Goal: Information Seeking & Learning: Learn about a topic

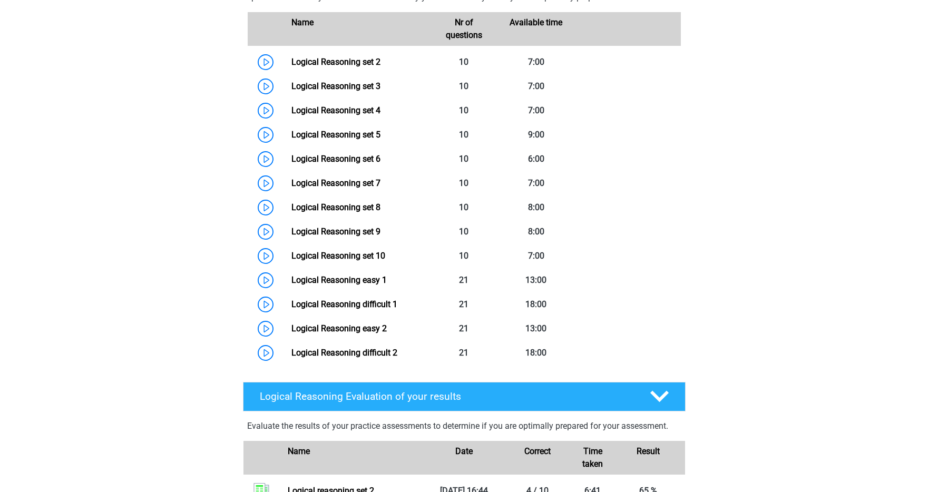
scroll to position [457, 0]
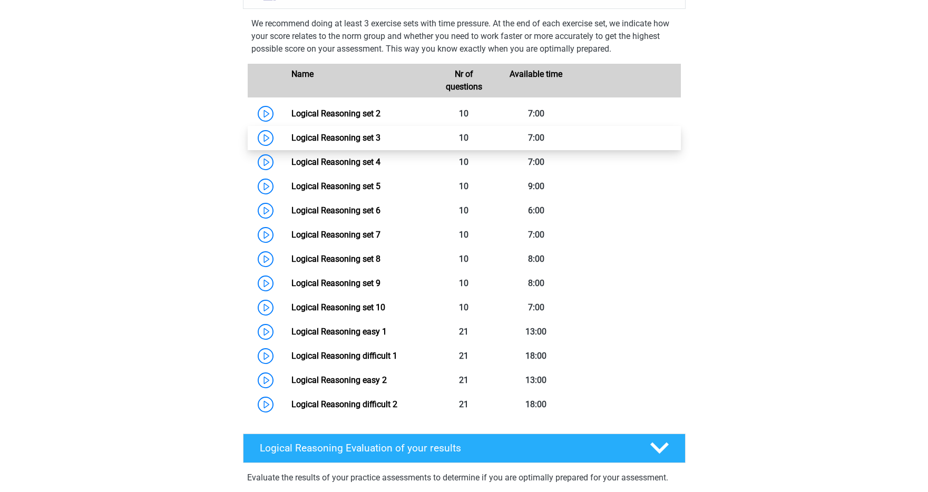
click at [291, 143] on link "Logical Reasoning set 3" at bounding box center [335, 138] width 89 height 10
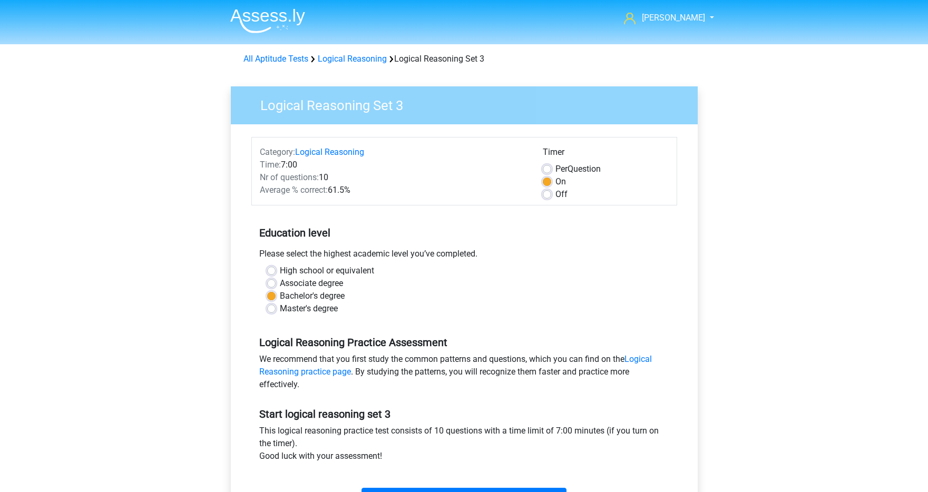
click at [694, 25] on nav "Solomon legodi.solomon@gmail.com Nederlands English" at bounding box center [464, 19] width 485 height 34
click at [694, 22] on link "[PERSON_NAME]" at bounding box center [663, 18] width 86 height 13
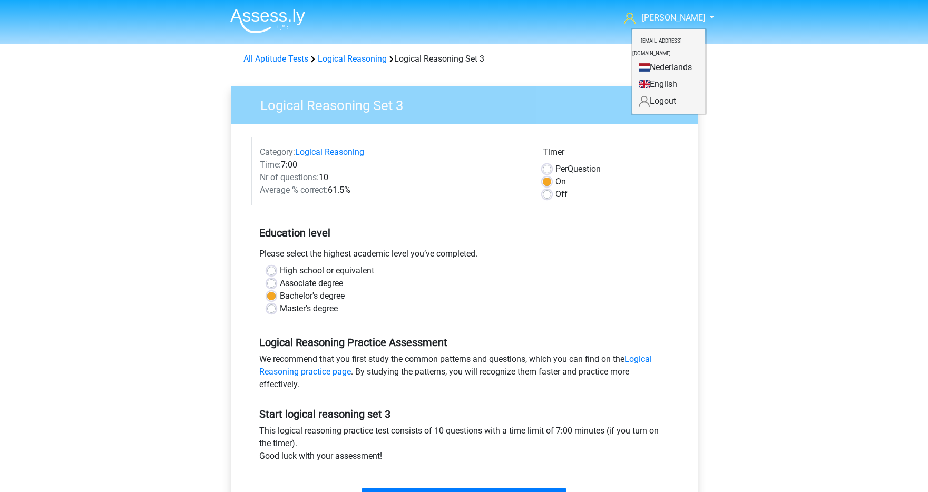
click at [669, 76] on link "English" at bounding box center [668, 84] width 73 height 17
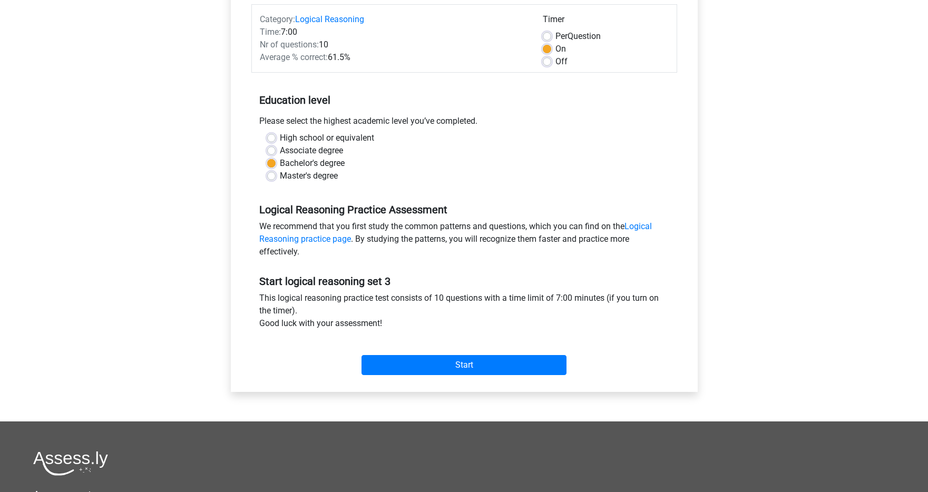
scroll to position [135, 0]
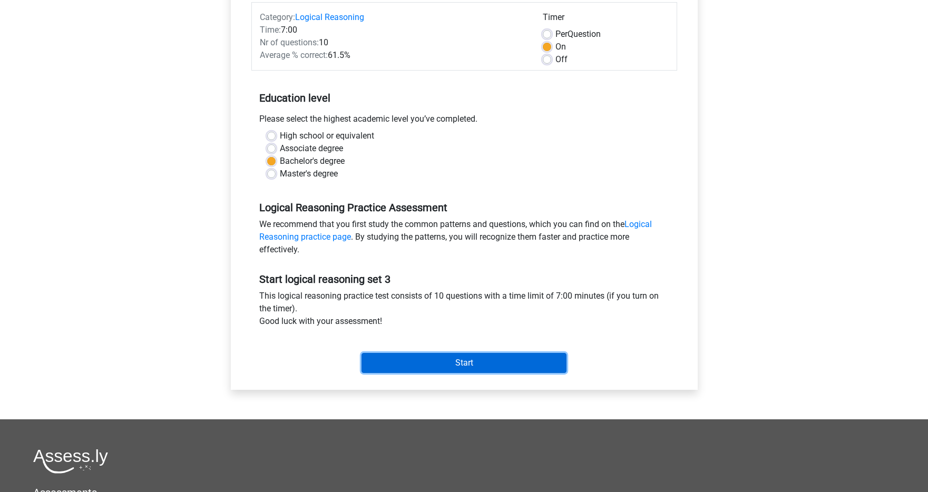
click at [456, 367] on input "Start" at bounding box center [463, 363] width 205 height 20
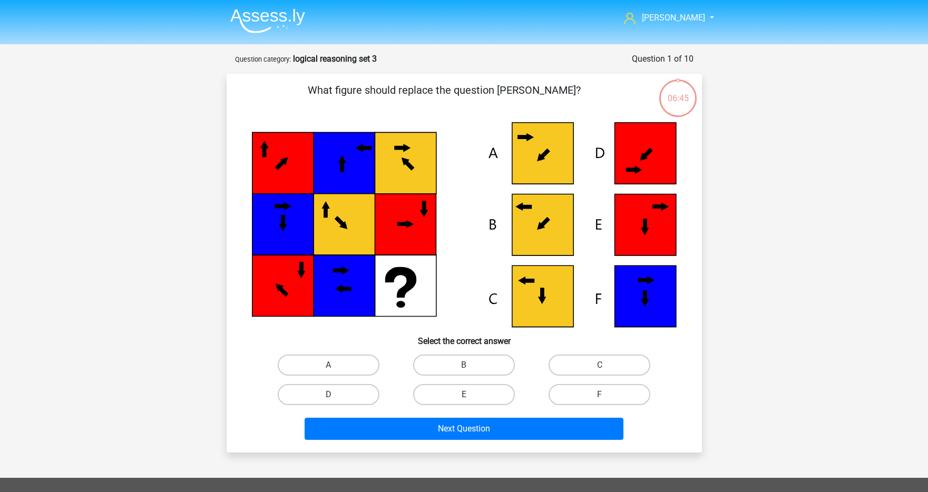
click at [547, 298] on icon at bounding box center [542, 296] width 61 height 61
click at [560, 363] on label "C" at bounding box center [599, 365] width 102 height 21
click at [600, 365] on input "C" at bounding box center [603, 368] width 7 height 7
radio input "true"
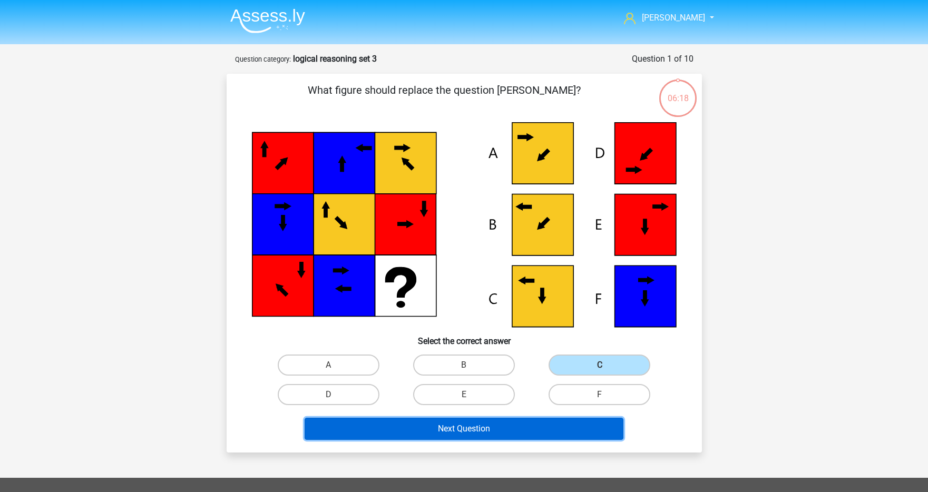
click at [488, 425] on button "Next Question" at bounding box center [464, 429] width 319 height 22
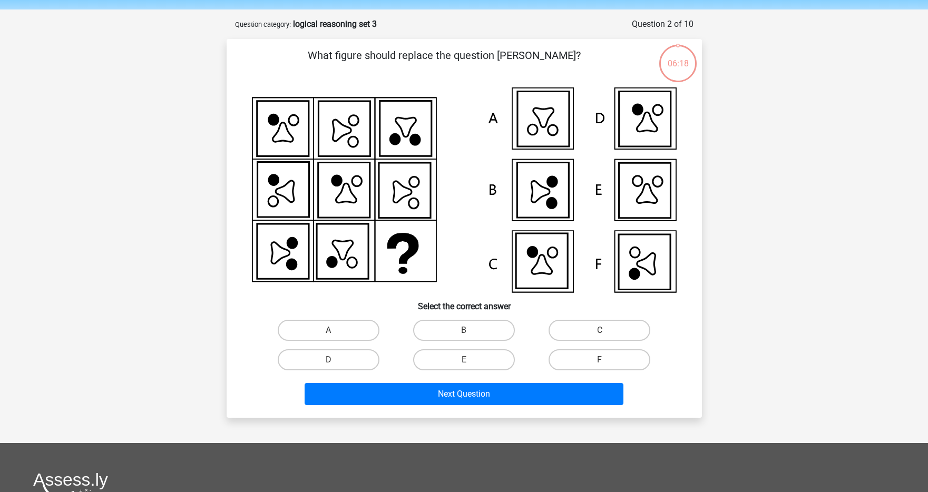
scroll to position [53, 0]
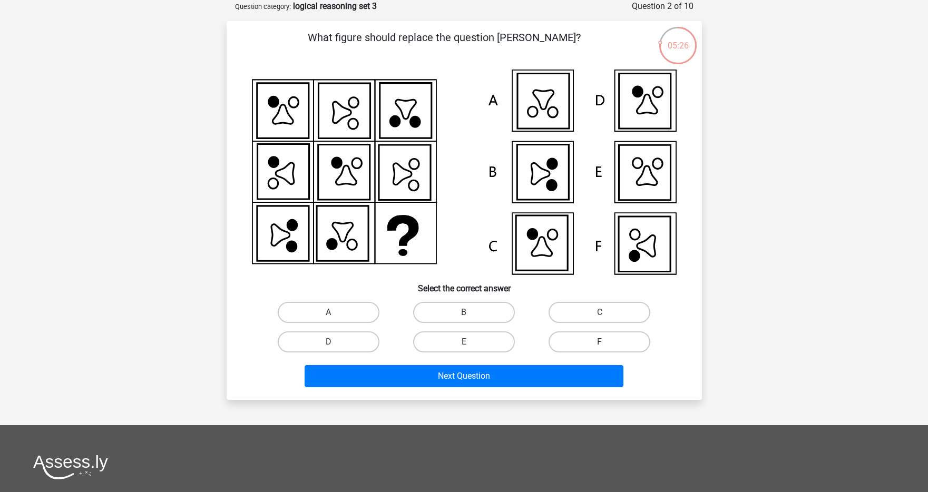
click at [595, 338] on label "F" at bounding box center [599, 341] width 102 height 21
click at [600, 342] on input "F" at bounding box center [603, 345] width 7 height 7
radio input "true"
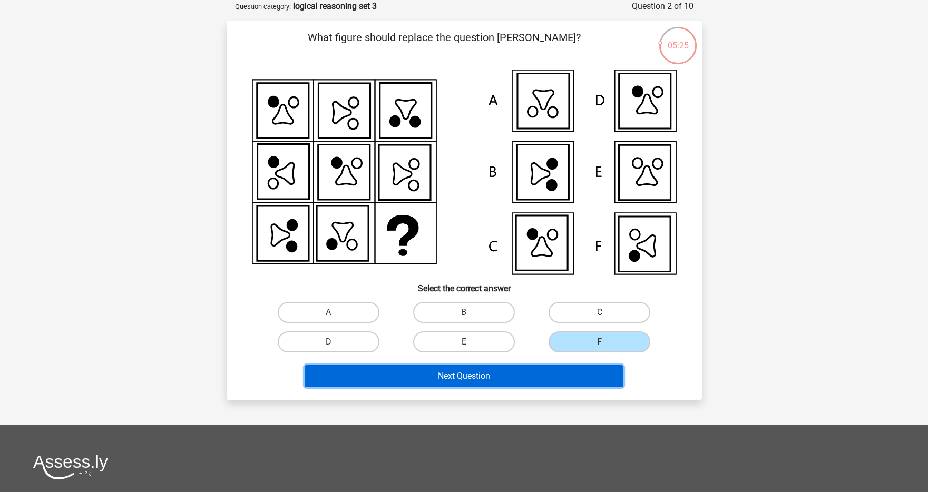
click at [567, 376] on button "Next Question" at bounding box center [464, 376] width 319 height 22
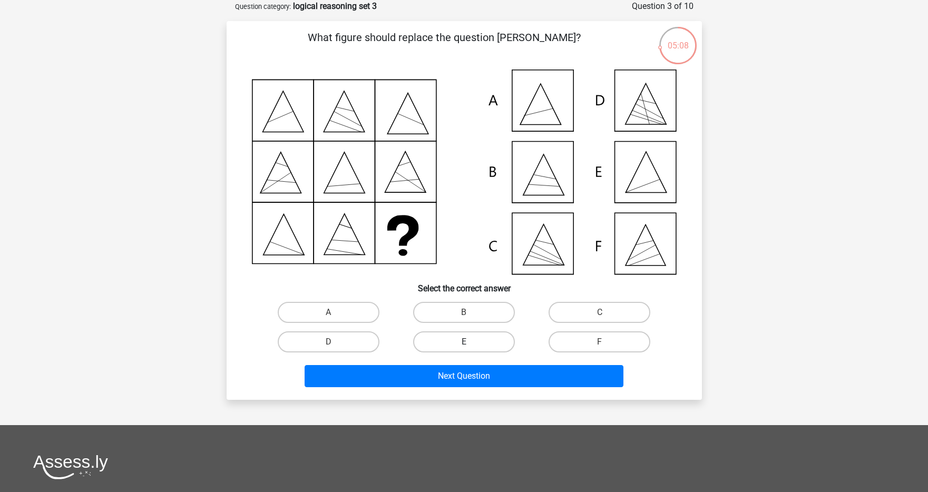
click at [436, 344] on label "E" at bounding box center [464, 341] width 102 height 21
click at [464, 344] on input "E" at bounding box center [467, 345] width 7 height 7
radio input "true"
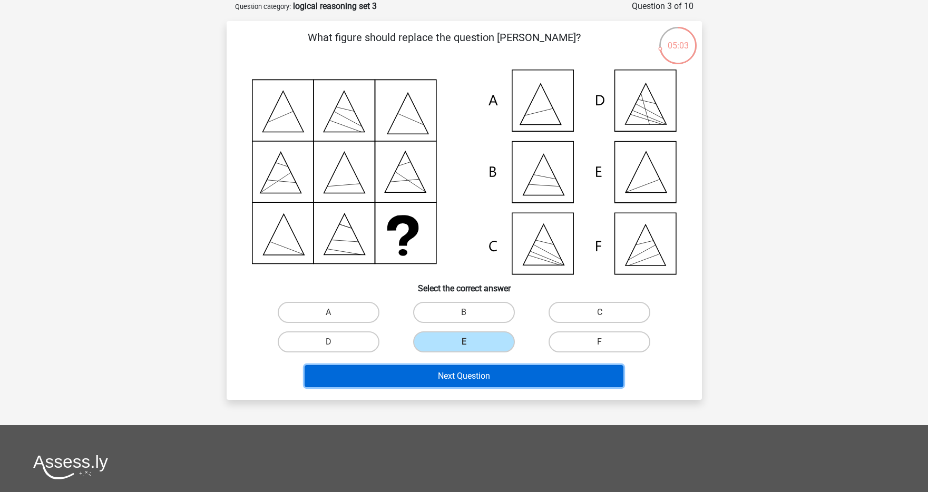
click at [463, 385] on button "Next Question" at bounding box center [464, 376] width 319 height 22
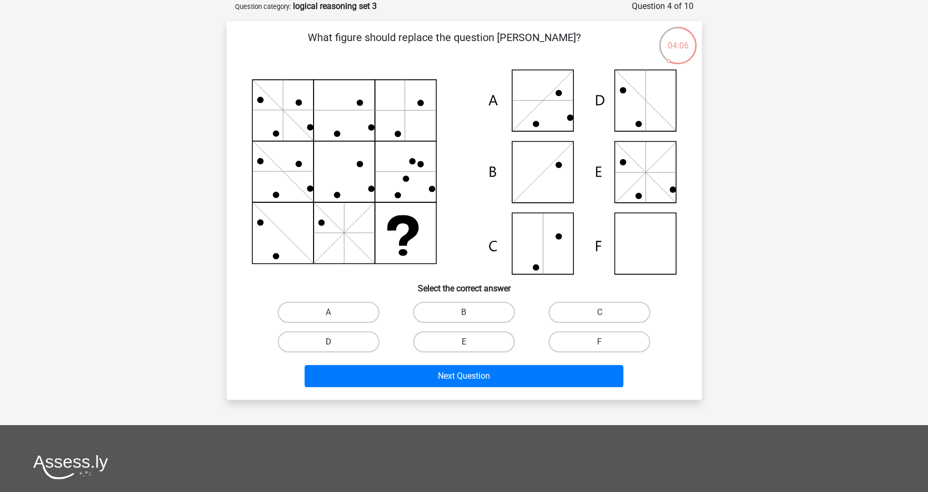
click at [367, 342] on label "D" at bounding box center [329, 341] width 102 height 21
click at [335, 342] on input "D" at bounding box center [331, 345] width 7 height 7
radio input "true"
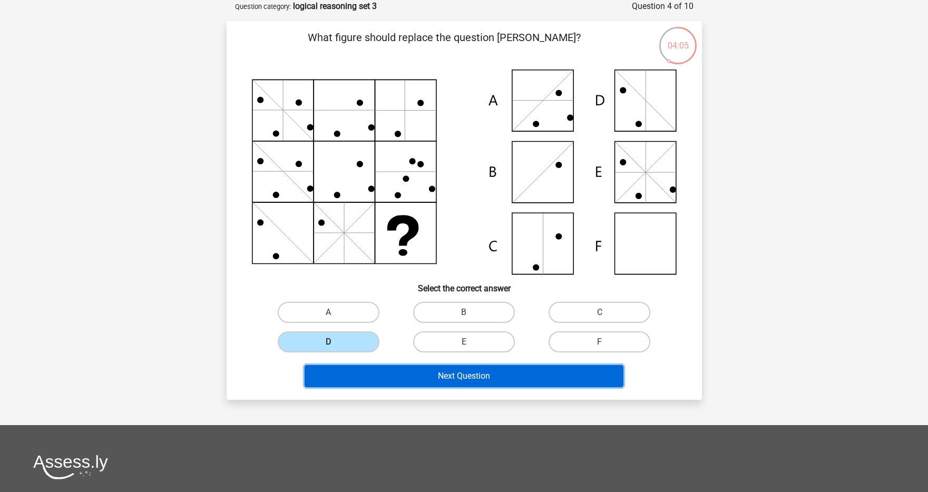
click at [391, 371] on button "Next Question" at bounding box center [464, 376] width 319 height 22
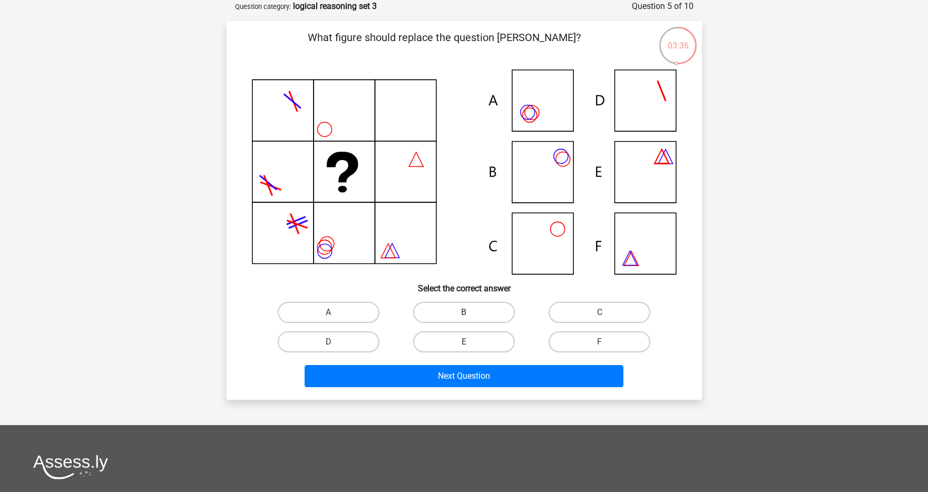
click at [449, 311] on label "B" at bounding box center [464, 312] width 102 height 21
click at [464, 312] on input "B" at bounding box center [467, 315] width 7 height 7
radio input "true"
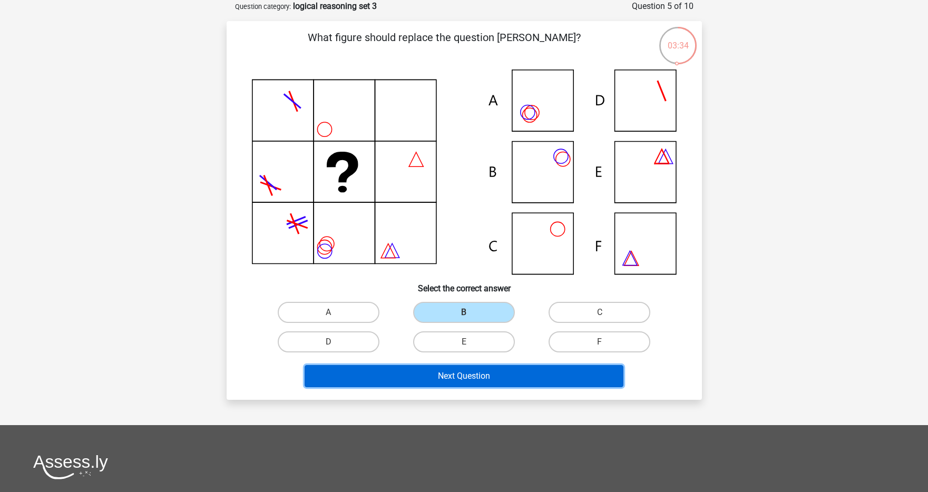
click at [429, 384] on button "Next Question" at bounding box center [464, 376] width 319 height 22
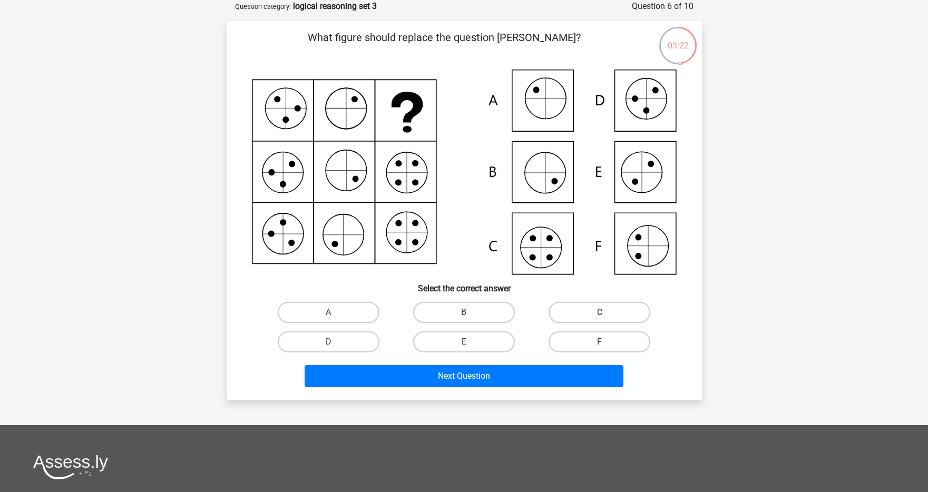
click at [629, 314] on label "C" at bounding box center [599, 312] width 102 height 21
click at [606, 314] on input "C" at bounding box center [603, 315] width 7 height 7
radio input "true"
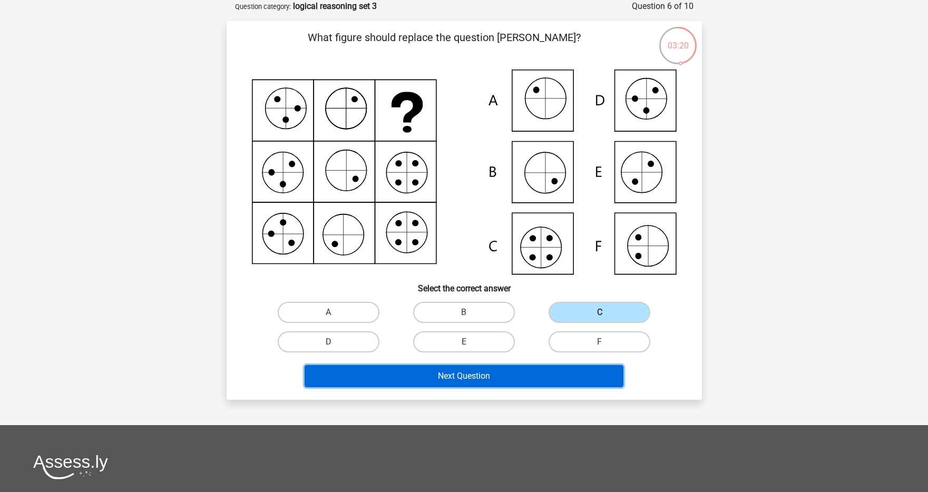
click at [509, 380] on button "Next Question" at bounding box center [464, 376] width 319 height 22
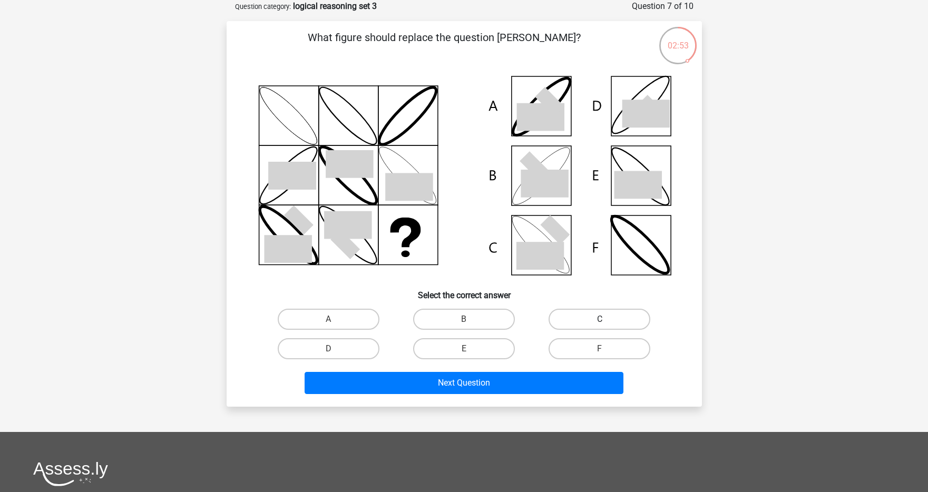
click at [574, 311] on label "C" at bounding box center [599, 319] width 102 height 21
click at [600, 319] on input "C" at bounding box center [603, 322] width 7 height 7
radio input "true"
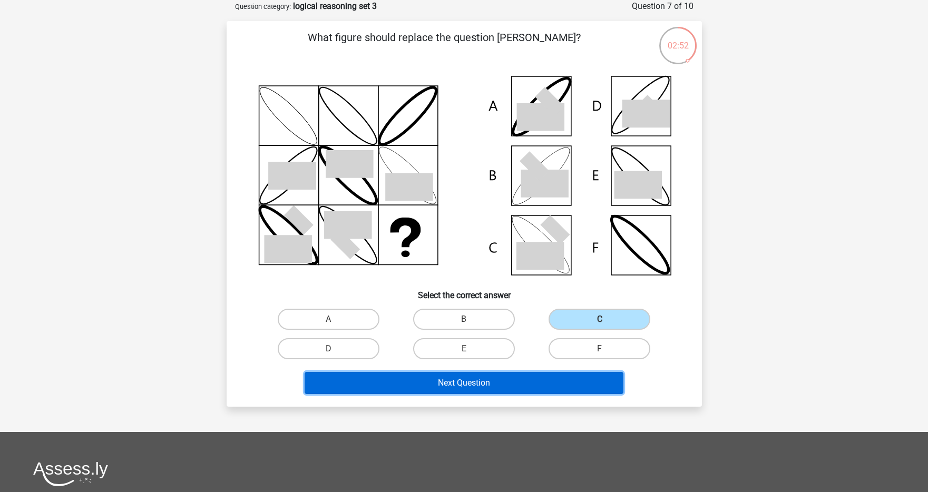
click at [530, 384] on button "Next Question" at bounding box center [464, 383] width 319 height 22
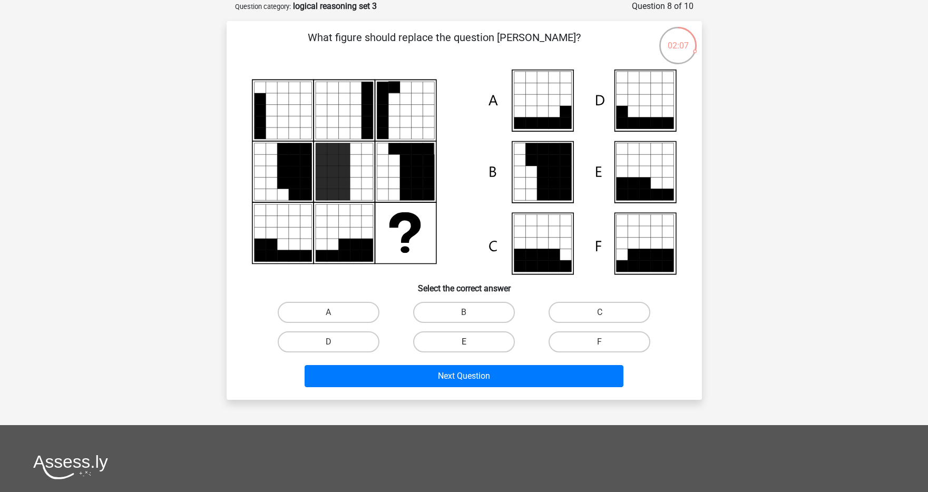
click at [481, 338] on label "E" at bounding box center [464, 341] width 102 height 21
click at [471, 342] on input "E" at bounding box center [467, 345] width 7 height 7
radio input "true"
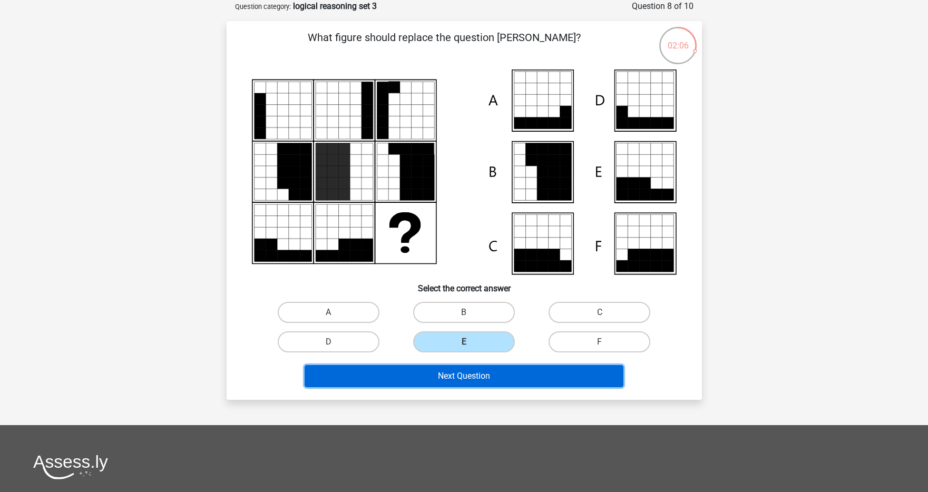
click at [481, 370] on button "Next Question" at bounding box center [464, 376] width 319 height 22
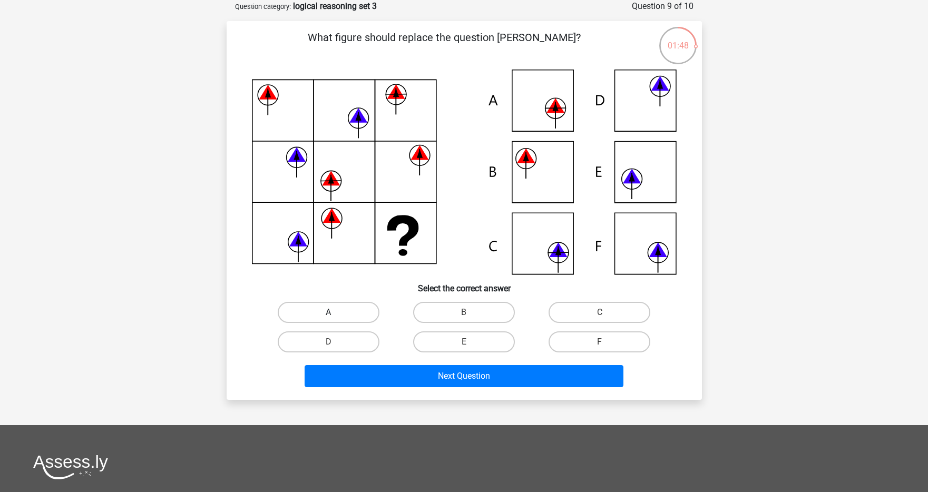
click at [323, 317] on label "A" at bounding box center [329, 312] width 102 height 21
click at [328, 317] on input "A" at bounding box center [331, 315] width 7 height 7
radio input "true"
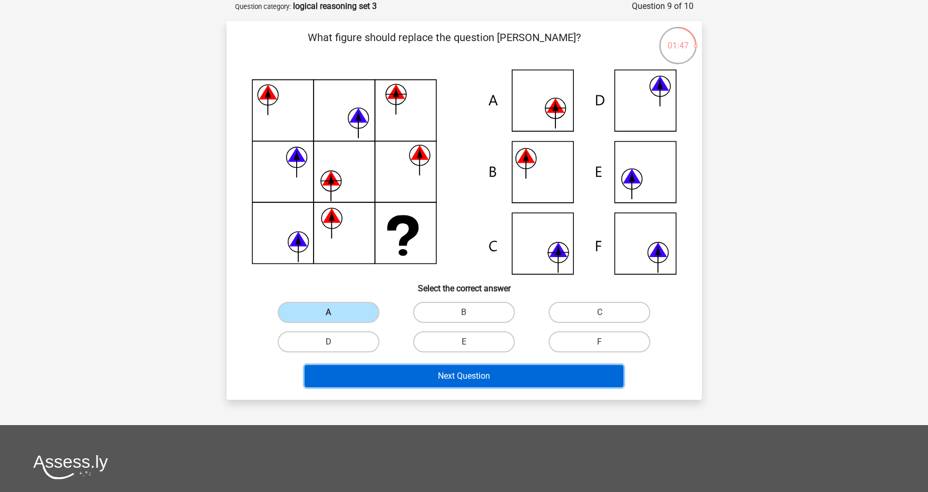
click at [404, 370] on button "Next Question" at bounding box center [464, 376] width 319 height 22
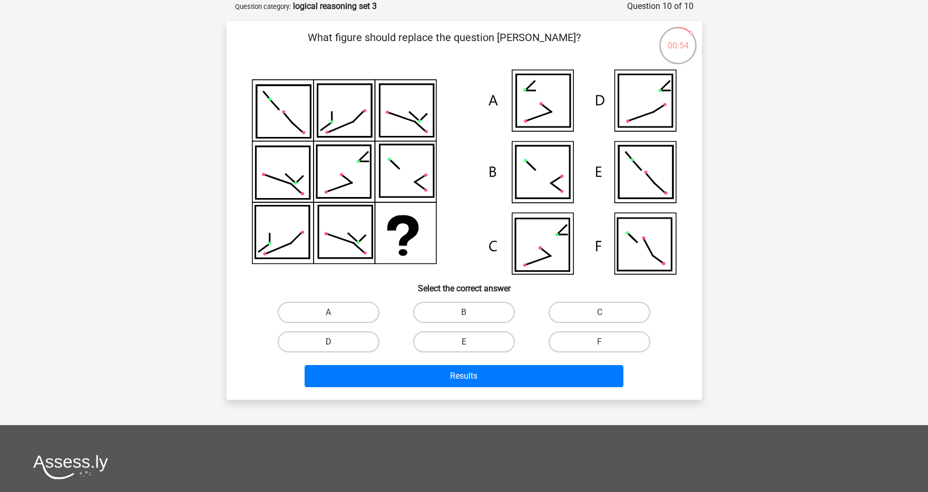
click at [371, 345] on label "D" at bounding box center [329, 341] width 102 height 21
click at [335, 345] on input "D" at bounding box center [331, 345] width 7 height 7
radio input "true"
click at [497, 312] on label "B" at bounding box center [464, 312] width 102 height 21
click at [471, 312] on input "B" at bounding box center [467, 315] width 7 height 7
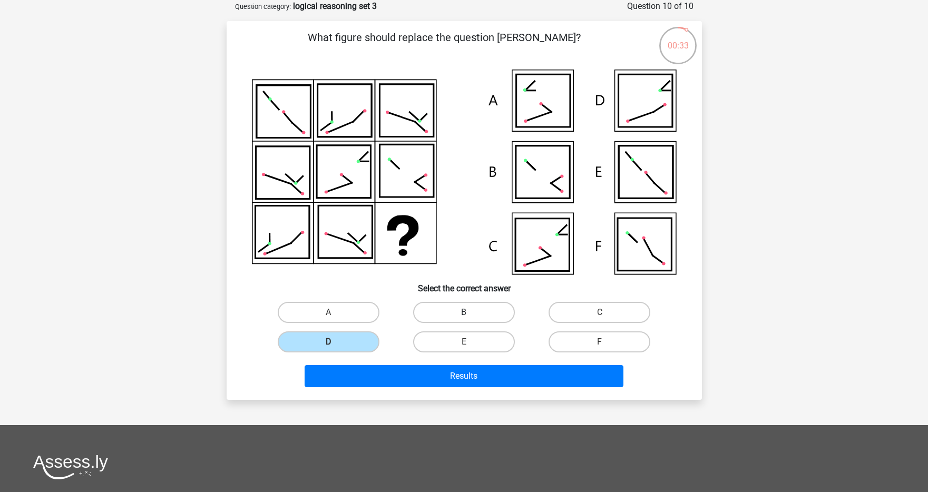
radio input "true"
click at [616, 331] on label "F" at bounding box center [599, 341] width 102 height 21
click at [606, 342] on input "F" at bounding box center [603, 345] width 7 height 7
radio input "true"
click at [361, 341] on label "D" at bounding box center [329, 341] width 102 height 21
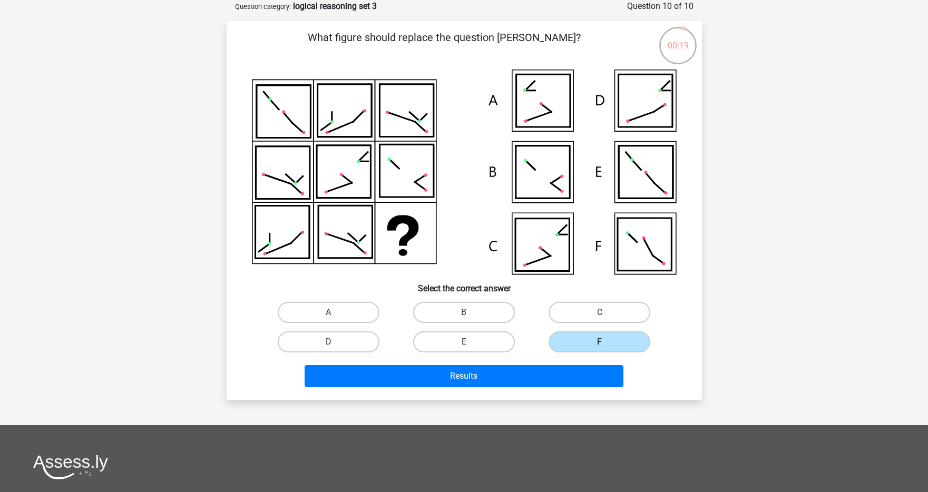
click at [335, 342] on input "D" at bounding box center [331, 345] width 7 height 7
radio input "true"
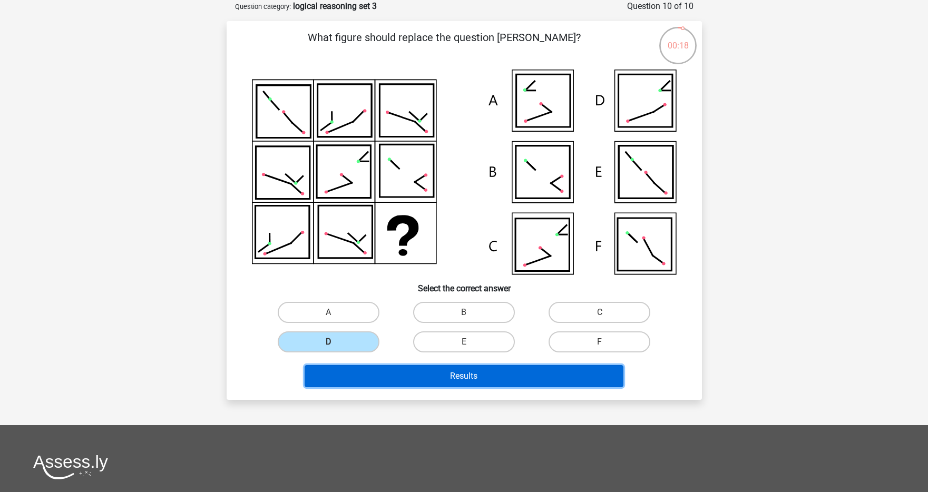
click at [400, 372] on button "Results" at bounding box center [464, 376] width 319 height 22
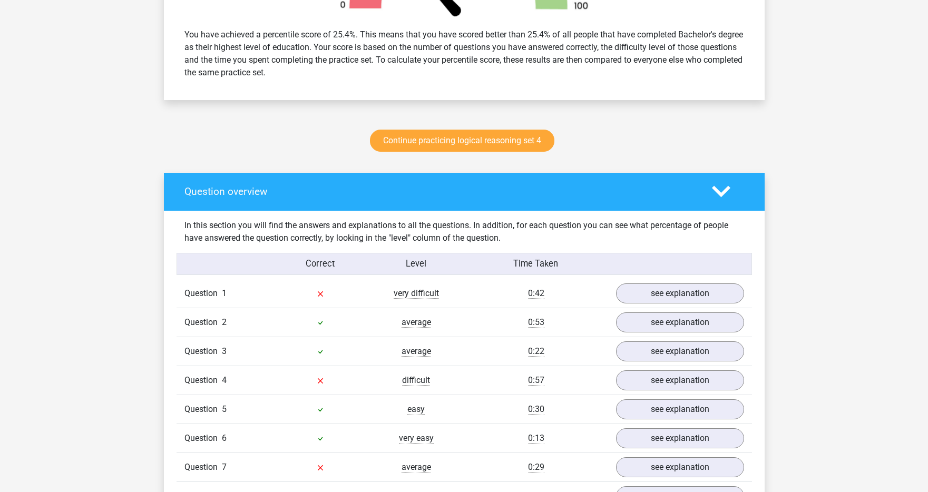
scroll to position [512, 0]
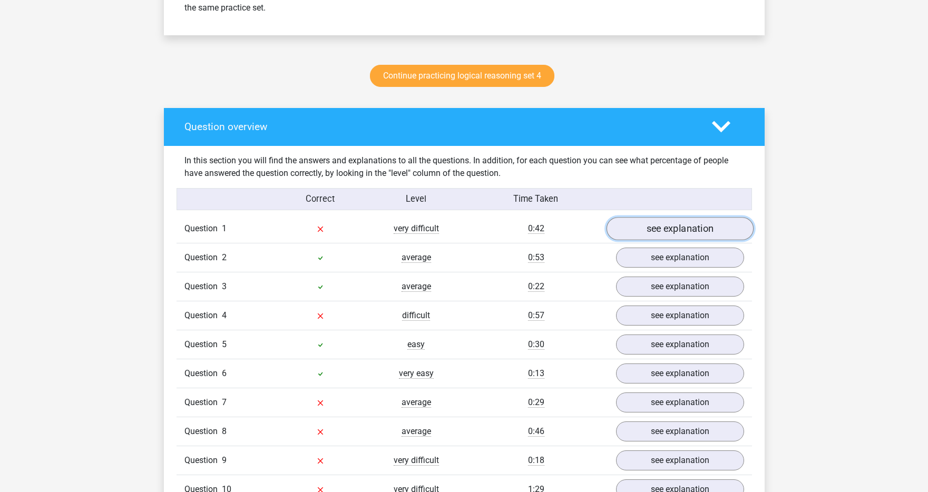
click at [670, 225] on link "see explanation" at bounding box center [679, 228] width 147 height 23
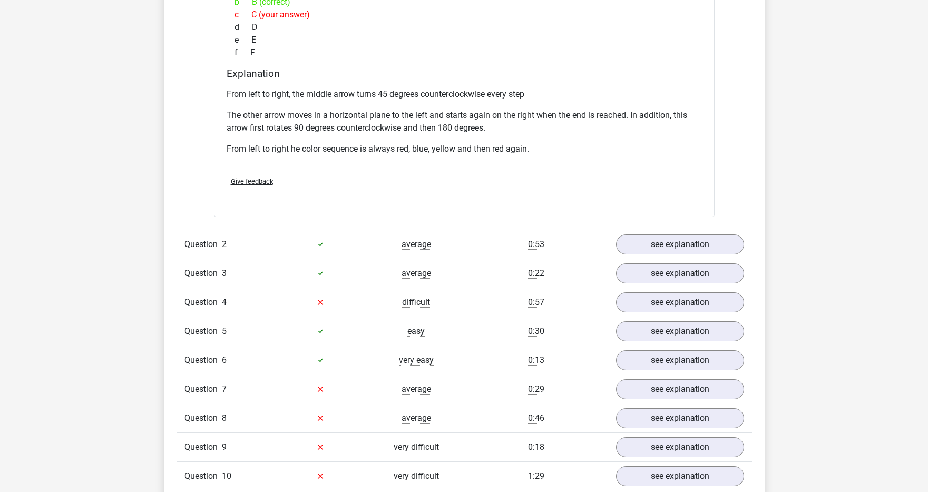
scroll to position [1053, 0]
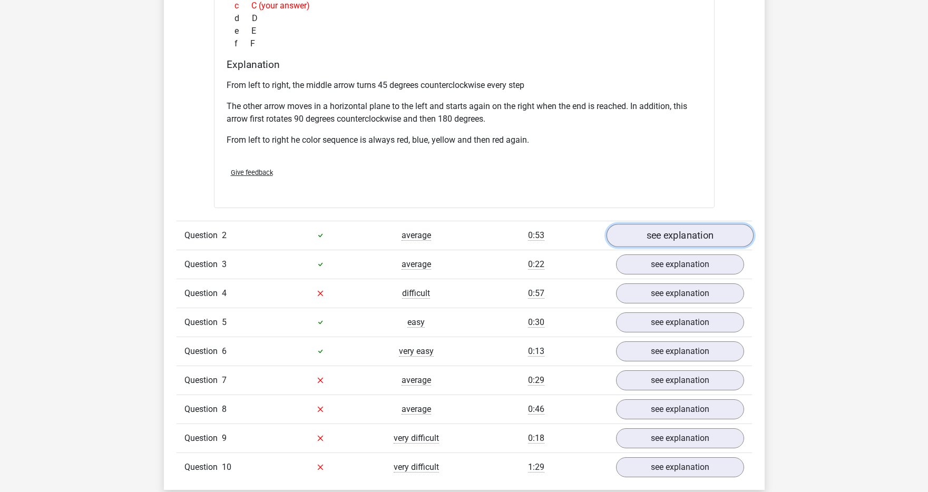
click at [688, 241] on link "see explanation" at bounding box center [679, 235] width 147 height 23
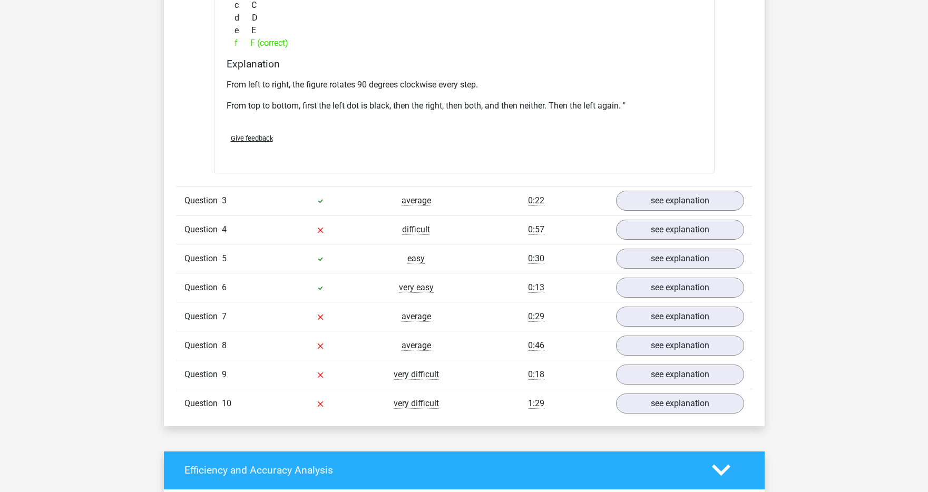
scroll to position [1604, 0]
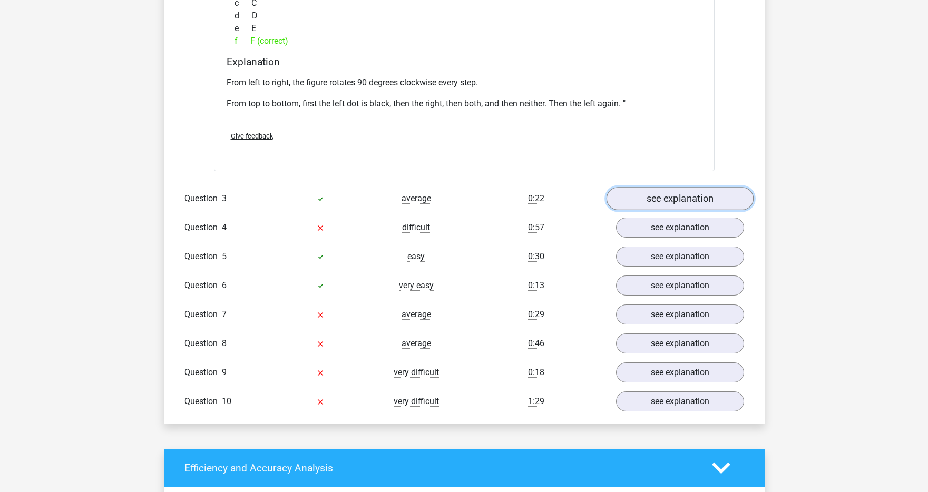
click at [669, 203] on link "see explanation" at bounding box center [679, 198] width 147 height 23
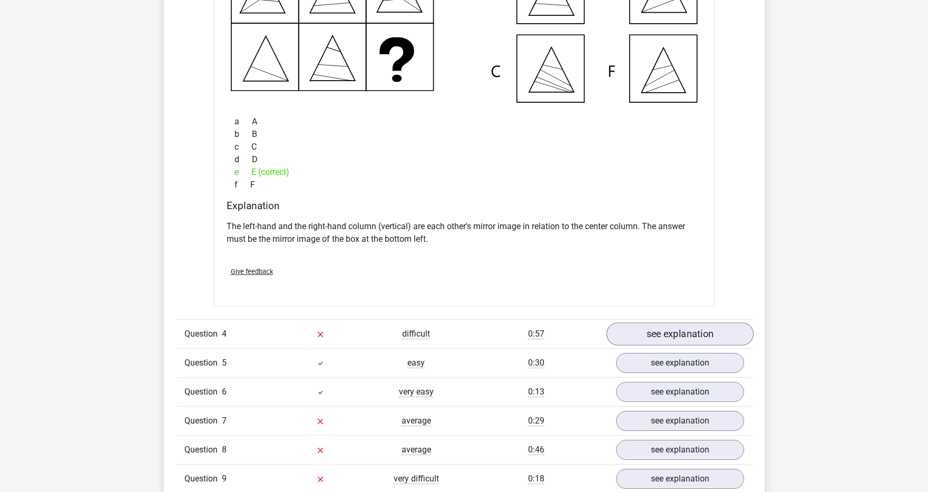
scroll to position [1975, 0]
click at [654, 329] on link "see explanation" at bounding box center [679, 332] width 147 height 23
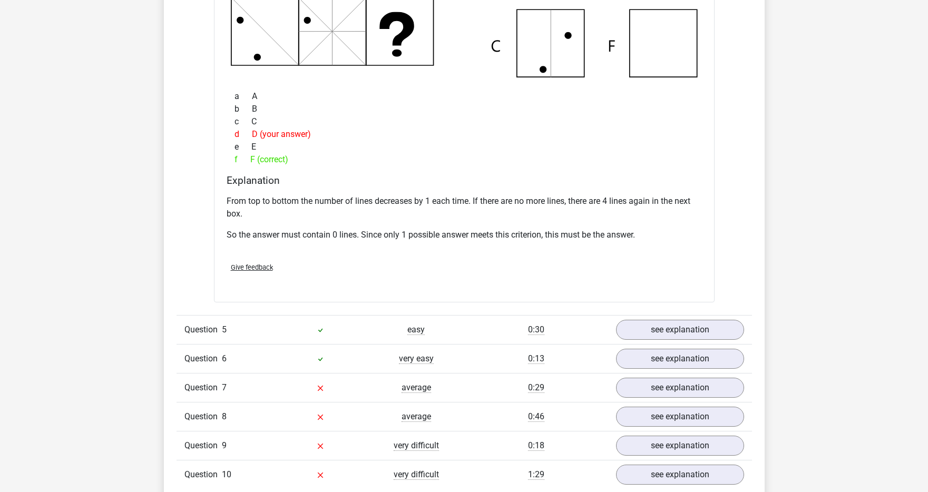
scroll to position [2505, 0]
click at [648, 322] on link "see explanation" at bounding box center [679, 329] width 147 height 23
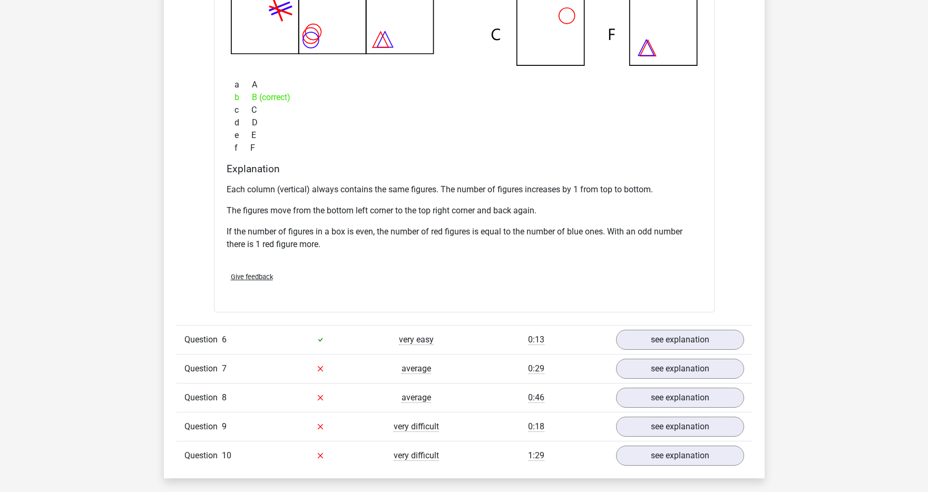
scroll to position [3058, 0]
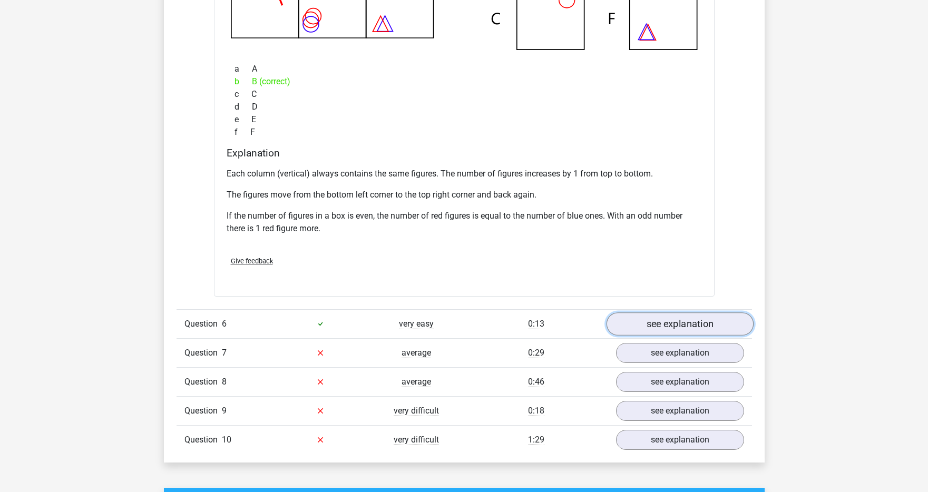
click at [650, 319] on link "see explanation" at bounding box center [679, 323] width 147 height 23
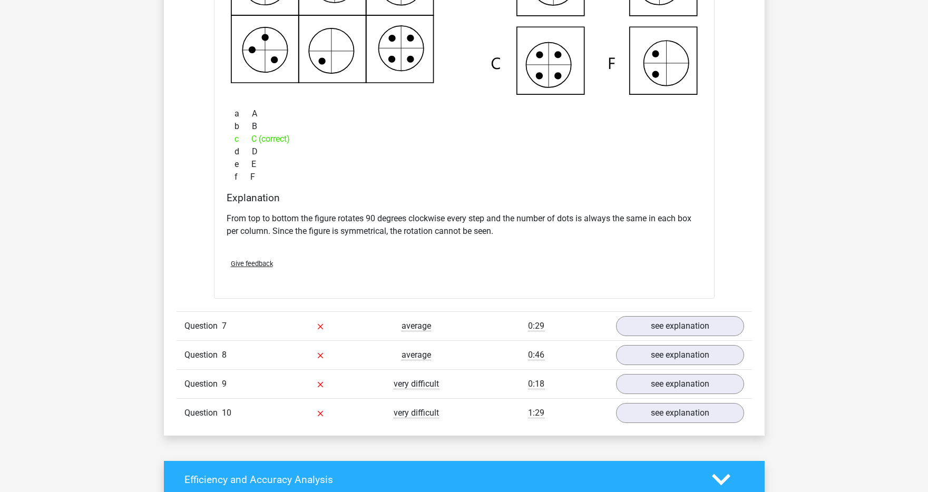
scroll to position [3575, 0]
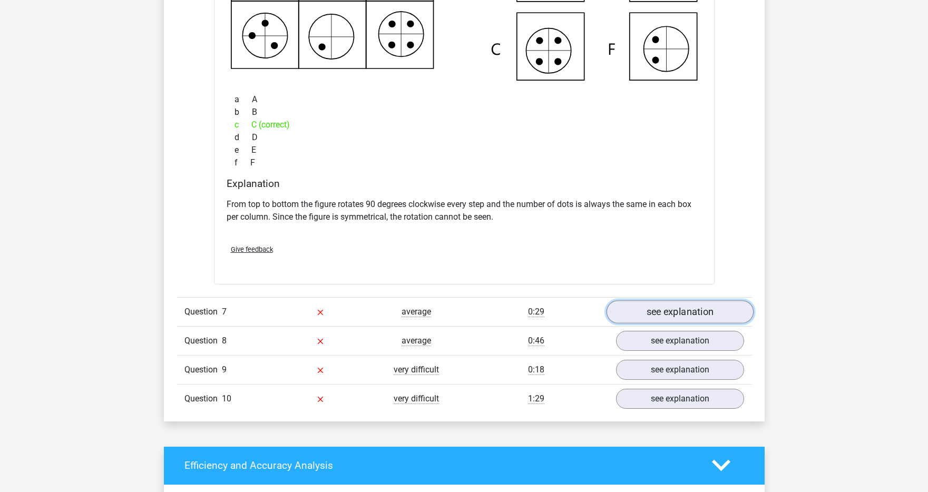
click at [674, 311] on link "see explanation" at bounding box center [679, 311] width 147 height 23
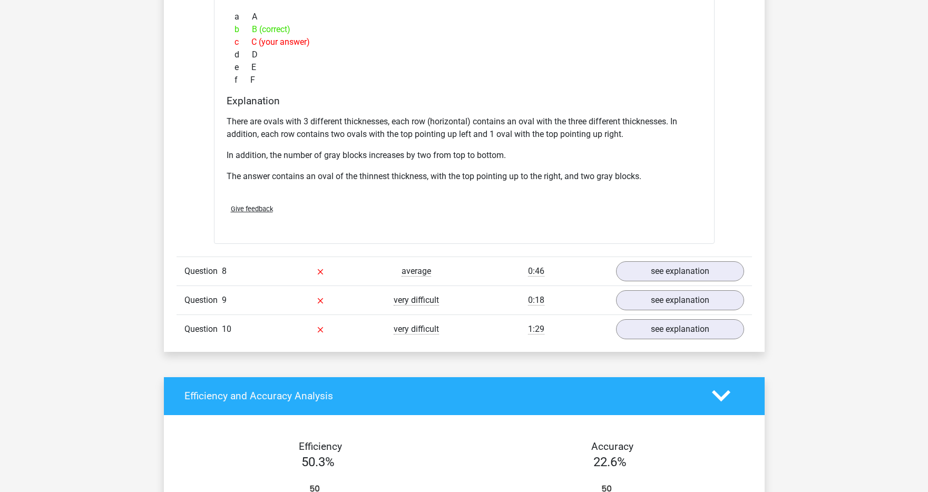
scroll to position [4177, 0]
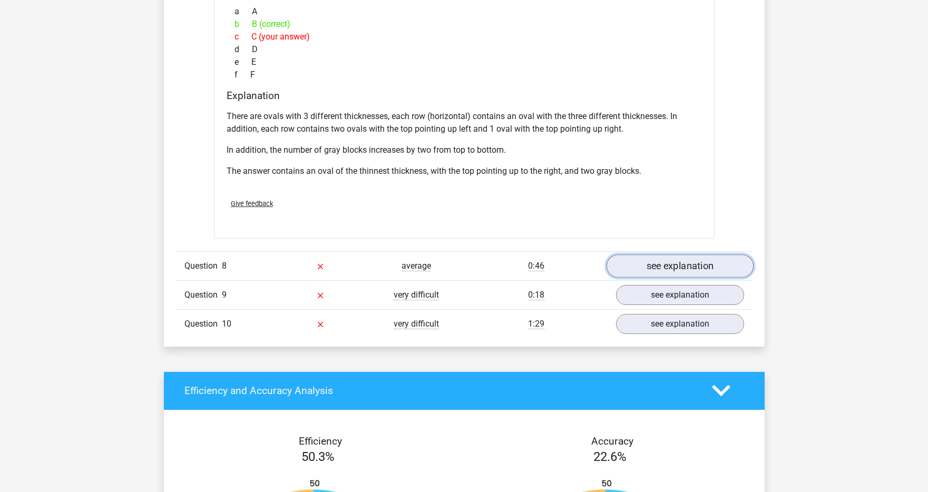
click at [695, 271] on link "see explanation" at bounding box center [679, 265] width 147 height 23
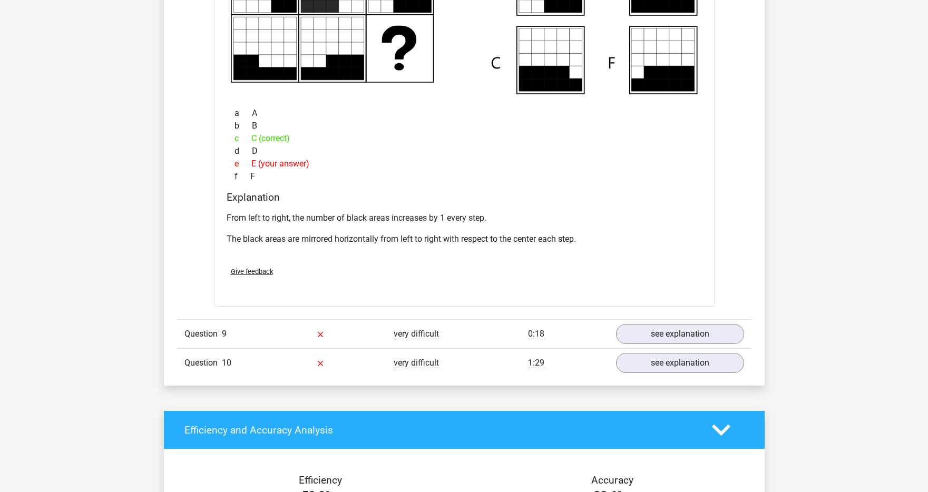
scroll to position [4635, 0]
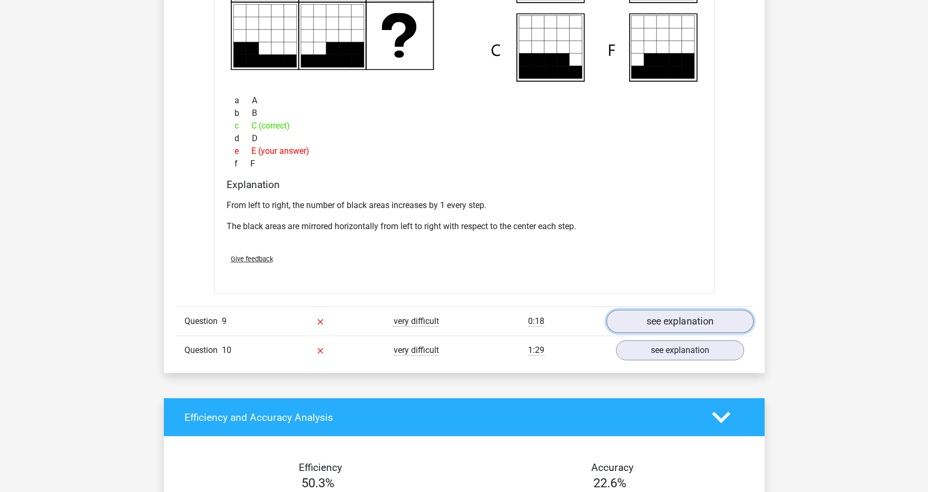
click at [664, 318] on link "see explanation" at bounding box center [679, 321] width 147 height 23
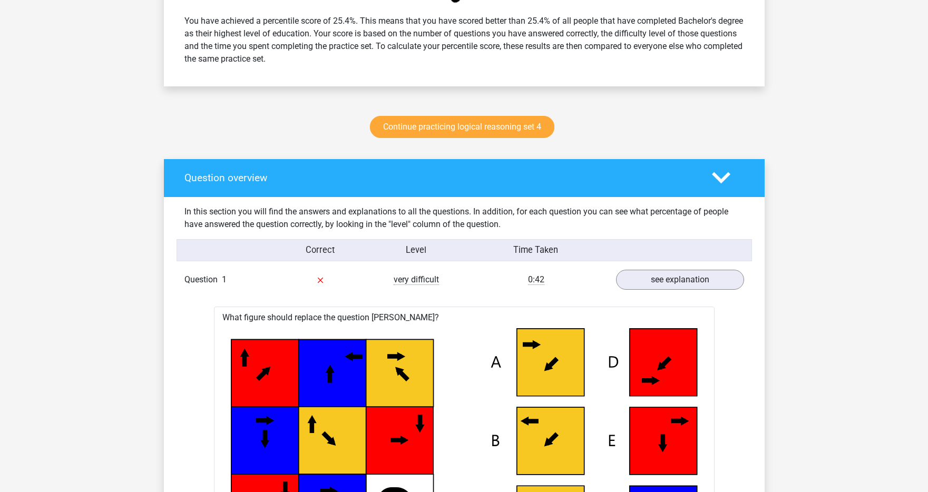
scroll to position [0, 0]
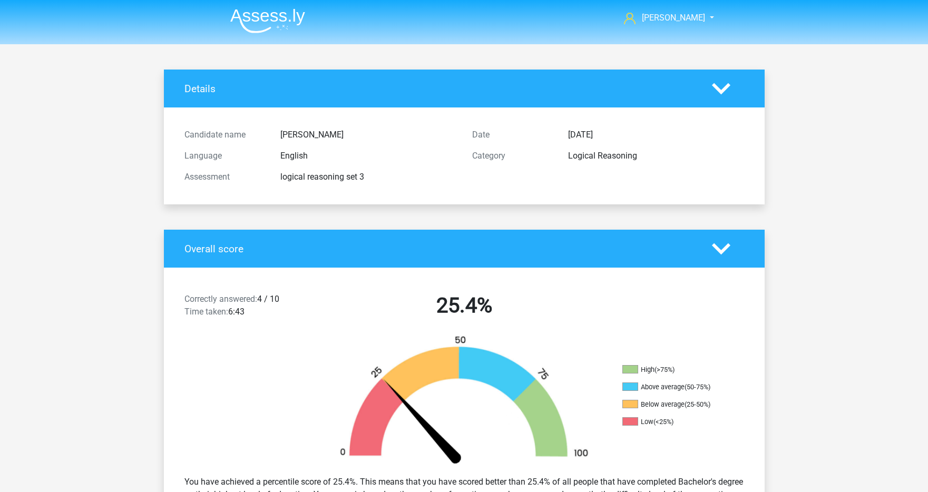
click at [714, 85] on polygon at bounding box center [721, 89] width 18 height 12
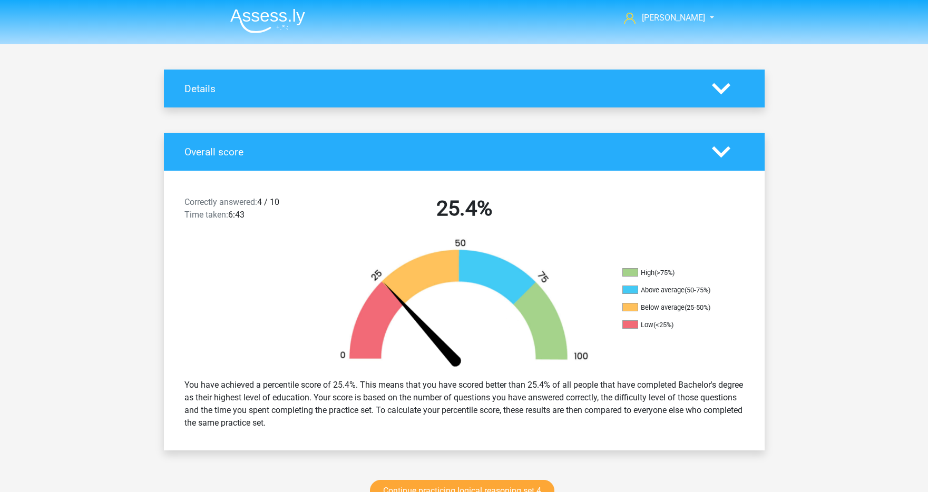
click at [723, 152] on polygon at bounding box center [721, 152] width 18 height 12
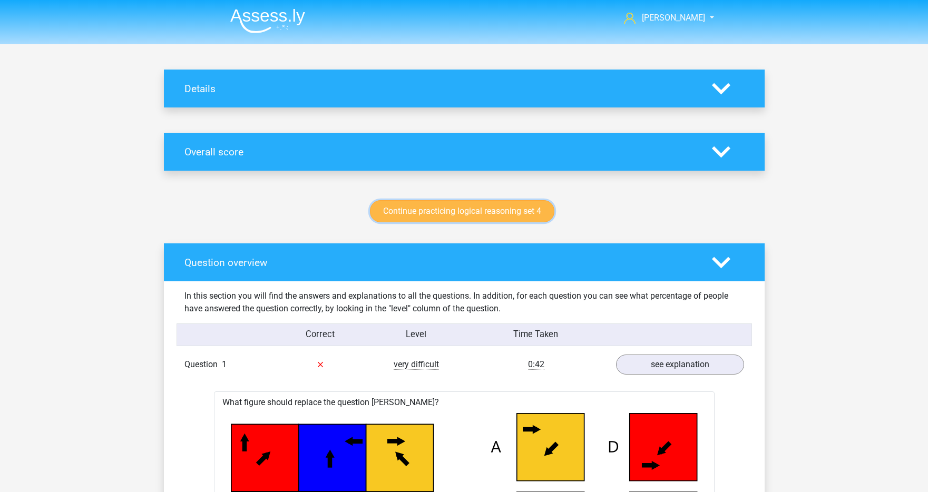
click at [526, 210] on link "Continue practicing logical reasoning set 4" at bounding box center [462, 211] width 184 height 22
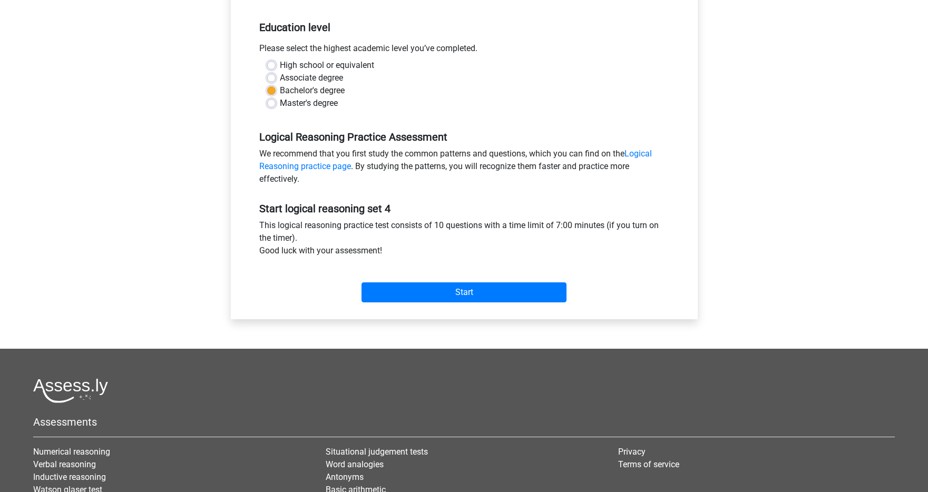
scroll to position [209, 0]
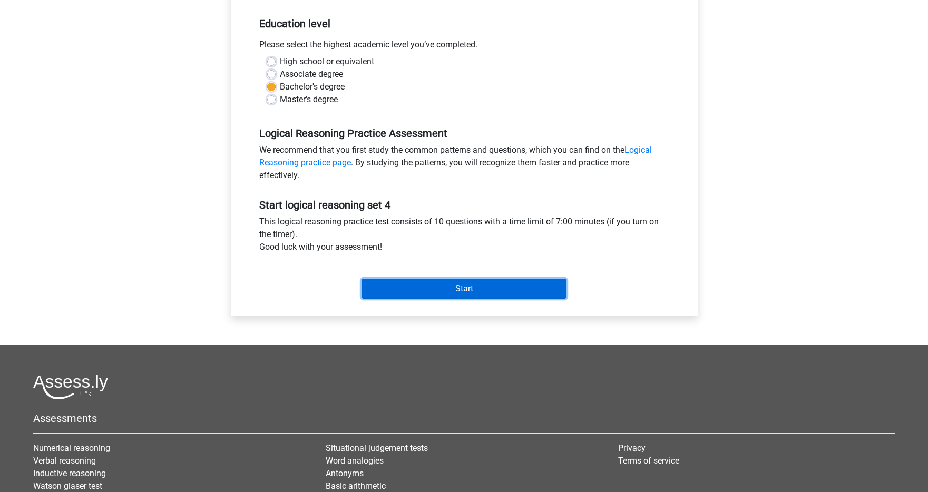
click at [438, 289] on input "Start" at bounding box center [463, 289] width 205 height 20
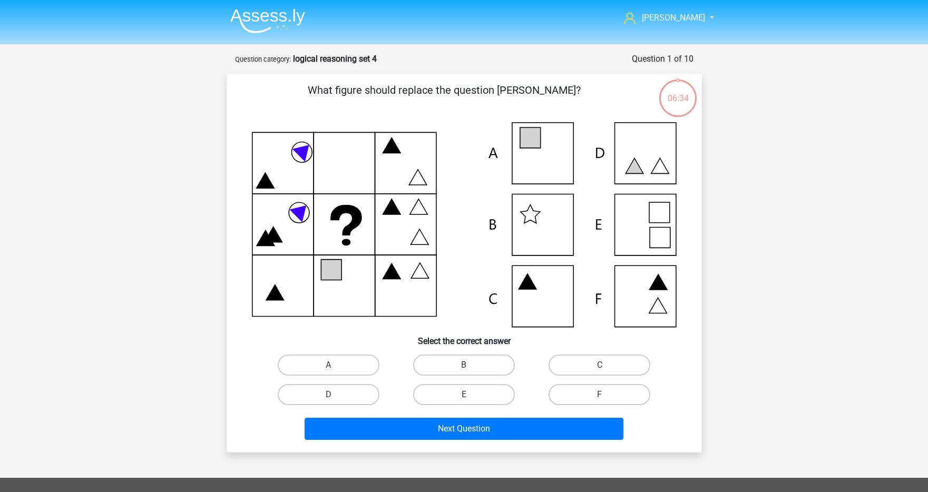
click at [542, 147] on icon at bounding box center [464, 224] width 425 height 205
click at [350, 357] on label "A" at bounding box center [329, 365] width 102 height 21
click at [335, 365] on input "A" at bounding box center [331, 368] width 7 height 7
radio input "true"
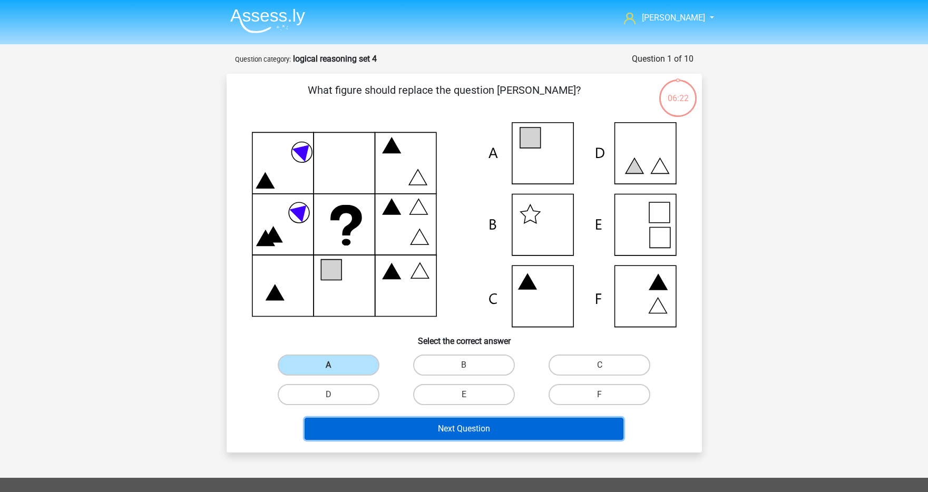
click at [465, 432] on button "Next Question" at bounding box center [464, 429] width 319 height 22
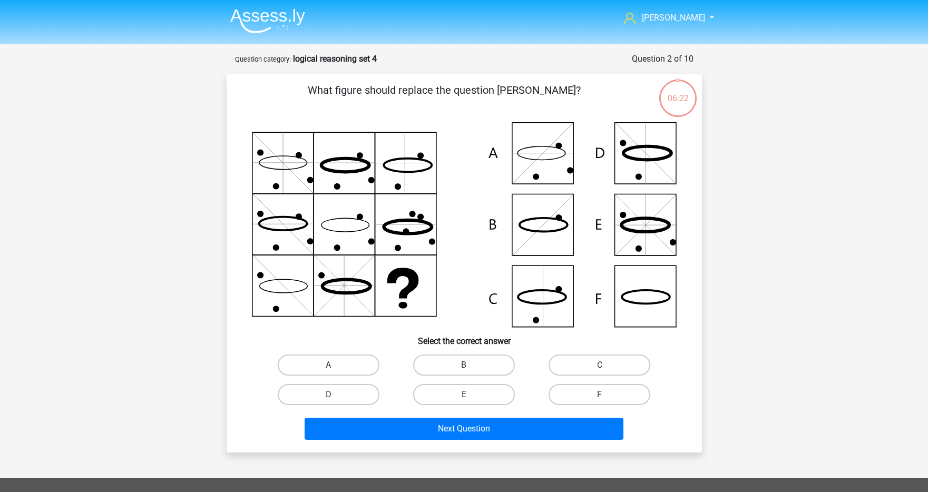
scroll to position [53, 0]
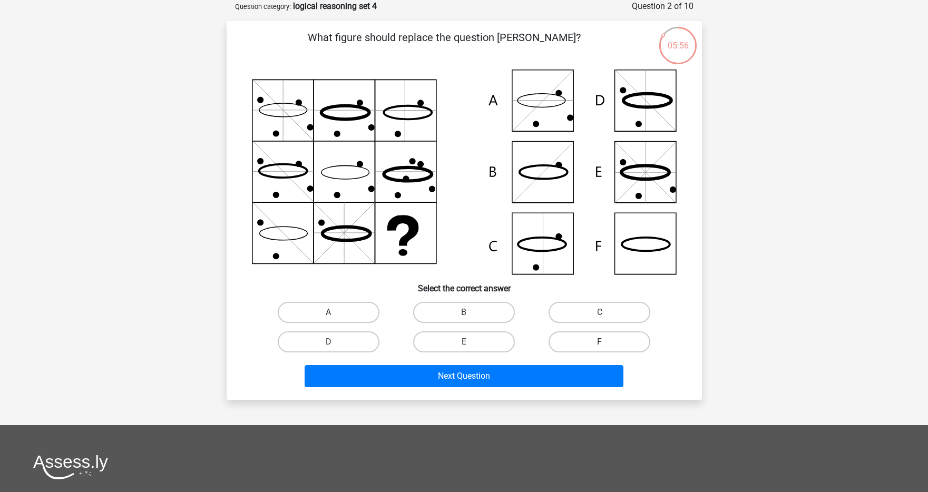
click at [586, 340] on label "F" at bounding box center [599, 341] width 102 height 21
click at [600, 342] on input "F" at bounding box center [603, 345] width 7 height 7
radio input "true"
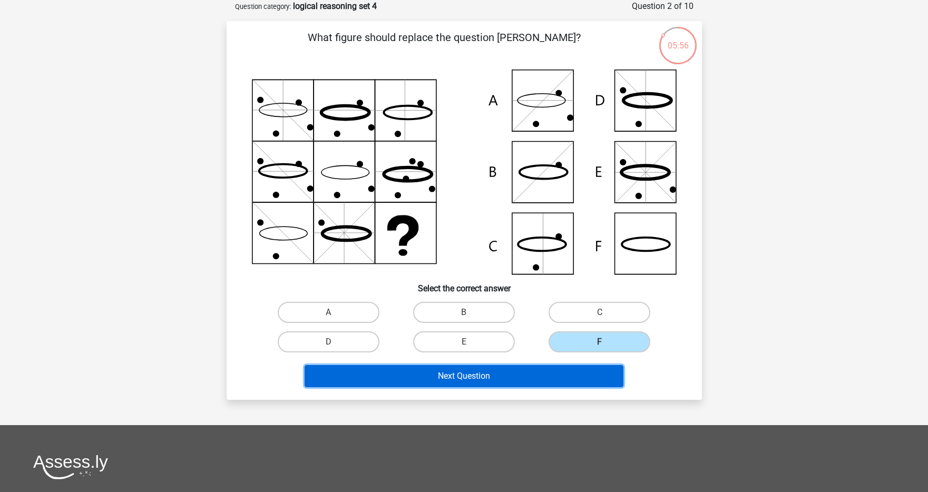
click at [573, 368] on button "Next Question" at bounding box center [464, 376] width 319 height 22
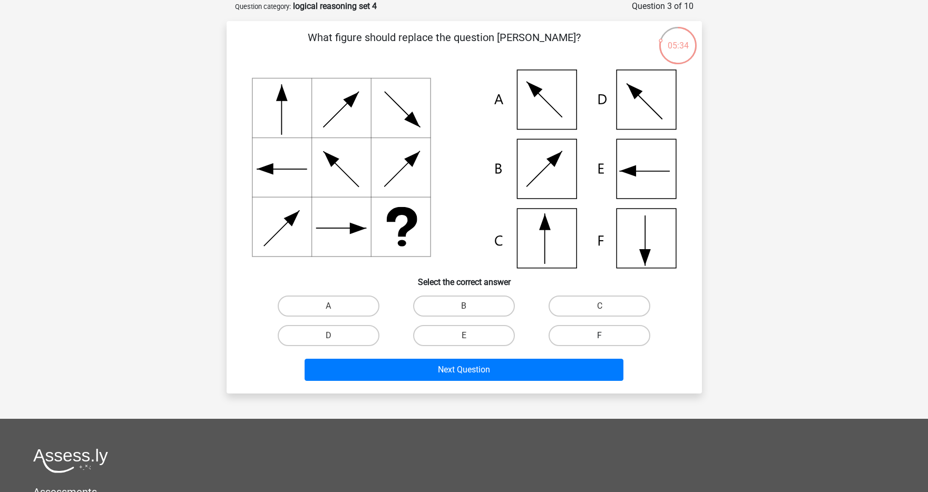
click at [612, 330] on label "F" at bounding box center [599, 335] width 102 height 21
click at [606, 336] on input "F" at bounding box center [603, 339] width 7 height 7
radio input "true"
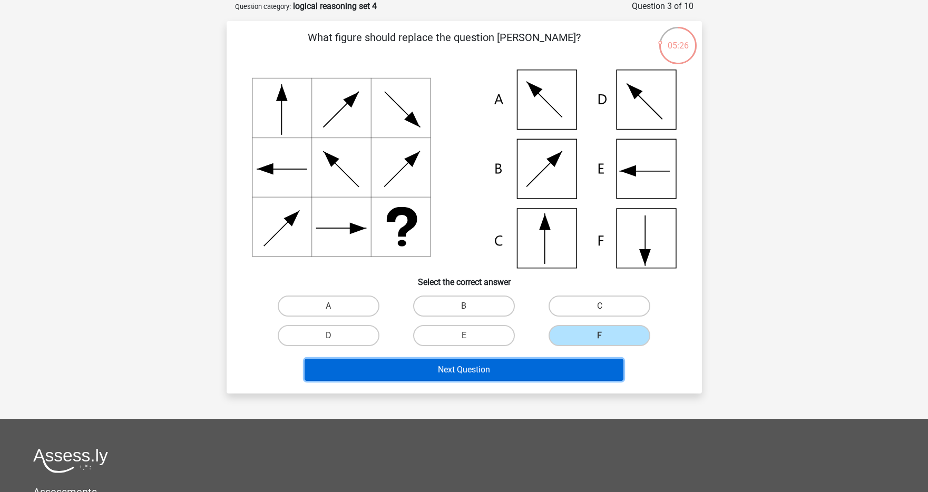
click at [501, 369] on button "Next Question" at bounding box center [464, 370] width 319 height 22
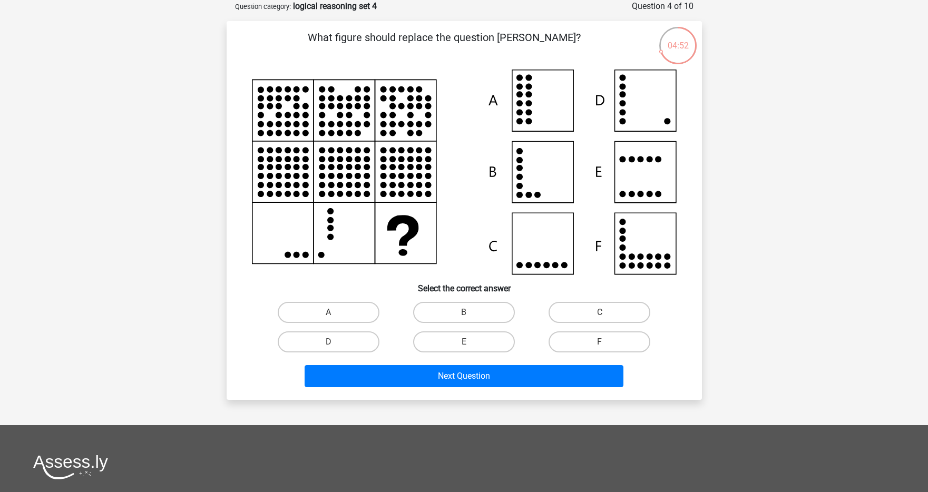
click at [520, 153] on icon at bounding box center [519, 151] width 6 height 6
click at [458, 307] on label "B" at bounding box center [464, 312] width 102 height 21
click at [464, 312] on input "B" at bounding box center [467, 315] width 7 height 7
radio input "true"
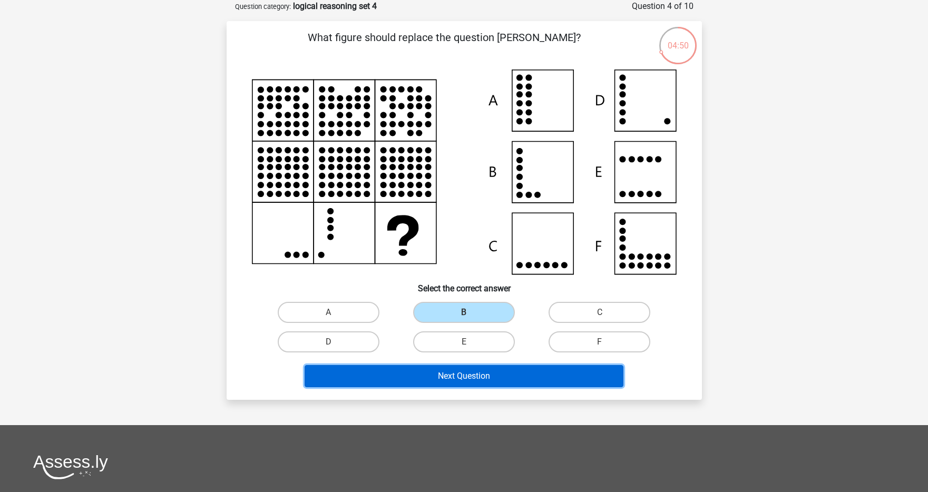
click at [443, 375] on button "Next Question" at bounding box center [464, 376] width 319 height 22
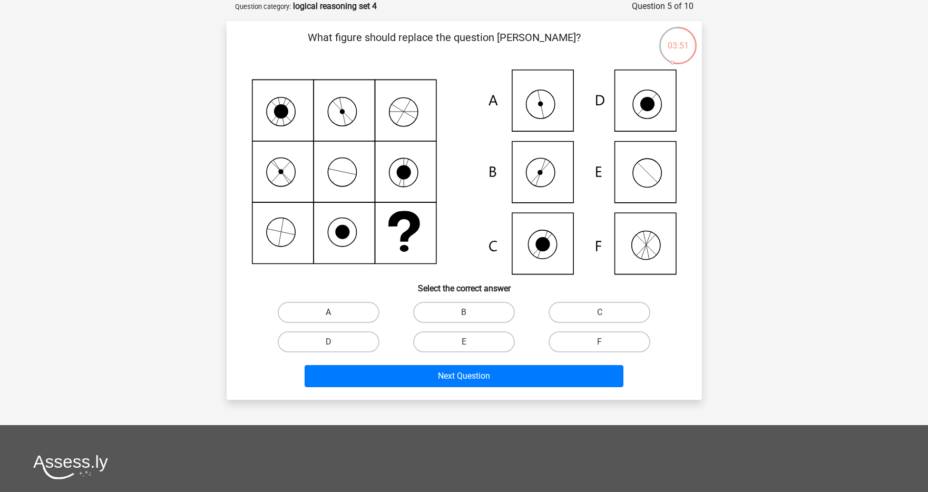
click at [341, 306] on label "A" at bounding box center [329, 312] width 102 height 21
click at [335, 312] on input "A" at bounding box center [331, 315] width 7 height 7
radio input "true"
click at [449, 308] on label "B" at bounding box center [464, 312] width 102 height 21
click at [464, 312] on input "B" at bounding box center [467, 315] width 7 height 7
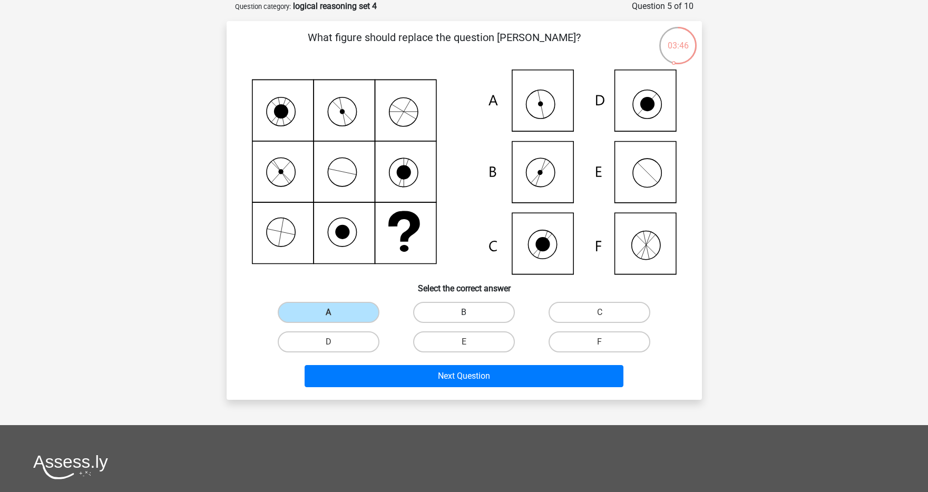
radio input "true"
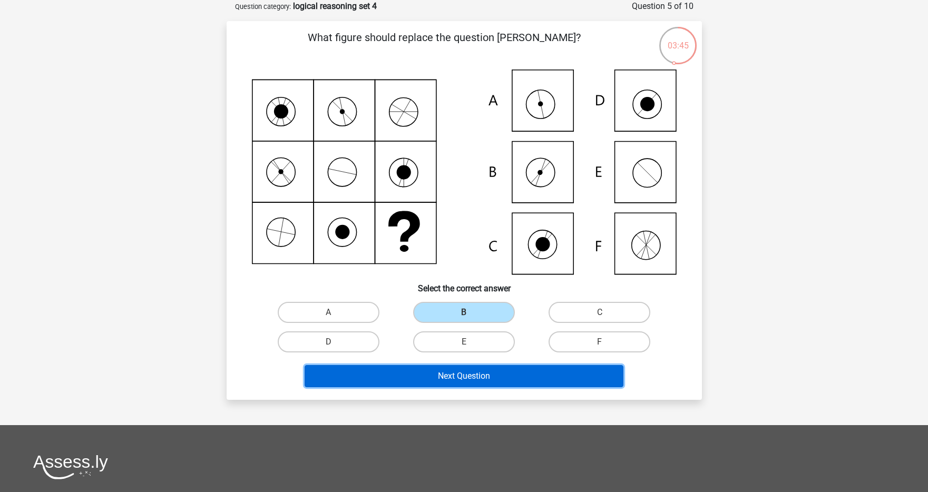
click at [450, 381] on button "Next Question" at bounding box center [464, 376] width 319 height 22
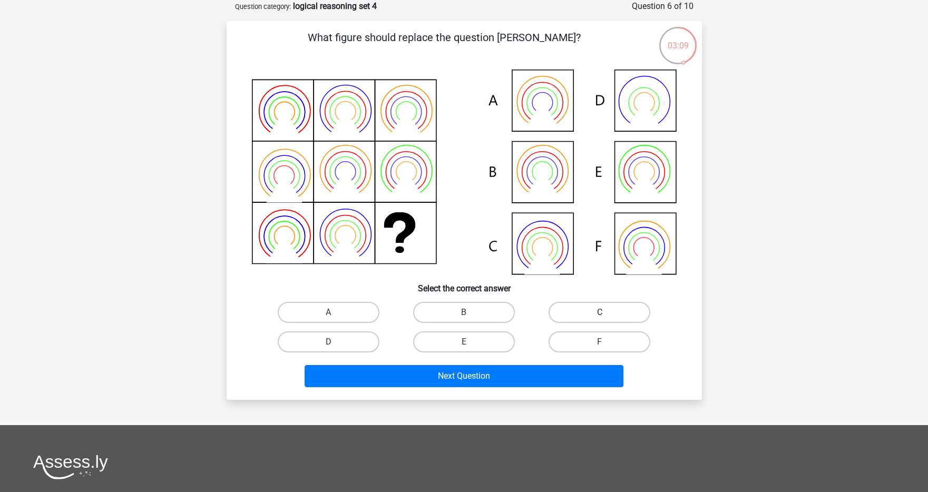
click at [565, 317] on label "C" at bounding box center [599, 312] width 102 height 21
click at [600, 317] on input "C" at bounding box center [603, 315] width 7 height 7
radio input "true"
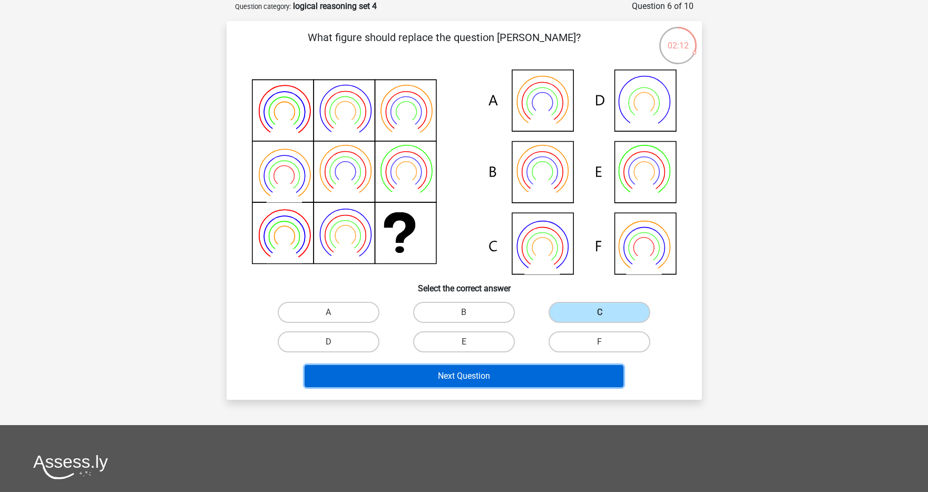
click at [534, 382] on button "Next Question" at bounding box center [464, 376] width 319 height 22
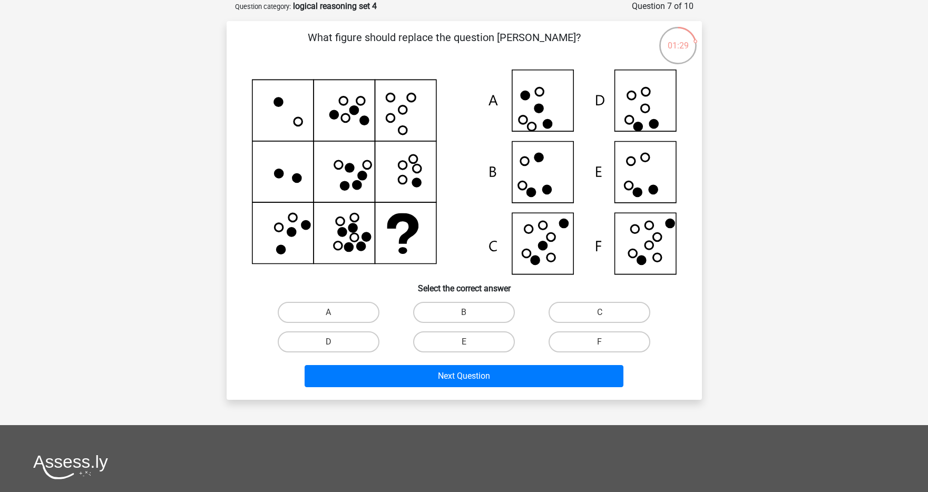
click at [659, 181] on icon at bounding box center [464, 172] width 425 height 205
click at [490, 338] on label "E" at bounding box center [464, 341] width 102 height 21
click at [471, 342] on input "E" at bounding box center [467, 345] width 7 height 7
radio input "true"
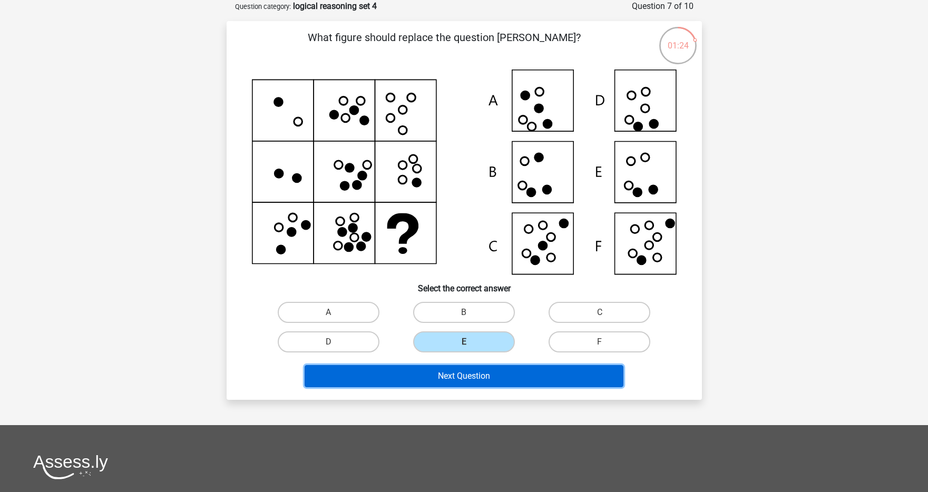
click at [482, 375] on button "Next Question" at bounding box center [464, 376] width 319 height 22
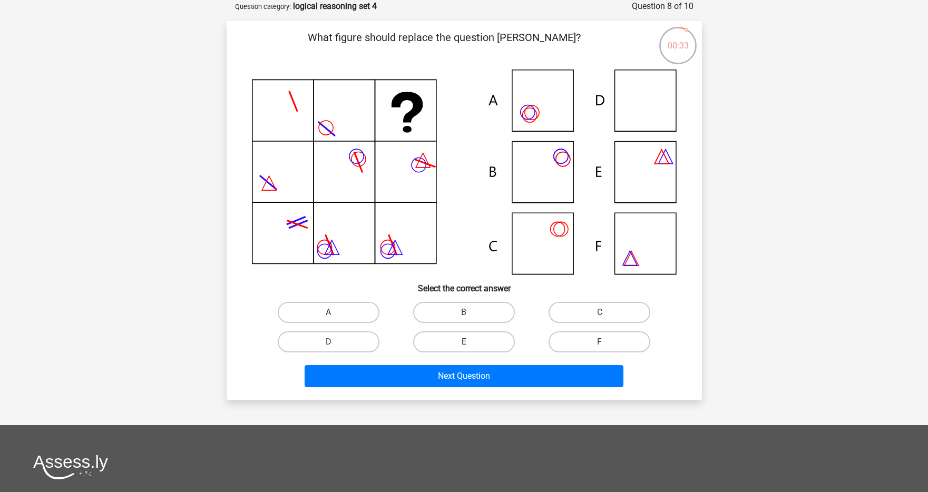
click at [434, 343] on label "E" at bounding box center [464, 341] width 102 height 21
click at [464, 343] on input "E" at bounding box center [467, 345] width 7 height 7
radio input "true"
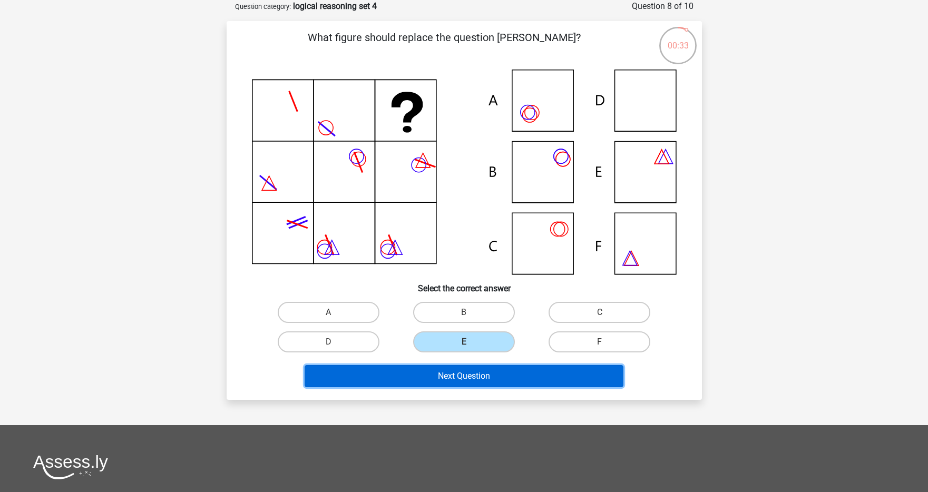
click at [432, 376] on button "Next Question" at bounding box center [464, 376] width 319 height 22
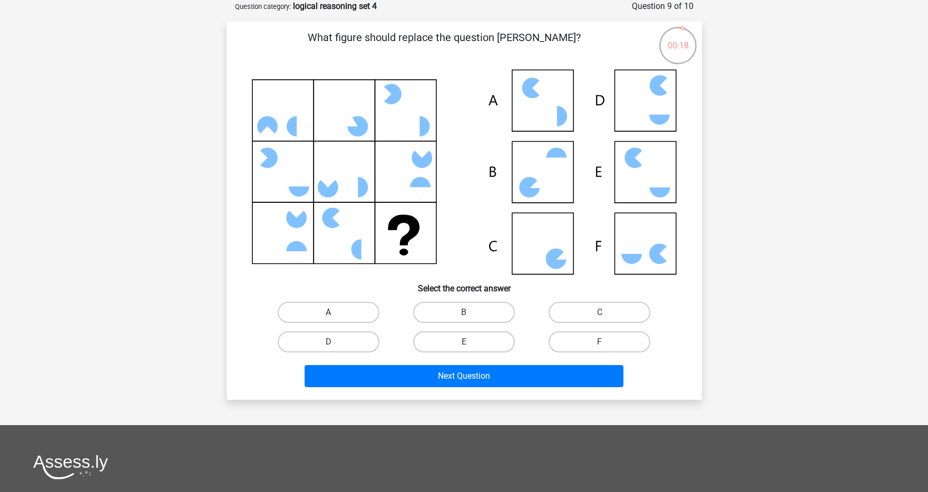
click at [328, 307] on label "A" at bounding box center [329, 312] width 102 height 21
click at [328, 312] on input "A" at bounding box center [331, 315] width 7 height 7
radio input "true"
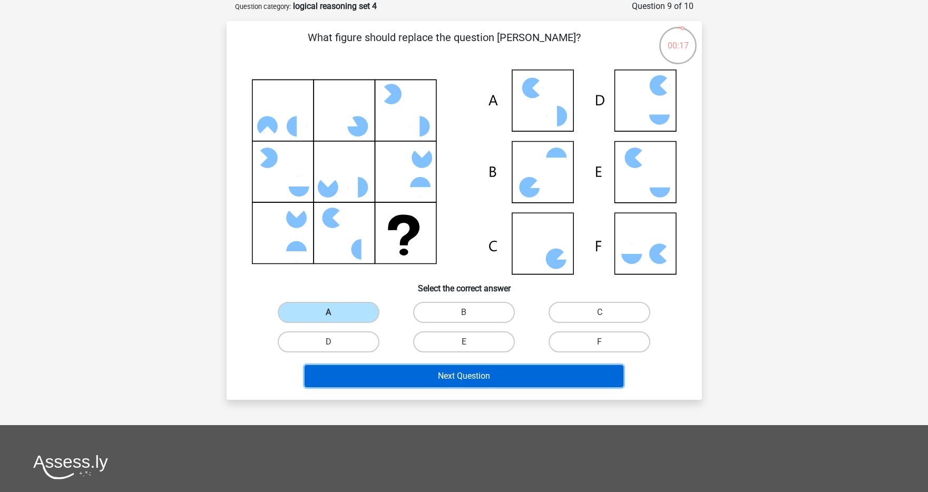
click at [398, 379] on button "Next Question" at bounding box center [464, 376] width 319 height 22
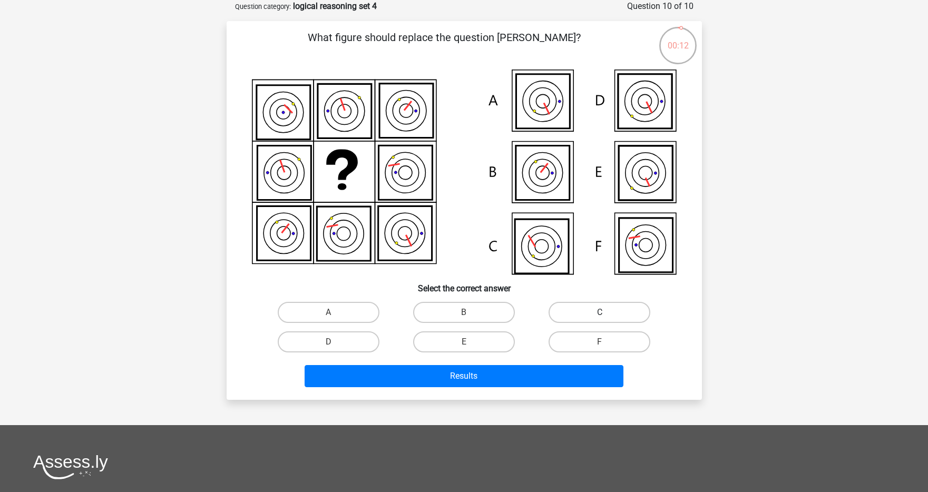
click at [618, 321] on label "C" at bounding box center [599, 312] width 102 height 21
click at [606, 319] on input "C" at bounding box center [603, 315] width 7 height 7
radio input "true"
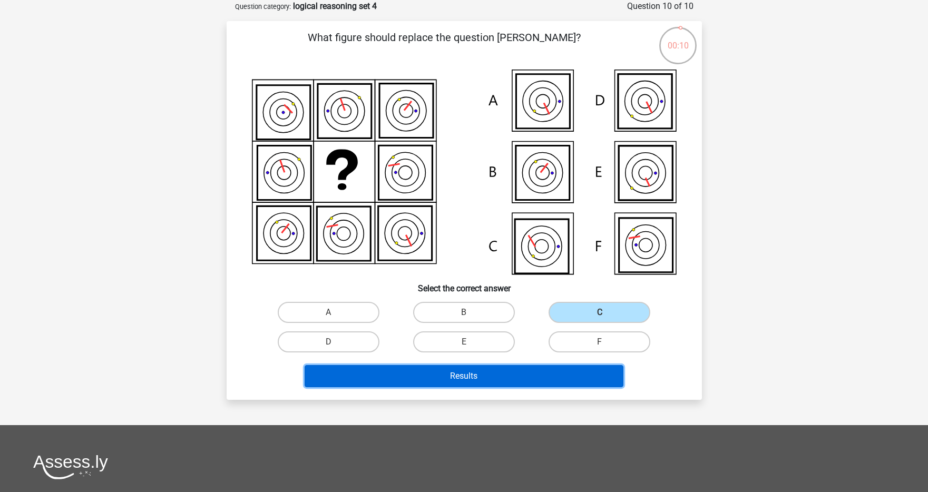
click at [495, 373] on button "Results" at bounding box center [464, 376] width 319 height 22
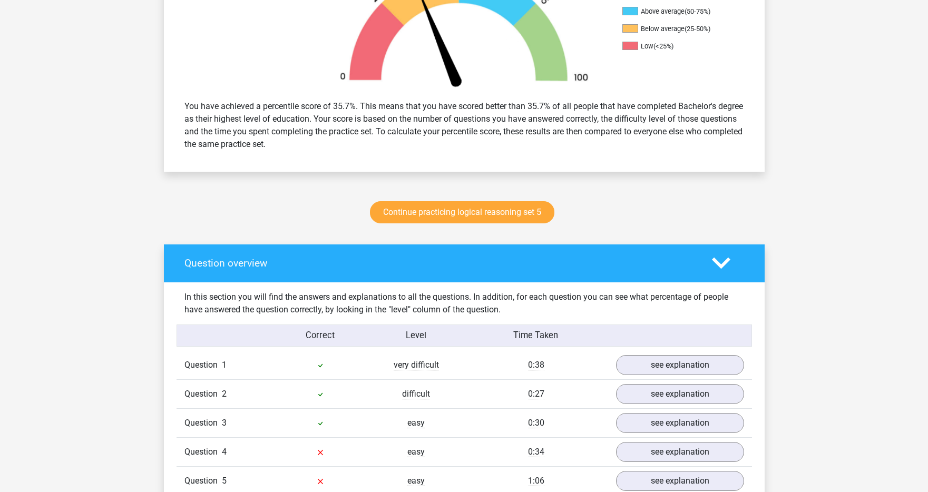
scroll to position [575, 0]
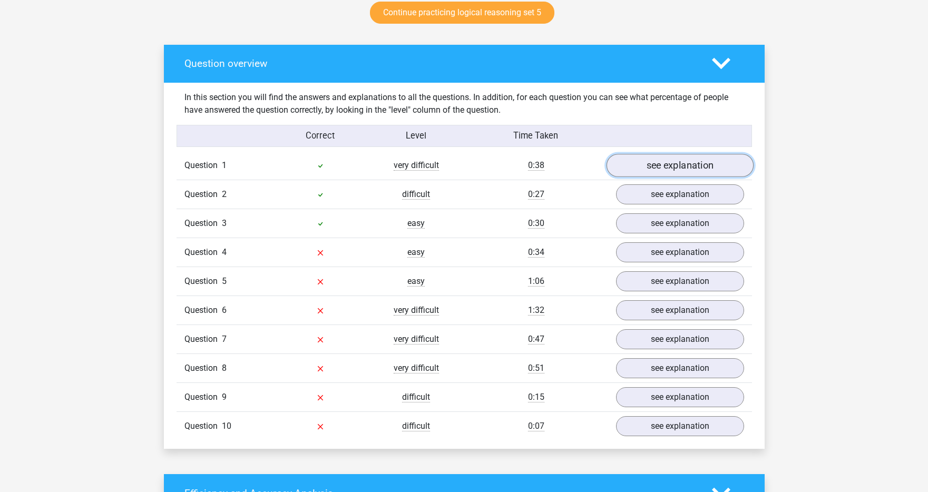
click at [670, 169] on link "see explanation" at bounding box center [679, 165] width 147 height 23
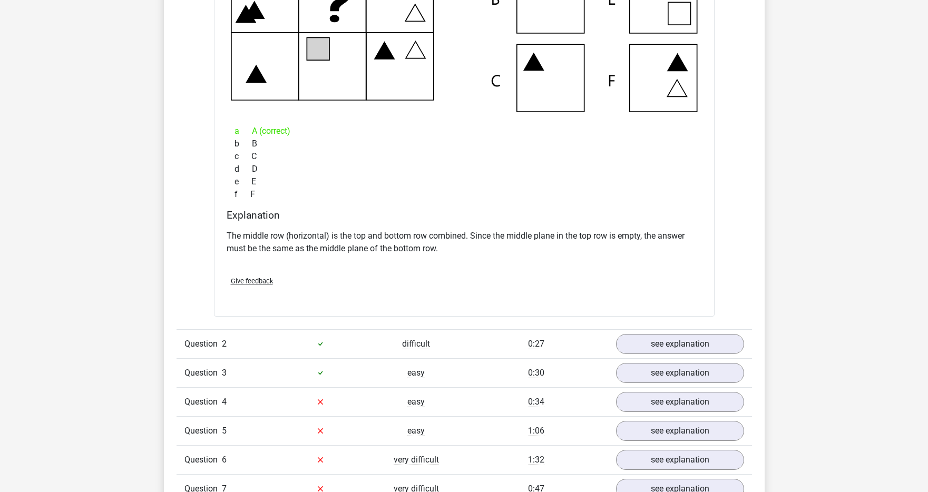
scroll to position [912, 0]
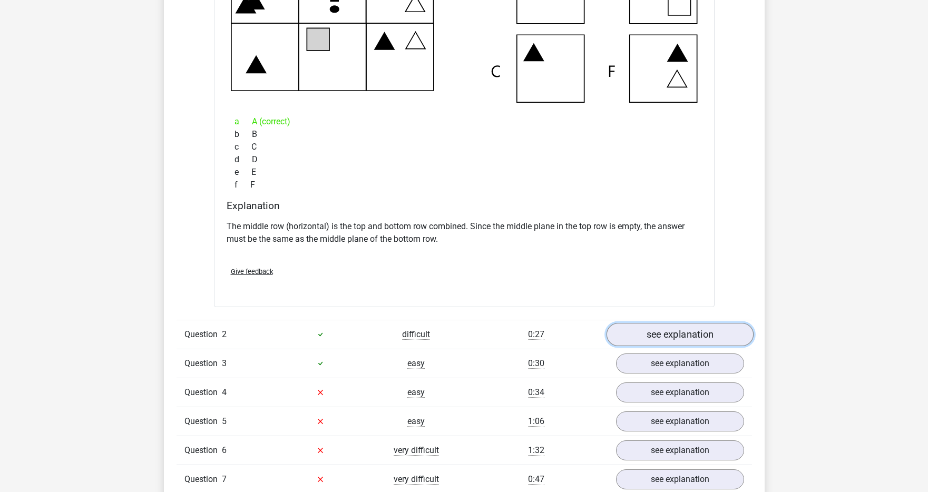
click at [672, 330] on link "see explanation" at bounding box center [679, 334] width 147 height 23
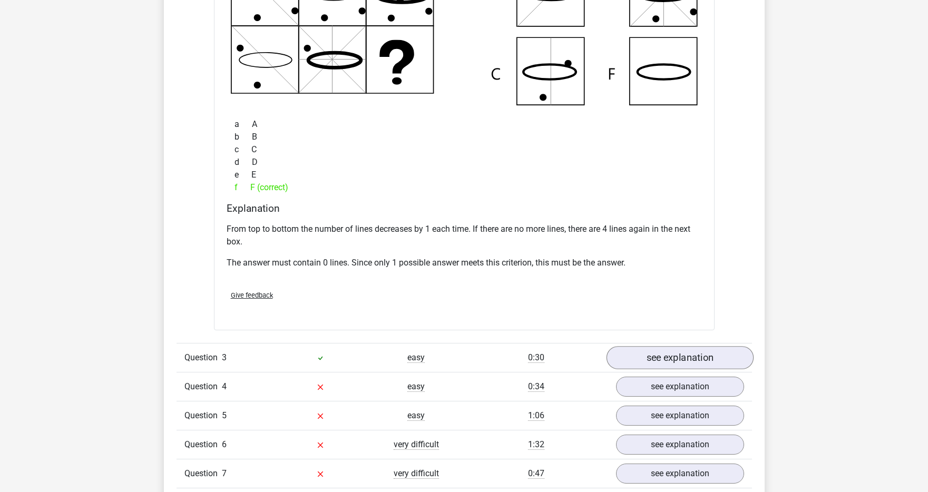
scroll to position [1491, 0]
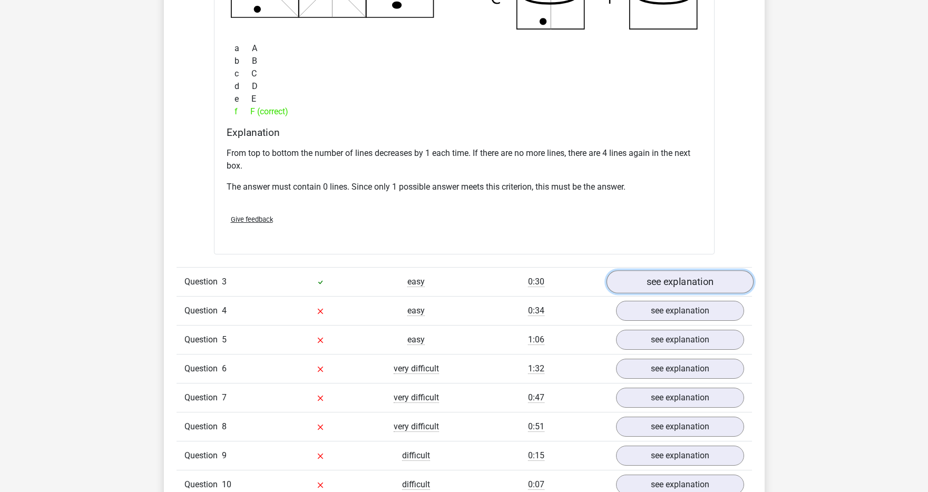
click at [675, 278] on link "see explanation" at bounding box center [679, 281] width 147 height 23
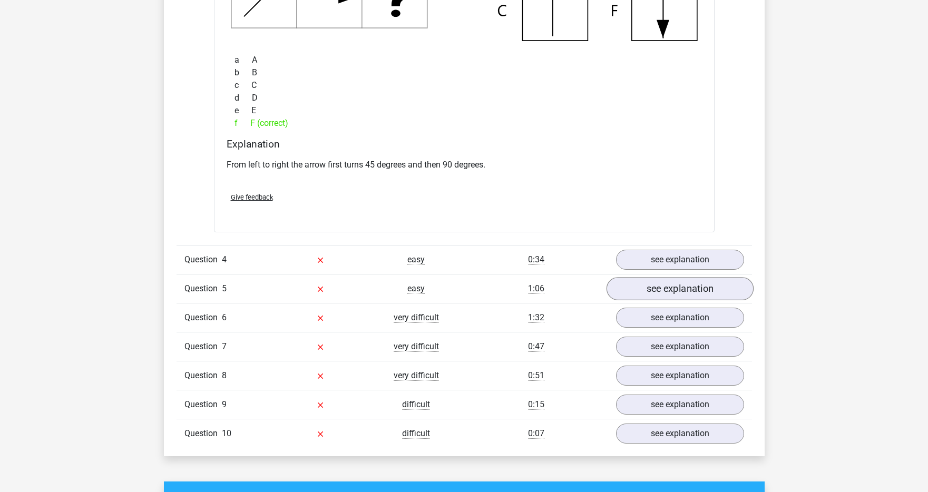
scroll to position [2002, 0]
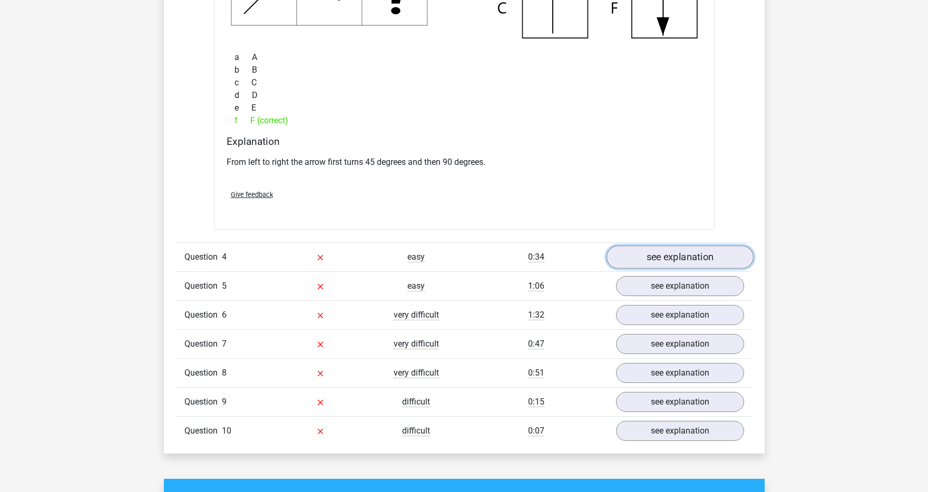
click at [679, 263] on link "see explanation" at bounding box center [679, 257] width 147 height 23
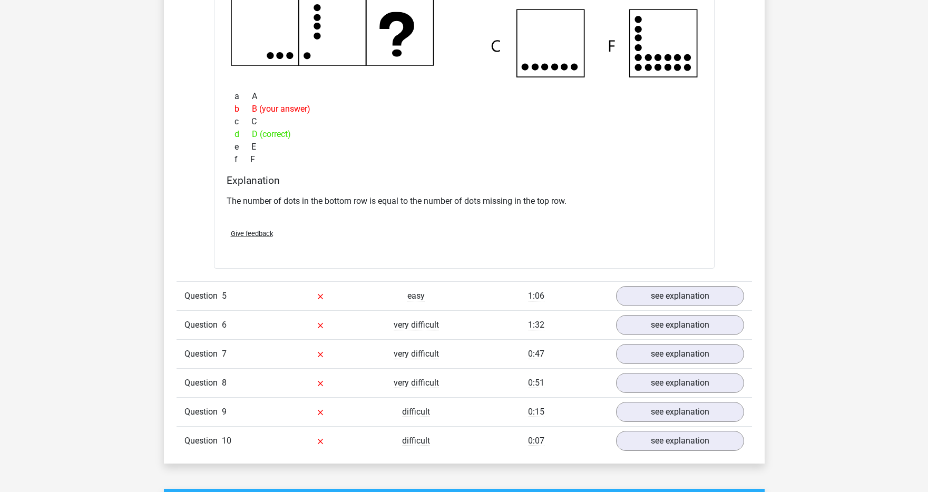
scroll to position [2457, 0]
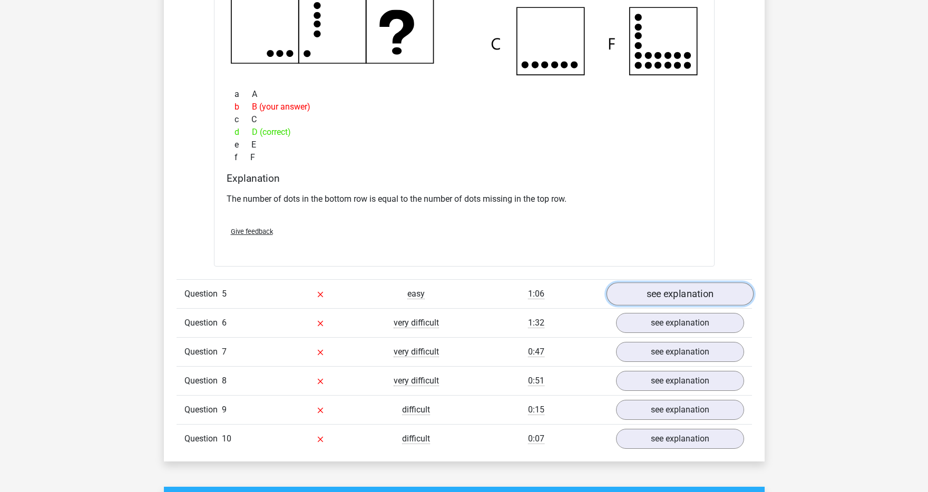
click at [682, 298] on link "see explanation" at bounding box center [679, 293] width 147 height 23
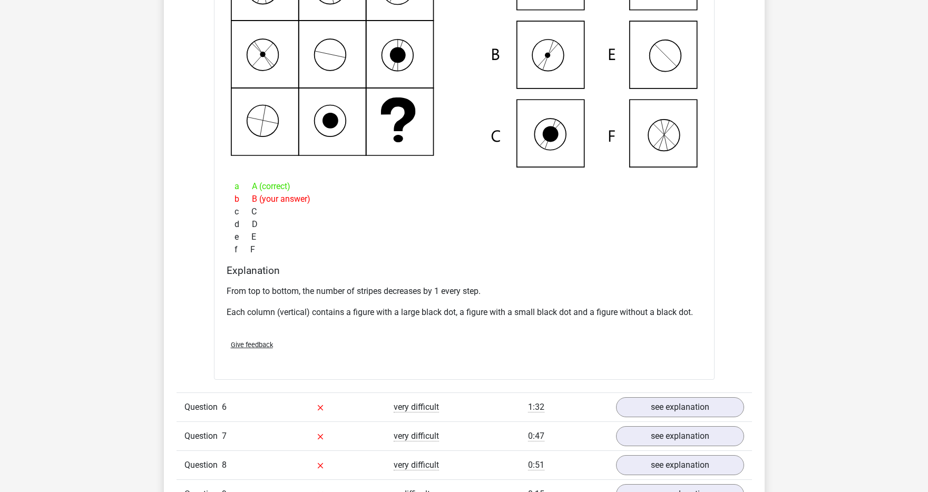
scroll to position [2863, 0]
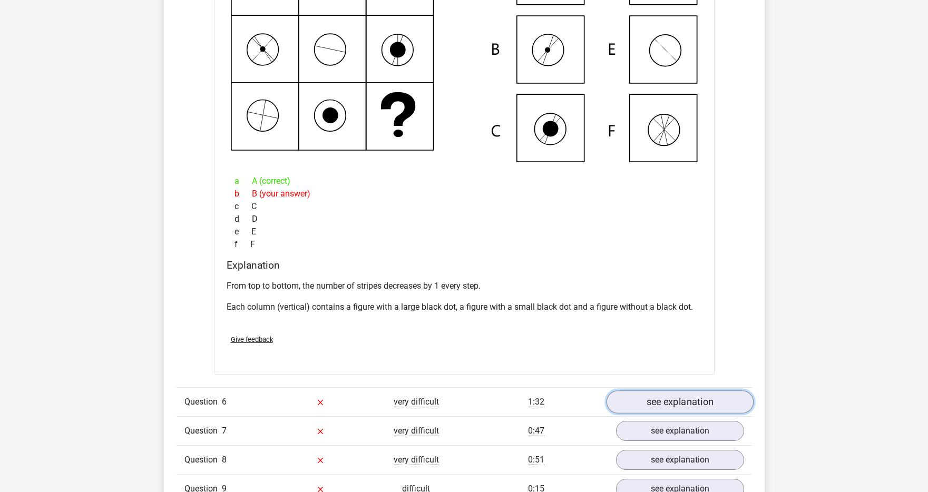
click at [681, 404] on link "see explanation" at bounding box center [679, 402] width 147 height 23
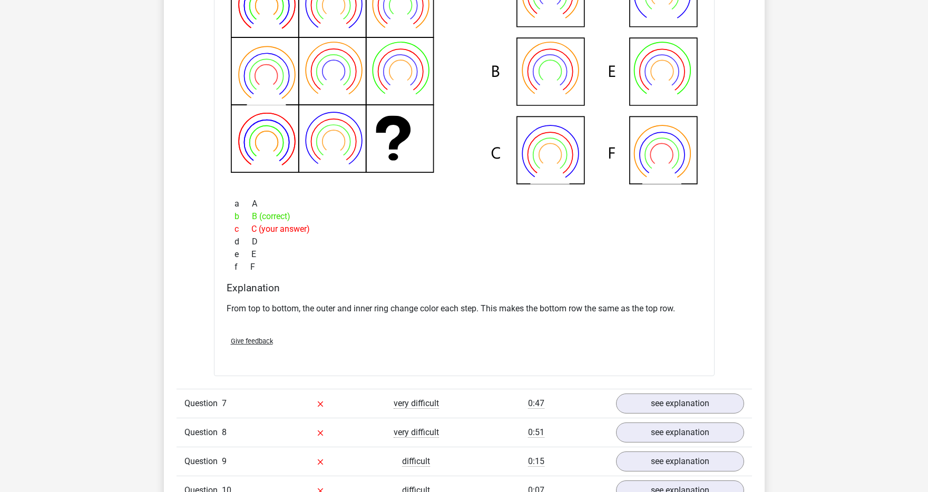
scroll to position [3360, 0]
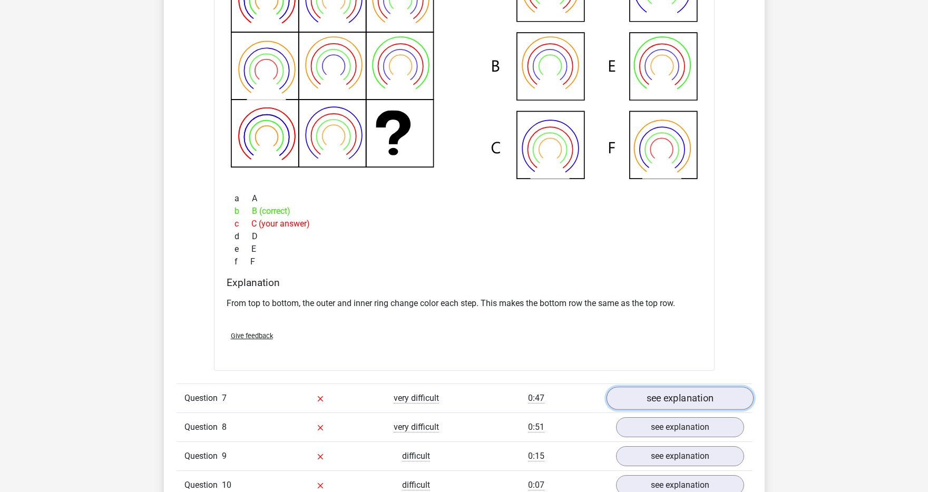
click at [664, 398] on link "see explanation" at bounding box center [679, 398] width 147 height 23
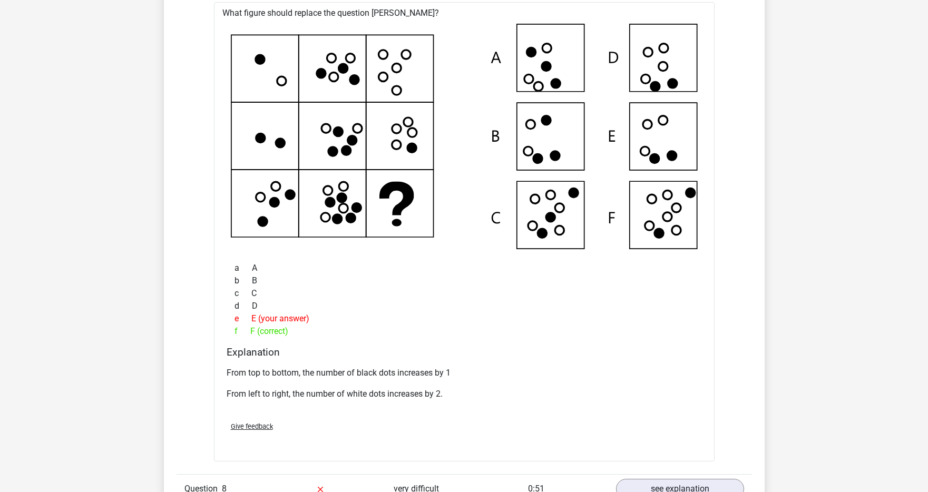
scroll to position [4117, 0]
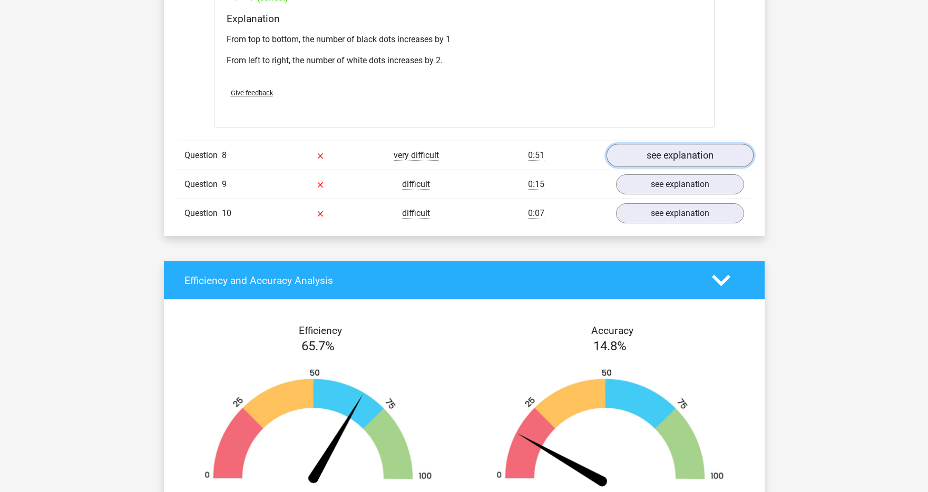
click at [663, 164] on link "see explanation" at bounding box center [679, 155] width 147 height 23
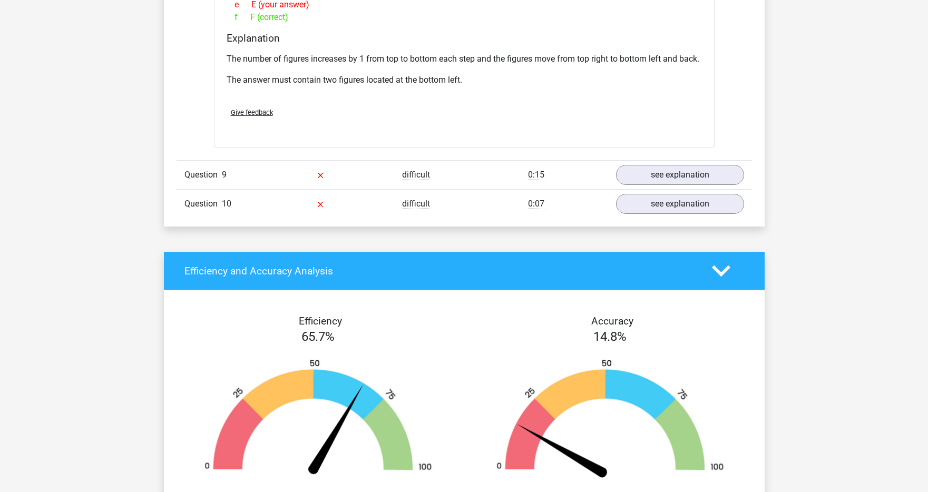
scroll to position [4612, 0]
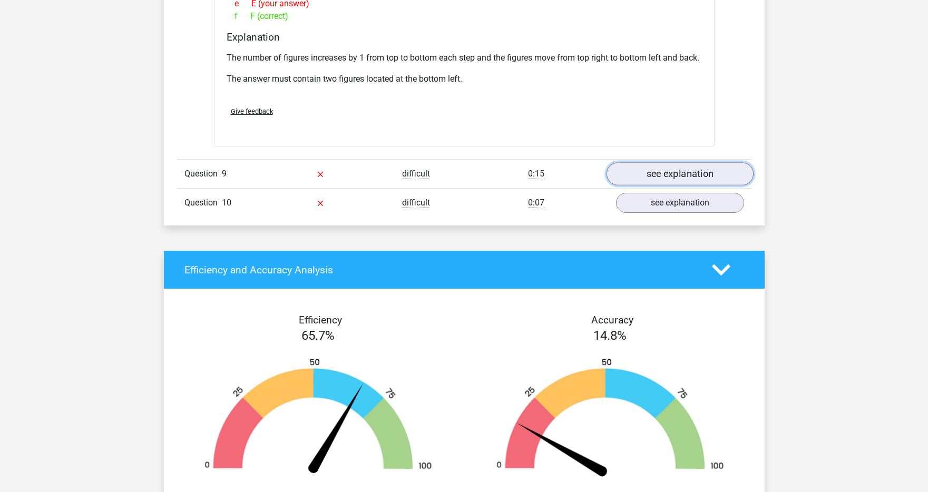
click at [664, 185] on link "see explanation" at bounding box center [679, 173] width 147 height 23
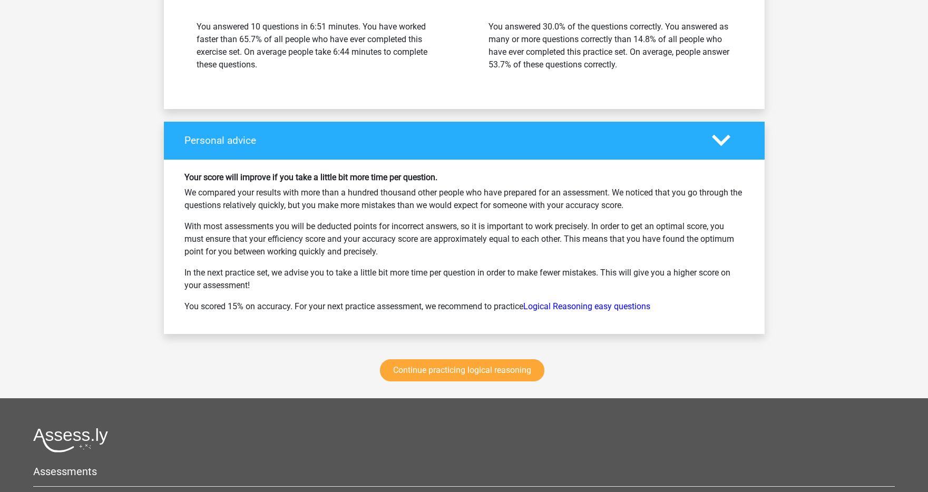
scroll to position [5737, 0]
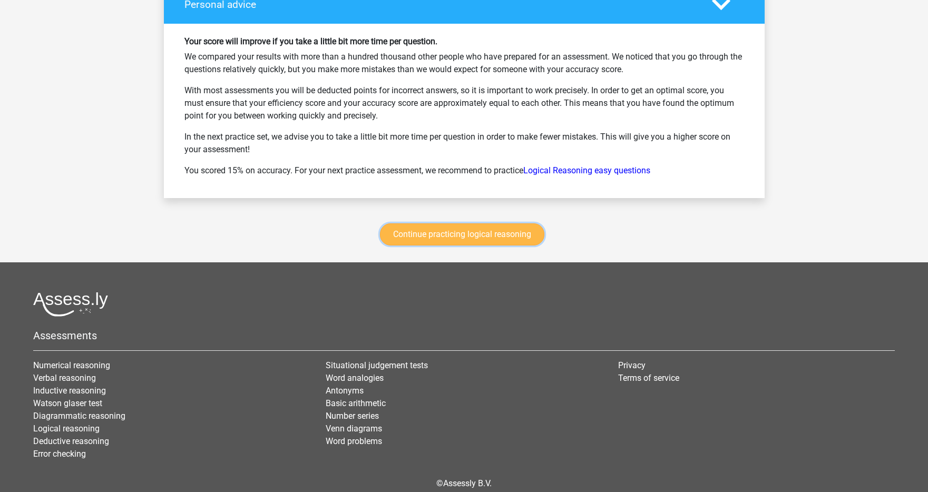
click at [445, 246] on link "Continue practicing logical reasoning" at bounding box center [462, 234] width 164 height 22
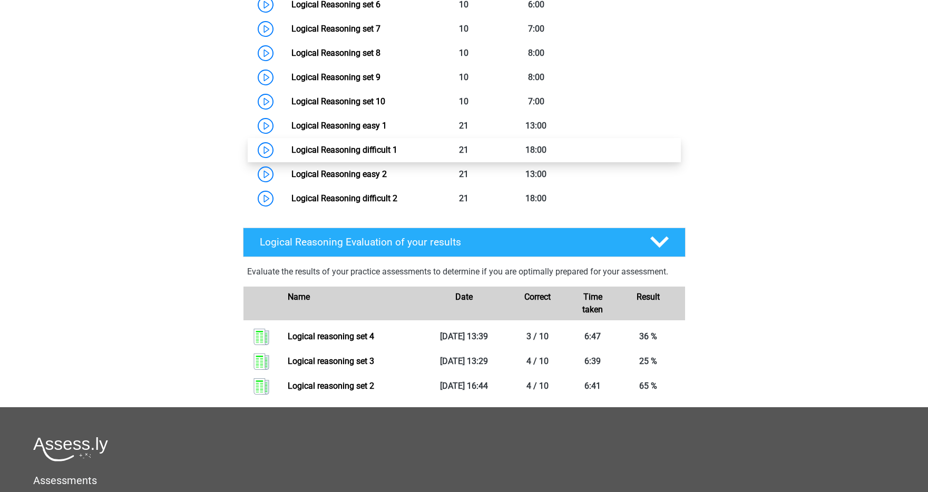
scroll to position [567, 0]
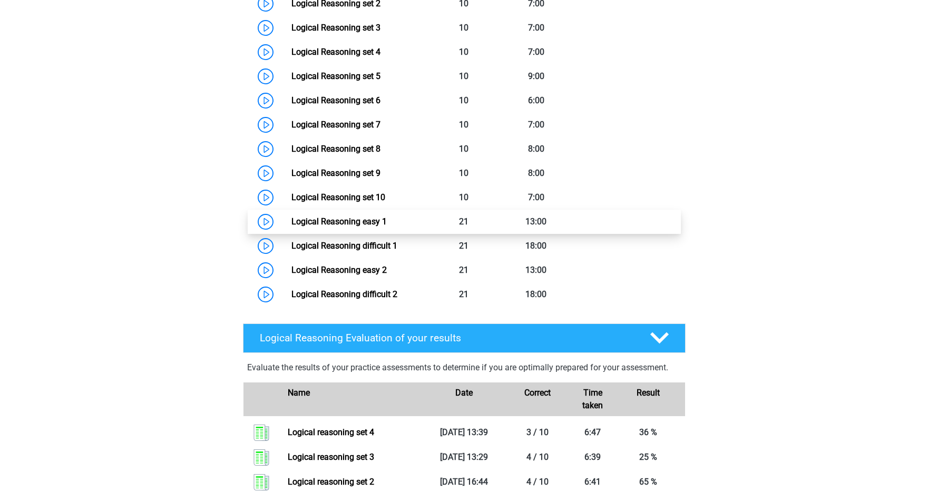
click at [291, 227] on link "Logical Reasoning easy 1" at bounding box center [338, 222] width 95 height 10
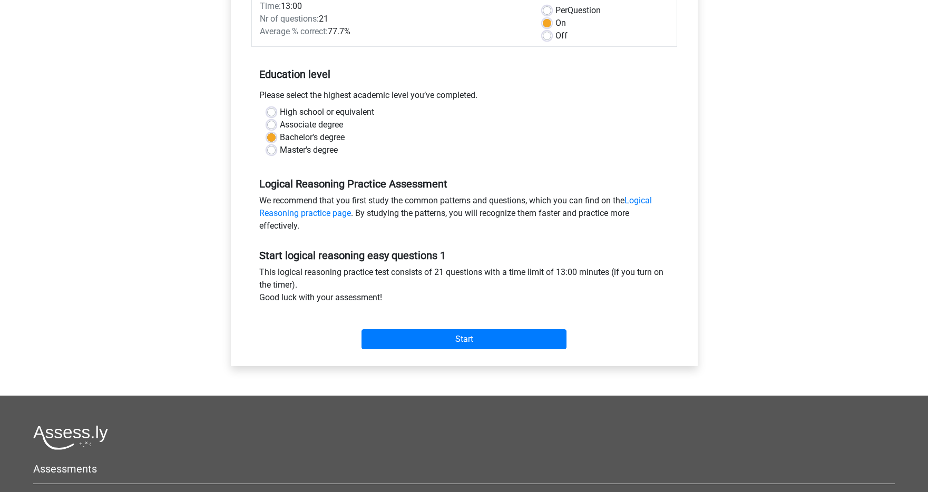
scroll to position [161, 0]
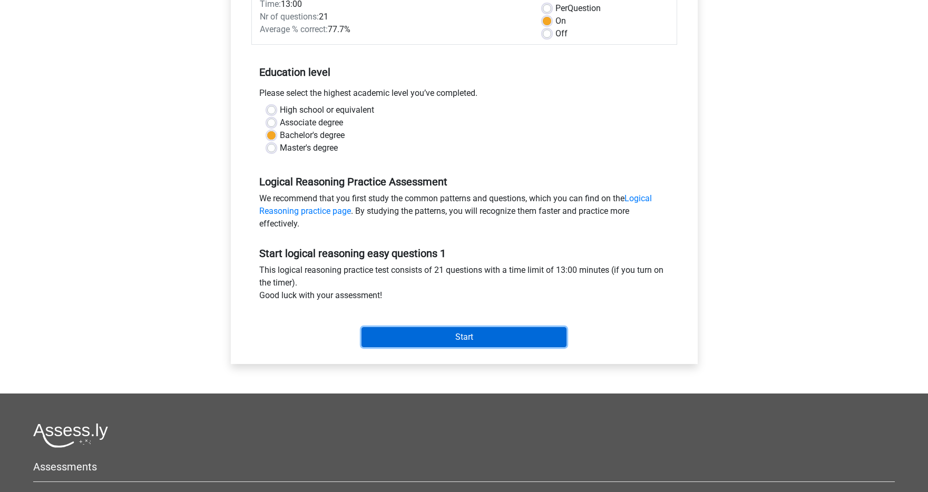
click at [491, 337] on input "Start" at bounding box center [463, 337] width 205 height 20
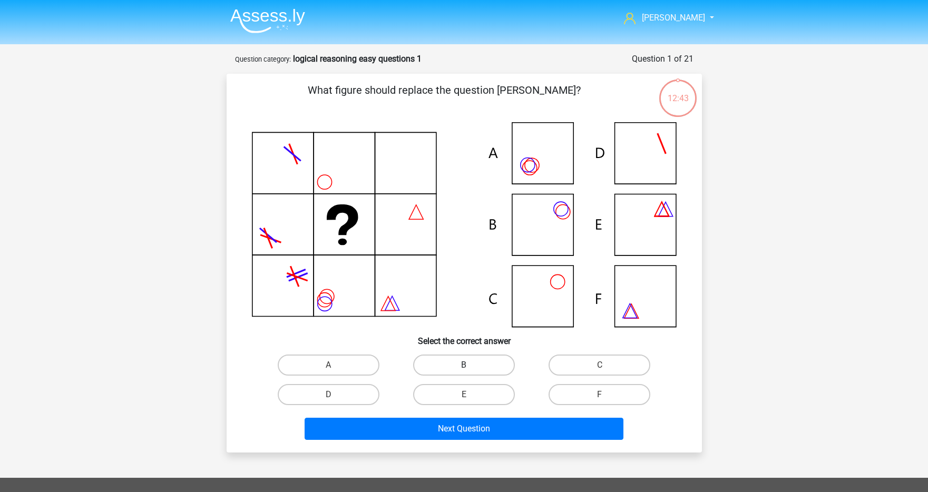
click at [460, 368] on label "B" at bounding box center [464, 365] width 102 height 21
click at [464, 368] on input "B" at bounding box center [467, 368] width 7 height 7
radio input "true"
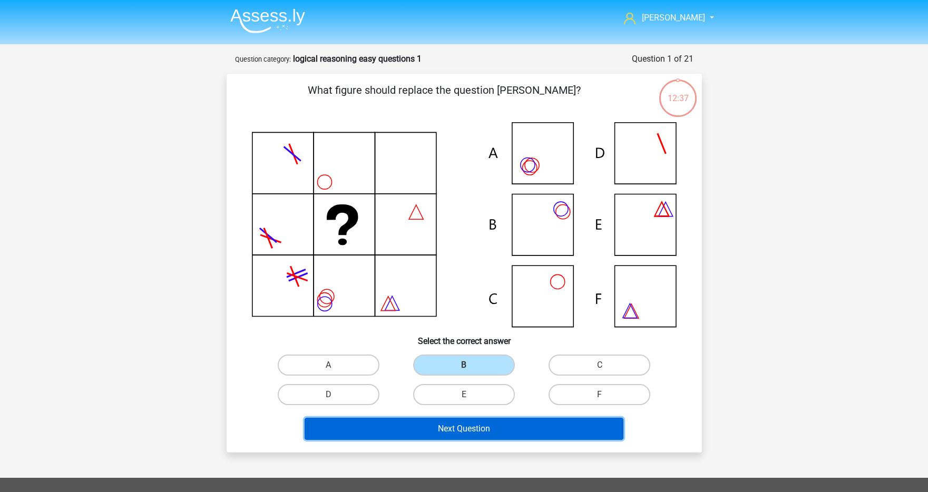
click at [450, 422] on button "Next Question" at bounding box center [464, 429] width 319 height 22
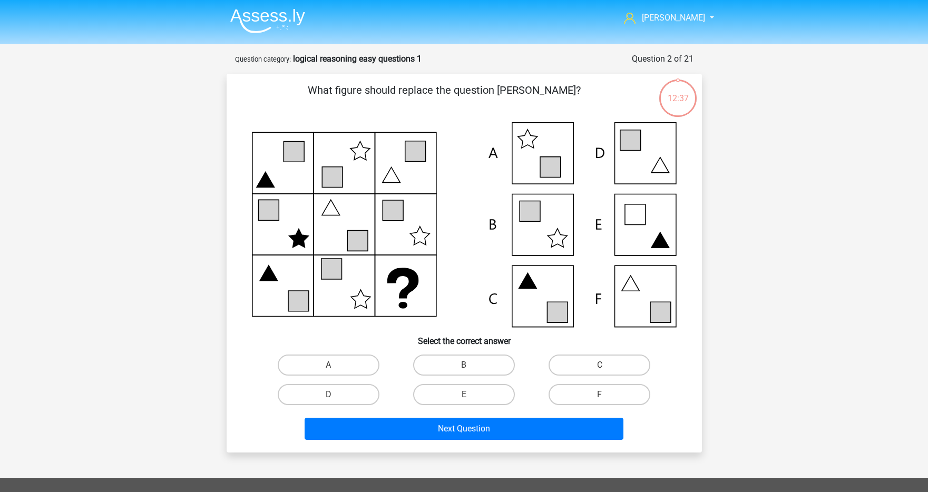
scroll to position [53, 0]
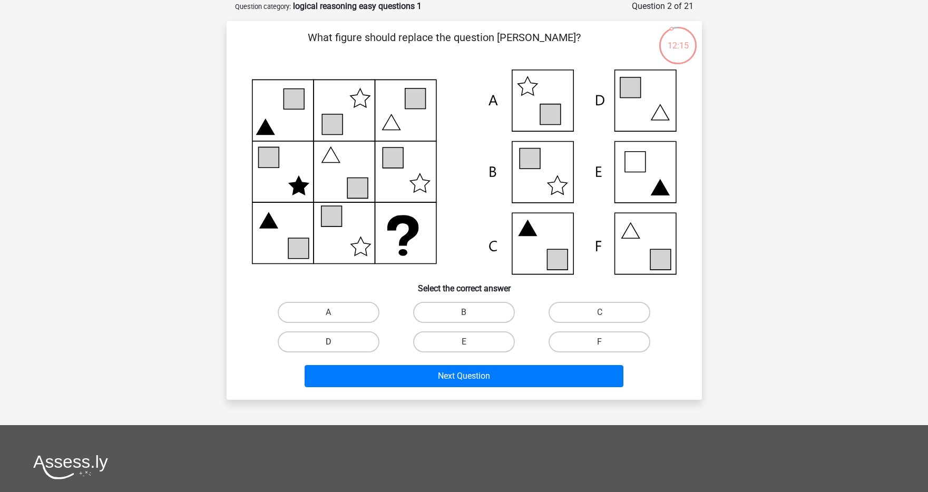
click at [338, 344] on label "D" at bounding box center [329, 341] width 102 height 21
click at [335, 344] on input "D" at bounding box center [331, 345] width 7 height 7
radio input "true"
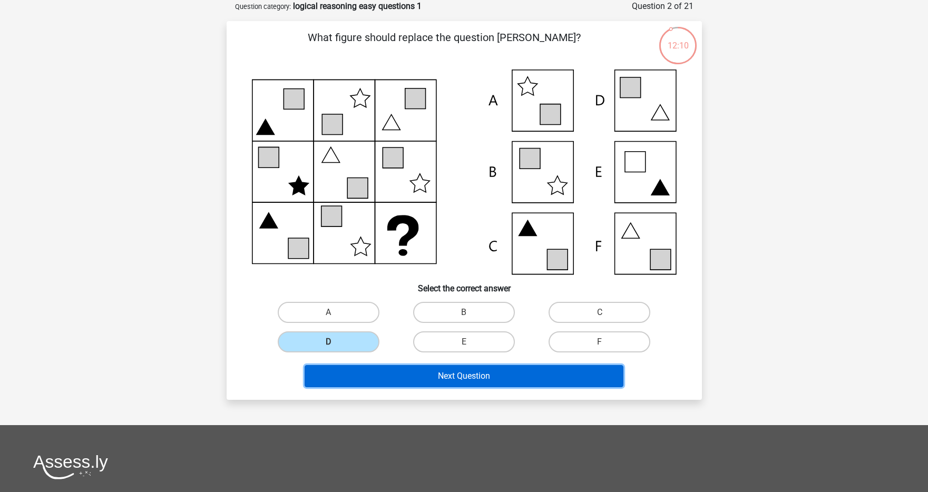
click at [501, 375] on button "Next Question" at bounding box center [464, 376] width 319 height 22
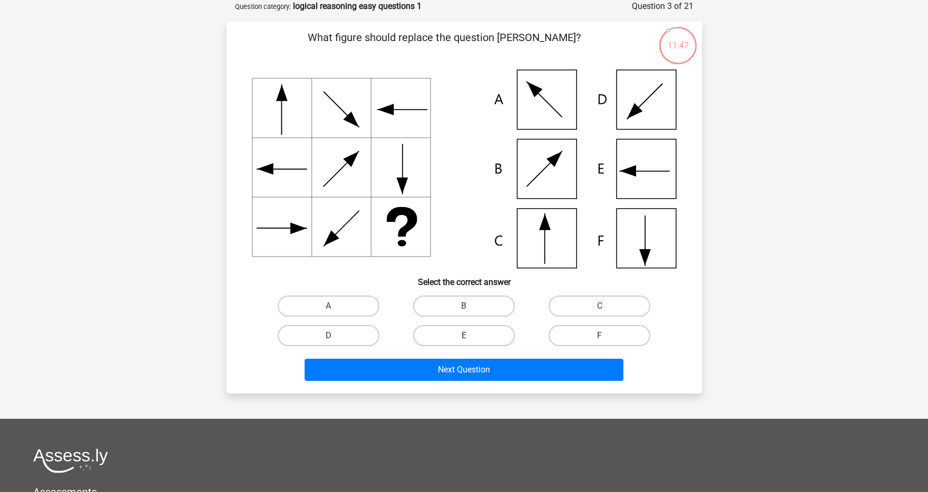
click at [327, 316] on div "A" at bounding box center [328, 306] width 135 height 30
click at [330, 310] on input "A" at bounding box center [331, 309] width 7 height 7
radio input "true"
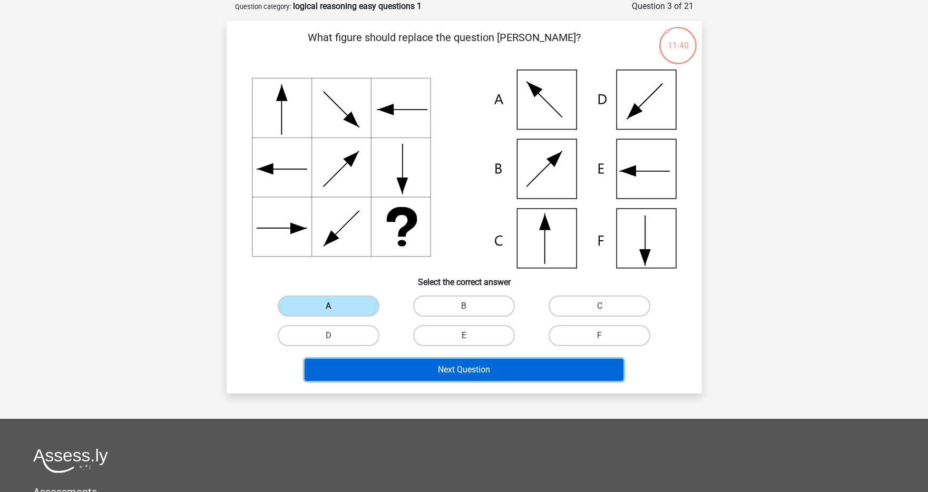
click at [468, 368] on button "Next Question" at bounding box center [464, 370] width 319 height 22
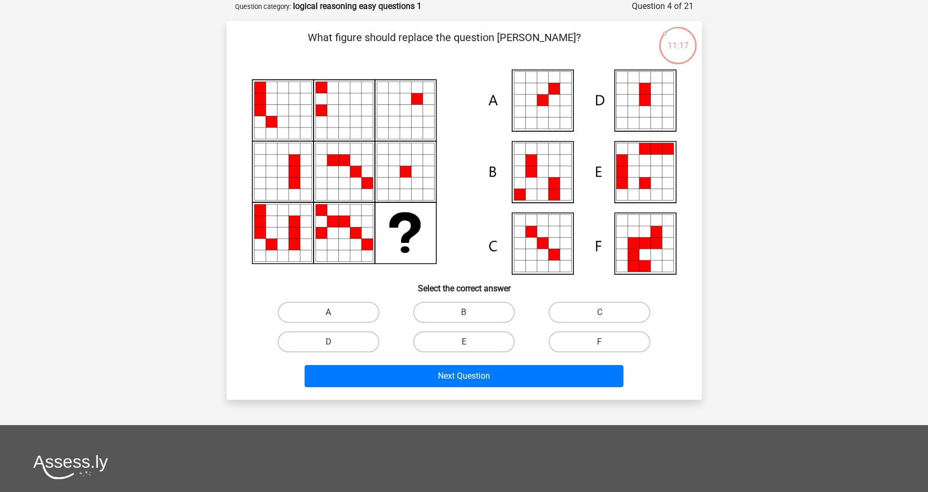
click at [350, 309] on label "A" at bounding box center [329, 312] width 102 height 21
click at [335, 312] on input "A" at bounding box center [331, 315] width 7 height 7
radio input "true"
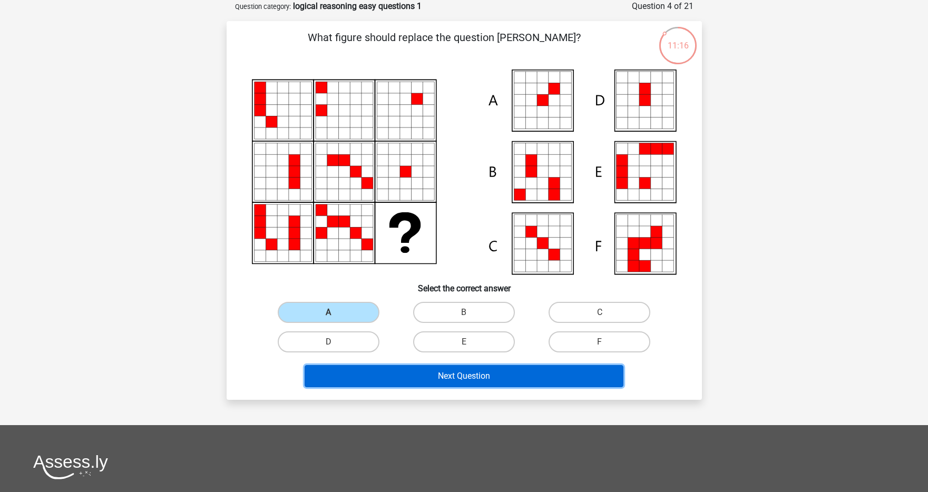
click at [396, 386] on button "Next Question" at bounding box center [464, 376] width 319 height 22
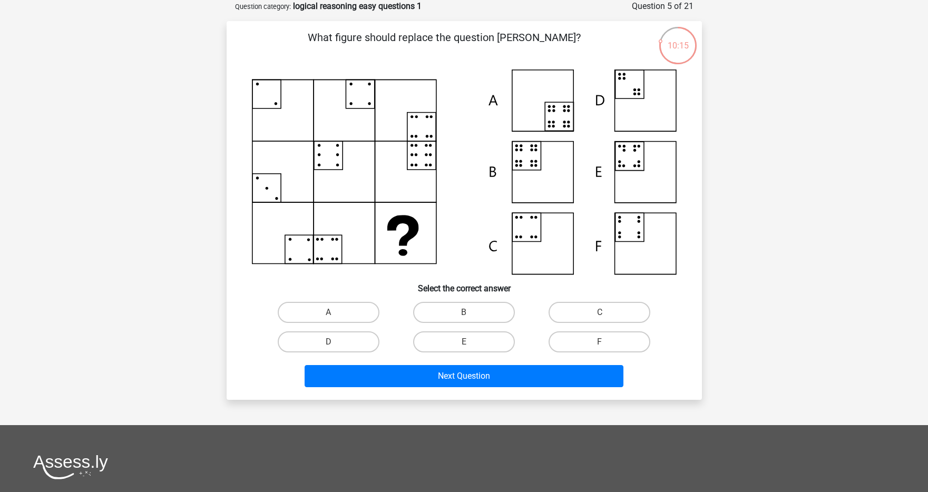
click at [558, 173] on icon at bounding box center [464, 172] width 425 height 205
click at [430, 341] on label "E" at bounding box center [464, 341] width 102 height 21
click at [464, 342] on input "E" at bounding box center [467, 345] width 7 height 7
radio input "true"
click at [532, 178] on icon at bounding box center [464, 172] width 425 height 205
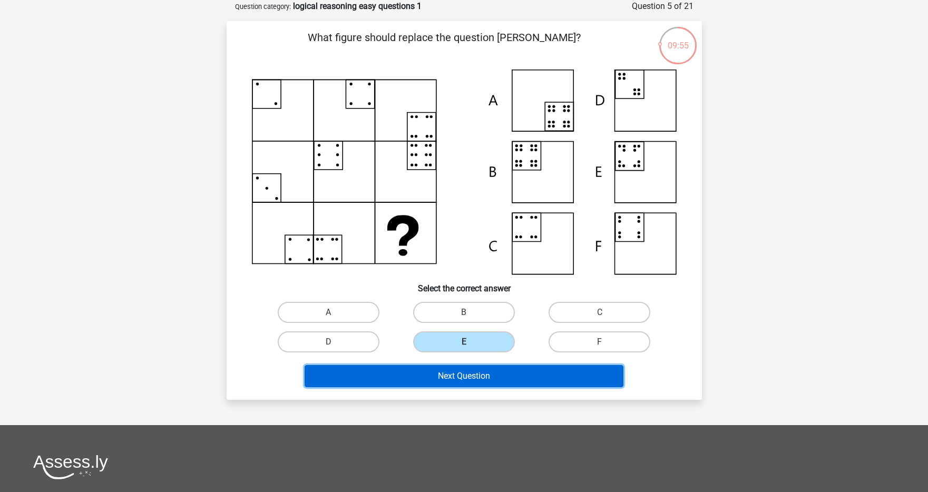
click at [449, 376] on button "Next Question" at bounding box center [464, 376] width 319 height 22
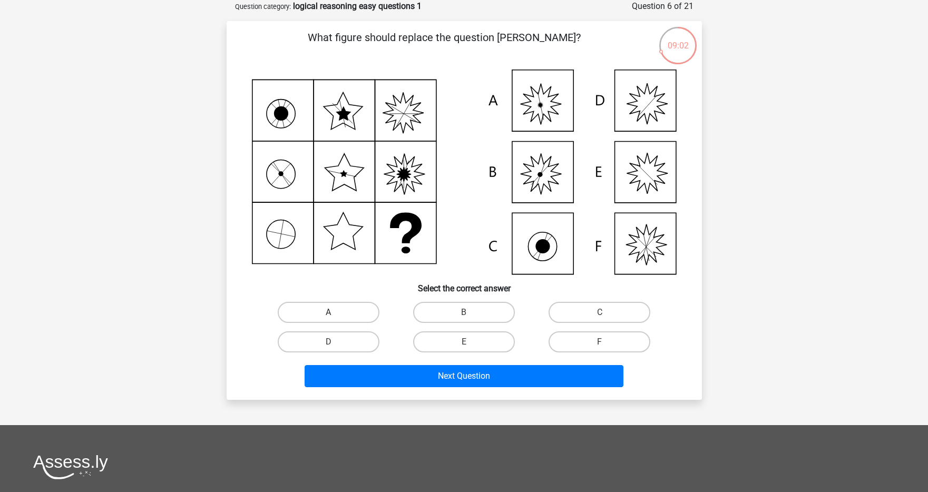
click at [327, 309] on label "A" at bounding box center [329, 312] width 102 height 21
click at [328, 312] on input "A" at bounding box center [331, 315] width 7 height 7
radio input "true"
click at [493, 343] on label "E" at bounding box center [464, 341] width 102 height 21
click at [471, 343] on input "E" at bounding box center [467, 345] width 7 height 7
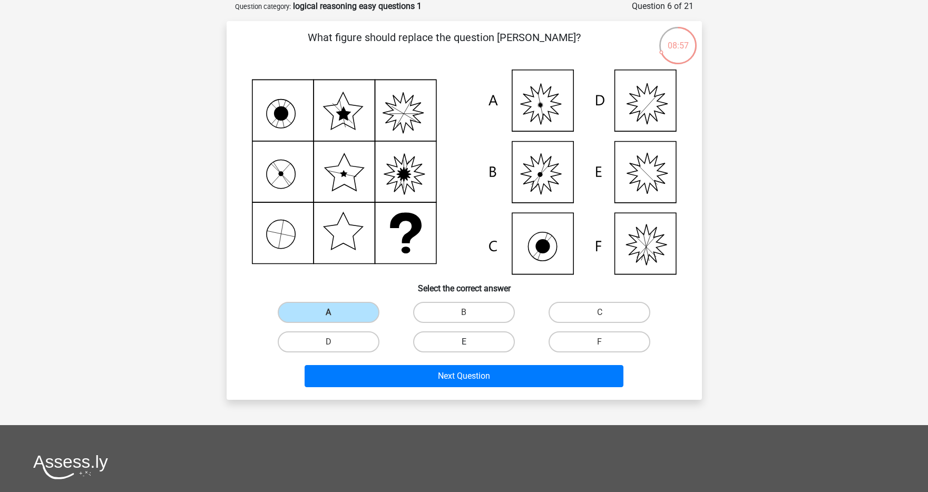
radio input "true"
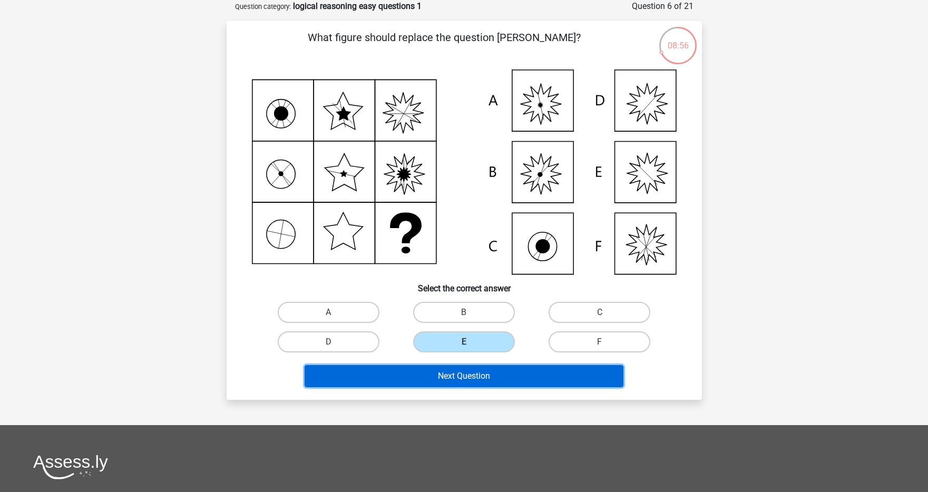
click at [472, 371] on button "Next Question" at bounding box center [464, 376] width 319 height 22
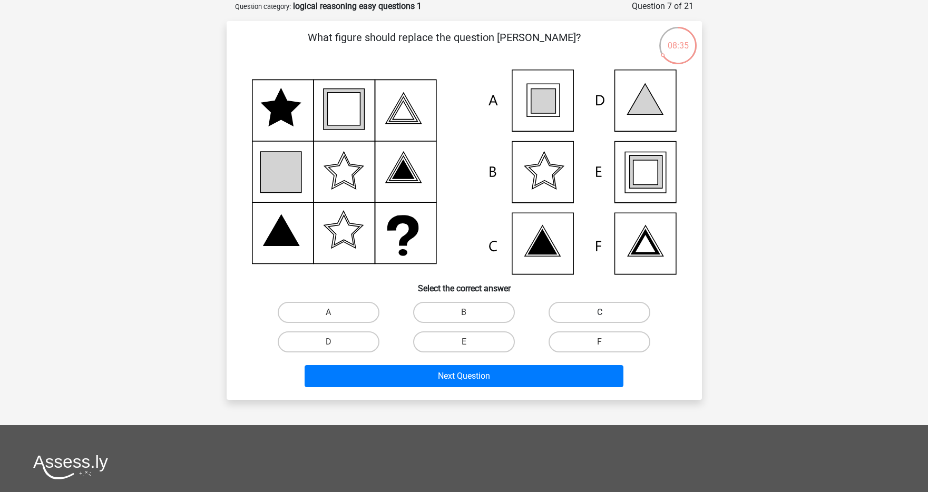
click at [589, 312] on label "C" at bounding box center [599, 312] width 102 height 21
click at [600, 312] on input "C" at bounding box center [603, 315] width 7 height 7
radio input "true"
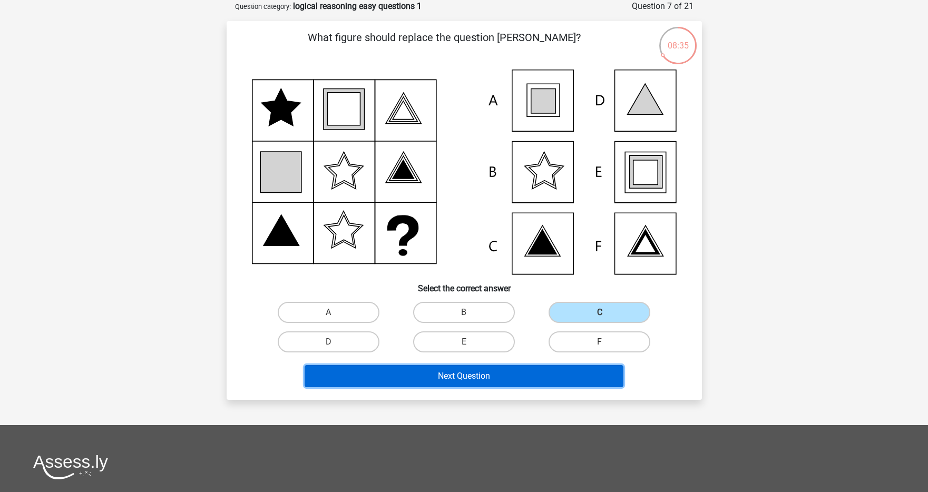
click at [510, 373] on button "Next Question" at bounding box center [464, 376] width 319 height 22
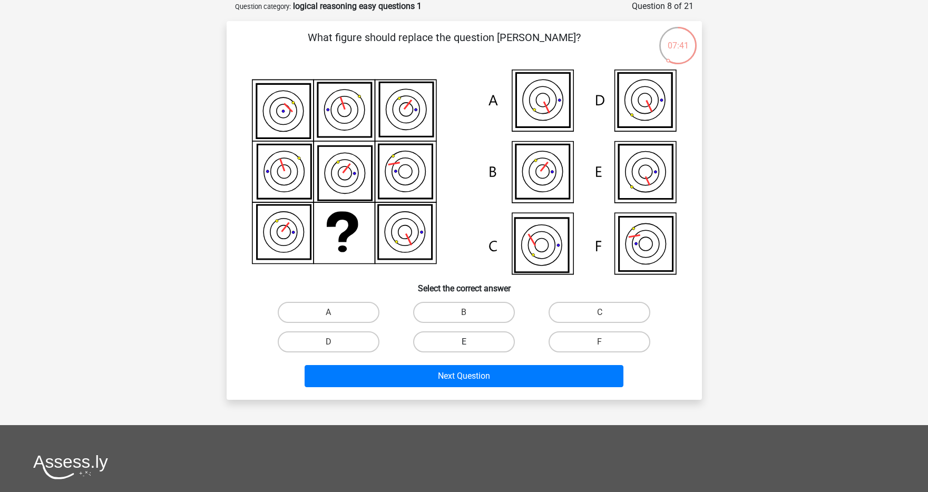
click at [458, 339] on label "E" at bounding box center [464, 341] width 102 height 21
click at [464, 342] on input "E" at bounding box center [467, 345] width 7 height 7
radio input "true"
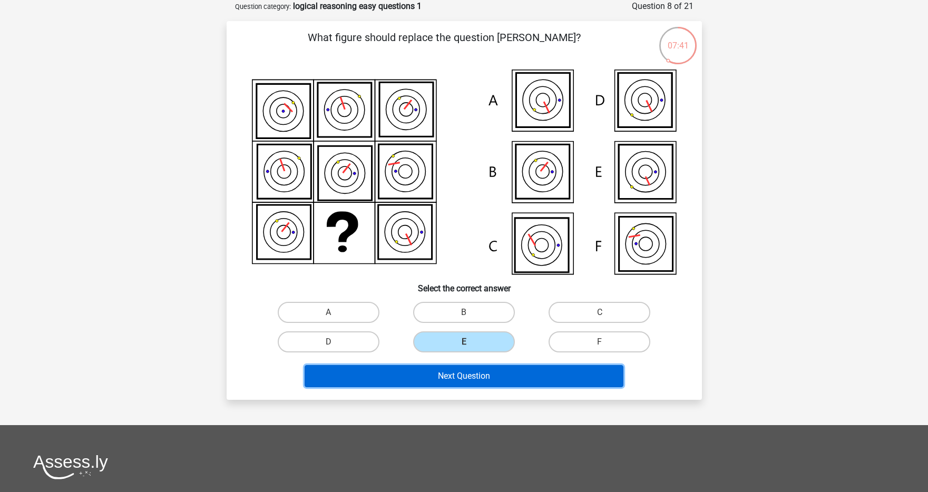
click at [449, 375] on button "Next Question" at bounding box center [464, 376] width 319 height 22
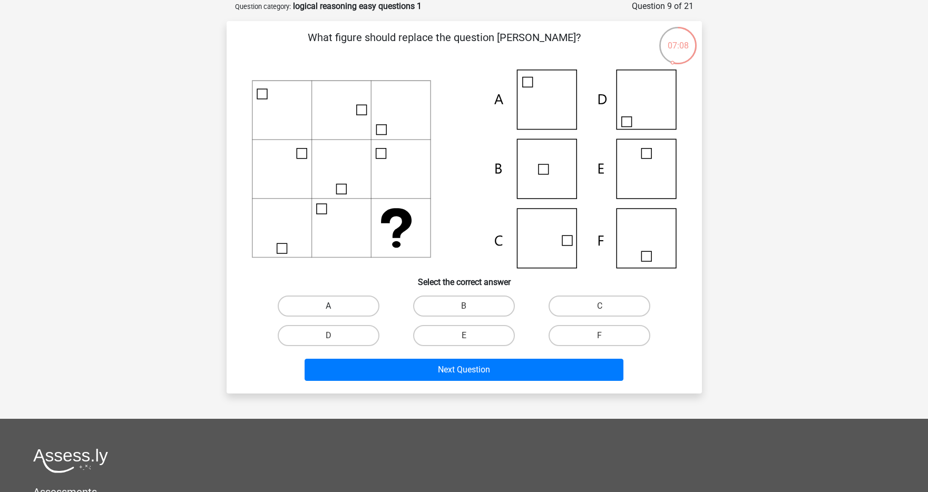
click at [358, 298] on label "A" at bounding box center [329, 306] width 102 height 21
click at [335, 306] on input "A" at bounding box center [331, 309] width 7 height 7
radio input "true"
click at [371, 354] on div "Next Question" at bounding box center [464, 367] width 442 height 35
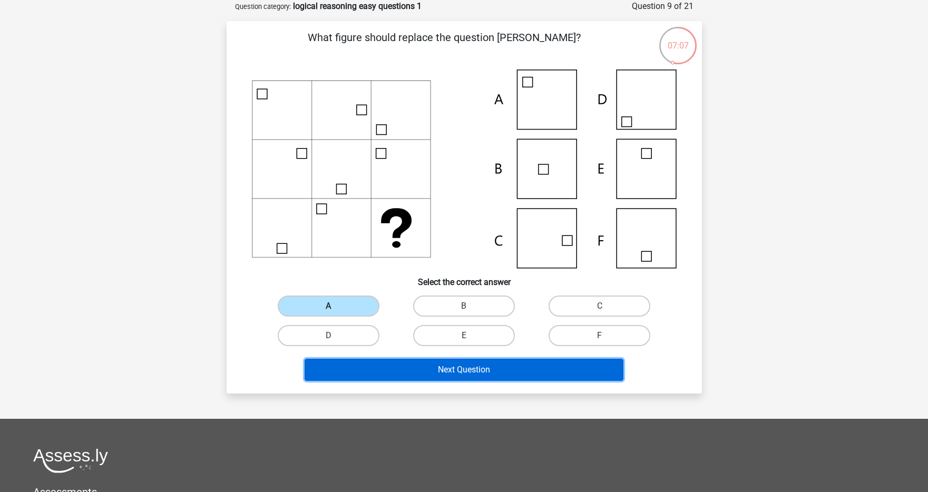
click at [368, 369] on button "Next Question" at bounding box center [464, 370] width 319 height 22
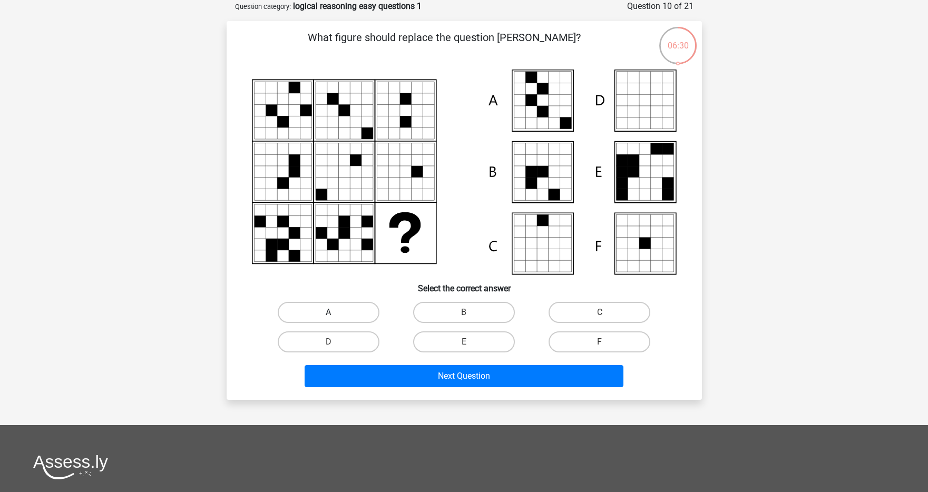
click at [349, 303] on label "A" at bounding box center [329, 312] width 102 height 21
click at [335, 312] on input "A" at bounding box center [331, 315] width 7 height 7
radio input "true"
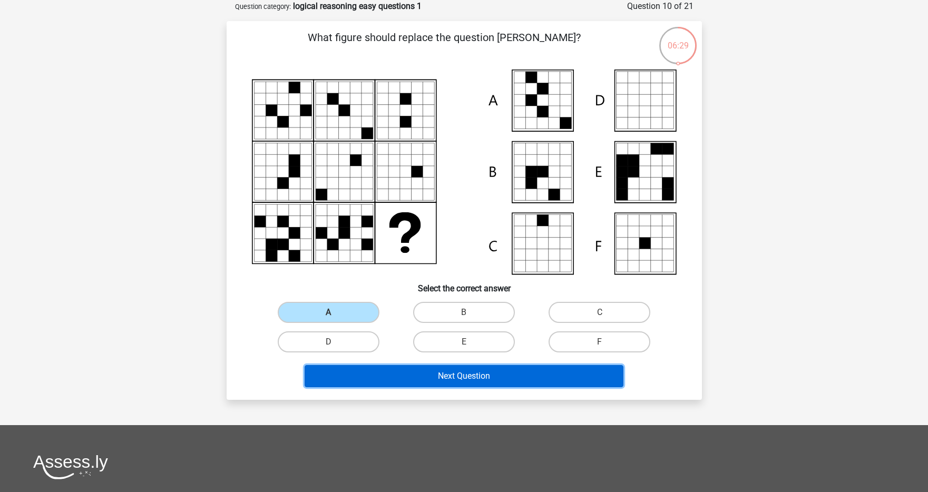
click at [403, 380] on button "Next Question" at bounding box center [464, 376] width 319 height 22
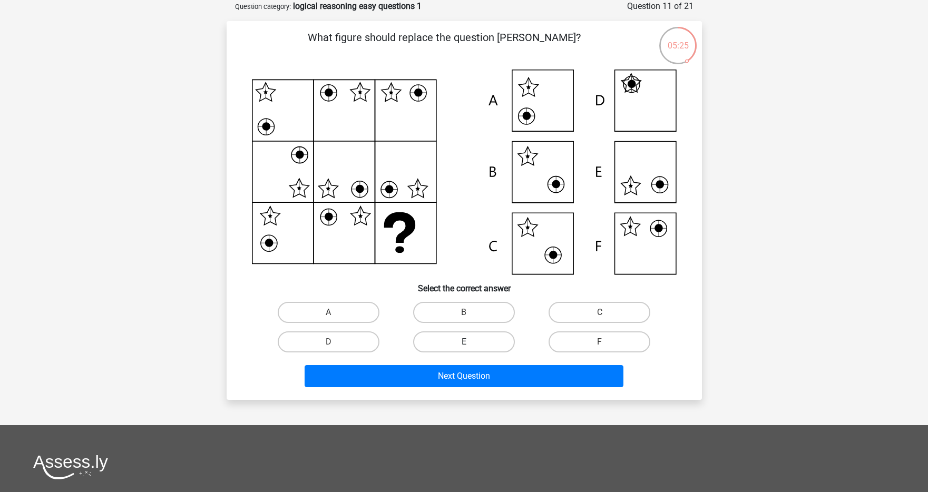
click at [468, 339] on label "E" at bounding box center [464, 341] width 102 height 21
click at [468, 342] on input "E" at bounding box center [467, 345] width 7 height 7
radio input "true"
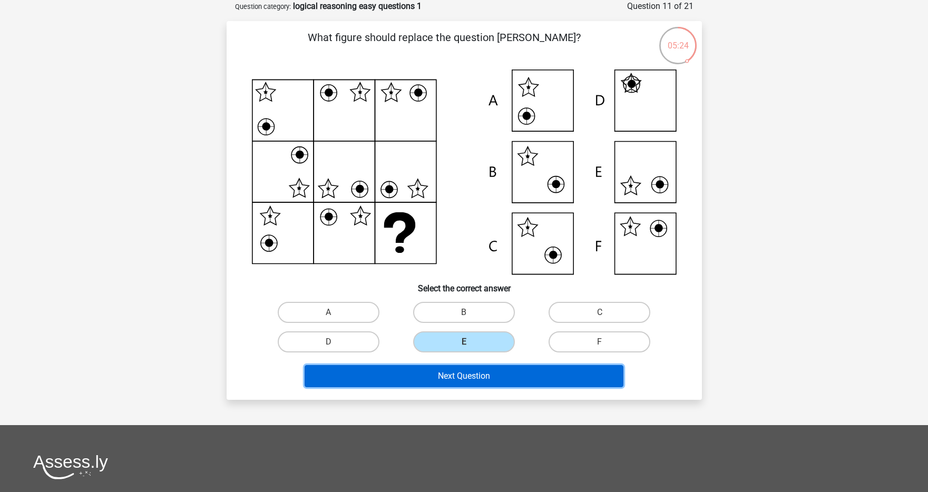
click at [460, 377] on button "Next Question" at bounding box center [464, 376] width 319 height 22
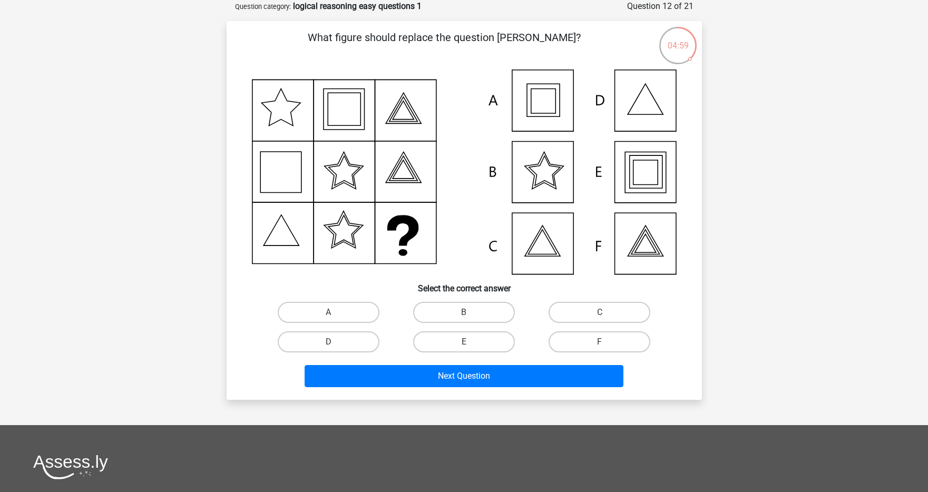
click at [642, 113] on icon at bounding box center [464, 172] width 425 height 205
click at [367, 343] on label "D" at bounding box center [329, 341] width 102 height 21
click at [335, 343] on input "D" at bounding box center [331, 345] width 7 height 7
radio input "true"
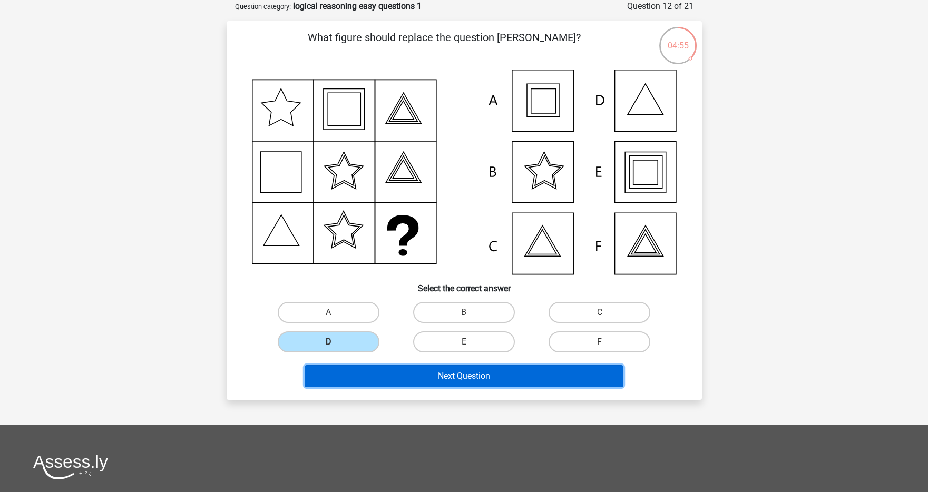
click at [387, 383] on button "Next Question" at bounding box center [464, 376] width 319 height 22
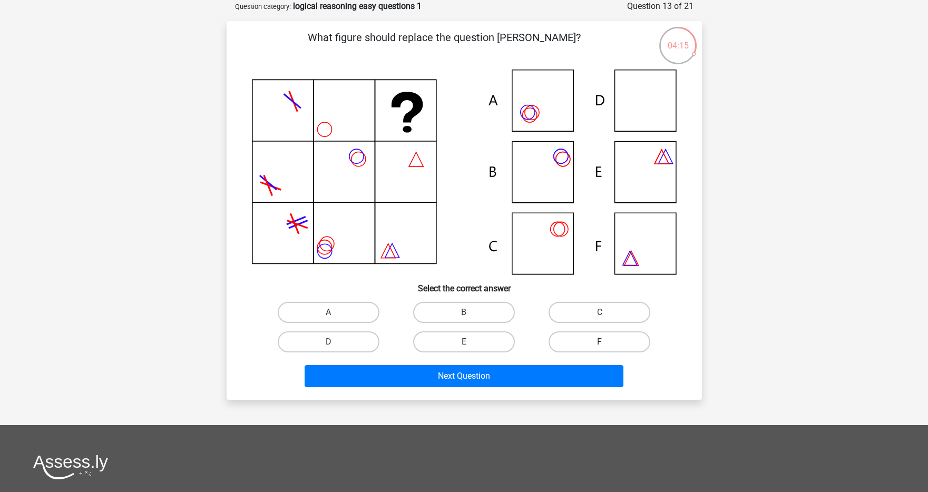
click at [566, 341] on label "F" at bounding box center [599, 341] width 102 height 21
click at [600, 342] on input "F" at bounding box center [603, 345] width 7 height 7
radio input "true"
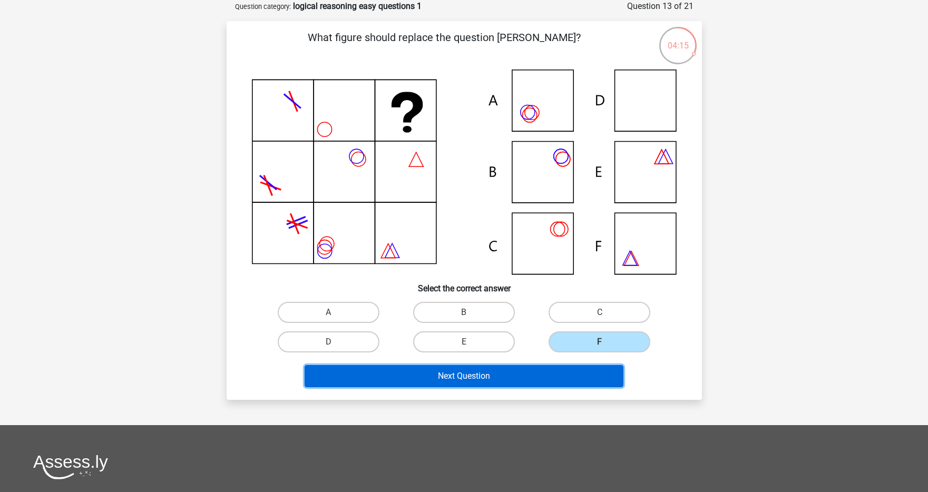
click at [559, 378] on button "Next Question" at bounding box center [464, 376] width 319 height 22
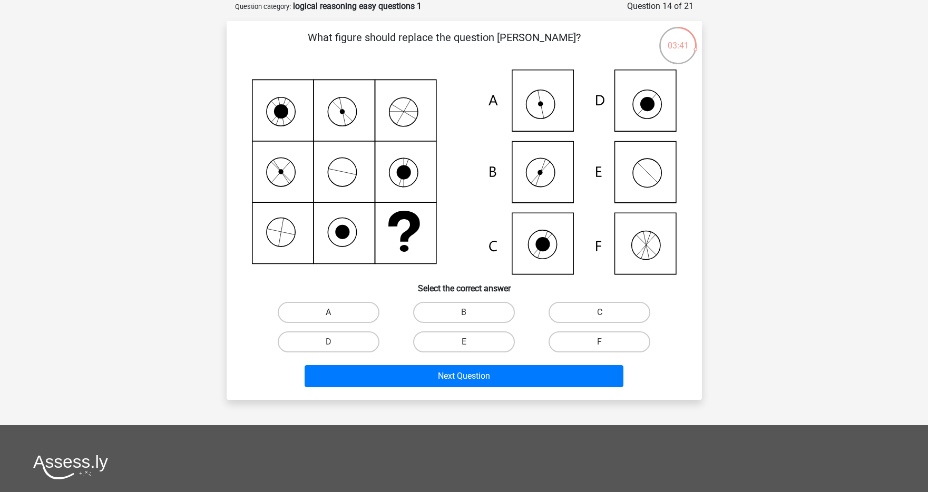
click at [351, 316] on label "A" at bounding box center [329, 312] width 102 height 21
click at [335, 316] on input "A" at bounding box center [331, 315] width 7 height 7
radio input "true"
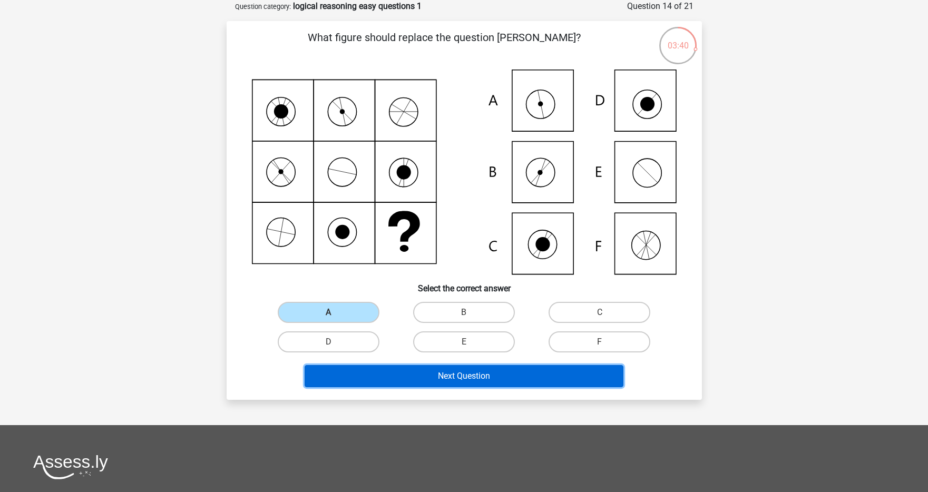
click at [401, 376] on button "Next Question" at bounding box center [464, 376] width 319 height 22
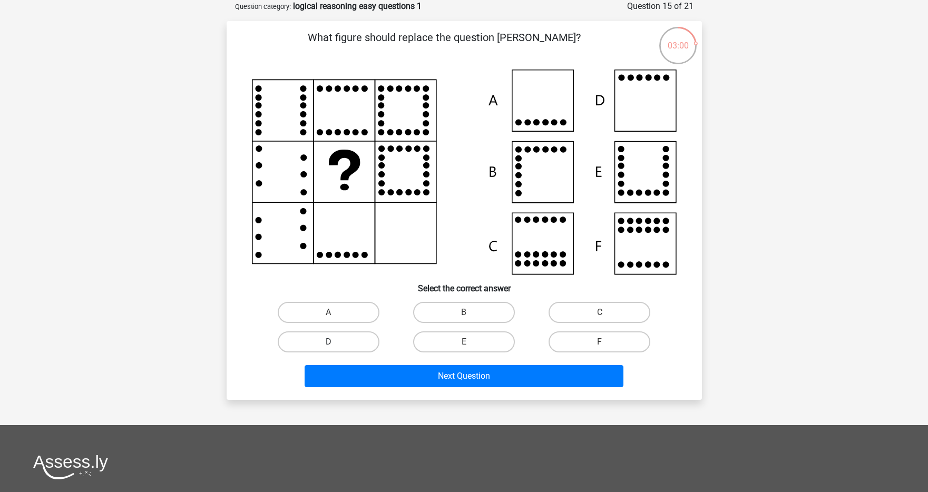
click at [364, 340] on label "D" at bounding box center [329, 341] width 102 height 21
click at [335, 342] on input "D" at bounding box center [331, 345] width 7 height 7
radio input "true"
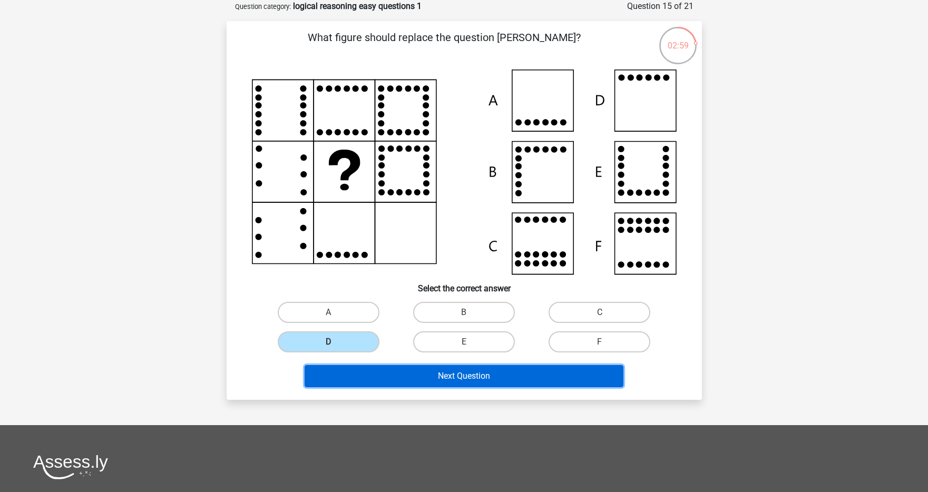
click at [390, 371] on button "Next Question" at bounding box center [464, 376] width 319 height 22
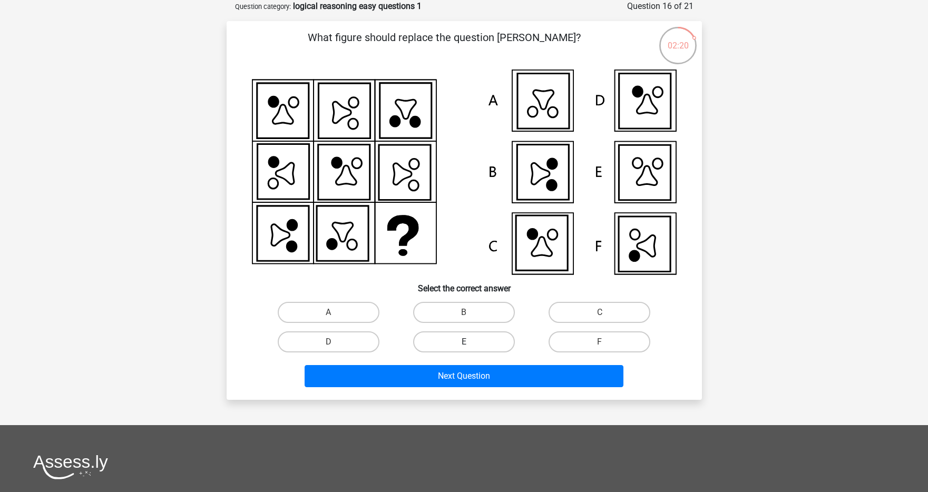
click at [468, 335] on label "E" at bounding box center [464, 341] width 102 height 21
click at [468, 342] on input "E" at bounding box center [467, 345] width 7 height 7
radio input "true"
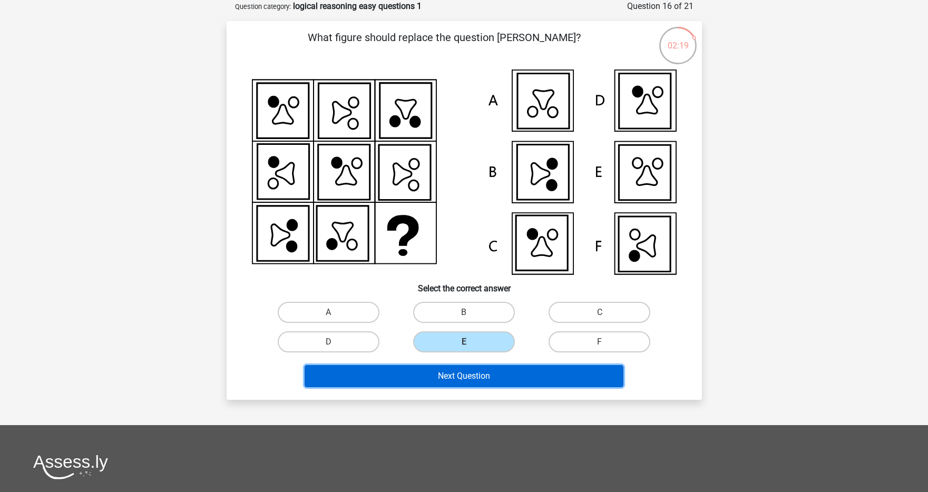
click at [453, 384] on button "Next Question" at bounding box center [464, 376] width 319 height 22
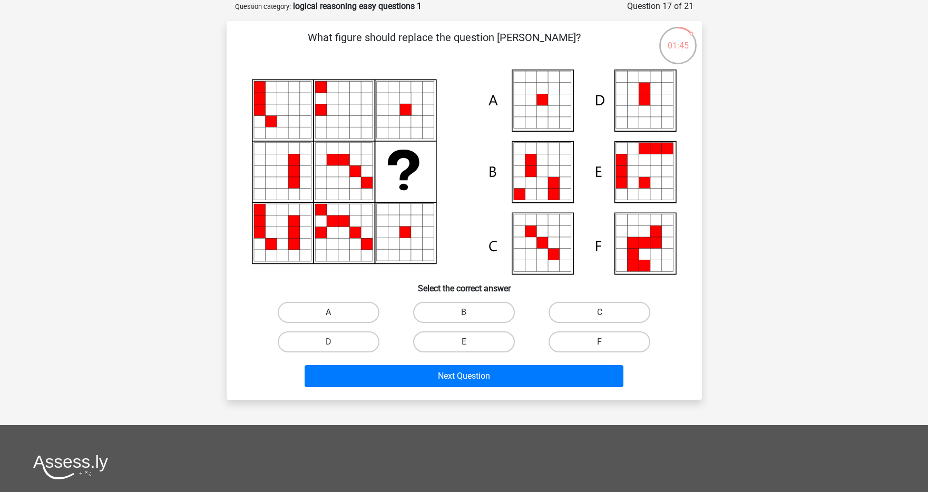
click at [337, 310] on label "A" at bounding box center [329, 312] width 102 height 21
click at [335, 312] on input "A" at bounding box center [331, 315] width 7 height 7
radio input "true"
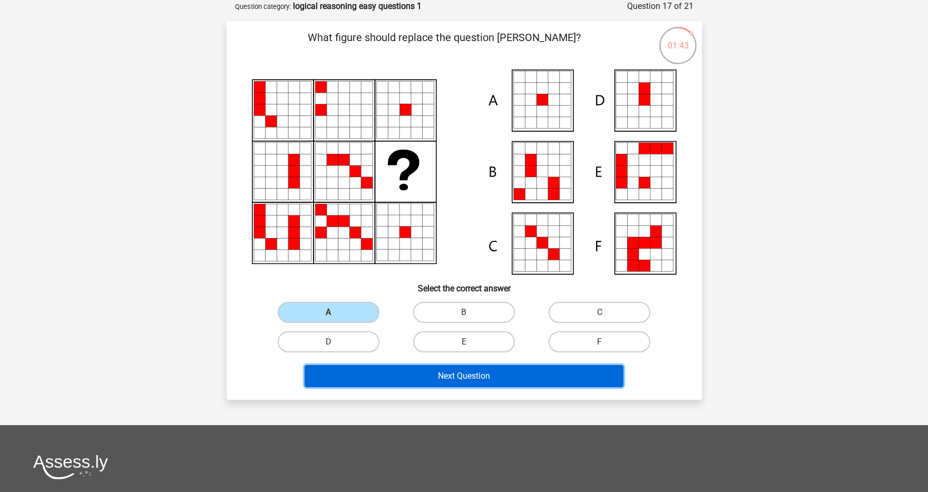
click at [429, 378] on button "Next Question" at bounding box center [464, 376] width 319 height 22
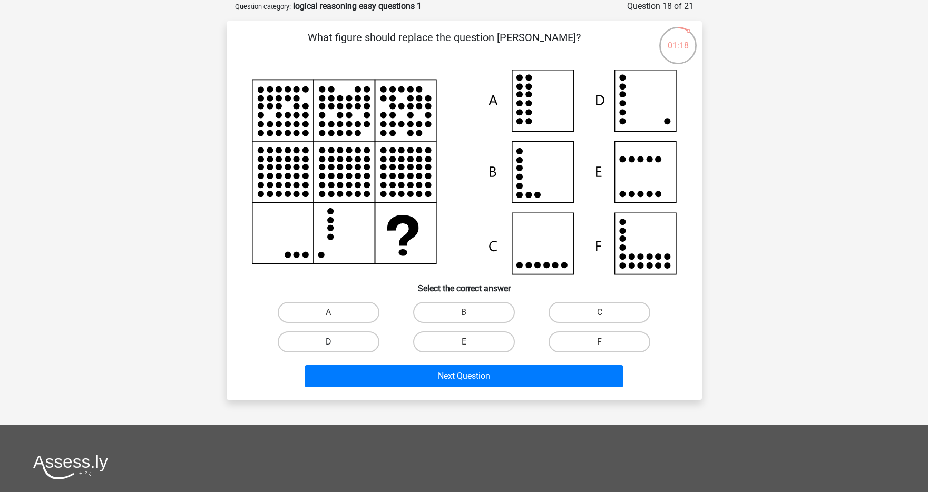
click at [327, 348] on label "D" at bounding box center [329, 341] width 102 height 21
click at [328, 348] on input "D" at bounding box center [331, 345] width 7 height 7
radio input "true"
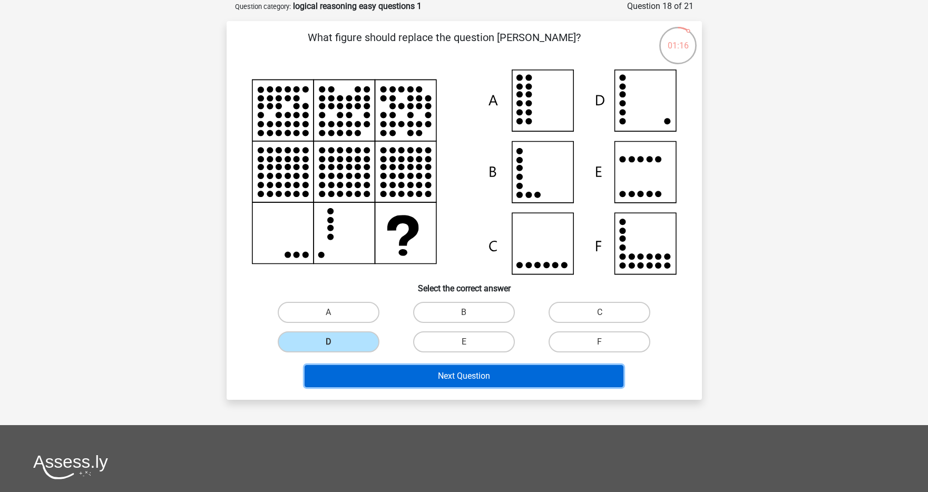
click at [415, 377] on button "Next Question" at bounding box center [464, 376] width 319 height 22
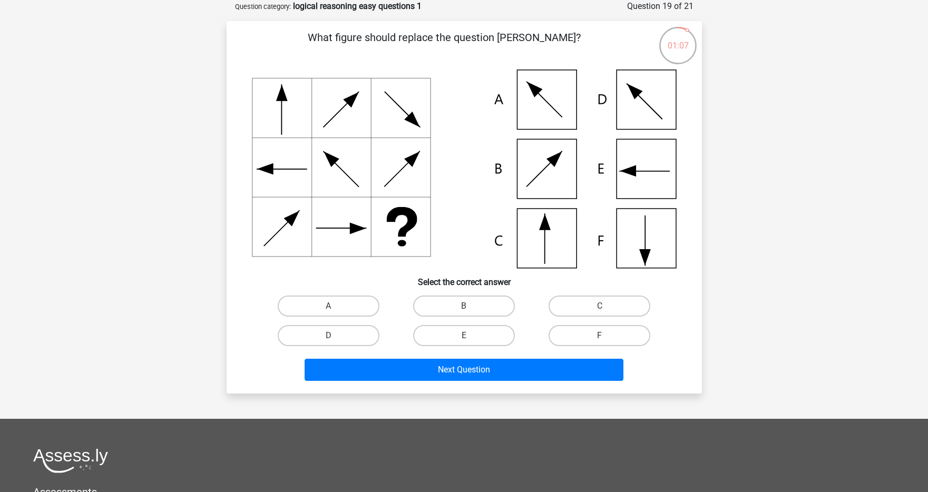
click at [602, 341] on input "F" at bounding box center [603, 339] width 7 height 7
radio input "true"
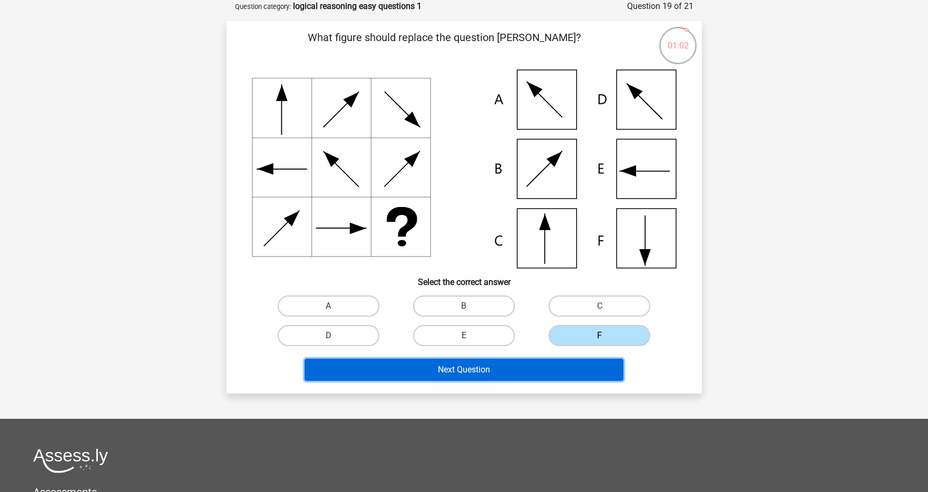
click at [441, 368] on button "Next Question" at bounding box center [464, 370] width 319 height 22
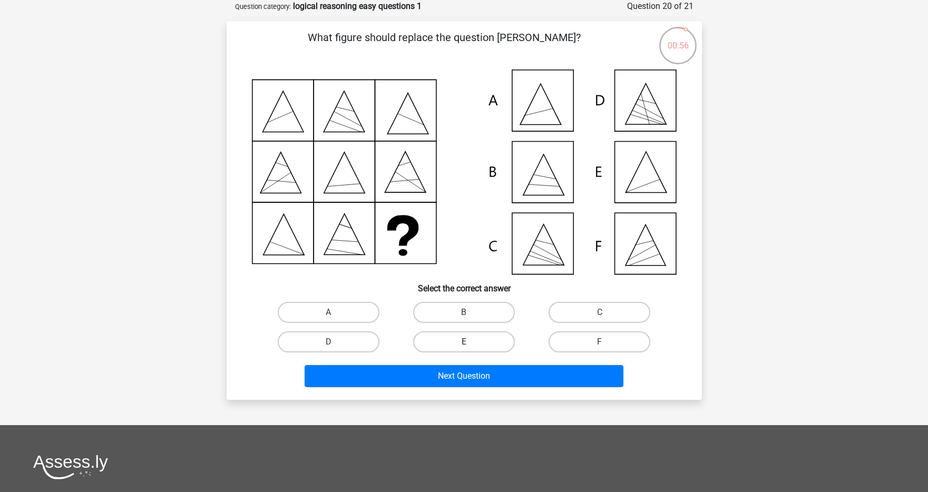
click at [492, 340] on label "E" at bounding box center [464, 341] width 102 height 21
click at [471, 342] on input "E" at bounding box center [467, 345] width 7 height 7
radio input "true"
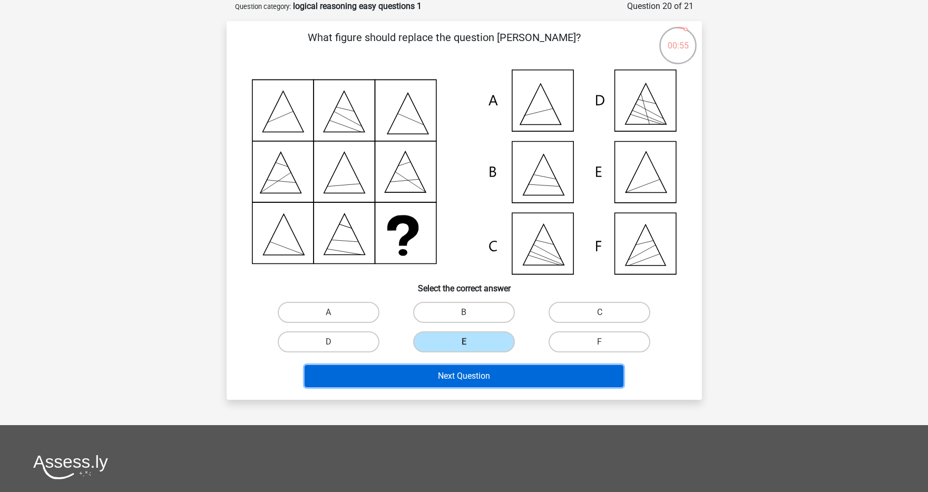
click at [476, 370] on button "Next Question" at bounding box center [464, 376] width 319 height 22
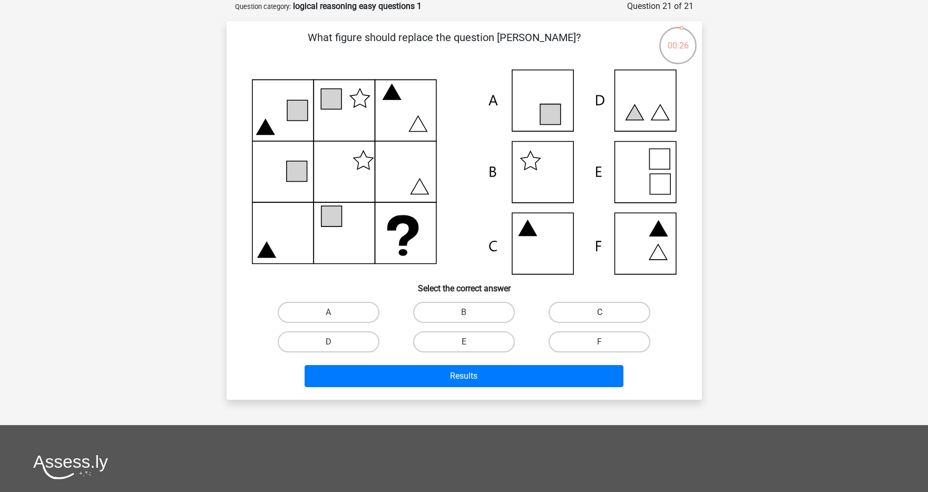
click at [590, 316] on label "C" at bounding box center [599, 312] width 102 height 21
click at [600, 316] on input "C" at bounding box center [603, 315] width 7 height 7
radio input "true"
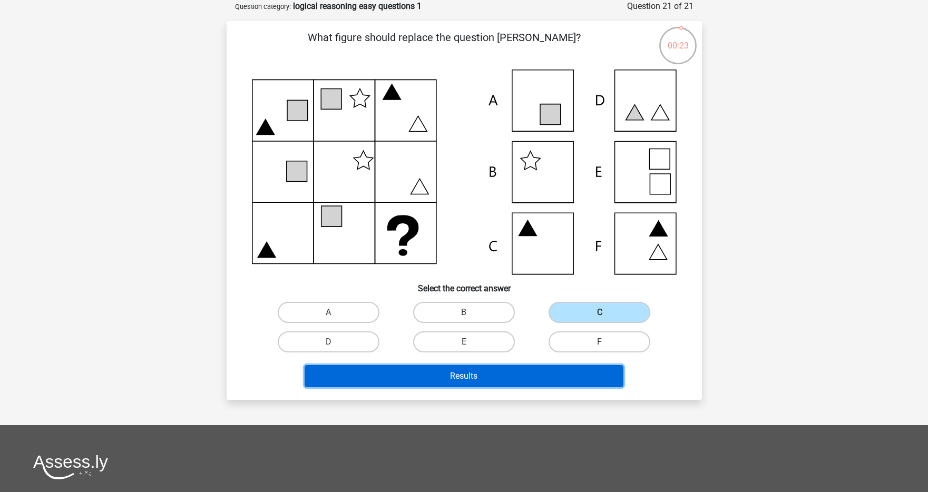
click at [515, 377] on button "Results" at bounding box center [464, 376] width 319 height 22
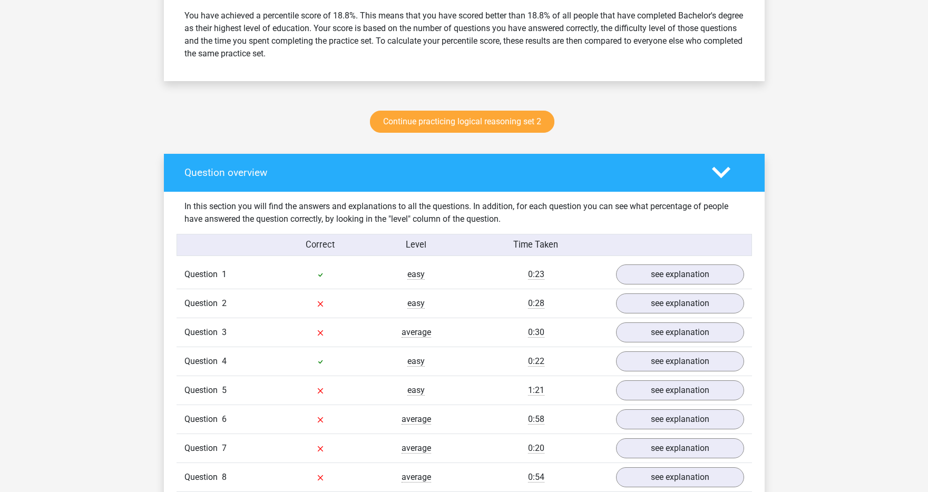
scroll to position [402, 0]
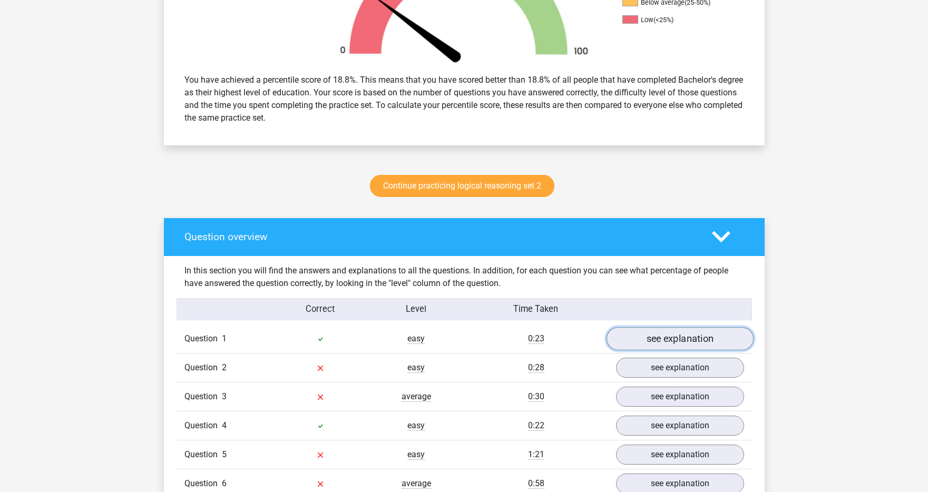
click at [636, 345] on link "see explanation" at bounding box center [679, 338] width 147 height 23
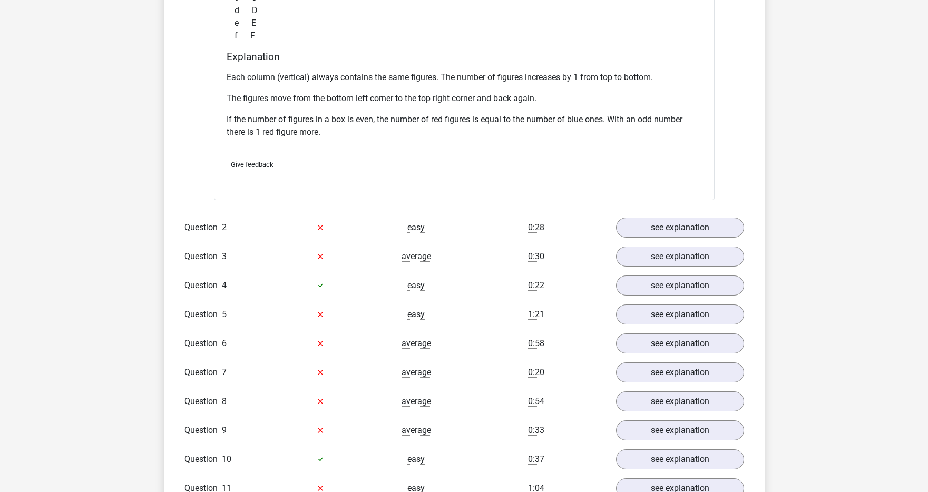
scroll to position [953, 0]
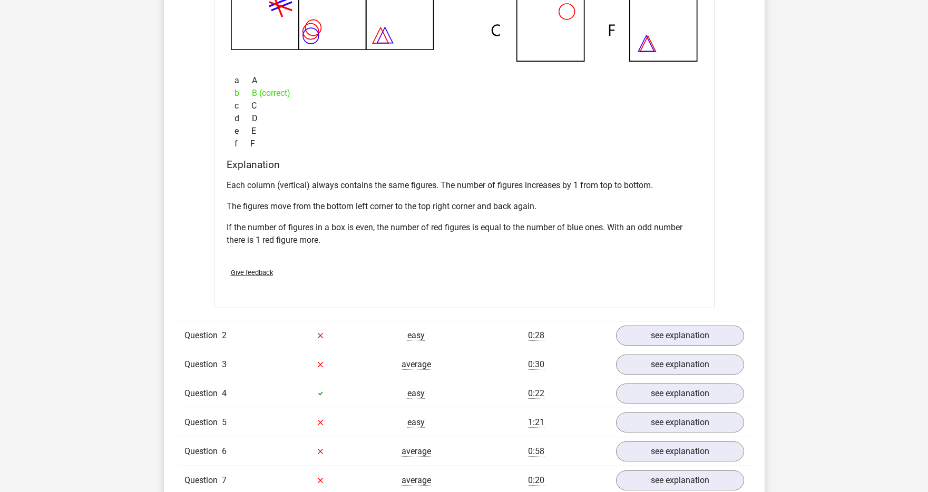
click at [670, 348] on div "Question 2 easy 0:28 see explanation" at bounding box center [464, 335] width 575 height 29
click at [672, 337] on link "see explanation" at bounding box center [679, 335] width 147 height 23
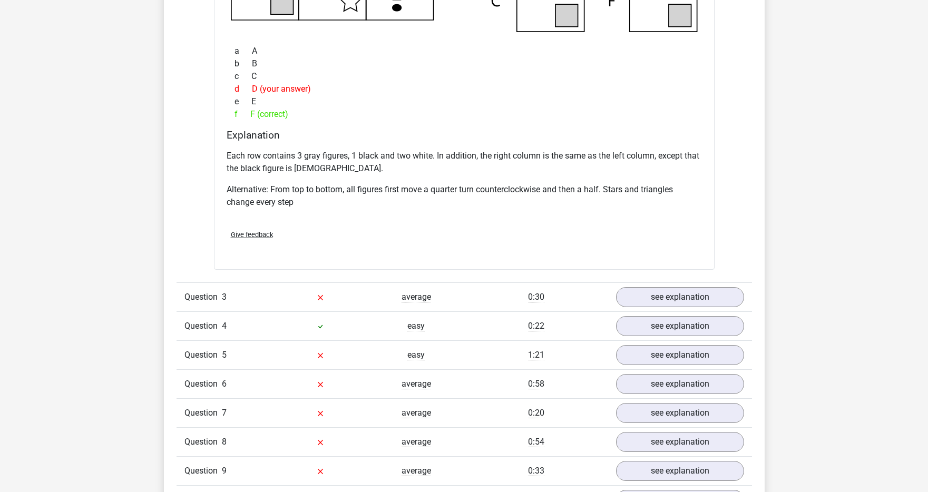
scroll to position [1711, 0]
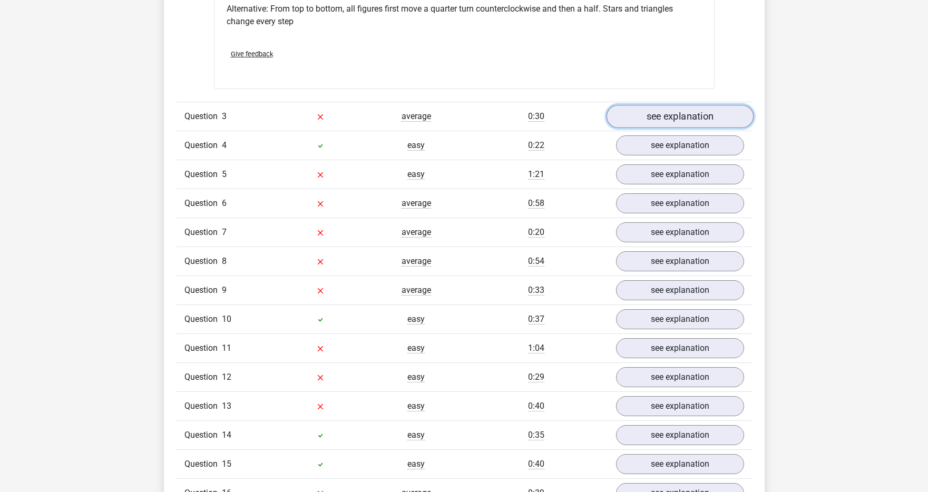
click at [668, 115] on link "see explanation" at bounding box center [679, 116] width 147 height 23
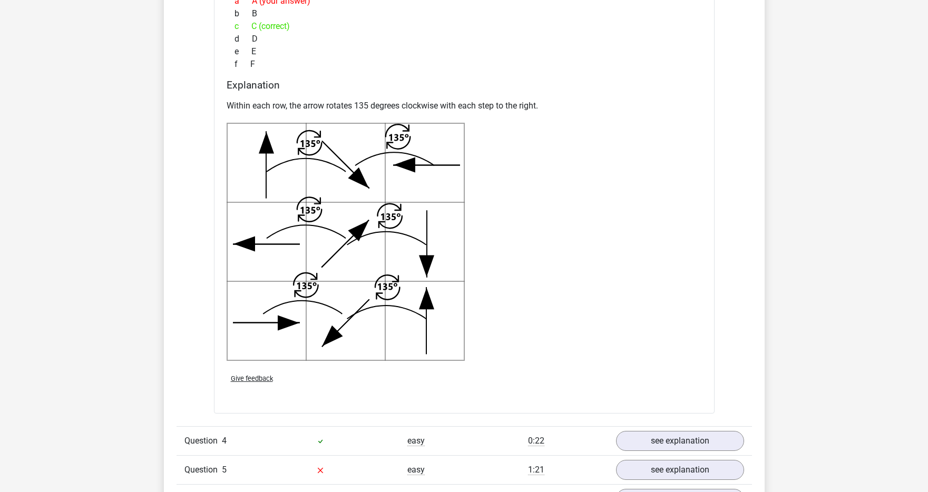
scroll to position [2213, 0]
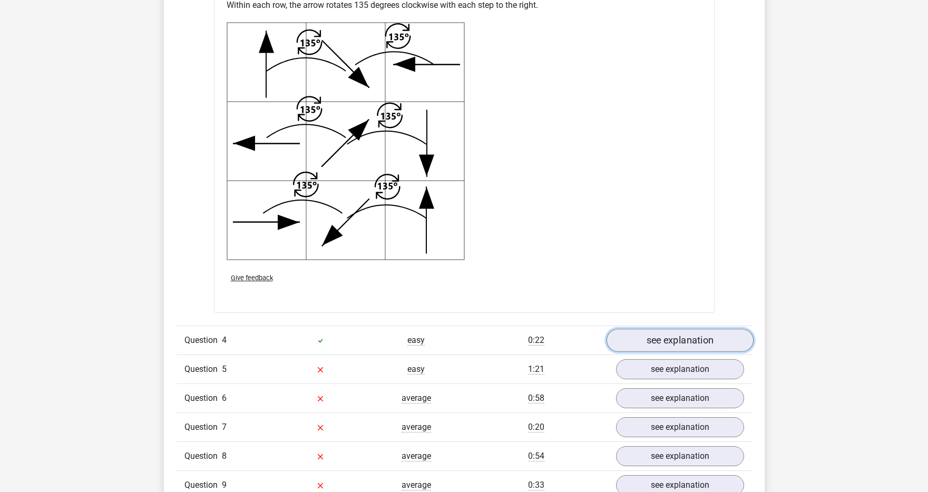
click at [644, 339] on link "see explanation" at bounding box center [679, 340] width 147 height 23
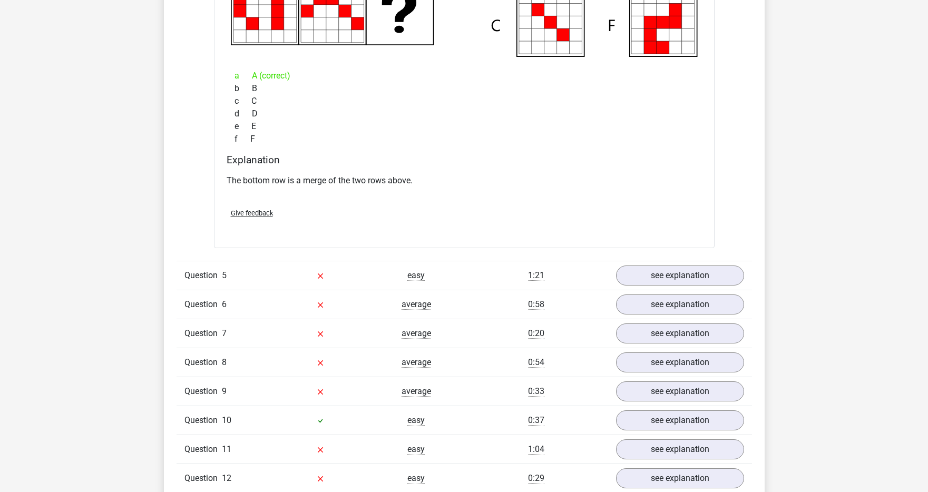
scroll to position [2829, 0]
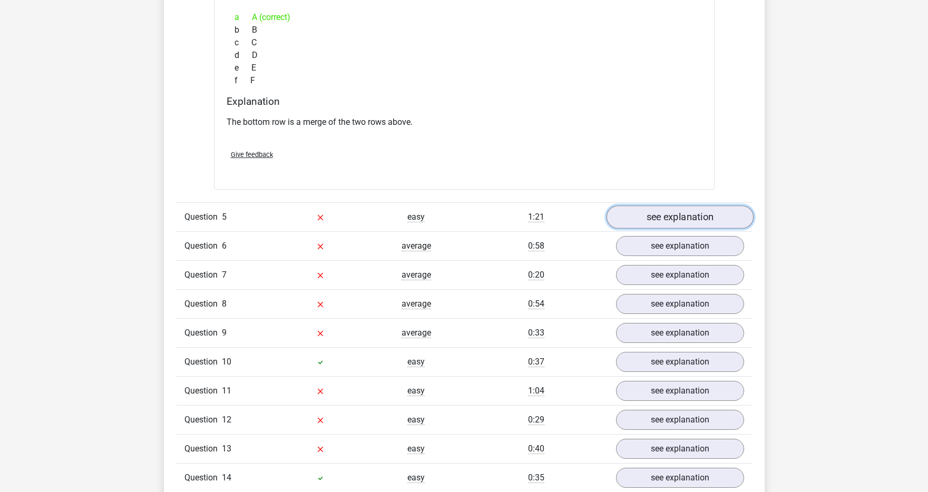
click at [638, 217] on link "see explanation" at bounding box center [679, 216] width 147 height 23
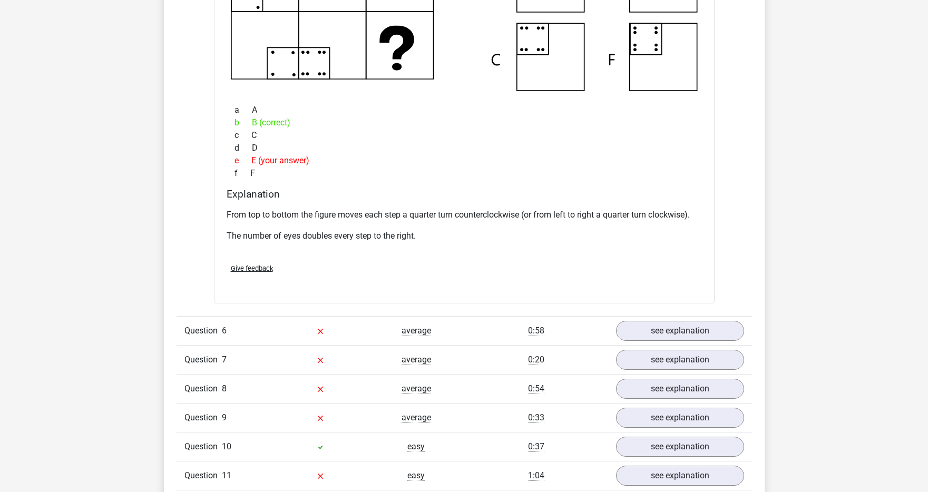
scroll to position [3295, 0]
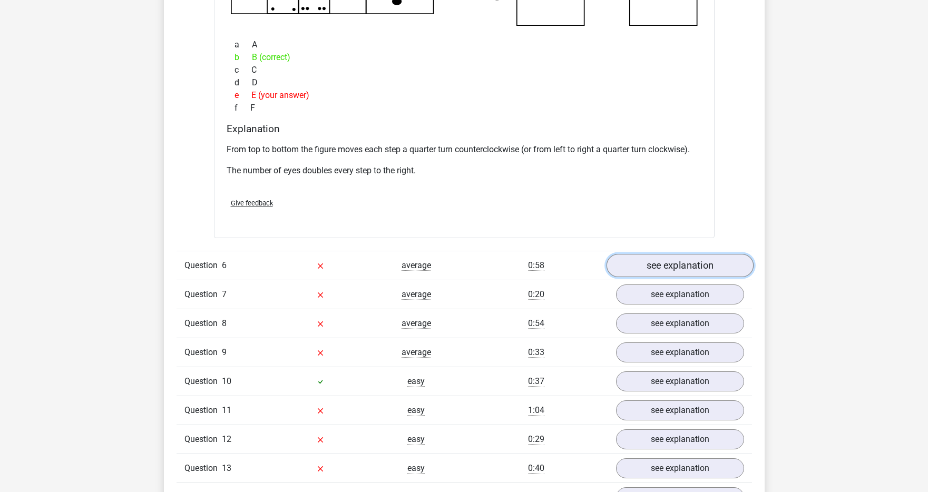
click at [657, 262] on link "see explanation" at bounding box center [679, 265] width 147 height 23
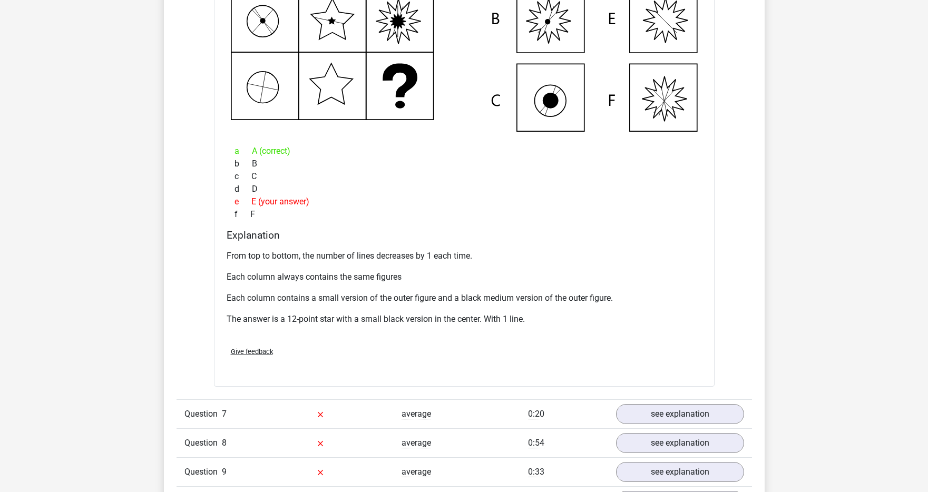
scroll to position [3868, 0]
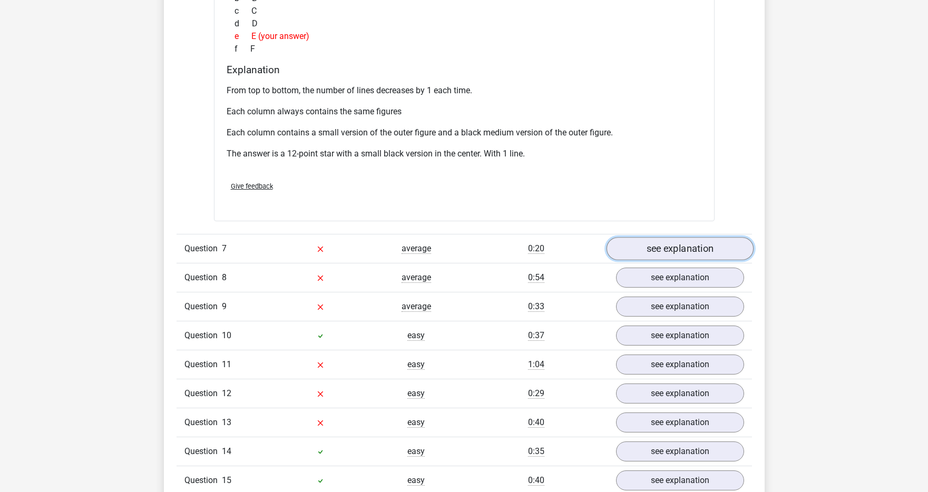
click at [654, 246] on link "see explanation" at bounding box center [679, 248] width 147 height 23
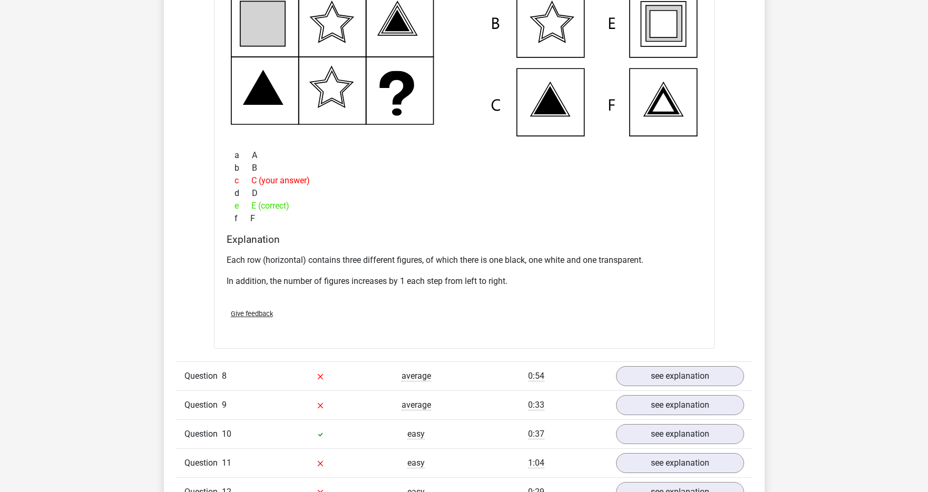
scroll to position [4257, 0]
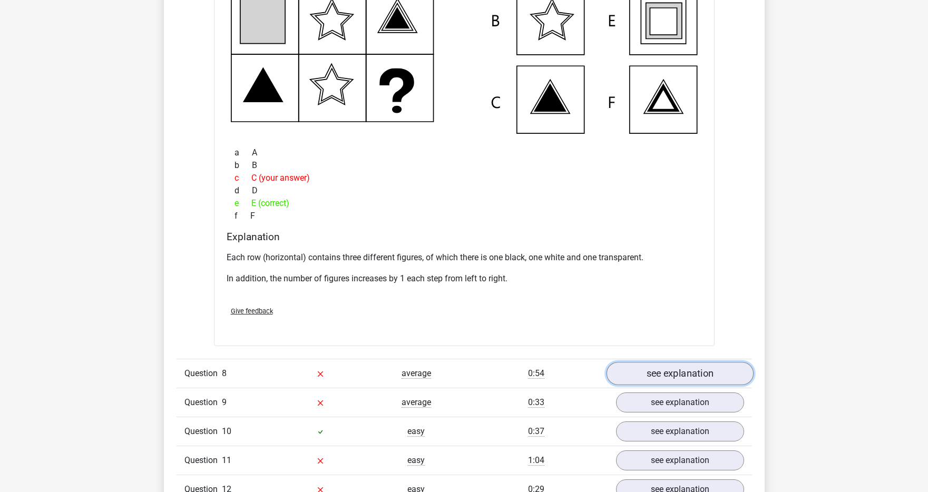
click at [656, 374] on link "see explanation" at bounding box center [679, 373] width 147 height 23
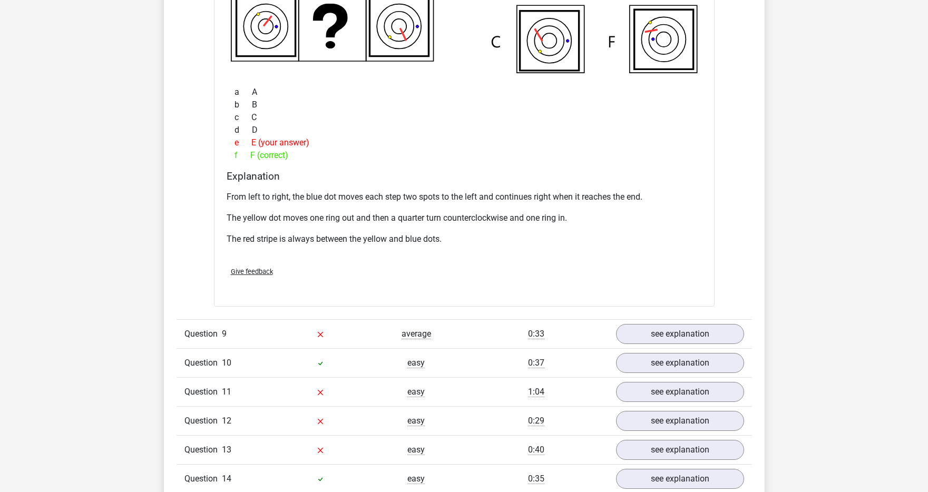
scroll to position [4839, 0]
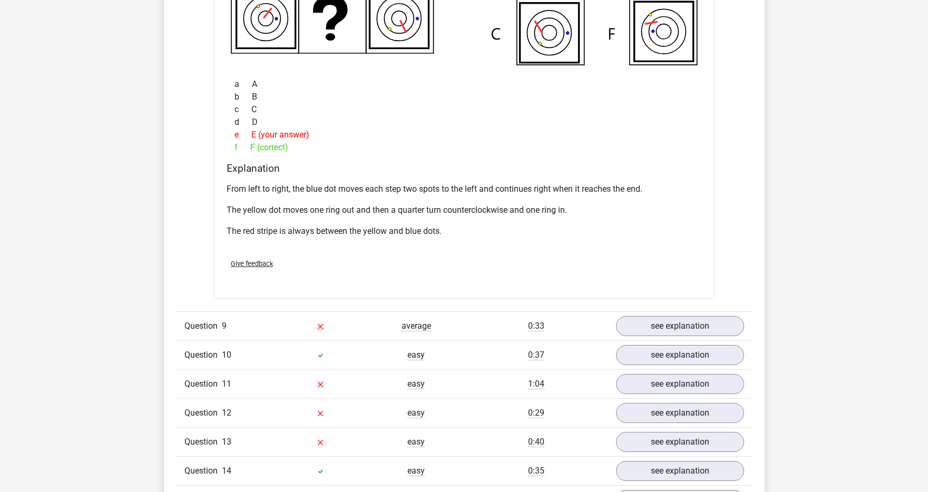
click at [653, 314] on div "Question 9 average 0:33 see explanation" at bounding box center [464, 325] width 575 height 29
click at [649, 317] on link "see explanation" at bounding box center [679, 326] width 147 height 23
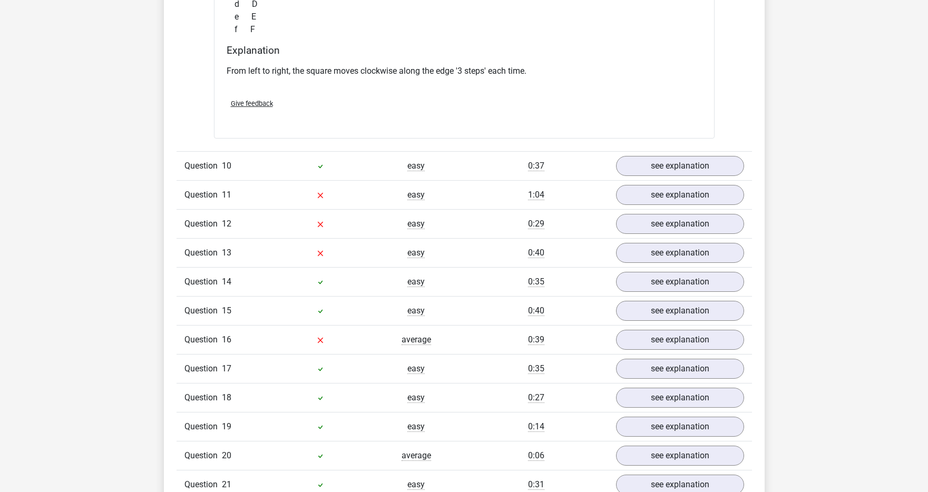
scroll to position [5513, 0]
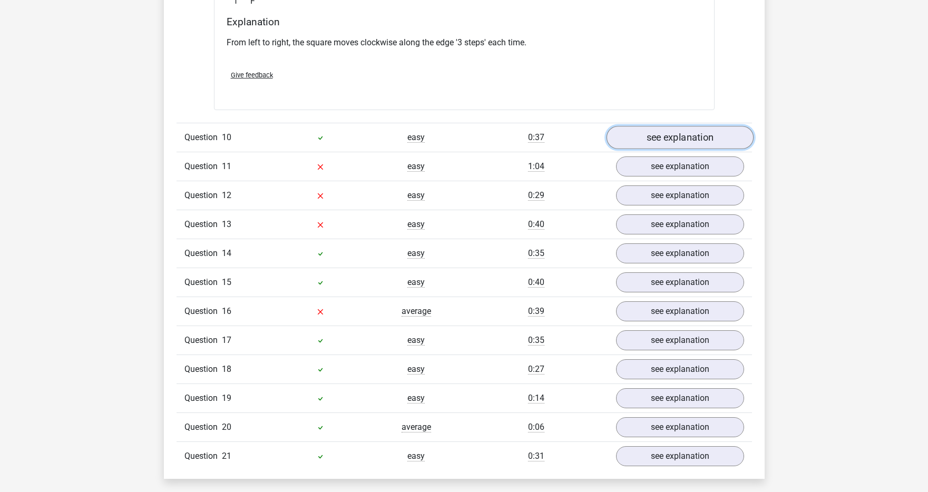
click at [673, 140] on link "see explanation" at bounding box center [679, 137] width 147 height 23
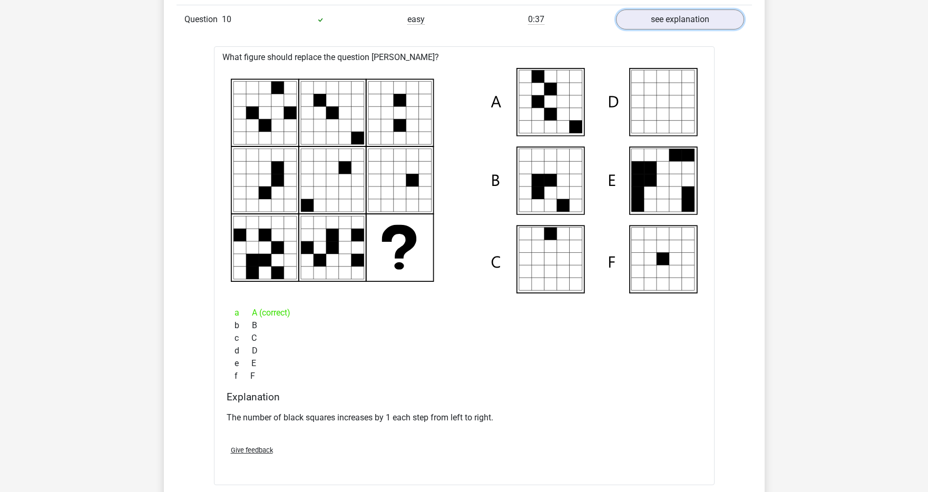
scroll to position [5477, 0]
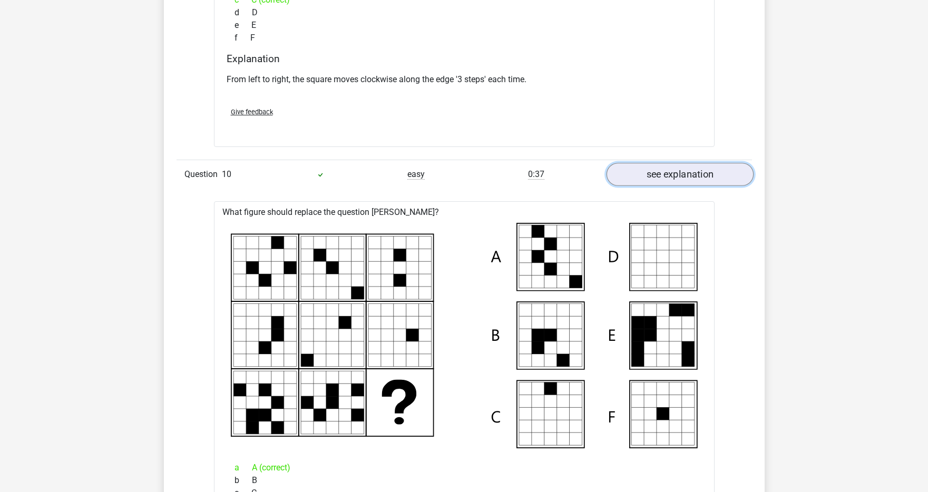
click at [672, 168] on link "see explanation" at bounding box center [679, 174] width 147 height 23
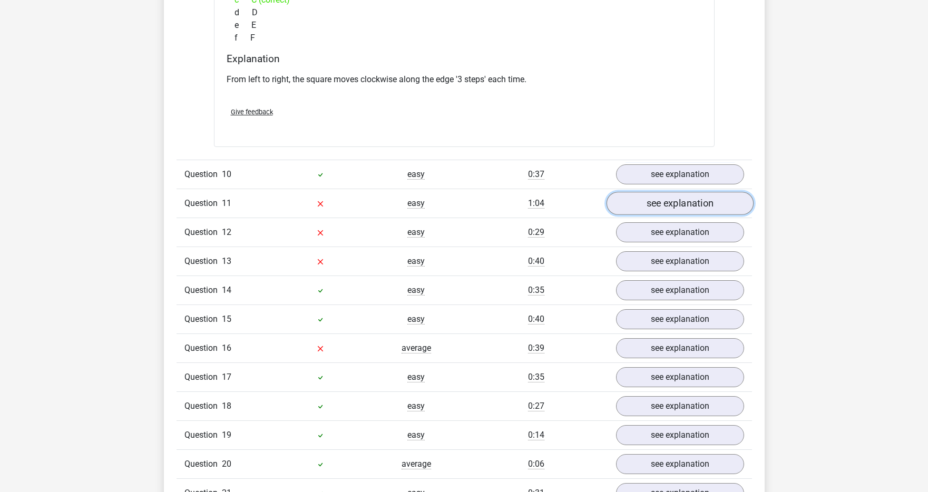
click at [659, 208] on link "see explanation" at bounding box center [679, 203] width 147 height 23
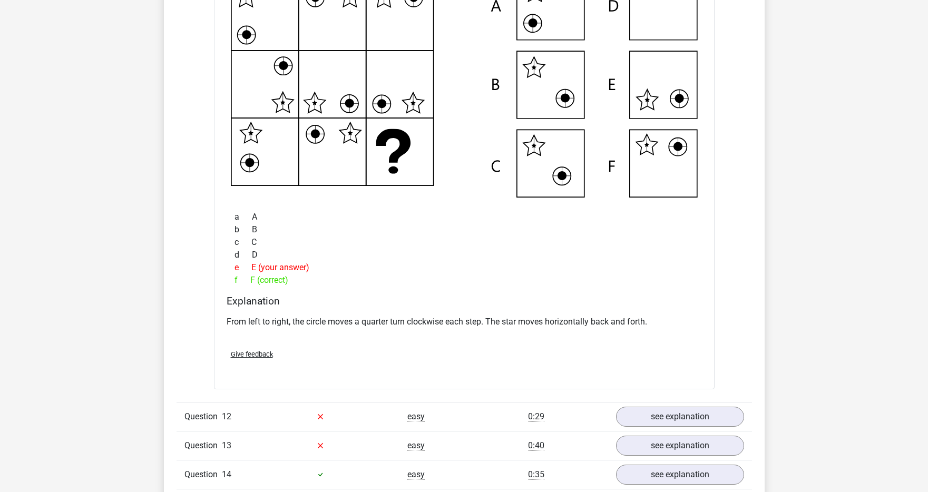
scroll to position [5904, 0]
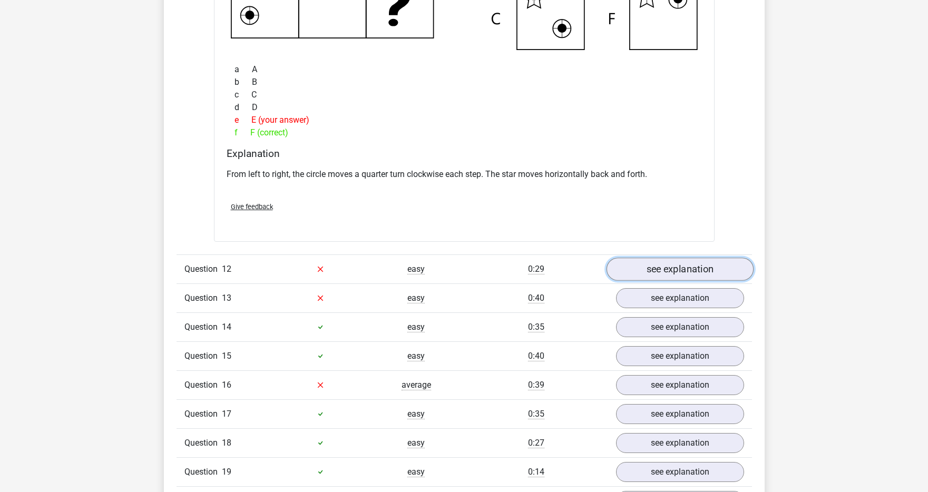
click at [660, 276] on link "see explanation" at bounding box center [679, 269] width 147 height 23
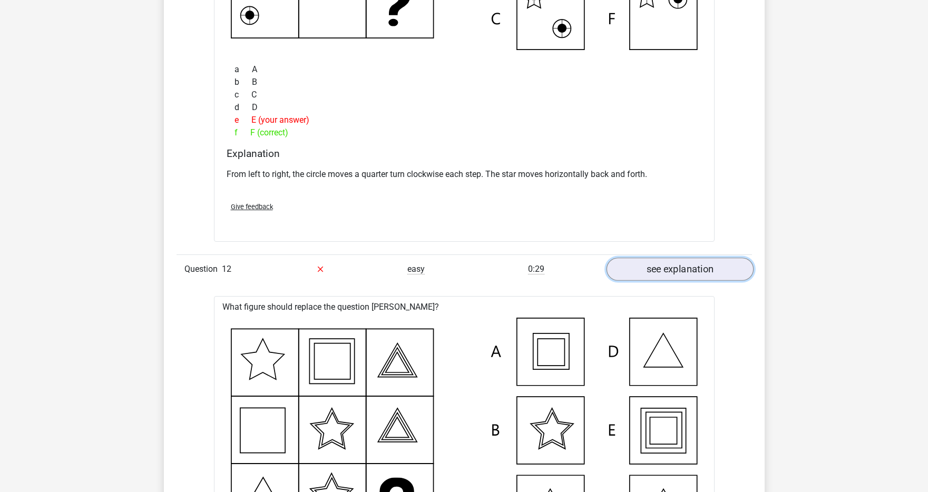
click at [660, 276] on link "see explanation" at bounding box center [679, 269] width 147 height 23
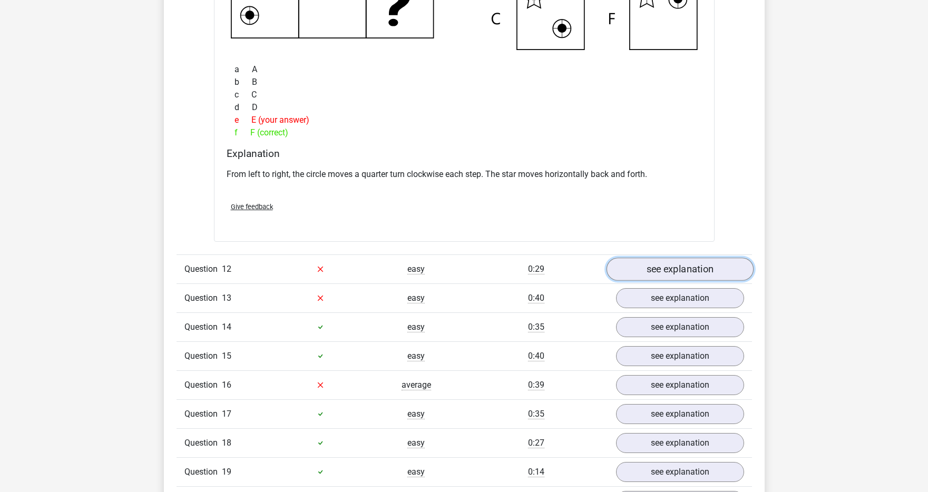
click at [660, 276] on link "see explanation" at bounding box center [679, 269] width 147 height 23
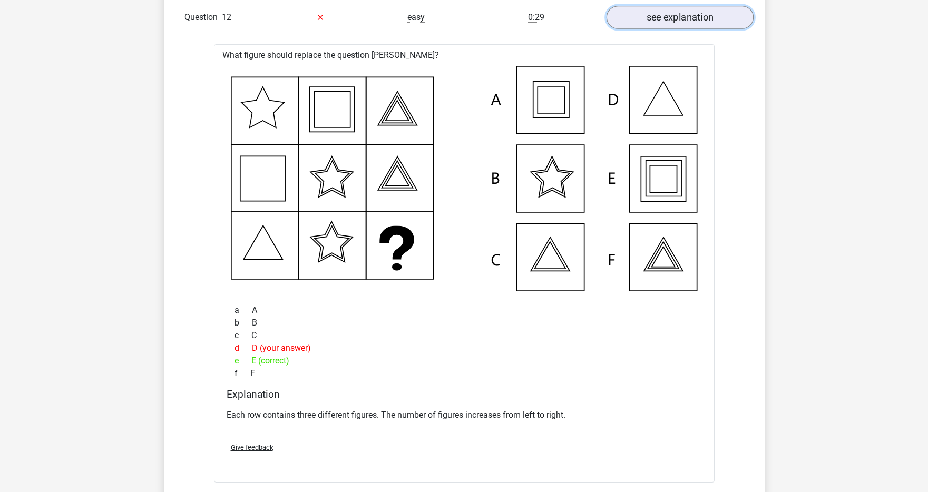
scroll to position [6148, 0]
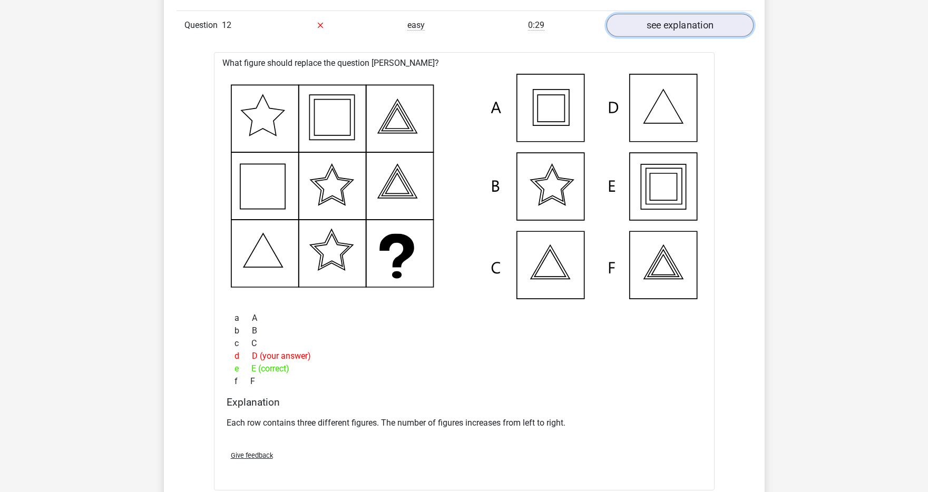
click at [665, 33] on link "see explanation" at bounding box center [679, 25] width 147 height 23
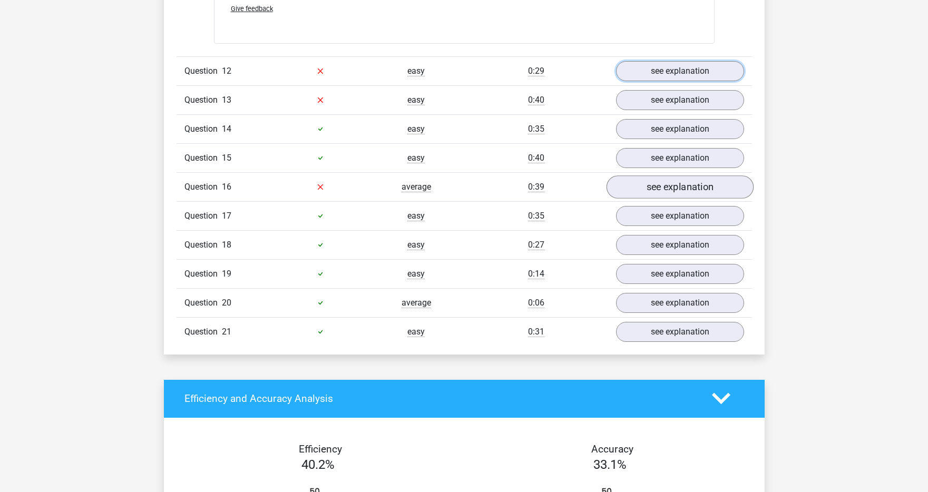
scroll to position [6050, 0]
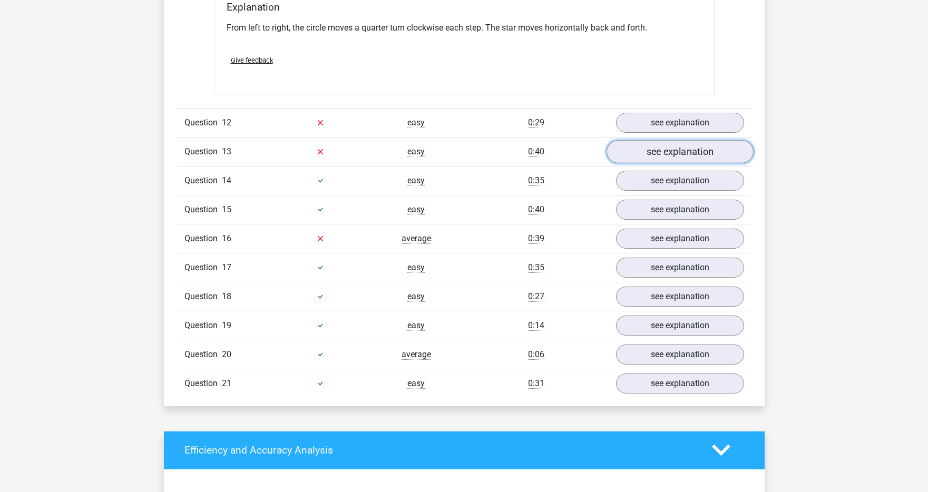
click at [663, 144] on link "see explanation" at bounding box center [679, 151] width 147 height 23
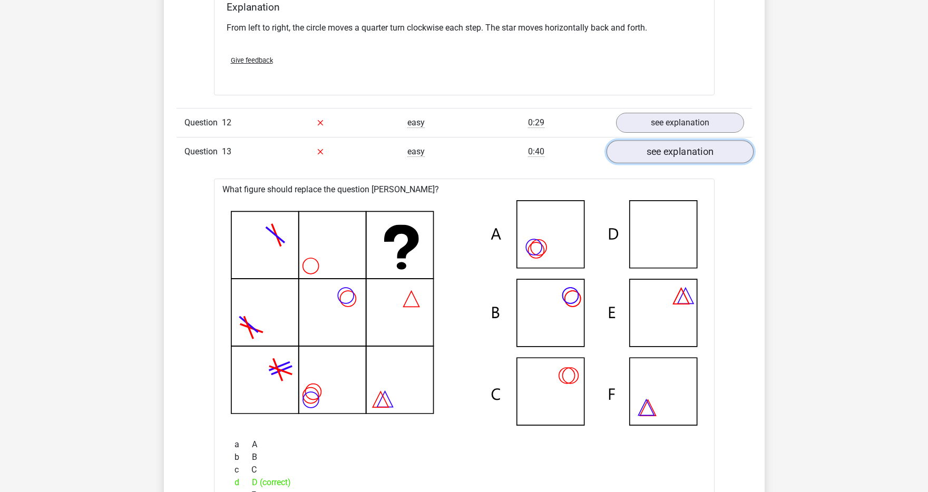
click at [663, 144] on link "see explanation" at bounding box center [679, 151] width 147 height 23
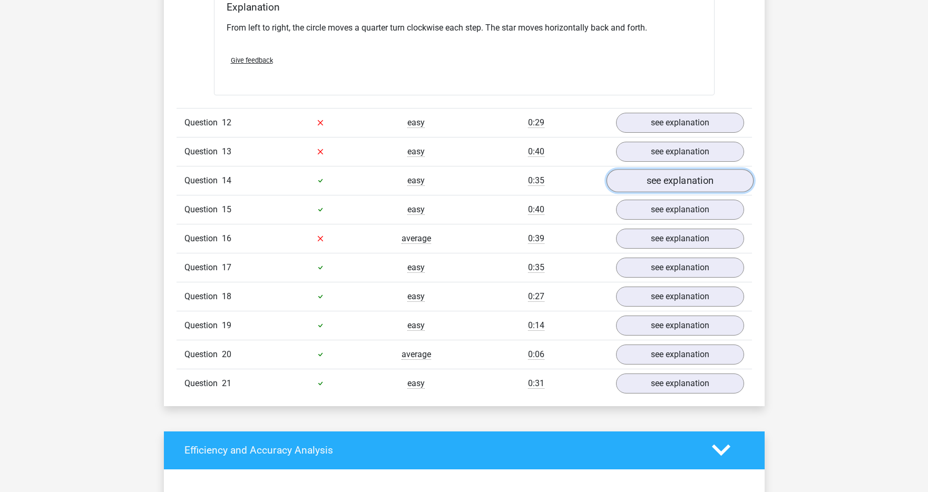
click at [659, 185] on link "see explanation" at bounding box center [679, 180] width 147 height 23
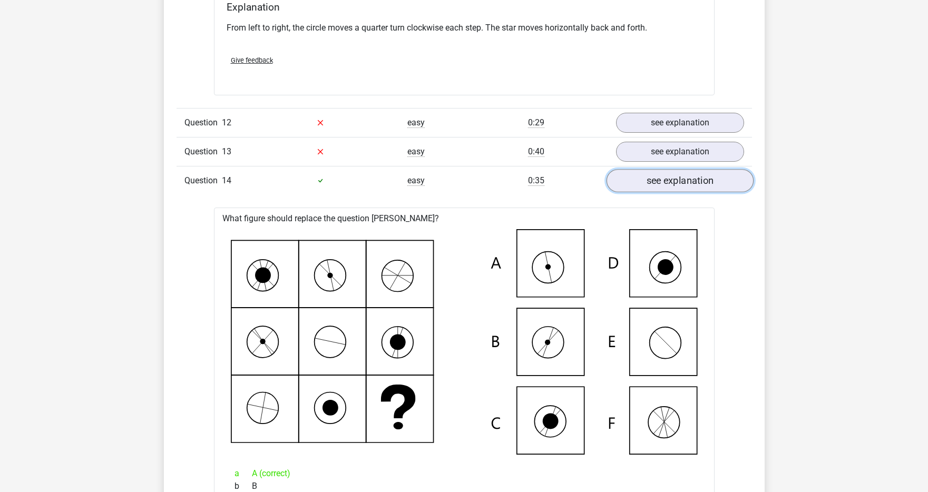
click at [659, 185] on link "see explanation" at bounding box center [679, 180] width 147 height 23
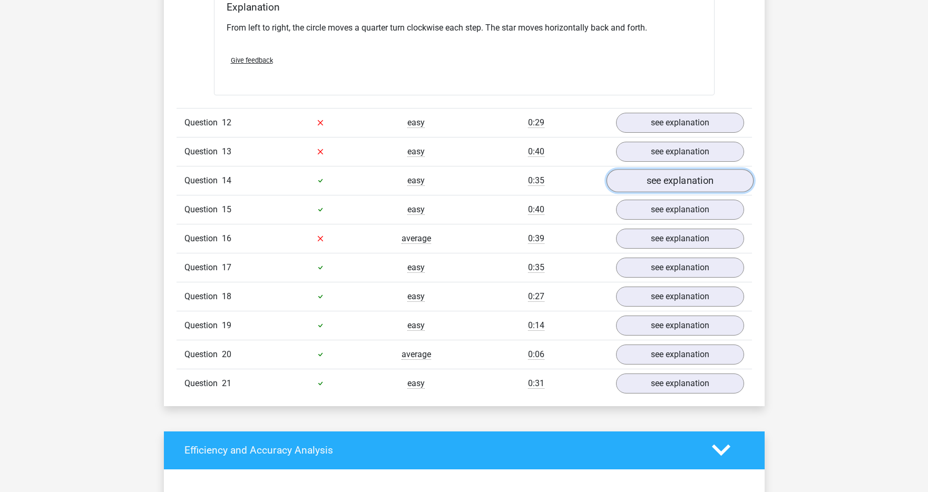
click at [659, 185] on link "see explanation" at bounding box center [679, 180] width 147 height 23
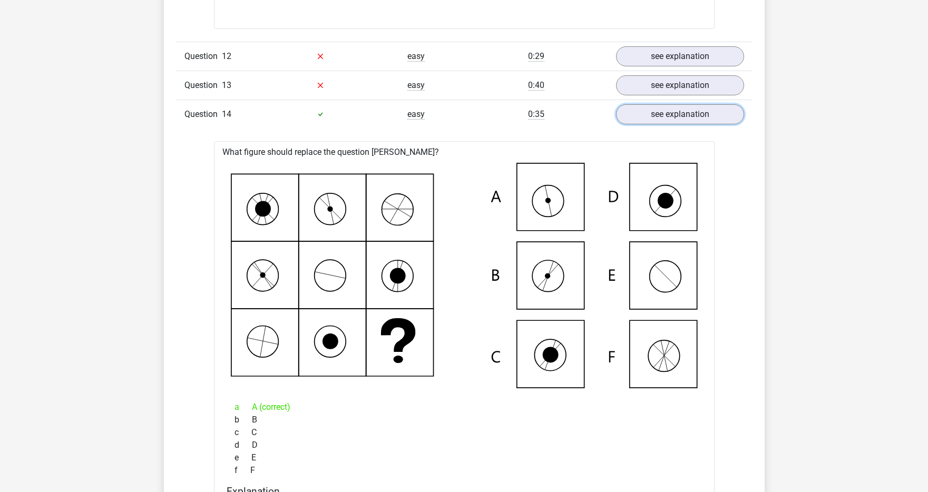
scroll to position [6126, 0]
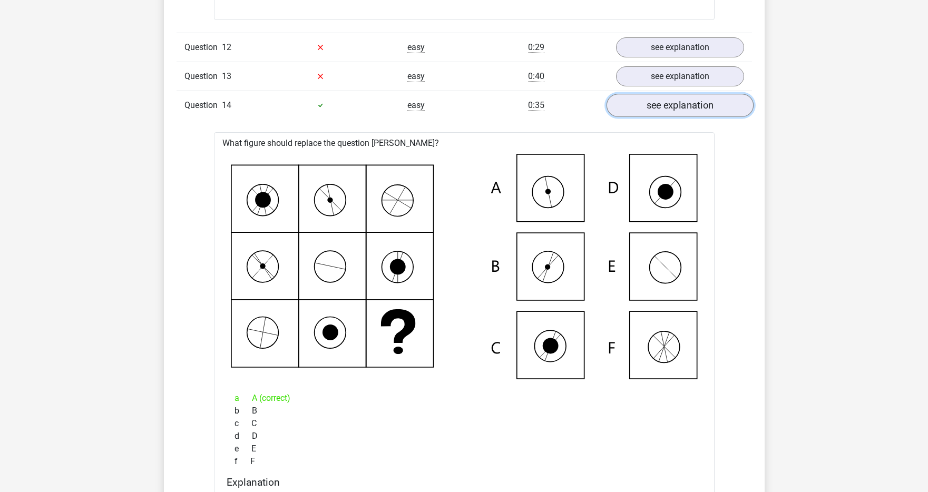
click at [674, 104] on link "see explanation" at bounding box center [679, 105] width 147 height 23
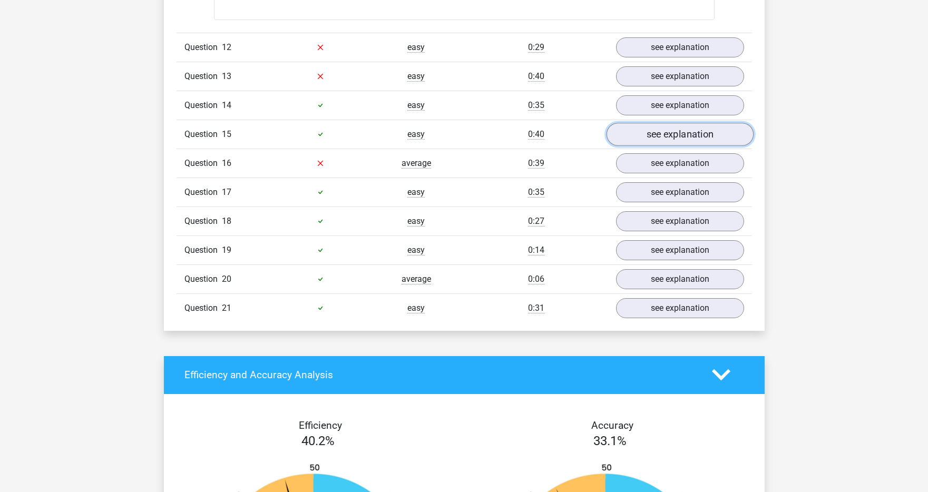
click at [665, 139] on link "see explanation" at bounding box center [679, 134] width 147 height 23
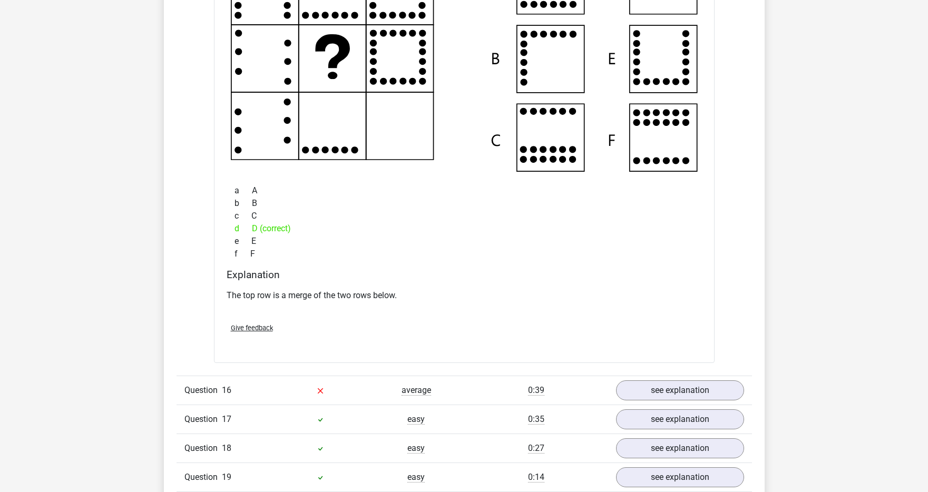
scroll to position [6138, 0]
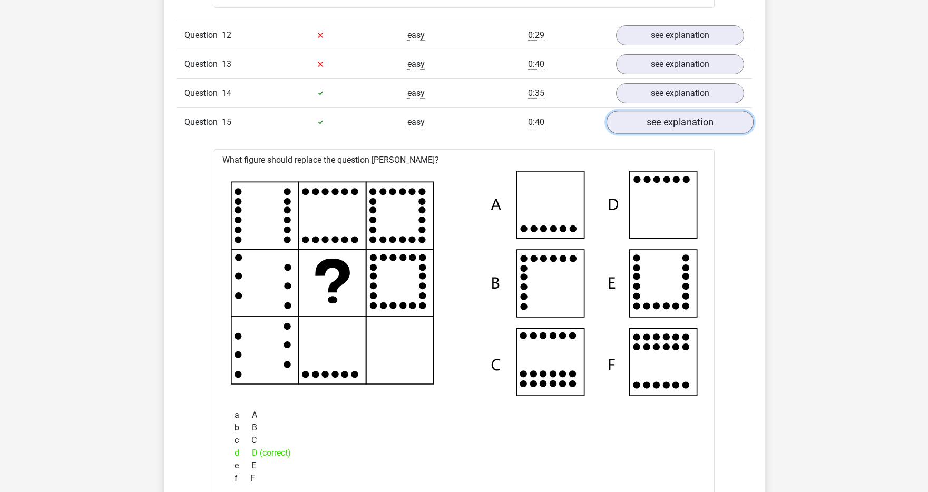
click at [664, 117] on link "see explanation" at bounding box center [679, 122] width 147 height 23
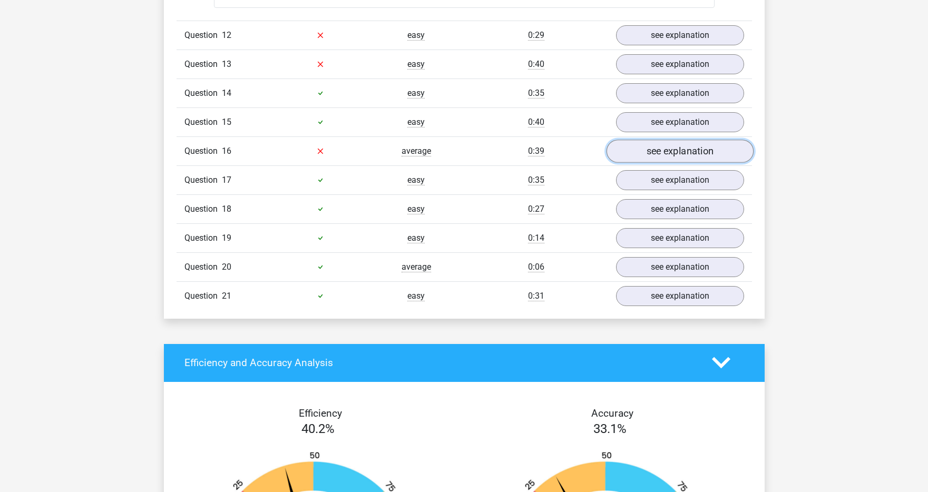
click at [657, 152] on link "see explanation" at bounding box center [679, 151] width 147 height 23
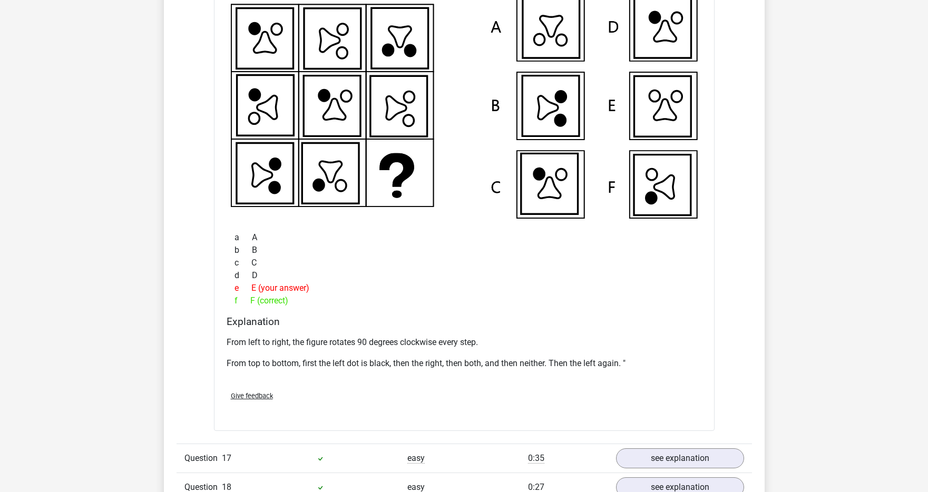
scroll to position [6394, 0]
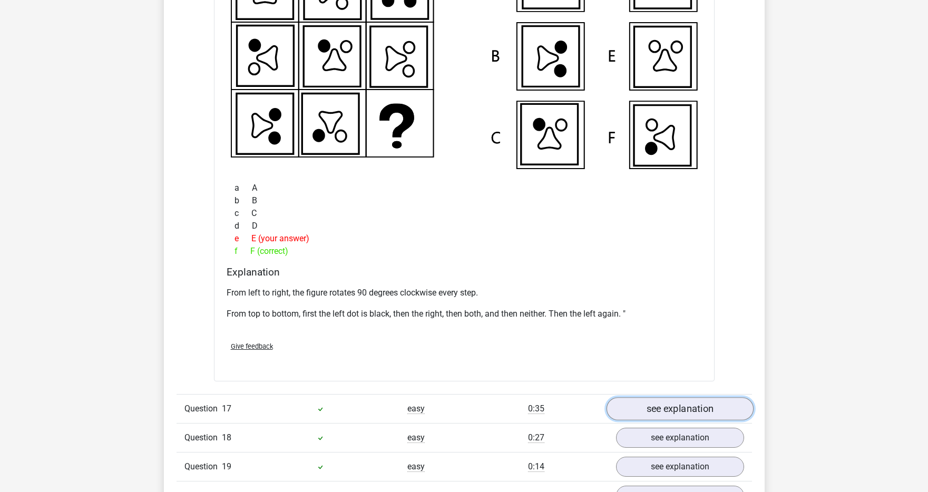
click at [662, 414] on link "see explanation" at bounding box center [679, 408] width 147 height 23
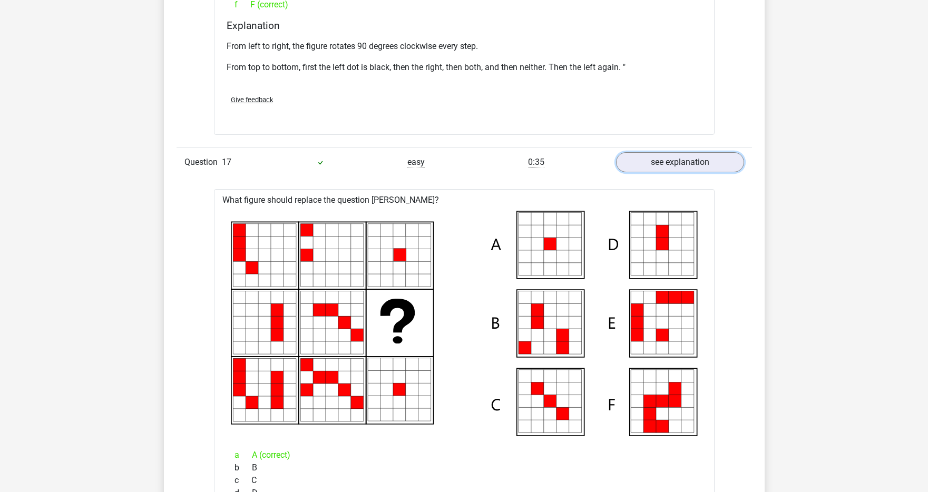
scroll to position [6922, 0]
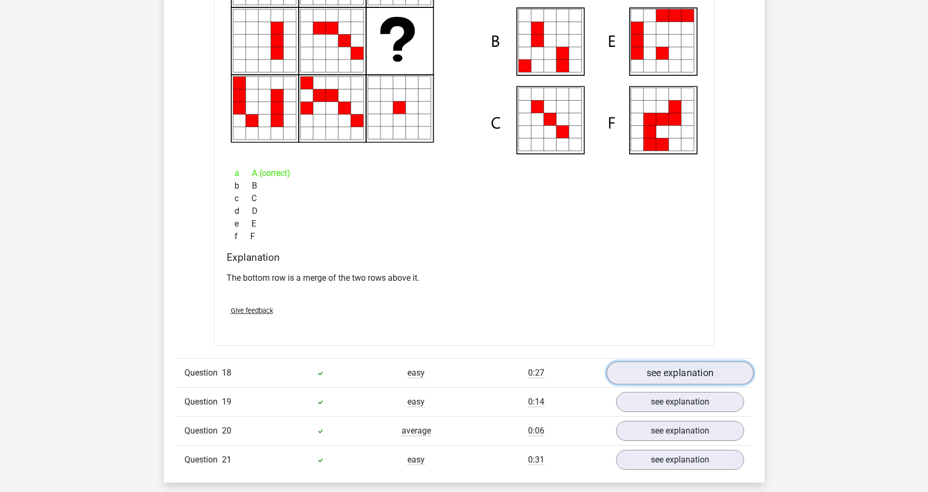
click at [660, 378] on link "see explanation" at bounding box center [679, 372] width 147 height 23
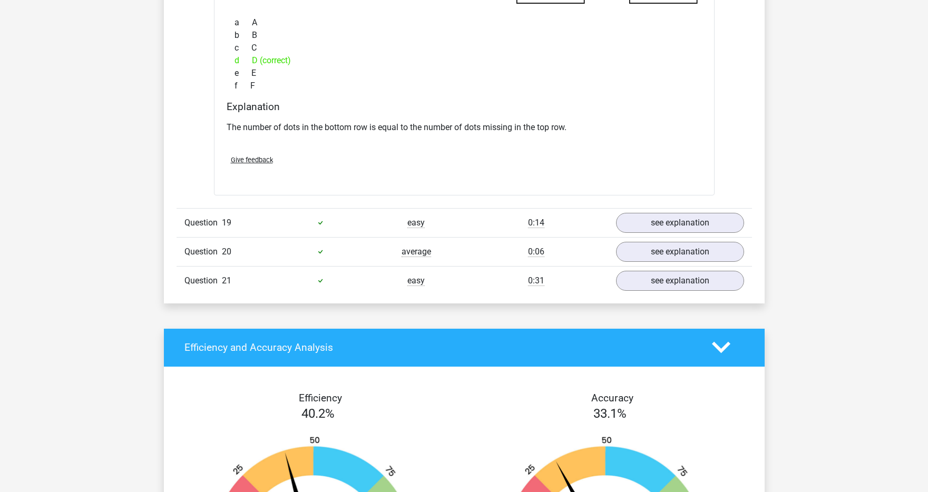
scroll to position [7578, 0]
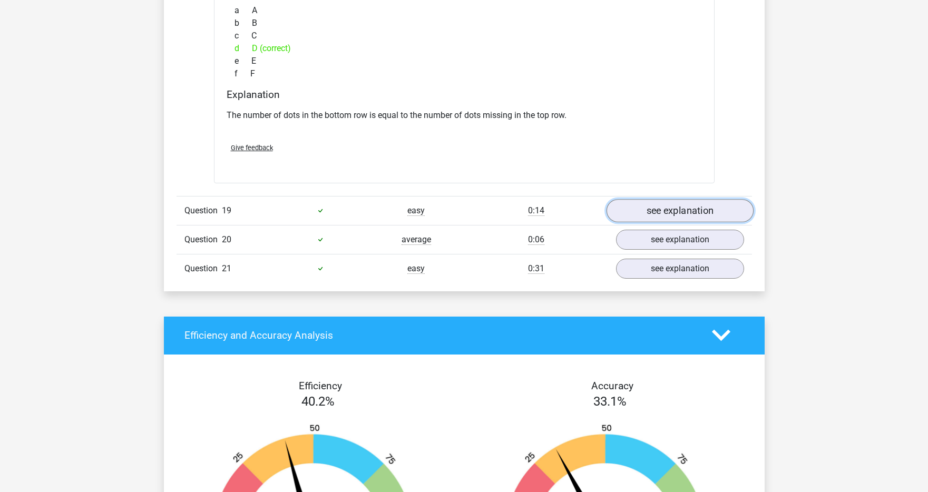
click at [664, 208] on link "see explanation" at bounding box center [679, 210] width 147 height 23
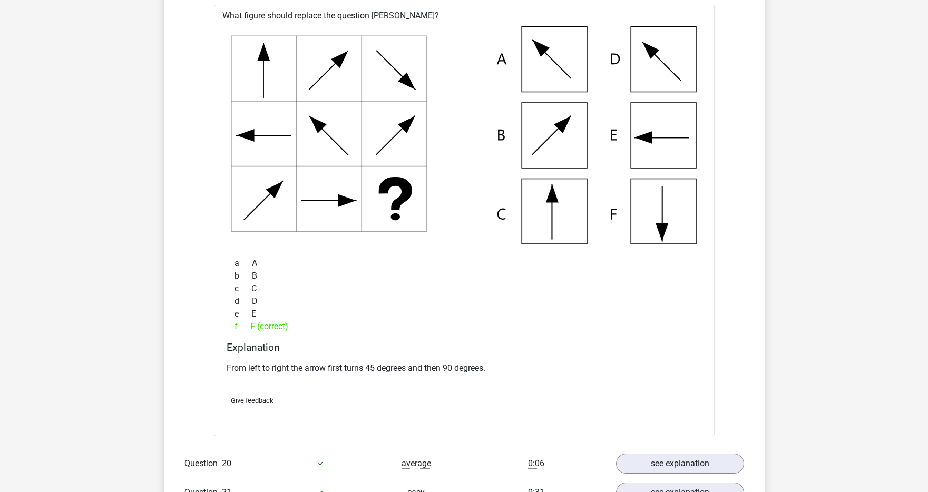
scroll to position [7819, 0]
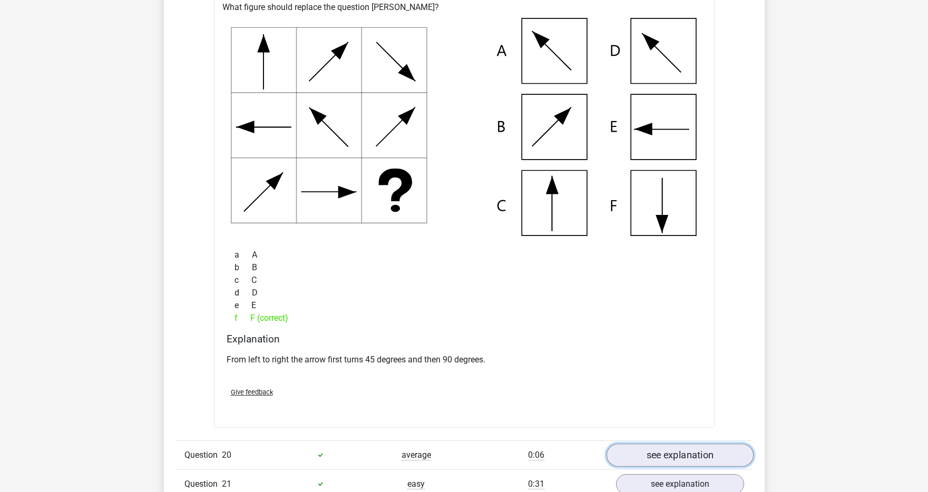
click at [652, 449] on link "see explanation" at bounding box center [679, 455] width 147 height 23
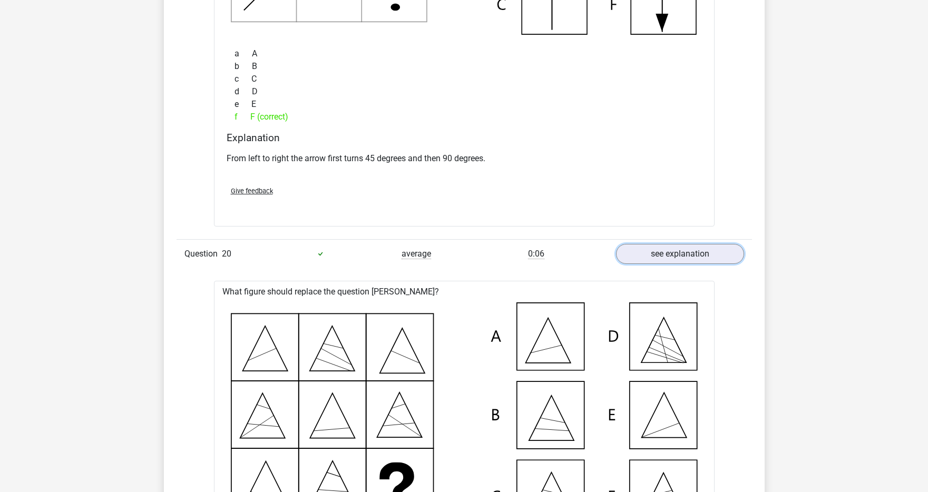
scroll to position [8105, 0]
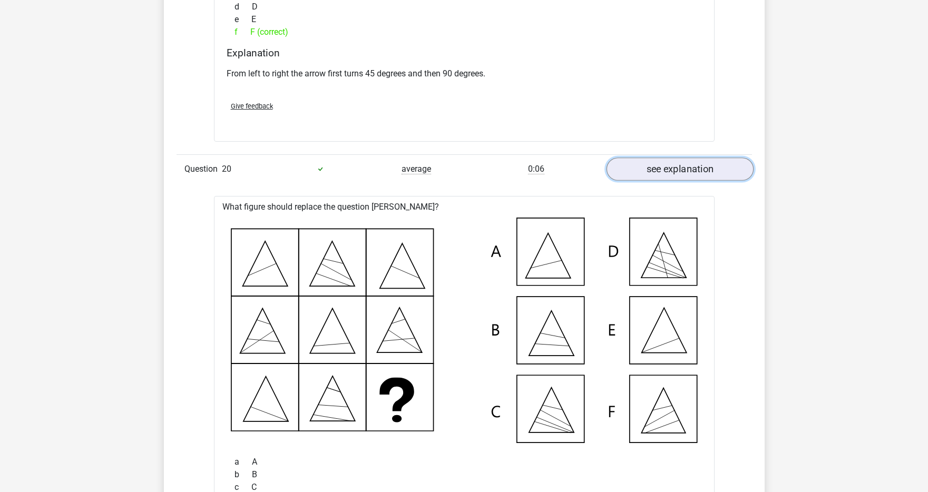
click at [665, 175] on link "see explanation" at bounding box center [679, 169] width 147 height 23
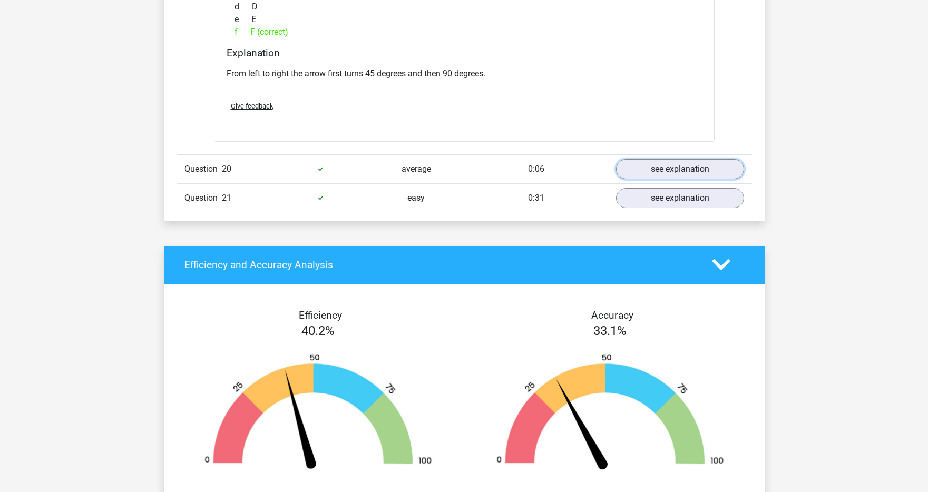
scroll to position [8107, 0]
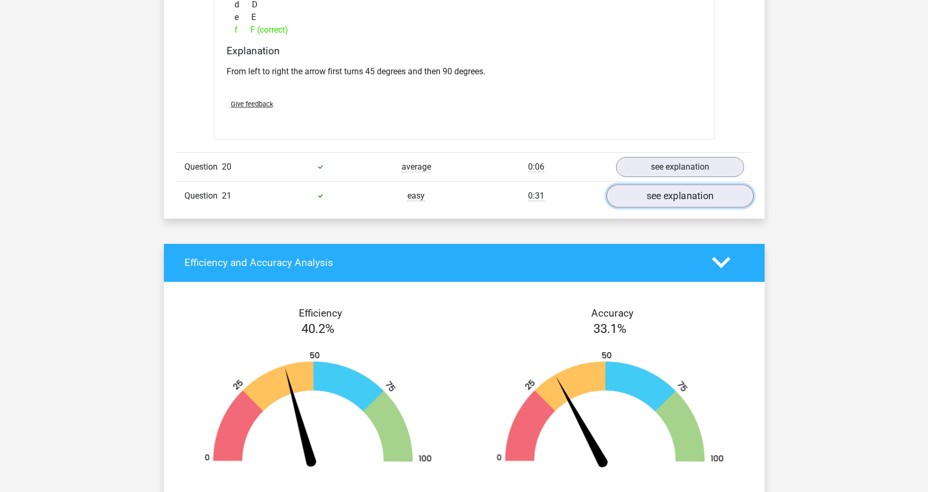
click at [668, 199] on link "see explanation" at bounding box center [679, 195] width 147 height 23
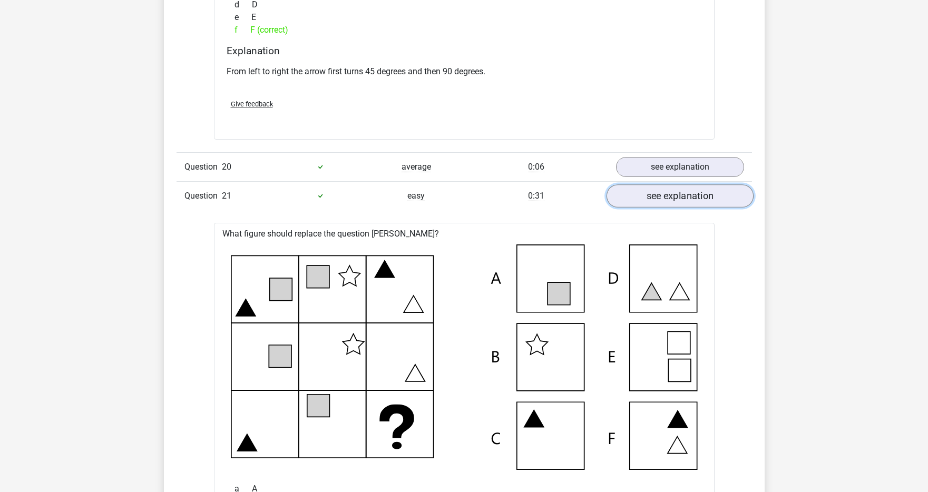
click at [668, 199] on link "see explanation" at bounding box center [679, 195] width 147 height 23
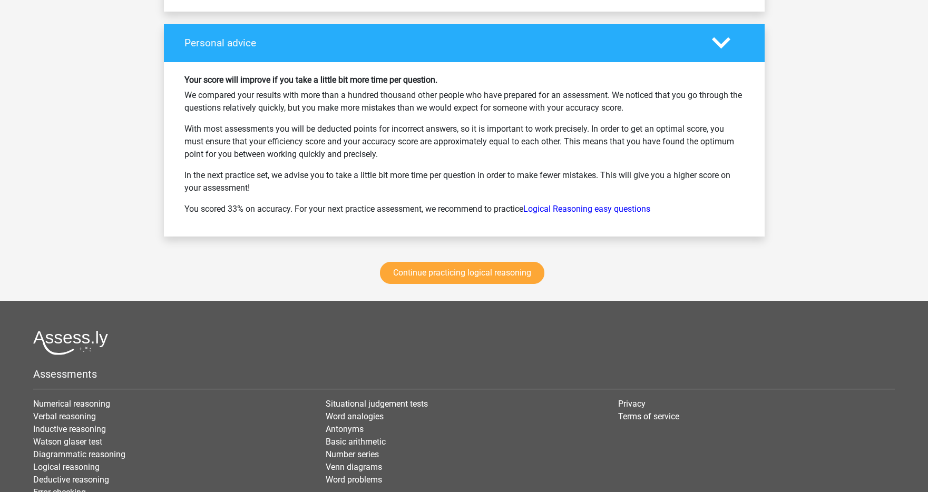
scroll to position [8675, 0]
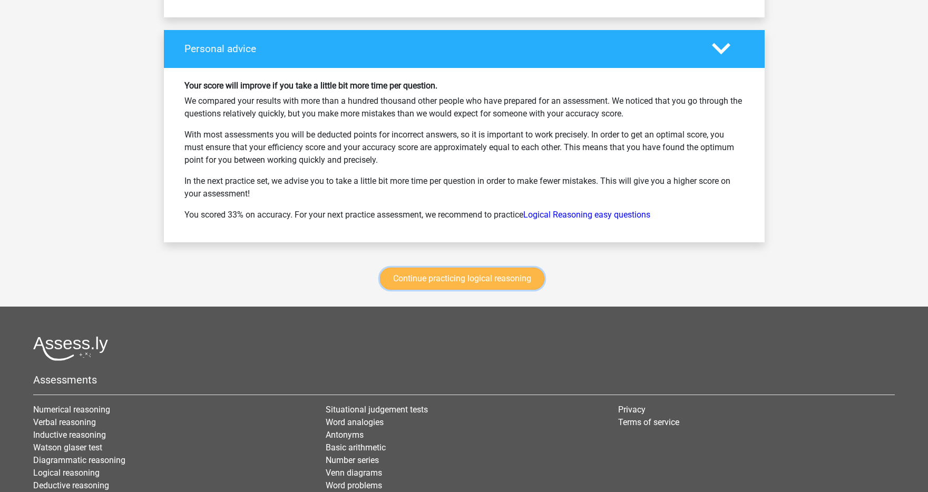
click at [484, 284] on link "Continue practicing logical reasoning" at bounding box center [462, 279] width 164 height 22
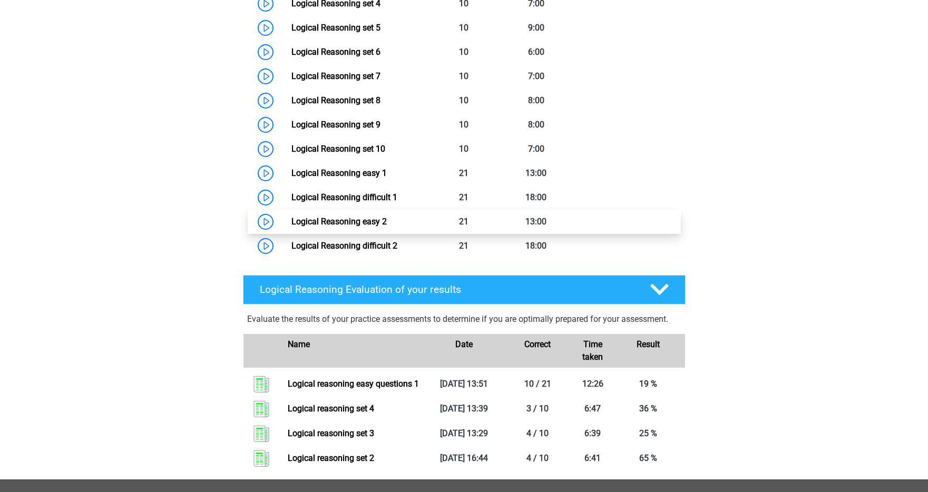
scroll to position [610, 0]
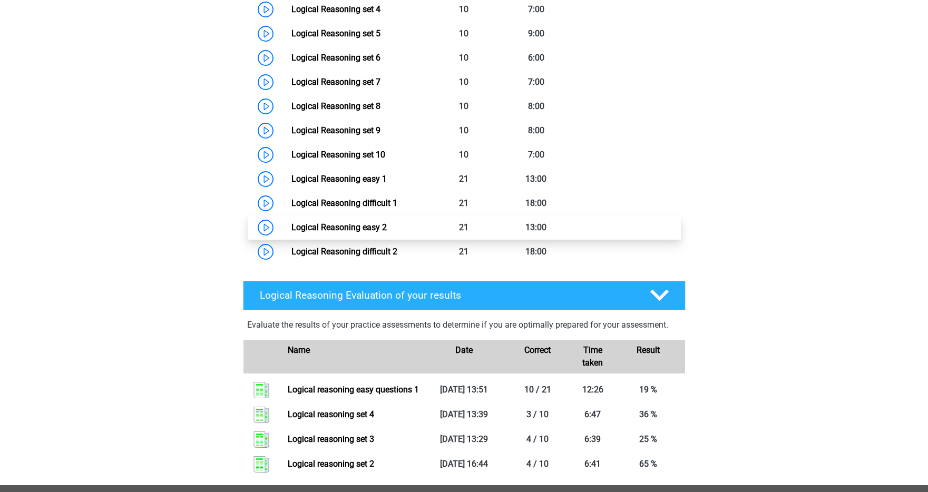
click at [291, 232] on link "Logical Reasoning easy 2" at bounding box center [338, 227] width 95 height 10
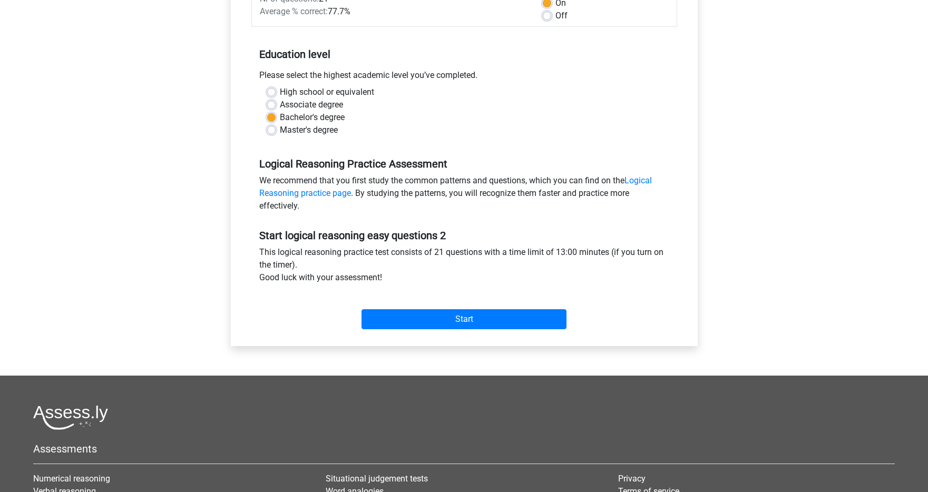
scroll to position [179, 0]
click at [449, 316] on input "Start" at bounding box center [463, 319] width 205 height 20
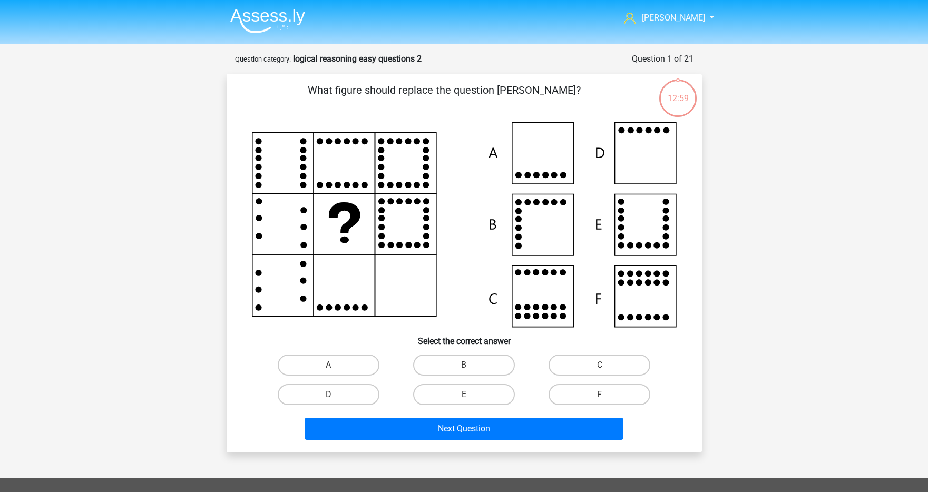
scroll to position [2, 0]
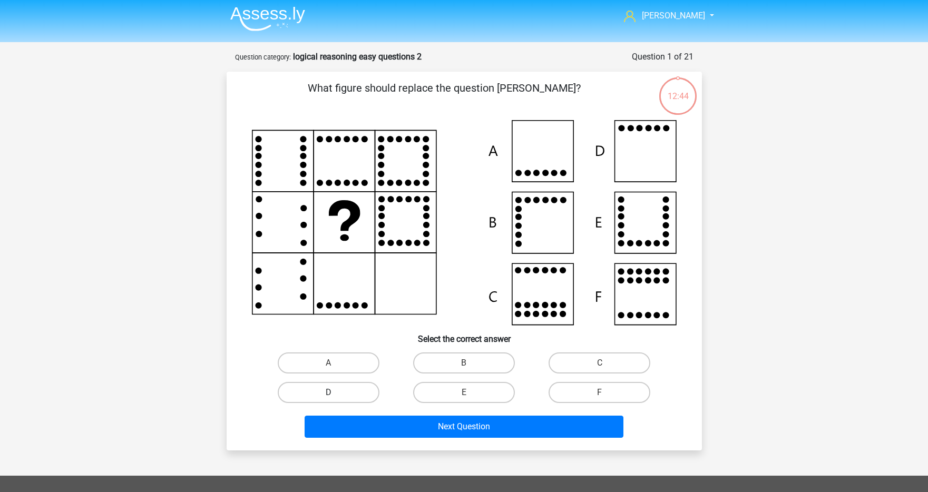
click at [308, 387] on label "D" at bounding box center [329, 392] width 102 height 21
click at [328, 393] on input "D" at bounding box center [331, 396] width 7 height 7
radio input "true"
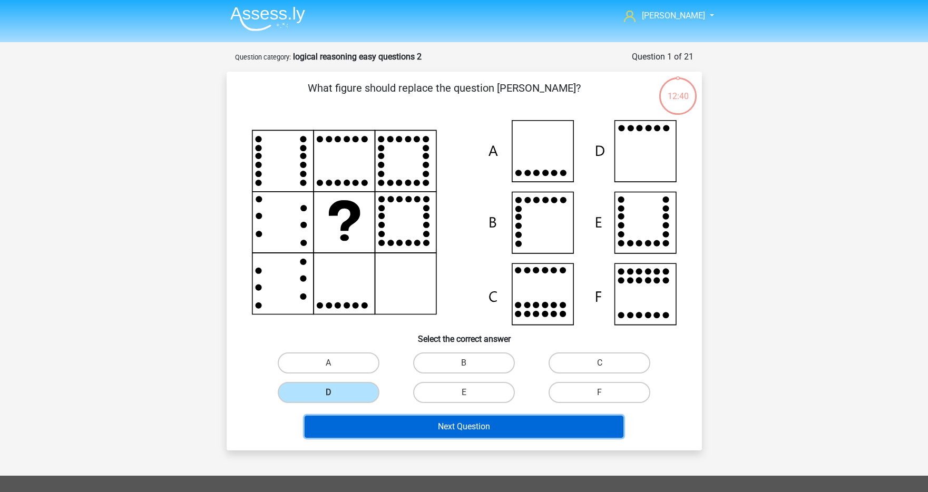
click at [403, 420] on button "Next Question" at bounding box center [464, 427] width 319 height 22
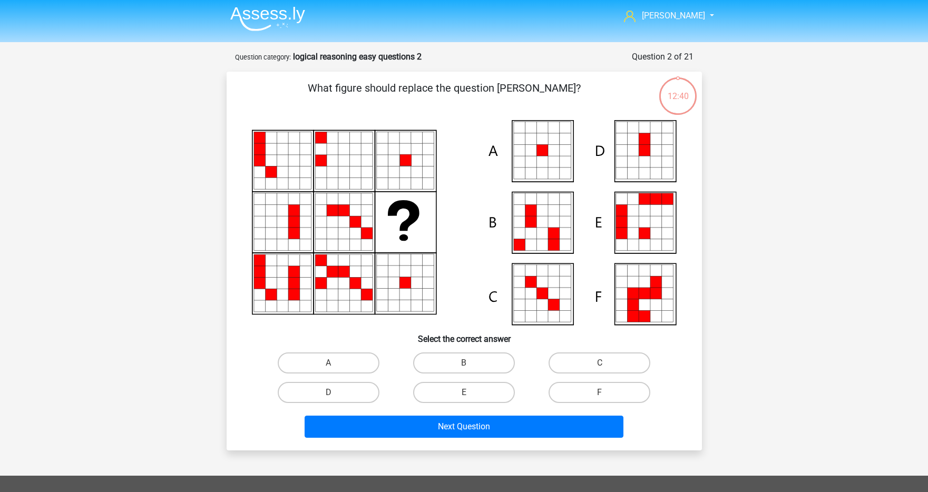
scroll to position [53, 0]
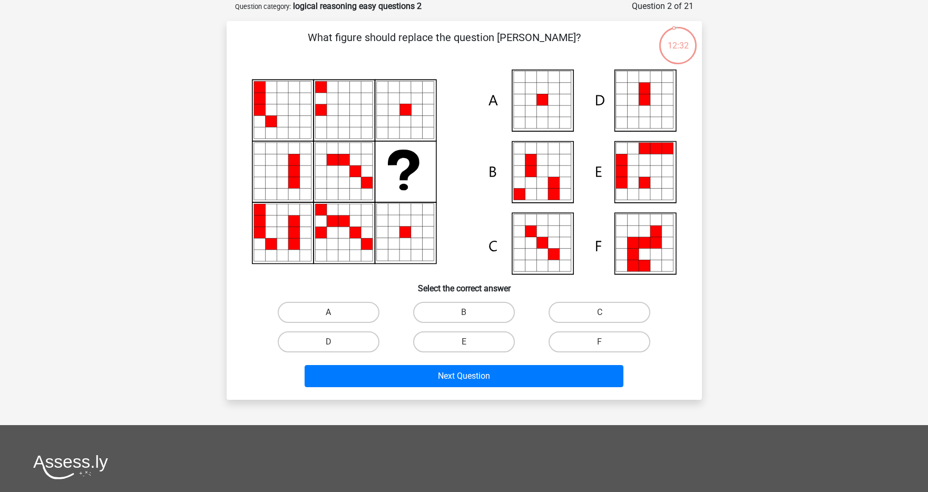
click at [345, 317] on label "A" at bounding box center [329, 312] width 102 height 21
click at [335, 317] on input "A" at bounding box center [331, 315] width 7 height 7
radio input "true"
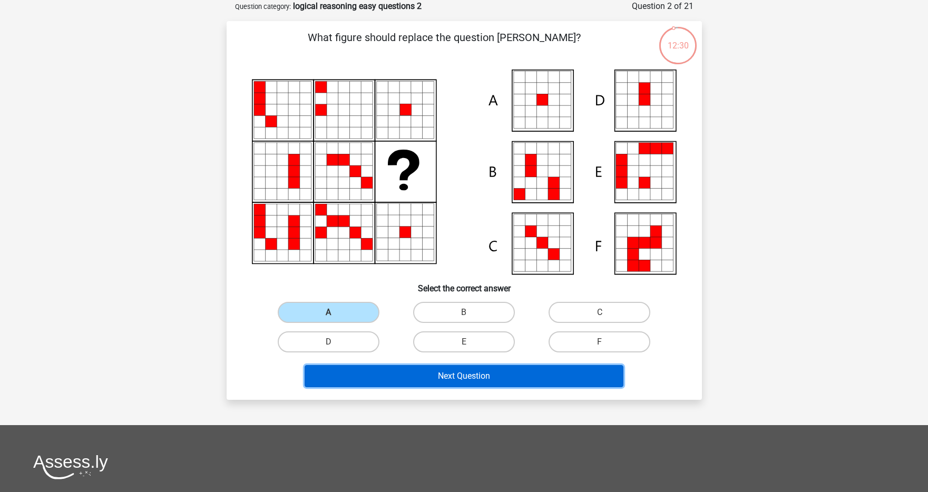
click at [408, 376] on button "Next Question" at bounding box center [464, 376] width 319 height 22
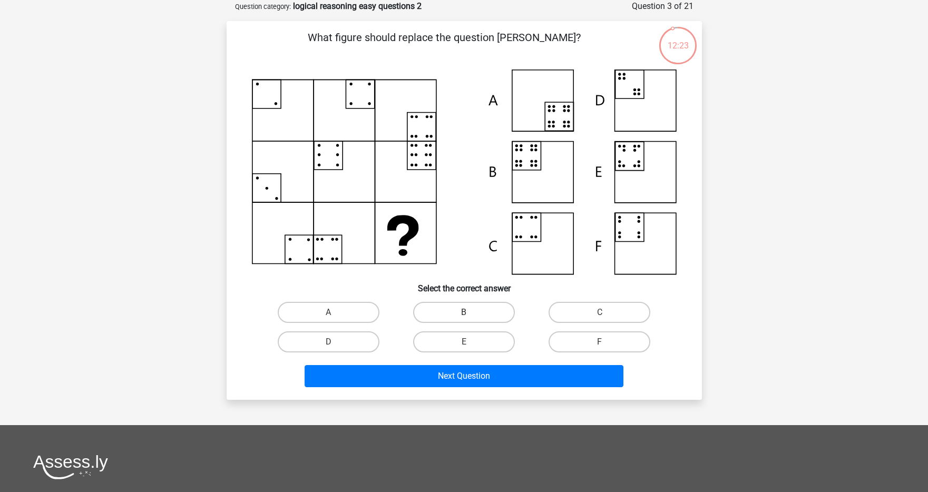
click at [489, 304] on label "B" at bounding box center [464, 312] width 102 height 21
click at [471, 312] on input "B" at bounding box center [467, 315] width 7 height 7
radio input "true"
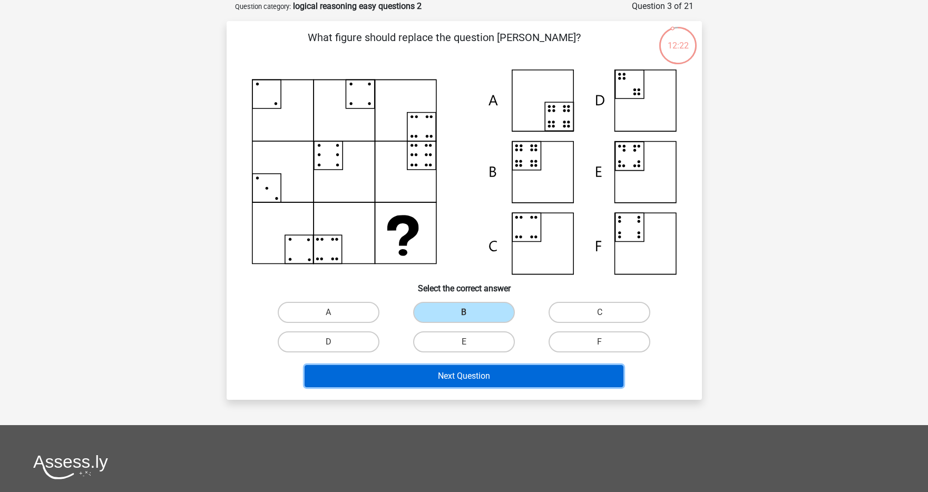
click at [436, 378] on button "Next Question" at bounding box center [464, 376] width 319 height 22
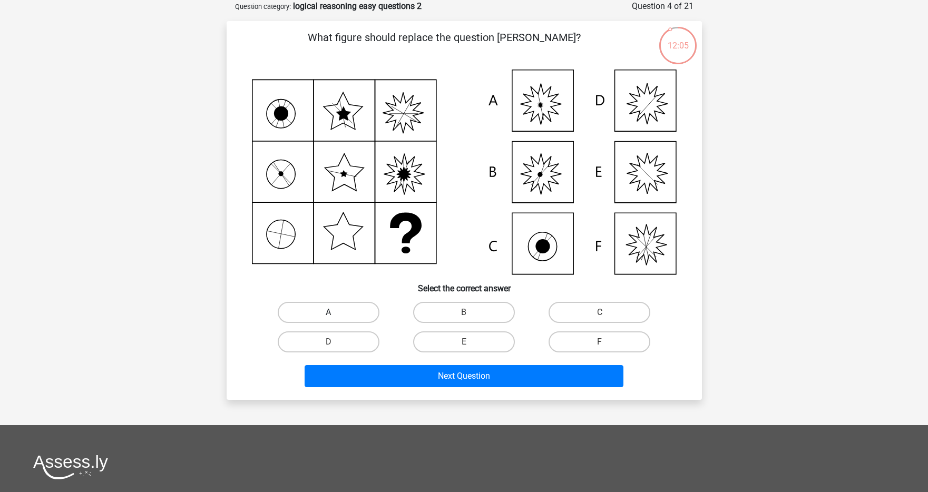
click at [308, 310] on label "A" at bounding box center [329, 312] width 102 height 21
click at [328, 312] on input "A" at bounding box center [331, 315] width 7 height 7
radio input "true"
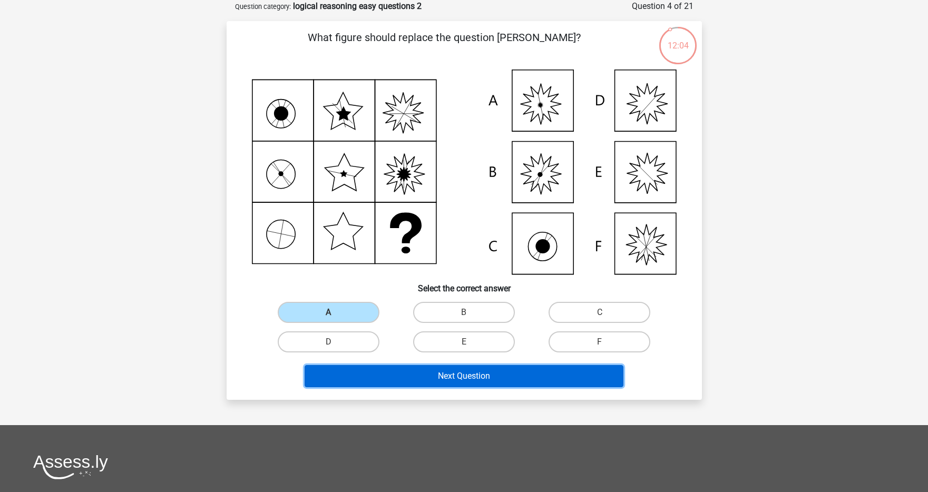
click at [394, 371] on button "Next Question" at bounding box center [464, 376] width 319 height 22
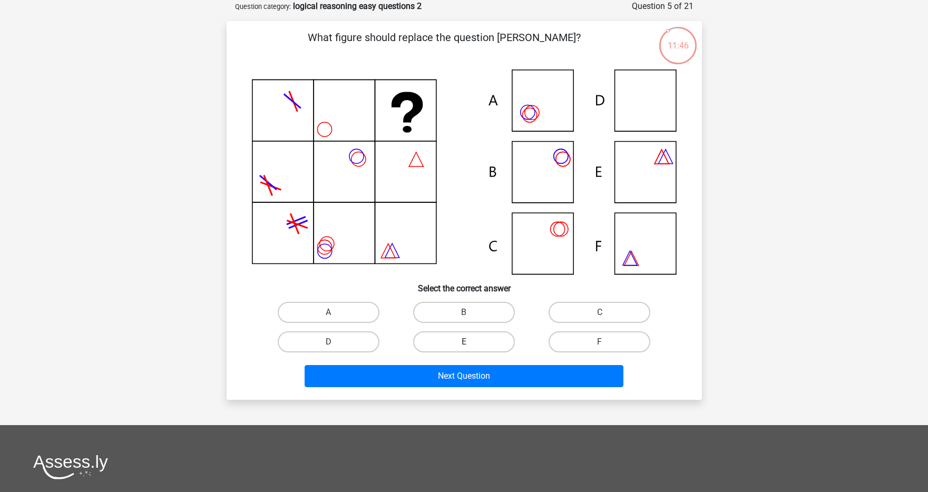
click at [459, 340] on label "E" at bounding box center [464, 341] width 102 height 21
click at [464, 342] on input "E" at bounding box center [467, 345] width 7 height 7
radio input "true"
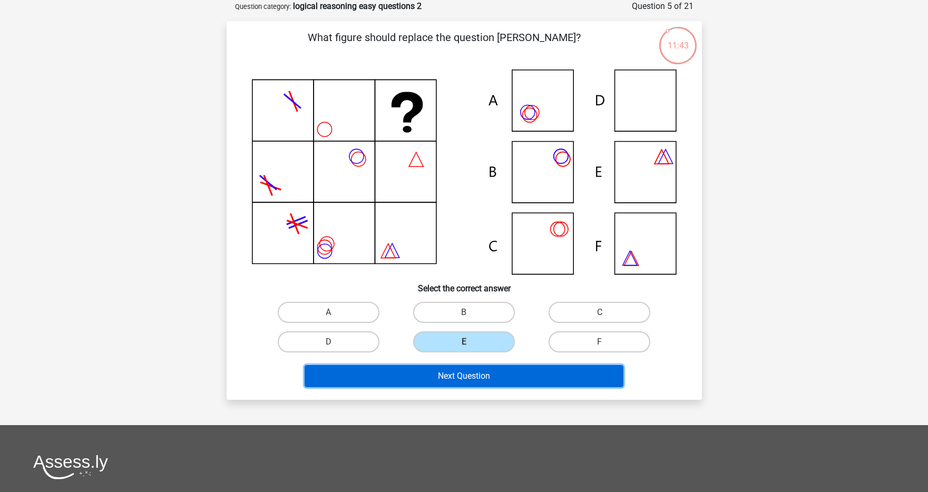
click at [448, 374] on button "Next Question" at bounding box center [464, 376] width 319 height 22
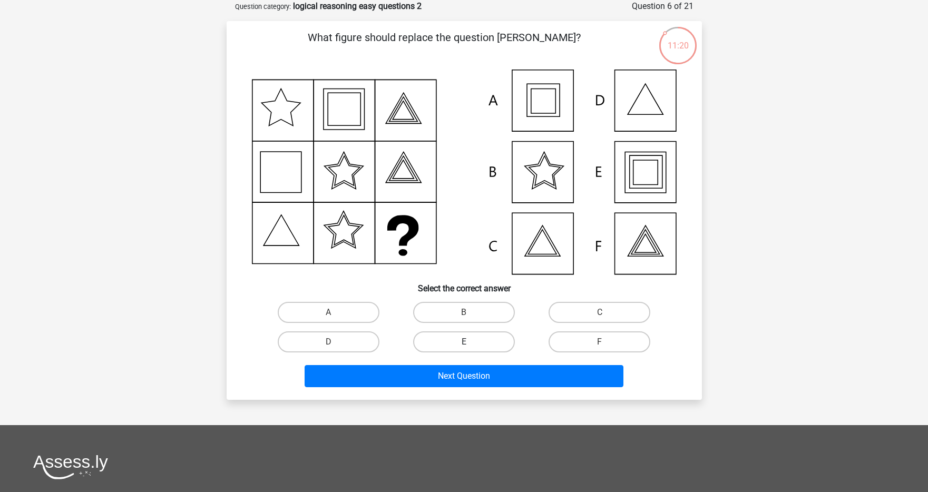
click at [491, 340] on label "E" at bounding box center [464, 341] width 102 height 21
click at [471, 342] on input "E" at bounding box center [467, 345] width 7 height 7
radio input "true"
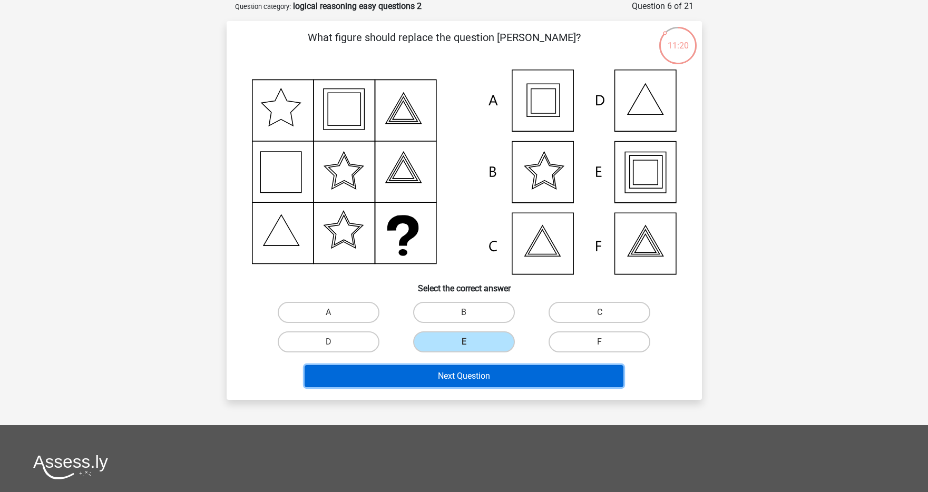
click at [477, 372] on button "Next Question" at bounding box center [464, 376] width 319 height 22
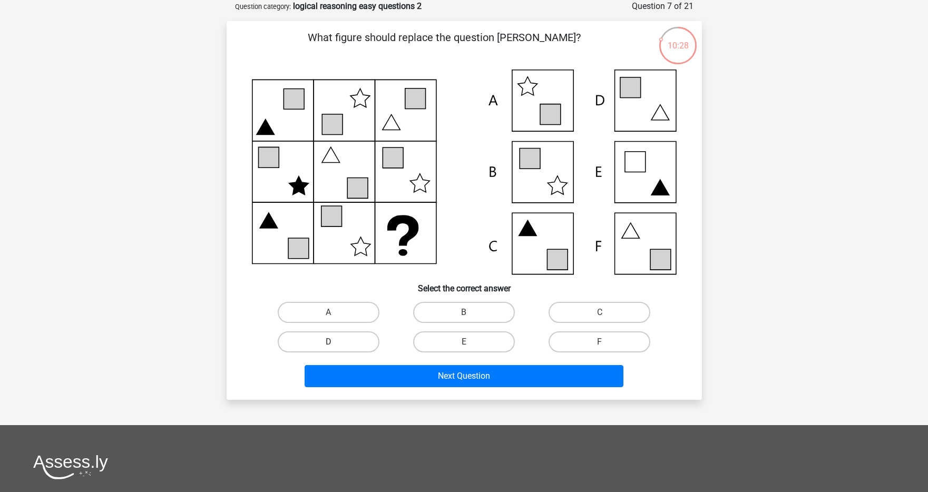
click at [365, 341] on label "D" at bounding box center [329, 341] width 102 height 21
click at [335, 342] on input "D" at bounding box center [331, 345] width 7 height 7
radio input "true"
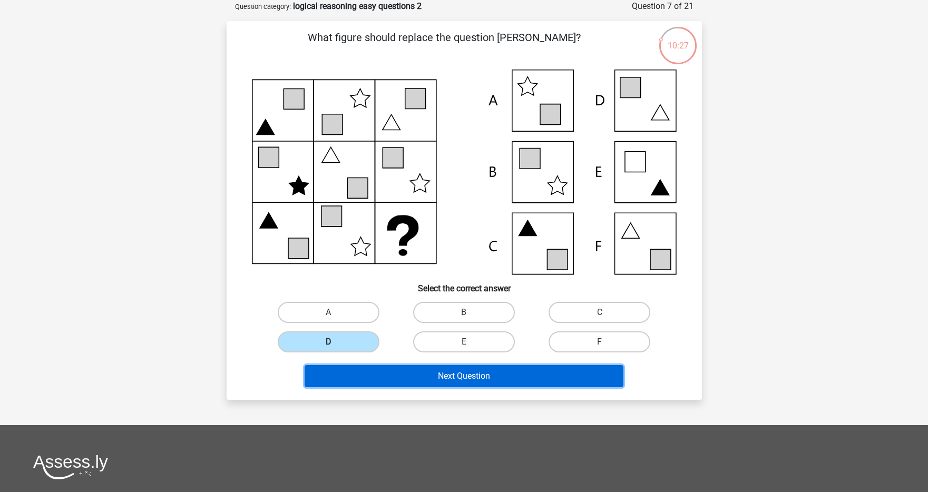
click at [392, 381] on button "Next Question" at bounding box center [464, 376] width 319 height 22
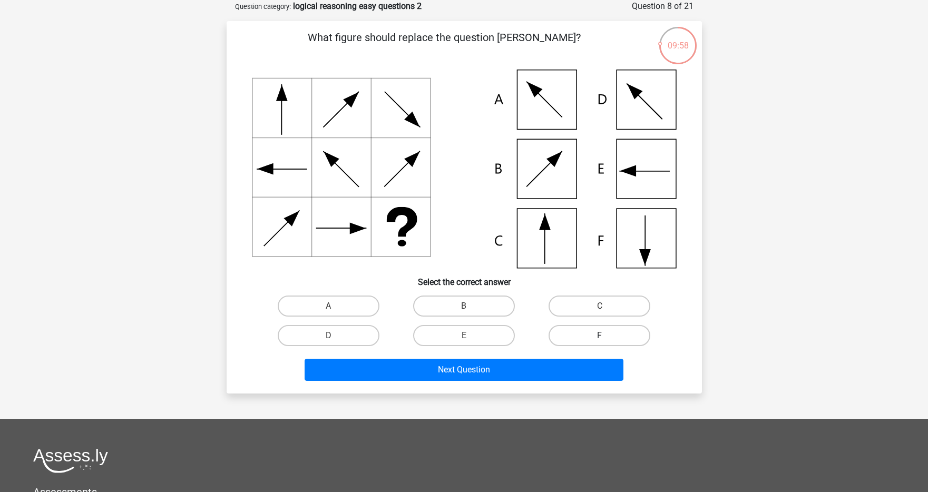
click at [583, 335] on label "F" at bounding box center [599, 335] width 102 height 21
click at [600, 336] on input "F" at bounding box center [603, 339] width 7 height 7
radio input "true"
click at [571, 356] on div "Next Question" at bounding box center [464, 367] width 442 height 35
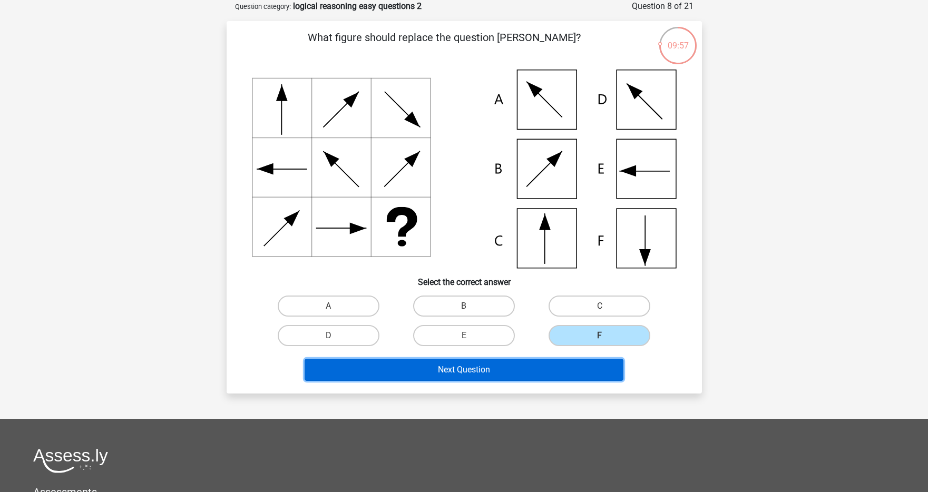
click at [559, 368] on button "Next Question" at bounding box center [464, 370] width 319 height 22
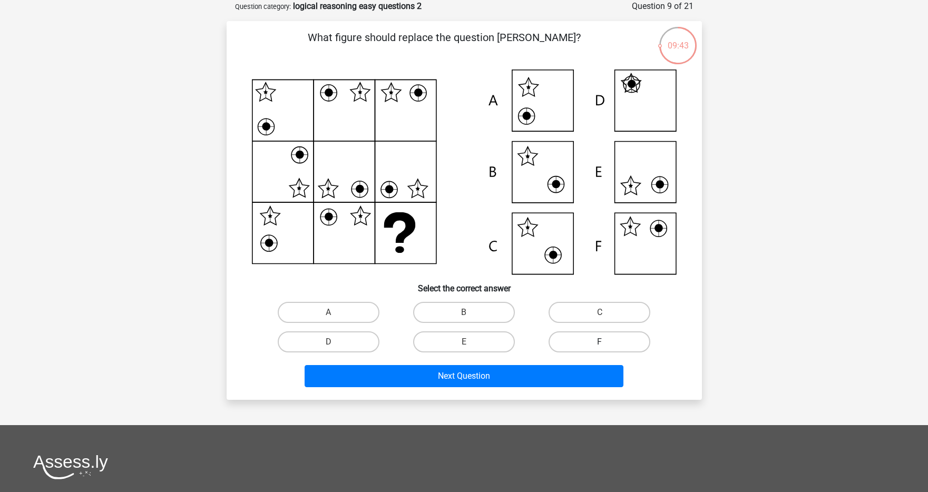
click at [602, 339] on label "F" at bounding box center [599, 341] width 102 height 21
click at [602, 342] on input "F" at bounding box center [603, 345] width 7 height 7
radio input "true"
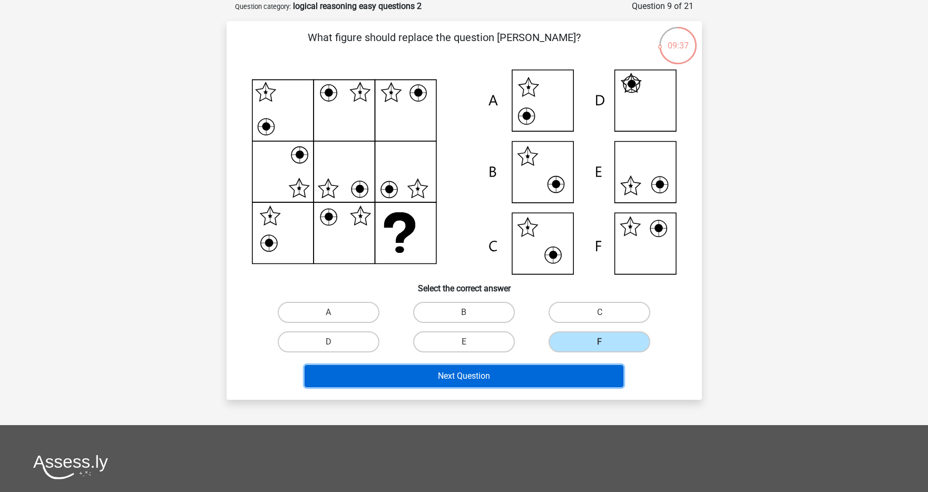
click at [520, 379] on button "Next Question" at bounding box center [464, 376] width 319 height 22
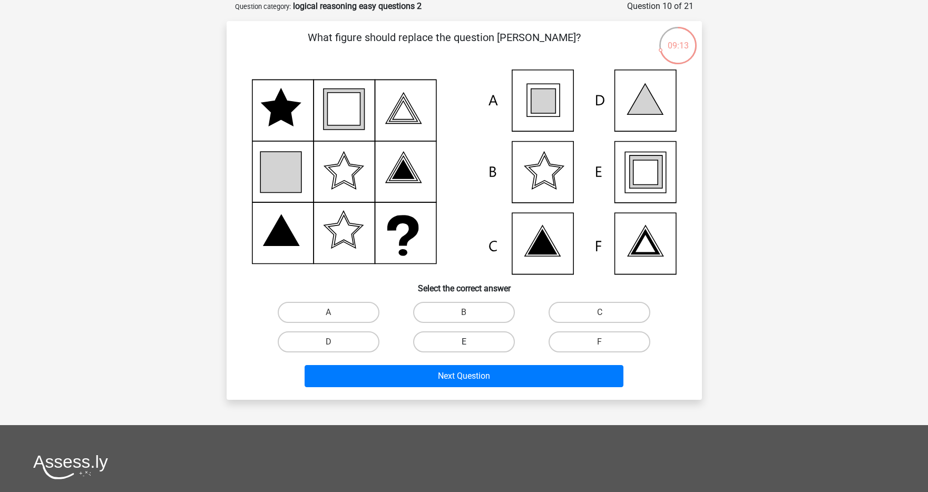
drag, startPoint x: 457, startPoint y: 342, endPoint x: 457, endPoint y: 337, distance: 5.8
click at [456, 342] on label "E" at bounding box center [464, 341] width 102 height 21
click at [464, 342] on input "E" at bounding box center [467, 345] width 7 height 7
radio input "true"
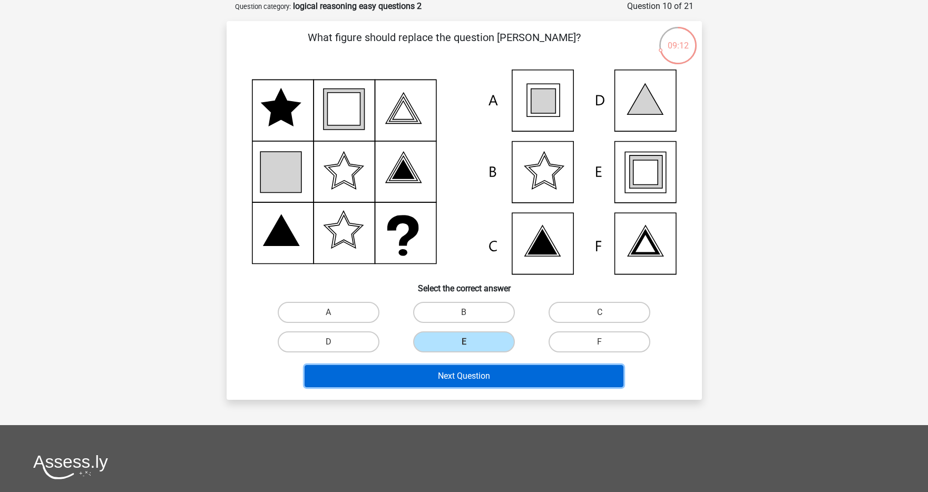
click at [453, 370] on button "Next Question" at bounding box center [464, 376] width 319 height 22
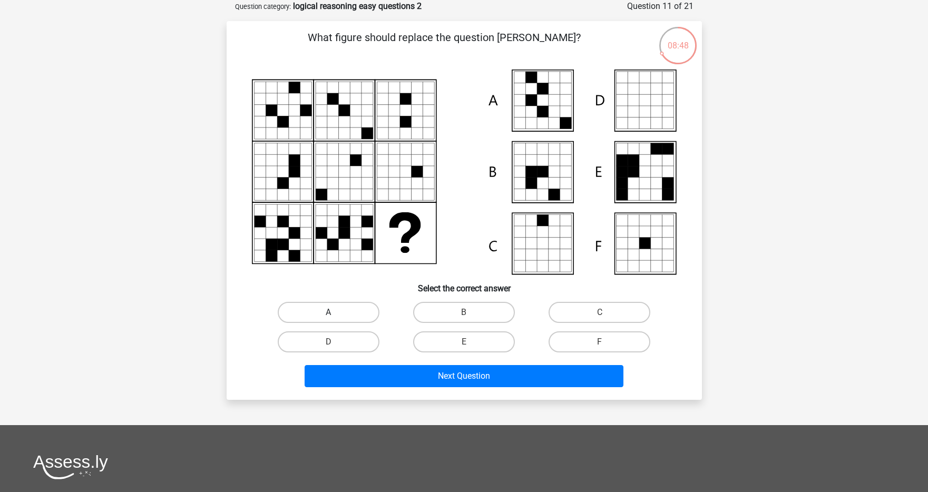
click at [356, 302] on label "A" at bounding box center [329, 312] width 102 height 21
click at [335, 312] on input "A" at bounding box center [331, 315] width 7 height 7
radio input "true"
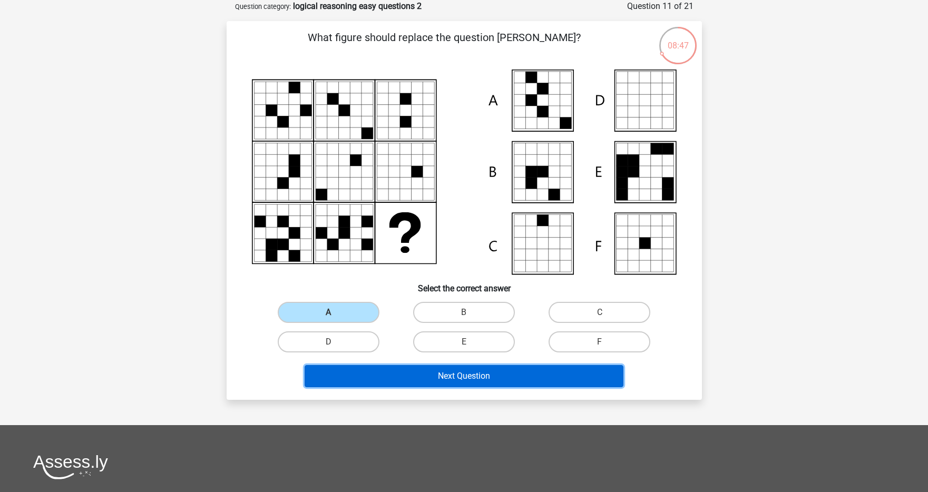
click at [398, 376] on button "Next Question" at bounding box center [464, 376] width 319 height 22
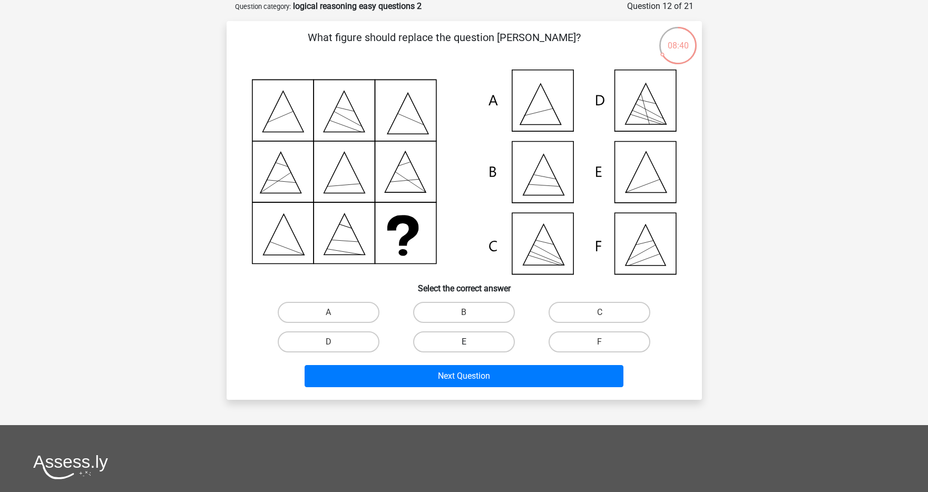
click at [452, 349] on label "E" at bounding box center [464, 341] width 102 height 21
click at [464, 349] on input "E" at bounding box center [467, 345] width 7 height 7
radio input "true"
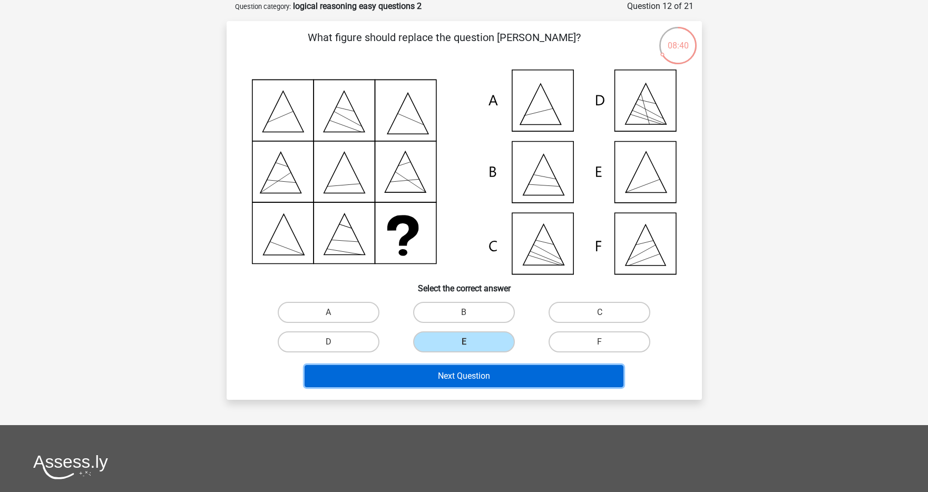
click at [452, 374] on button "Next Question" at bounding box center [464, 376] width 319 height 22
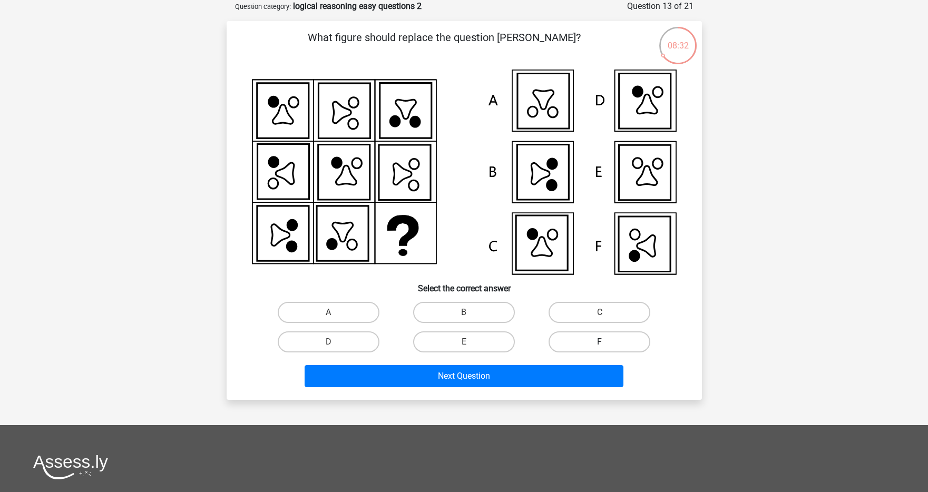
click at [587, 340] on label "F" at bounding box center [599, 341] width 102 height 21
click at [600, 342] on input "F" at bounding box center [603, 345] width 7 height 7
radio input "true"
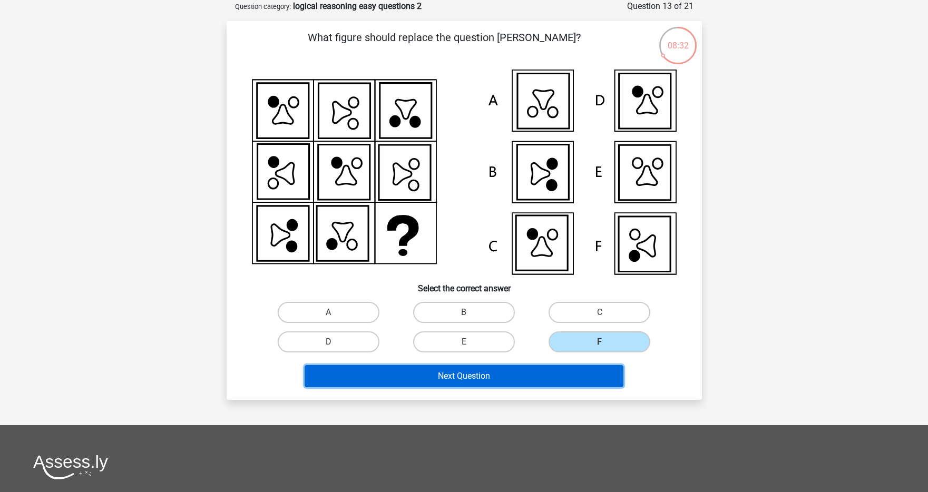
click at [542, 373] on button "Next Question" at bounding box center [464, 376] width 319 height 22
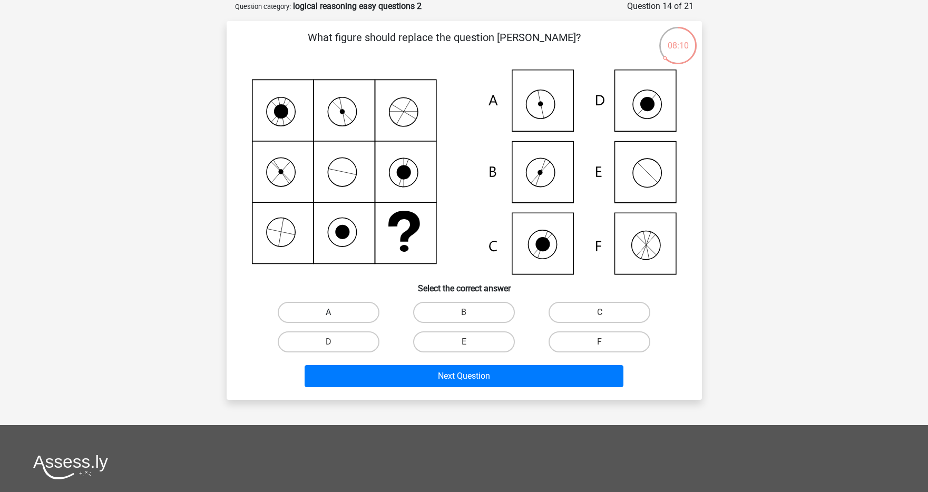
click at [351, 308] on label "A" at bounding box center [329, 312] width 102 height 21
click at [335, 312] on input "A" at bounding box center [331, 315] width 7 height 7
radio input "true"
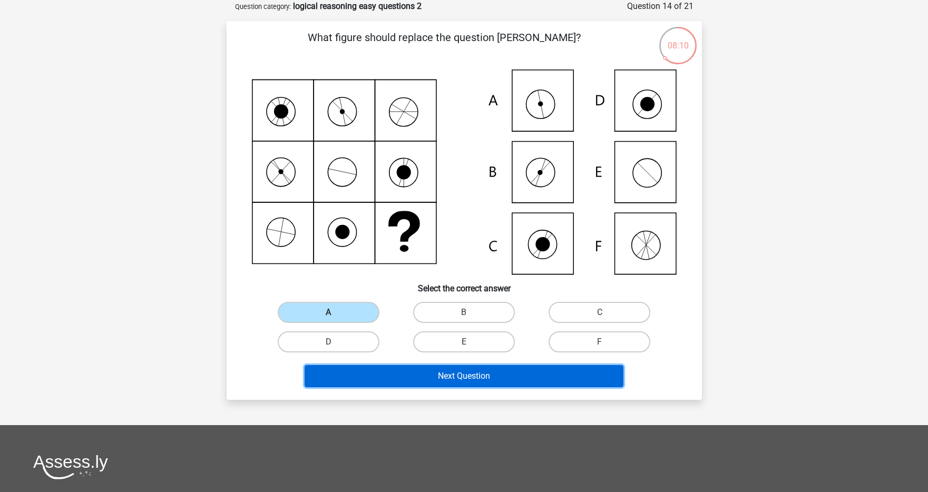
click at [378, 381] on button "Next Question" at bounding box center [464, 376] width 319 height 22
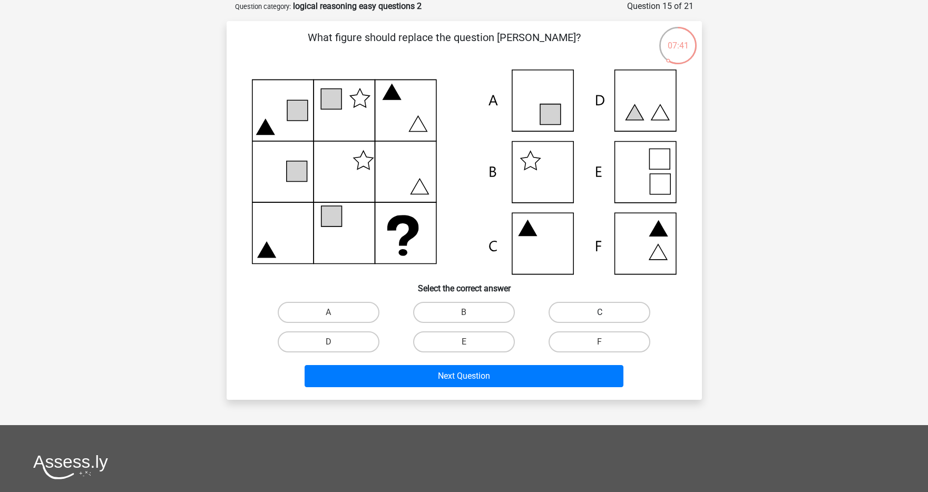
click at [575, 318] on label "C" at bounding box center [599, 312] width 102 height 21
click at [600, 318] on input "C" at bounding box center [603, 315] width 7 height 7
radio input "true"
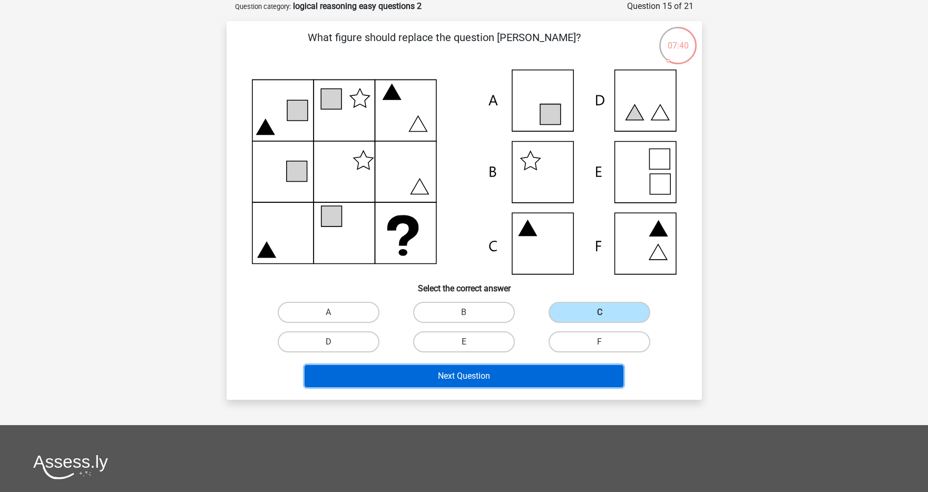
click at [548, 376] on button "Next Question" at bounding box center [464, 376] width 319 height 22
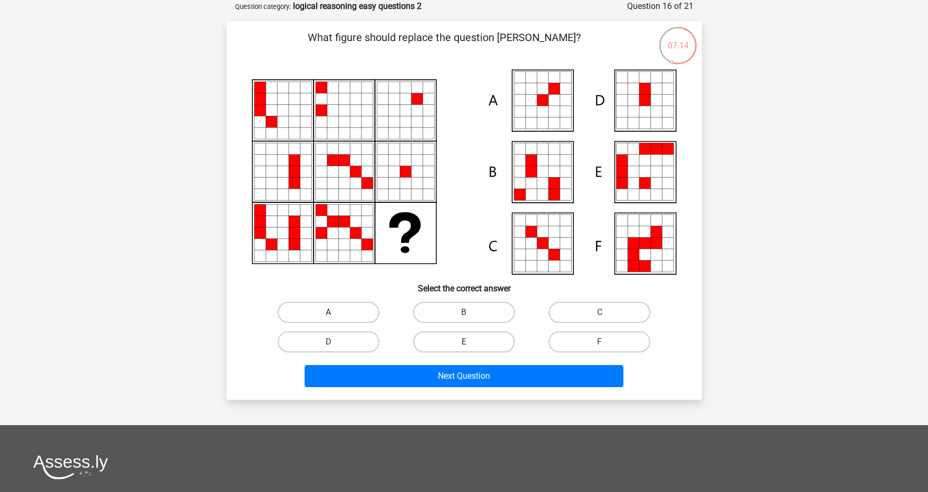
click at [352, 311] on label "A" at bounding box center [329, 312] width 102 height 21
click at [335, 312] on input "A" at bounding box center [331, 315] width 7 height 7
radio input "true"
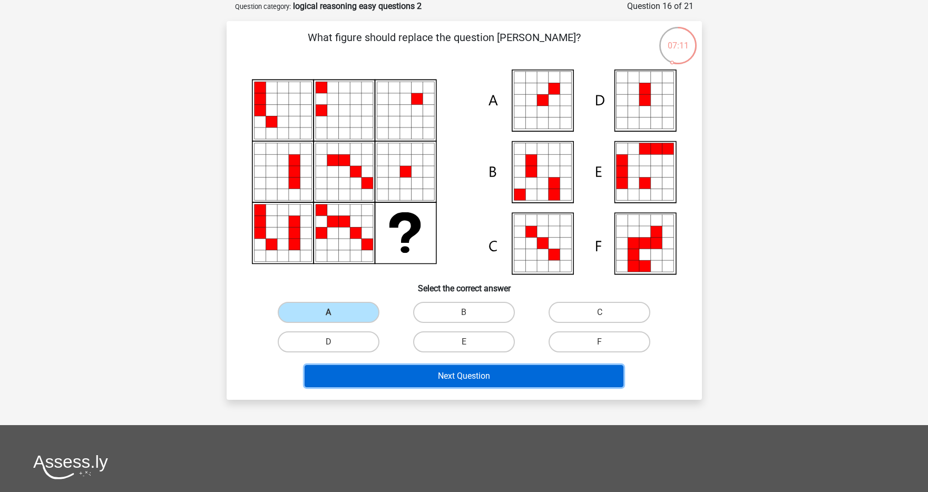
click at [440, 381] on button "Next Question" at bounding box center [464, 376] width 319 height 22
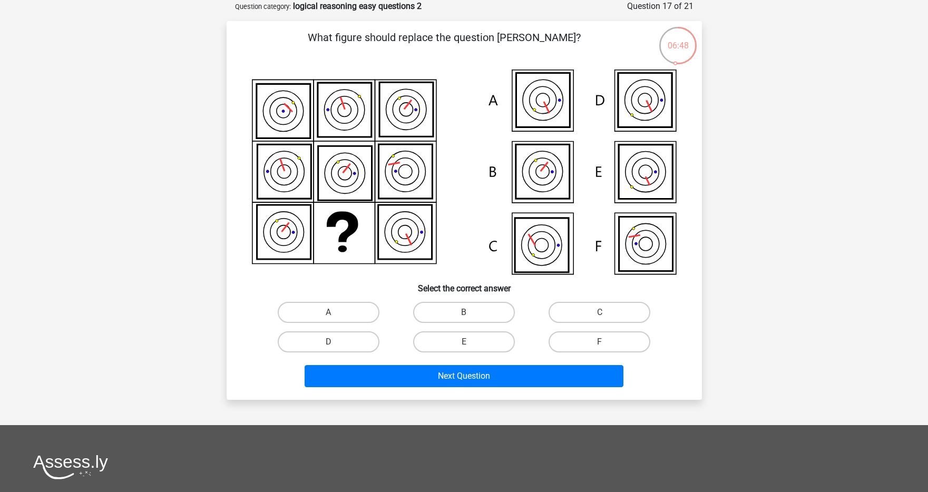
click at [537, 183] on icon at bounding box center [542, 171] width 54 height 54
click at [537, 182] on icon at bounding box center [542, 171] width 54 height 54
click at [569, 312] on label "C" at bounding box center [599, 312] width 102 height 21
click at [600, 312] on input "C" at bounding box center [603, 315] width 7 height 7
radio input "true"
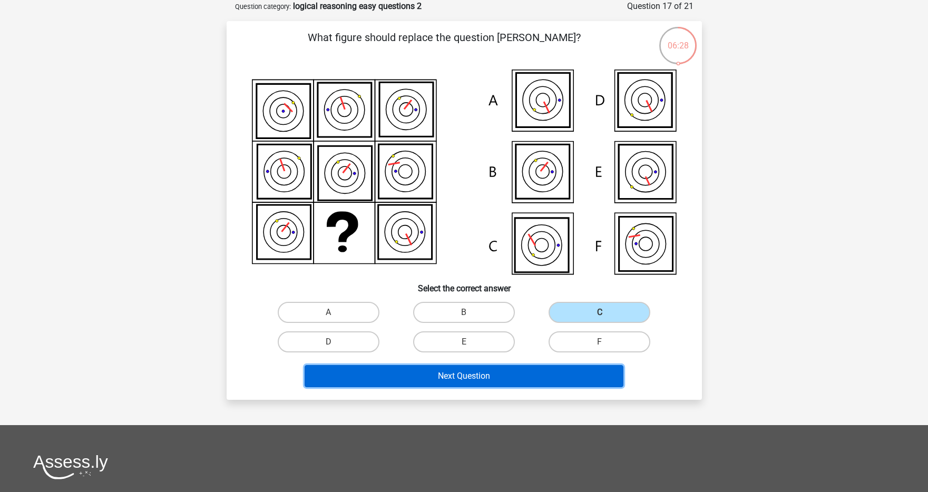
click at [492, 378] on button "Next Question" at bounding box center [464, 376] width 319 height 22
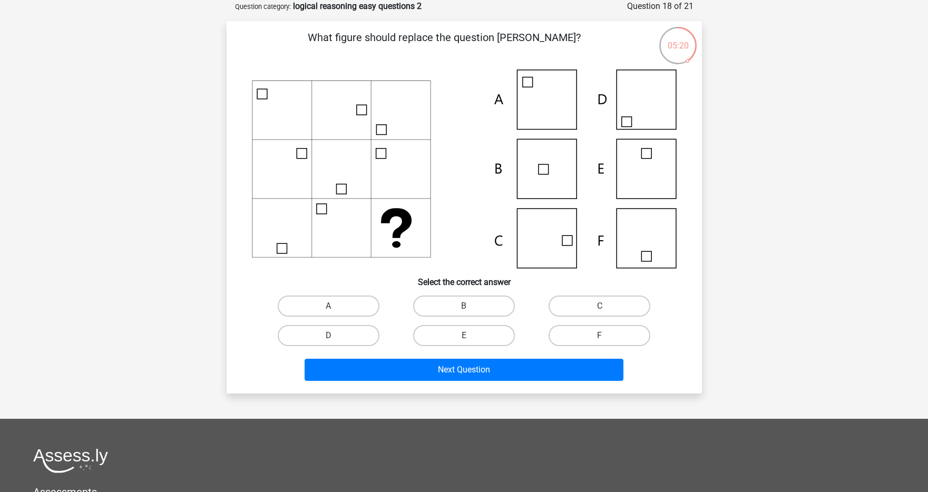
click at [328, 306] on input "A" at bounding box center [331, 309] width 7 height 7
radio input "true"
click at [459, 309] on label "B" at bounding box center [464, 306] width 102 height 21
click at [464, 309] on input "B" at bounding box center [467, 309] width 7 height 7
radio input "true"
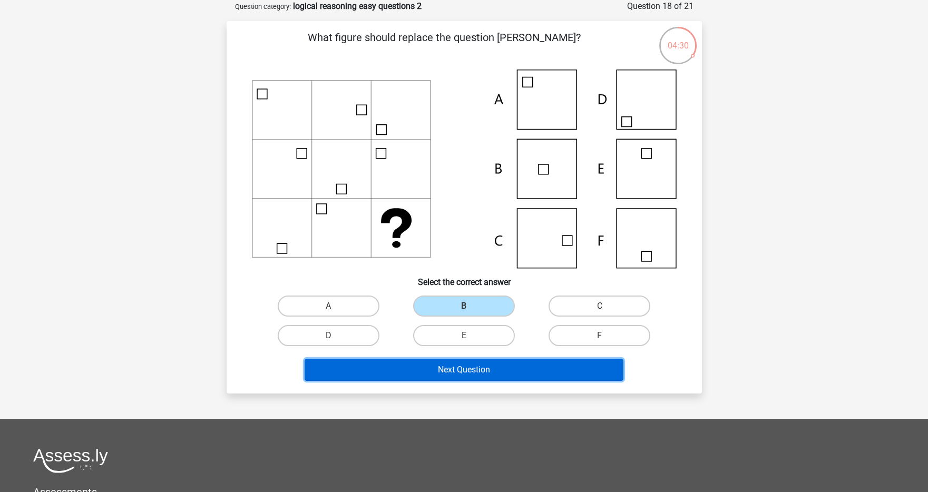
click at [505, 362] on button "Next Question" at bounding box center [464, 370] width 319 height 22
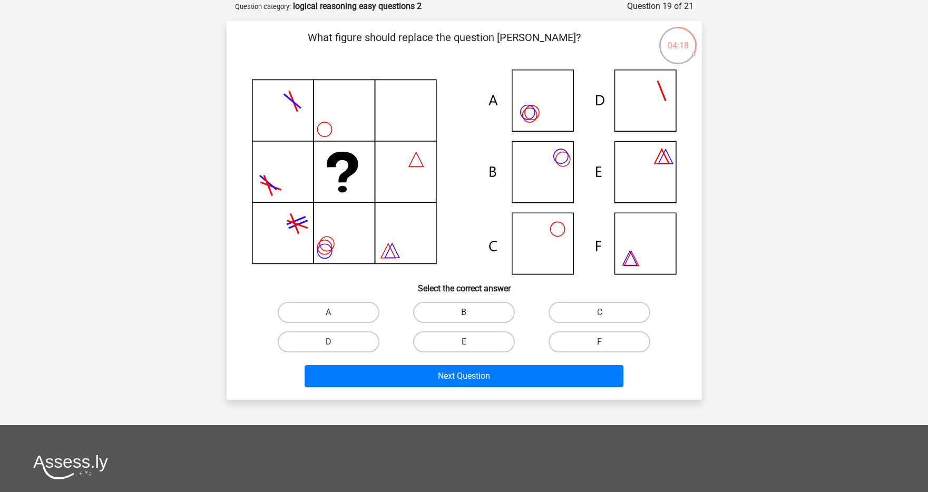
click at [450, 306] on label "B" at bounding box center [464, 312] width 102 height 21
click at [464, 312] on input "B" at bounding box center [467, 315] width 7 height 7
radio input "true"
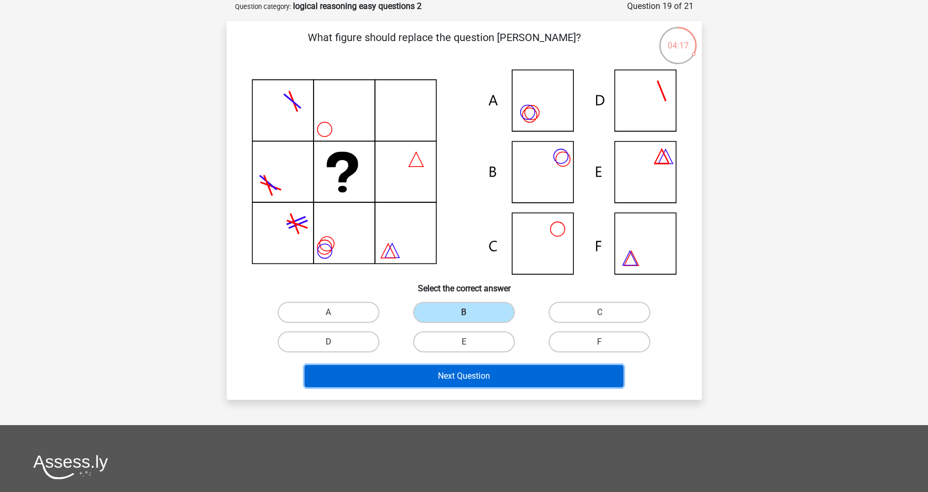
click at [458, 378] on button "Next Question" at bounding box center [464, 376] width 319 height 22
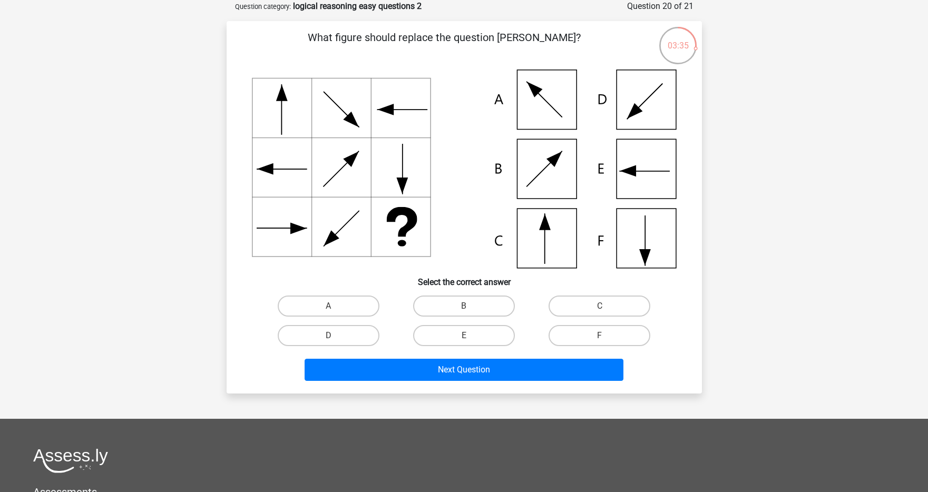
click at [559, 237] on icon at bounding box center [464, 169] width 425 height 199
click at [588, 308] on label "C" at bounding box center [599, 306] width 102 height 21
click at [600, 308] on input "C" at bounding box center [603, 309] width 7 height 7
radio input "true"
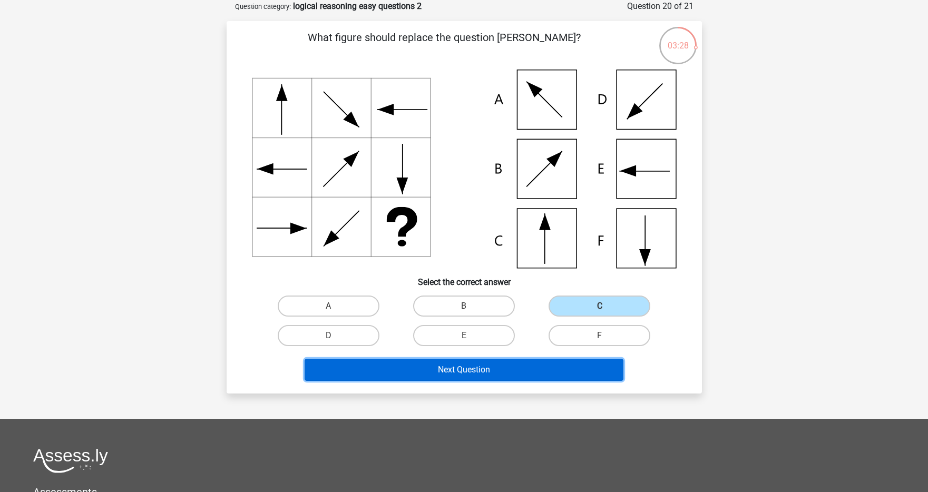
click at [545, 374] on button "Next Question" at bounding box center [464, 370] width 319 height 22
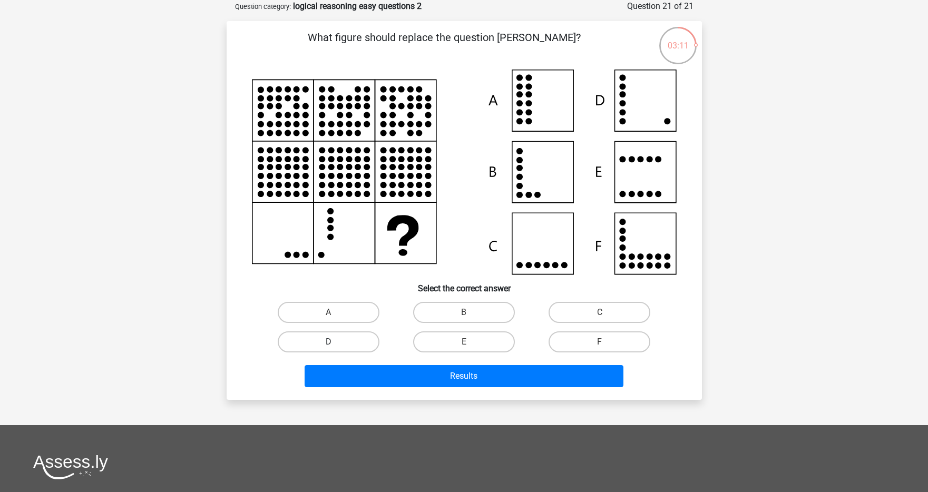
click at [368, 343] on label "D" at bounding box center [329, 341] width 102 height 21
click at [335, 343] on input "D" at bounding box center [331, 345] width 7 height 7
radio input "true"
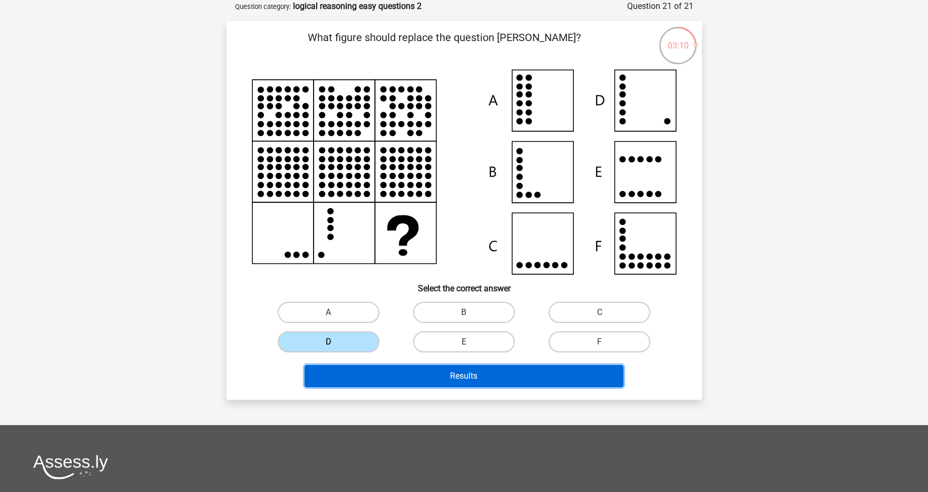
click at [364, 375] on button "Results" at bounding box center [464, 376] width 319 height 22
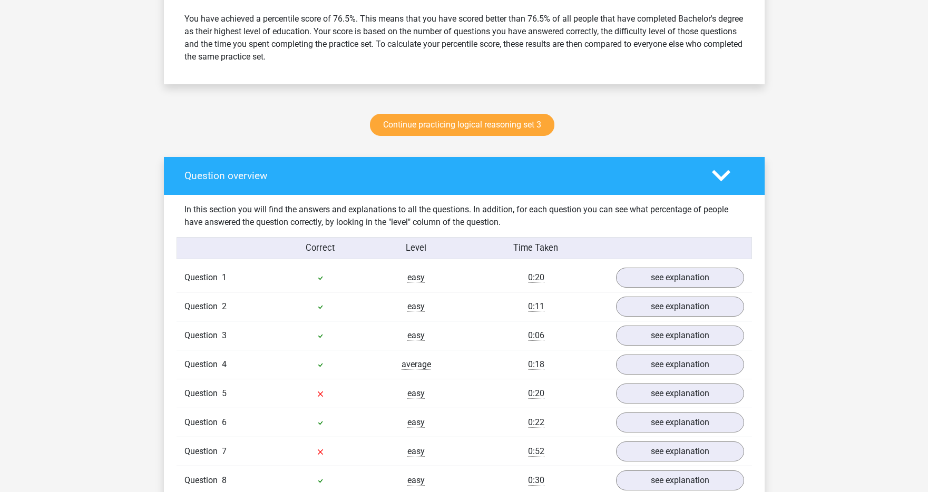
scroll to position [618, 0]
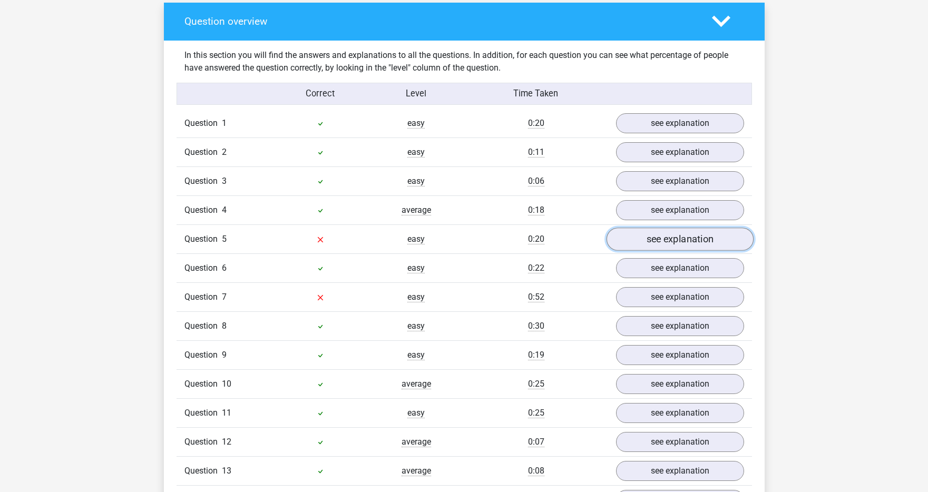
click at [649, 242] on link "see explanation" at bounding box center [679, 239] width 147 height 23
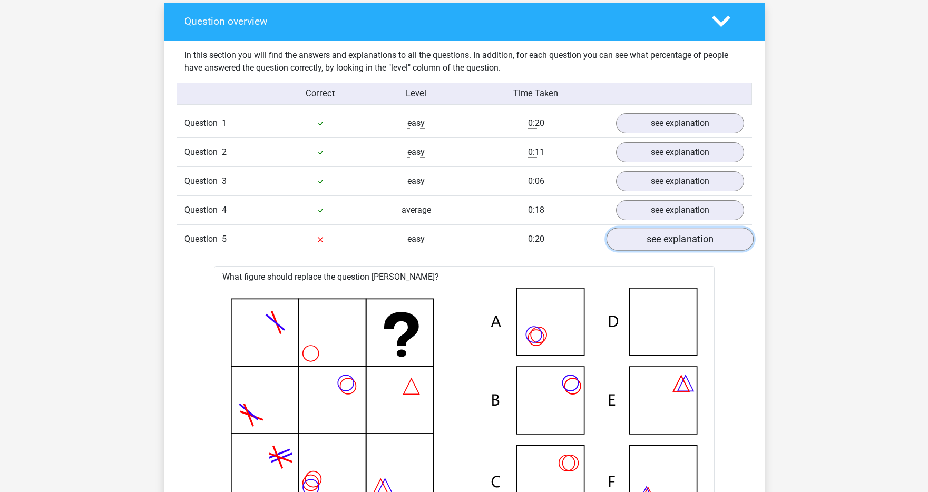
click at [649, 242] on link "see explanation" at bounding box center [679, 239] width 147 height 23
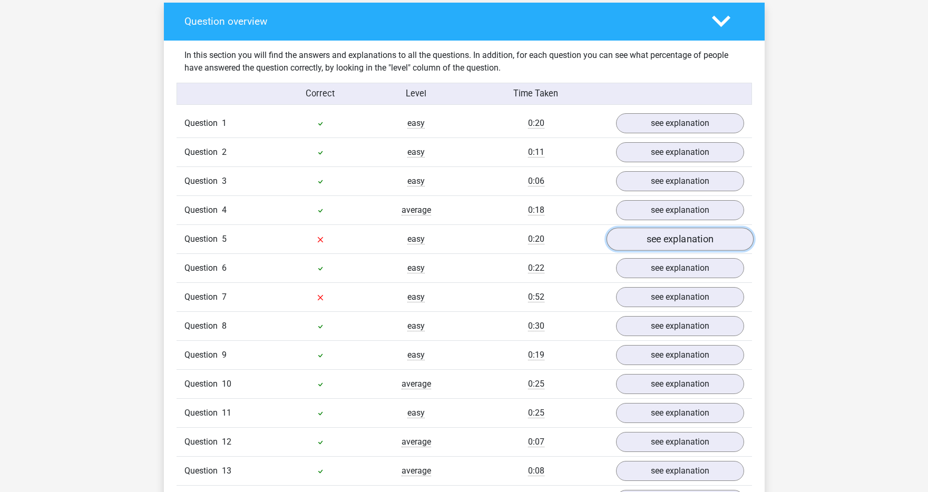
click at [649, 242] on link "see explanation" at bounding box center [679, 239] width 147 height 23
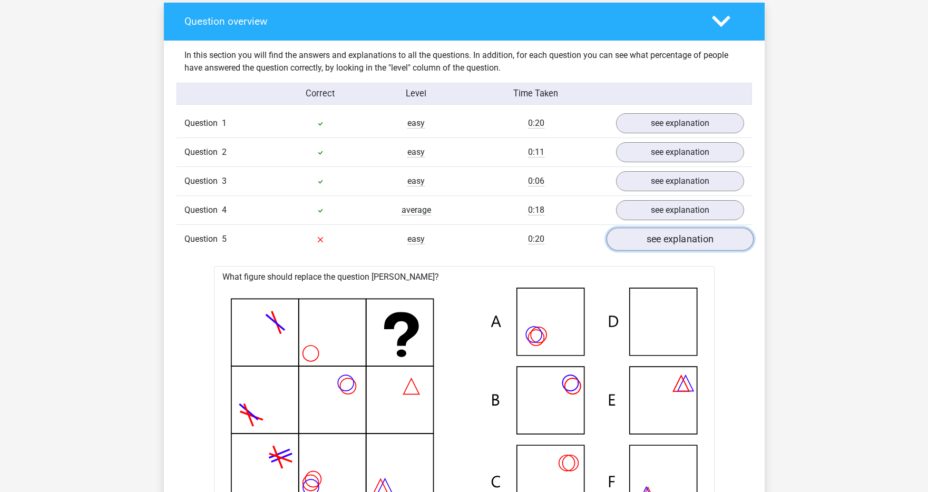
click at [649, 242] on link "see explanation" at bounding box center [679, 239] width 147 height 23
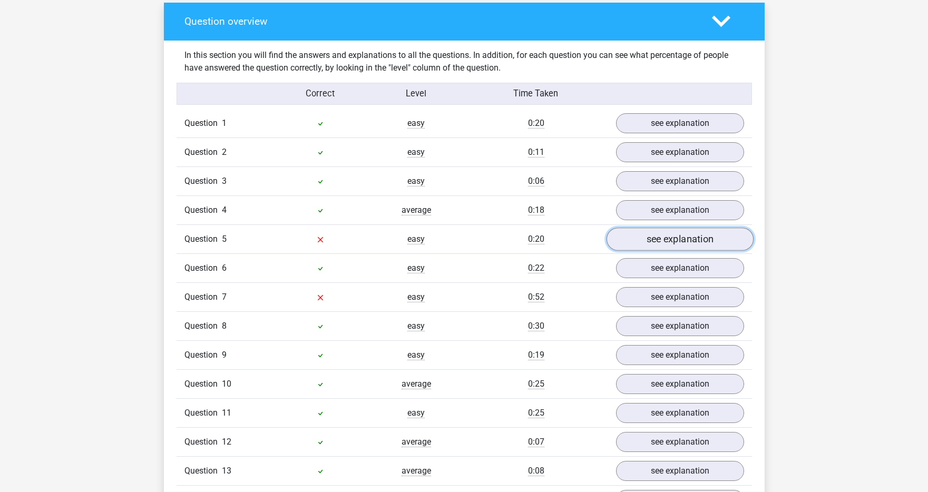
click at [648, 241] on link "see explanation" at bounding box center [679, 239] width 147 height 23
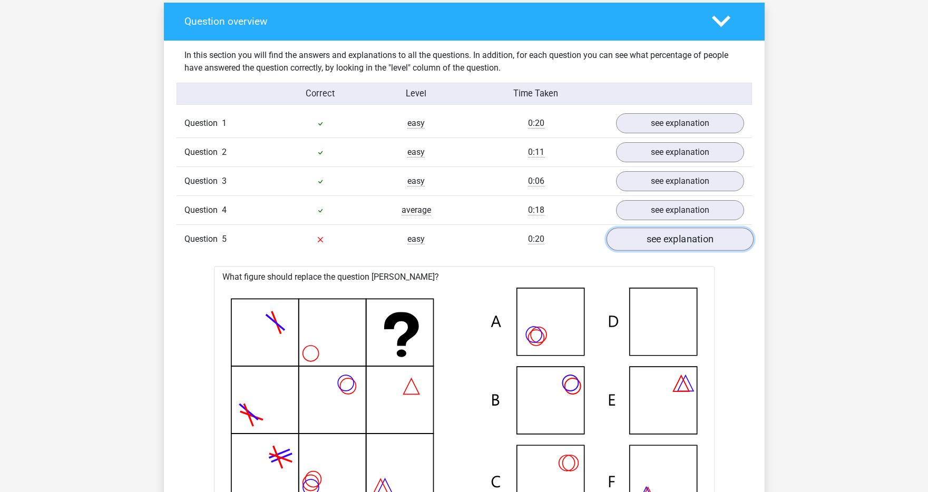
click at [648, 241] on link "see explanation" at bounding box center [679, 239] width 147 height 23
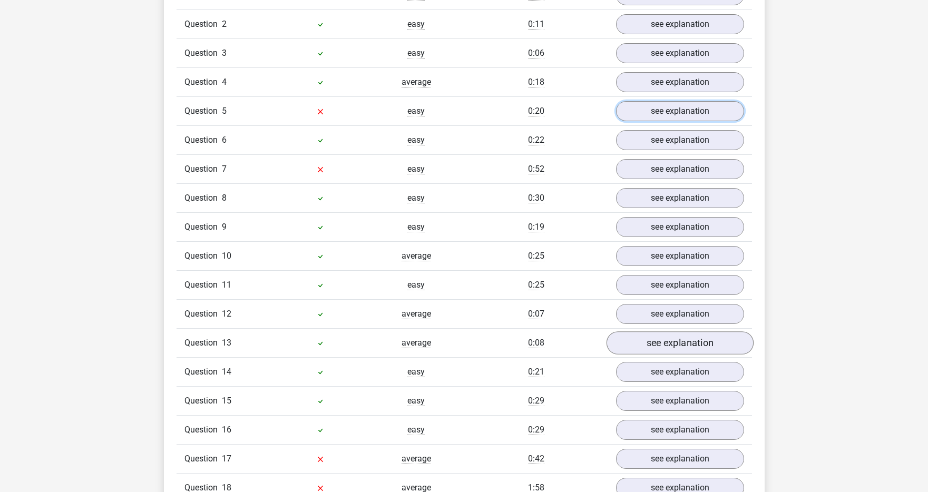
scroll to position [743, 0]
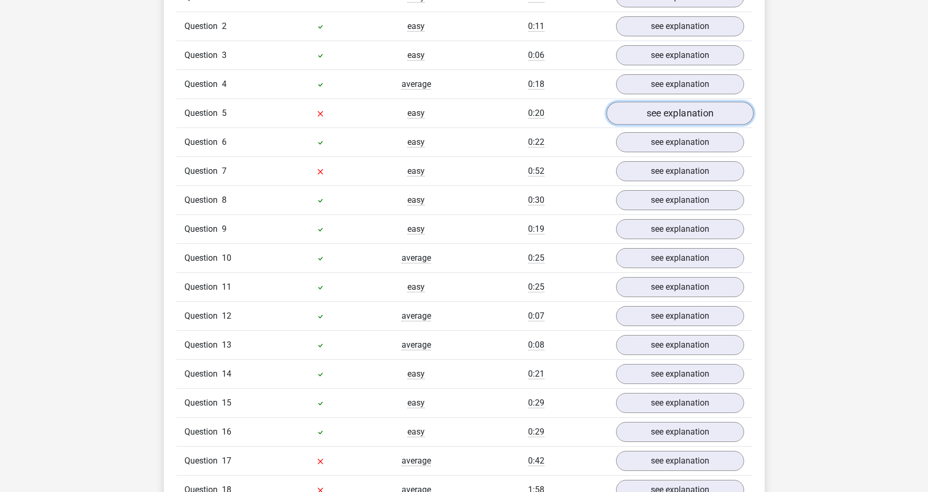
click at [656, 114] on link "see explanation" at bounding box center [679, 113] width 147 height 23
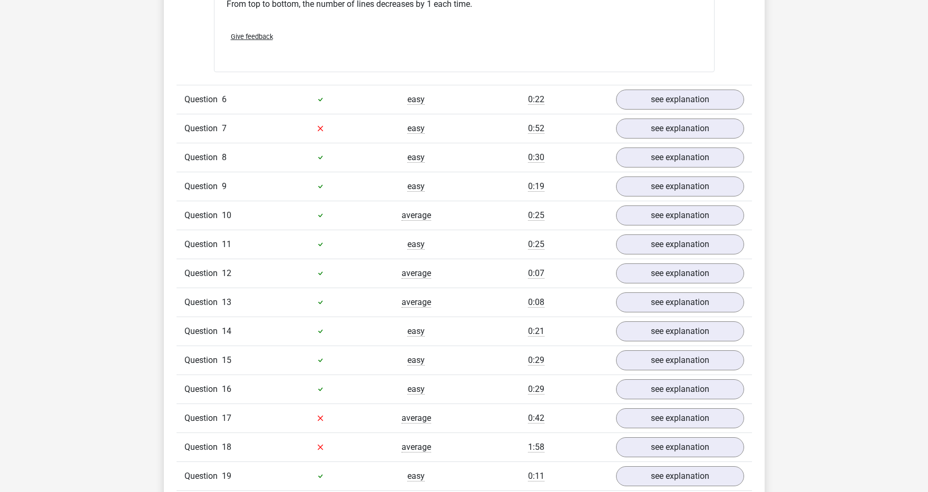
scroll to position [1193, 0]
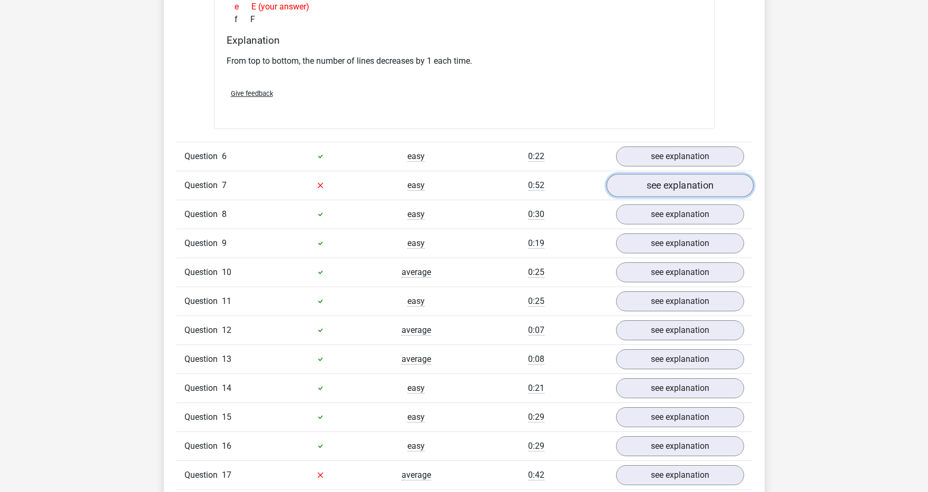
click at [701, 184] on link "see explanation" at bounding box center [679, 185] width 147 height 23
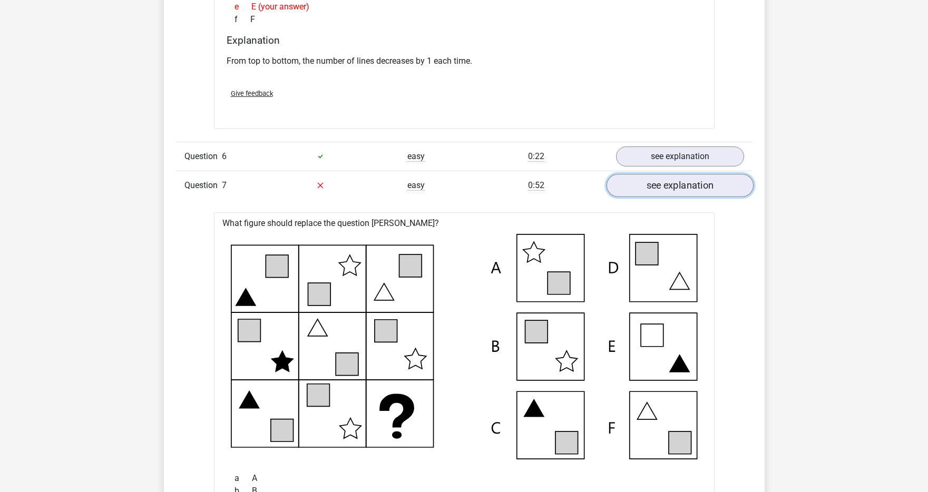
click at [701, 184] on link "see explanation" at bounding box center [679, 185] width 147 height 23
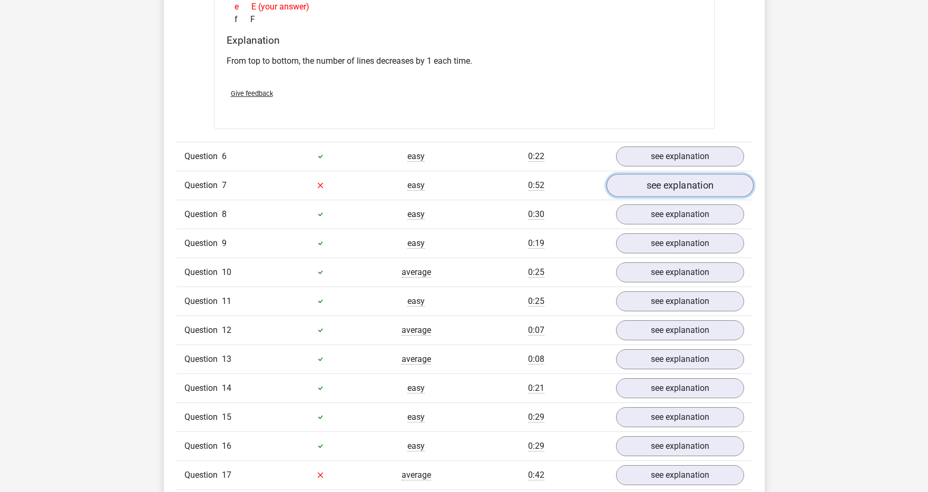
click at [701, 184] on link "see explanation" at bounding box center [679, 185] width 147 height 23
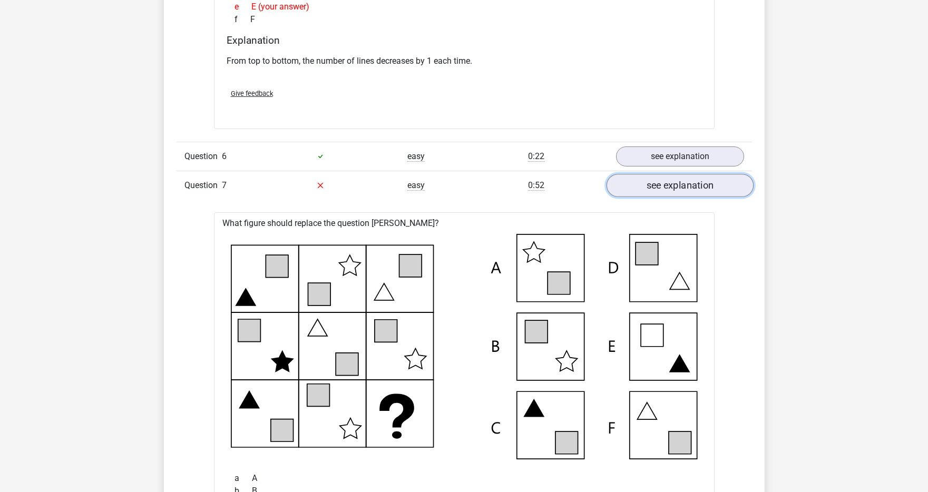
click at [701, 184] on link "see explanation" at bounding box center [679, 185] width 147 height 23
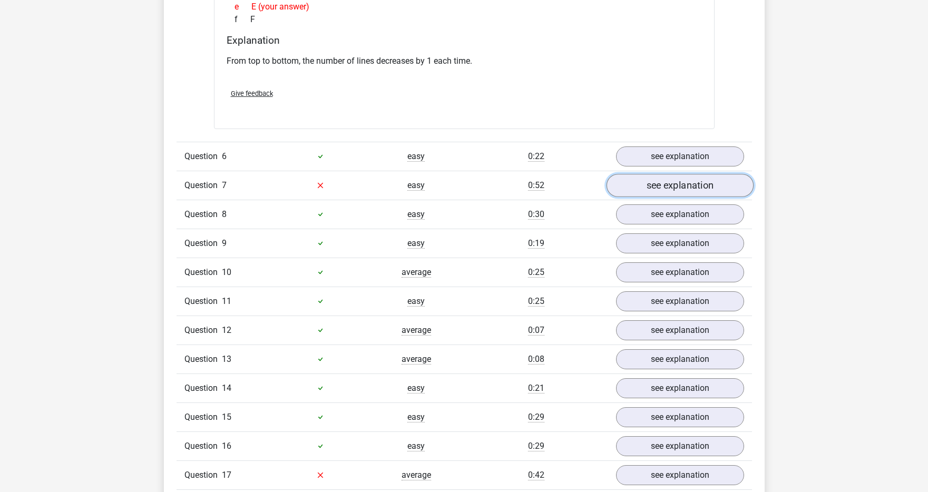
click at [701, 184] on link "see explanation" at bounding box center [679, 185] width 147 height 23
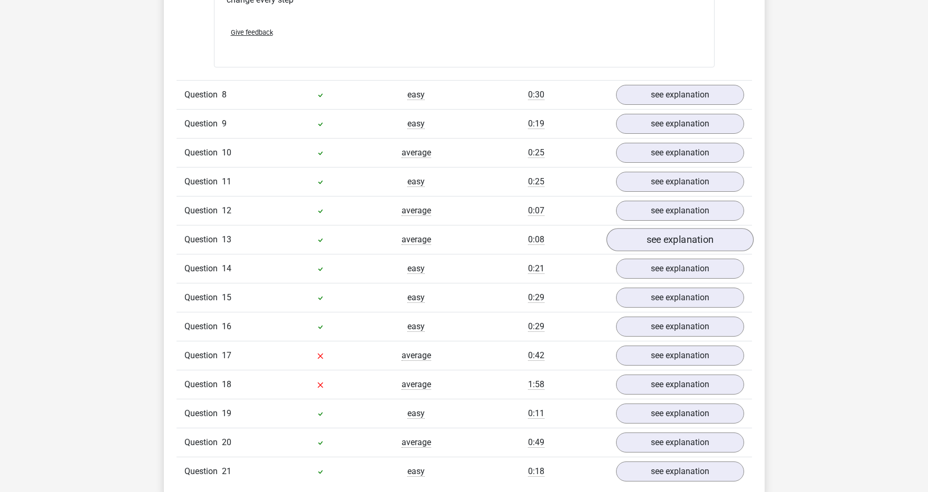
scroll to position [1948, 0]
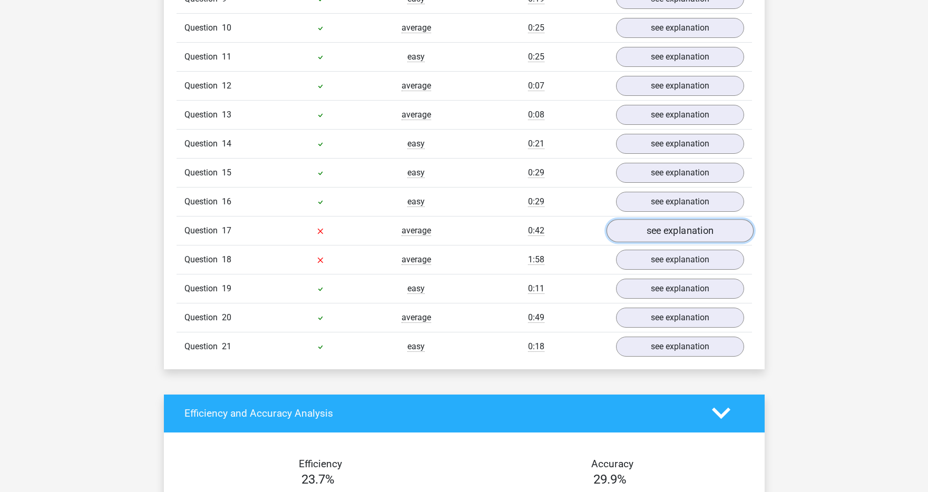
click at [662, 236] on link "see explanation" at bounding box center [679, 230] width 147 height 23
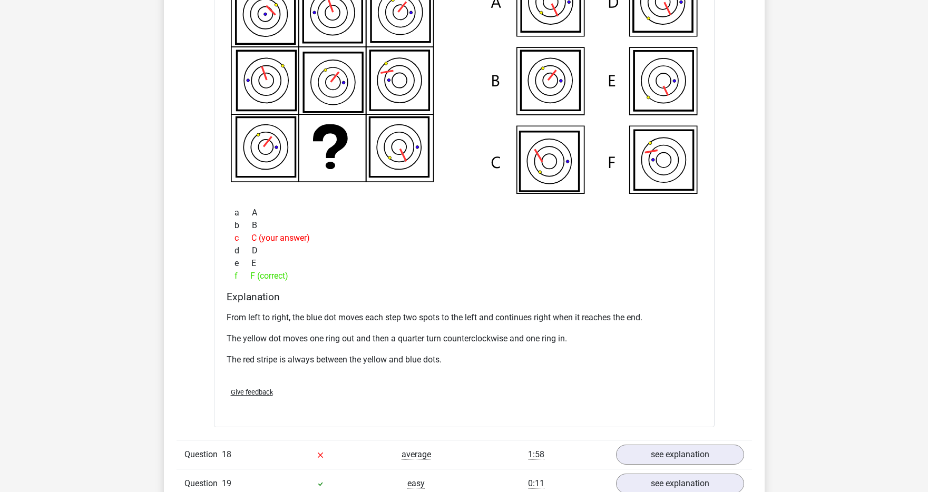
scroll to position [2431, 0]
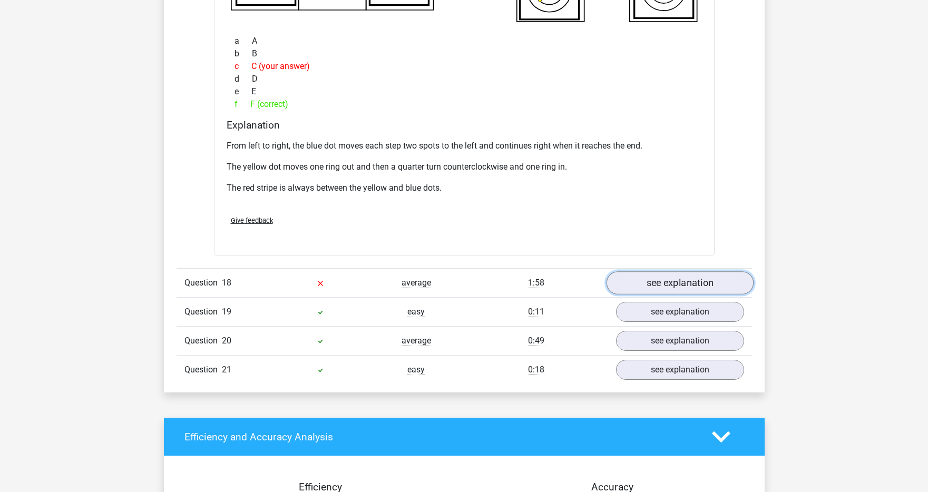
click at [633, 281] on link "see explanation" at bounding box center [679, 282] width 147 height 23
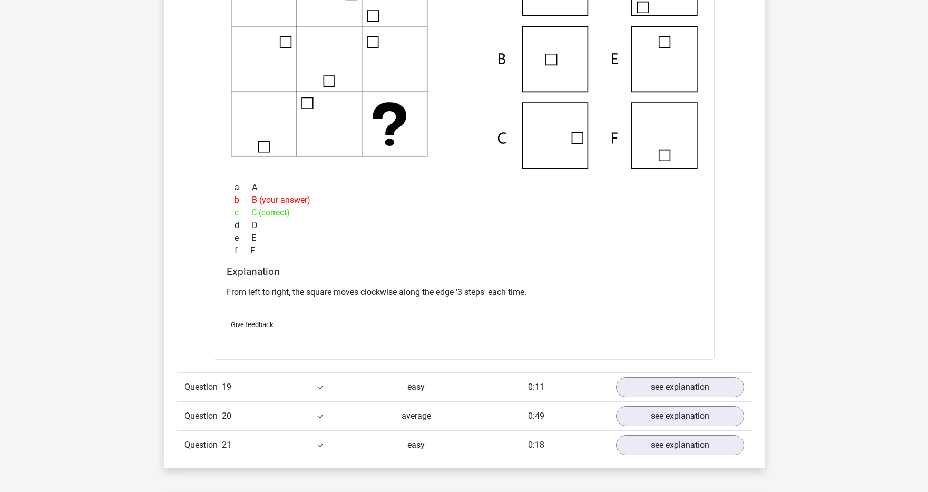
scroll to position [2813, 0]
click at [662, 386] on link "see explanation" at bounding box center [679, 386] width 147 height 23
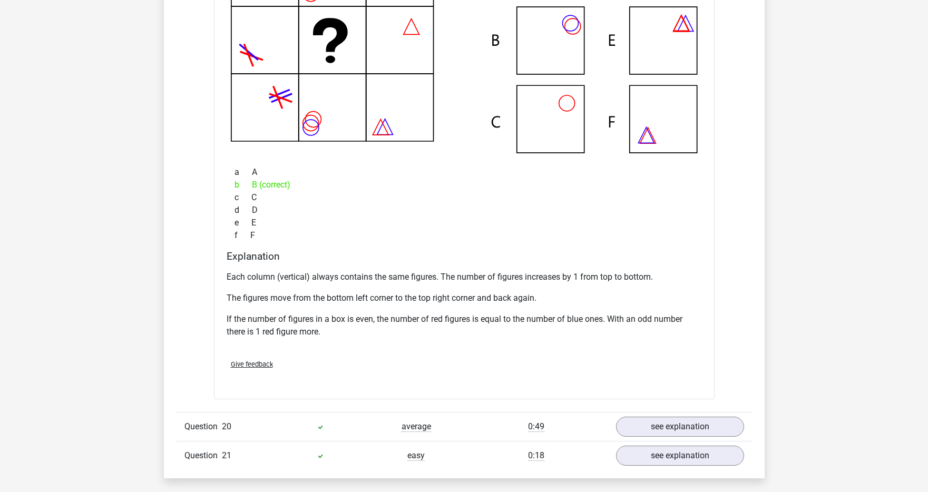
scroll to position [3329, 0]
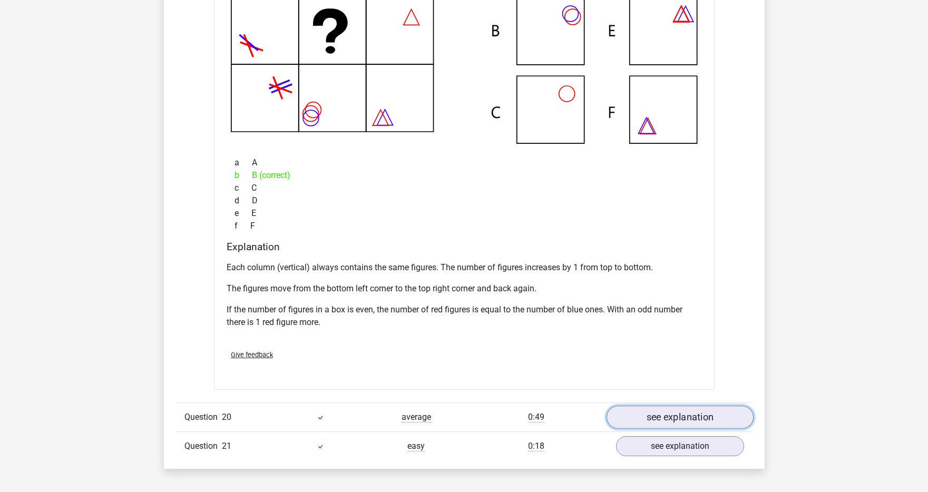
click at [655, 426] on link "see explanation" at bounding box center [679, 417] width 147 height 23
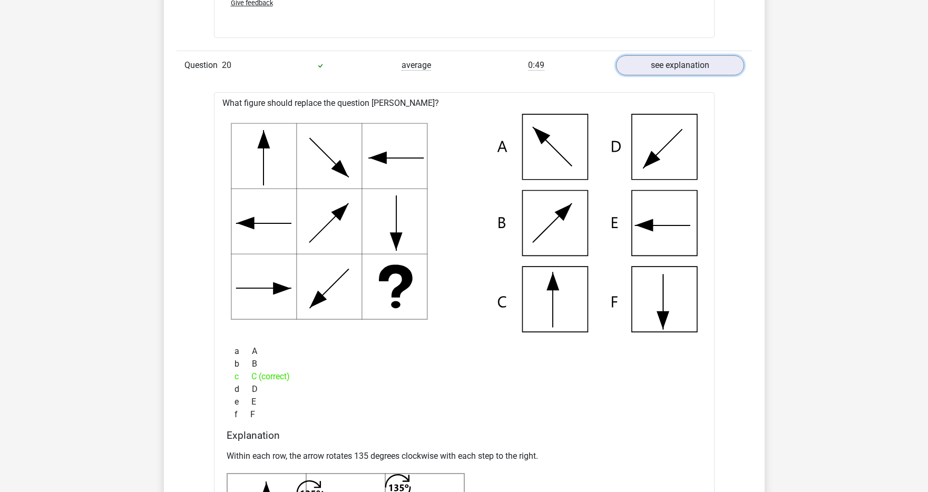
scroll to position [3667, 0]
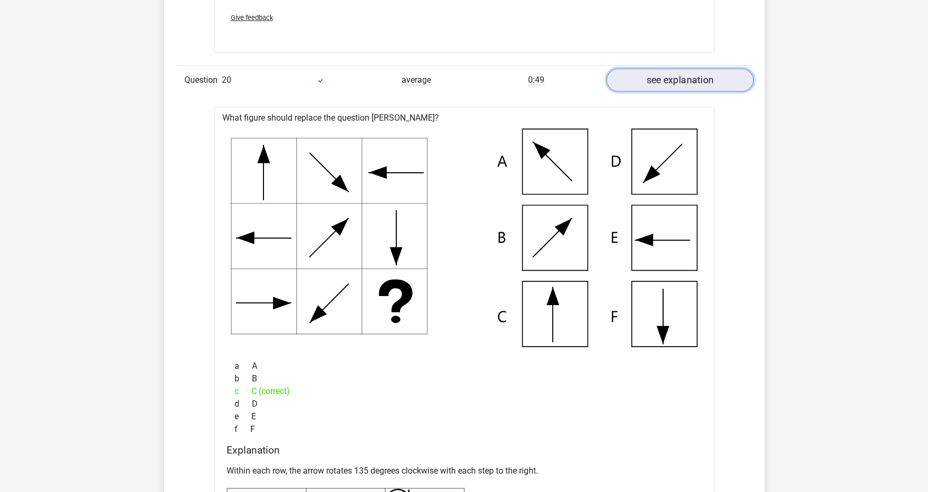
click at [656, 89] on link "see explanation" at bounding box center [679, 80] width 147 height 23
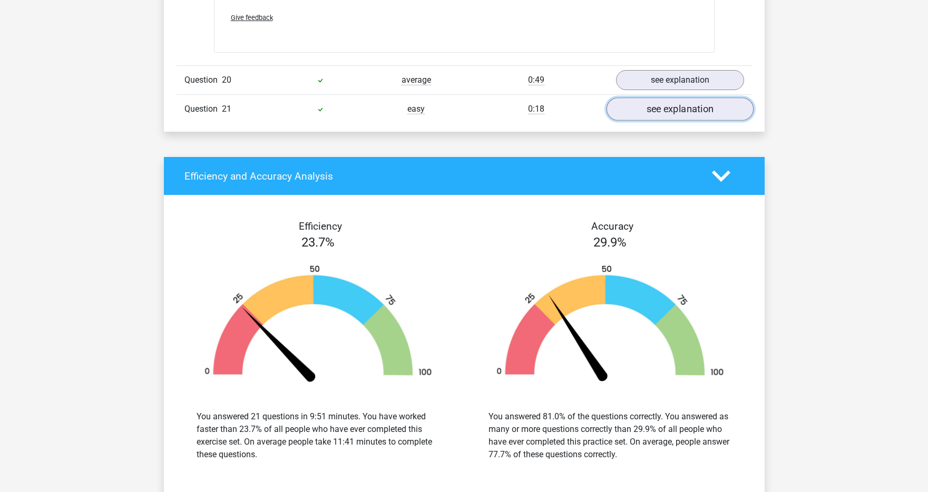
click at [658, 110] on link "see explanation" at bounding box center [679, 109] width 147 height 23
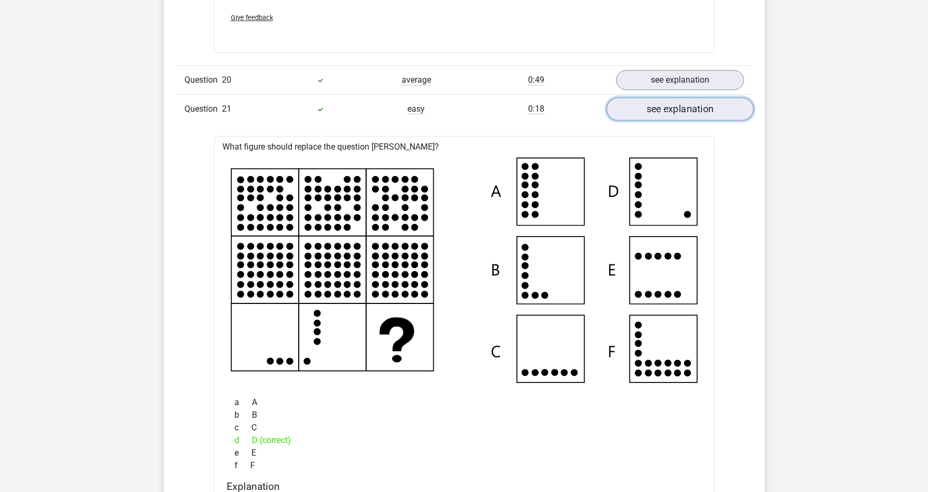
click at [658, 110] on link "see explanation" at bounding box center [679, 109] width 147 height 23
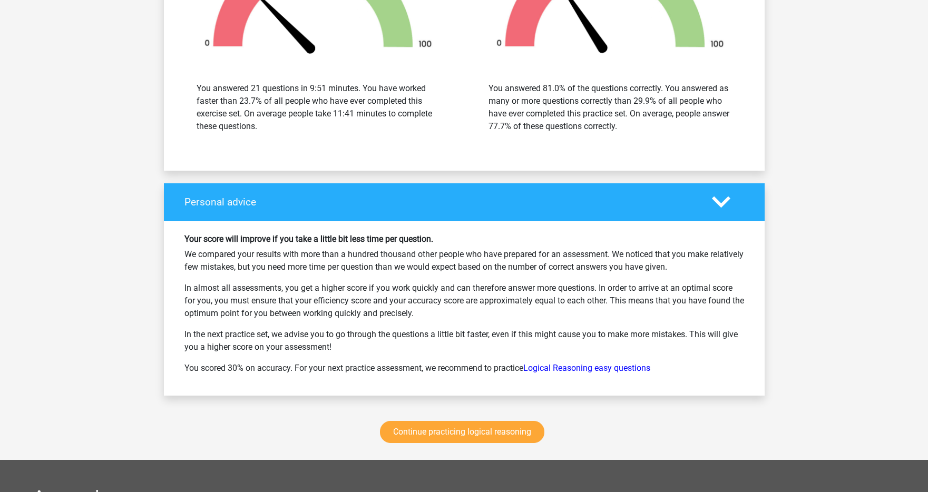
scroll to position [4230, 0]
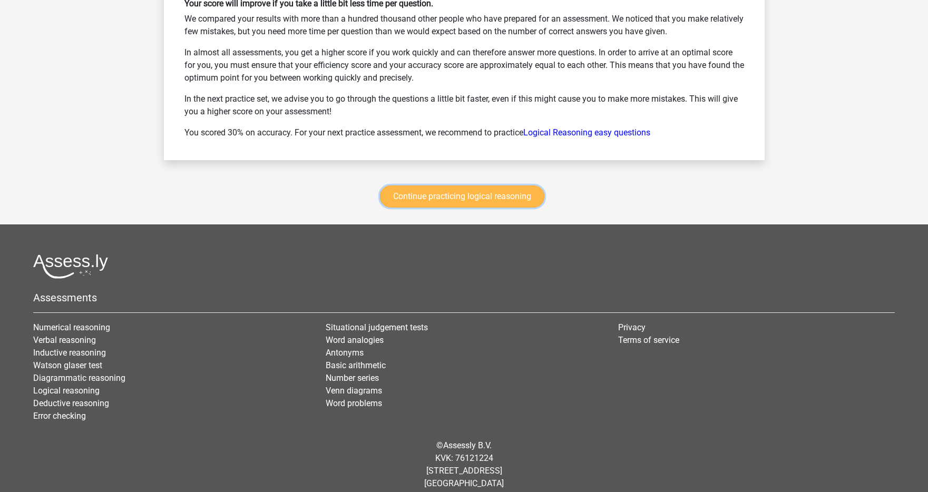
click at [523, 199] on link "Continue practicing logical reasoning" at bounding box center [462, 196] width 164 height 22
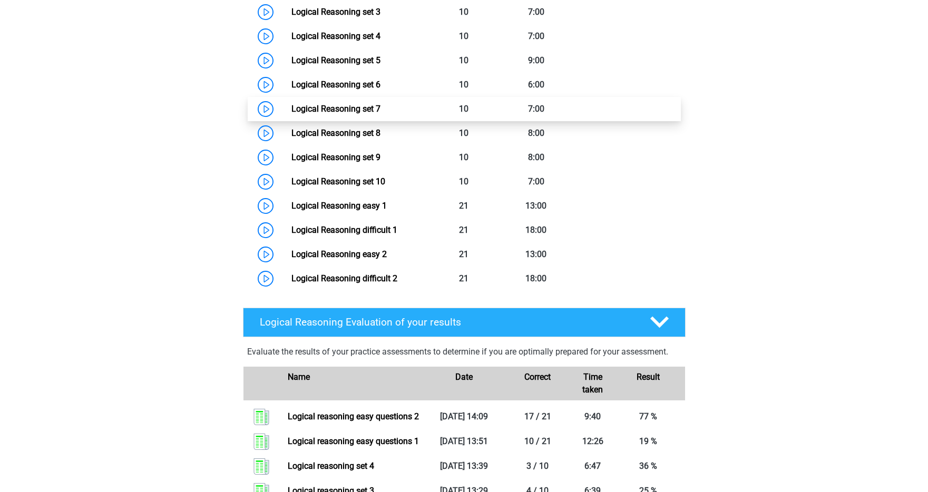
scroll to position [467, 0]
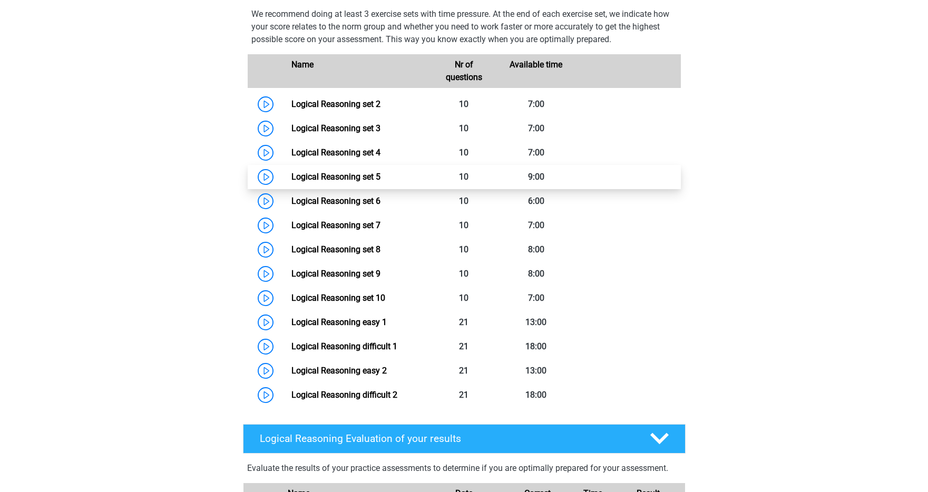
click at [291, 182] on link "Logical Reasoning set 5" at bounding box center [335, 177] width 89 height 10
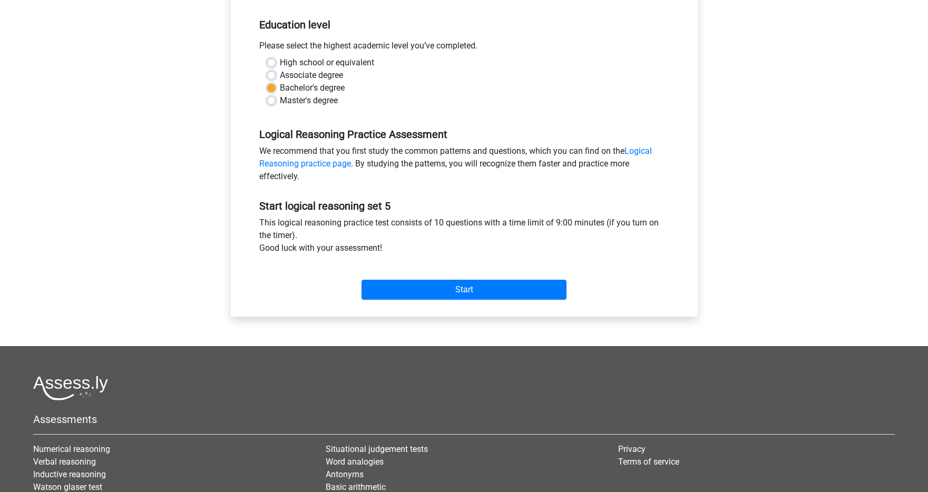
scroll to position [291, 0]
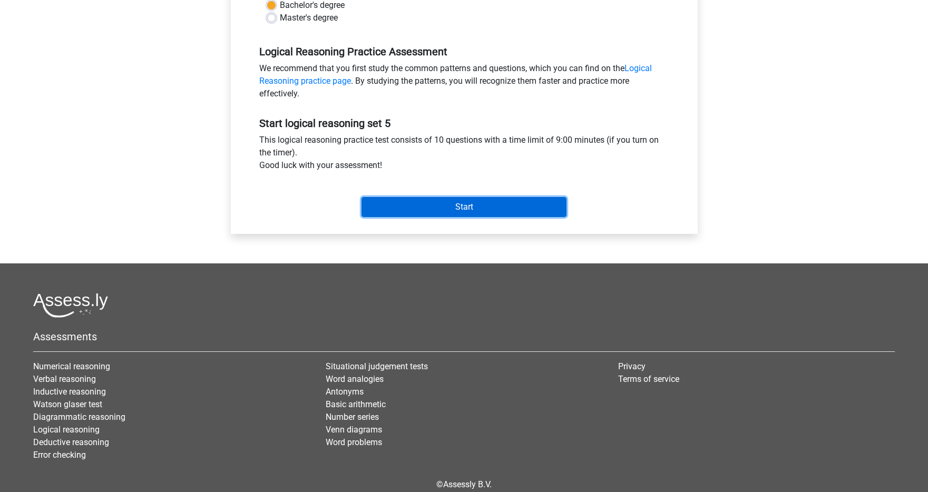
click at [460, 204] on input "Start" at bounding box center [463, 207] width 205 height 20
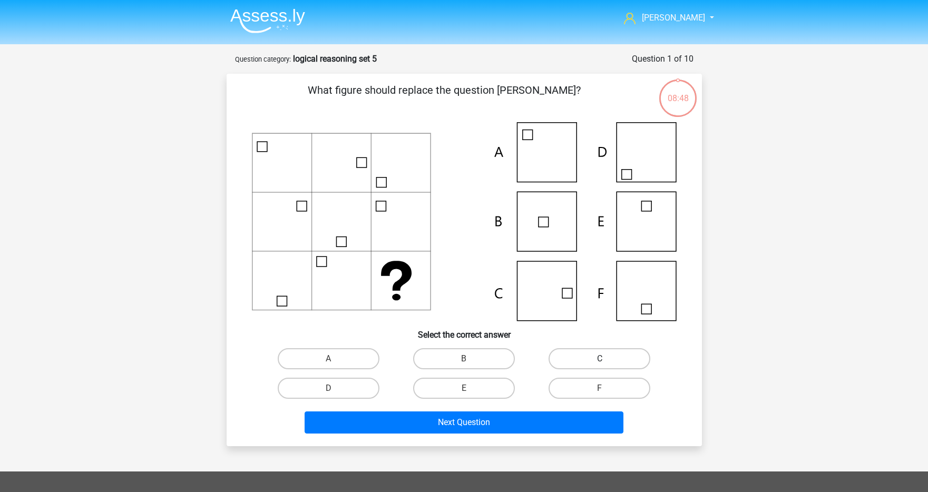
click at [616, 368] on label "C" at bounding box center [599, 358] width 102 height 21
click at [606, 366] on input "C" at bounding box center [603, 362] width 7 height 7
radio input "true"
click at [615, 365] on label "C" at bounding box center [599, 358] width 102 height 21
click at [606, 365] on input "C" at bounding box center [603, 362] width 7 height 7
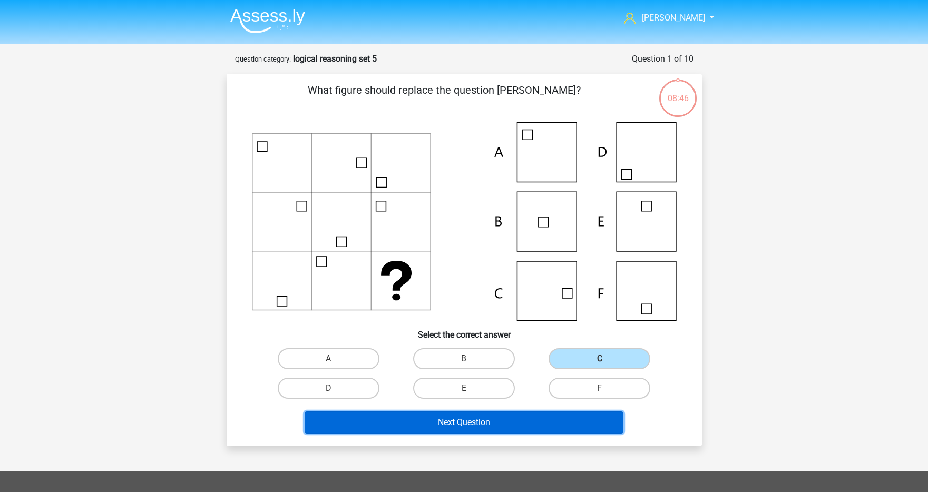
click at [535, 421] on button "Next Question" at bounding box center [464, 423] width 319 height 22
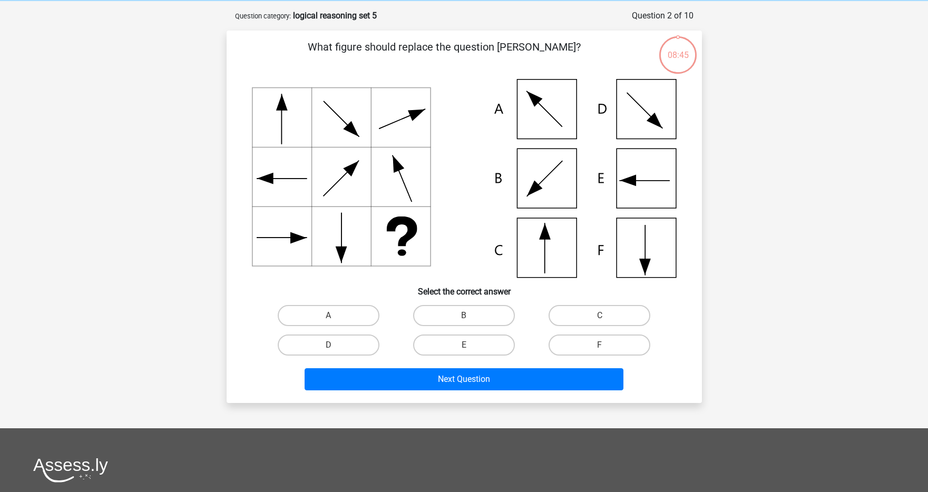
scroll to position [53, 0]
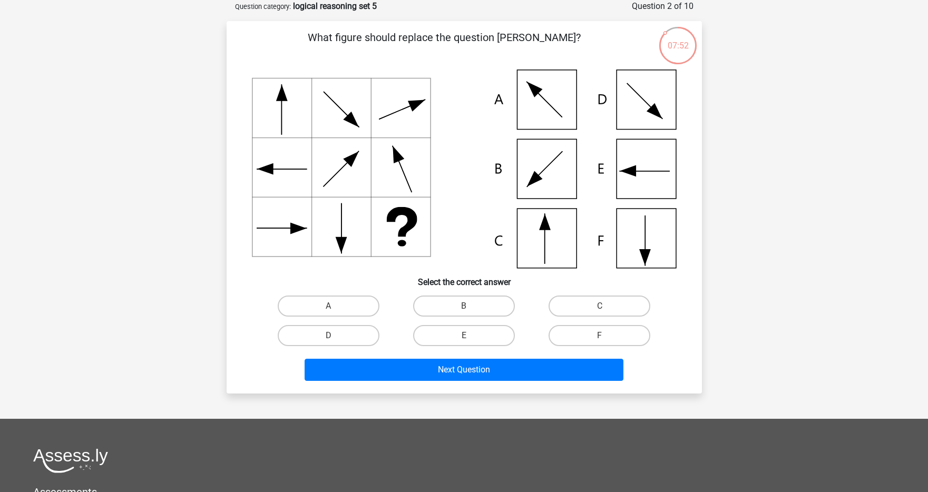
click at [555, 174] on icon at bounding box center [464, 169] width 425 height 199
click at [437, 298] on label "B" at bounding box center [464, 306] width 102 height 21
click at [464, 306] on input "B" at bounding box center [467, 309] width 7 height 7
radio input "true"
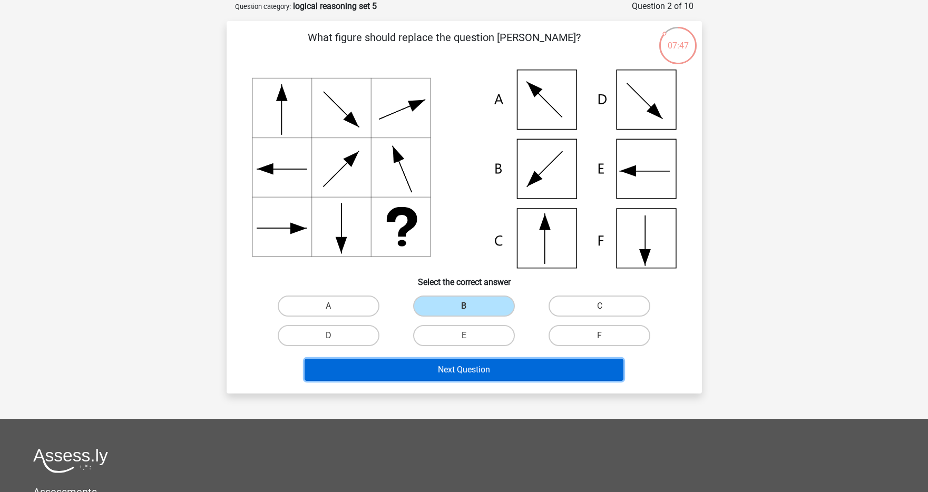
click at [424, 373] on button "Next Question" at bounding box center [464, 370] width 319 height 22
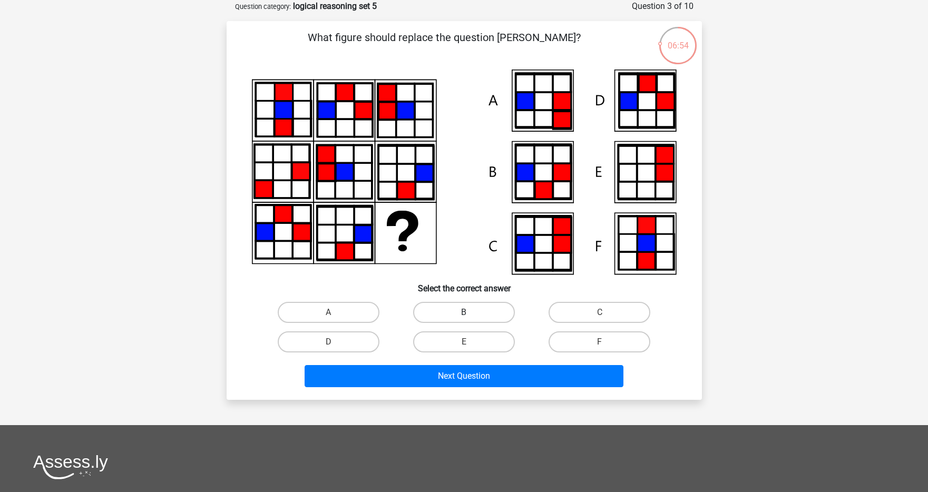
click at [484, 318] on label "B" at bounding box center [464, 312] width 102 height 21
click at [471, 318] on input "B" at bounding box center [467, 315] width 7 height 7
radio input "true"
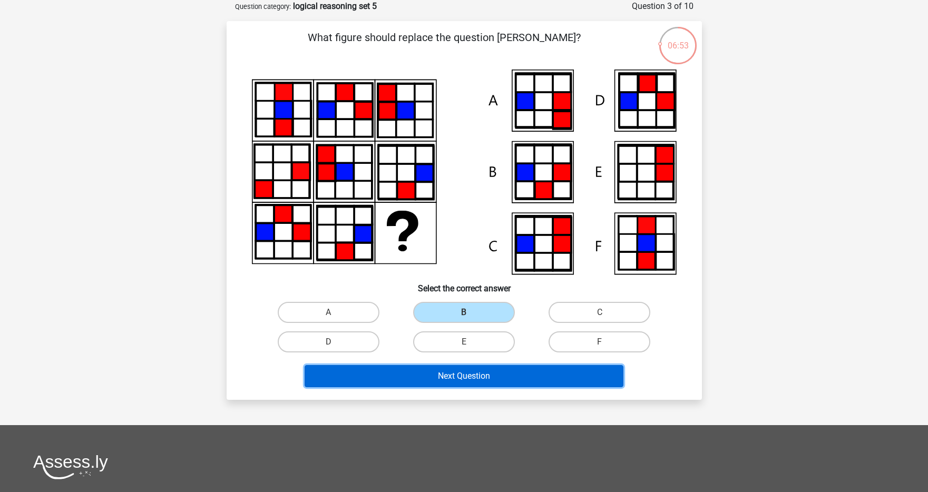
click at [477, 386] on button "Next Question" at bounding box center [464, 376] width 319 height 22
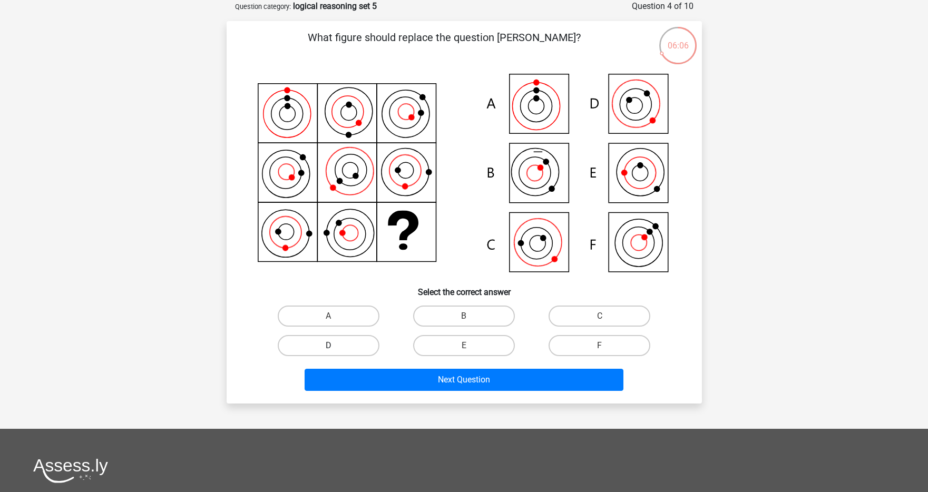
click at [369, 342] on label "D" at bounding box center [329, 345] width 102 height 21
click at [335, 346] on input "D" at bounding box center [331, 349] width 7 height 7
radio input "true"
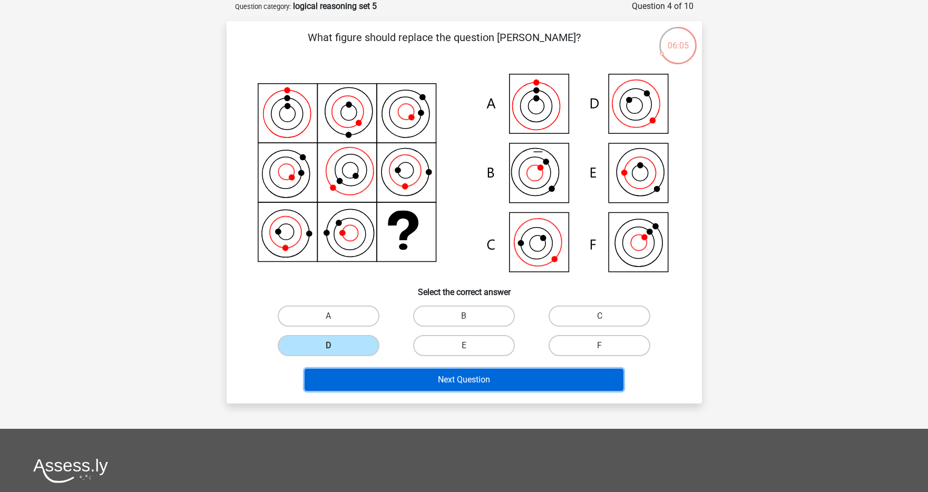
click at [375, 372] on button "Next Question" at bounding box center [464, 380] width 319 height 22
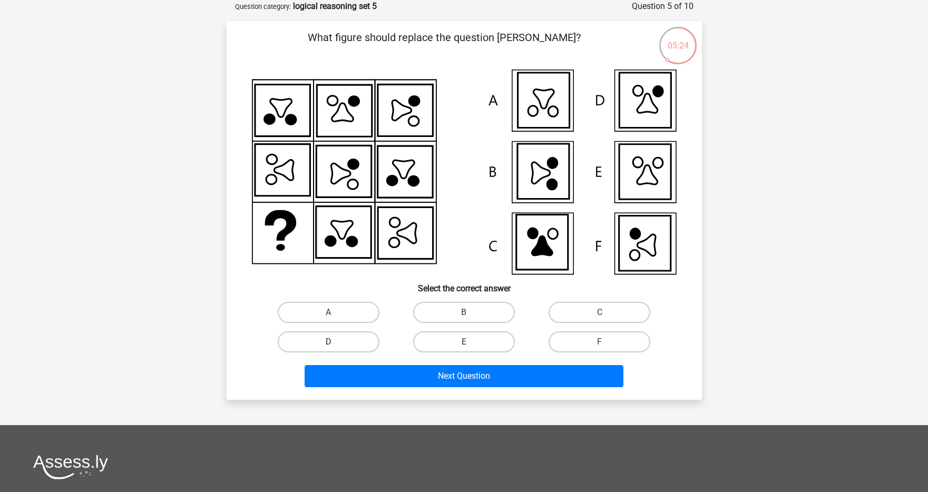
click at [350, 340] on label "D" at bounding box center [329, 341] width 102 height 21
click at [335, 342] on input "D" at bounding box center [331, 345] width 7 height 7
radio input "true"
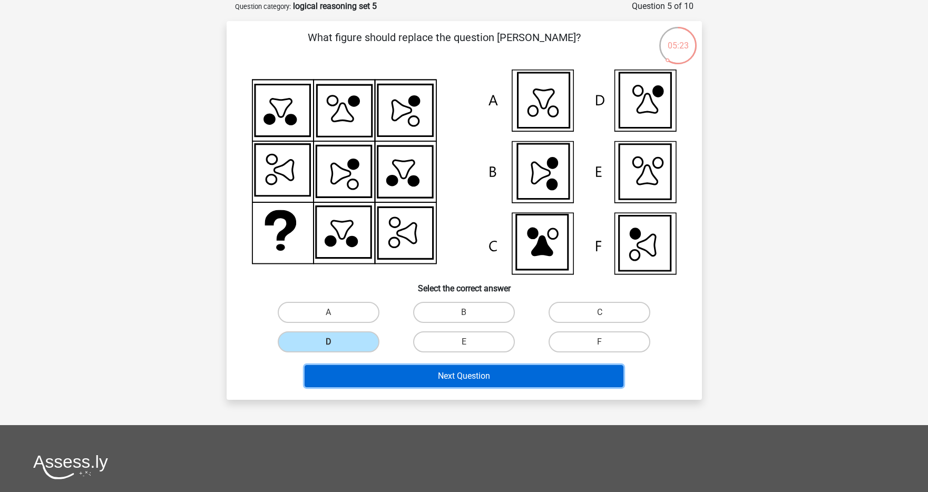
click at [355, 366] on button "Next Question" at bounding box center [464, 376] width 319 height 22
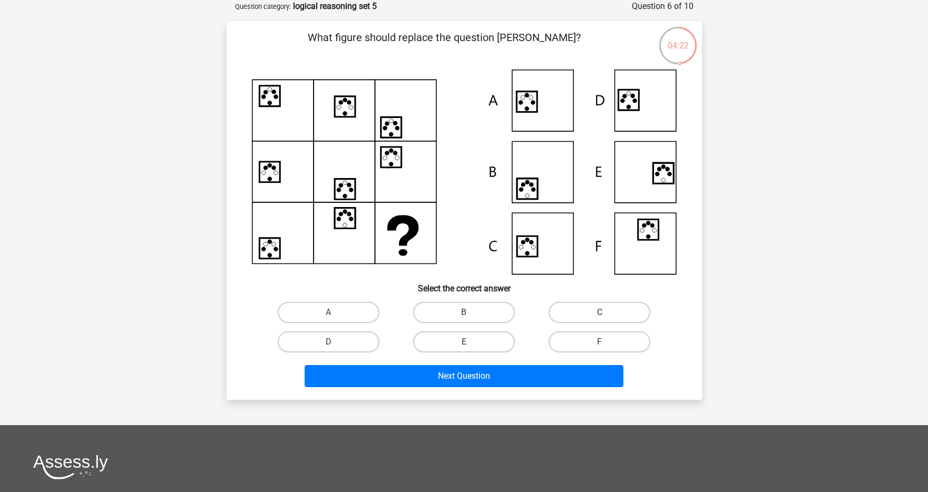
click at [562, 311] on label "C" at bounding box center [599, 312] width 102 height 21
click at [600, 312] on input "C" at bounding box center [603, 315] width 7 height 7
radio input "true"
click at [433, 363] on div "Next Question" at bounding box center [464, 374] width 442 height 35
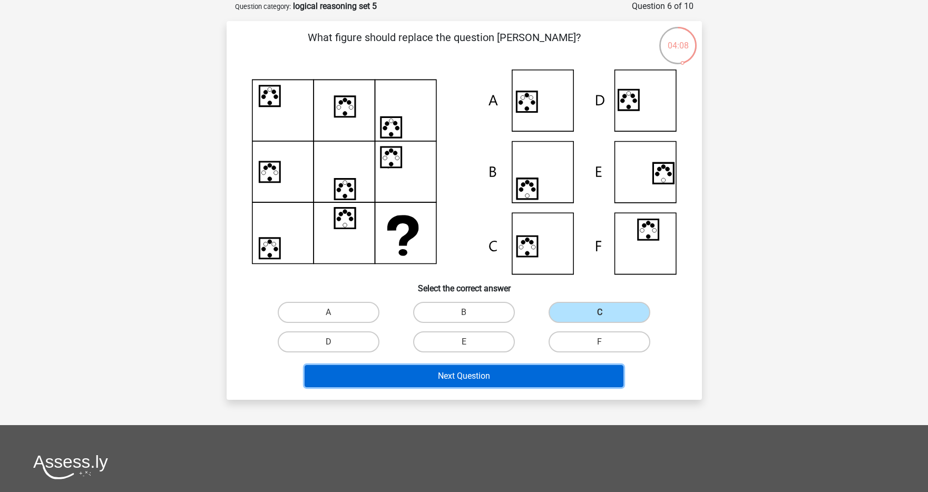
click at [433, 366] on button "Next Question" at bounding box center [464, 376] width 319 height 22
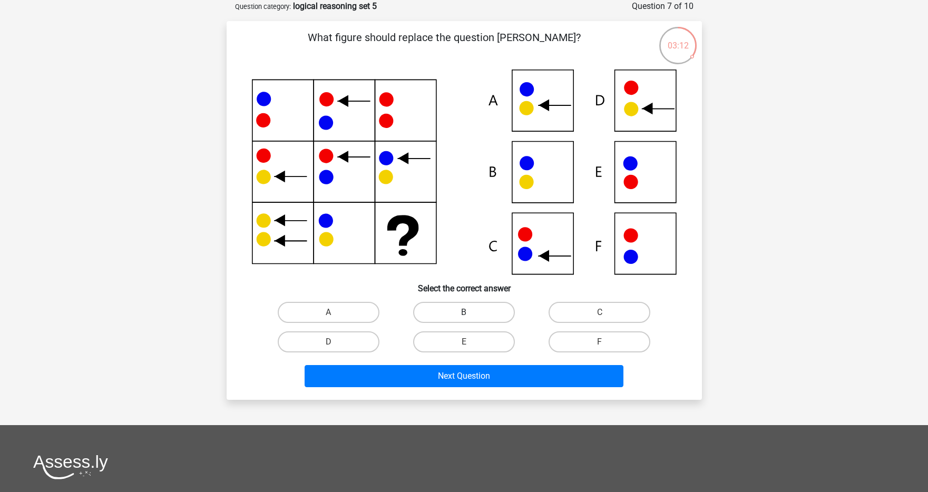
click at [449, 305] on label "B" at bounding box center [464, 312] width 102 height 21
click at [464, 312] on input "B" at bounding box center [467, 315] width 7 height 7
radio input "true"
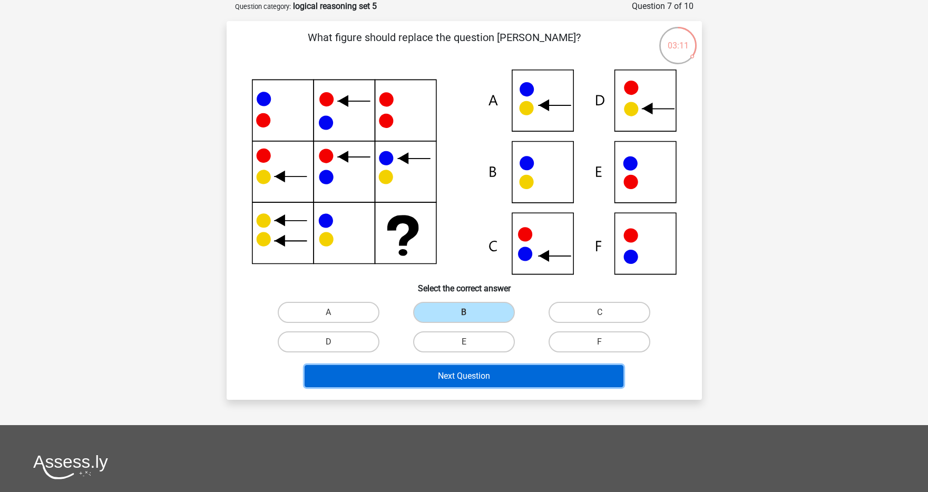
click at [453, 367] on button "Next Question" at bounding box center [464, 376] width 319 height 22
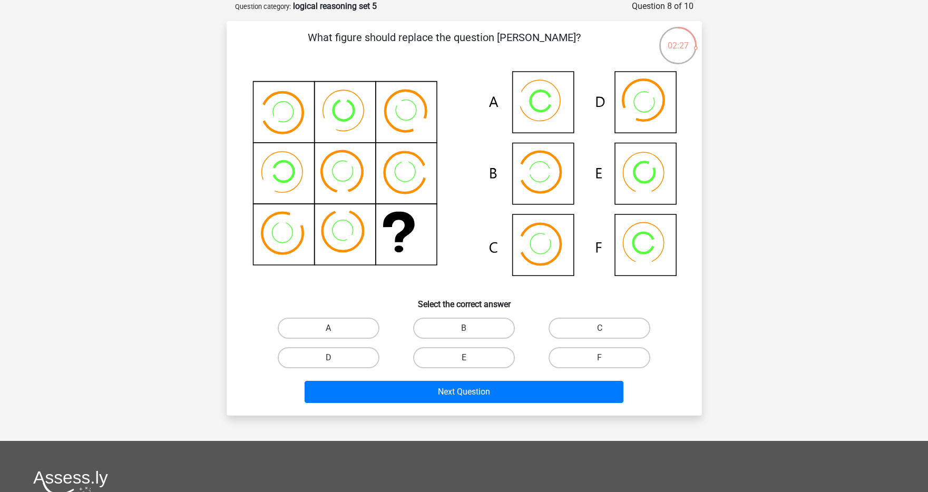
click at [315, 337] on label "A" at bounding box center [329, 328] width 102 height 21
click at [328, 335] on input "A" at bounding box center [331, 331] width 7 height 7
radio input "true"
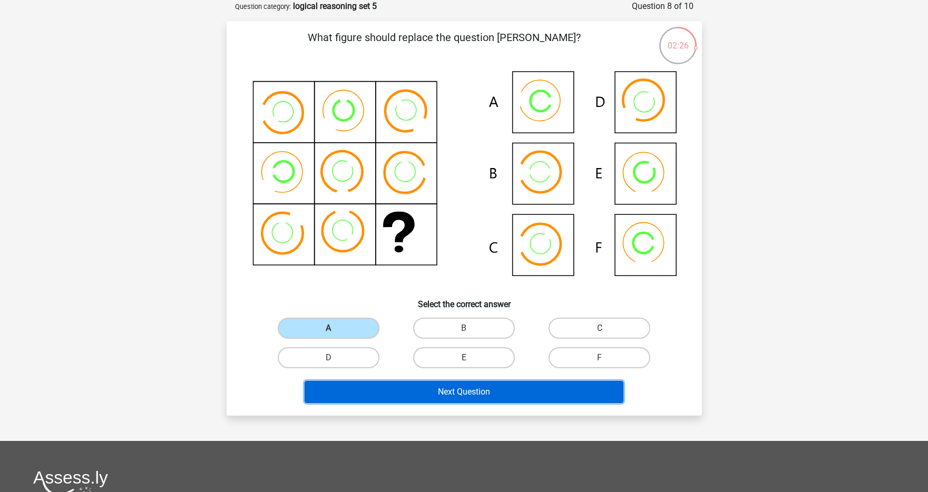
click at [388, 383] on button "Next Question" at bounding box center [464, 392] width 319 height 22
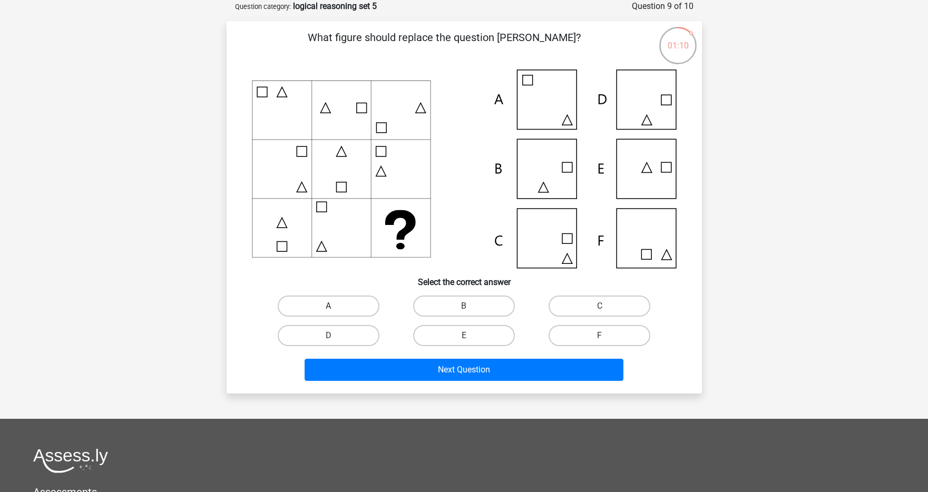
click at [350, 307] on label "A" at bounding box center [329, 306] width 102 height 21
click at [335, 307] on input "A" at bounding box center [331, 309] width 7 height 7
radio input "true"
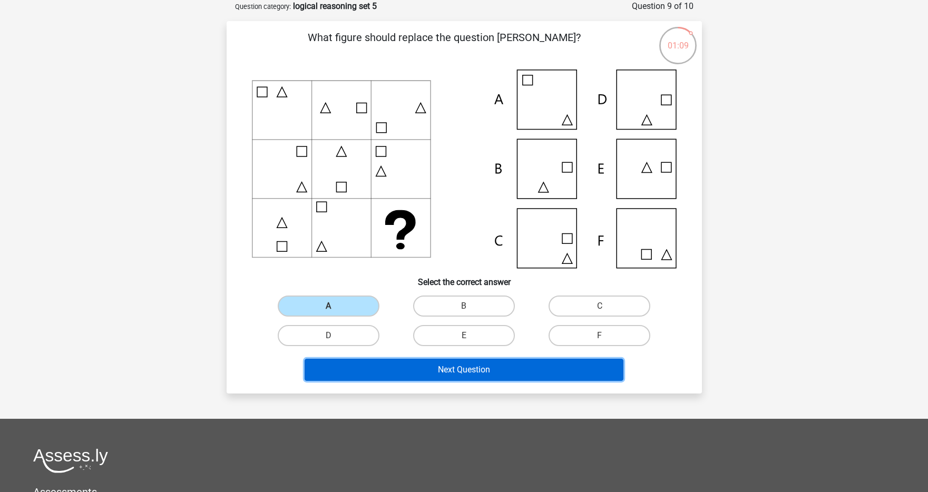
click at [403, 375] on button "Next Question" at bounding box center [464, 370] width 319 height 22
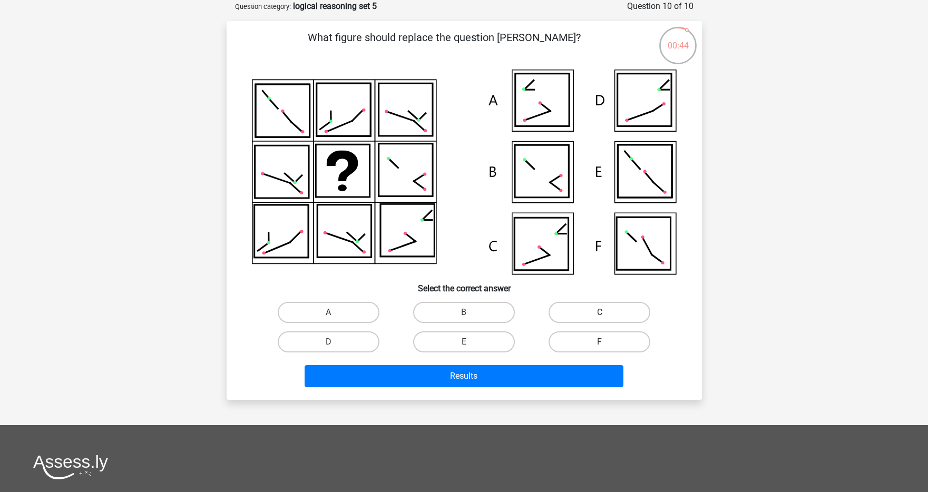
click at [558, 313] on label "C" at bounding box center [599, 312] width 102 height 21
click at [600, 313] on input "C" at bounding box center [603, 315] width 7 height 7
radio input "true"
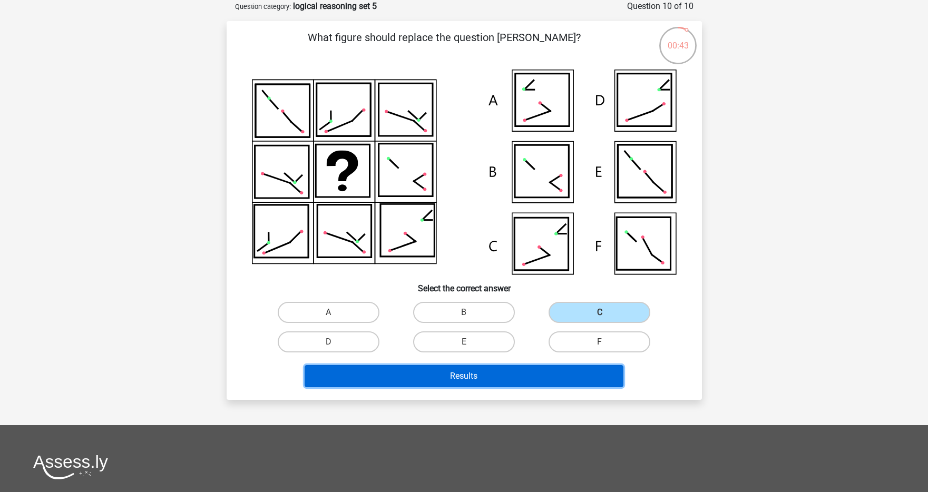
click at [528, 370] on button "Results" at bounding box center [464, 376] width 319 height 22
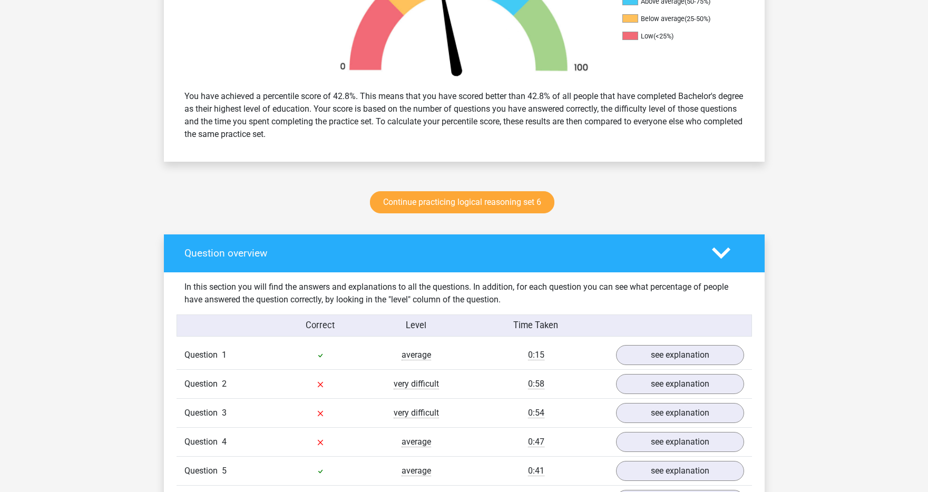
scroll to position [391, 0]
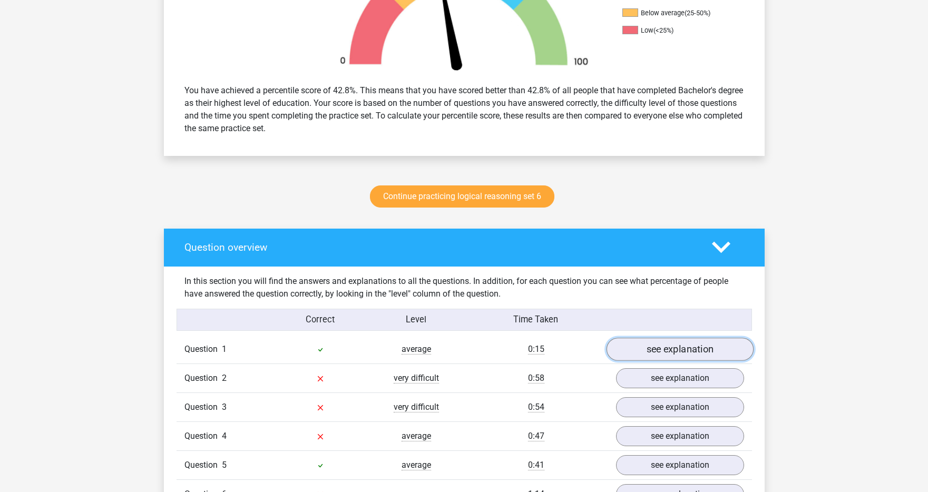
click at [685, 352] on link "see explanation" at bounding box center [679, 349] width 147 height 23
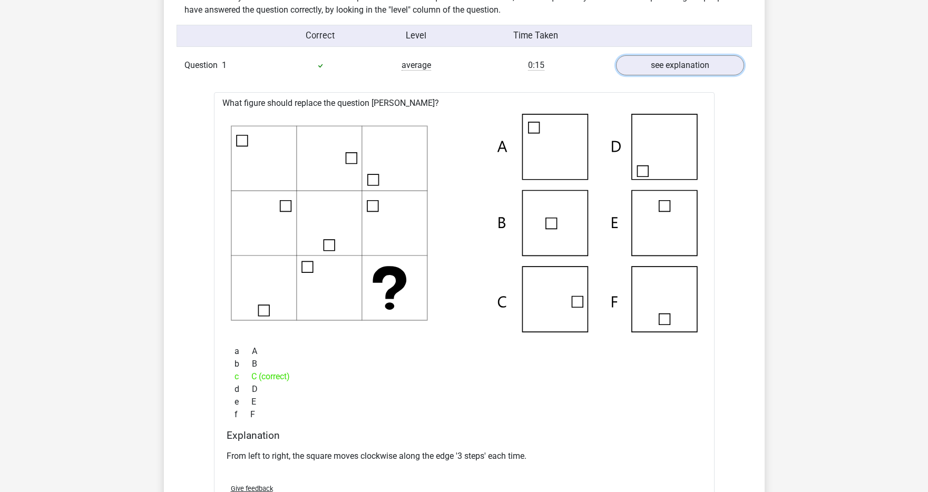
scroll to position [675, 0]
click at [626, 73] on link "see explanation" at bounding box center [679, 65] width 147 height 23
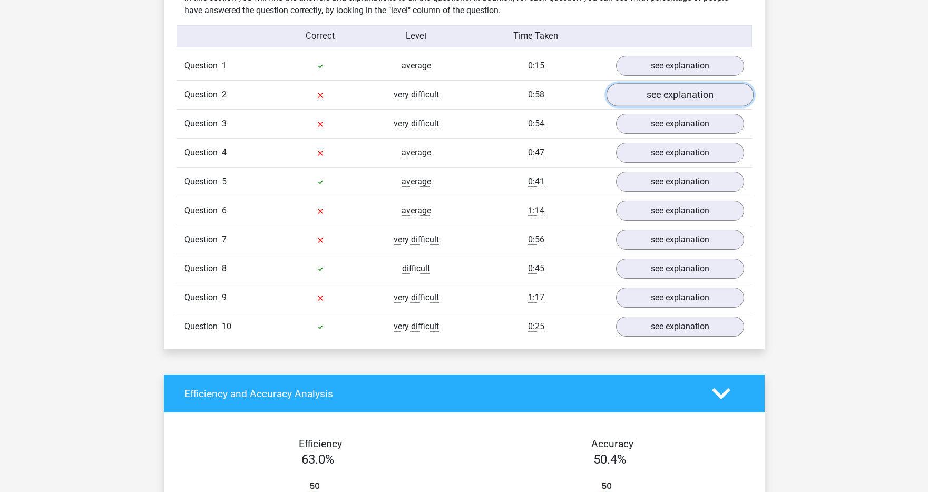
click at [635, 100] on link "see explanation" at bounding box center [679, 94] width 147 height 23
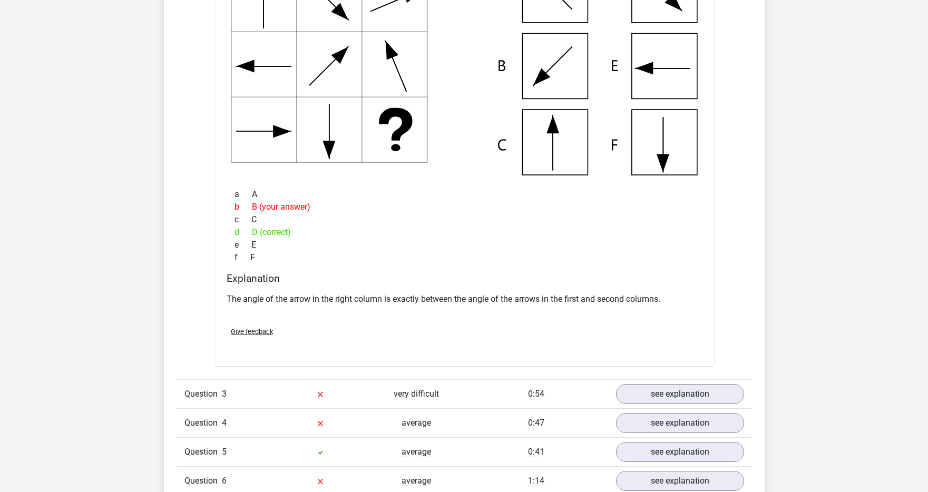
scroll to position [906, 0]
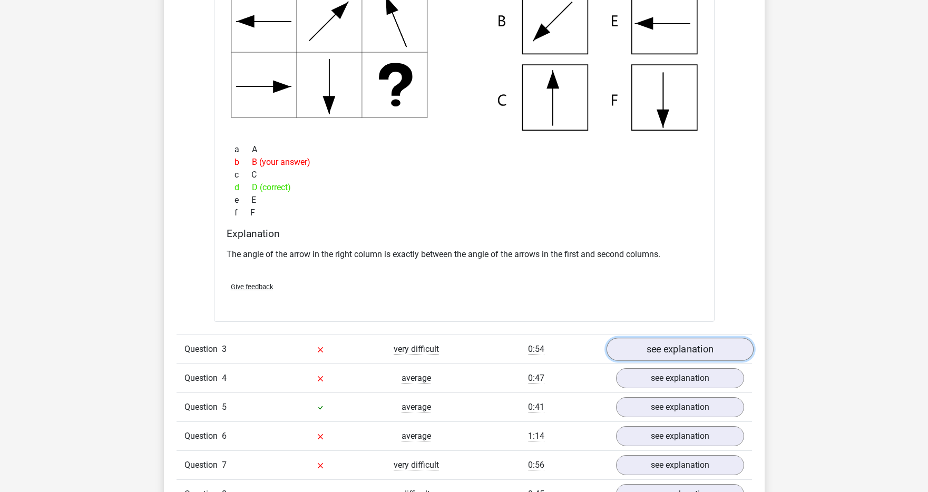
click at [673, 358] on link "see explanation" at bounding box center [679, 349] width 147 height 23
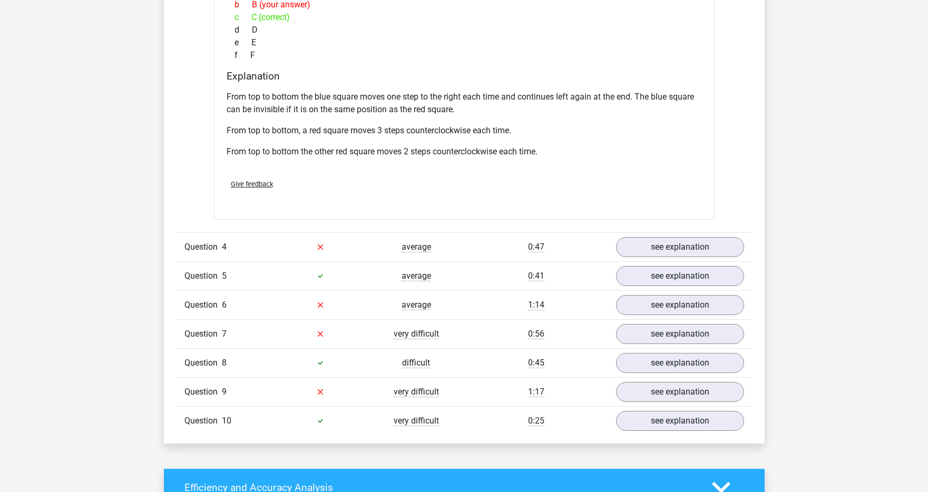
scroll to position [1555, 0]
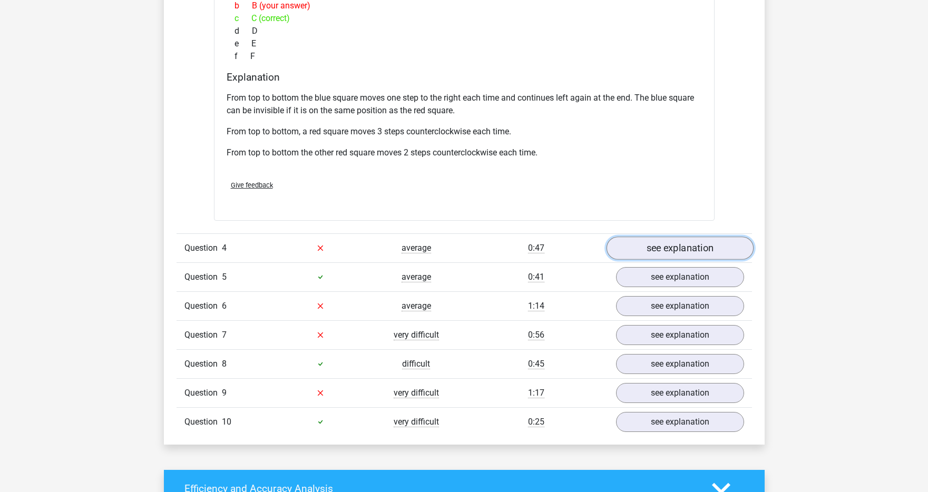
click at [636, 246] on link "see explanation" at bounding box center [679, 248] width 147 height 23
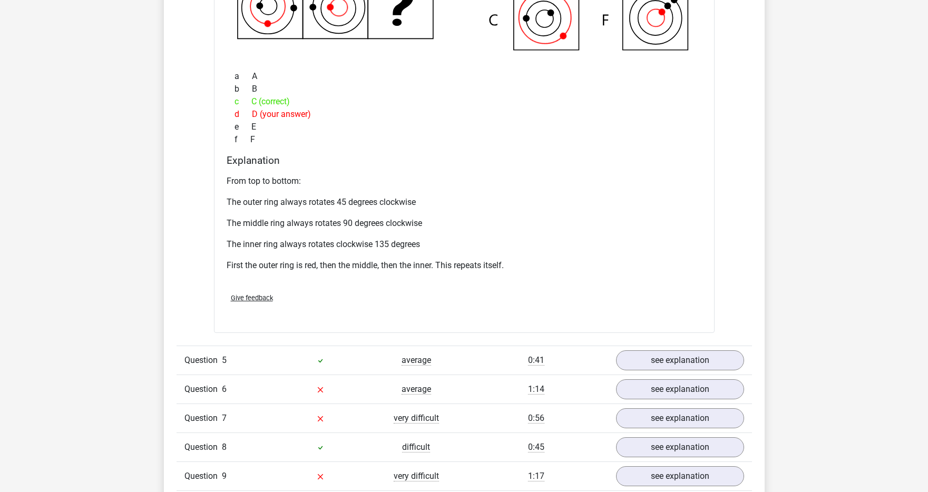
scroll to position [2079, 0]
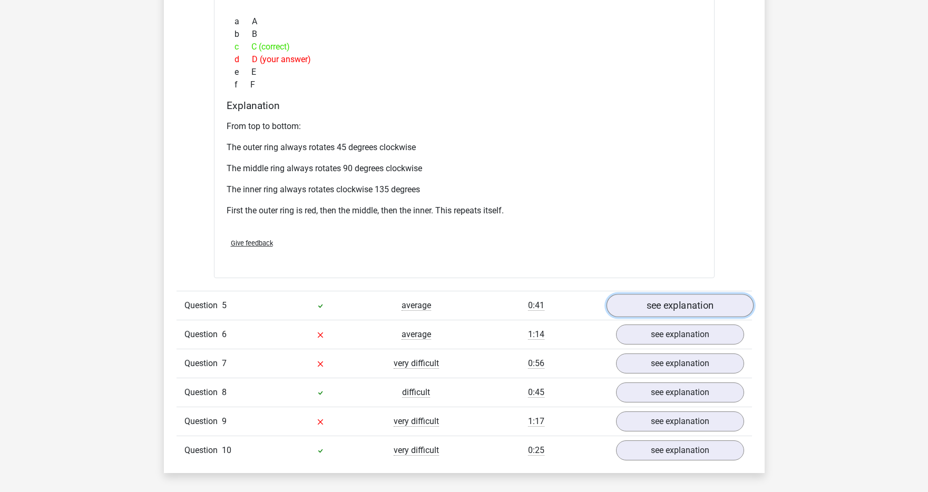
click at [629, 305] on link "see explanation" at bounding box center [679, 305] width 147 height 23
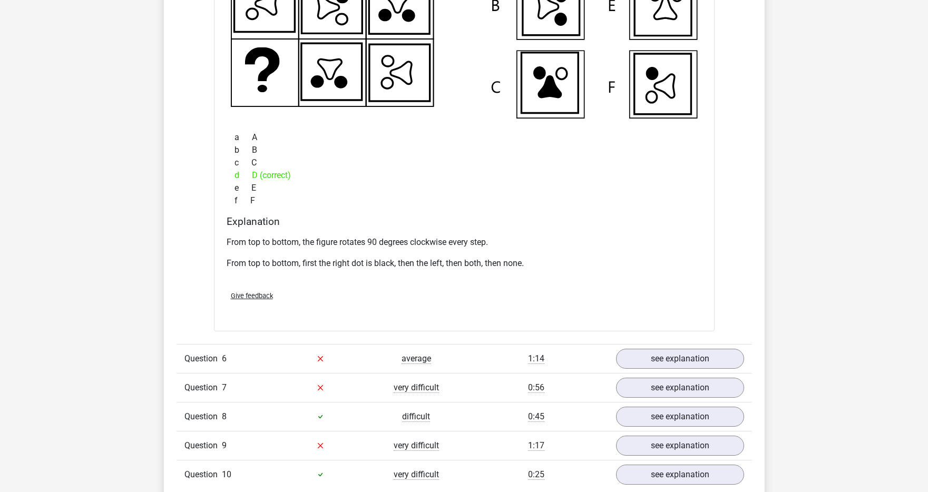
scroll to position [2559, 0]
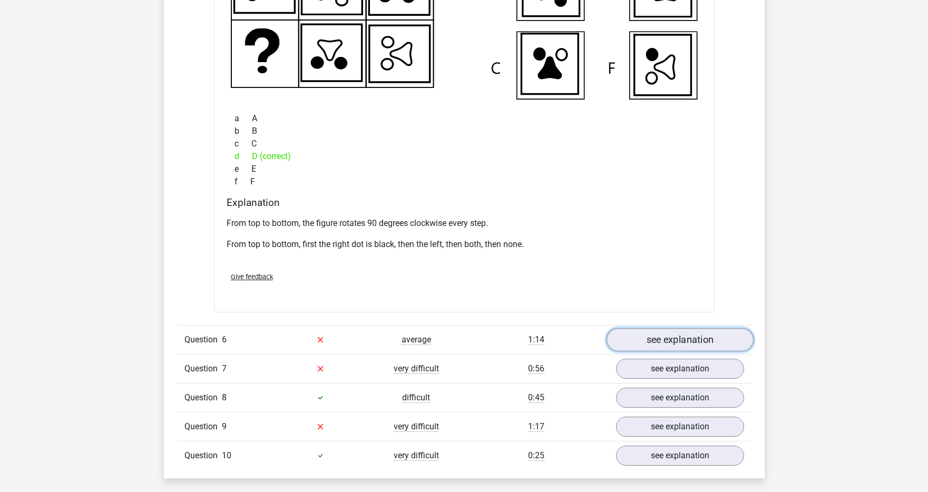
click at [684, 341] on link "see explanation" at bounding box center [679, 339] width 147 height 23
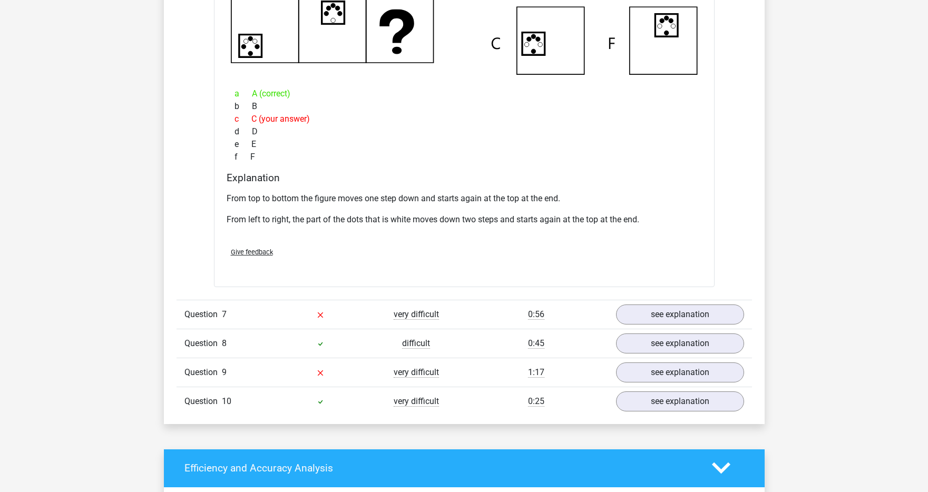
scroll to position [3099, 0]
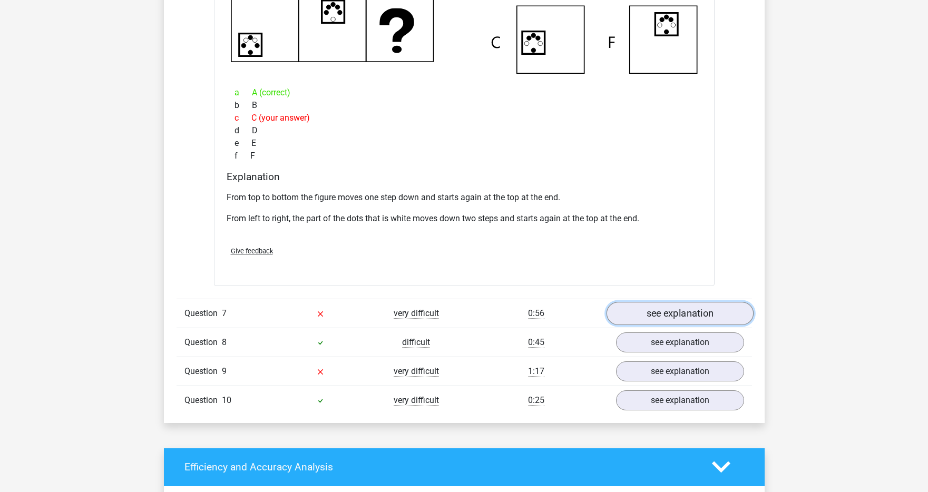
click at [644, 311] on link "see explanation" at bounding box center [679, 313] width 147 height 23
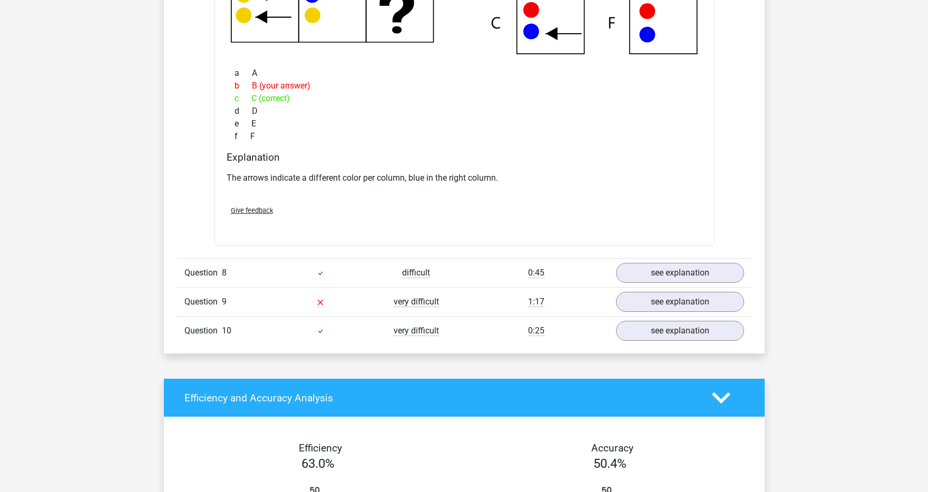
scroll to position [3665, 0]
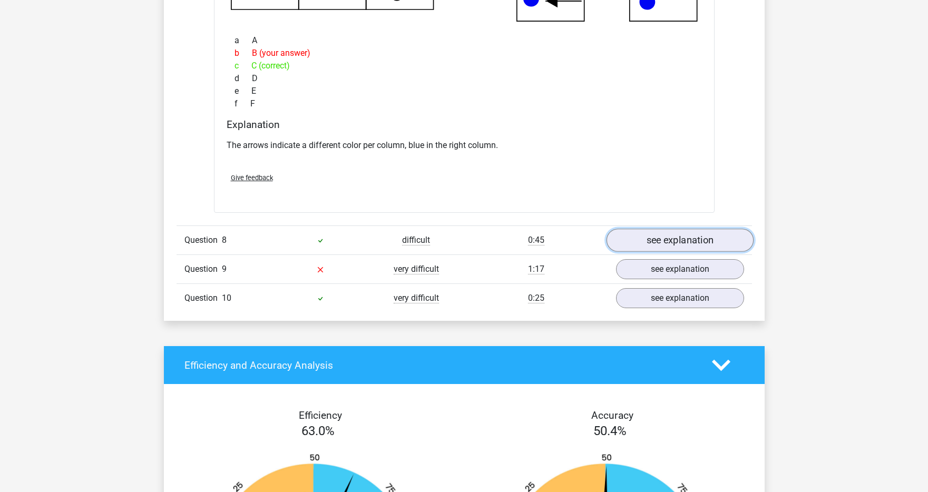
click at [650, 243] on link "see explanation" at bounding box center [679, 240] width 147 height 23
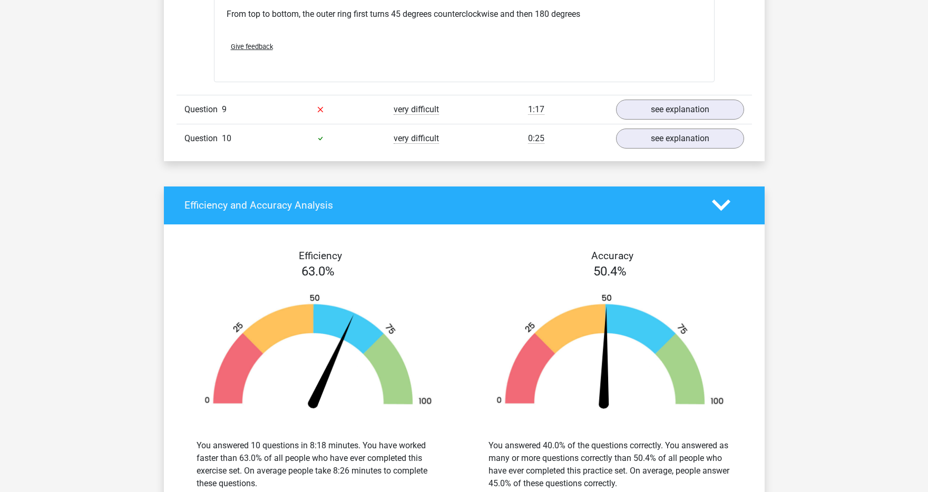
scroll to position [4380, 0]
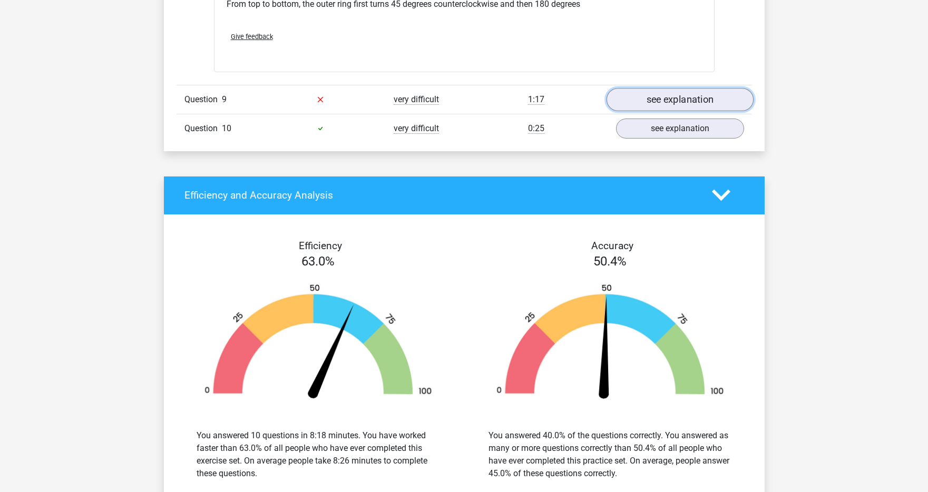
click at [673, 106] on link "see explanation" at bounding box center [679, 99] width 147 height 23
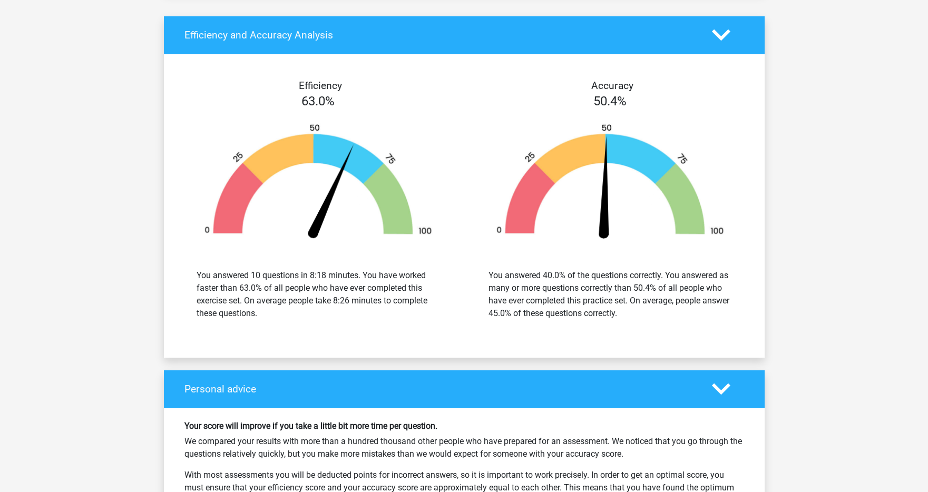
scroll to position [4669, 0]
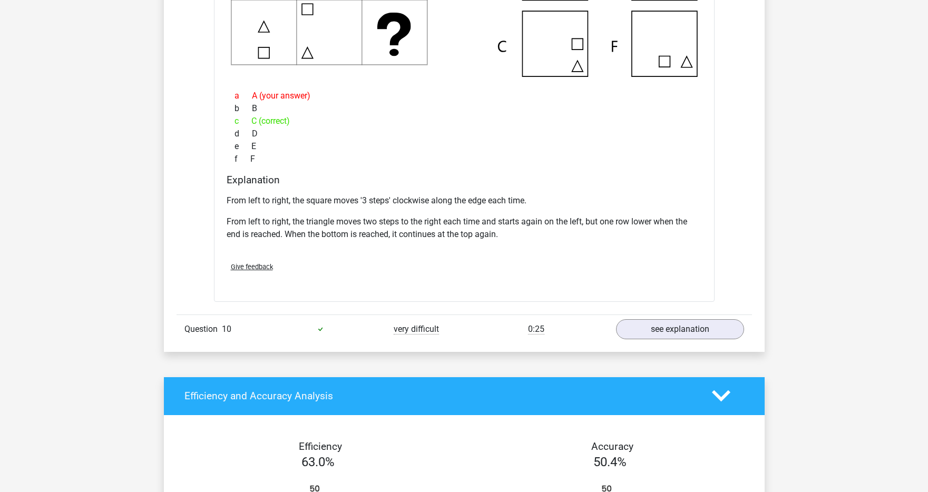
click at [659, 319] on div "see explanation" at bounding box center [680, 329] width 144 height 20
click at [654, 325] on link "see explanation" at bounding box center [679, 329] width 147 height 23
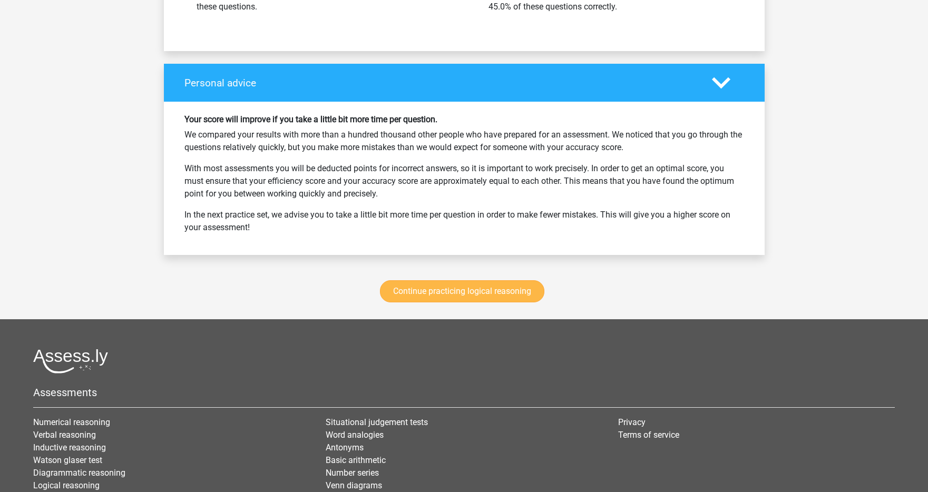
scroll to position [5846, 0]
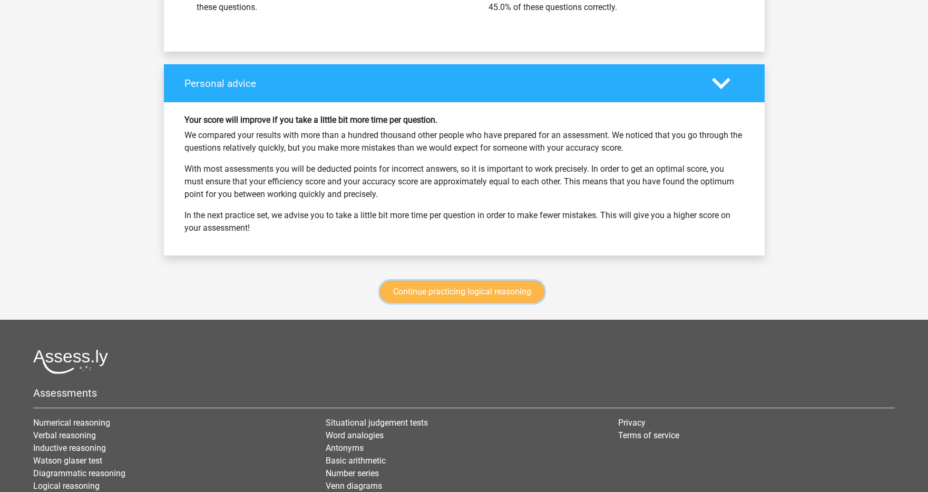
click at [502, 289] on link "Continue practicing logical reasoning" at bounding box center [462, 292] width 164 height 22
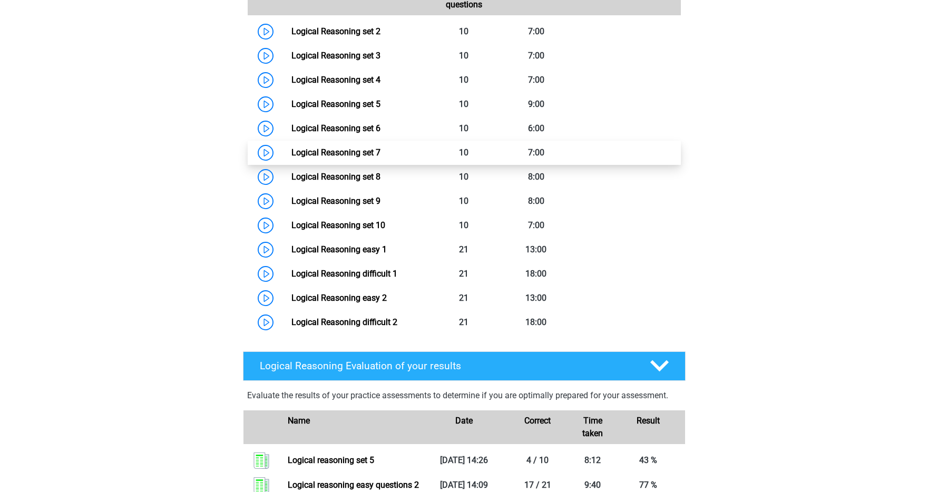
scroll to position [501, 0]
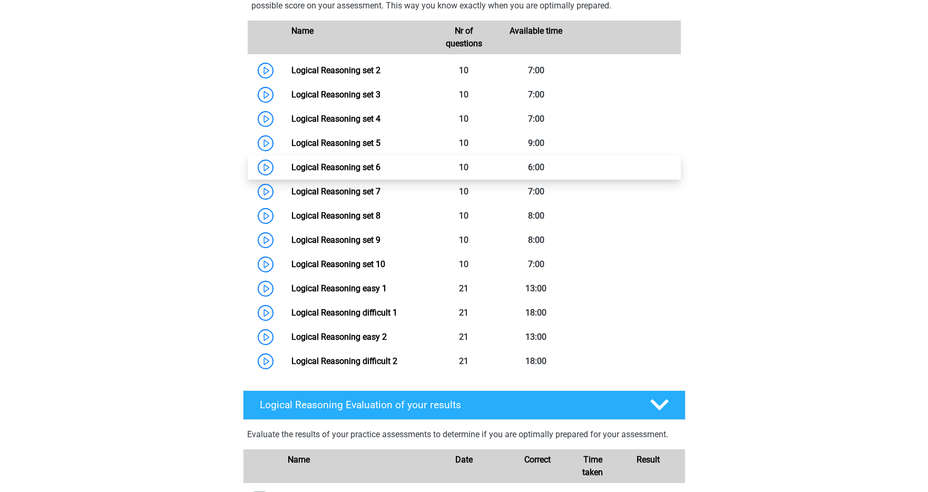
click at [291, 172] on link "Logical Reasoning set 6" at bounding box center [335, 167] width 89 height 10
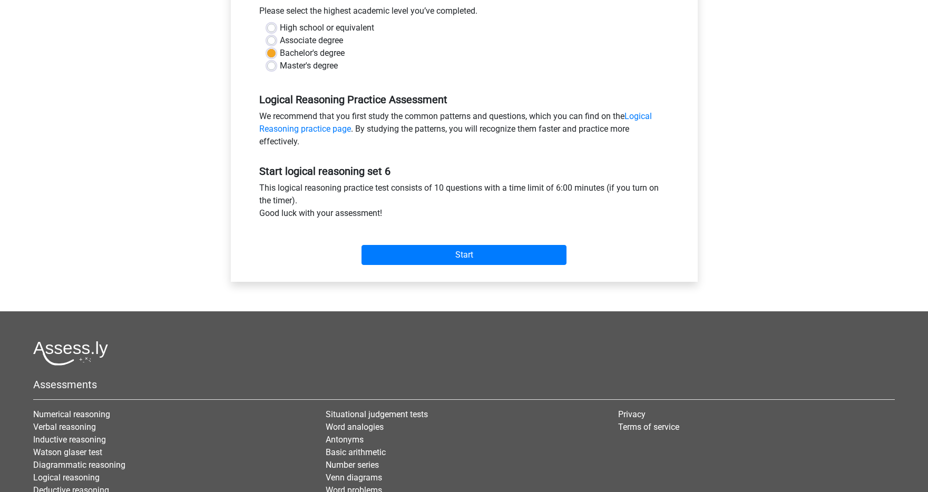
scroll to position [244, 0]
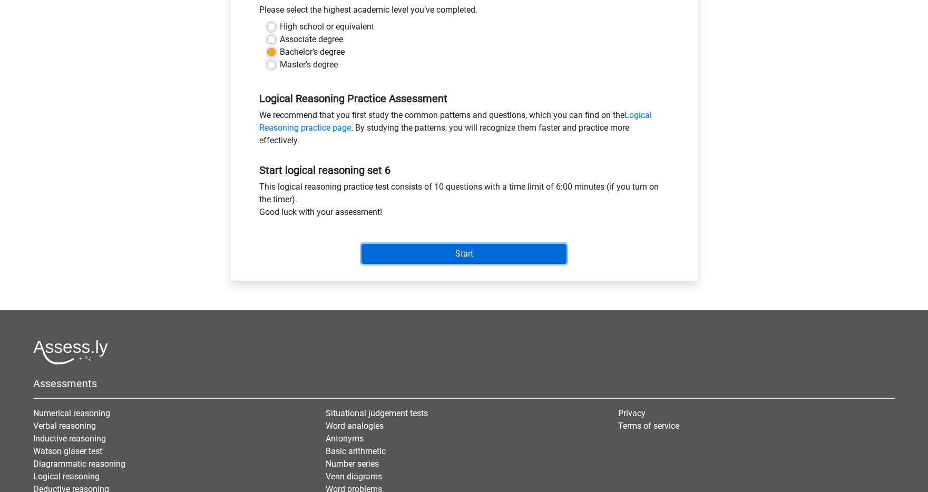
click at [491, 260] on input "Start" at bounding box center [463, 254] width 205 height 20
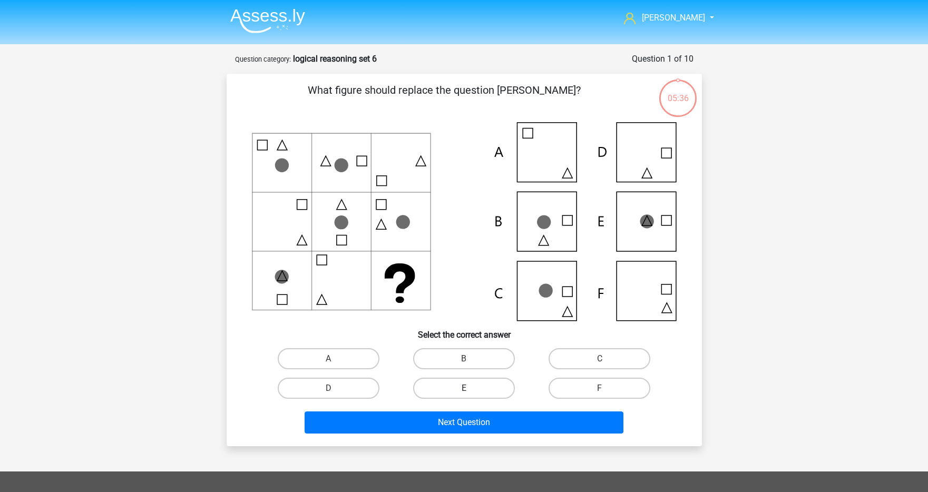
click at [461, 391] on label "E" at bounding box center [464, 388] width 102 height 21
click at [464, 391] on input "E" at bounding box center [467, 391] width 7 height 7
radio input "true"
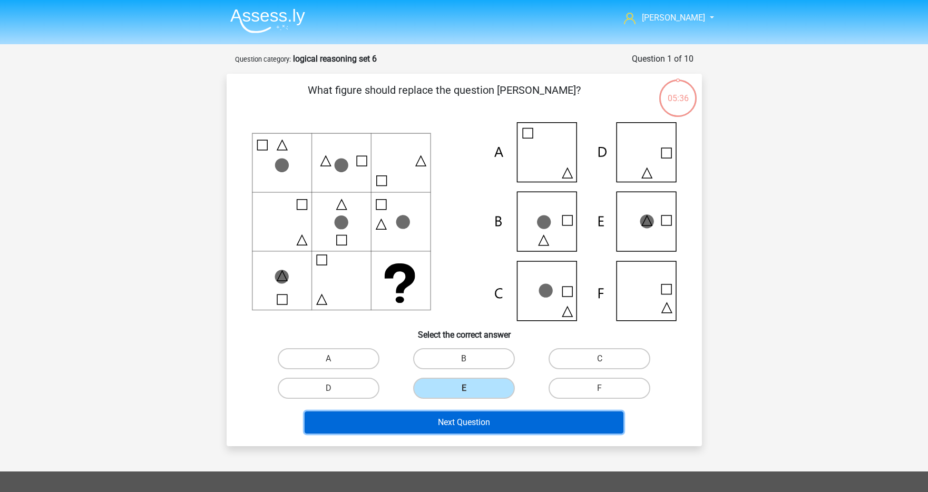
click at [458, 417] on button "Next Question" at bounding box center [464, 423] width 319 height 22
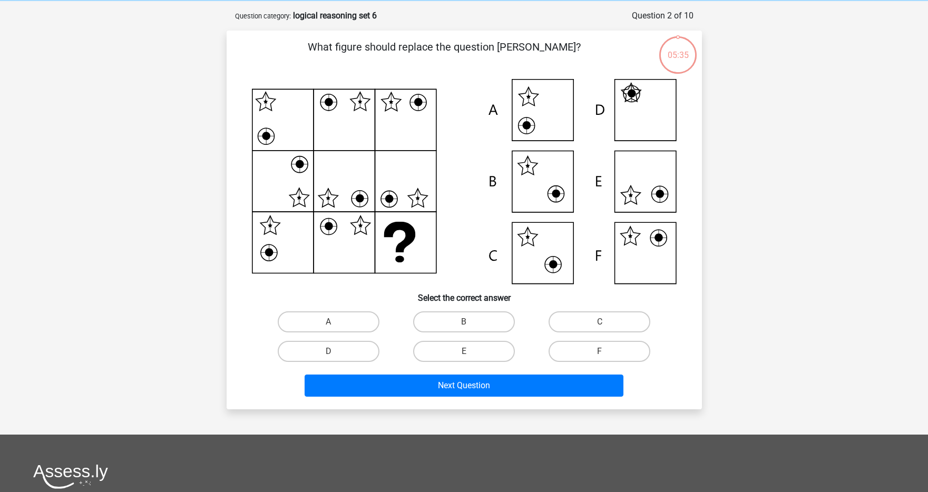
scroll to position [53, 0]
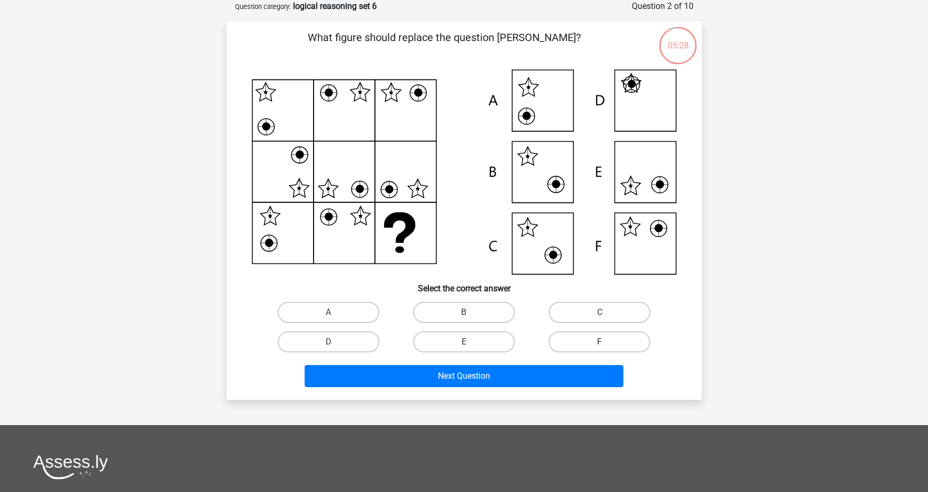
click at [587, 340] on label "F" at bounding box center [599, 341] width 102 height 21
click at [600, 342] on input "F" at bounding box center [603, 345] width 7 height 7
radio input "true"
click at [566, 361] on div "Next Question" at bounding box center [464, 374] width 442 height 35
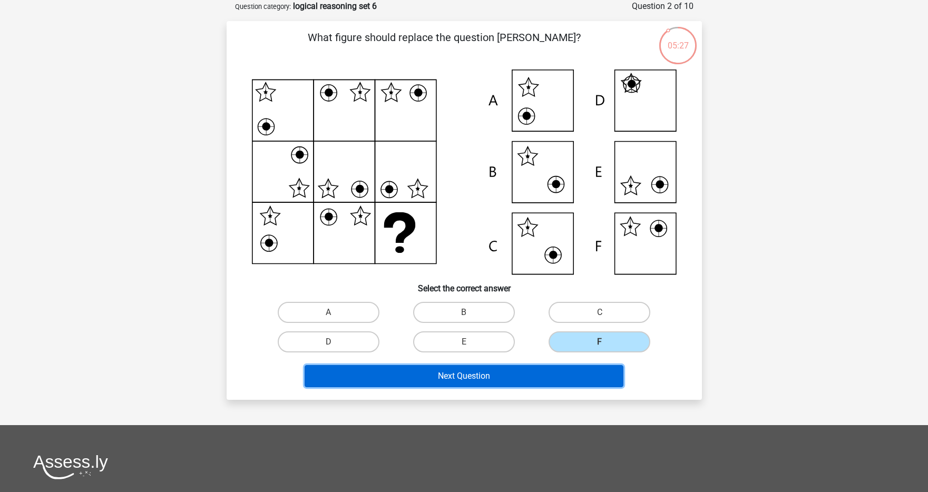
click at [558, 372] on button "Next Question" at bounding box center [464, 376] width 319 height 22
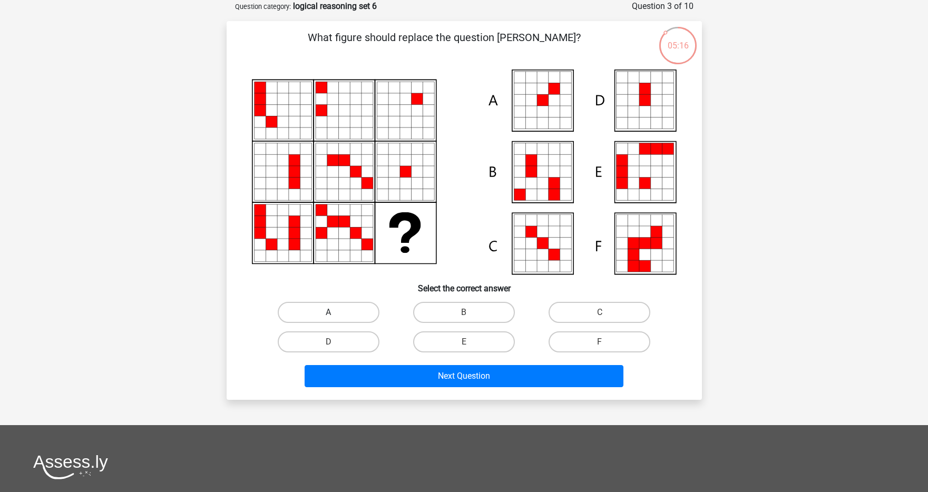
click at [341, 314] on label "A" at bounding box center [329, 312] width 102 height 21
click at [335, 314] on input "A" at bounding box center [331, 315] width 7 height 7
radio input "true"
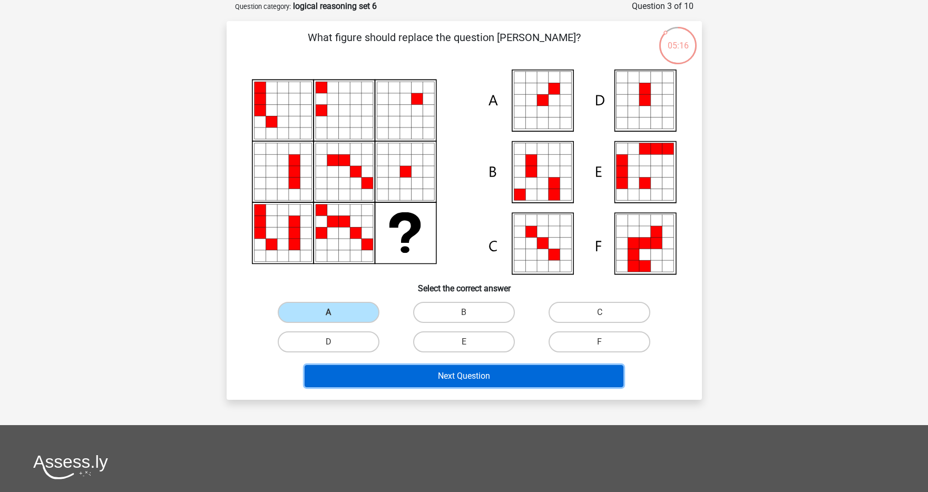
click at [378, 373] on button "Next Question" at bounding box center [464, 376] width 319 height 22
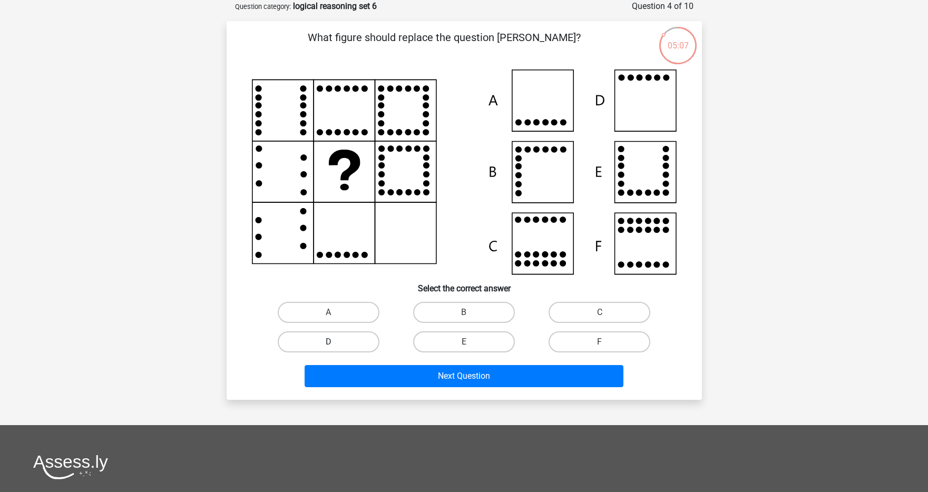
click at [352, 350] on label "D" at bounding box center [329, 341] width 102 height 21
click at [335, 349] on input "D" at bounding box center [331, 345] width 7 height 7
radio input "true"
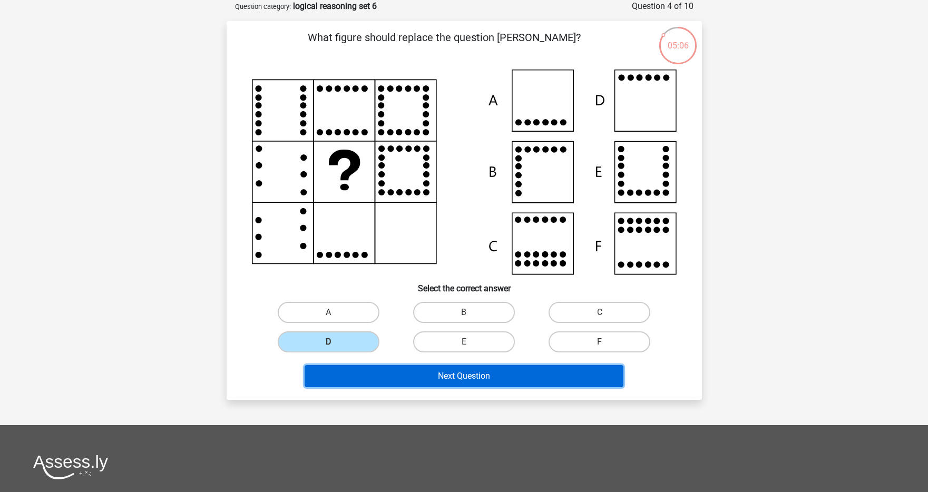
click at [366, 374] on button "Next Question" at bounding box center [464, 376] width 319 height 22
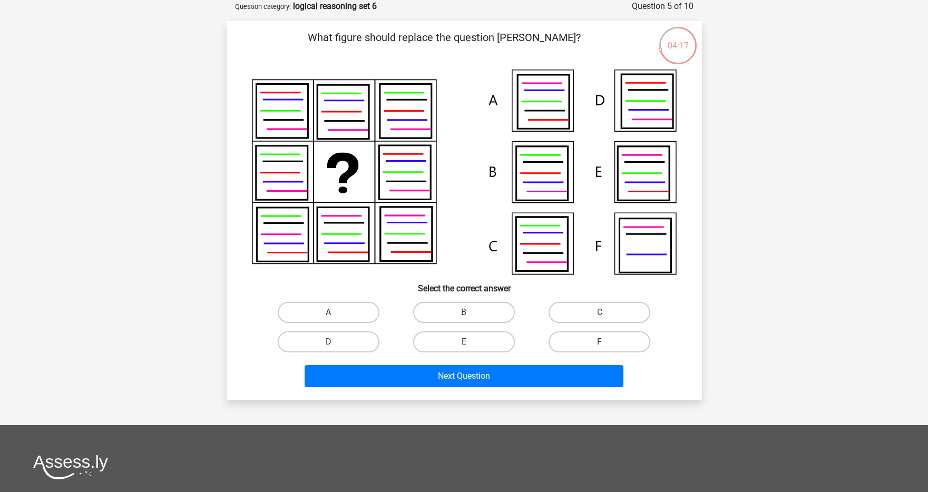
click at [542, 173] on icon at bounding box center [540, 173] width 38 height 0
click at [446, 310] on label "B" at bounding box center [464, 312] width 102 height 21
click at [464, 312] on input "B" at bounding box center [467, 315] width 7 height 7
radio input "true"
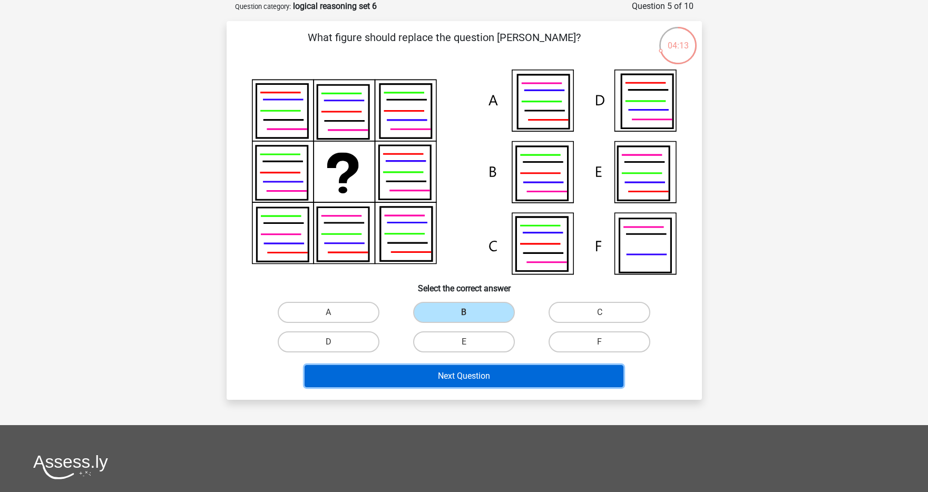
click at [444, 370] on button "Next Question" at bounding box center [464, 376] width 319 height 22
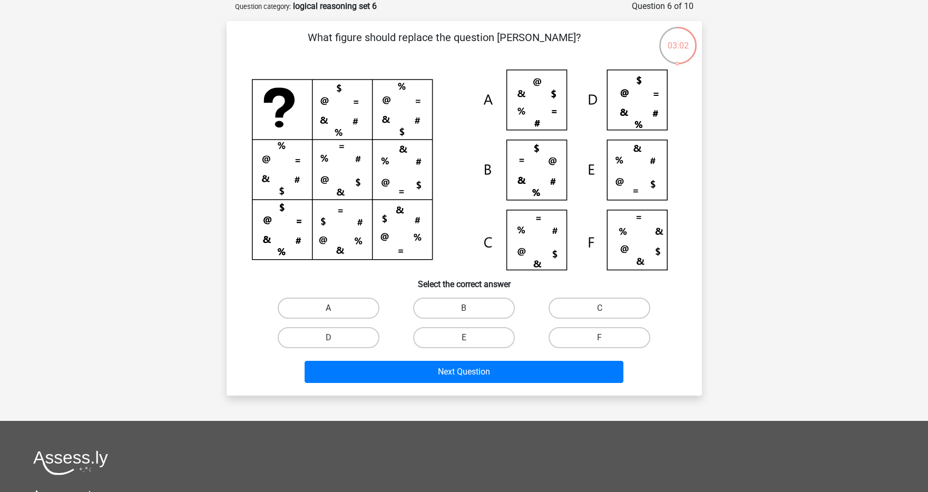
click at [350, 307] on label "A" at bounding box center [329, 308] width 102 height 21
click at [335, 308] on input "A" at bounding box center [331, 311] width 7 height 7
radio input "true"
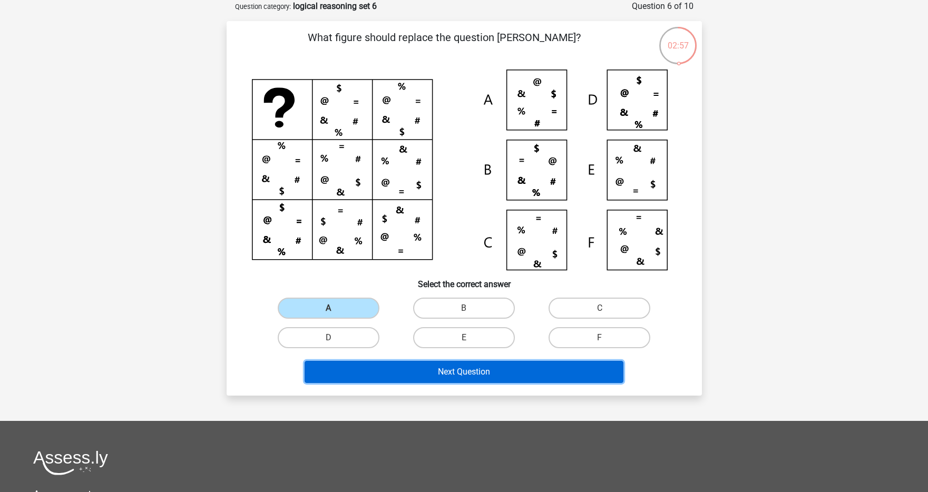
click at [463, 372] on button "Next Question" at bounding box center [464, 372] width 319 height 22
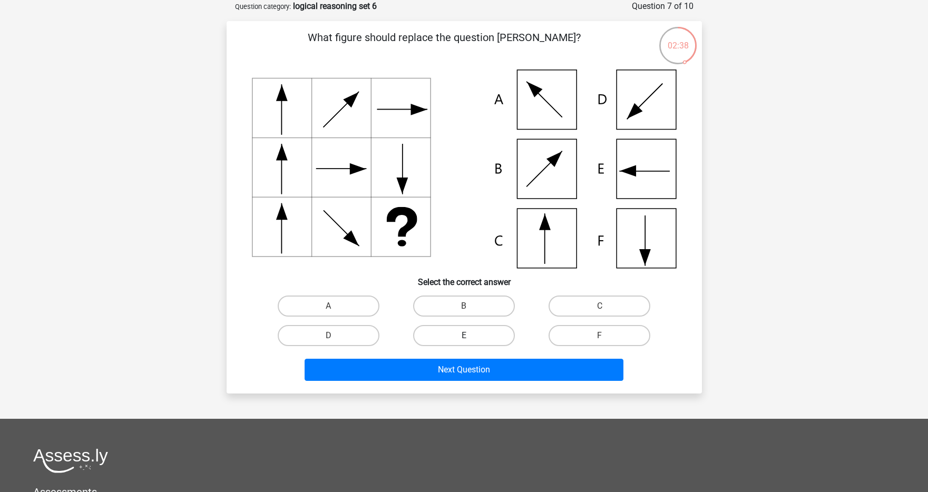
click at [440, 344] on label "E" at bounding box center [464, 335] width 102 height 21
click at [464, 342] on input "E" at bounding box center [467, 339] width 7 height 7
radio input "true"
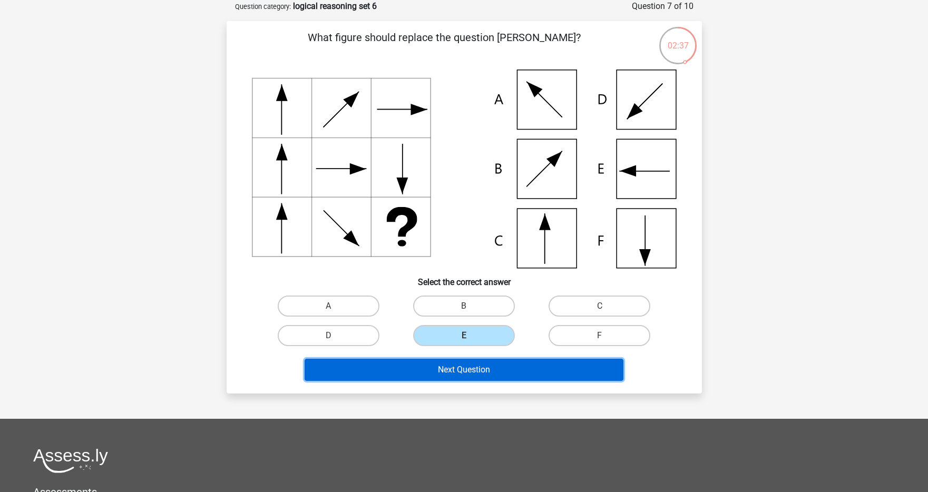
click at [467, 369] on button "Next Question" at bounding box center [464, 370] width 319 height 22
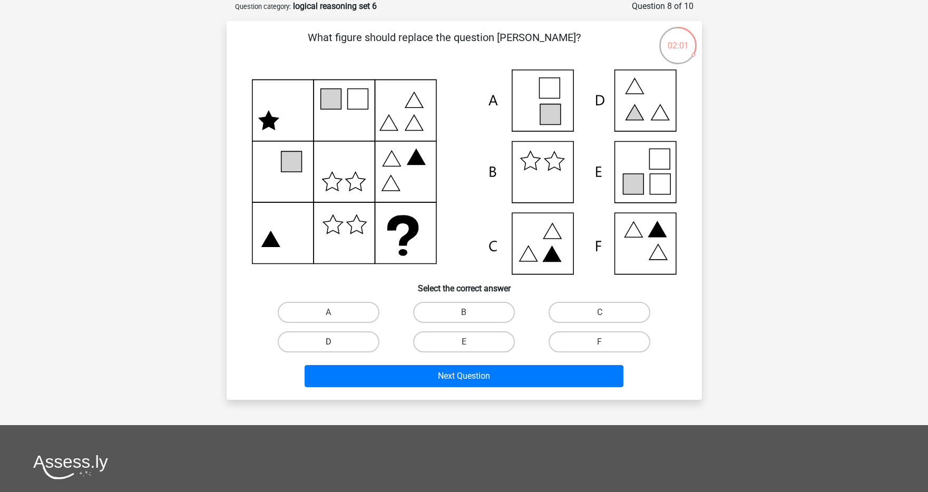
click at [326, 340] on label "D" at bounding box center [329, 341] width 102 height 21
click at [328, 342] on input "D" at bounding box center [331, 345] width 7 height 7
radio input "true"
click at [337, 360] on div "Next Question" at bounding box center [464, 374] width 442 height 35
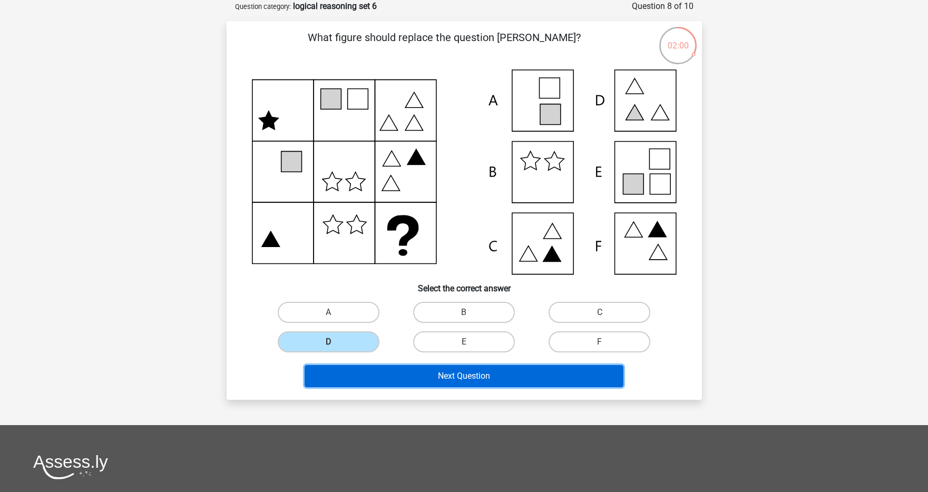
click at [335, 374] on button "Next Question" at bounding box center [464, 376] width 319 height 22
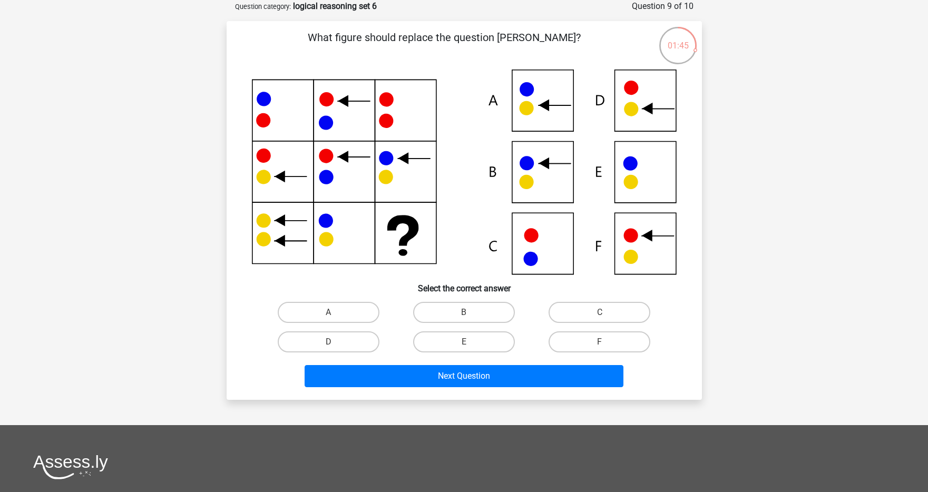
click at [464, 315] on input "B" at bounding box center [467, 315] width 7 height 7
radio input "true"
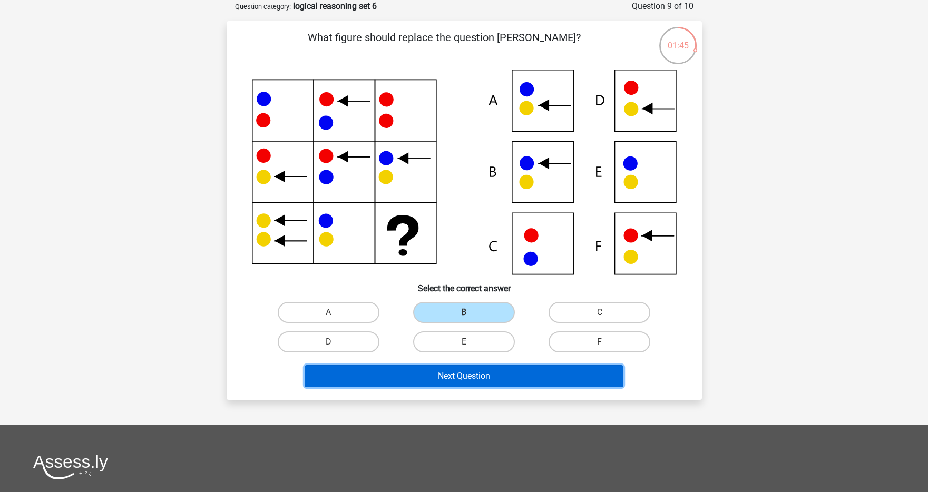
click at [455, 376] on button "Next Question" at bounding box center [464, 376] width 319 height 22
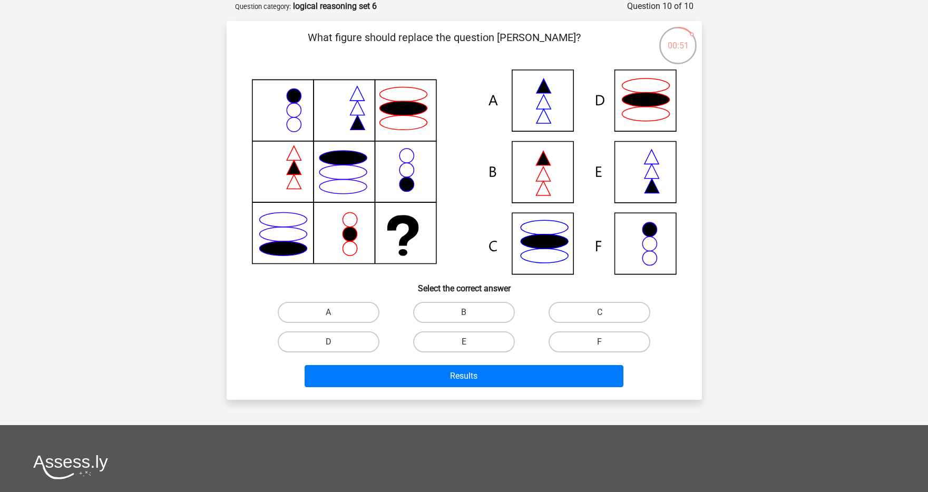
click at [540, 110] on icon at bounding box center [464, 172] width 425 height 205
click at [341, 316] on label "A" at bounding box center [329, 312] width 102 height 21
click at [335, 316] on input "A" at bounding box center [331, 315] width 7 height 7
radio input "true"
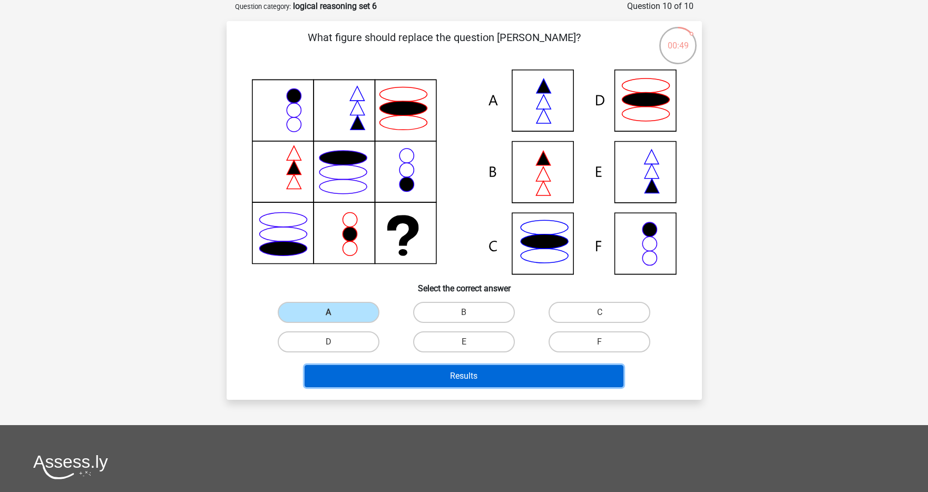
click at [359, 379] on button "Results" at bounding box center [464, 376] width 319 height 22
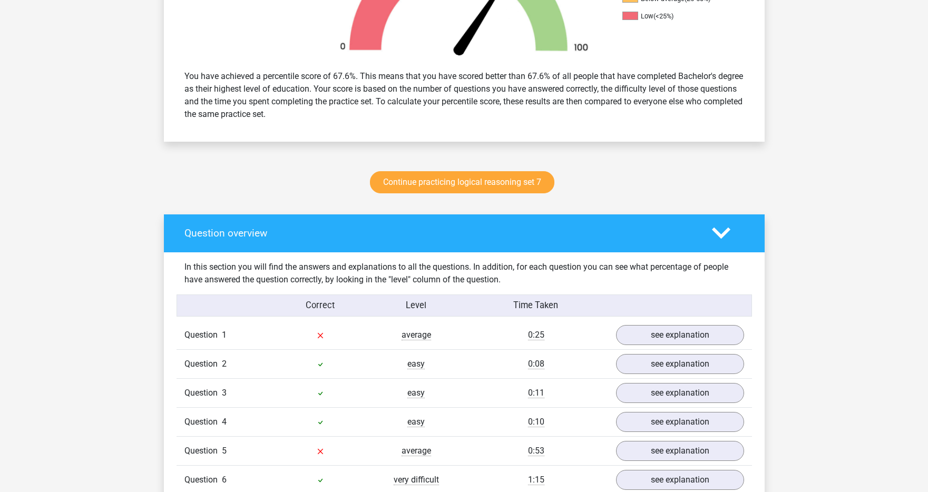
scroll to position [465, 0]
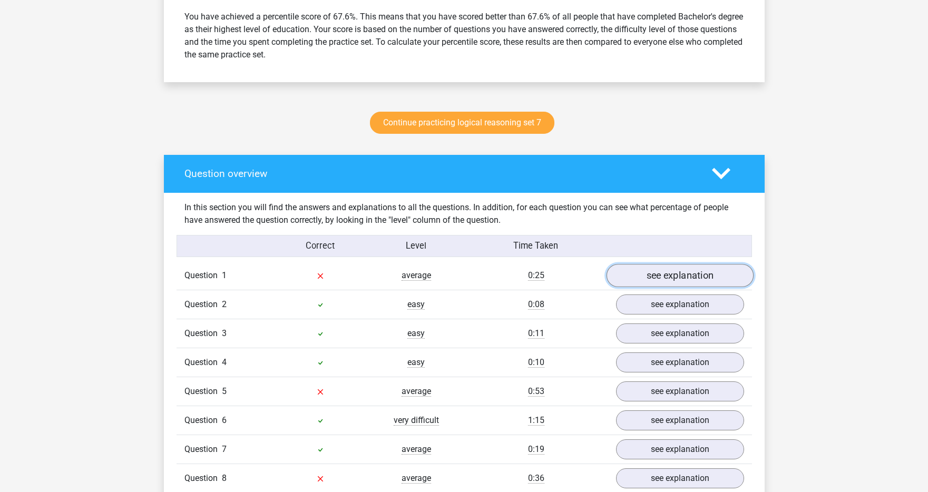
click at [663, 270] on link "see explanation" at bounding box center [679, 275] width 147 height 23
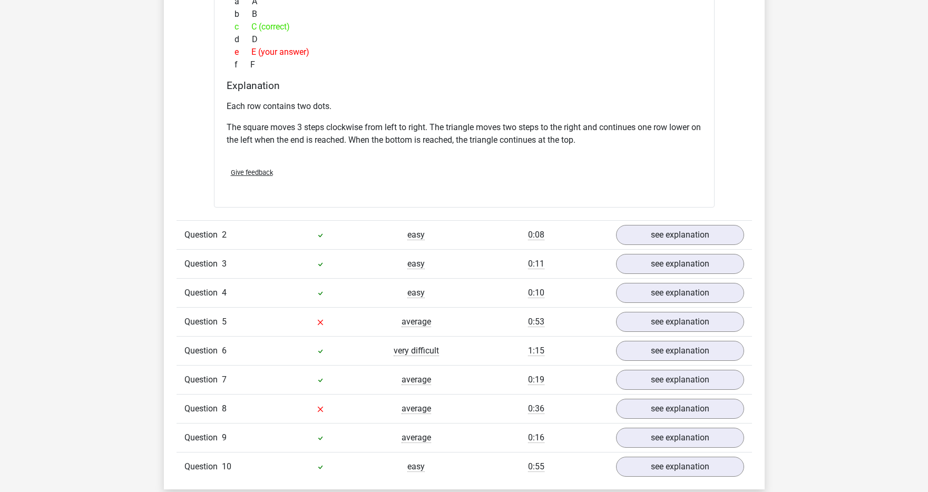
scroll to position [1026, 0]
click at [675, 233] on link "see explanation" at bounding box center [679, 234] width 147 height 23
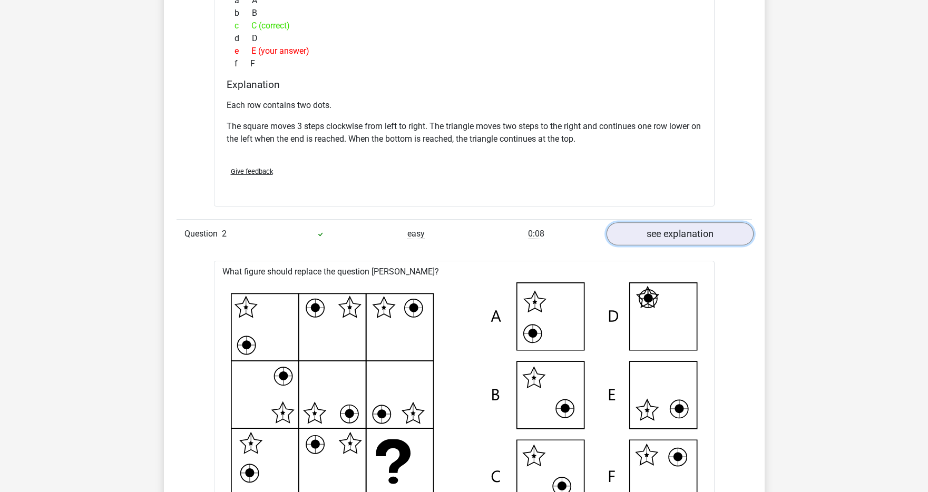
click at [680, 234] on link "see explanation" at bounding box center [679, 234] width 147 height 23
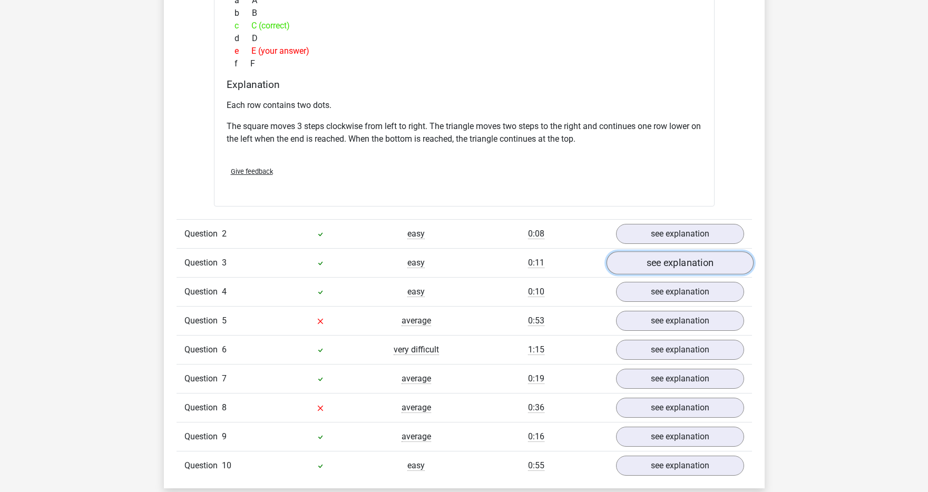
click at [672, 270] on link "see explanation" at bounding box center [679, 263] width 147 height 23
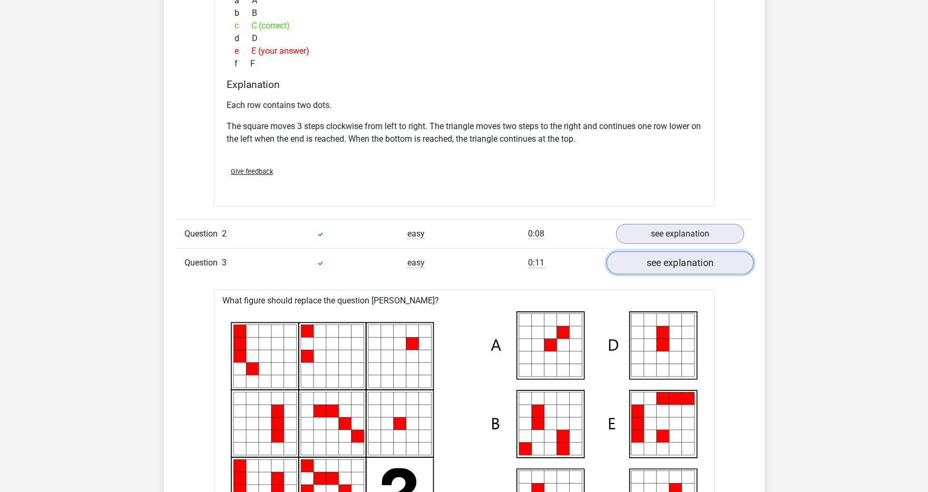
click at [672, 270] on link "see explanation" at bounding box center [679, 263] width 147 height 23
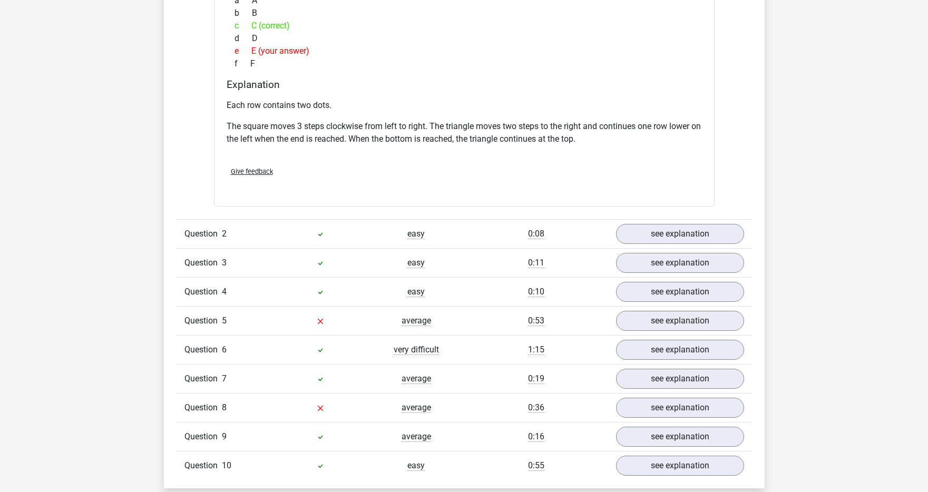
click at [667, 303] on div "Question 4 easy 0:10 see explanation" at bounding box center [464, 291] width 575 height 29
click at [670, 295] on link "see explanation" at bounding box center [679, 292] width 147 height 23
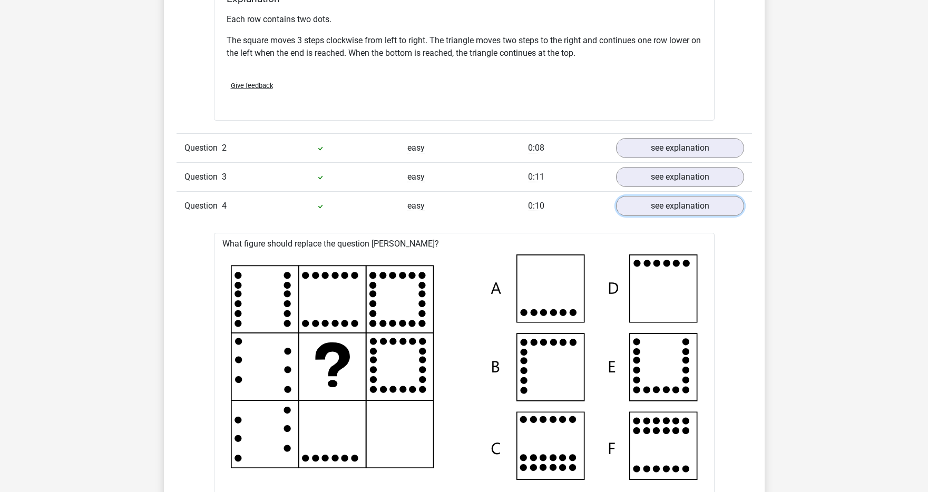
scroll to position [1066, 0]
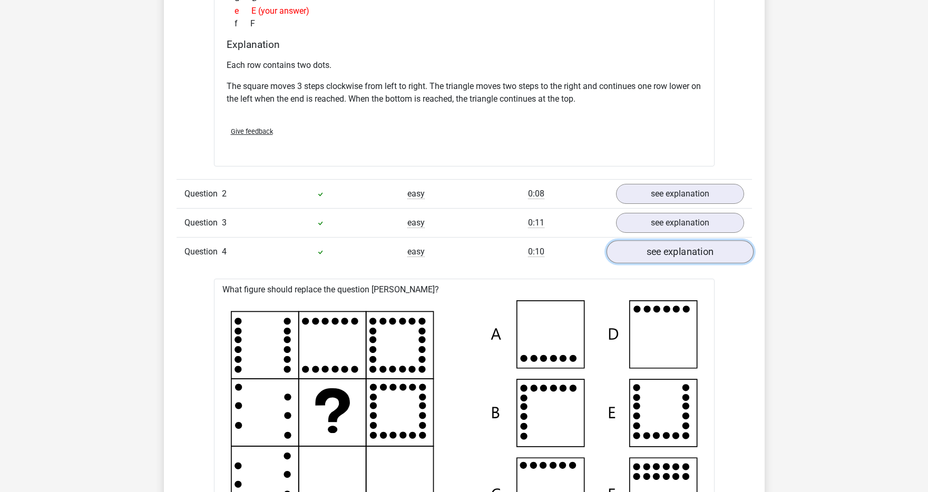
click at [677, 260] on link "see explanation" at bounding box center [679, 252] width 147 height 23
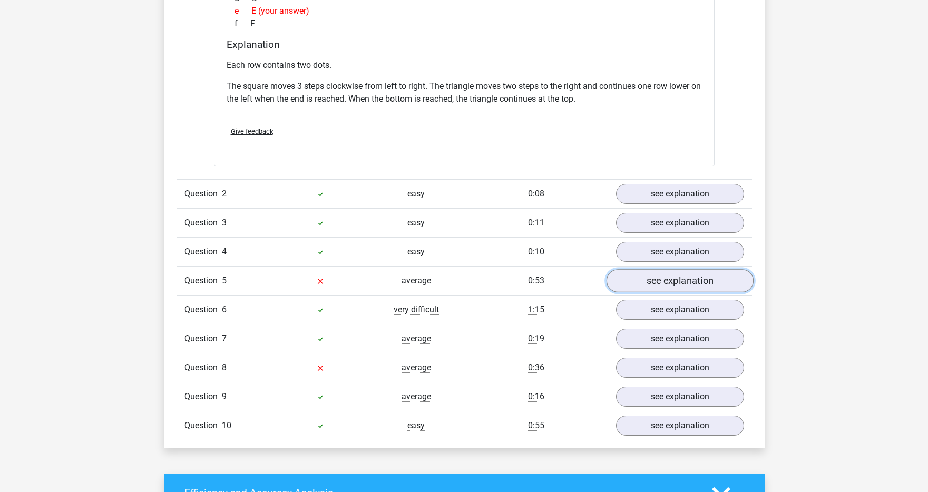
click at [669, 287] on link "see explanation" at bounding box center [679, 281] width 147 height 23
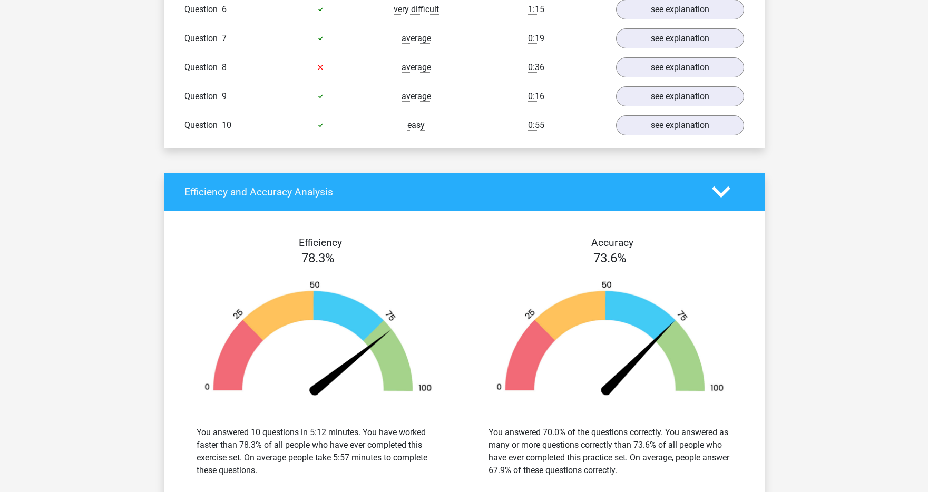
scroll to position [1752, 0]
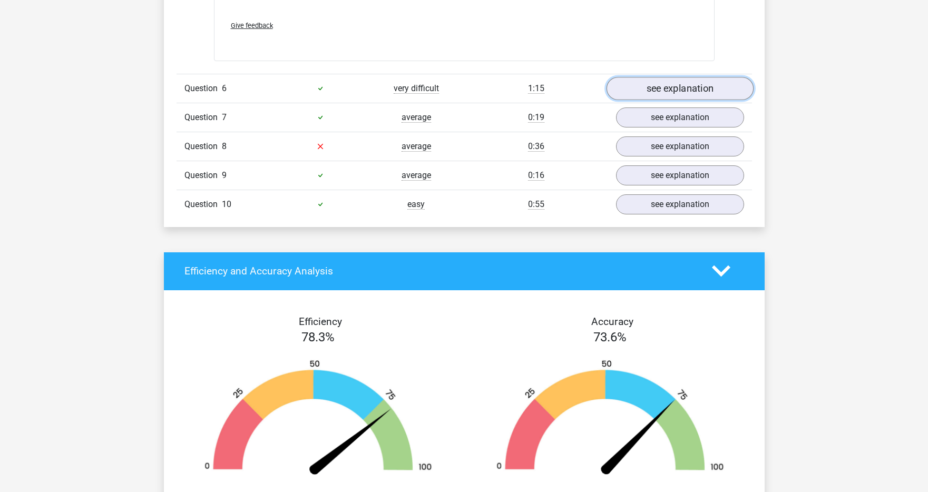
click at [690, 95] on link "see explanation" at bounding box center [679, 88] width 147 height 23
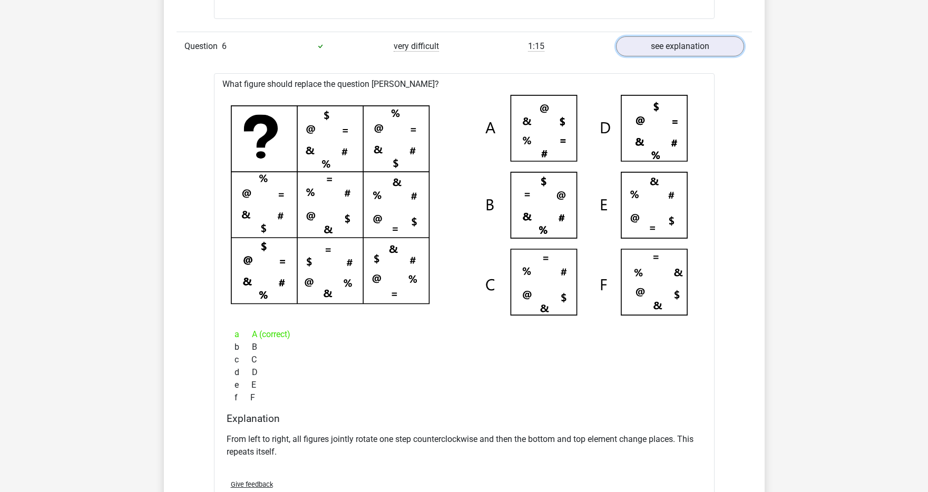
scroll to position [1772, 0]
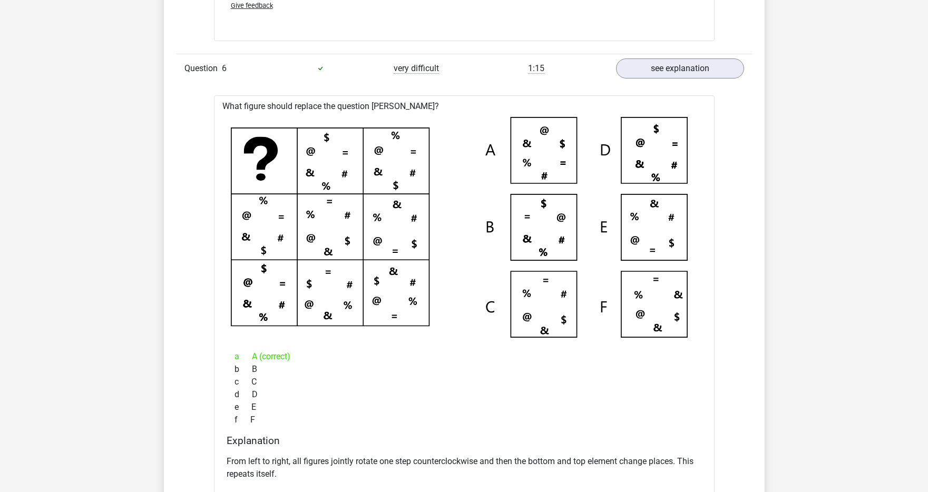
click at [683, 81] on div "Question 6 very difficult 1:15 see explanation" at bounding box center [464, 68] width 575 height 29
click at [685, 71] on link "see explanation" at bounding box center [679, 68] width 147 height 23
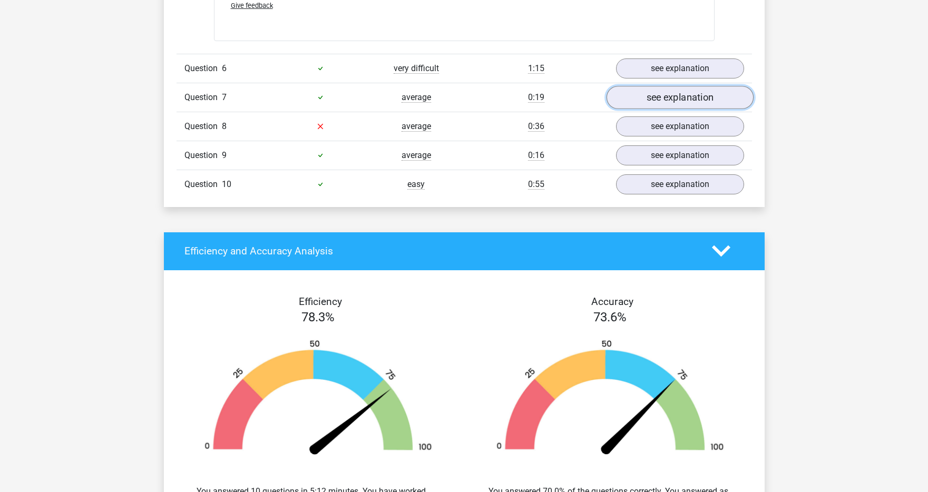
click at [665, 100] on link "see explanation" at bounding box center [679, 97] width 147 height 23
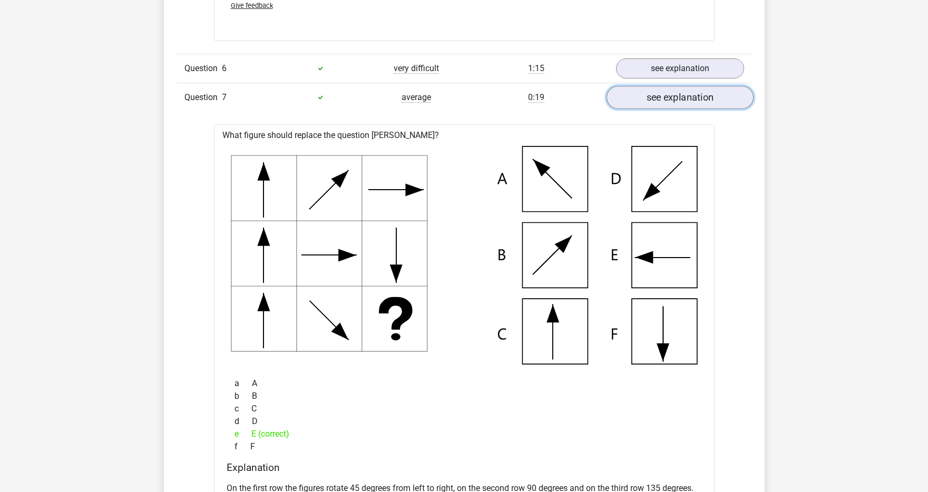
click at [665, 100] on link "see explanation" at bounding box center [679, 97] width 147 height 23
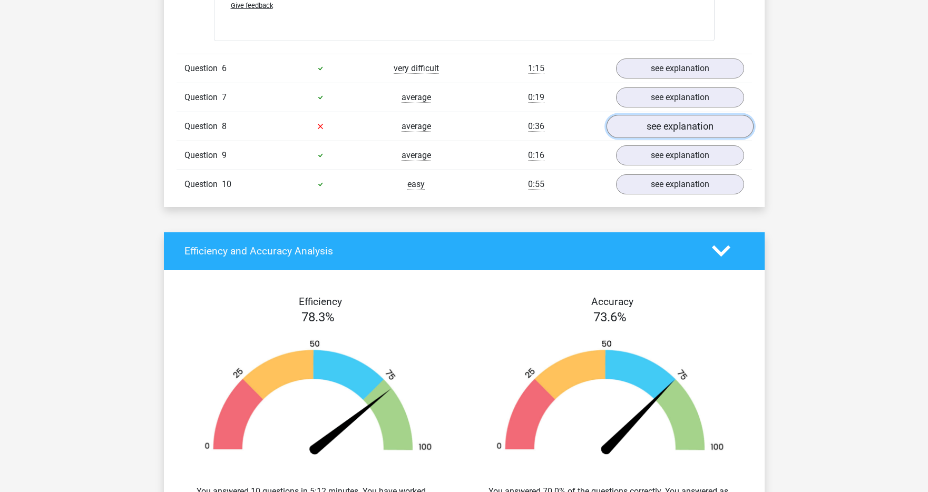
click at [661, 131] on link "see explanation" at bounding box center [679, 126] width 147 height 23
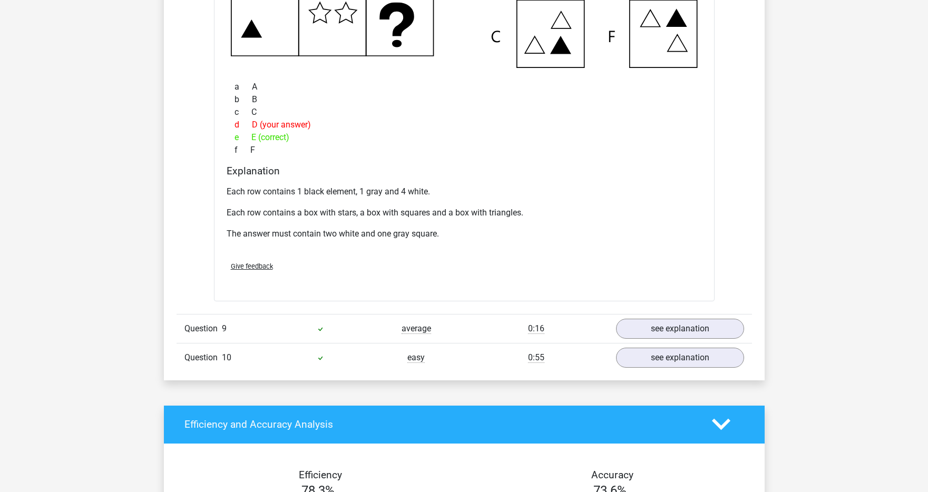
scroll to position [2154, 0]
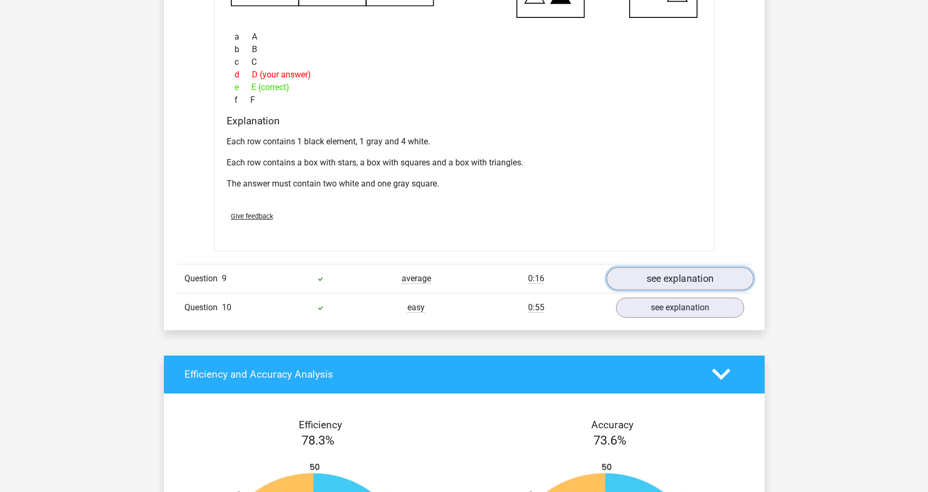
click at [659, 287] on link "see explanation" at bounding box center [679, 278] width 147 height 23
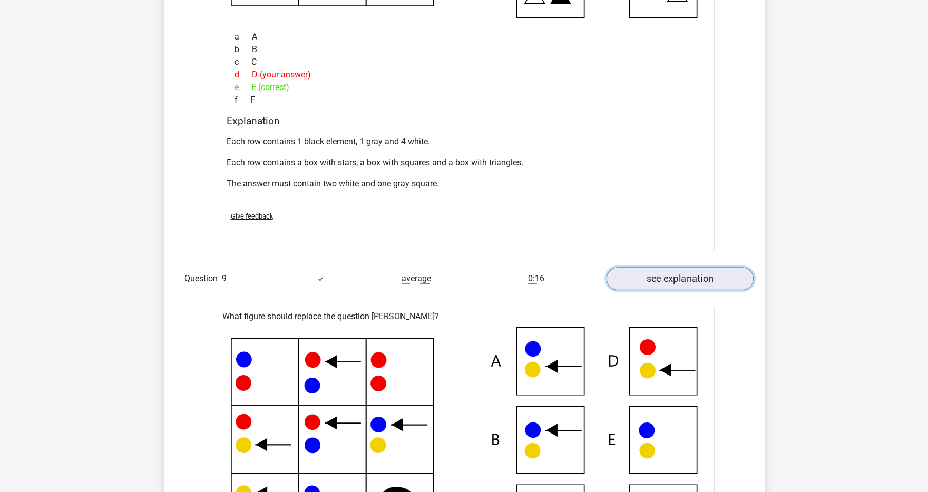
click at [659, 287] on link "see explanation" at bounding box center [679, 278] width 147 height 23
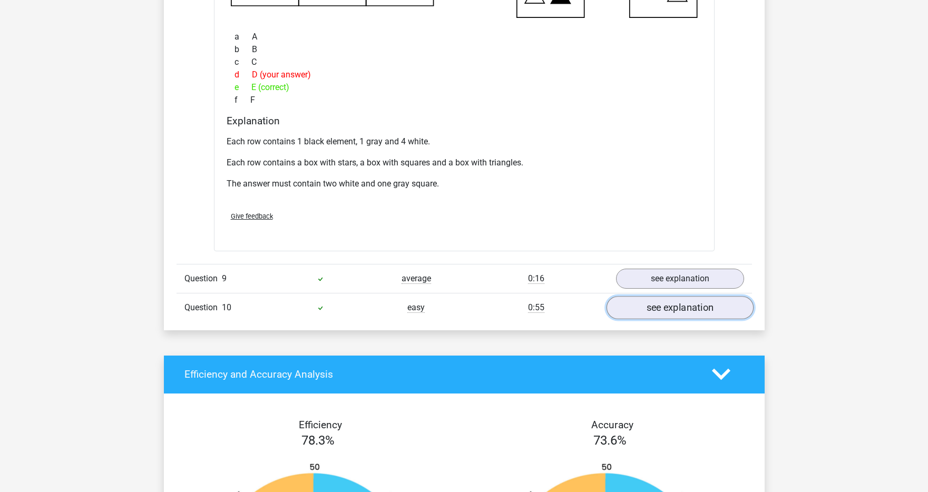
click at [658, 312] on link "see explanation" at bounding box center [679, 307] width 147 height 23
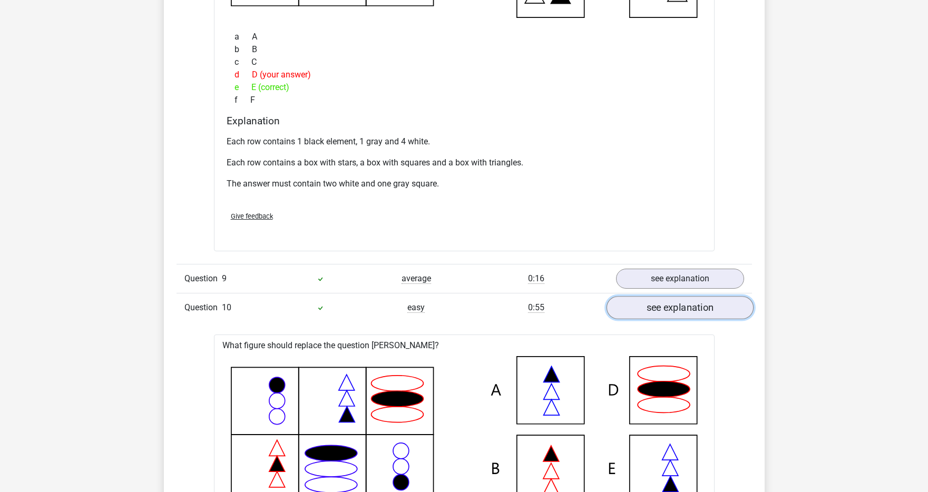
click at [658, 312] on link "see explanation" at bounding box center [679, 307] width 147 height 23
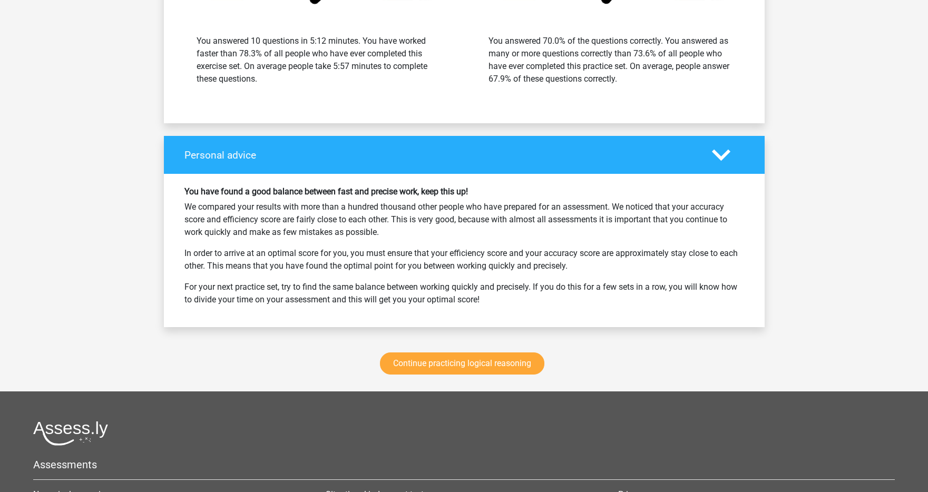
scroll to position [2773, 0]
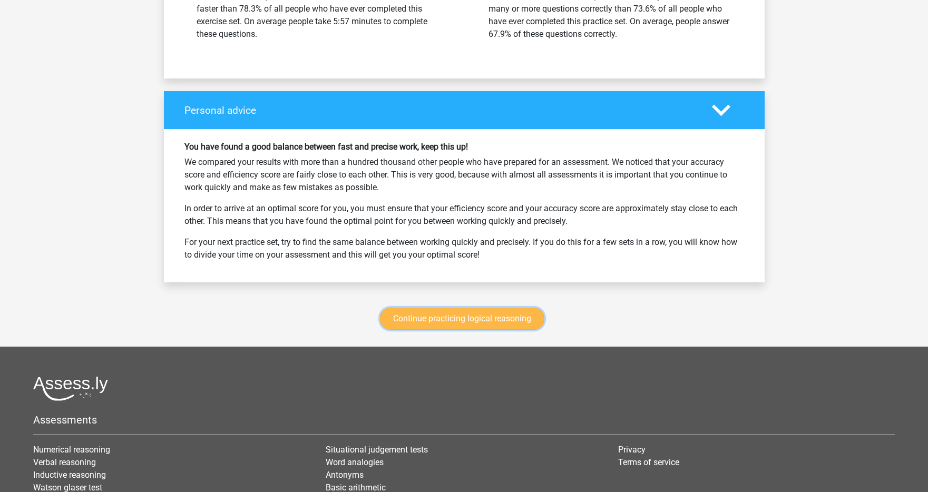
click at [489, 309] on link "Continue practicing logical reasoning" at bounding box center [462, 319] width 164 height 22
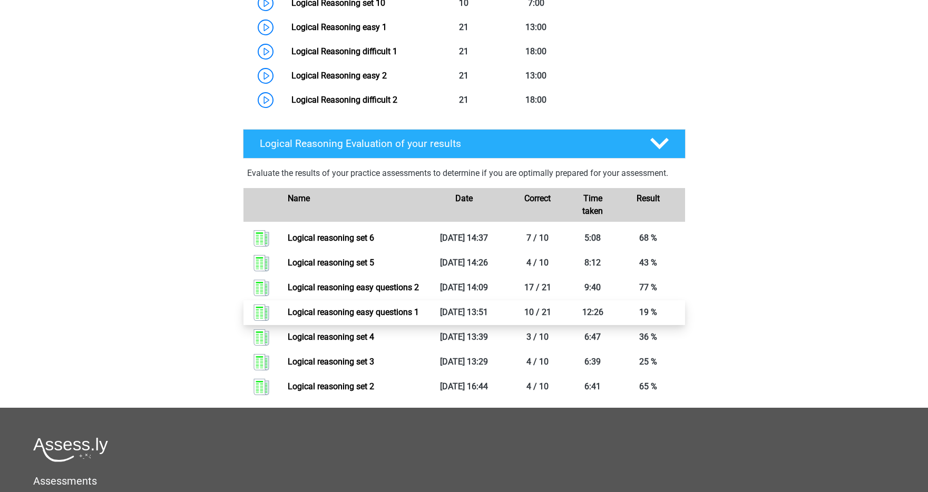
scroll to position [534, 0]
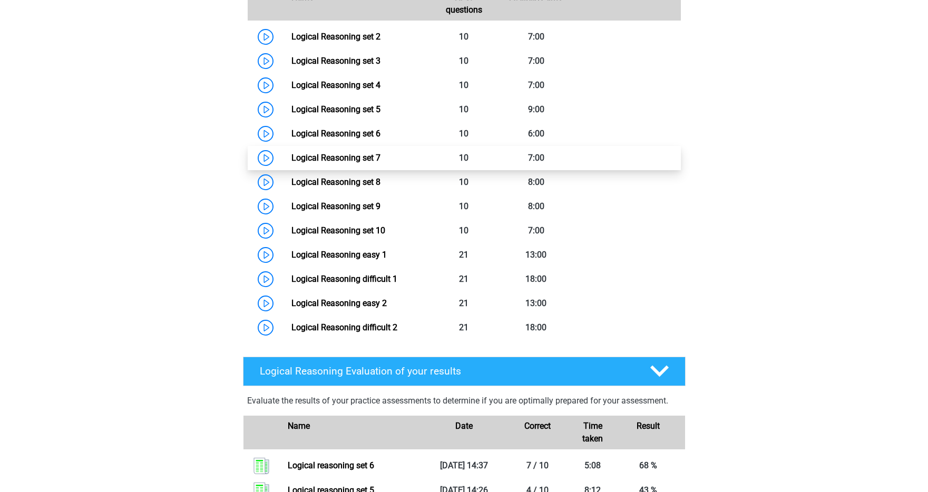
click at [291, 163] on link "Logical Reasoning set 7" at bounding box center [335, 158] width 89 height 10
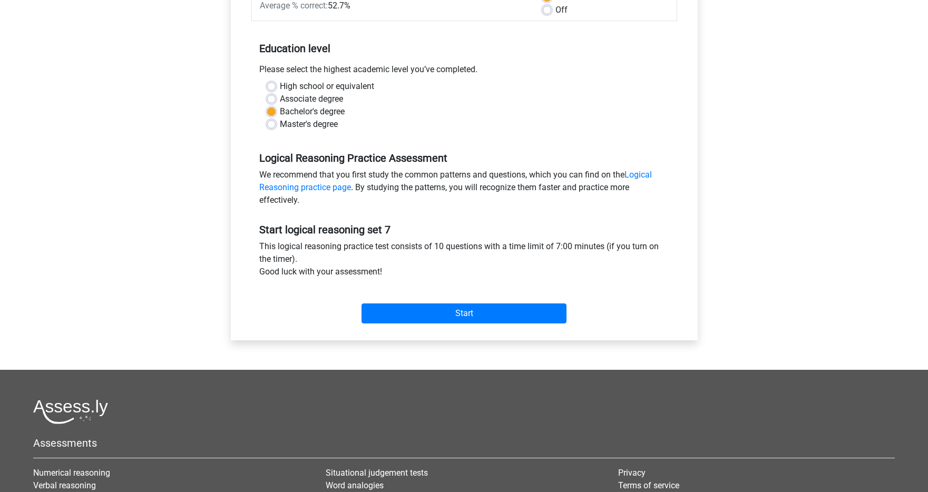
scroll to position [185, 0]
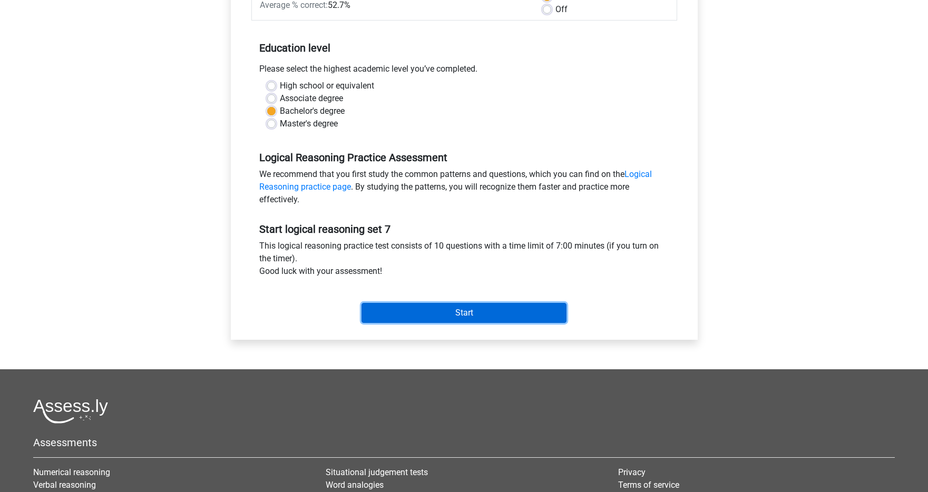
click at [414, 308] on input "Start" at bounding box center [463, 313] width 205 height 20
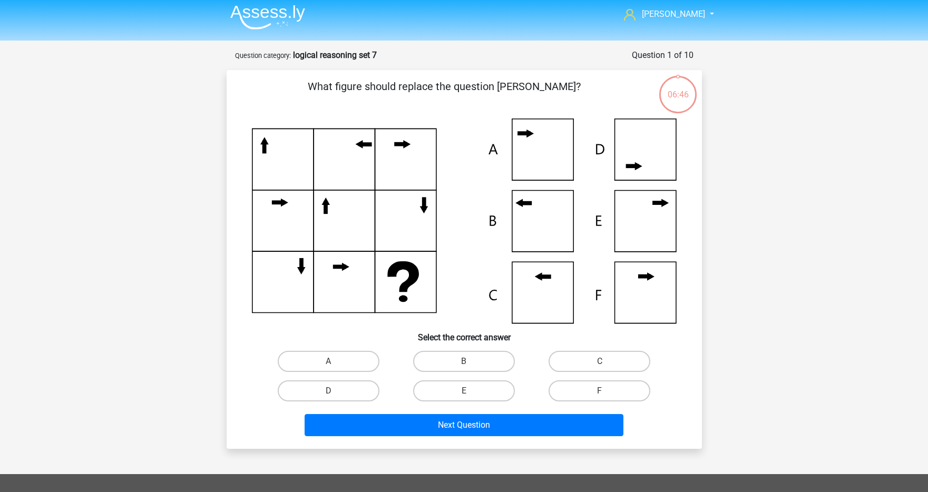
scroll to position [4, 0]
click at [559, 365] on label "C" at bounding box center [599, 360] width 102 height 21
click at [600, 365] on input "C" at bounding box center [603, 364] width 7 height 7
radio input "true"
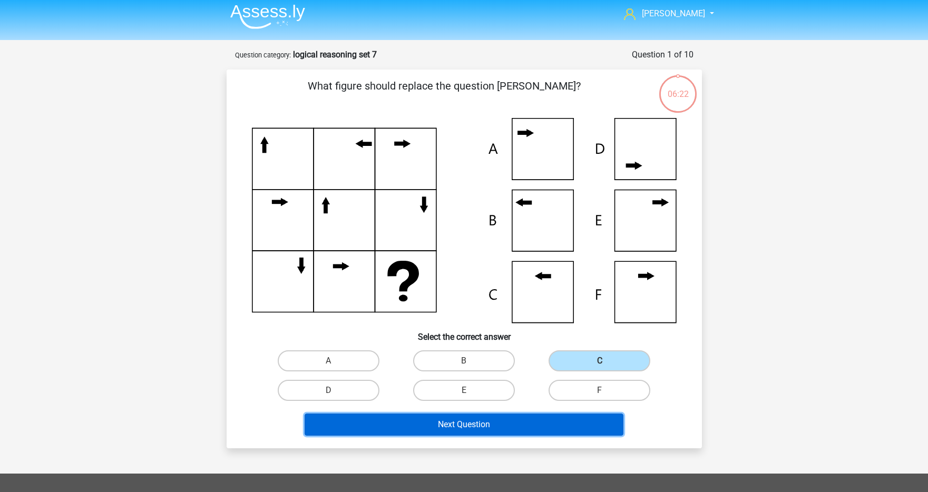
click at [484, 421] on button "Next Question" at bounding box center [464, 425] width 319 height 22
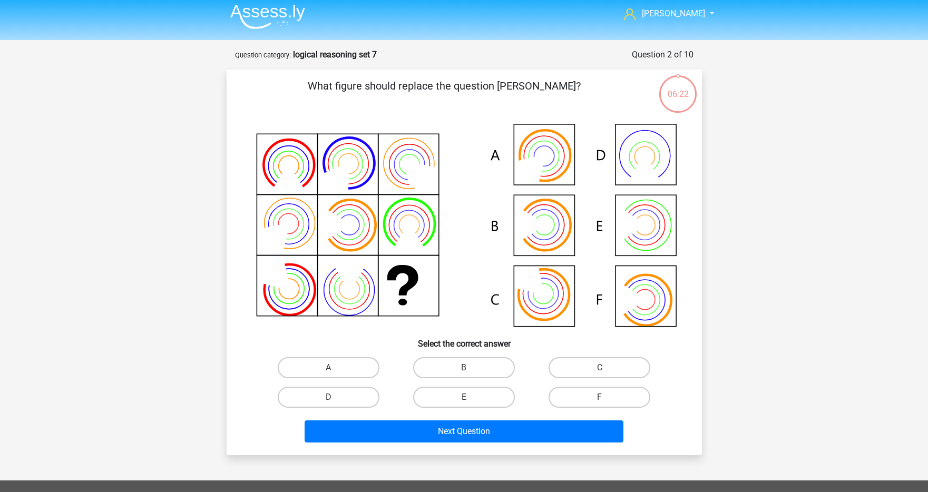
scroll to position [53, 0]
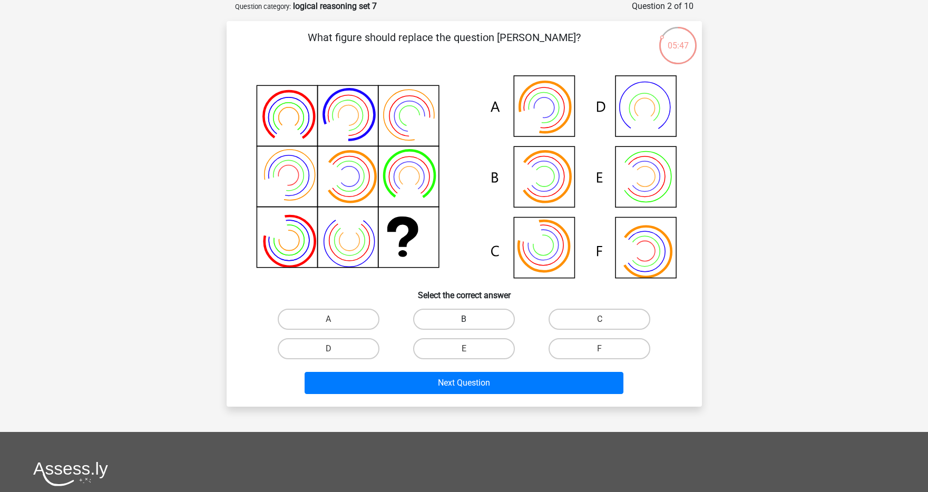
click at [448, 315] on label "B" at bounding box center [464, 319] width 102 height 21
click at [464, 319] on input "B" at bounding box center [467, 322] width 7 height 7
radio input "true"
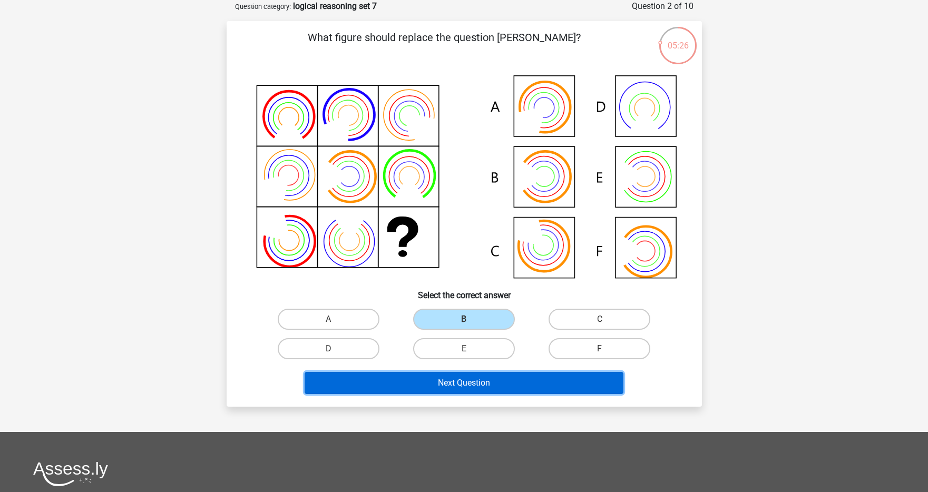
click at [463, 384] on button "Next Question" at bounding box center [464, 383] width 319 height 22
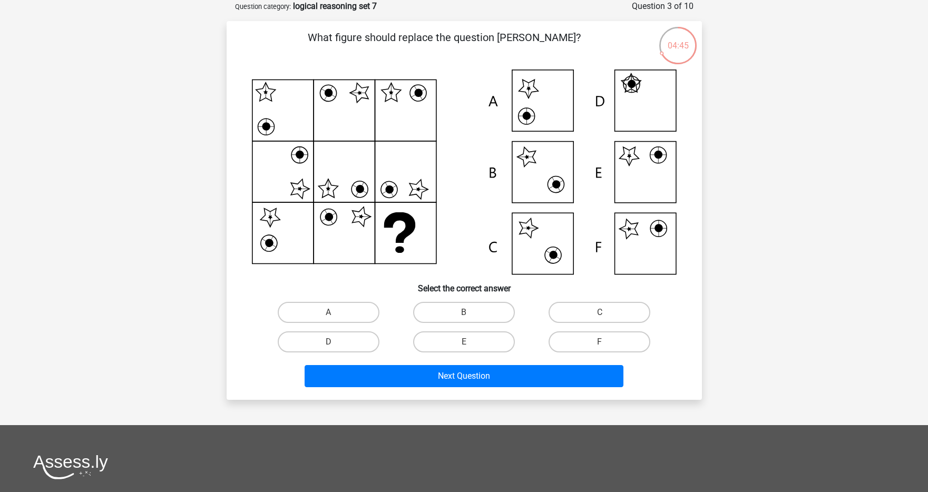
click at [546, 99] on icon at bounding box center [464, 172] width 425 height 205
click at [348, 317] on label "A" at bounding box center [329, 312] width 102 height 21
click at [335, 317] on input "A" at bounding box center [331, 315] width 7 height 7
radio input "true"
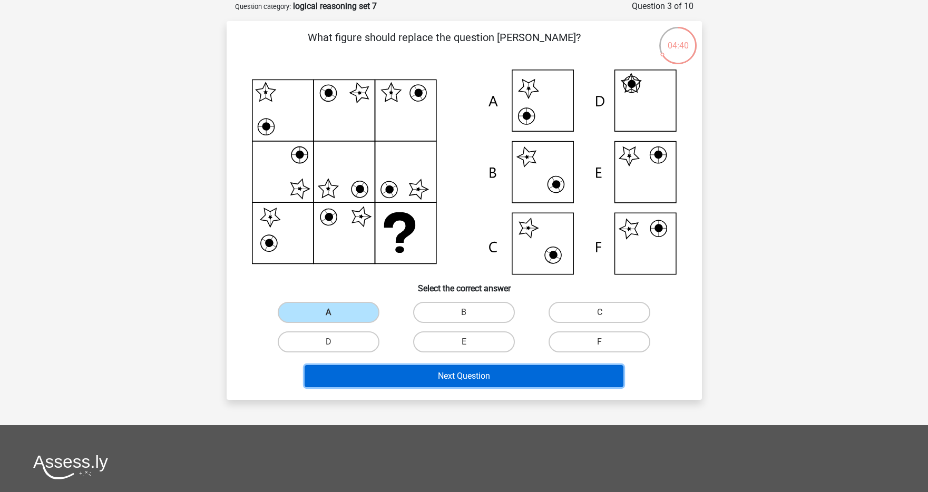
click at [409, 378] on button "Next Question" at bounding box center [464, 376] width 319 height 22
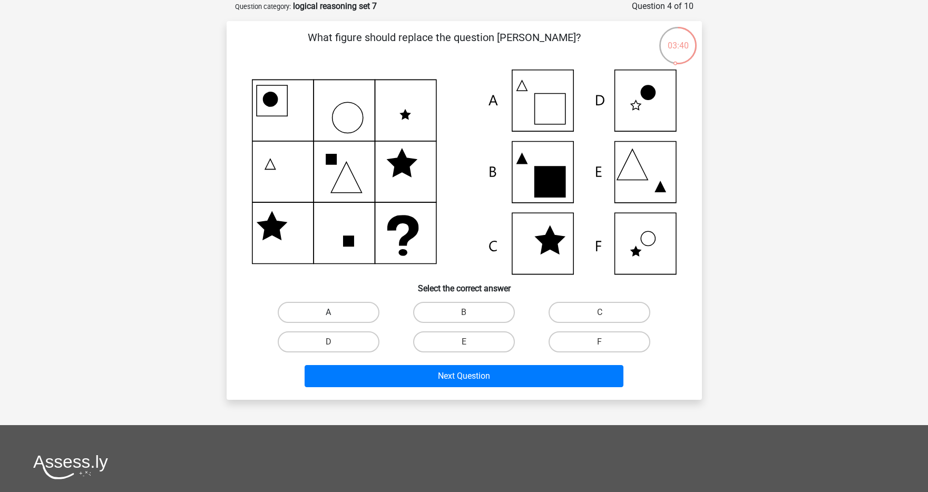
click at [328, 312] on div "A" at bounding box center [328, 312] width 127 height 21
click at [357, 319] on label "A" at bounding box center [329, 312] width 102 height 21
click at [335, 319] on input "A" at bounding box center [331, 315] width 7 height 7
radio input "true"
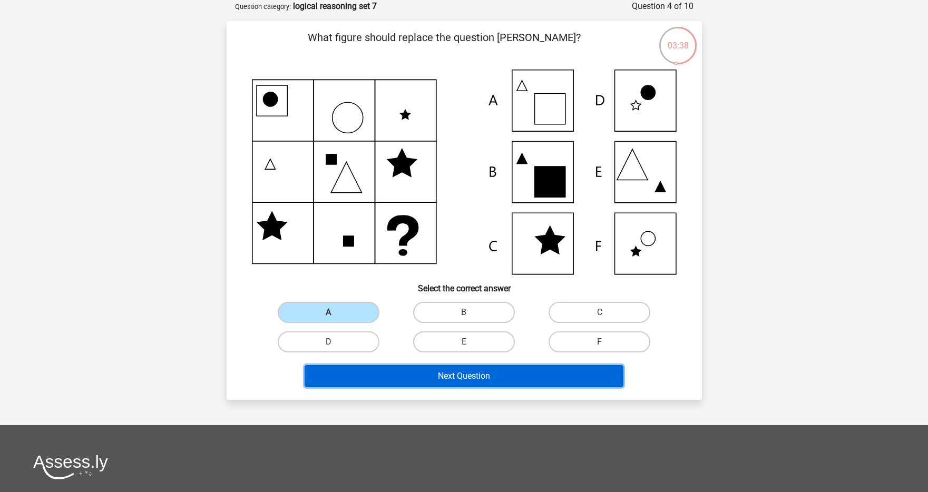
click at [400, 367] on button "Next Question" at bounding box center [464, 376] width 319 height 22
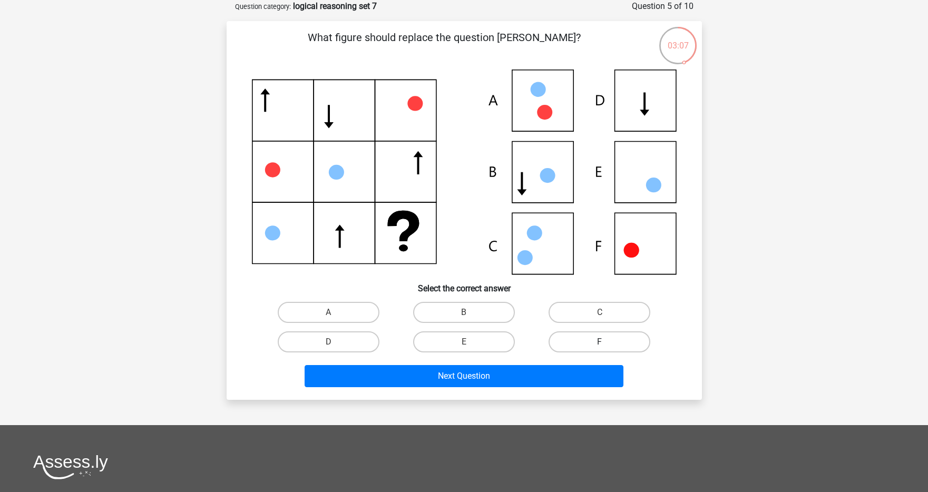
click at [604, 335] on label "F" at bounding box center [599, 341] width 102 height 21
click at [604, 342] on input "F" at bounding box center [603, 345] width 7 height 7
radio input "true"
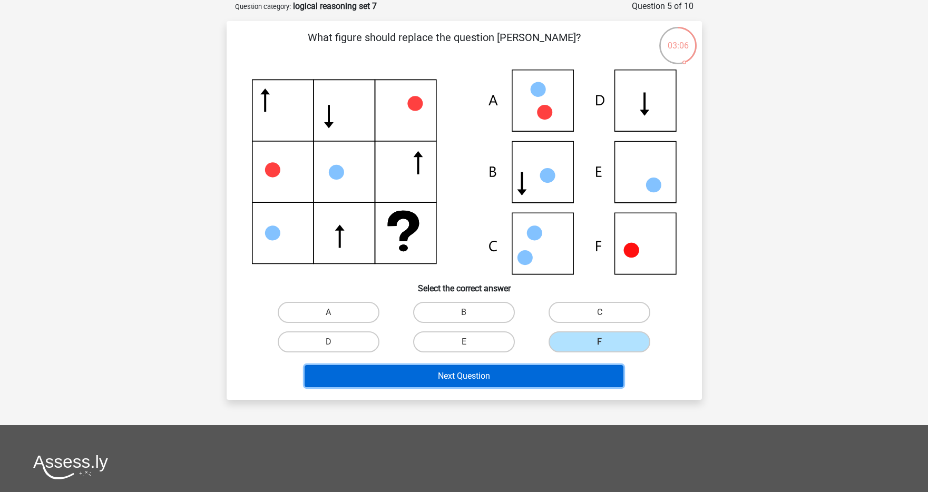
click at [579, 376] on button "Next Question" at bounding box center [464, 376] width 319 height 22
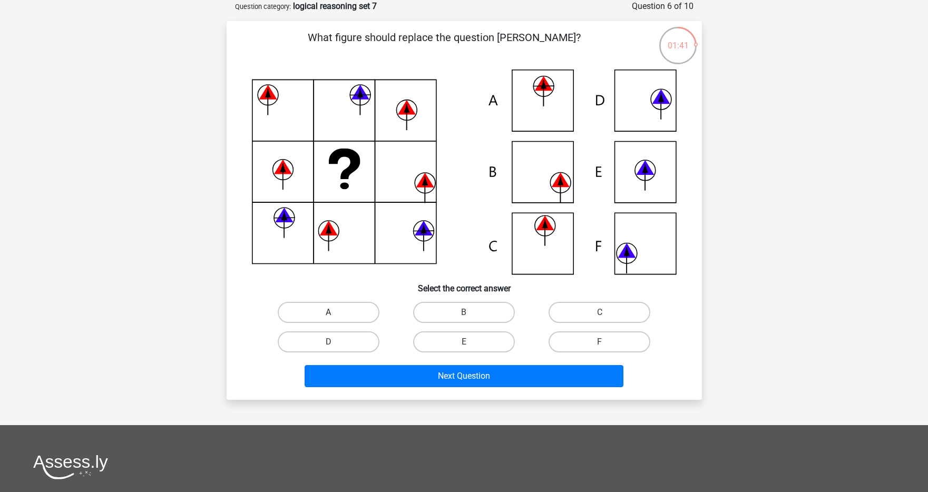
click at [311, 312] on label "A" at bounding box center [329, 312] width 102 height 21
click at [328, 312] on input "A" at bounding box center [331, 315] width 7 height 7
radio input "true"
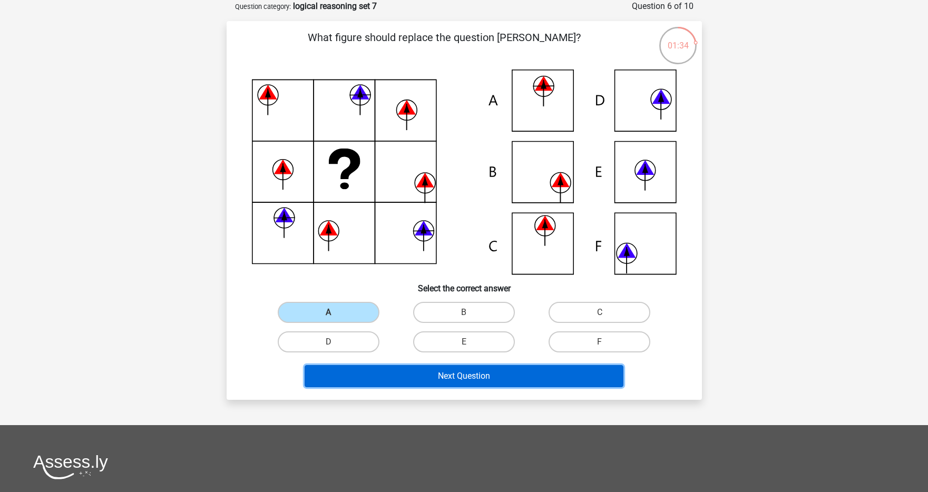
click at [469, 381] on button "Next Question" at bounding box center [464, 376] width 319 height 22
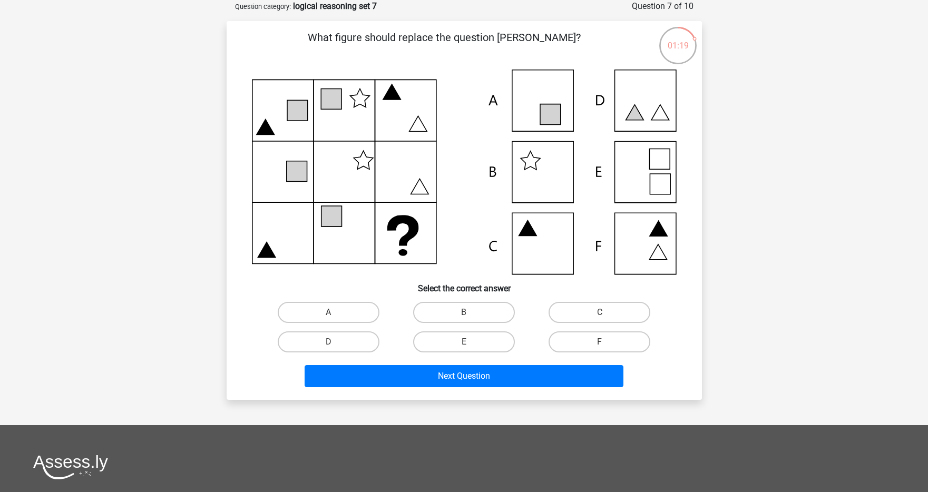
click at [659, 232] on icon at bounding box center [658, 228] width 18 height 15
click at [563, 306] on label "C" at bounding box center [599, 312] width 102 height 21
click at [600, 312] on input "C" at bounding box center [603, 315] width 7 height 7
radio input "true"
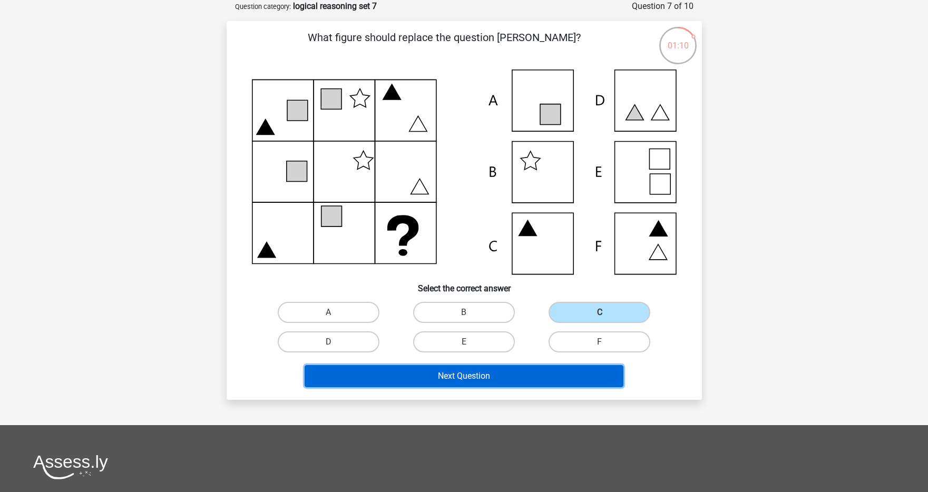
click at [519, 384] on button "Next Question" at bounding box center [464, 376] width 319 height 22
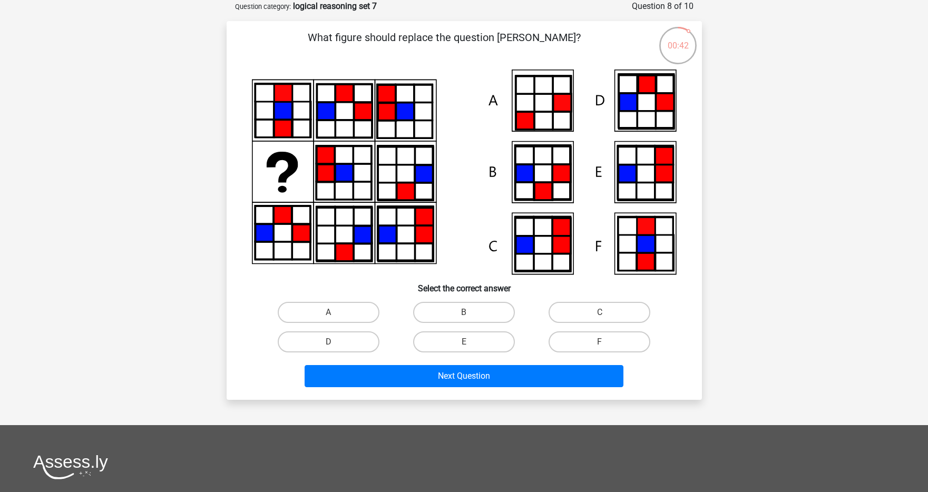
click at [527, 178] on icon at bounding box center [524, 173] width 18 height 18
click at [435, 316] on label "B" at bounding box center [464, 312] width 102 height 21
click at [464, 316] on input "B" at bounding box center [467, 315] width 7 height 7
radio input "true"
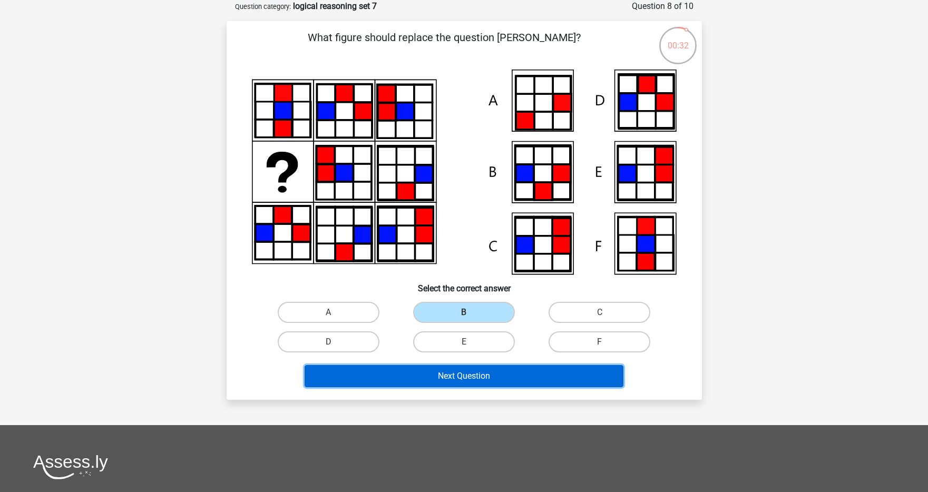
click at [432, 374] on button "Next Question" at bounding box center [464, 376] width 319 height 22
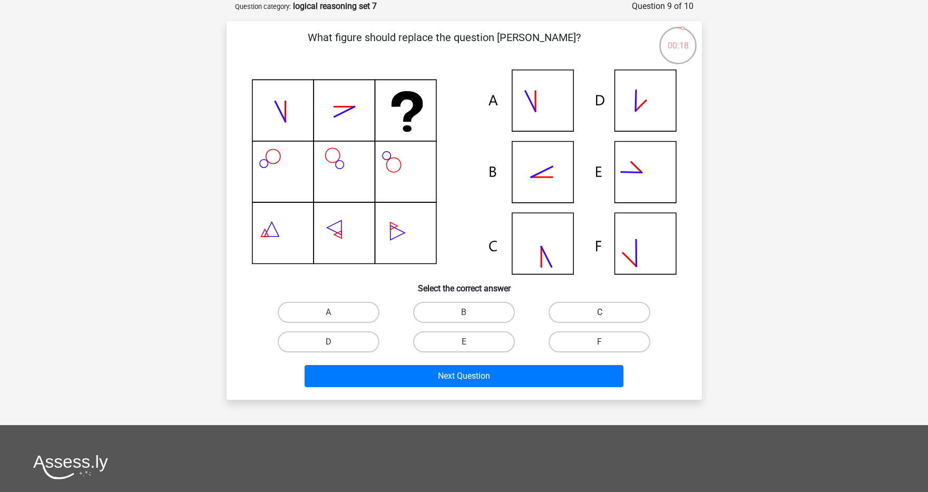
click at [571, 316] on label "C" at bounding box center [599, 312] width 102 height 21
click at [600, 316] on input "C" at bounding box center [603, 315] width 7 height 7
radio input "true"
click at [310, 308] on label "A" at bounding box center [329, 312] width 102 height 21
click at [328, 312] on input "A" at bounding box center [331, 315] width 7 height 7
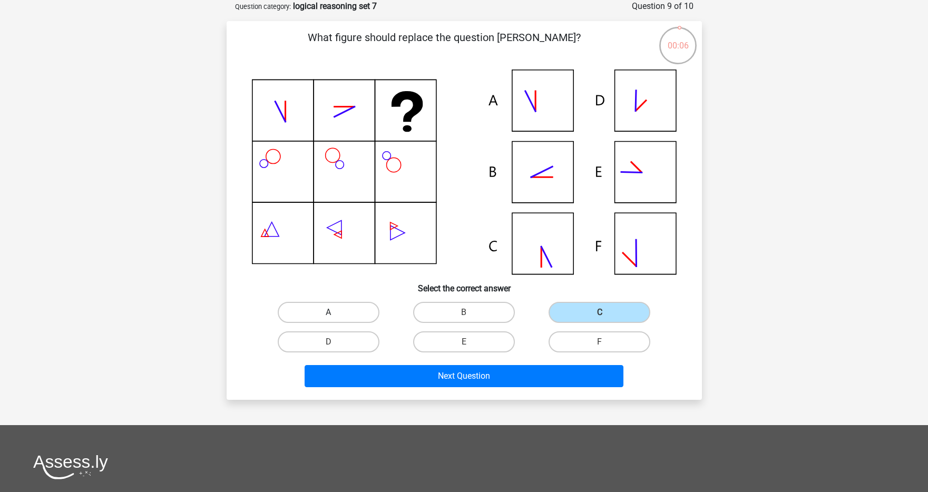
radio input "true"
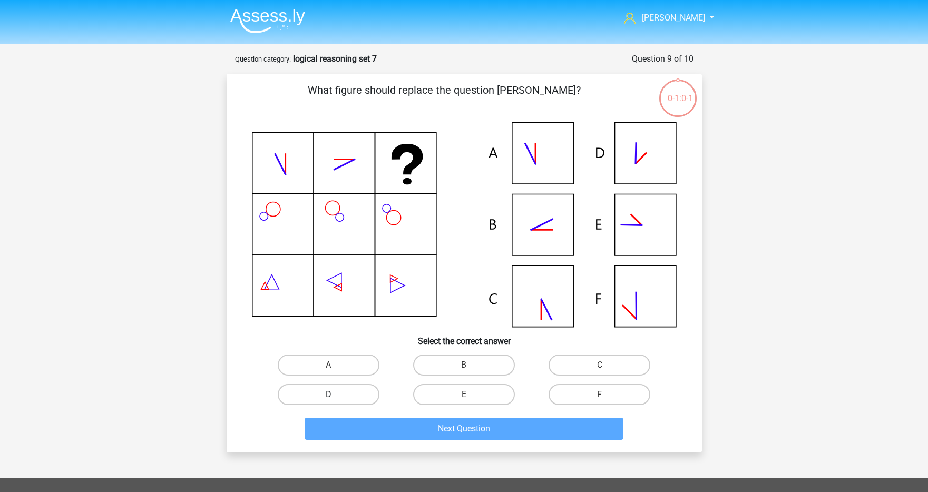
scroll to position [53, 0]
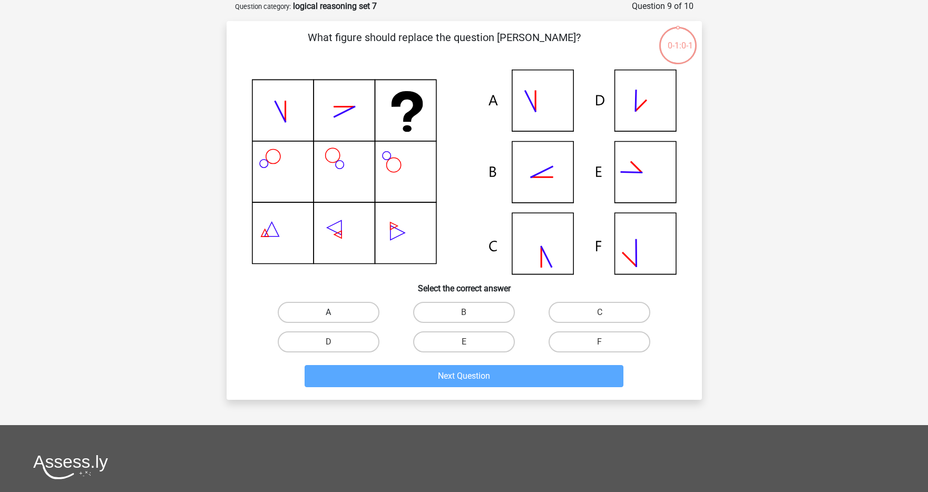
click at [344, 316] on label "A" at bounding box center [329, 312] width 102 height 21
click at [335, 316] on input "A" at bounding box center [331, 315] width 7 height 7
radio input "true"
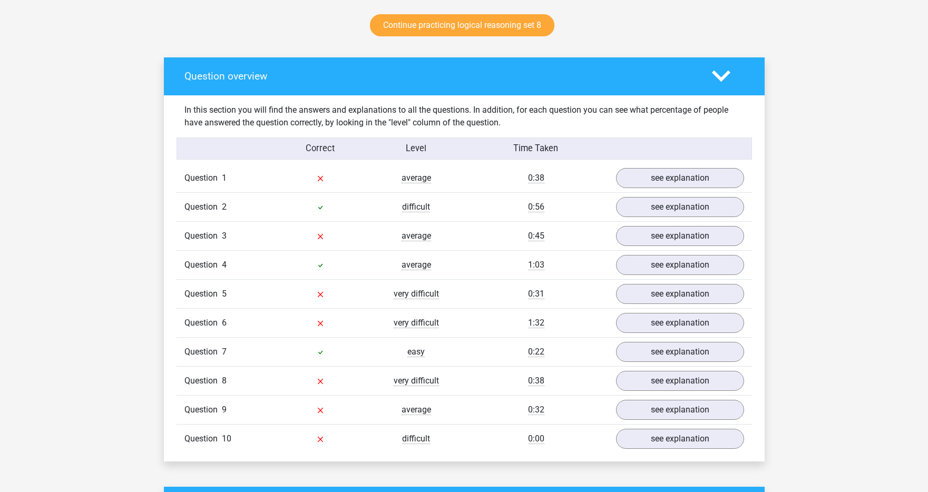
scroll to position [560, 0]
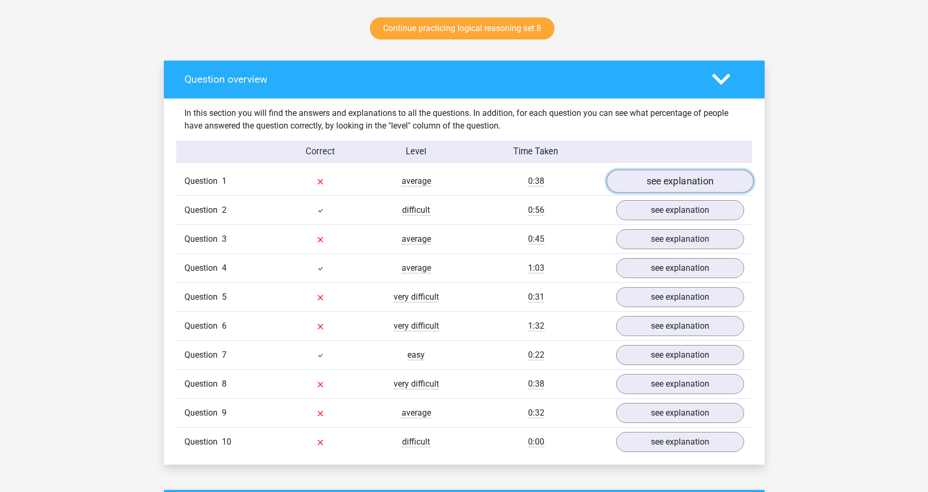
click at [665, 181] on link "see explanation" at bounding box center [679, 181] width 147 height 23
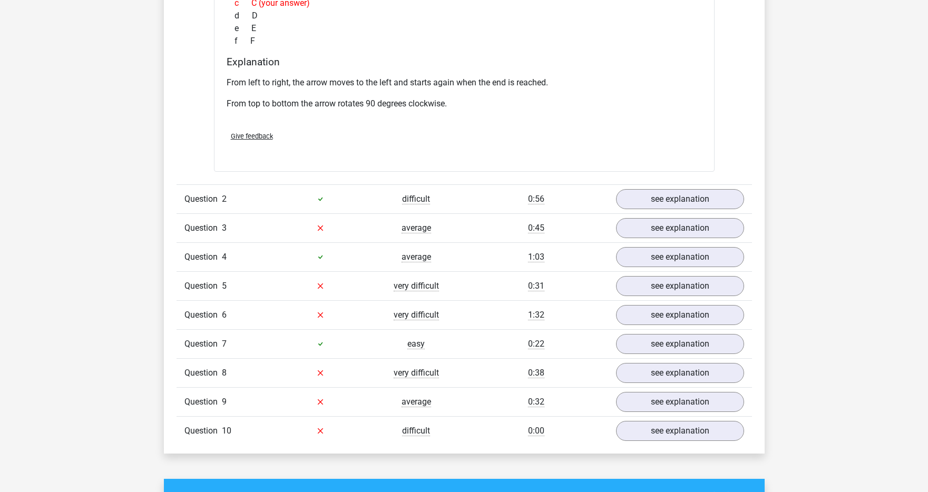
scroll to position [1062, 0]
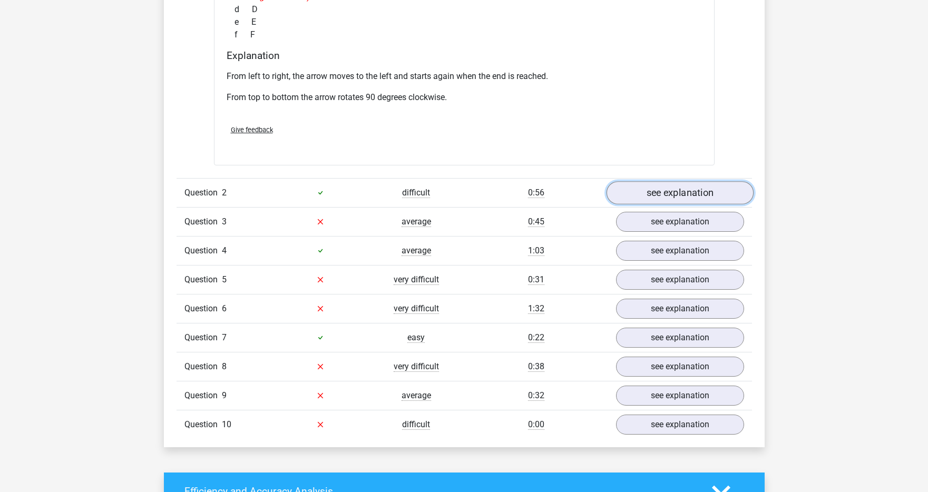
click at [679, 189] on link "see explanation" at bounding box center [679, 192] width 147 height 23
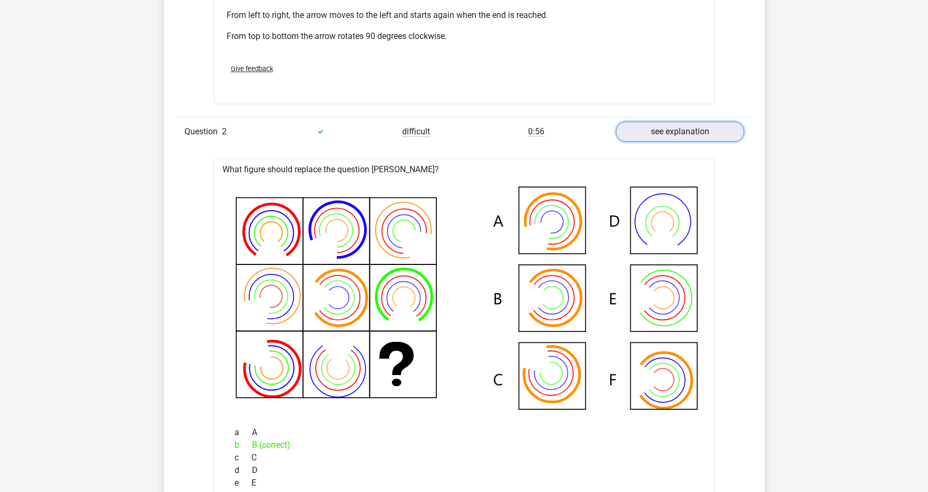
scroll to position [1081, 0]
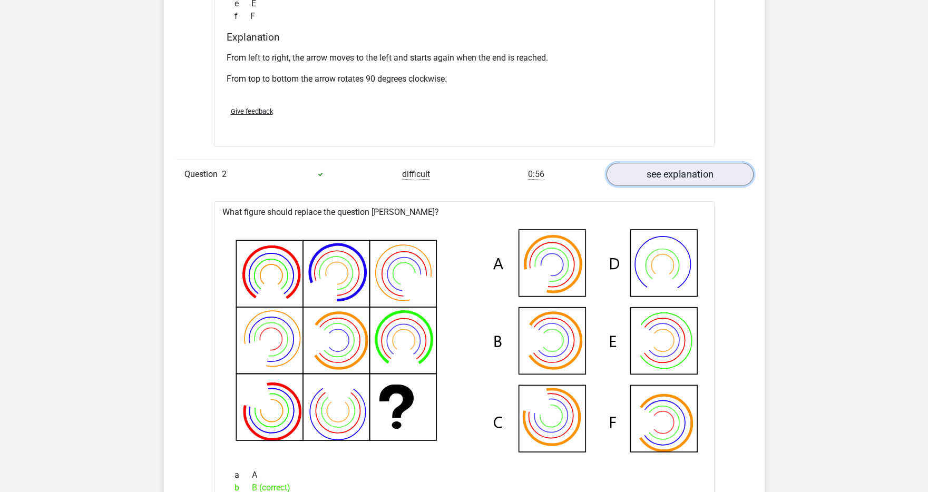
click at [644, 169] on link "see explanation" at bounding box center [679, 174] width 147 height 23
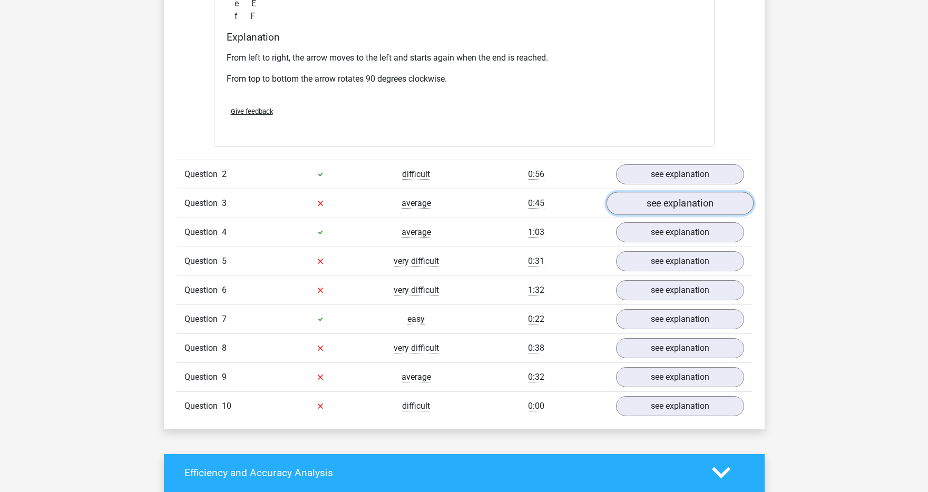
click at [645, 203] on link "see explanation" at bounding box center [679, 203] width 147 height 23
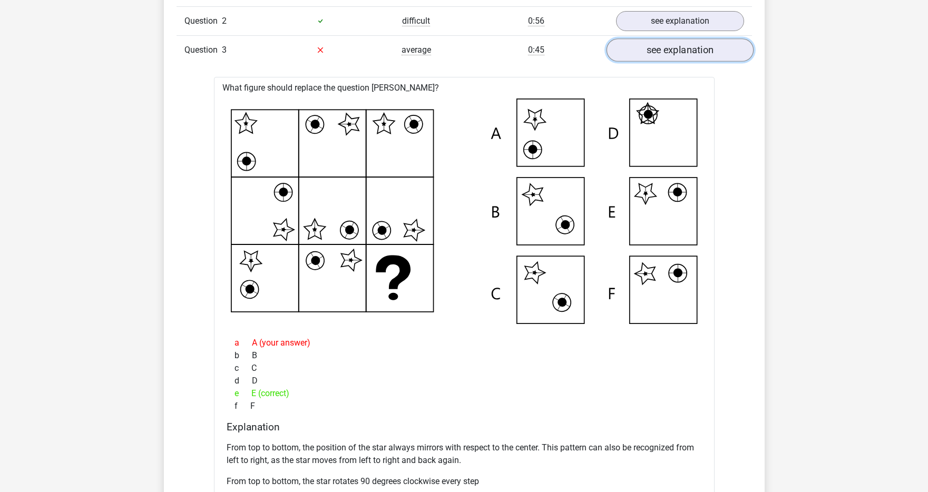
scroll to position [1251, 0]
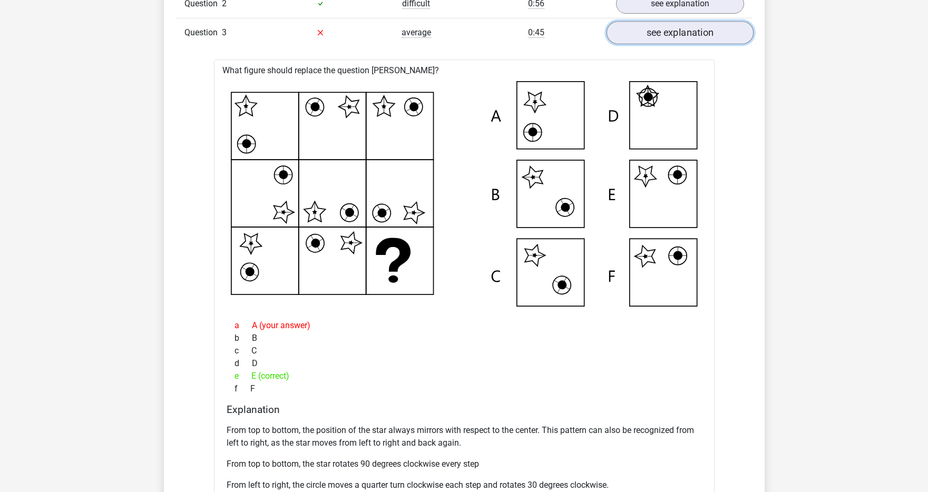
click at [670, 32] on link "see explanation" at bounding box center [679, 32] width 147 height 23
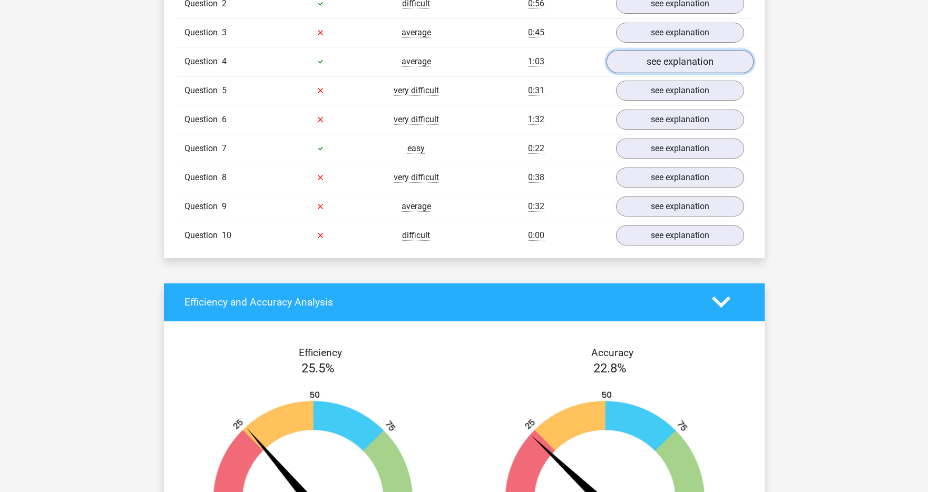
click at [658, 62] on link "see explanation" at bounding box center [679, 61] width 147 height 23
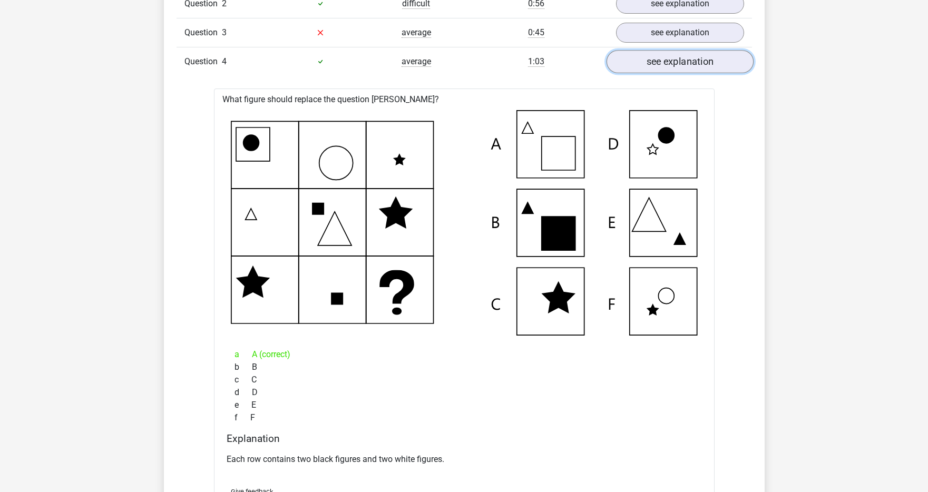
click at [658, 62] on link "see explanation" at bounding box center [679, 61] width 147 height 23
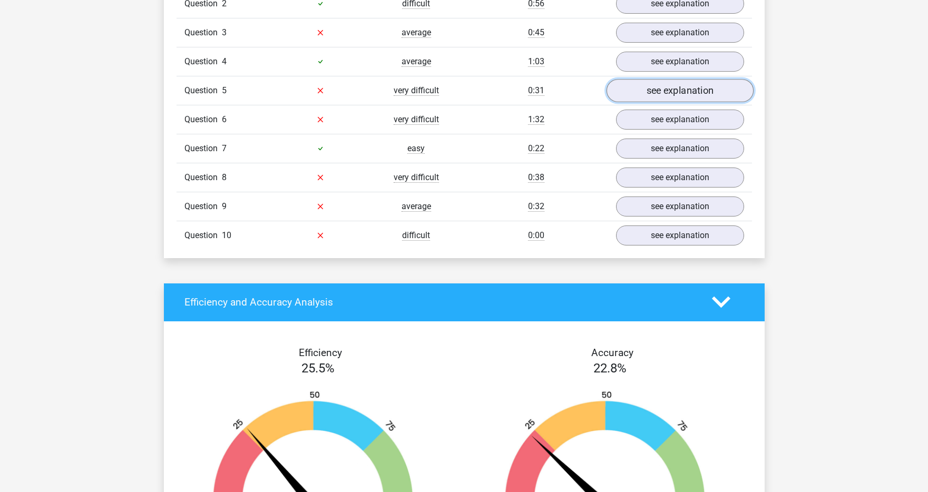
click at [651, 92] on link "see explanation" at bounding box center [679, 90] width 147 height 23
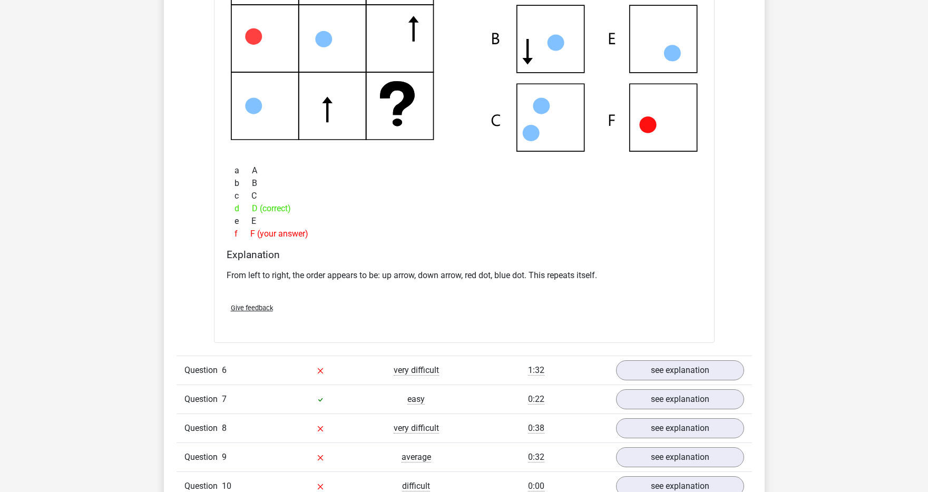
scroll to position [1557, 0]
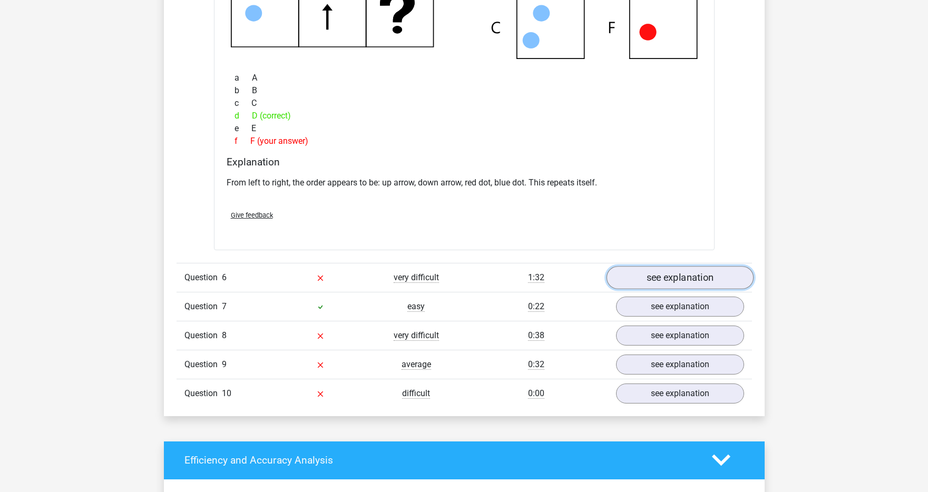
click at [668, 270] on link "see explanation" at bounding box center [679, 277] width 147 height 23
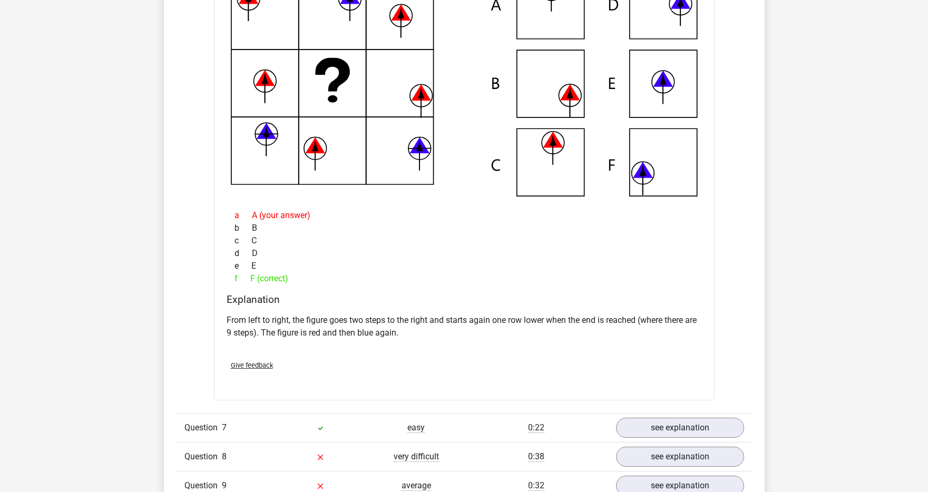
scroll to position [1967, 0]
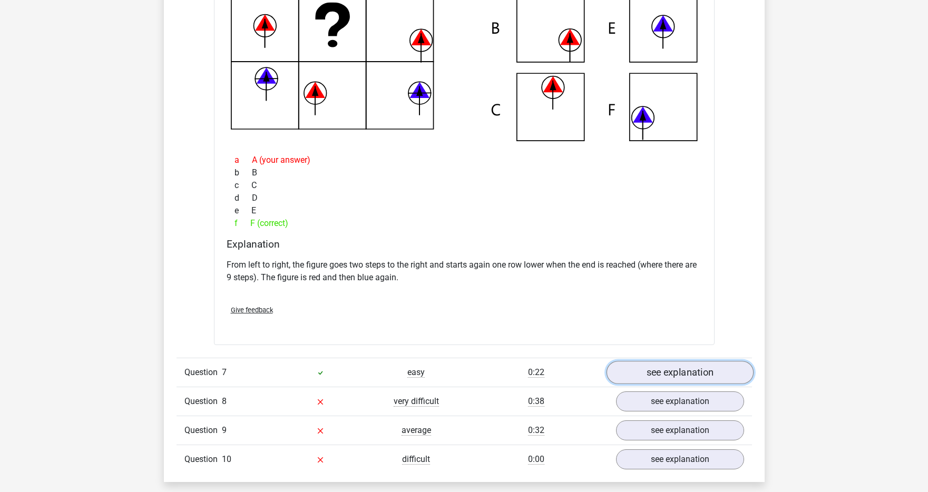
click at [659, 367] on link "see explanation" at bounding box center [679, 372] width 147 height 23
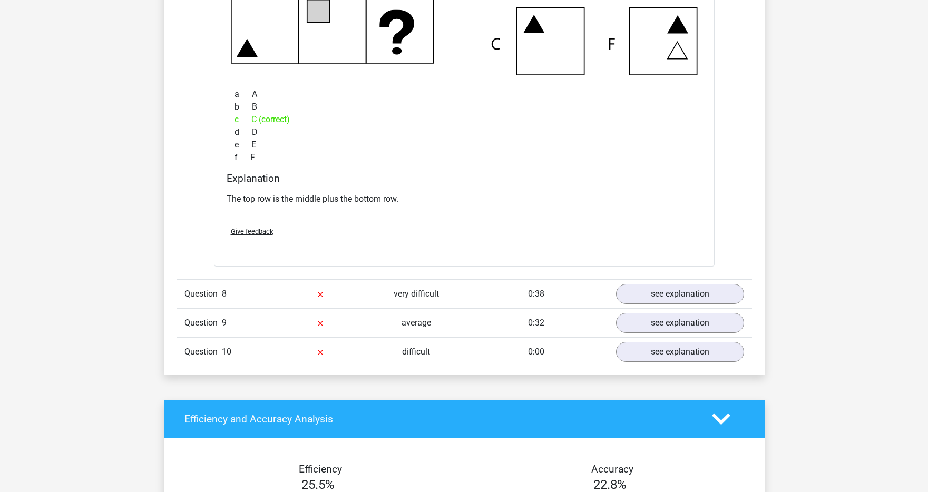
scroll to position [2541, 0]
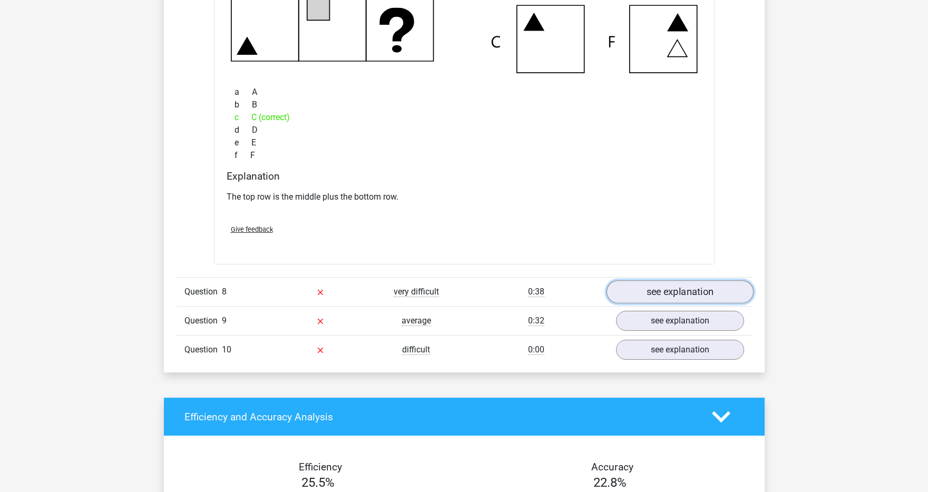
click at [671, 296] on link "see explanation" at bounding box center [679, 292] width 147 height 23
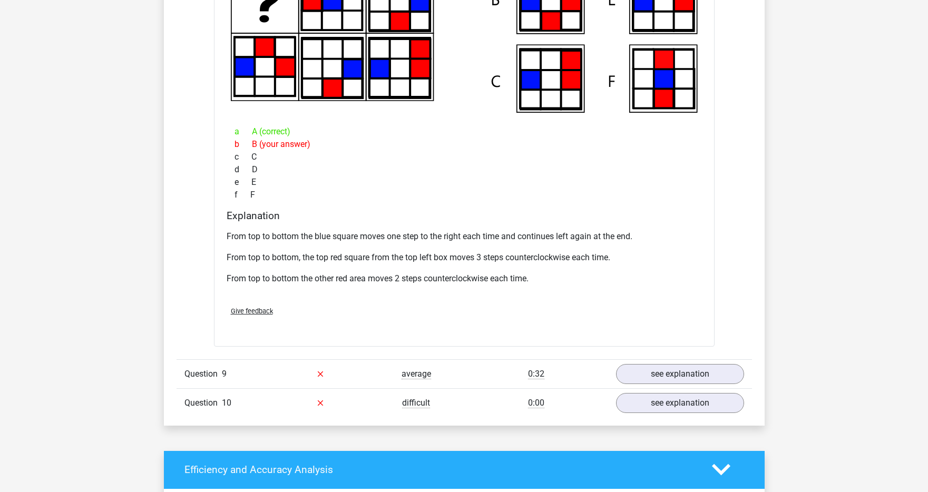
scroll to position [3075, 0]
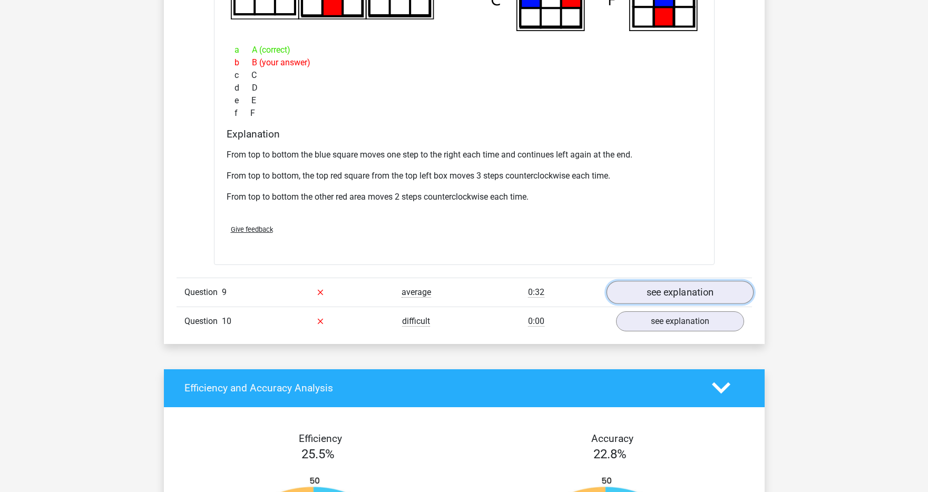
click at [669, 293] on link "see explanation" at bounding box center [679, 292] width 147 height 23
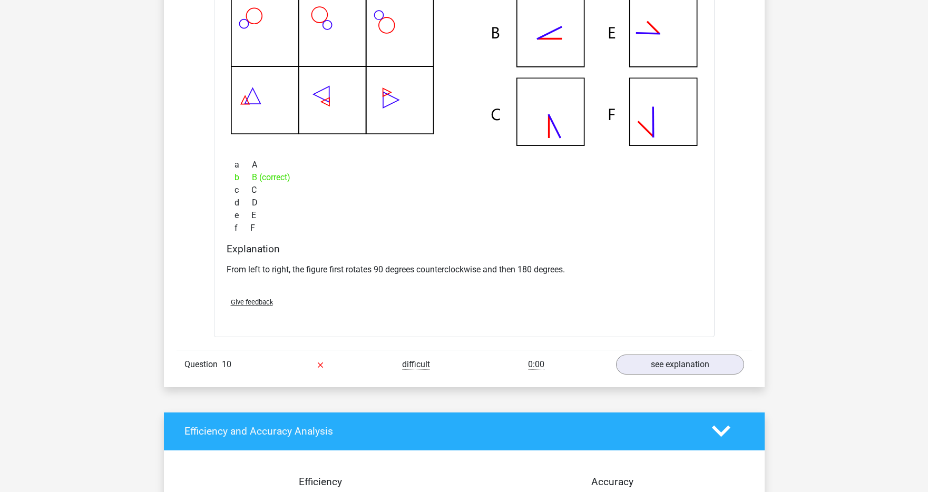
scroll to position [3498, 0]
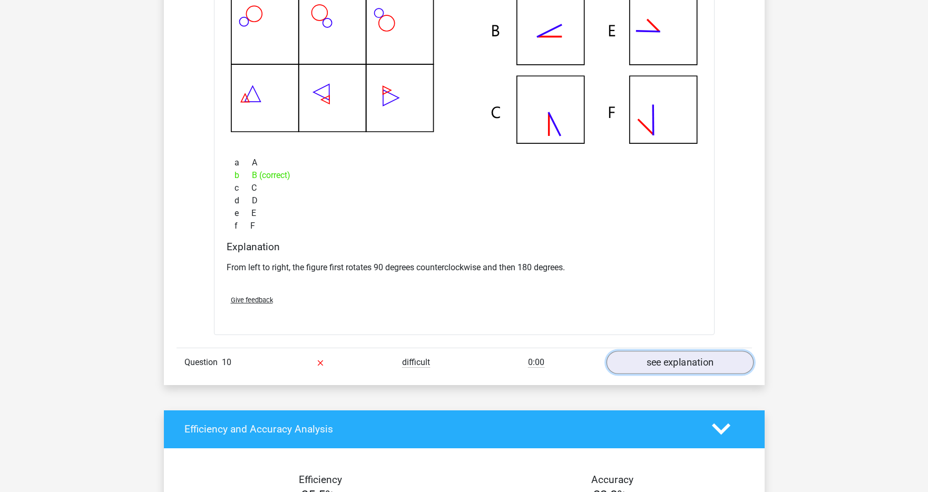
click at [629, 365] on link "see explanation" at bounding box center [679, 362] width 147 height 23
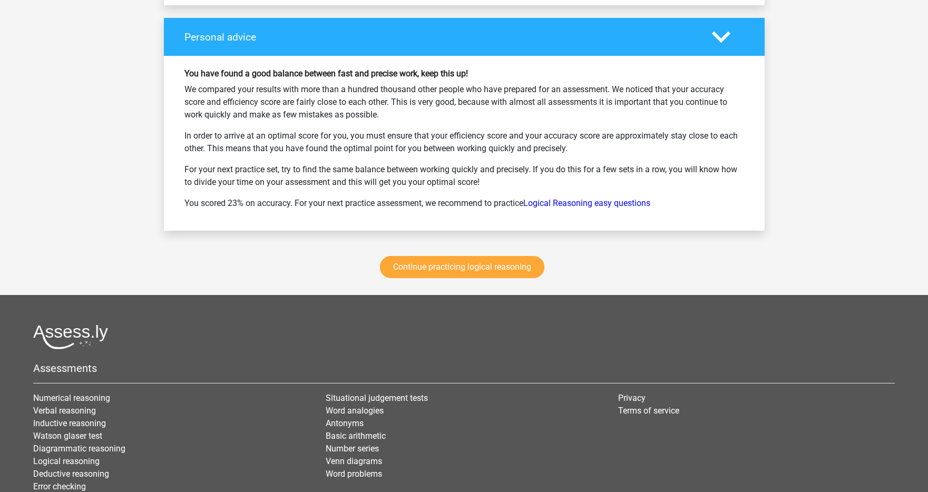
scroll to position [4756, 0]
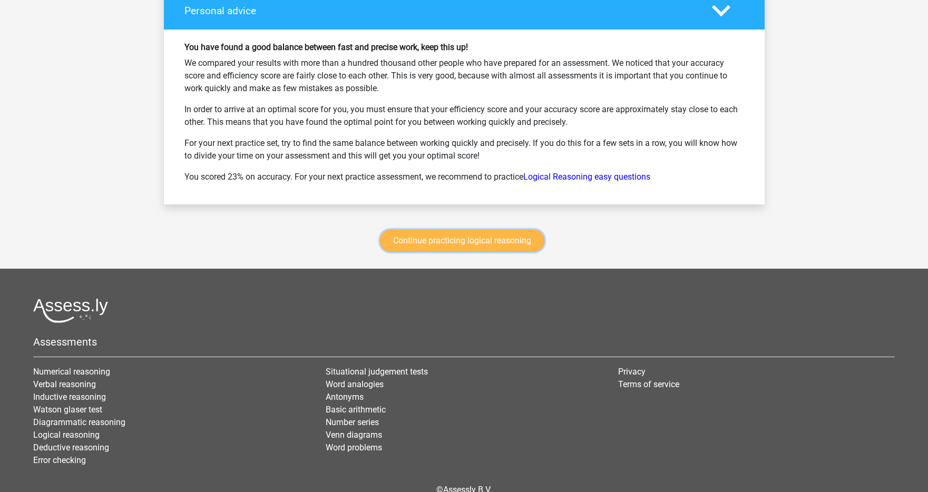
click at [533, 247] on link "Continue practicing logical reasoning" at bounding box center [462, 241] width 164 height 22
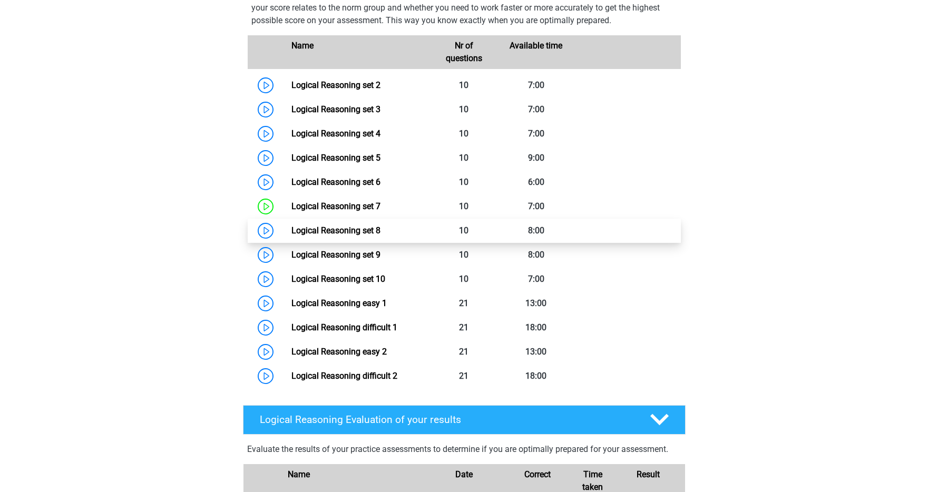
scroll to position [477, 0]
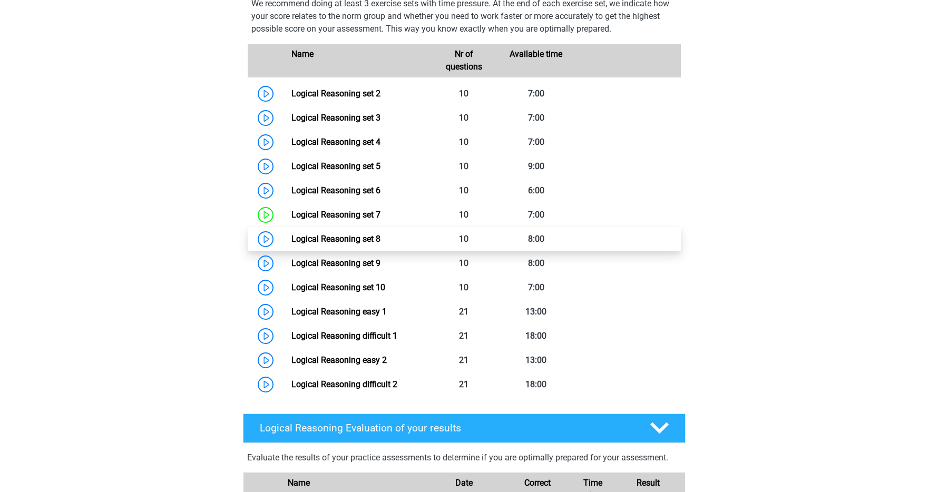
click at [291, 244] on link "Logical Reasoning set 8" at bounding box center [335, 239] width 89 height 10
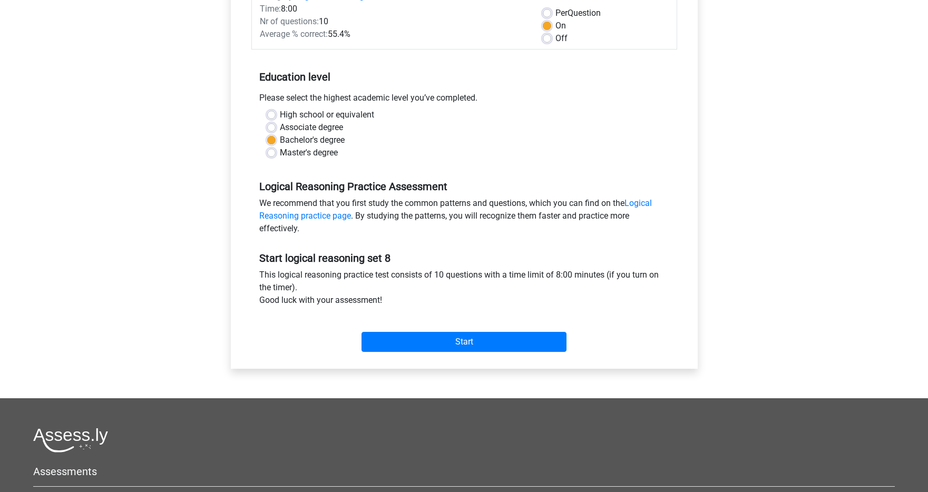
scroll to position [259, 0]
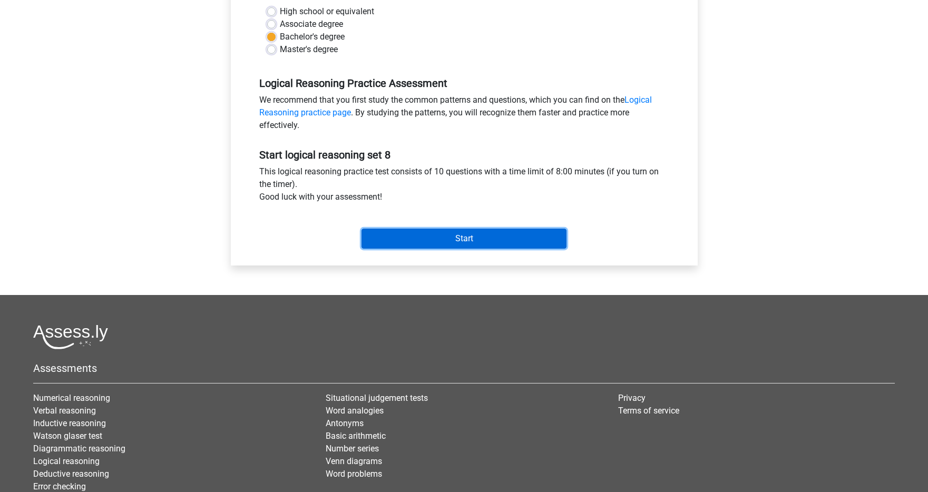
click at [494, 234] on input "Start" at bounding box center [463, 239] width 205 height 20
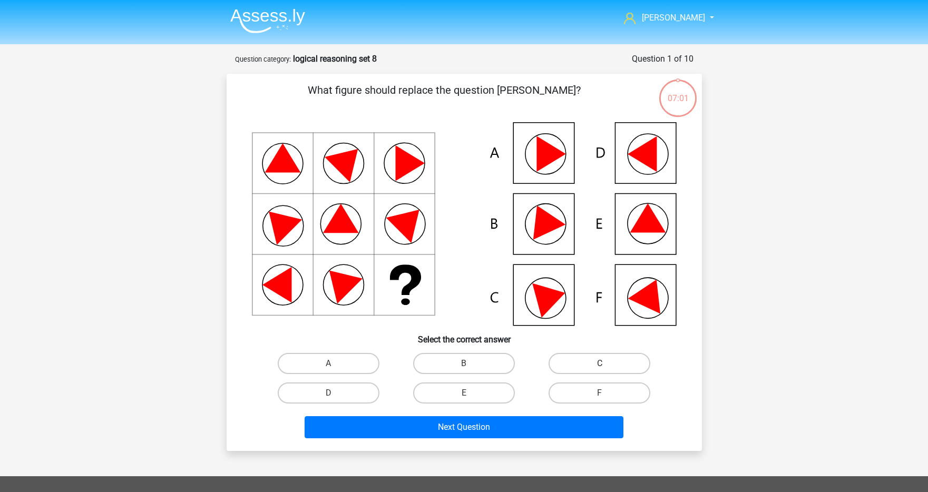
click at [567, 366] on label "C" at bounding box center [599, 363] width 102 height 21
click at [600, 366] on input "C" at bounding box center [603, 367] width 7 height 7
radio input "true"
click at [355, 383] on label "D" at bounding box center [329, 393] width 102 height 21
click at [335, 393] on input "D" at bounding box center [331, 396] width 7 height 7
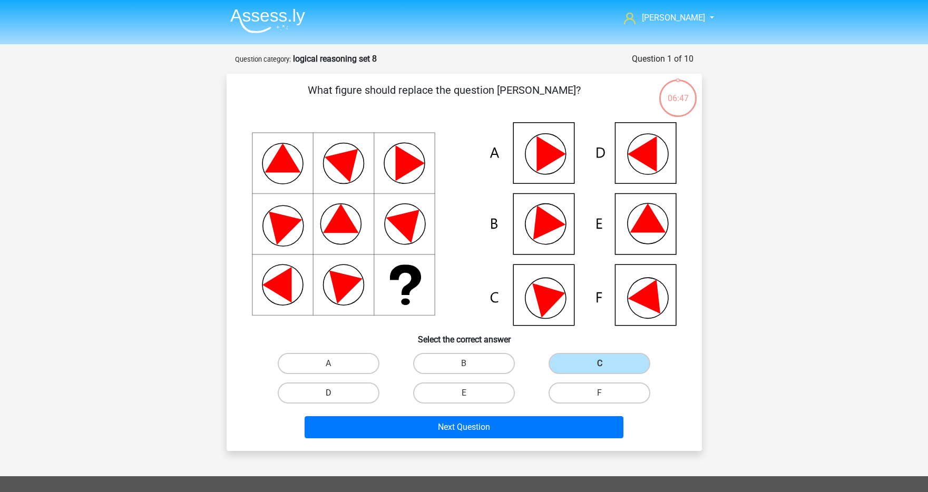
radio input "true"
click at [352, 390] on label "D" at bounding box center [329, 393] width 102 height 21
click at [335, 393] on input "D" at bounding box center [331, 396] width 7 height 7
click at [493, 391] on label "E" at bounding box center [464, 393] width 102 height 21
click at [471, 393] on input "E" at bounding box center [467, 396] width 7 height 7
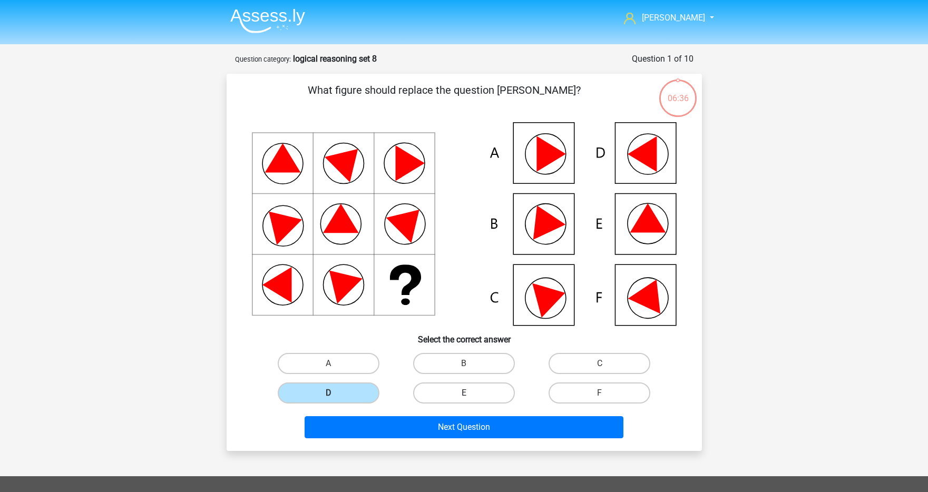
radio input "true"
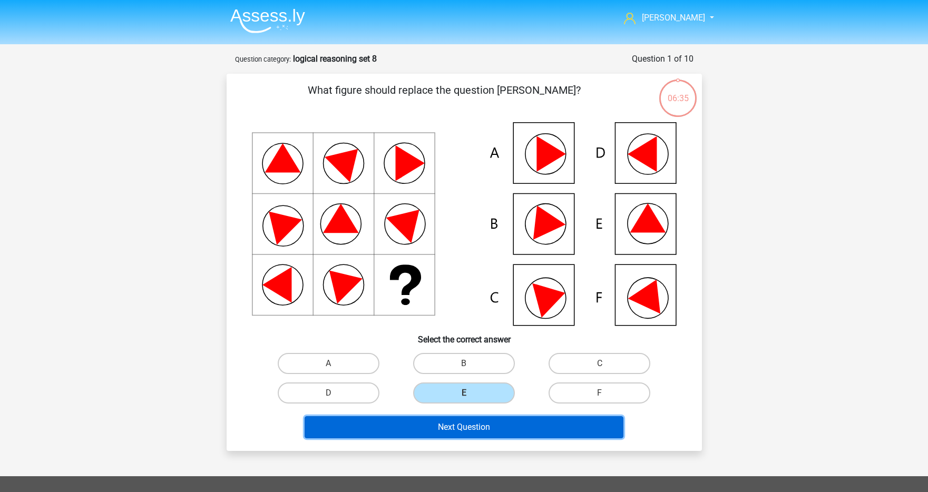
click at [481, 421] on button "Next Question" at bounding box center [464, 427] width 319 height 22
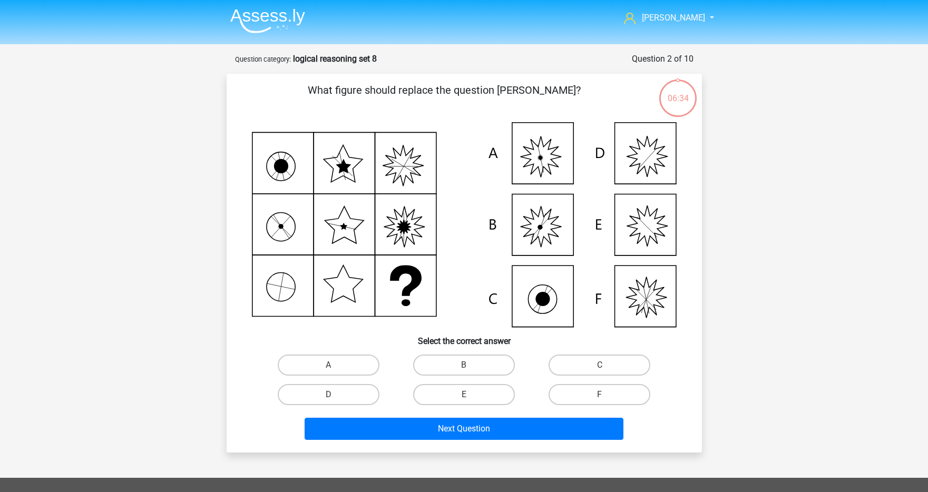
scroll to position [53, 0]
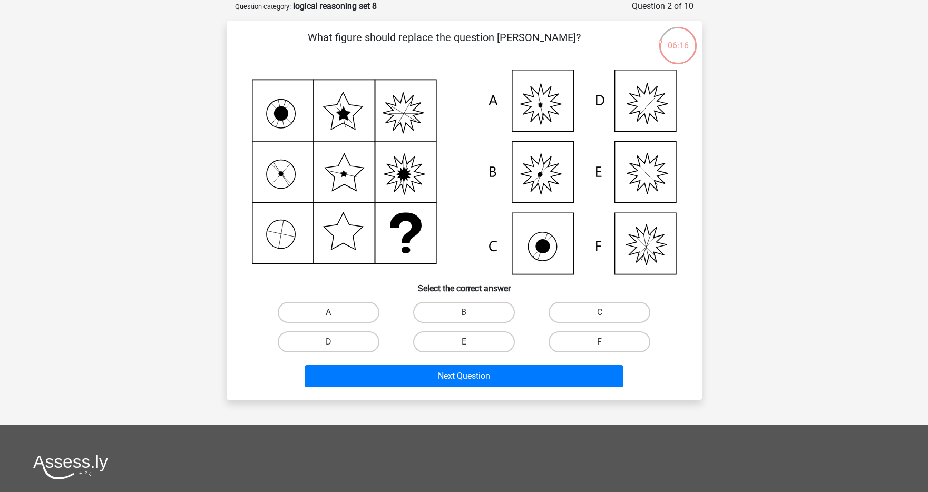
click at [300, 318] on label "A" at bounding box center [329, 312] width 102 height 21
click at [328, 318] on input "A" at bounding box center [331, 315] width 7 height 7
radio input "true"
click at [441, 397] on div "What figure should replace the question [PERSON_NAME]? Select the correct answe…" at bounding box center [464, 210] width 475 height 379
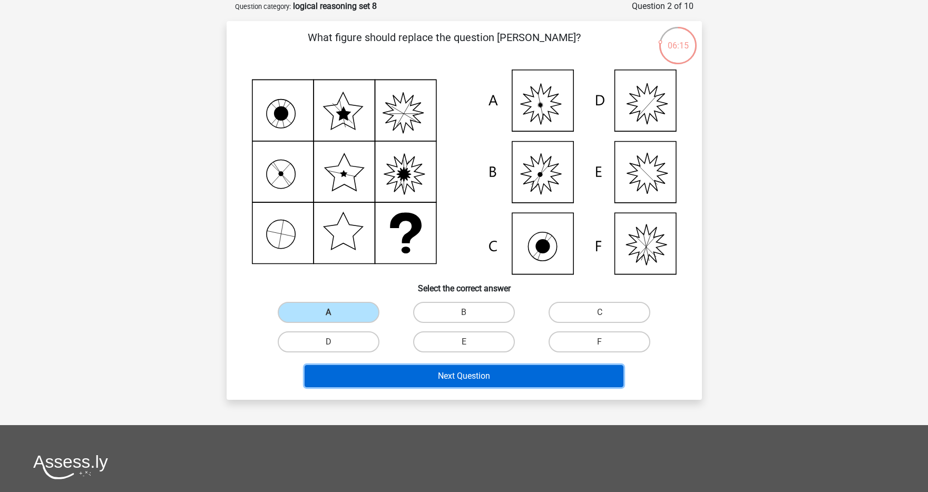
click at [447, 380] on button "Next Question" at bounding box center [464, 376] width 319 height 22
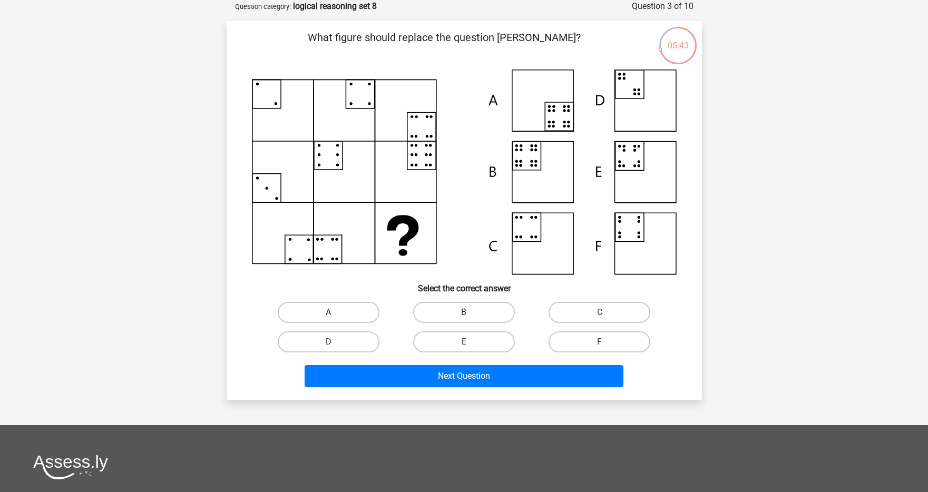
click at [458, 308] on label "B" at bounding box center [464, 312] width 102 height 21
click at [464, 312] on input "B" at bounding box center [467, 315] width 7 height 7
radio input "true"
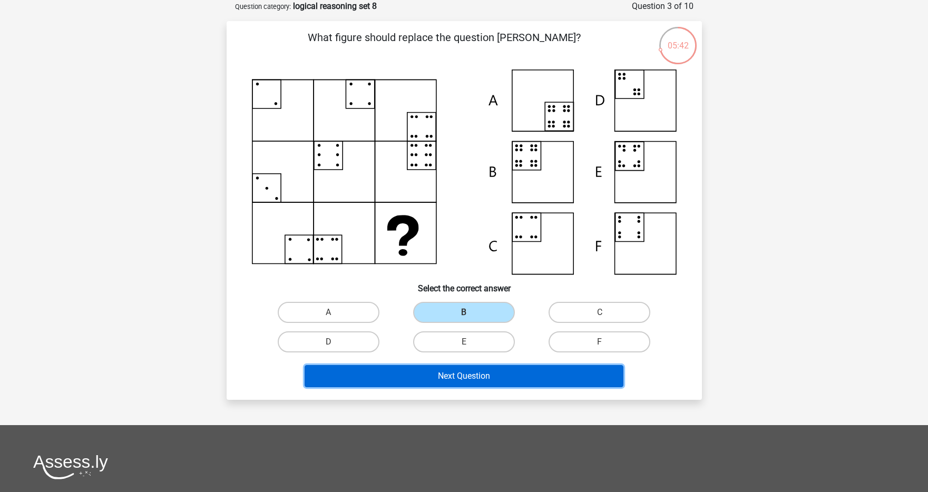
click at [458, 367] on button "Next Question" at bounding box center [464, 376] width 319 height 22
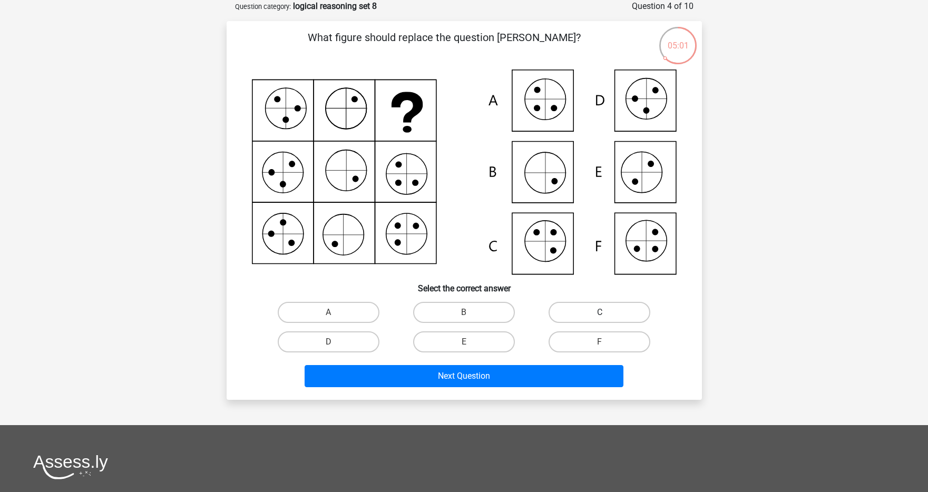
click at [618, 317] on label "C" at bounding box center [599, 312] width 102 height 21
click at [606, 317] on input "C" at bounding box center [603, 315] width 7 height 7
radio input "true"
click at [296, 300] on div "A" at bounding box center [328, 313] width 135 height 30
click at [298, 302] on label "A" at bounding box center [329, 312] width 102 height 21
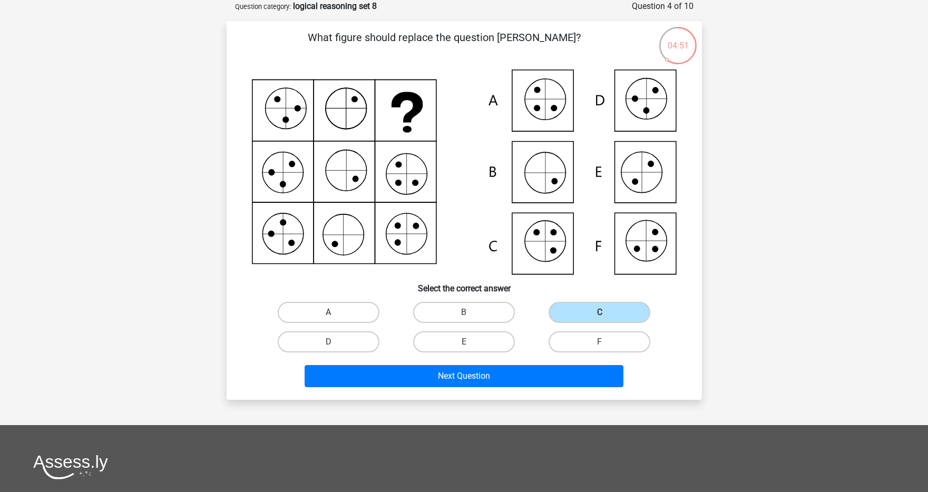
click at [328, 312] on input "A" at bounding box center [331, 315] width 7 height 7
radio input "true"
click at [629, 302] on label "C" at bounding box center [599, 312] width 102 height 21
click at [606, 312] on input "C" at bounding box center [603, 315] width 7 height 7
radio input "true"
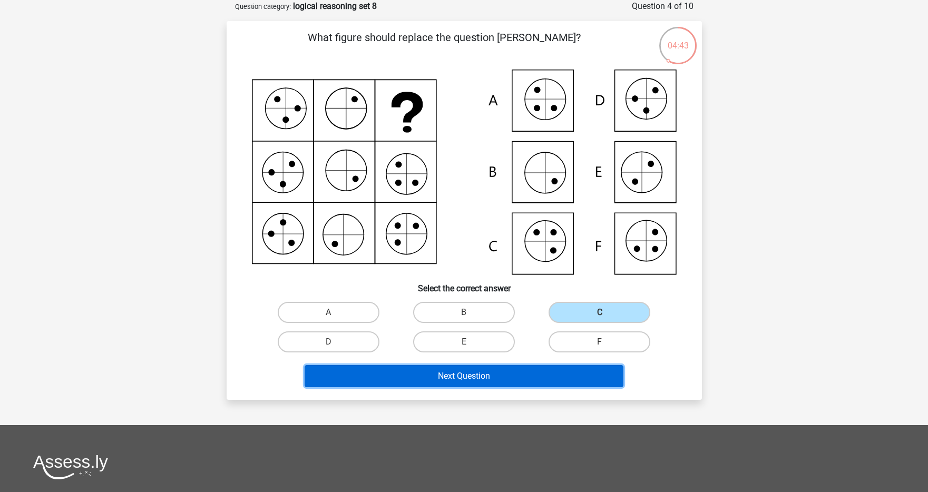
click at [525, 372] on button "Next Question" at bounding box center [464, 376] width 319 height 22
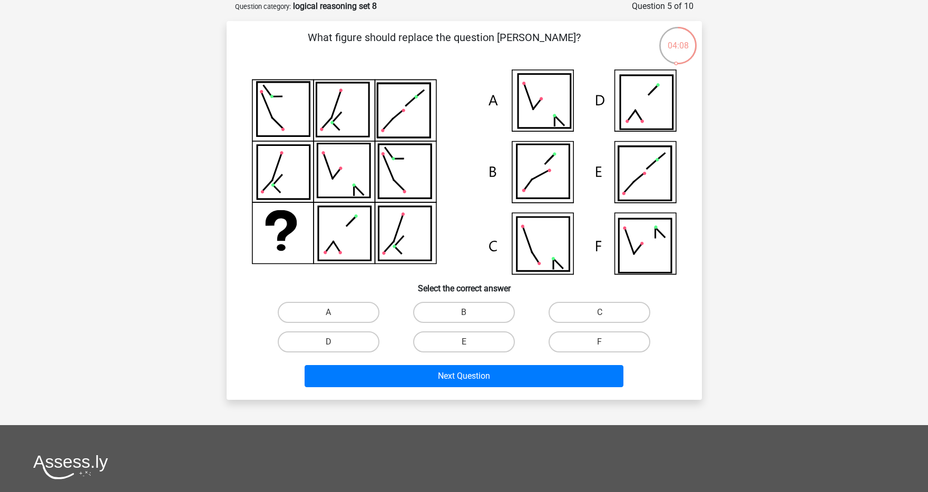
click at [640, 239] on icon at bounding box center [645, 246] width 53 height 54
click at [414, 343] on label "E" at bounding box center [464, 341] width 102 height 21
click at [464, 343] on input "E" at bounding box center [467, 345] width 7 height 7
radio input "true"
click at [421, 343] on label "E" at bounding box center [464, 341] width 102 height 21
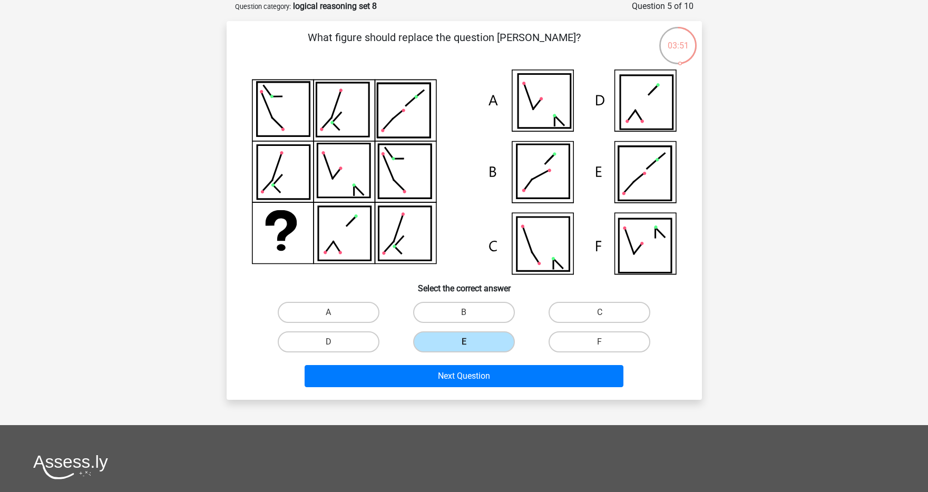
click at [464, 343] on input "E" at bounding box center [467, 345] width 7 height 7
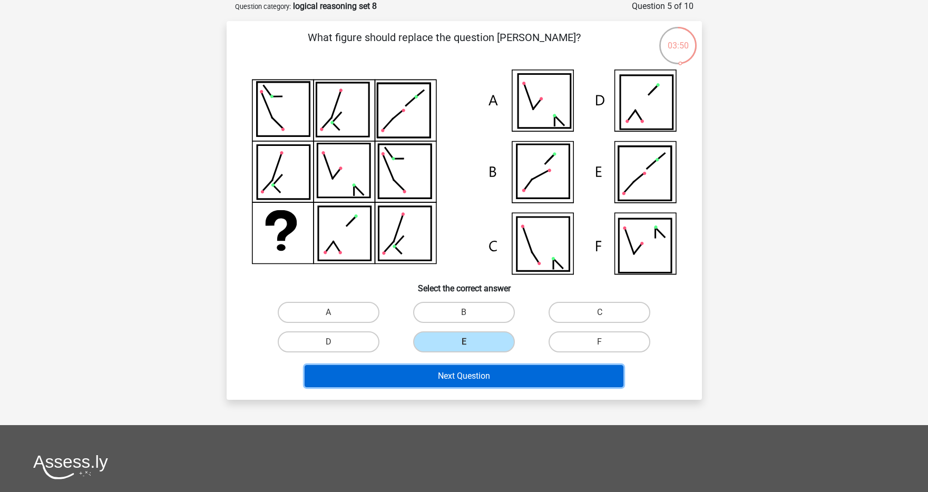
click at [428, 372] on button "Next Question" at bounding box center [464, 376] width 319 height 22
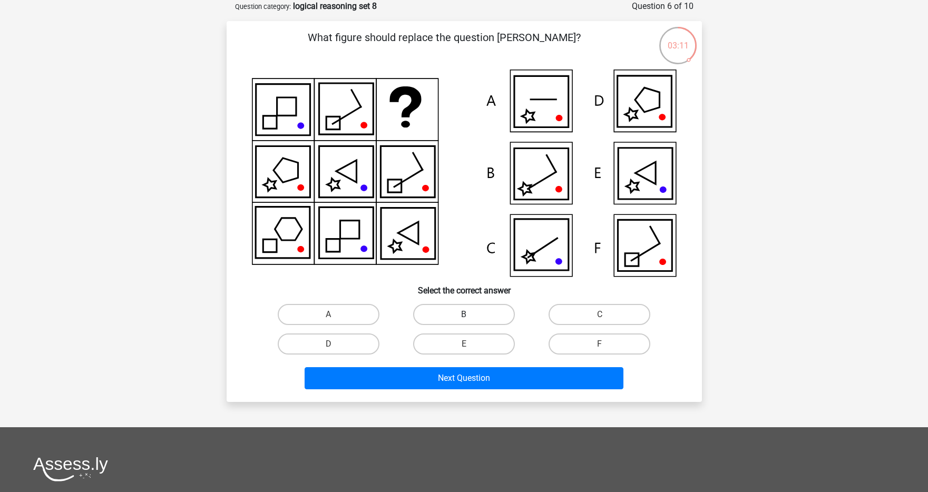
click at [456, 315] on label "B" at bounding box center [464, 314] width 102 height 21
click at [464, 315] on input "B" at bounding box center [467, 318] width 7 height 7
radio input "true"
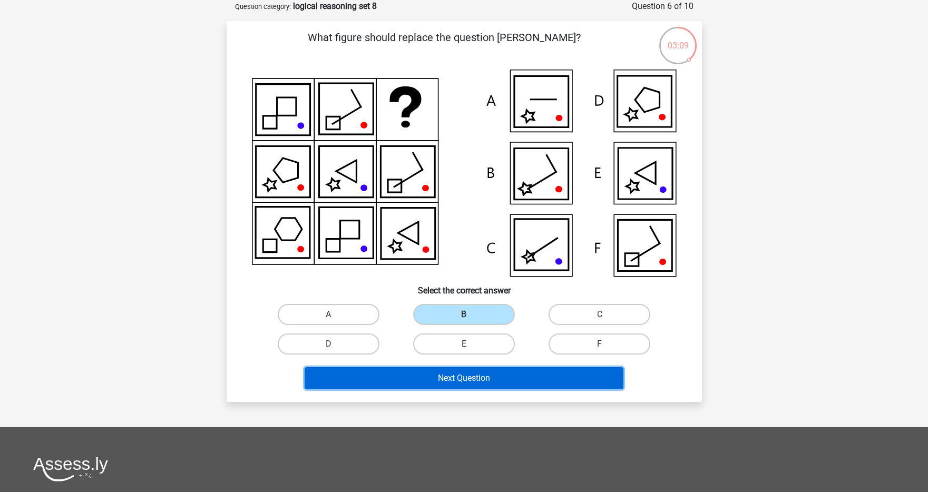
click at [470, 384] on button "Next Question" at bounding box center [464, 378] width 319 height 22
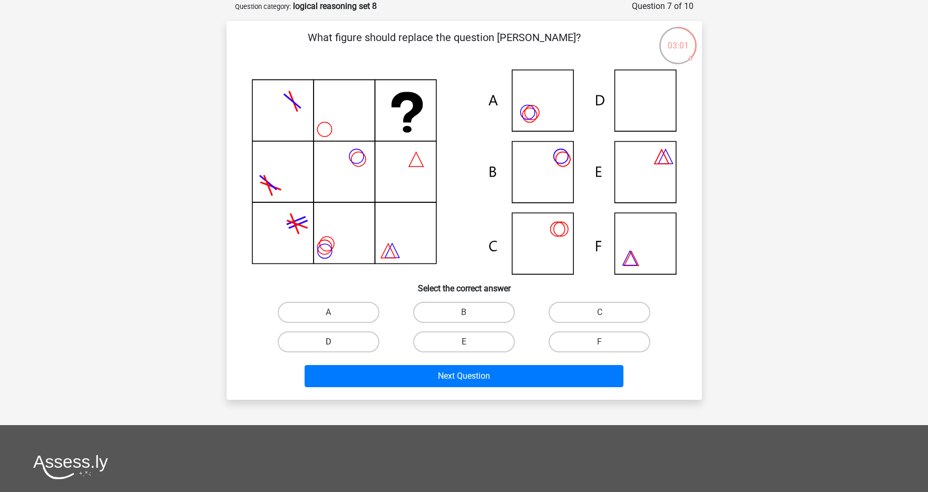
click at [356, 338] on label "D" at bounding box center [329, 341] width 102 height 21
click at [335, 342] on input "D" at bounding box center [331, 345] width 7 height 7
radio input "true"
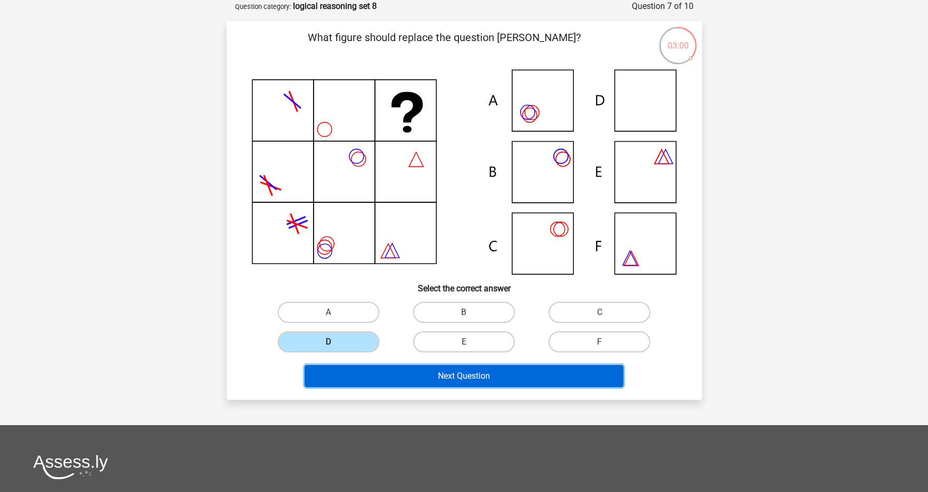
click at [375, 376] on button "Next Question" at bounding box center [464, 376] width 319 height 22
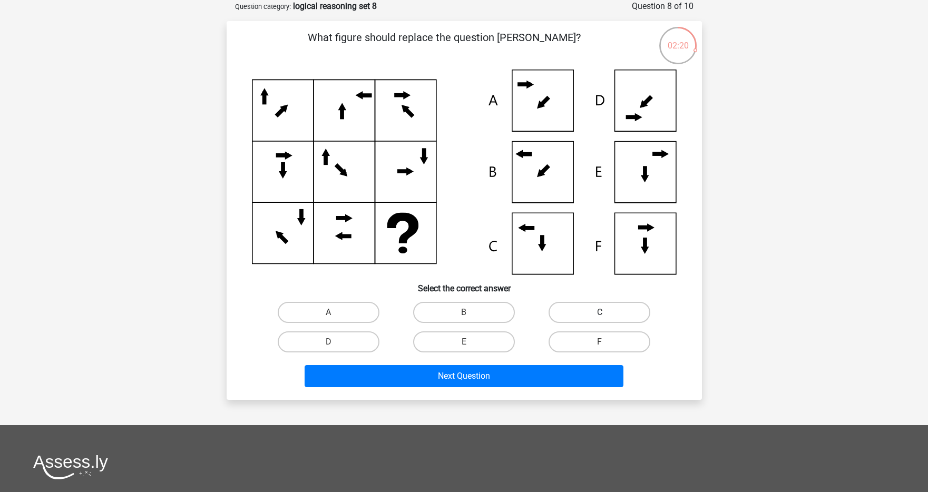
click at [617, 309] on label "C" at bounding box center [599, 312] width 102 height 21
click at [606, 312] on input "C" at bounding box center [603, 315] width 7 height 7
radio input "true"
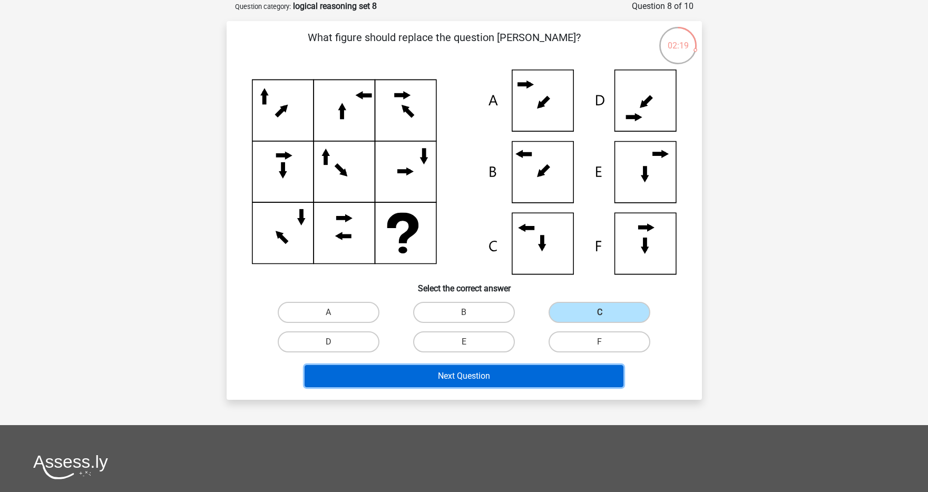
click at [509, 376] on button "Next Question" at bounding box center [464, 376] width 319 height 22
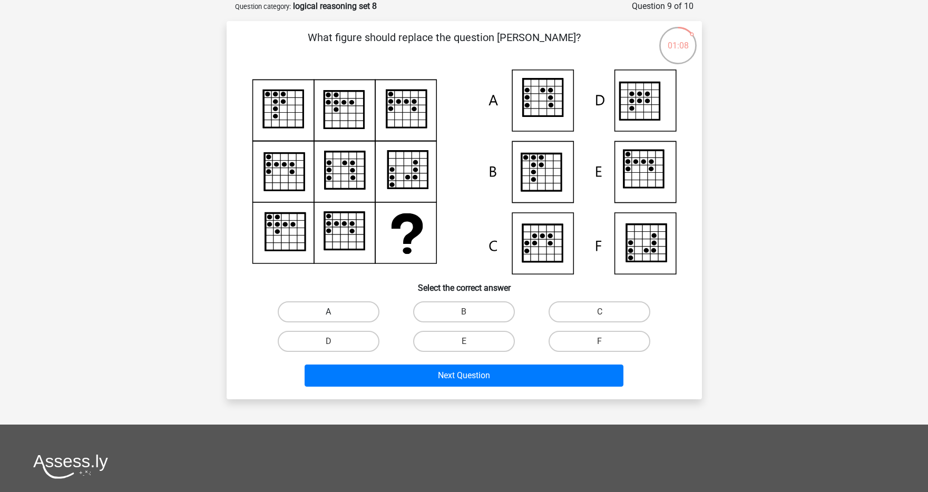
click at [340, 305] on label "A" at bounding box center [329, 311] width 102 height 21
click at [335, 312] on input "A" at bounding box center [331, 315] width 7 height 7
radio input "true"
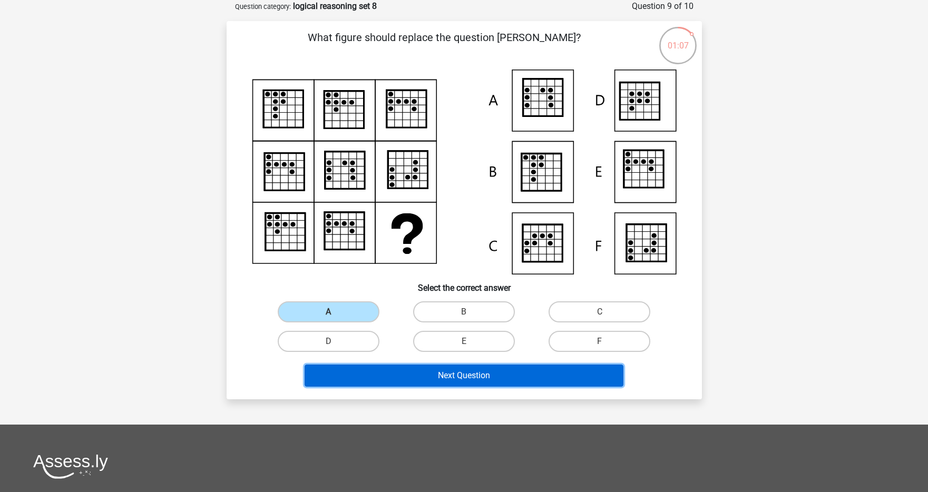
click at [379, 374] on button "Next Question" at bounding box center [464, 376] width 319 height 22
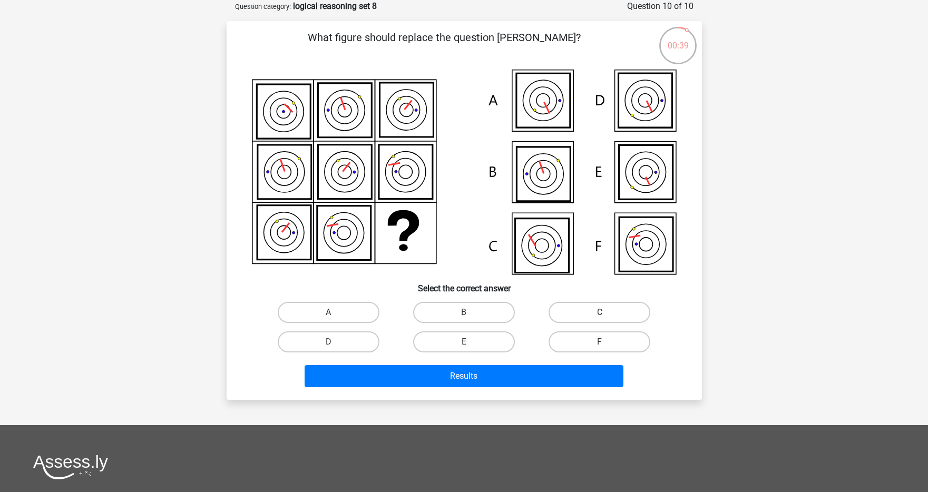
click at [562, 313] on label "C" at bounding box center [599, 312] width 102 height 21
click at [600, 313] on input "C" at bounding box center [603, 315] width 7 height 7
radio input "true"
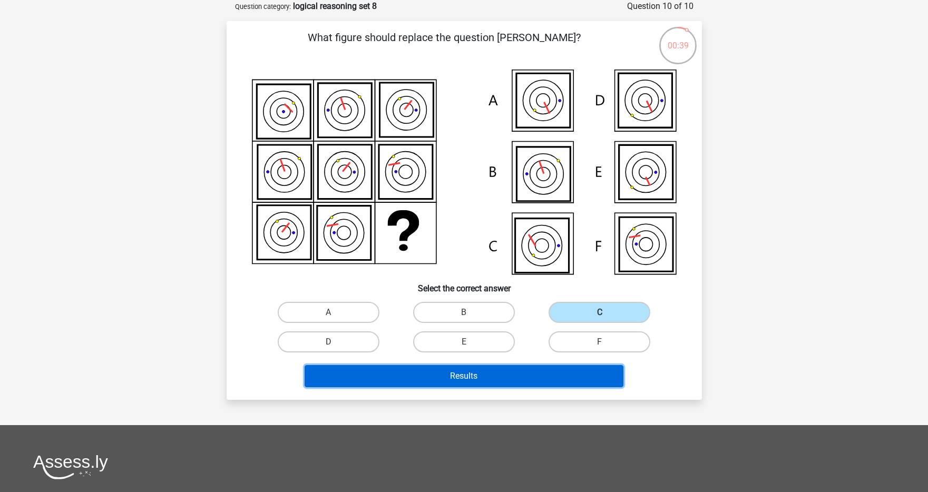
click at [535, 375] on button "Results" at bounding box center [464, 376] width 319 height 22
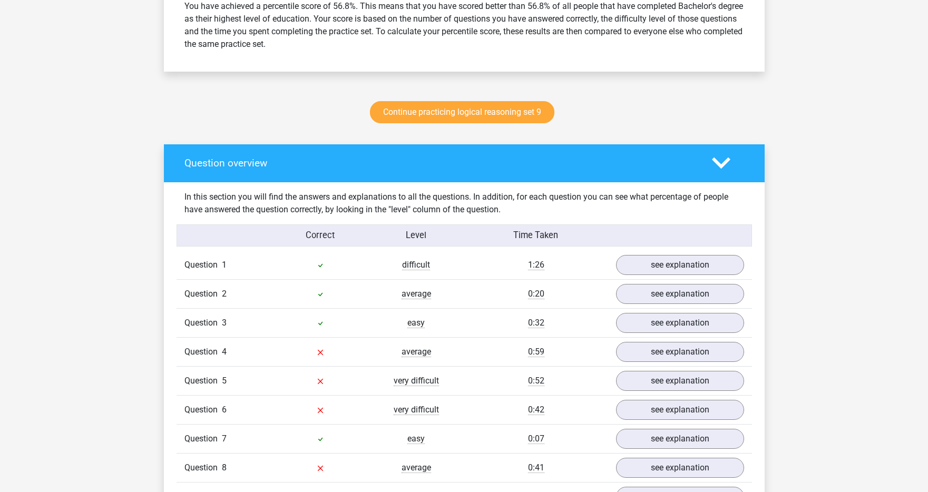
scroll to position [486, 0]
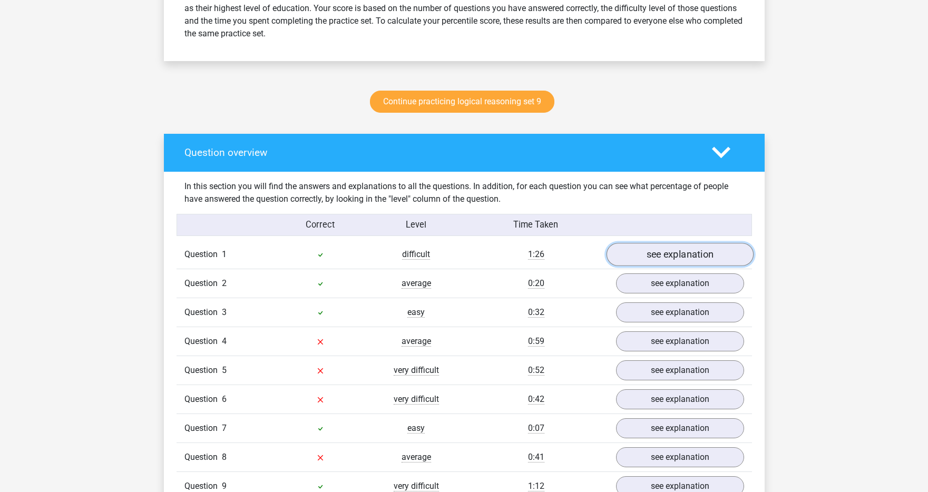
click at [675, 253] on link "see explanation" at bounding box center [679, 254] width 147 height 23
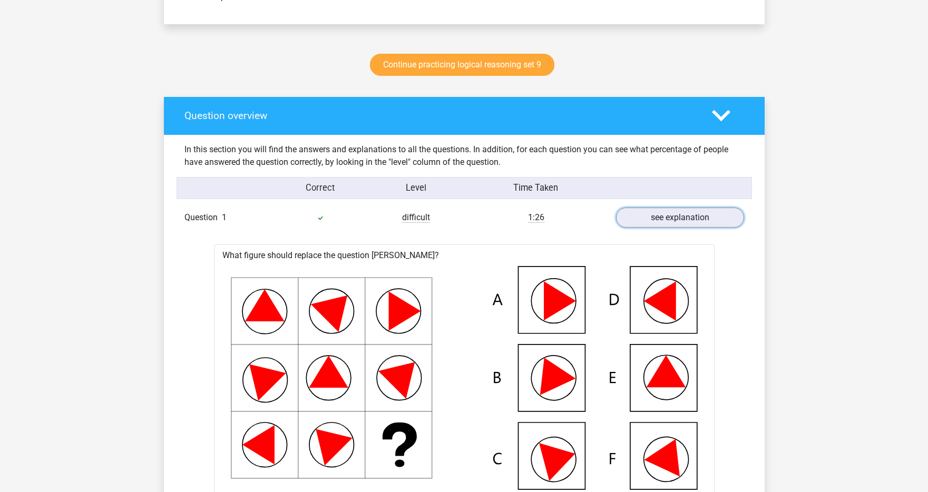
scroll to position [409, 0]
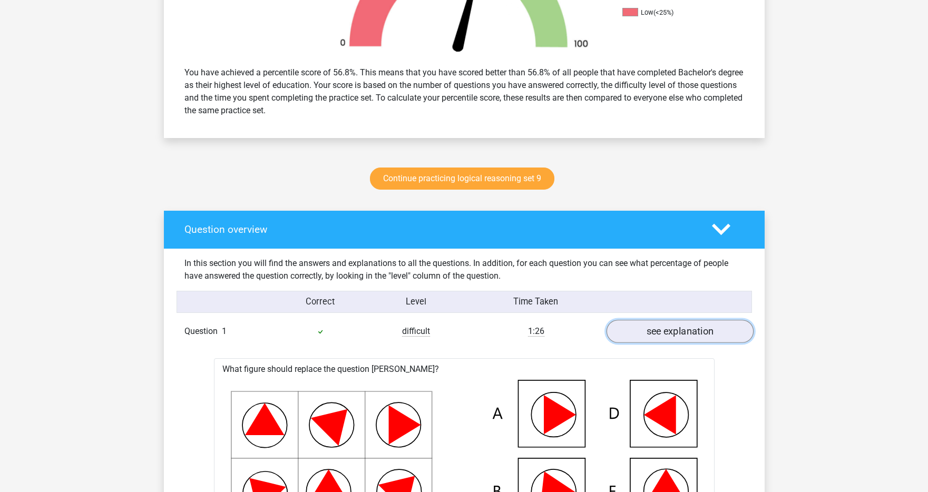
click at [674, 326] on link "see explanation" at bounding box center [679, 331] width 147 height 23
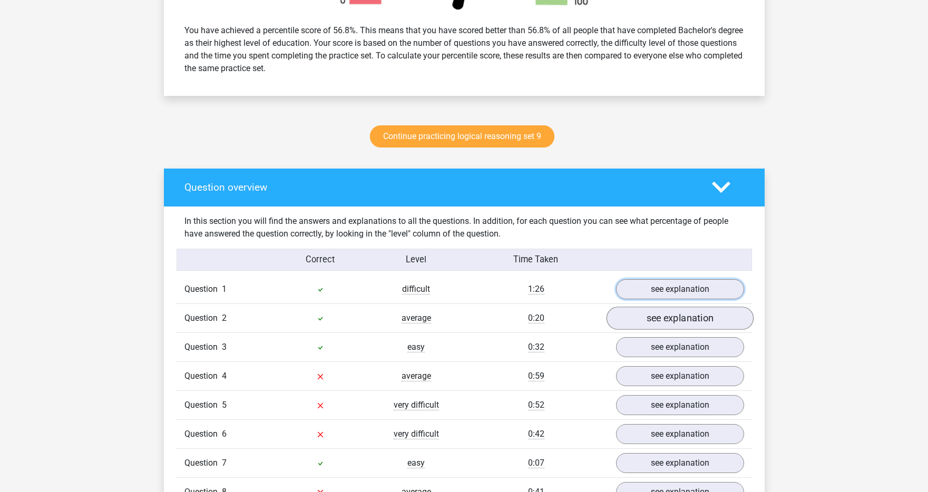
scroll to position [452, 0]
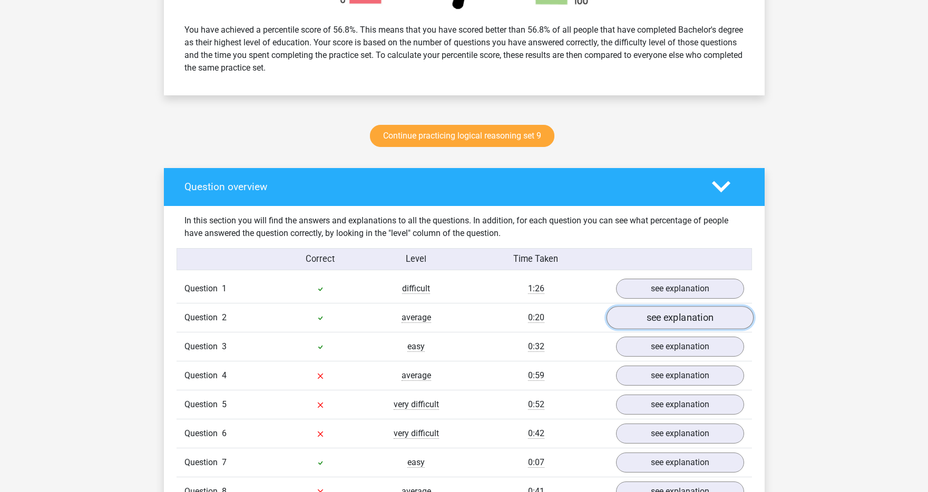
click at [675, 318] on link "see explanation" at bounding box center [679, 317] width 147 height 23
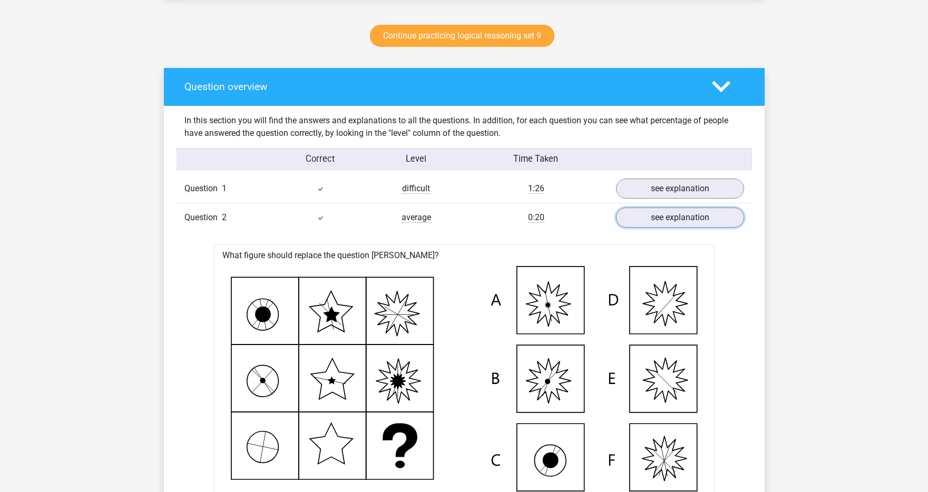
scroll to position [445, 0]
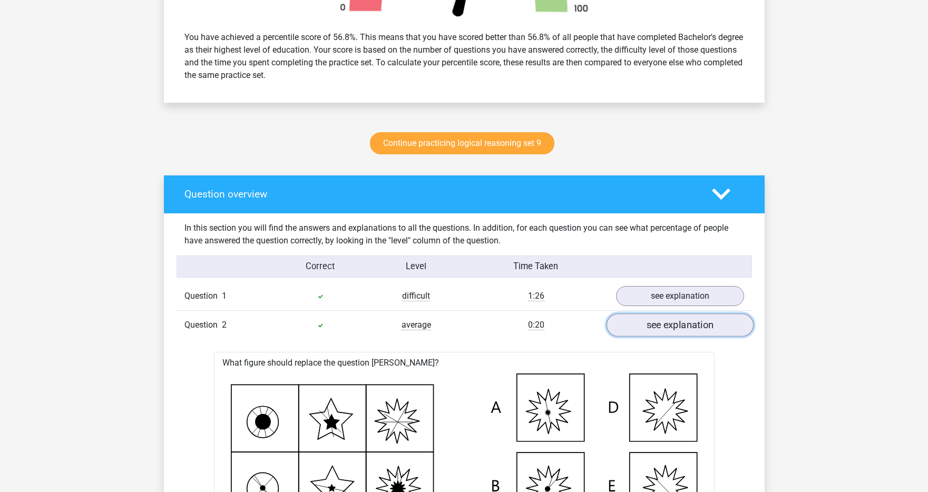
click at [672, 322] on link "see explanation" at bounding box center [679, 325] width 147 height 23
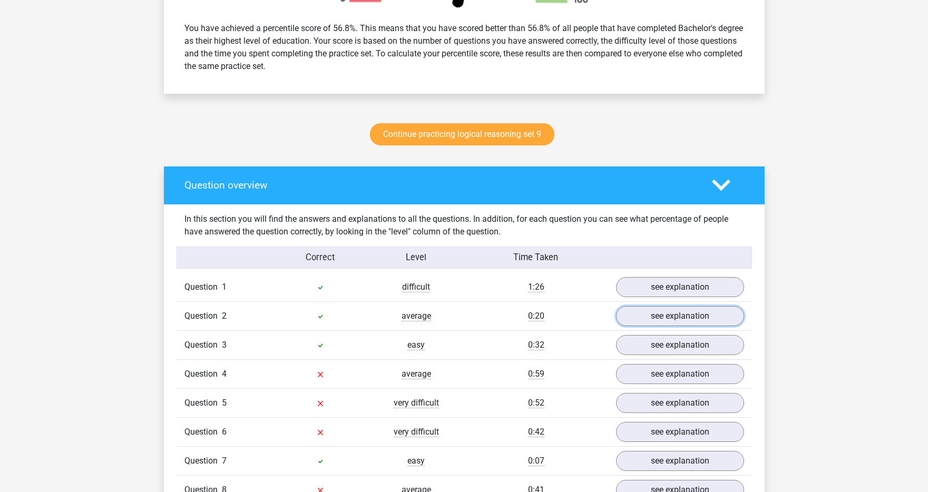
scroll to position [465, 0]
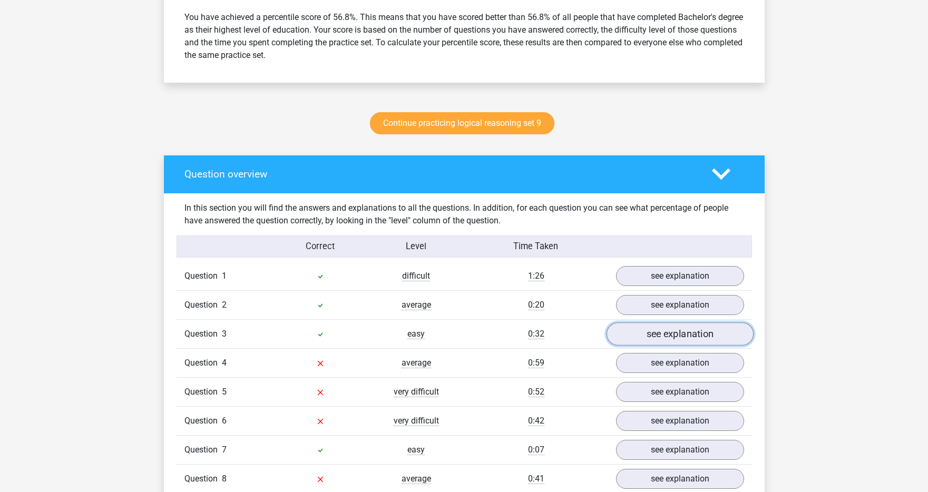
click at [657, 334] on link "see explanation" at bounding box center [679, 333] width 147 height 23
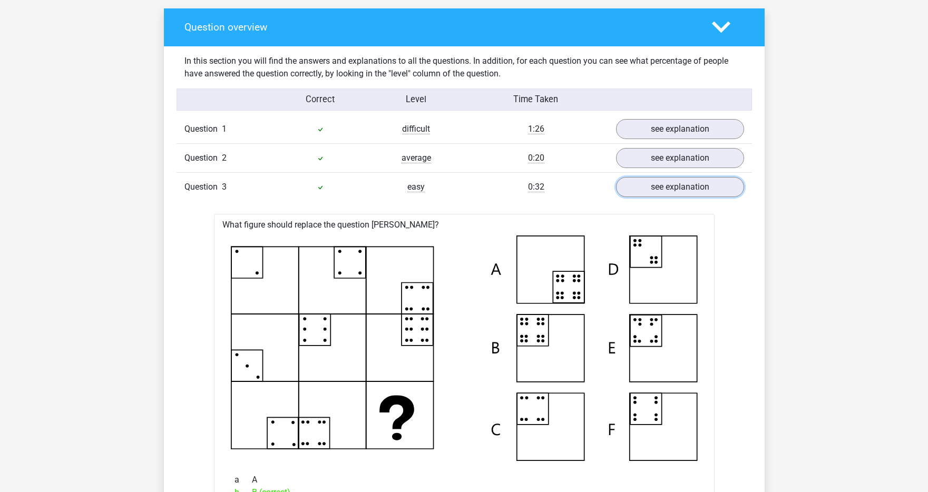
scroll to position [554, 0]
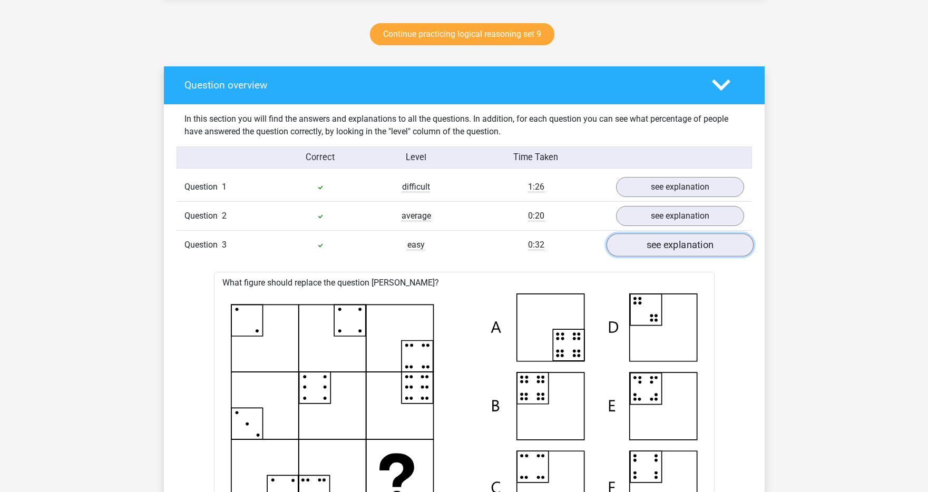
click at [673, 250] on link "see explanation" at bounding box center [679, 244] width 147 height 23
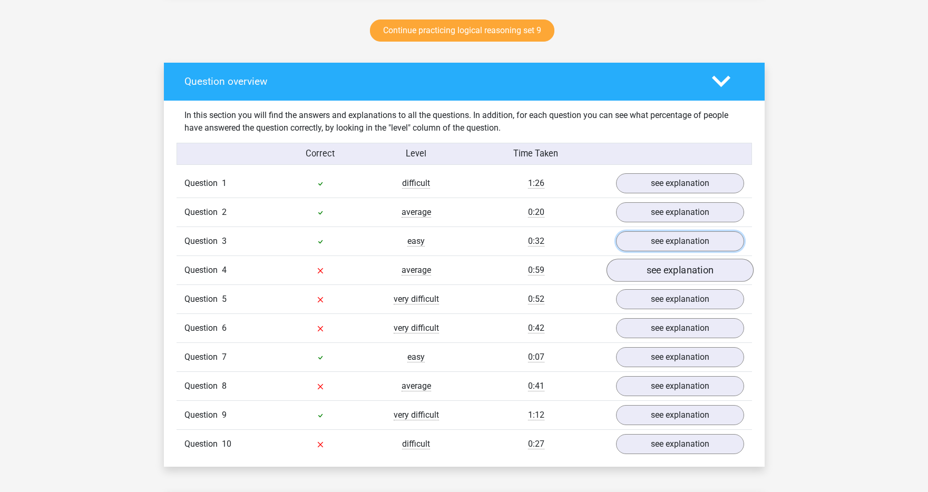
scroll to position [558, 0]
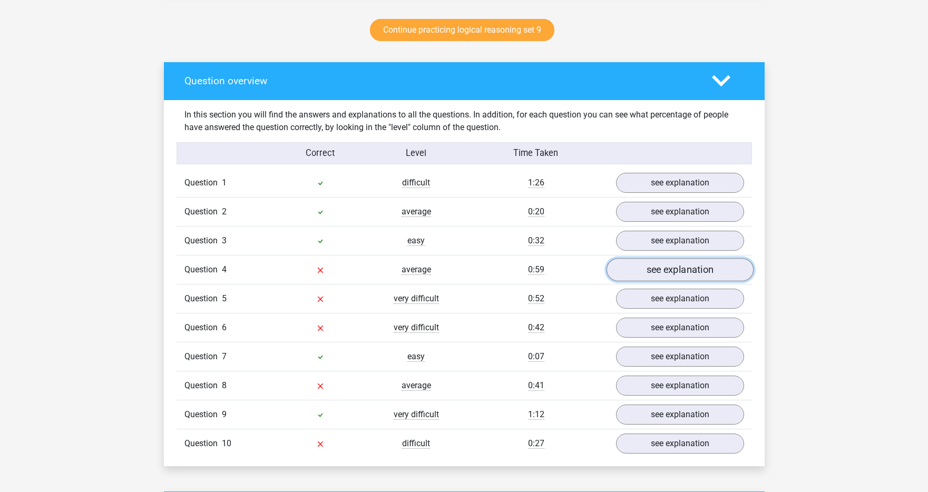
click at [663, 275] on link "see explanation" at bounding box center [679, 269] width 147 height 23
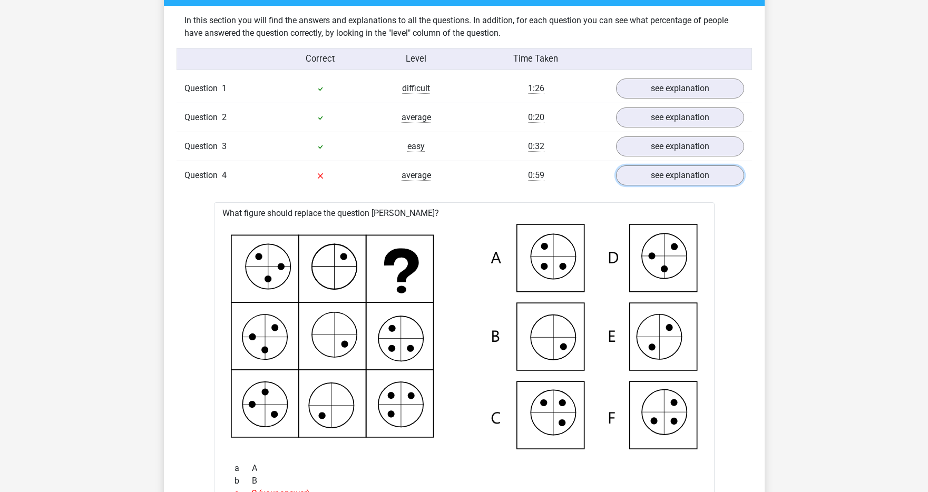
scroll to position [753, 0]
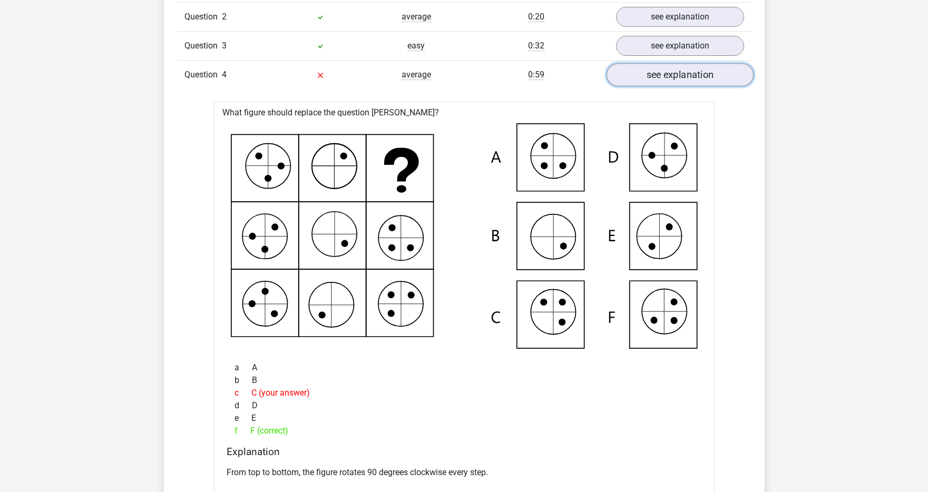
click at [699, 78] on link "see explanation" at bounding box center [679, 74] width 147 height 23
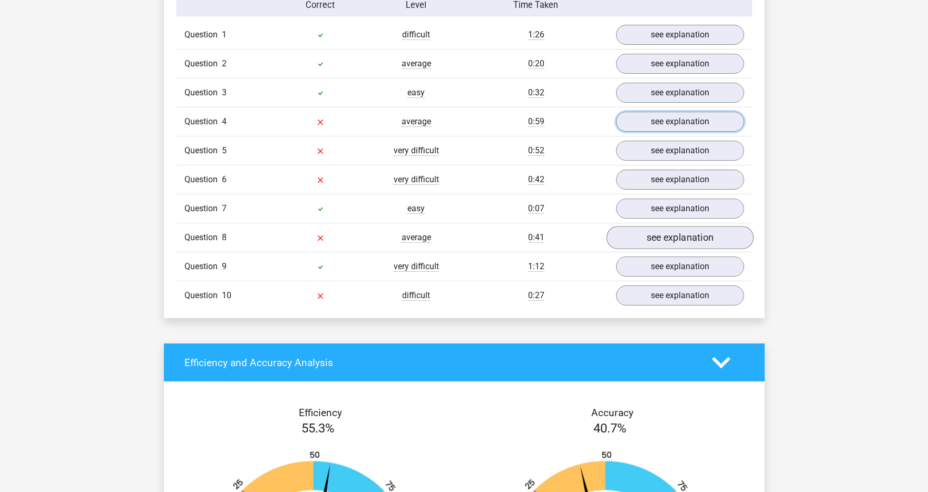
scroll to position [704, 0]
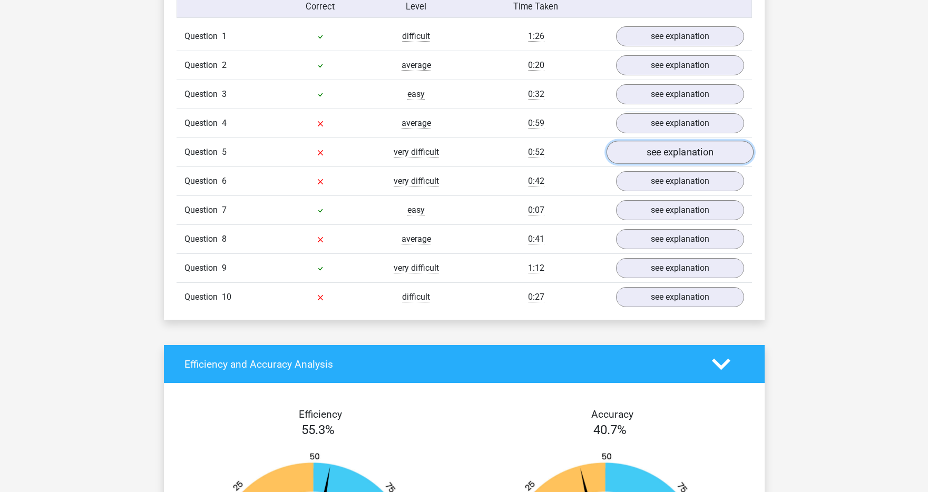
click at [679, 155] on link "see explanation" at bounding box center [679, 152] width 147 height 23
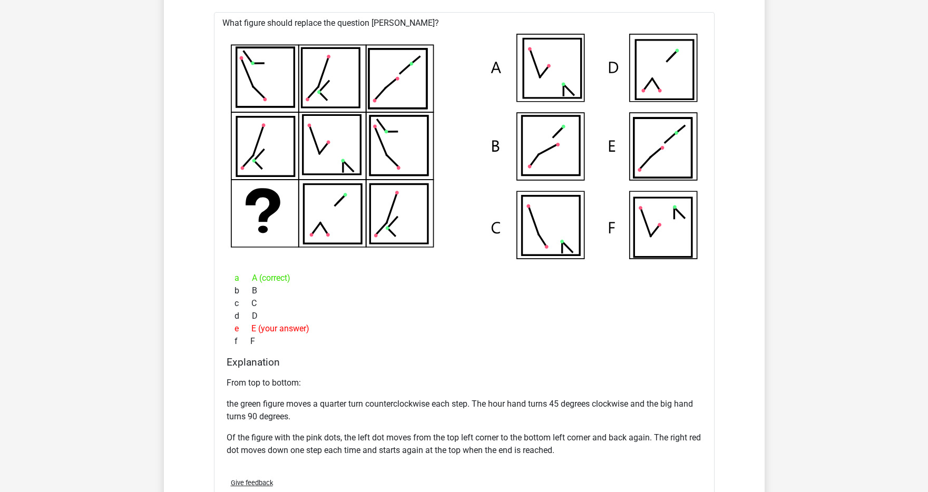
scroll to position [790, 0]
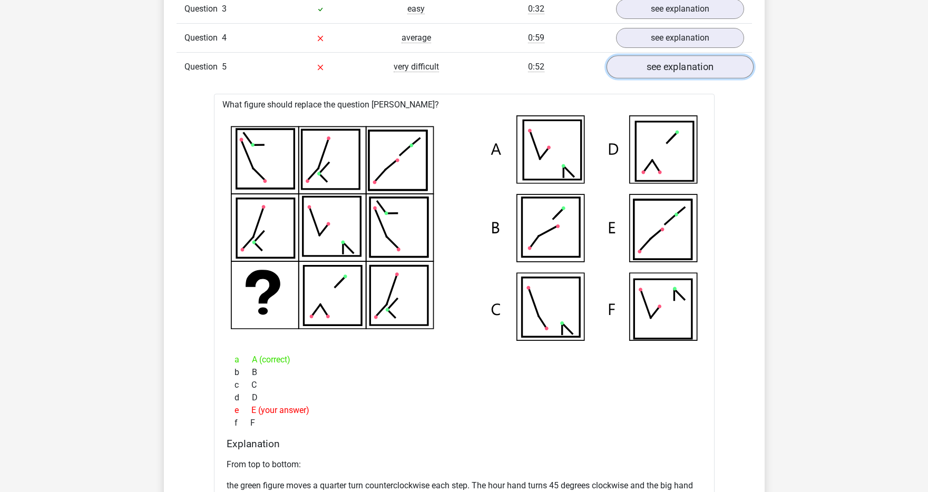
click at [695, 66] on link "see explanation" at bounding box center [679, 66] width 147 height 23
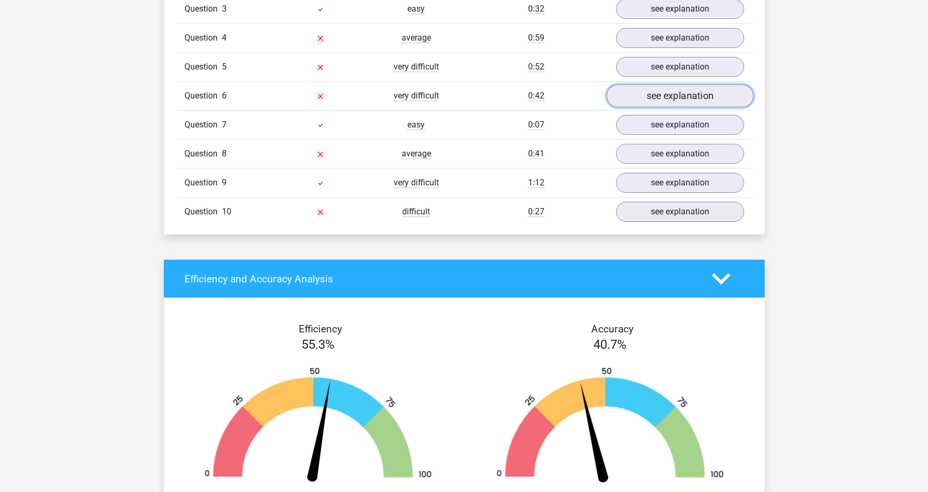
click at [678, 95] on link "see explanation" at bounding box center [679, 95] width 147 height 23
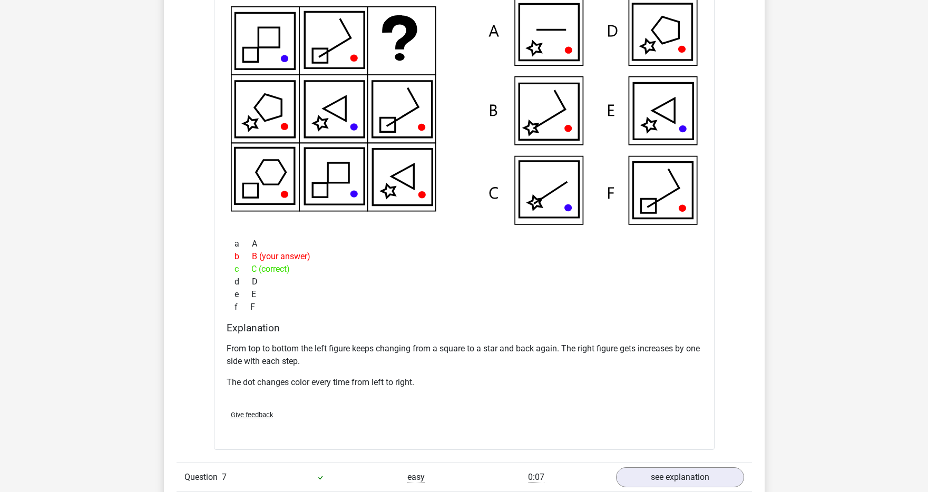
scroll to position [821, 0]
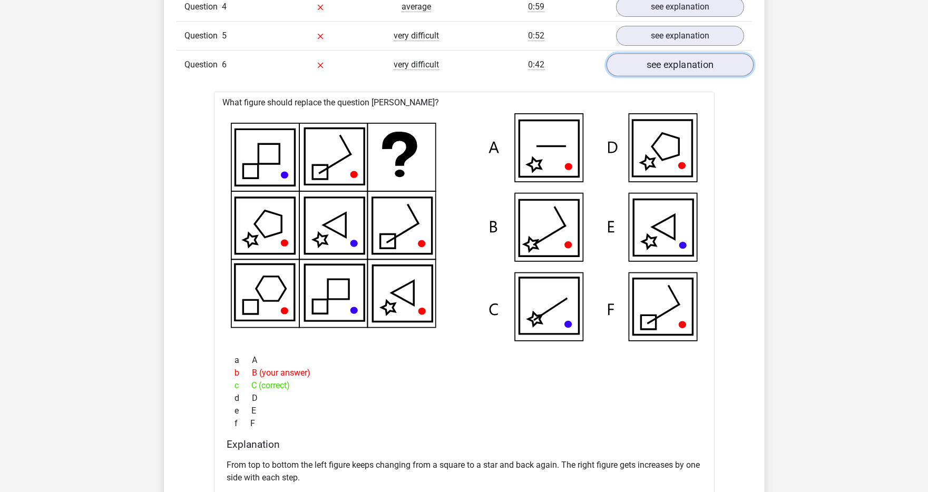
click at [700, 67] on link "see explanation" at bounding box center [679, 64] width 147 height 23
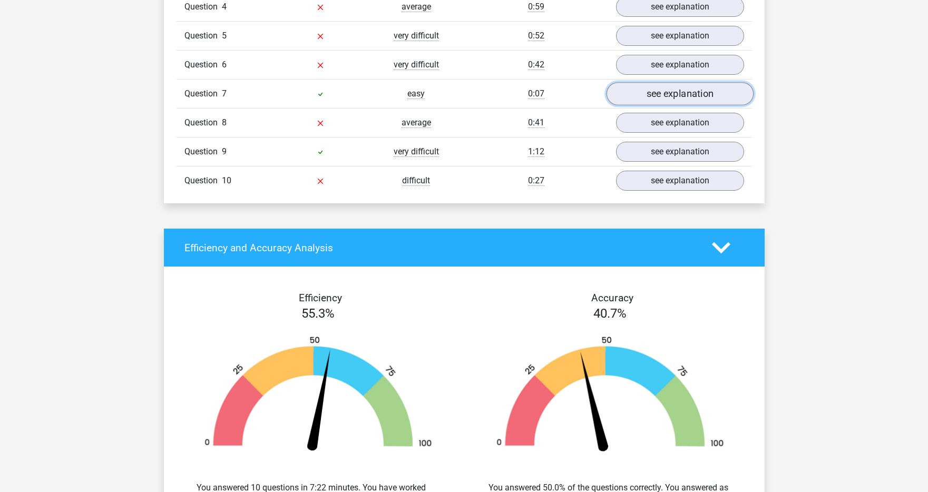
click at [666, 94] on link "see explanation" at bounding box center [679, 93] width 147 height 23
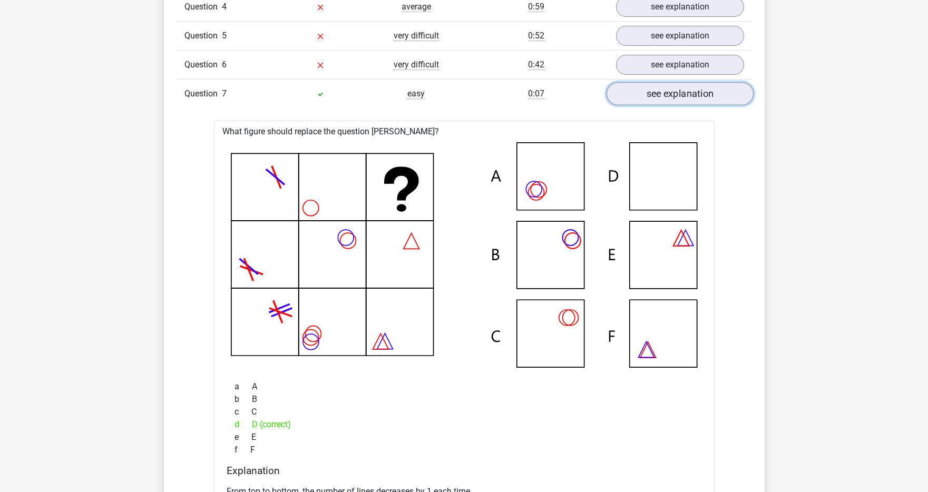
click at [666, 94] on link "see explanation" at bounding box center [679, 93] width 147 height 23
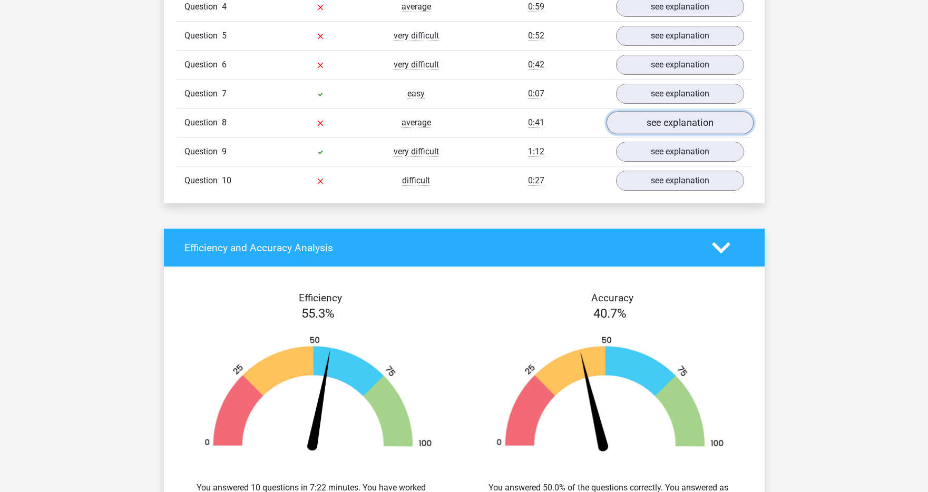
click at [657, 120] on link "see explanation" at bounding box center [679, 122] width 147 height 23
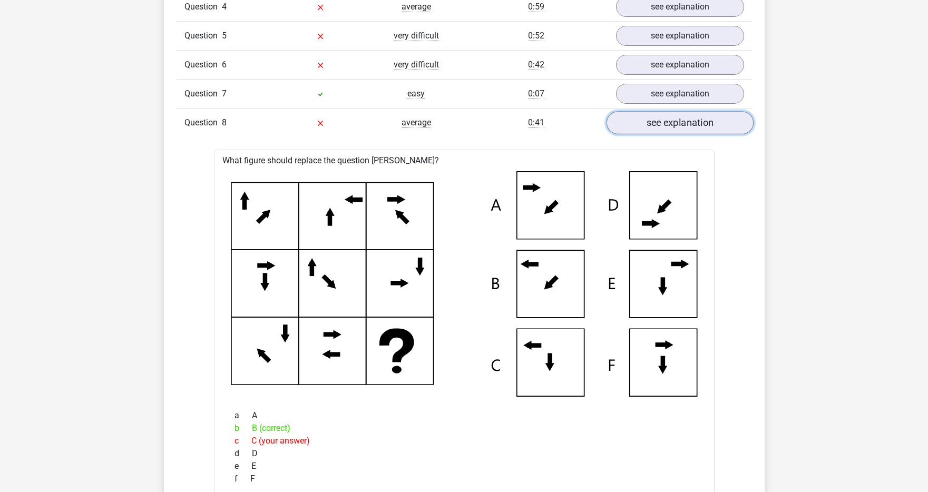
click at [657, 120] on link "see explanation" at bounding box center [679, 122] width 147 height 23
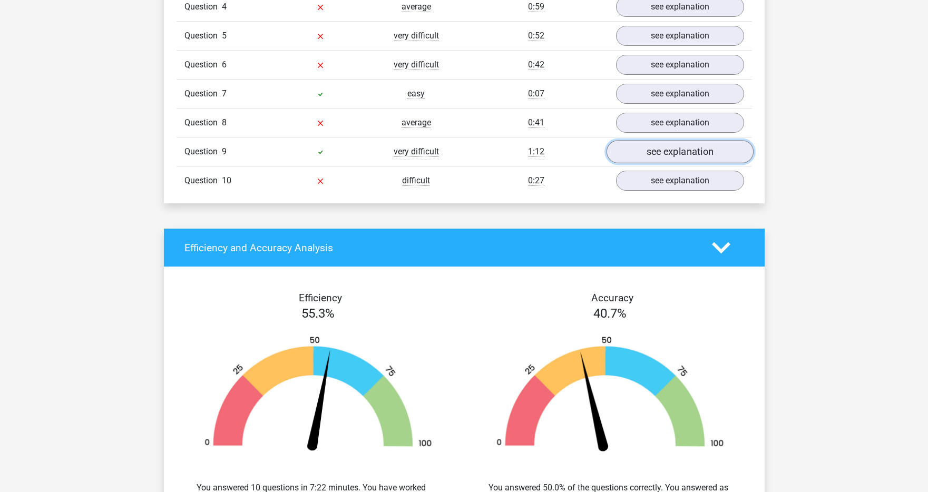
click at [663, 153] on link "see explanation" at bounding box center [679, 151] width 147 height 23
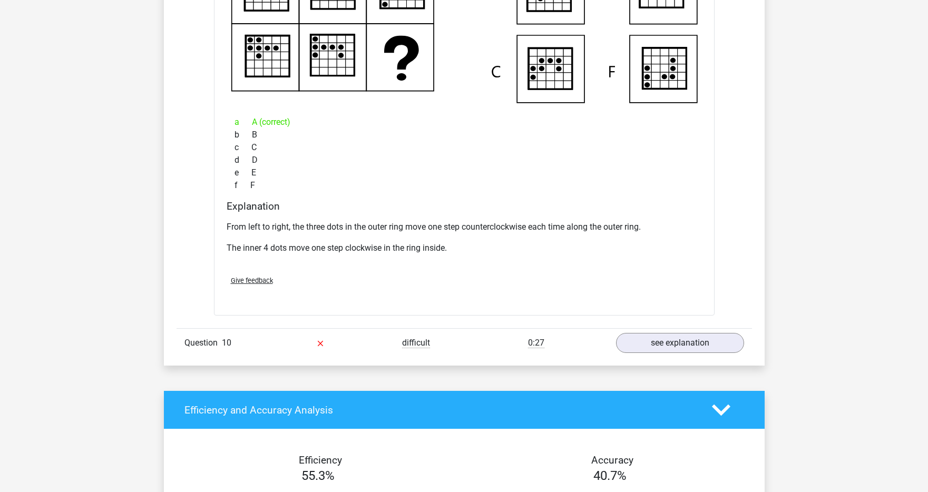
scroll to position [1207, 0]
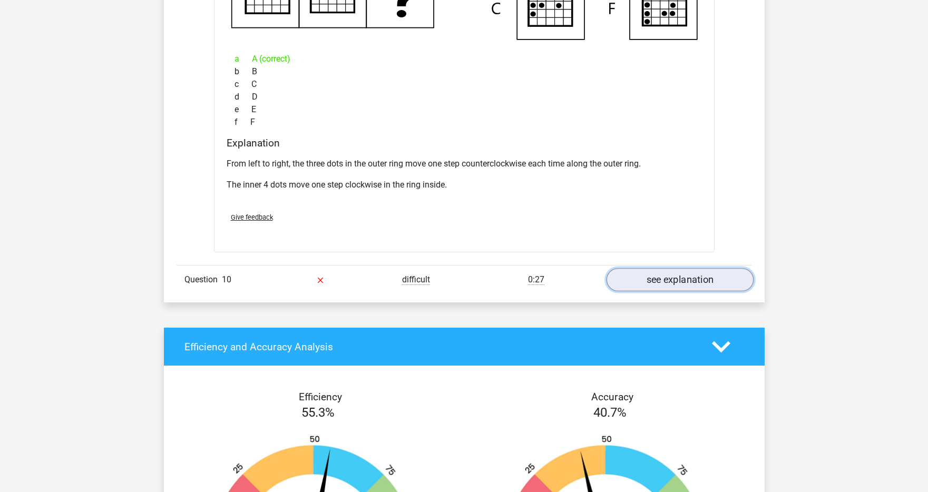
click at [661, 278] on link "see explanation" at bounding box center [679, 279] width 147 height 23
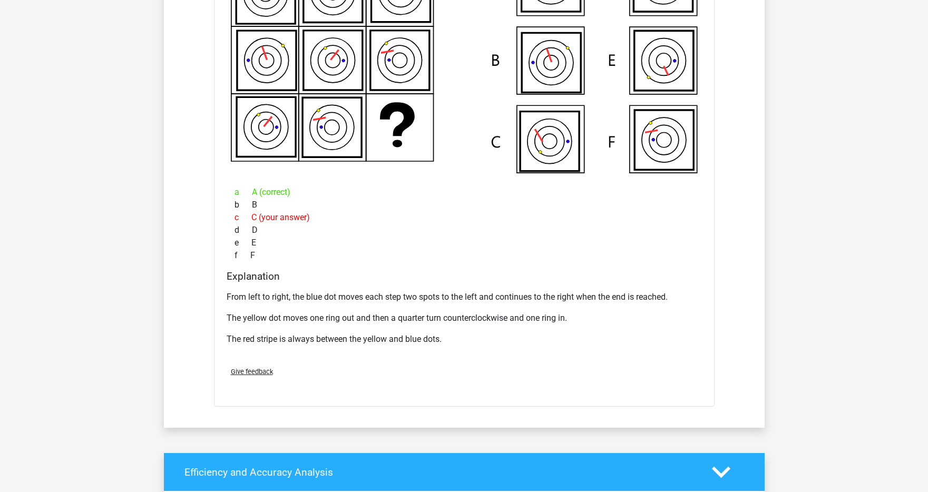
scroll to position [1462, 0]
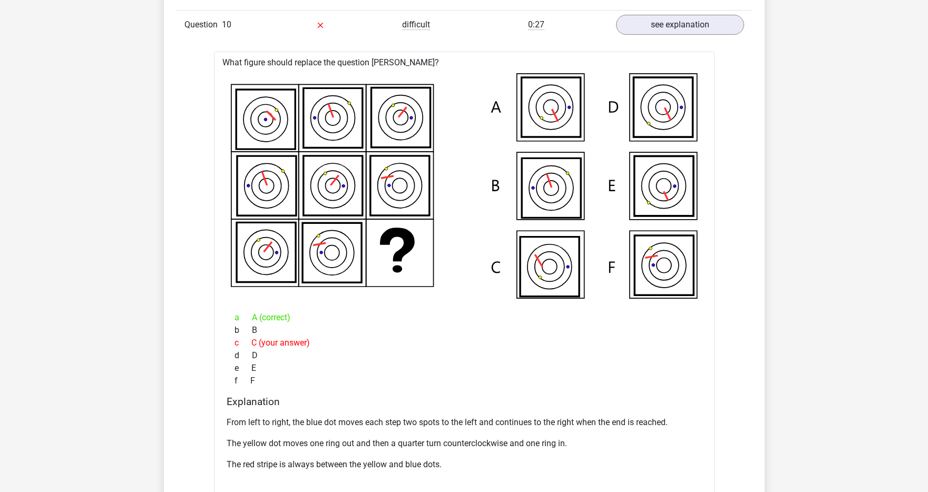
click at [555, 267] on icon at bounding box center [549, 267] width 59 height 60
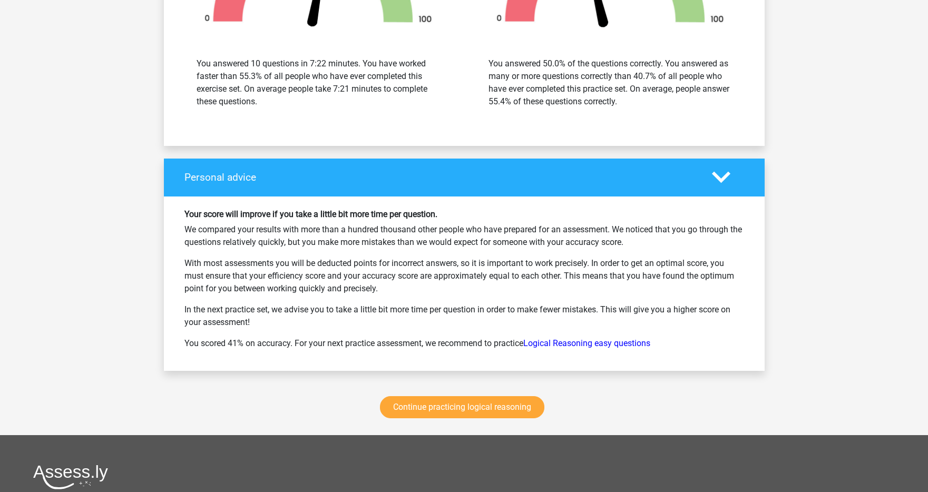
scroll to position [2386, 0]
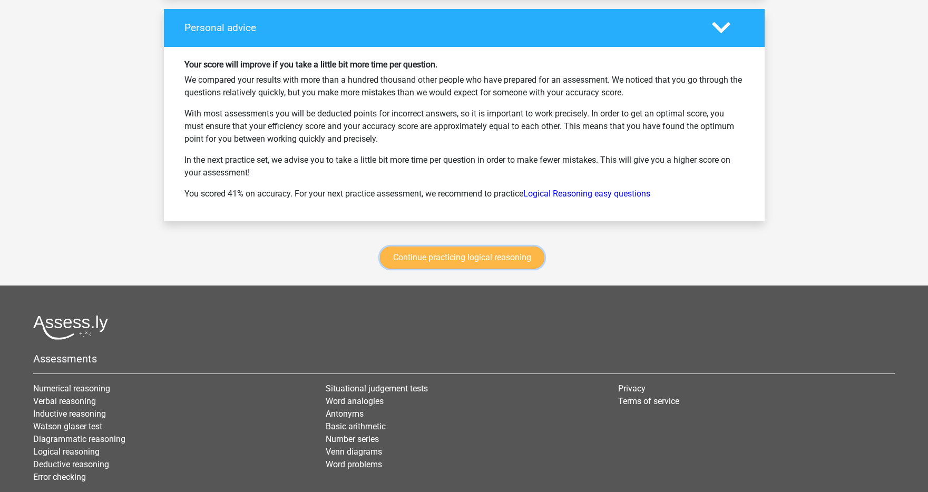
click at [496, 260] on link "Continue practicing logical reasoning" at bounding box center [462, 258] width 164 height 22
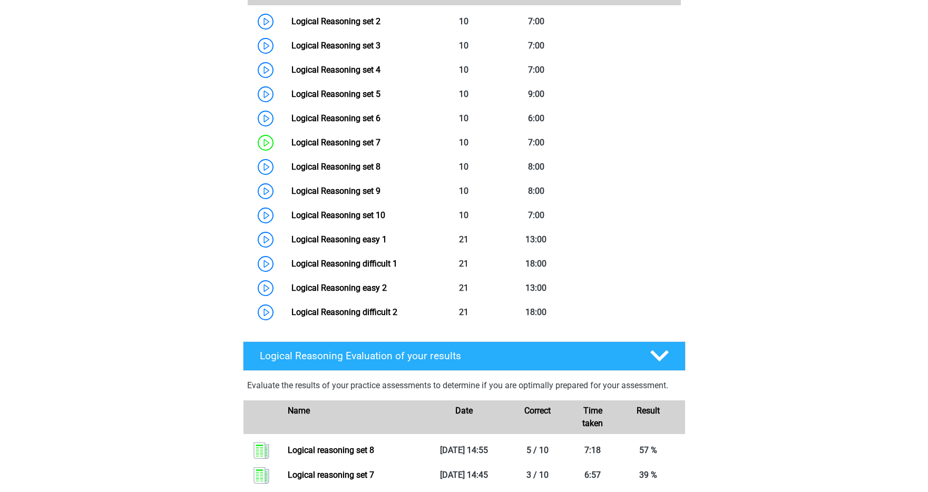
scroll to position [670, 0]
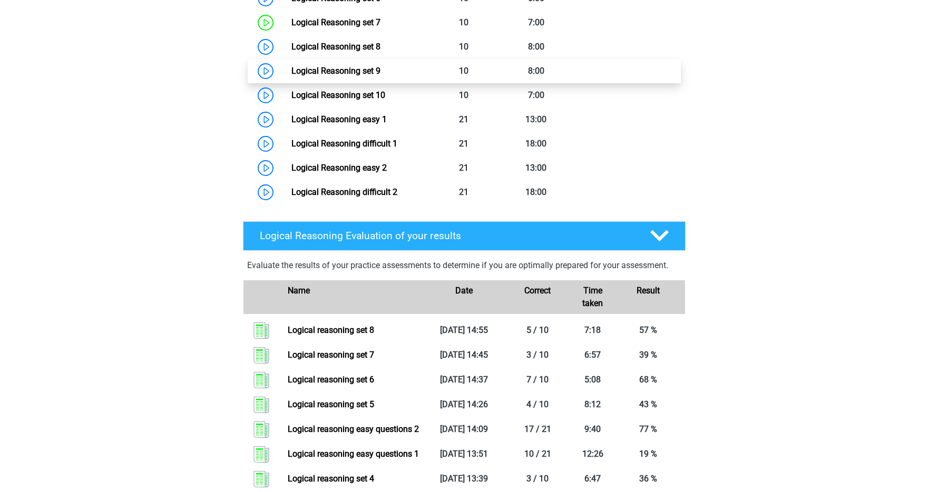
click at [291, 76] on link "Logical Reasoning set 9" at bounding box center [335, 71] width 89 height 10
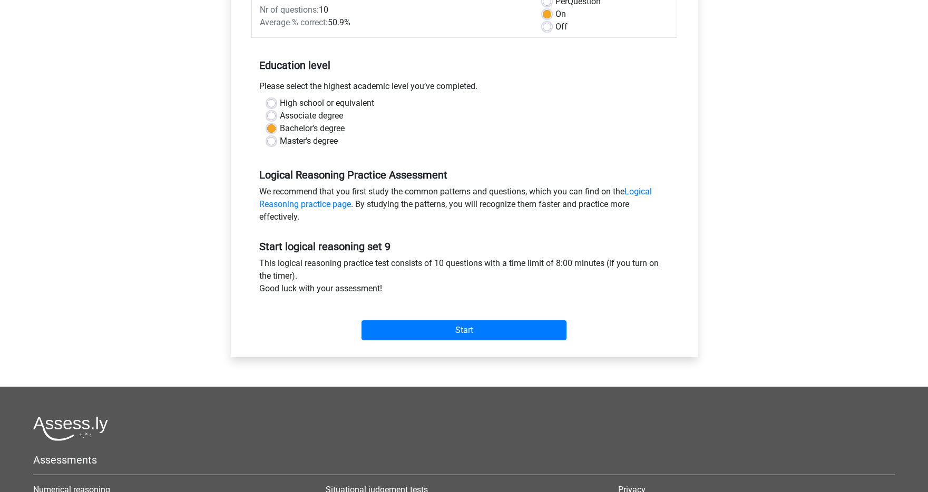
scroll to position [170, 0]
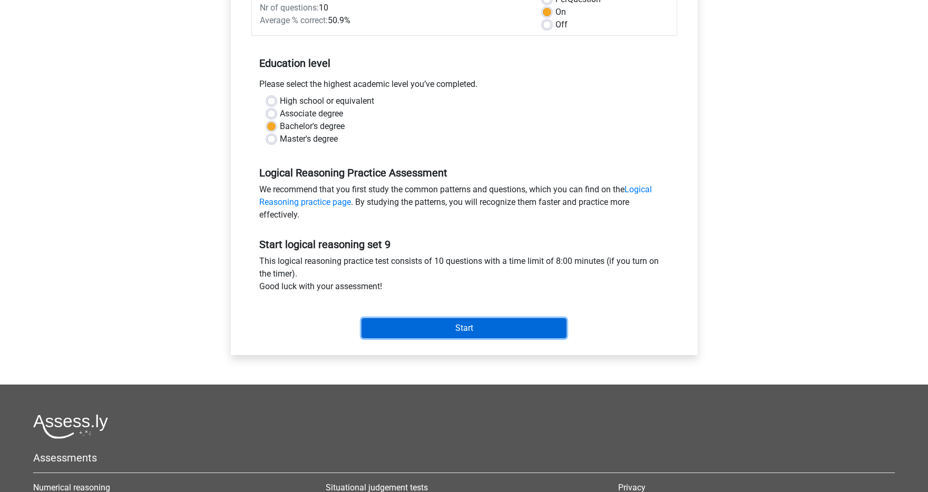
click at [437, 326] on input "Start" at bounding box center [463, 328] width 205 height 20
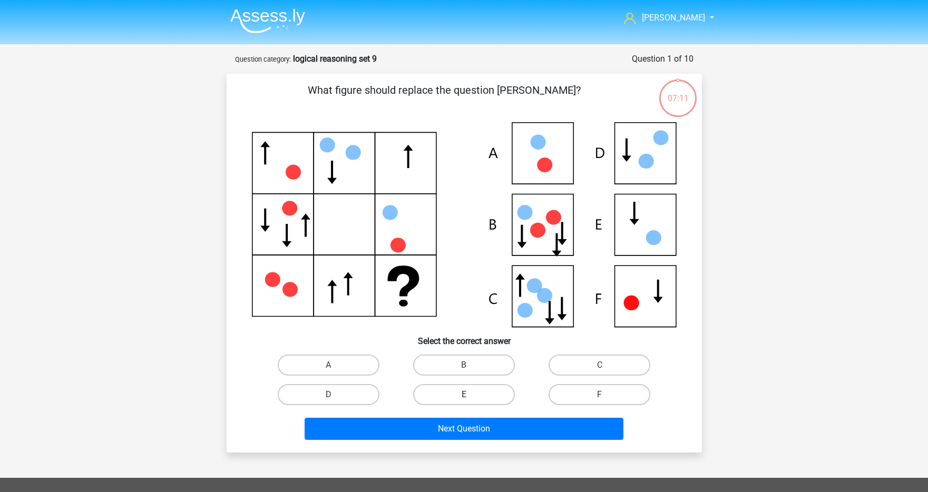
click at [485, 394] on label "E" at bounding box center [464, 394] width 102 height 21
click at [471, 395] on input "E" at bounding box center [467, 398] width 7 height 7
radio input "true"
click at [479, 416] on div "Next Question" at bounding box center [464, 426] width 442 height 35
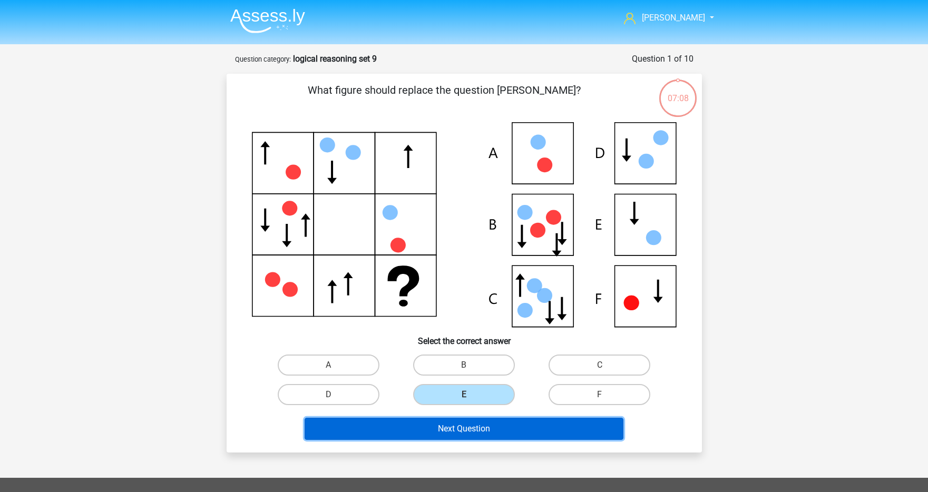
click at [478, 419] on button "Next Question" at bounding box center [464, 429] width 319 height 22
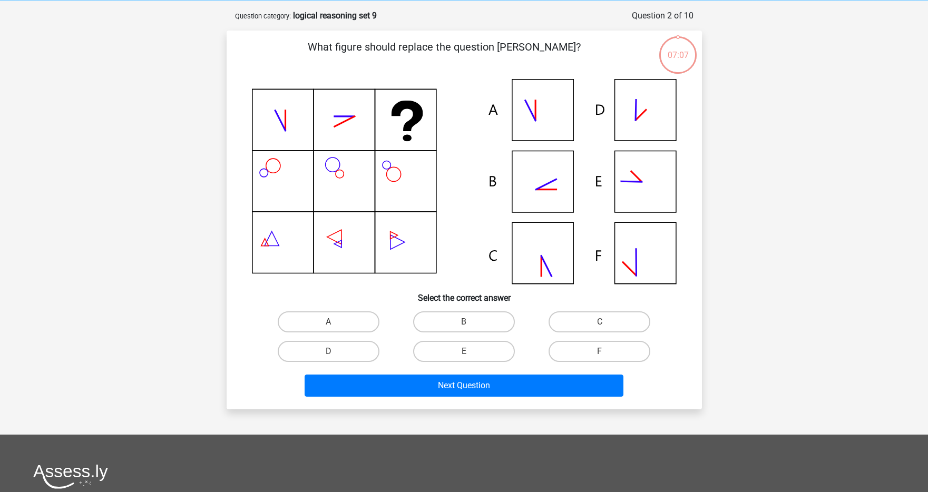
scroll to position [53, 0]
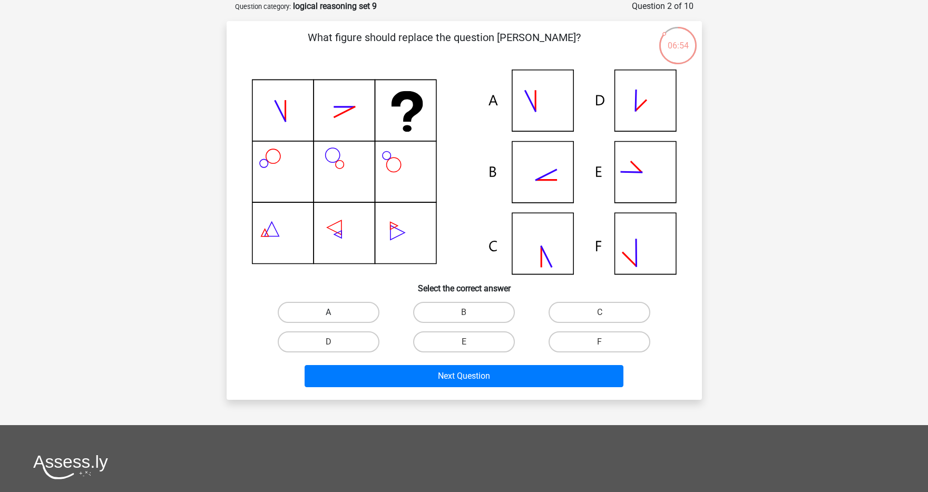
click at [348, 318] on label "A" at bounding box center [329, 312] width 102 height 21
click at [335, 318] on input "A" at bounding box center [331, 315] width 7 height 7
radio input "true"
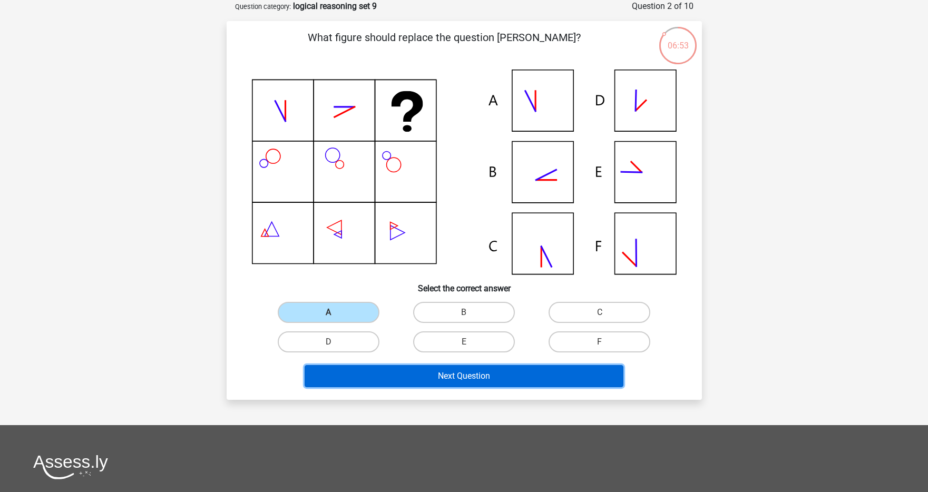
click at [388, 376] on button "Next Question" at bounding box center [464, 376] width 319 height 22
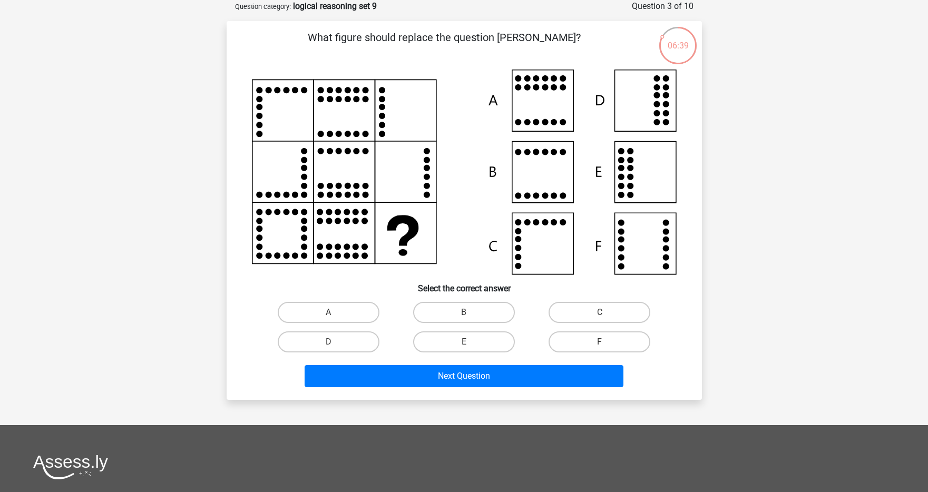
click at [576, 352] on div "F" at bounding box center [599, 342] width 135 height 30
click at [581, 343] on label "F" at bounding box center [599, 341] width 102 height 21
click at [600, 343] on input "F" at bounding box center [603, 345] width 7 height 7
radio input "true"
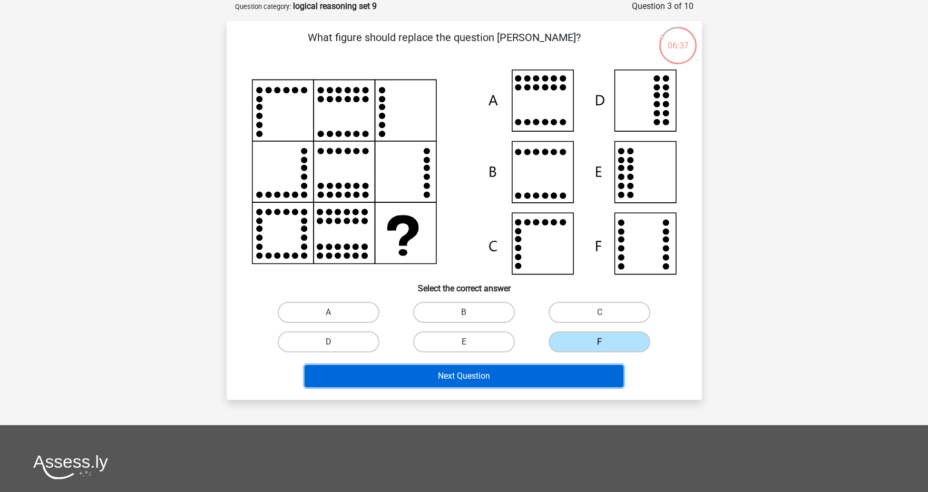
click at [571, 379] on button "Next Question" at bounding box center [464, 376] width 319 height 22
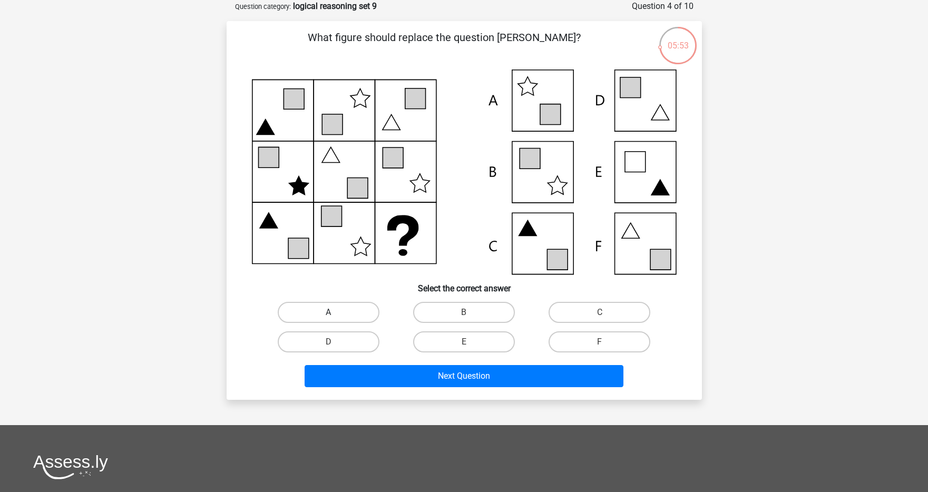
click at [346, 312] on label "A" at bounding box center [329, 312] width 102 height 21
click at [335, 312] on input "A" at bounding box center [331, 315] width 7 height 7
radio input "true"
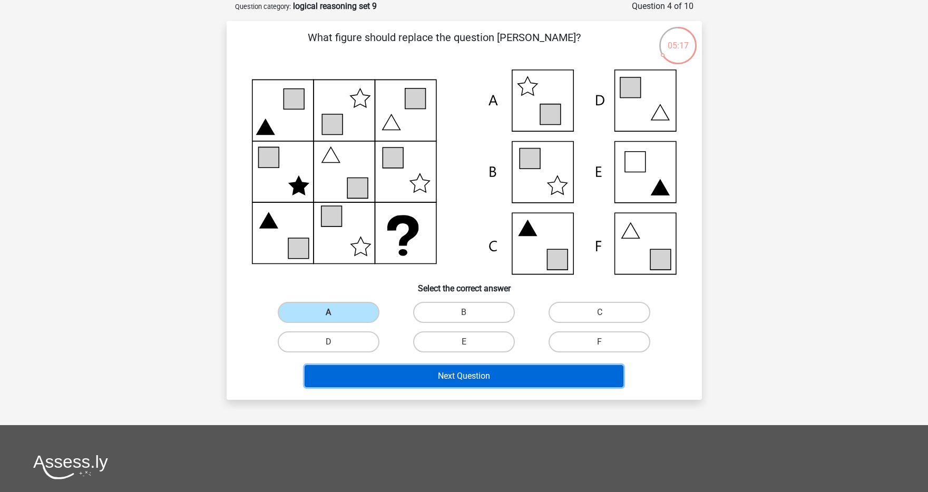
click at [387, 382] on button "Next Question" at bounding box center [464, 376] width 319 height 22
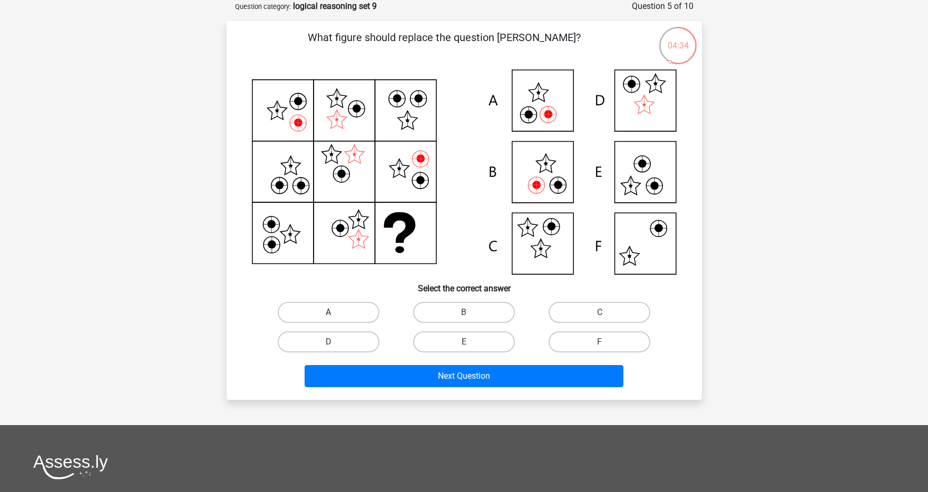
click at [339, 318] on label "A" at bounding box center [329, 312] width 102 height 21
click at [335, 318] on input "A" at bounding box center [331, 315] width 7 height 7
radio input "true"
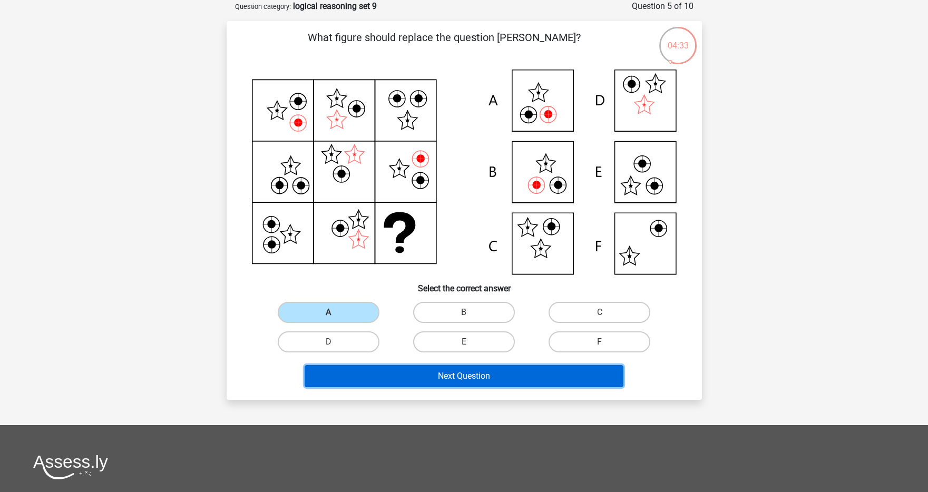
click at [351, 374] on button "Next Question" at bounding box center [464, 376] width 319 height 22
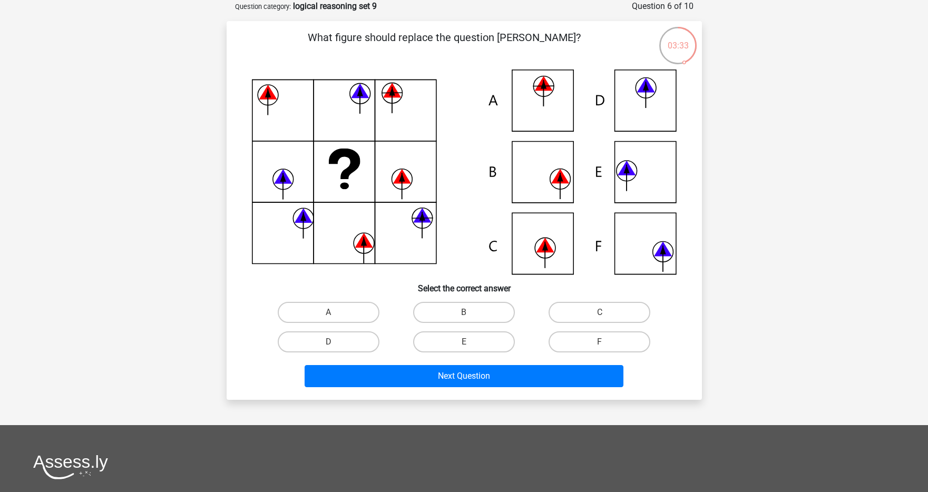
click at [551, 104] on icon at bounding box center [464, 172] width 425 height 205
drag, startPoint x: 383, startPoint y: 303, endPoint x: 371, endPoint y: 311, distance: 14.0
click at [383, 303] on div "A" at bounding box center [328, 312] width 127 height 21
click at [351, 319] on label "A" at bounding box center [329, 312] width 102 height 21
click at [335, 319] on input "A" at bounding box center [331, 315] width 7 height 7
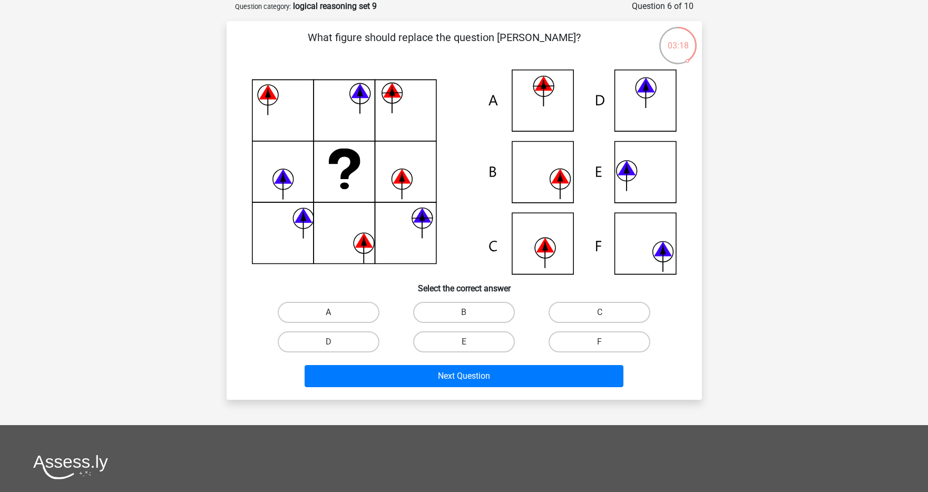
radio input "true"
click at [378, 362] on div "Next Question" at bounding box center [464, 374] width 442 height 35
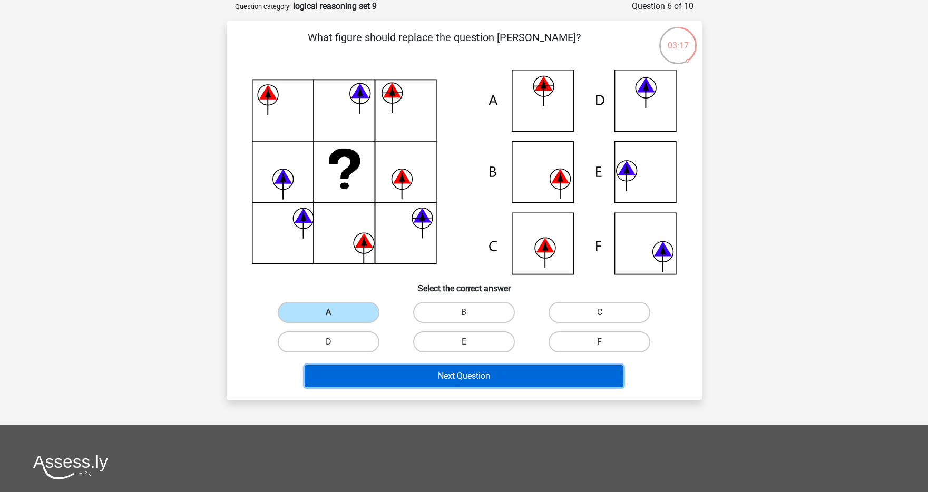
click at [378, 367] on button "Next Question" at bounding box center [464, 376] width 319 height 22
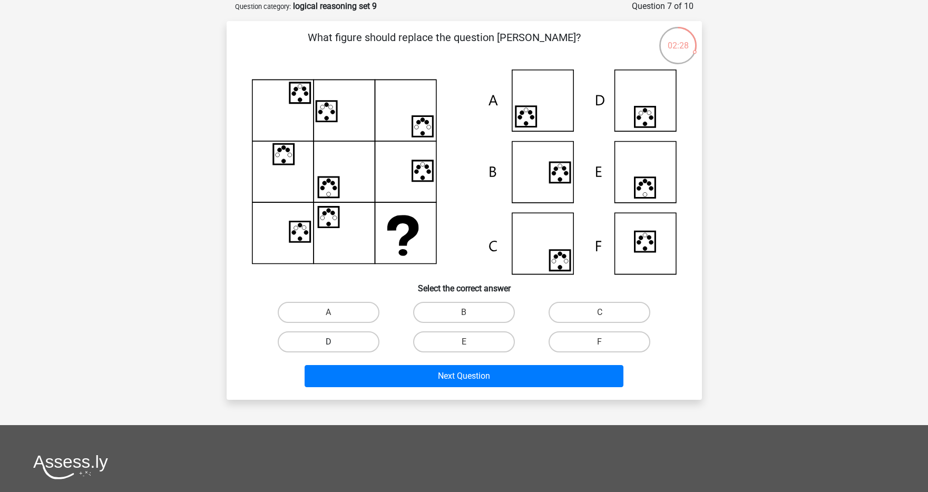
click at [340, 335] on label "D" at bounding box center [329, 341] width 102 height 21
click at [335, 342] on input "D" at bounding box center [331, 345] width 7 height 7
radio input "true"
click at [370, 359] on div "Next Question" at bounding box center [464, 374] width 442 height 35
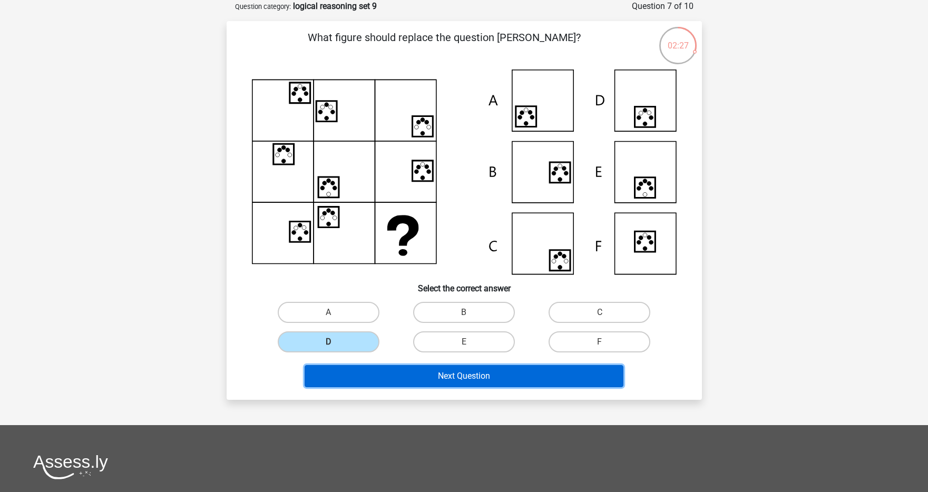
click at [365, 372] on button "Next Question" at bounding box center [464, 376] width 319 height 22
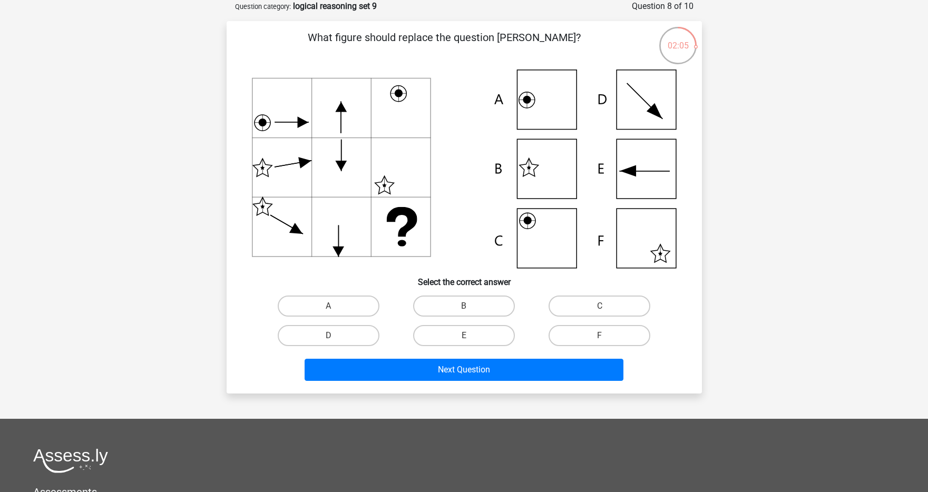
click at [536, 161] on icon at bounding box center [464, 169] width 425 height 199
click at [469, 300] on label "B" at bounding box center [464, 306] width 102 height 21
click at [469, 306] on input "B" at bounding box center [467, 309] width 7 height 7
radio input "true"
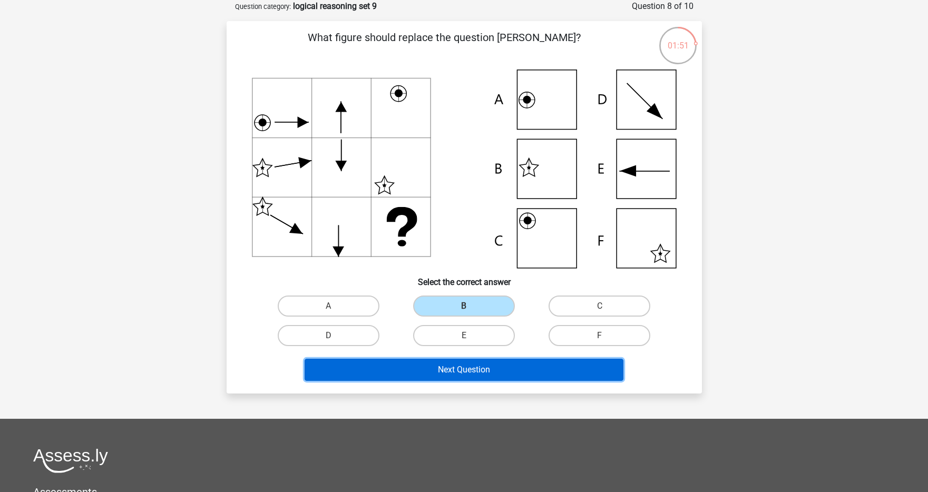
click at [456, 367] on button "Next Question" at bounding box center [464, 370] width 319 height 22
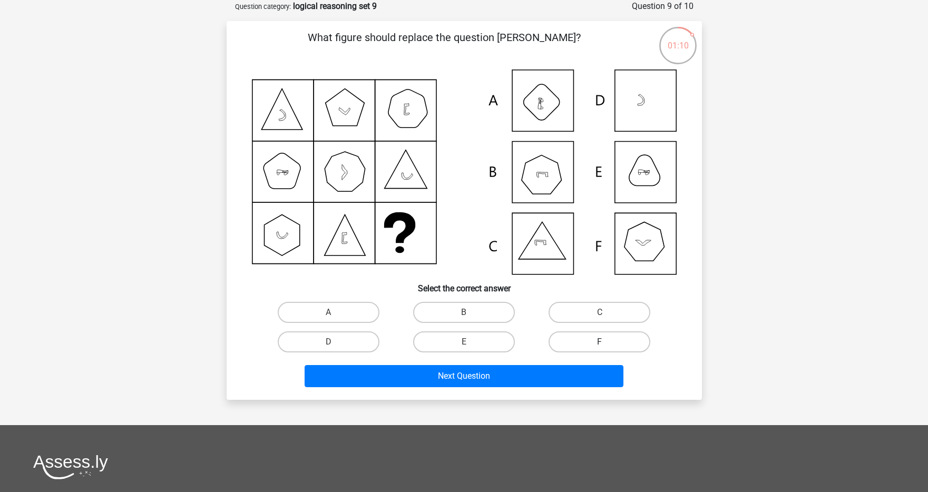
click at [612, 336] on label "F" at bounding box center [599, 341] width 102 height 21
click at [606, 342] on input "F" at bounding box center [603, 345] width 7 height 7
radio input "true"
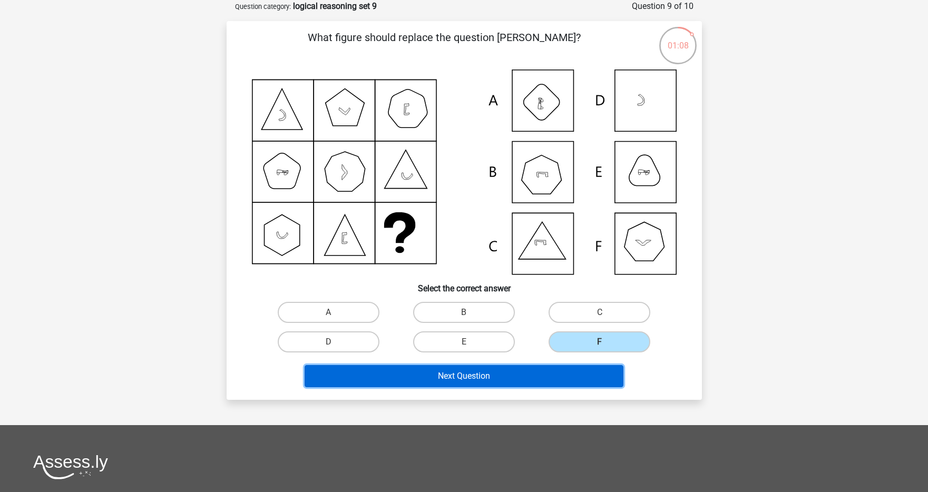
click at [569, 374] on button "Next Question" at bounding box center [464, 376] width 319 height 22
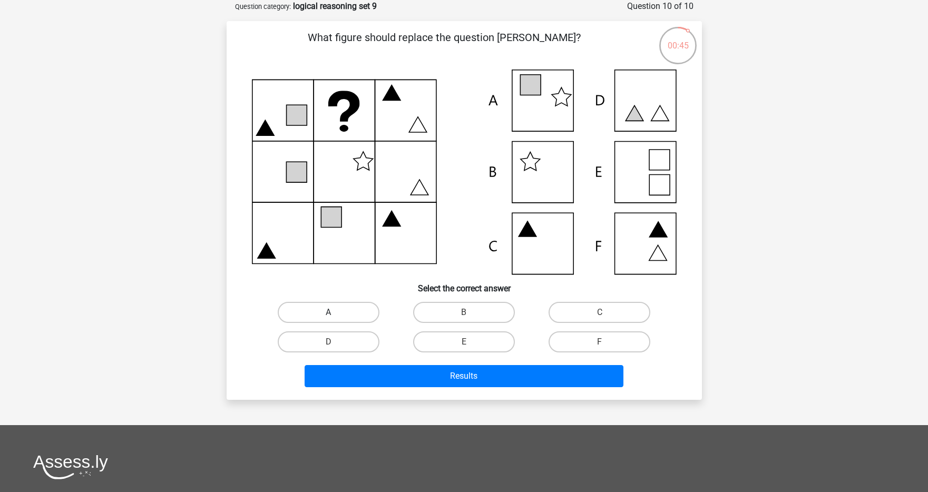
click at [320, 309] on label "A" at bounding box center [329, 312] width 102 height 21
click at [328, 312] on input "A" at bounding box center [331, 315] width 7 height 7
radio input "true"
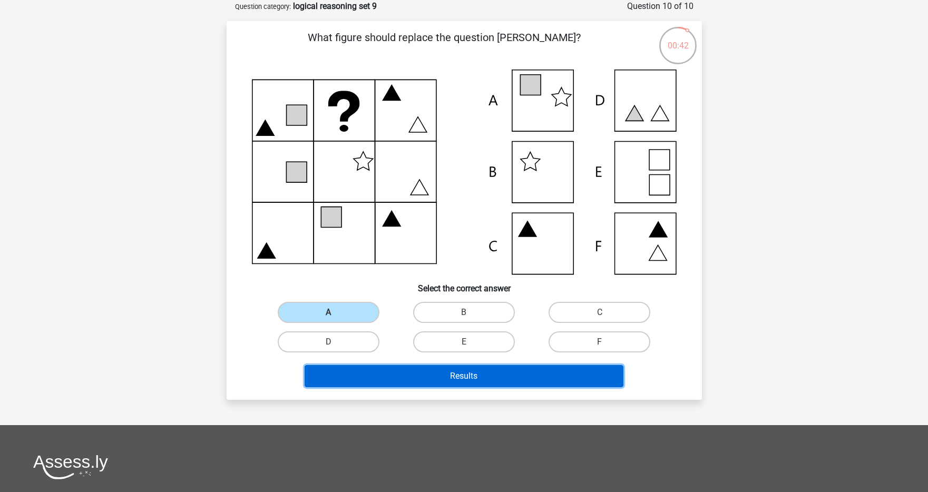
click at [404, 381] on button "Results" at bounding box center [464, 376] width 319 height 22
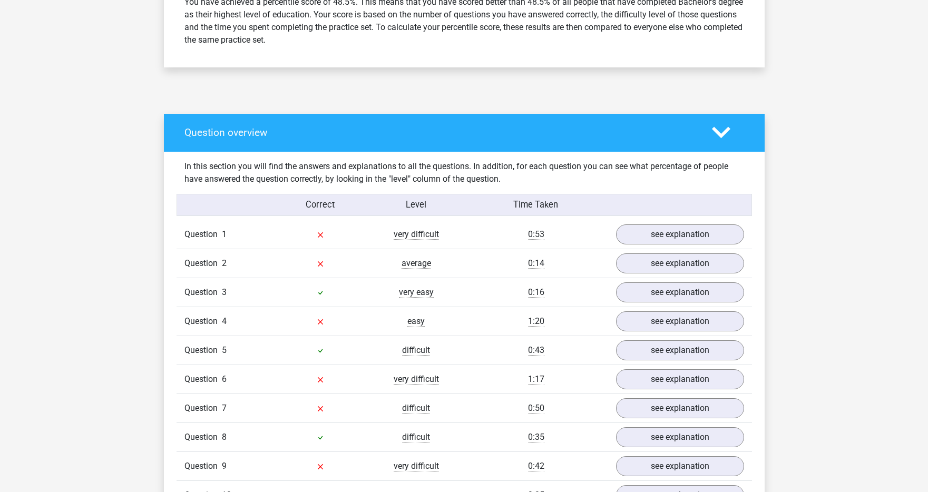
scroll to position [488, 0]
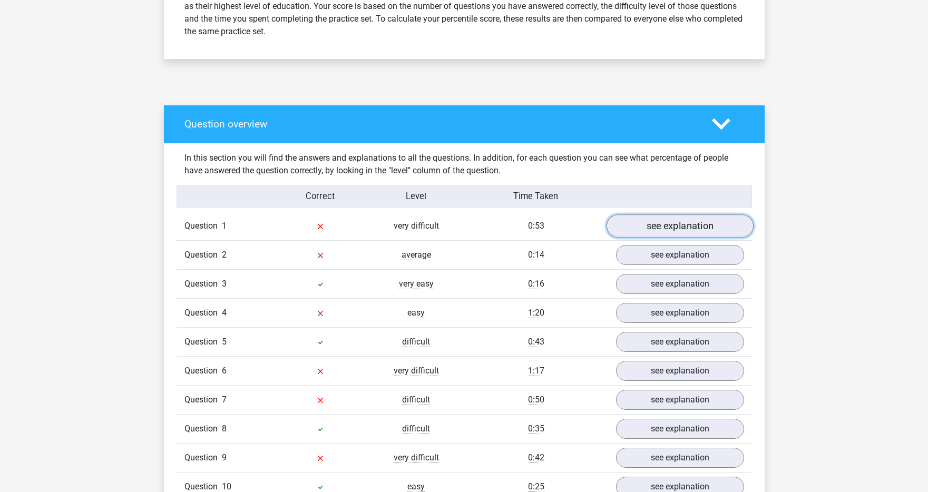
click at [682, 225] on link "see explanation" at bounding box center [679, 225] width 147 height 23
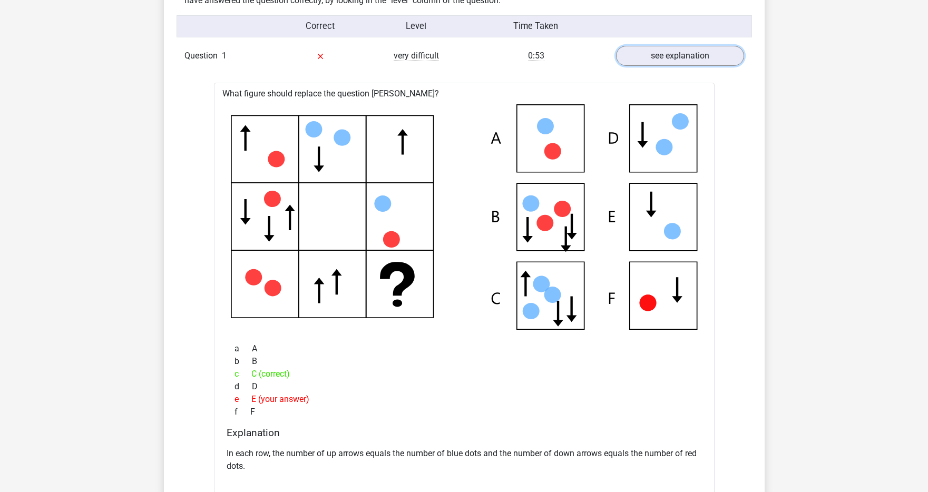
scroll to position [657, 0]
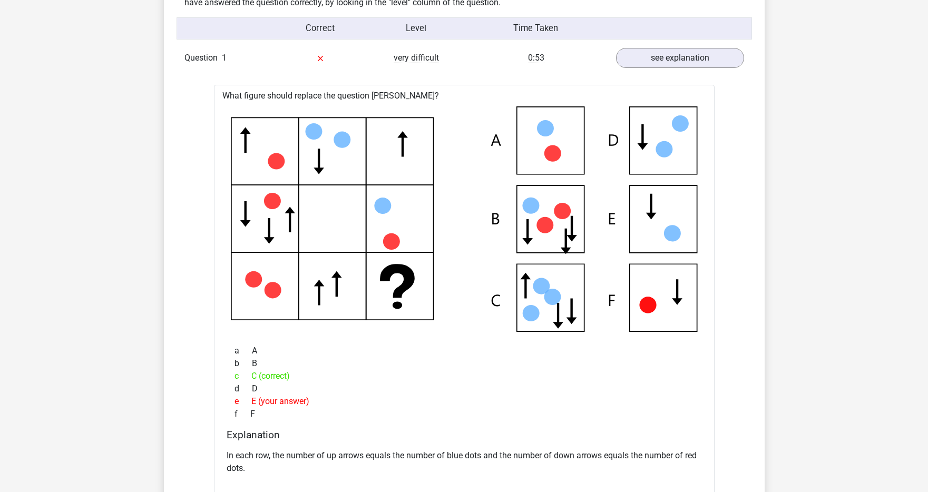
click at [718, 70] on div "Question 1 very difficult 0:53 see explanation" at bounding box center [464, 58] width 575 height 28
click at [716, 63] on link "see explanation" at bounding box center [679, 57] width 147 height 23
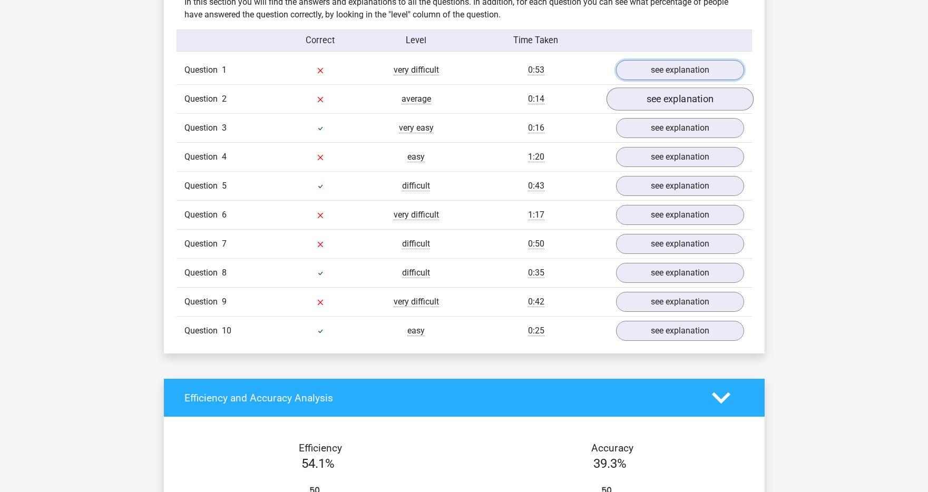
scroll to position [639, 0]
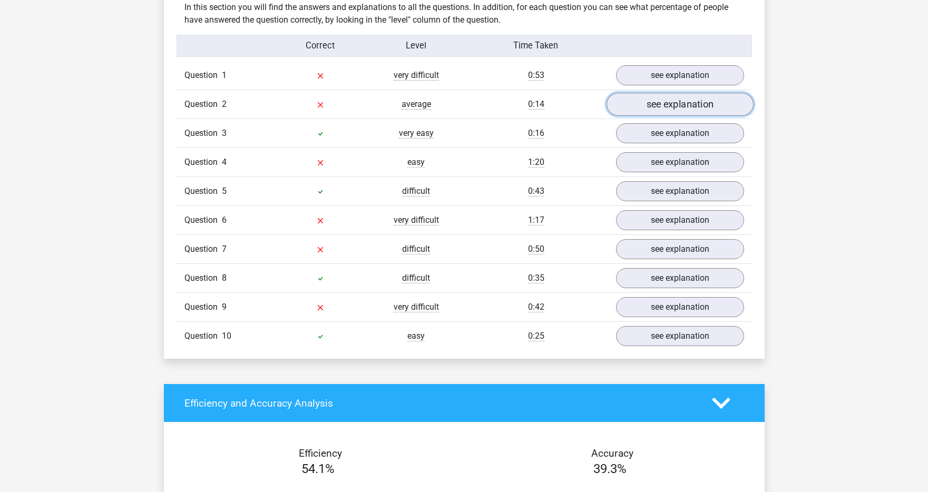
click at [693, 98] on link "see explanation" at bounding box center [679, 104] width 147 height 23
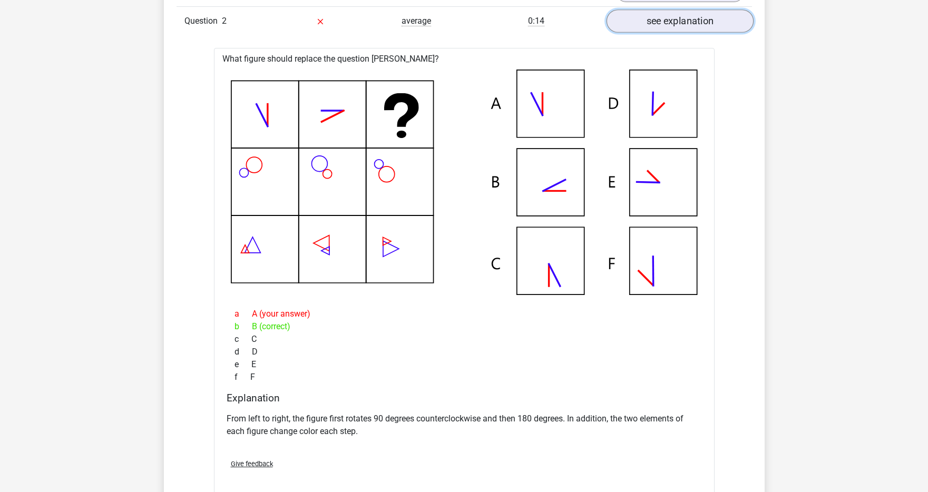
scroll to position [668, 0]
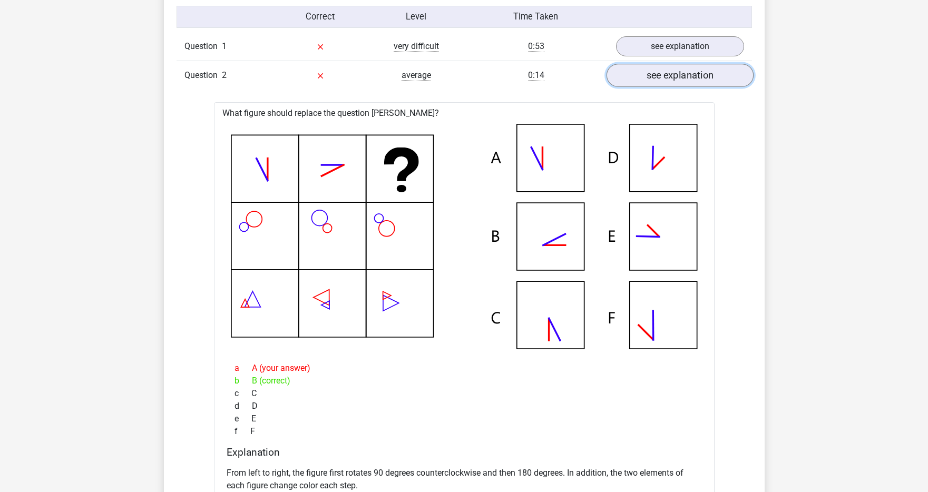
click at [689, 70] on link "see explanation" at bounding box center [679, 75] width 147 height 23
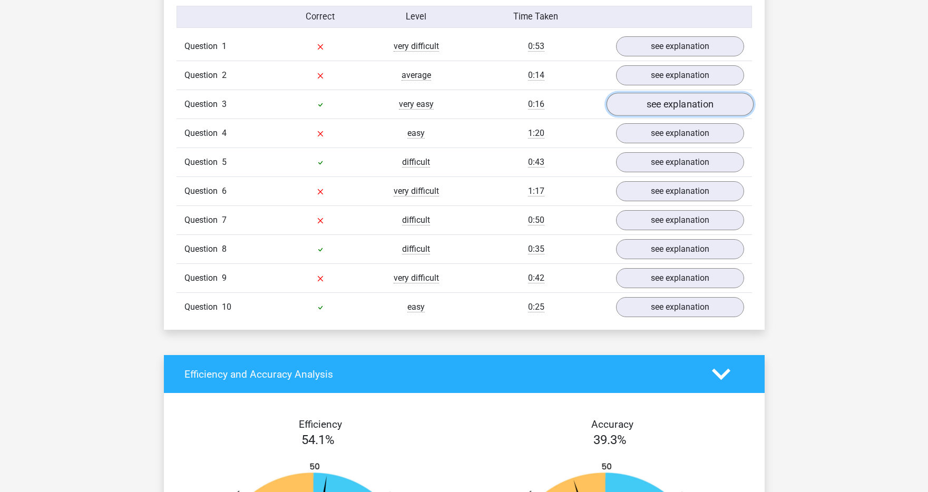
click at [680, 103] on link "see explanation" at bounding box center [679, 104] width 147 height 23
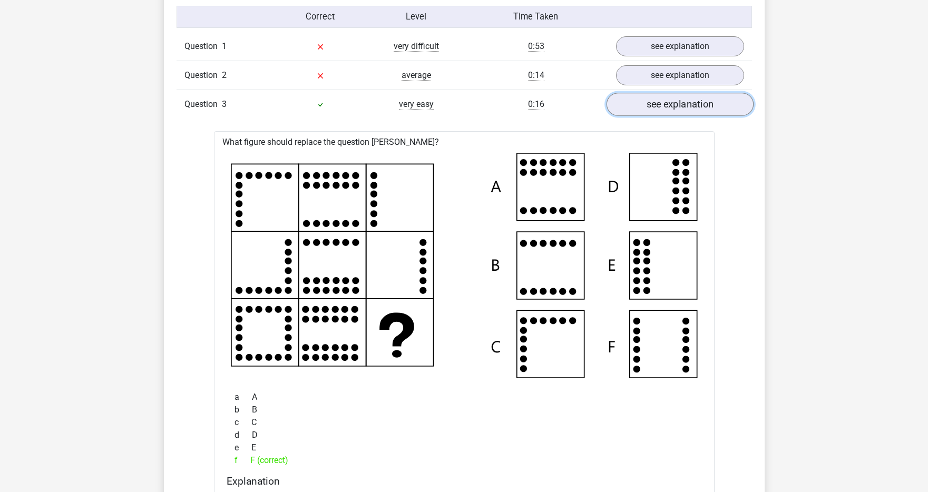
click at [680, 103] on link "see explanation" at bounding box center [679, 104] width 147 height 23
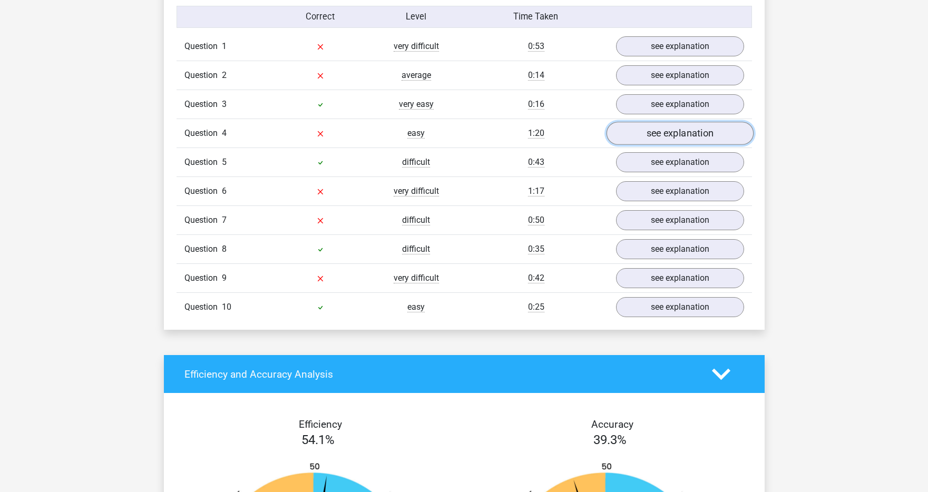
click at [674, 136] on link "see explanation" at bounding box center [679, 133] width 147 height 23
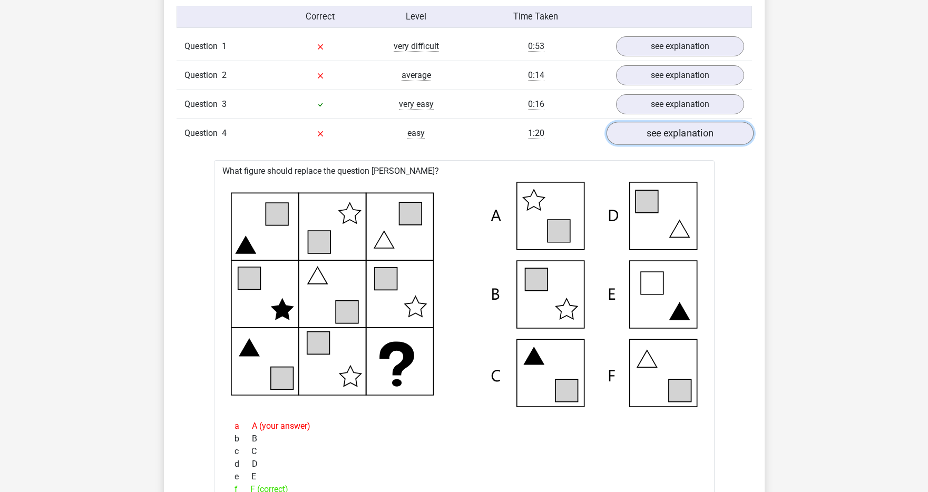
click at [674, 136] on link "see explanation" at bounding box center [679, 133] width 147 height 23
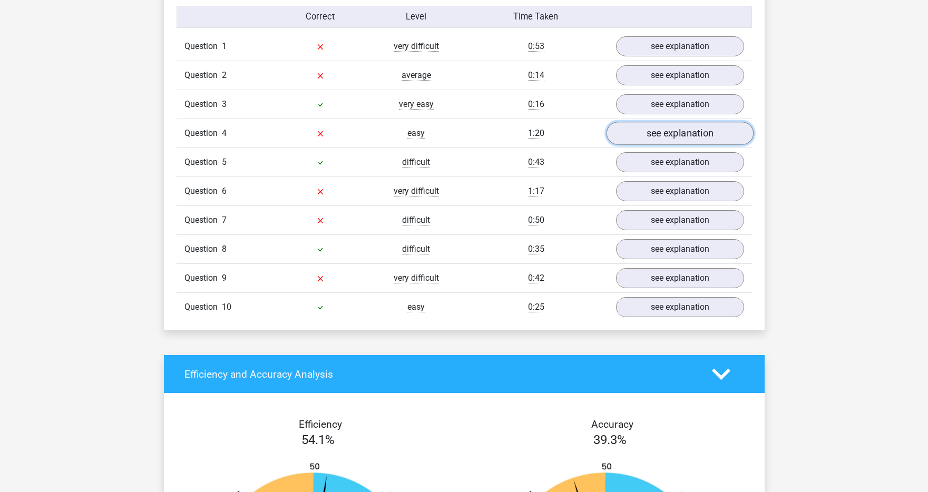
click at [674, 136] on link "see explanation" at bounding box center [679, 133] width 147 height 23
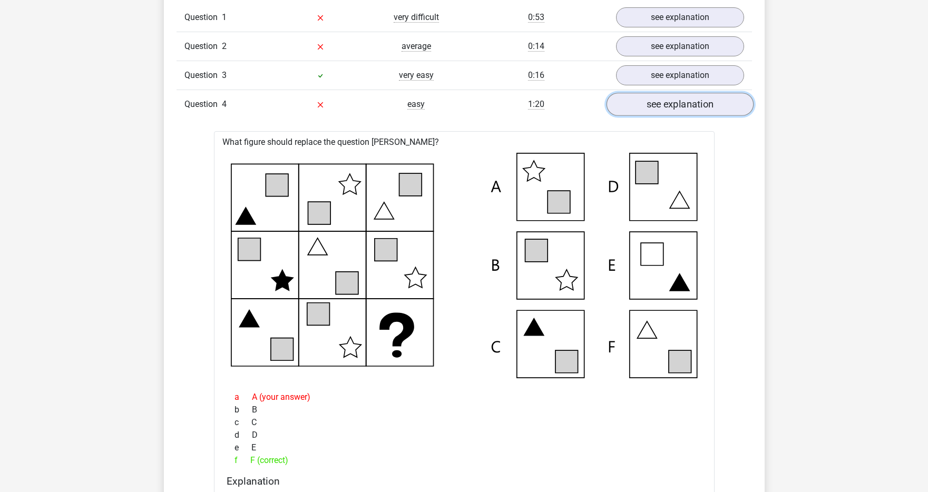
scroll to position [750, 0]
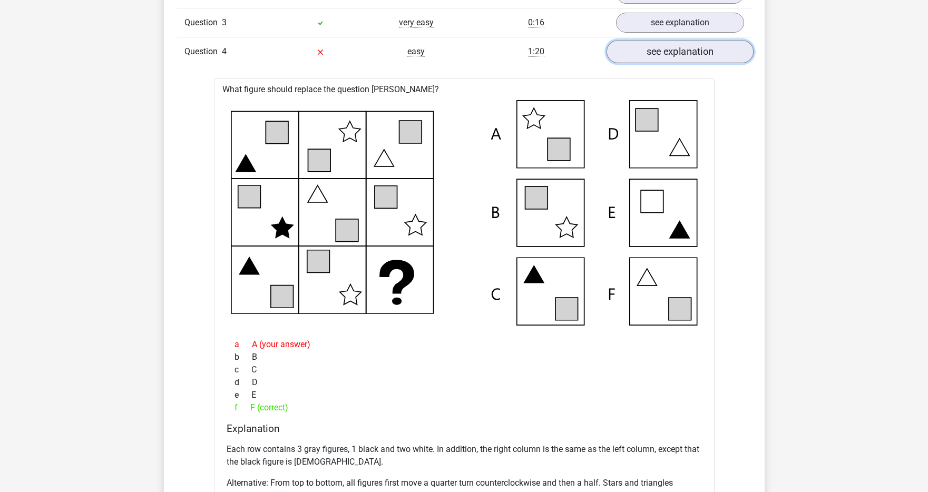
click at [676, 51] on link "see explanation" at bounding box center [679, 51] width 147 height 23
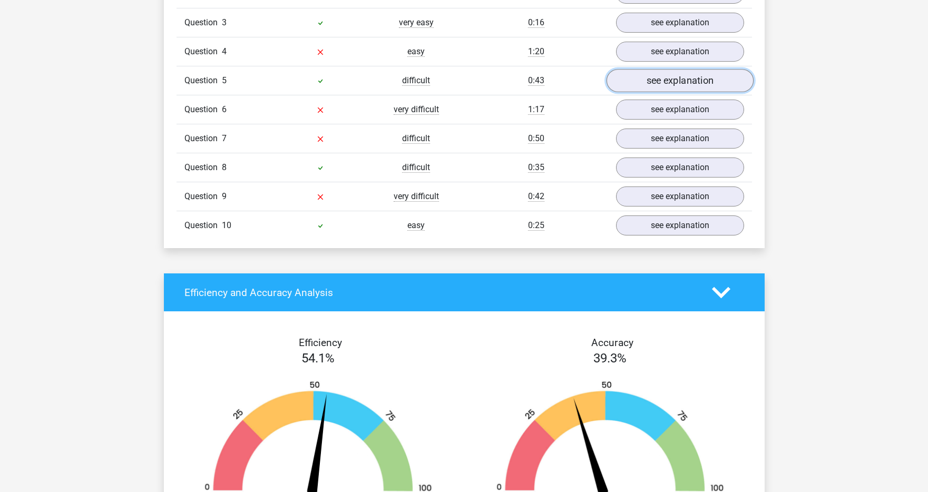
click at [670, 85] on link "see explanation" at bounding box center [679, 80] width 147 height 23
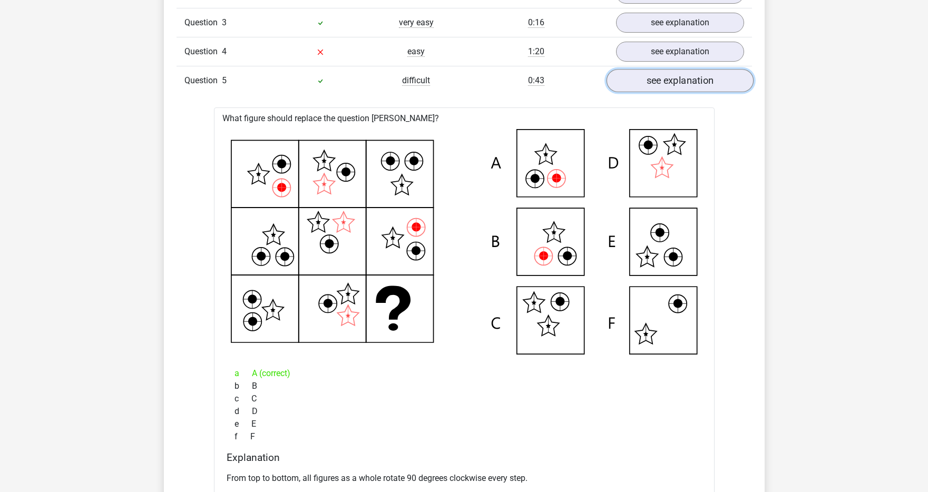
click at [671, 85] on link "see explanation" at bounding box center [679, 80] width 147 height 23
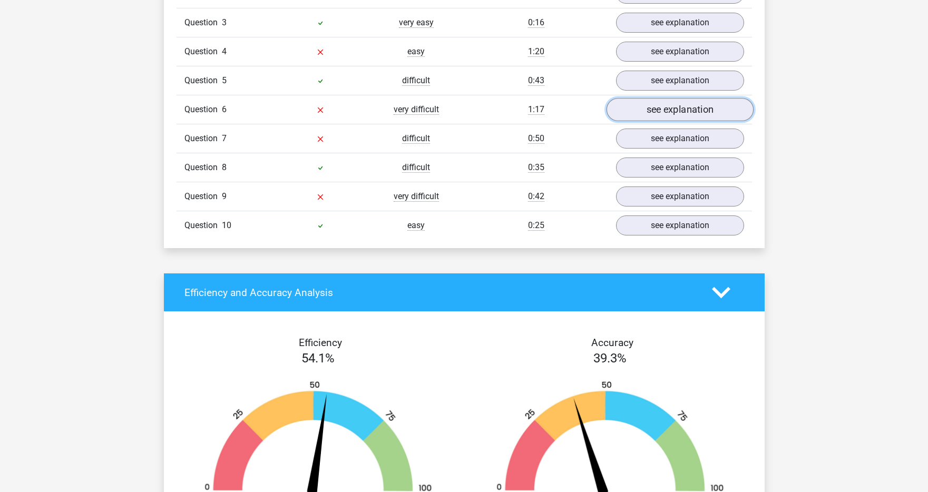
click at [668, 109] on link "see explanation" at bounding box center [679, 109] width 147 height 23
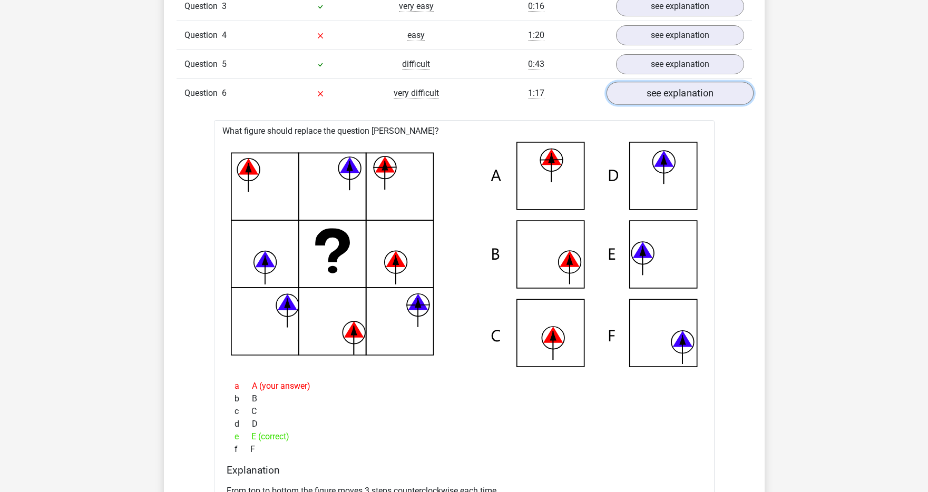
scroll to position [767, 0]
click at [672, 96] on link "see explanation" at bounding box center [679, 92] width 147 height 23
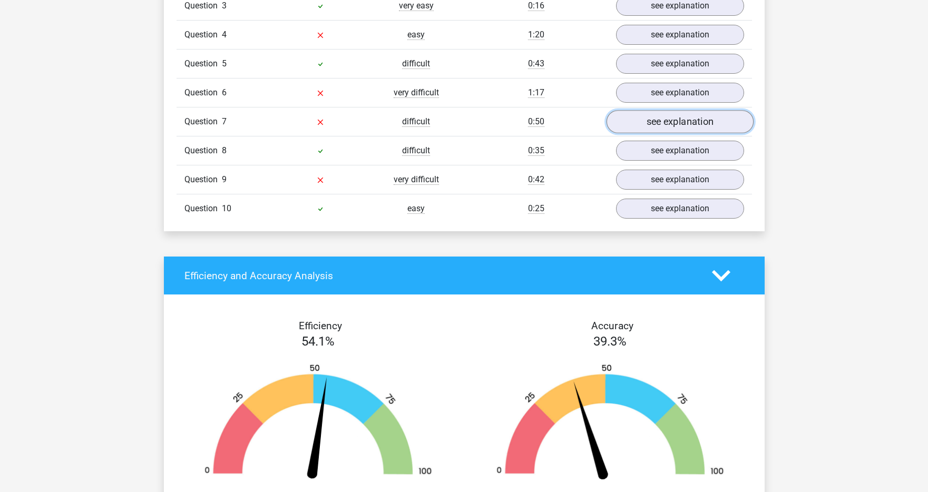
click at [668, 124] on link "see explanation" at bounding box center [679, 121] width 147 height 23
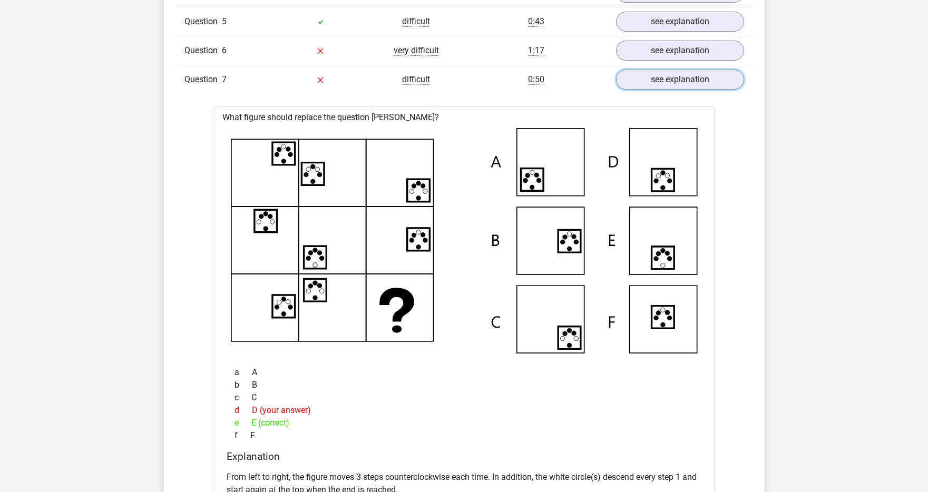
scroll to position [808, 0]
click at [680, 88] on link "see explanation" at bounding box center [679, 80] width 147 height 23
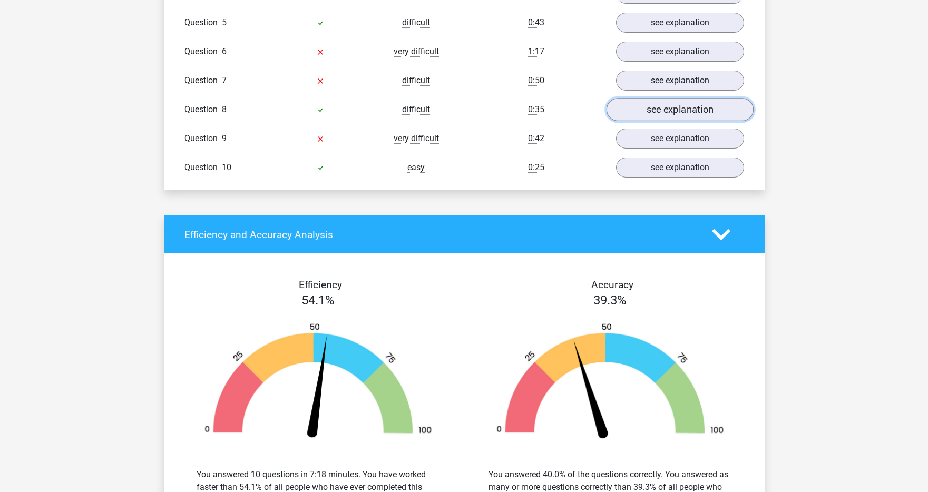
click at [673, 111] on link "see explanation" at bounding box center [679, 109] width 147 height 23
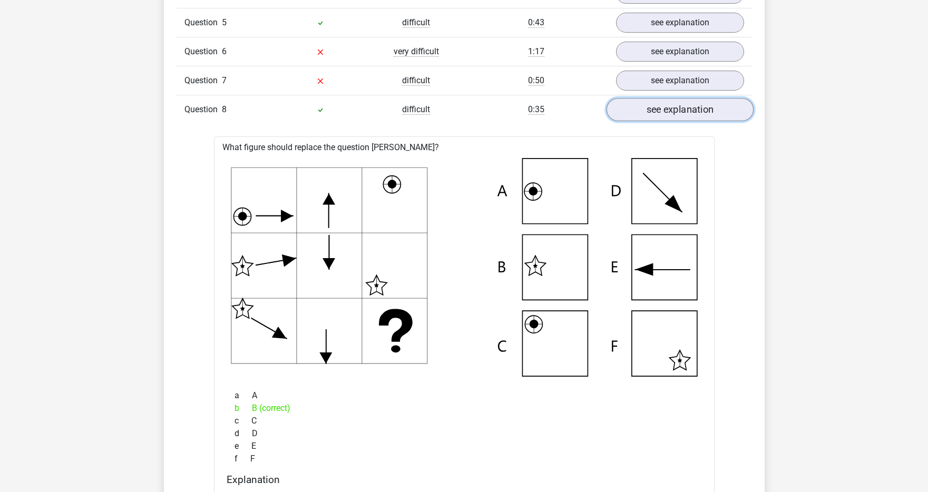
click at [672, 110] on link "see explanation" at bounding box center [679, 109] width 147 height 23
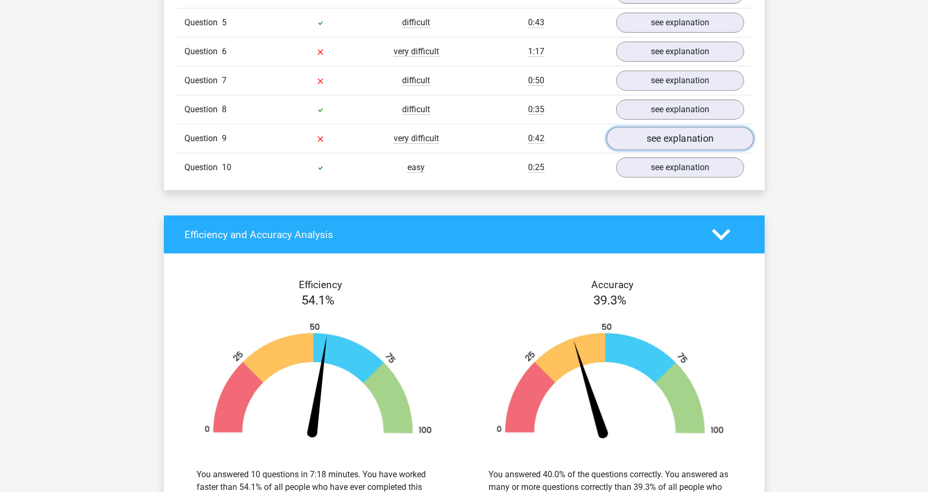
click at [664, 131] on link "see explanation" at bounding box center [679, 138] width 147 height 23
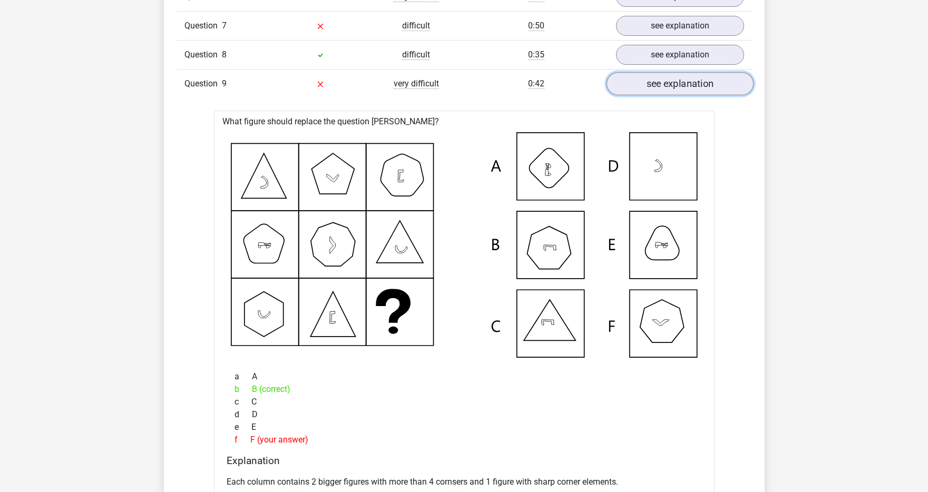
scroll to position [872, 0]
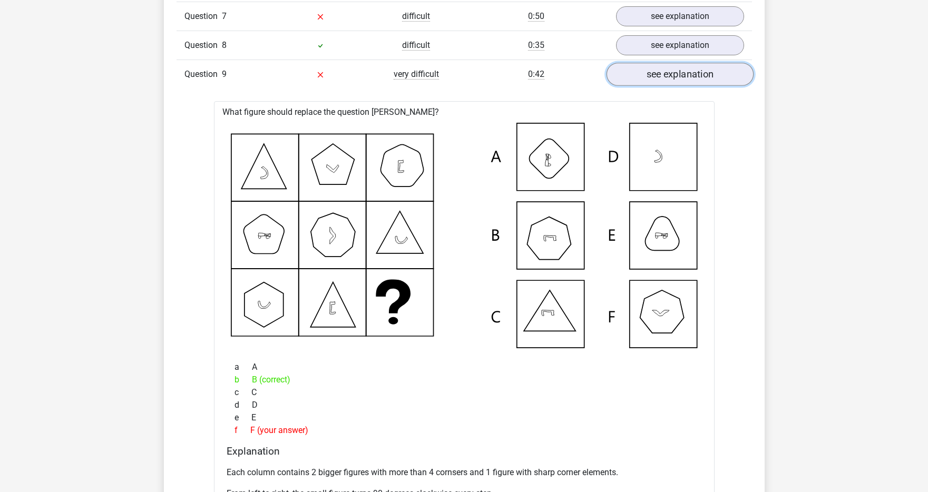
click at [658, 76] on link "see explanation" at bounding box center [679, 74] width 147 height 23
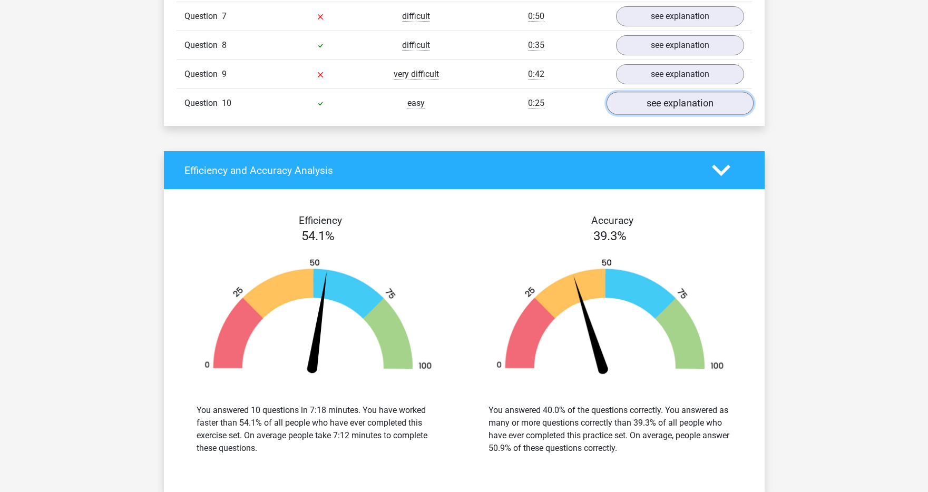
click at [662, 105] on link "see explanation" at bounding box center [679, 103] width 147 height 23
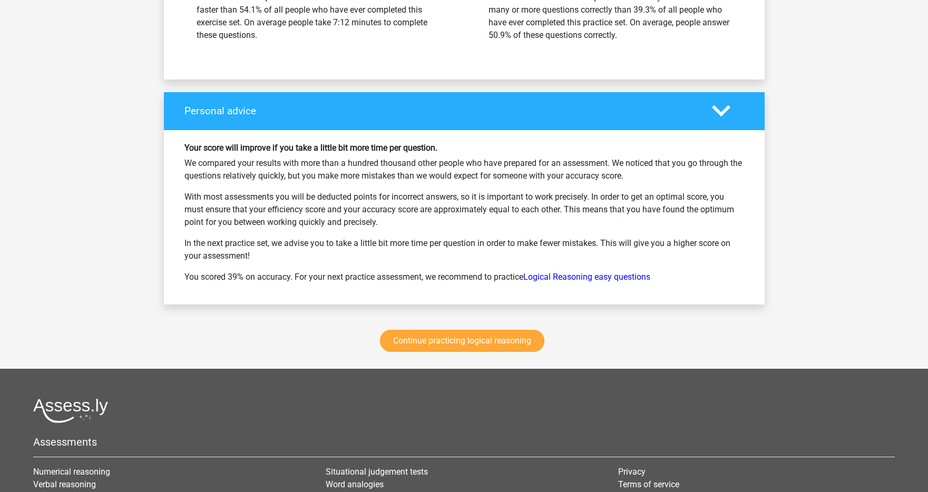
scroll to position [1792, 0]
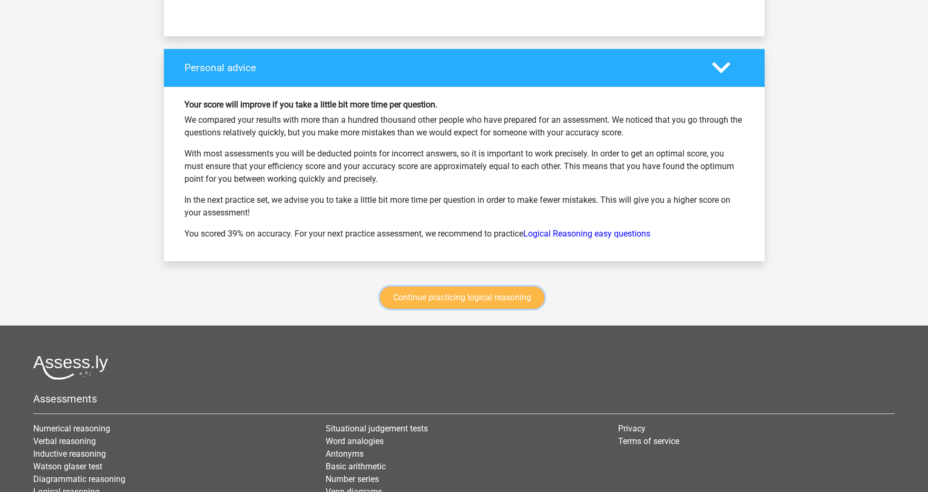
click at [465, 292] on link "Continue practicing logical reasoning" at bounding box center [462, 298] width 164 height 22
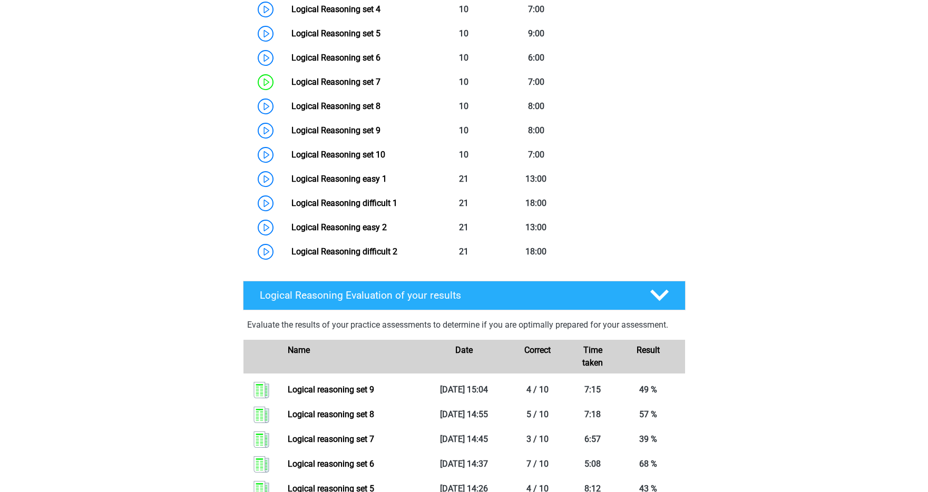
scroll to position [590, 0]
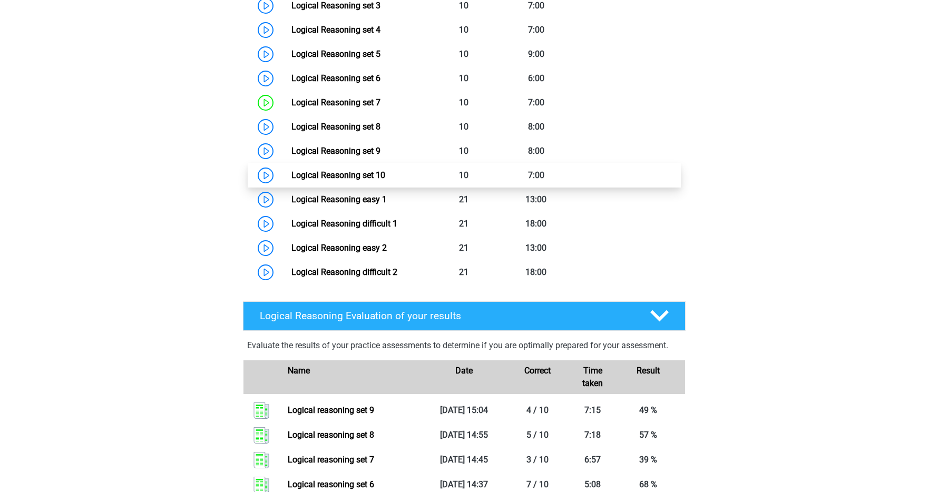
click at [291, 180] on link "Logical Reasoning set 10" at bounding box center [338, 175] width 94 height 10
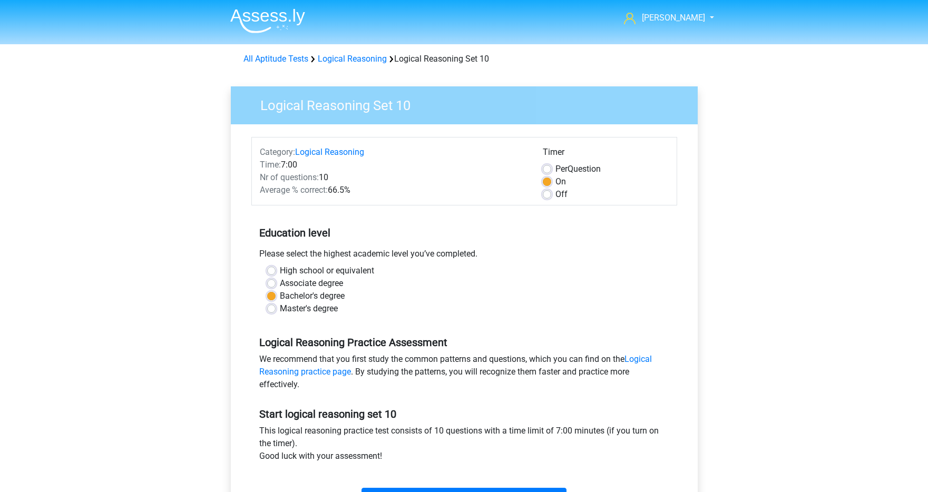
scroll to position [340, 0]
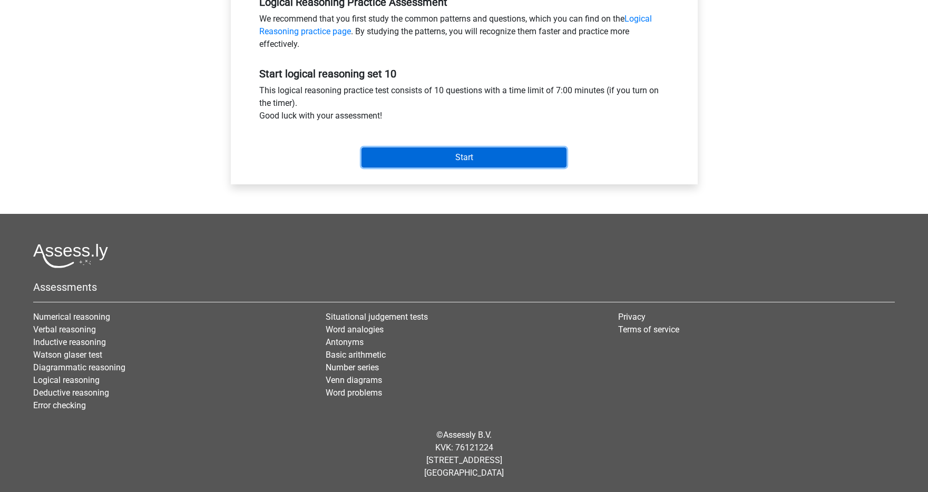
click at [499, 162] on input "Start" at bounding box center [463, 158] width 205 height 20
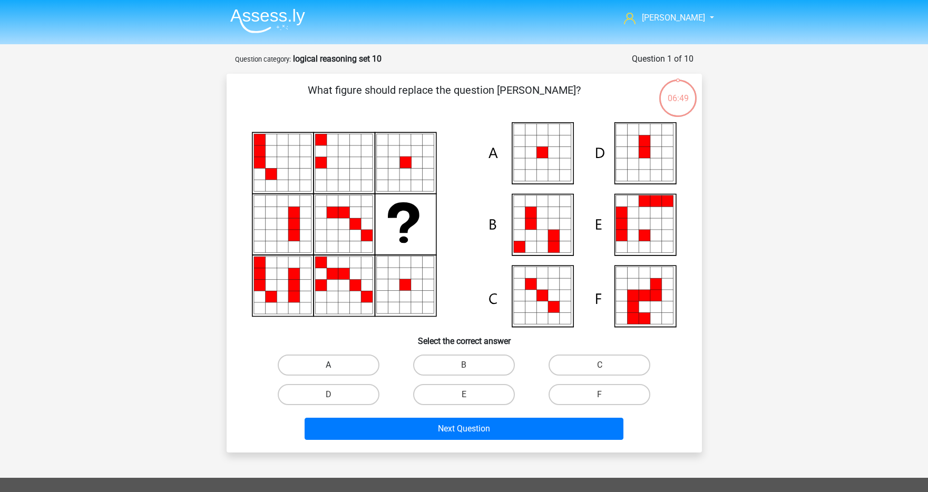
click at [297, 367] on label "A" at bounding box center [329, 365] width 102 height 21
click at [328, 367] on input "A" at bounding box center [331, 368] width 7 height 7
radio input "true"
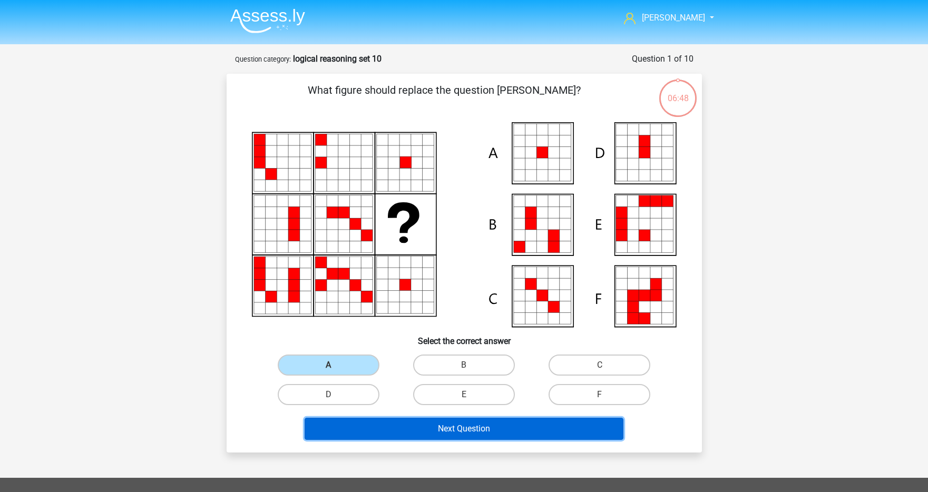
click at [404, 424] on button "Next Question" at bounding box center [464, 429] width 319 height 22
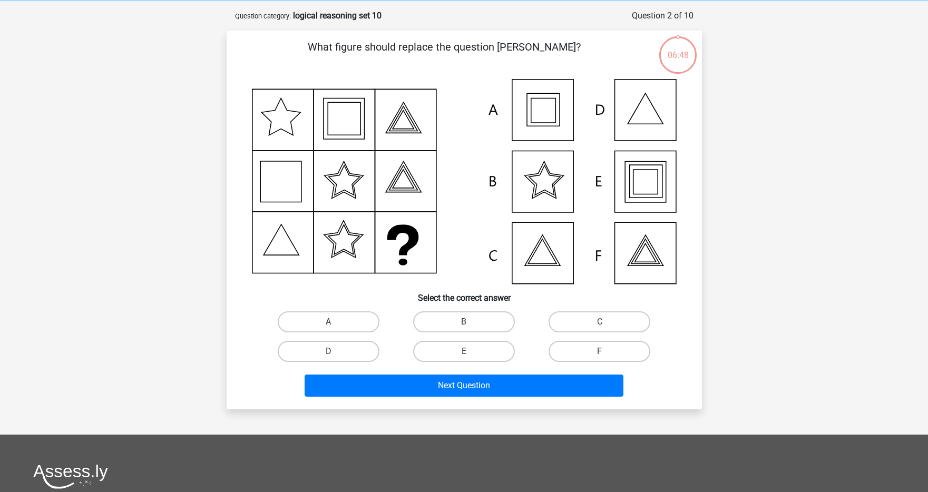
scroll to position [53, 0]
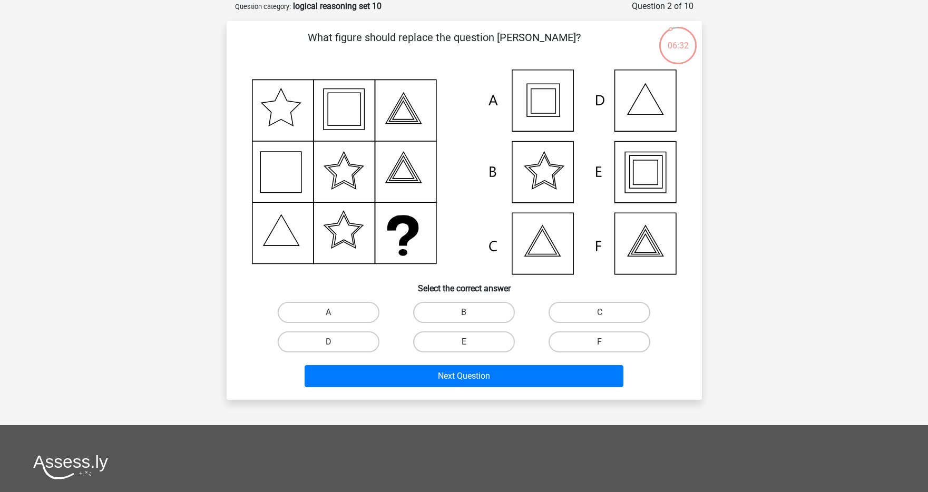
click at [433, 343] on label "E" at bounding box center [464, 341] width 102 height 21
click at [464, 343] on input "E" at bounding box center [467, 345] width 7 height 7
radio input "true"
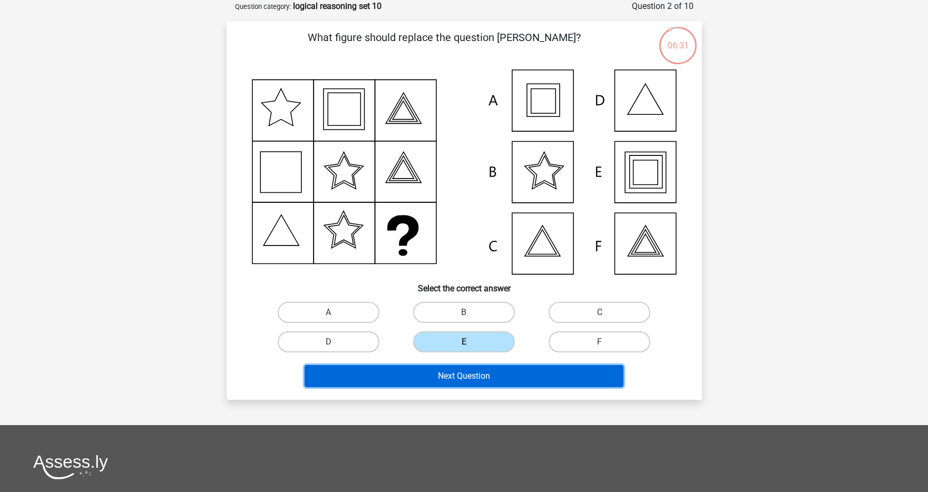
click at [430, 378] on button "Next Question" at bounding box center [464, 376] width 319 height 22
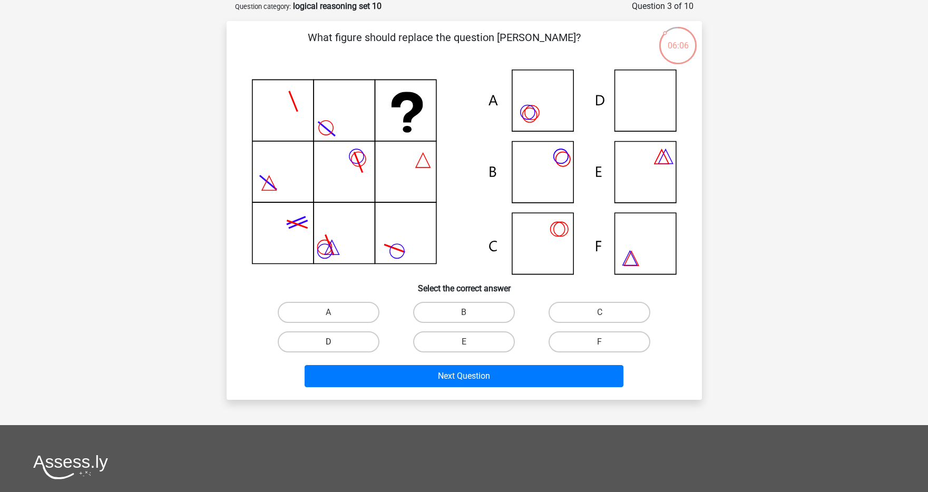
click at [360, 342] on label "D" at bounding box center [329, 341] width 102 height 21
click at [335, 342] on input "D" at bounding box center [331, 345] width 7 height 7
radio input "true"
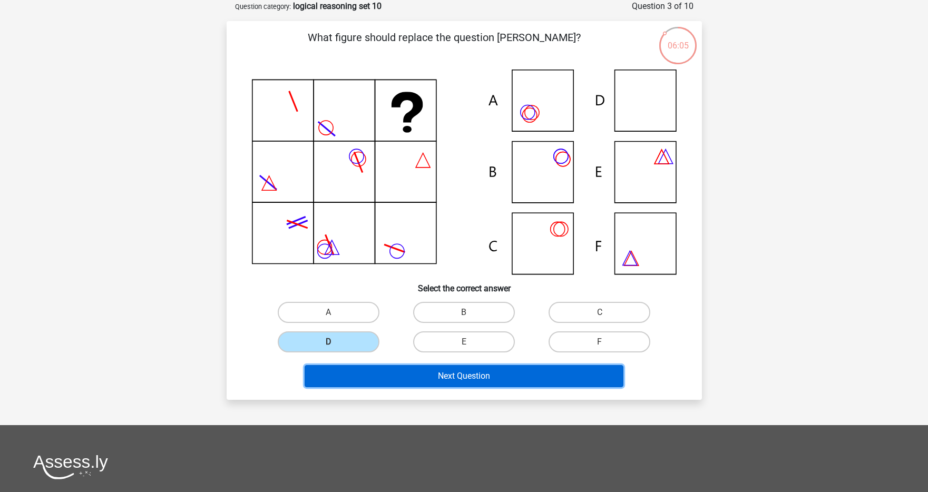
click at [379, 375] on button "Next Question" at bounding box center [464, 376] width 319 height 22
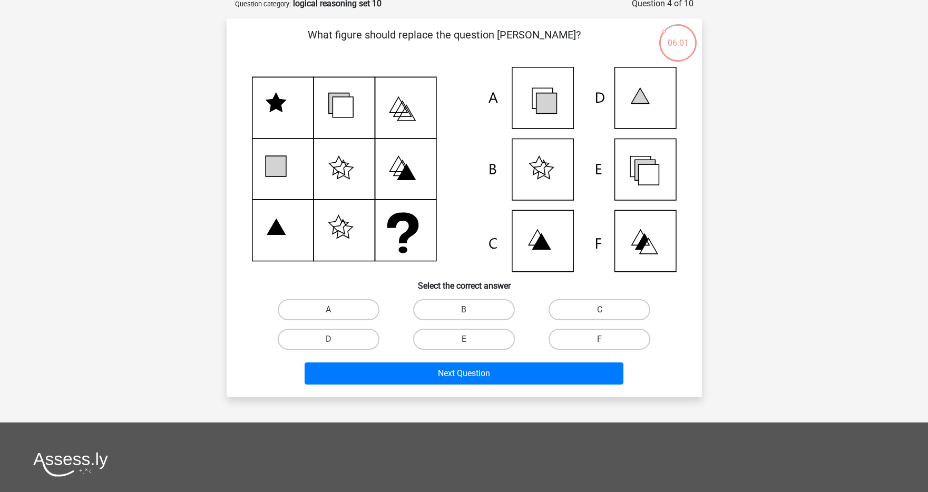
scroll to position [0, 0]
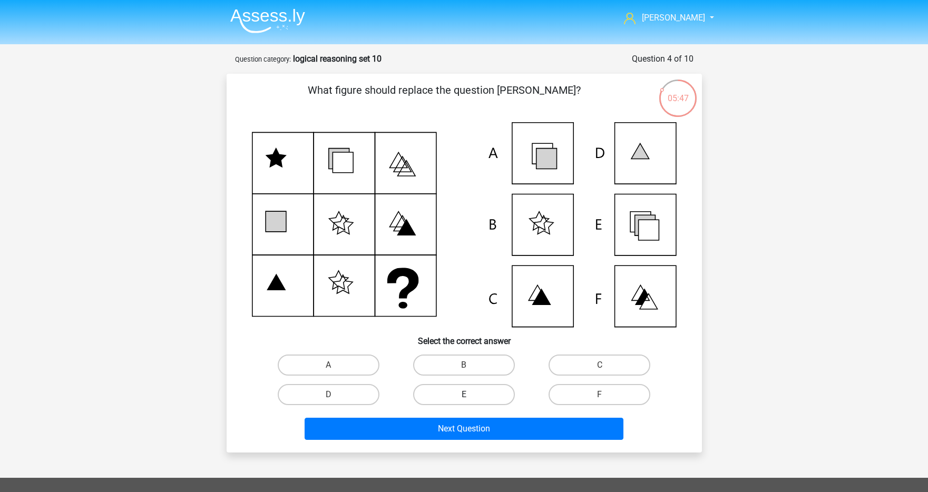
click at [478, 394] on label "E" at bounding box center [464, 394] width 102 height 21
click at [471, 395] on input "E" at bounding box center [467, 398] width 7 height 7
radio input "true"
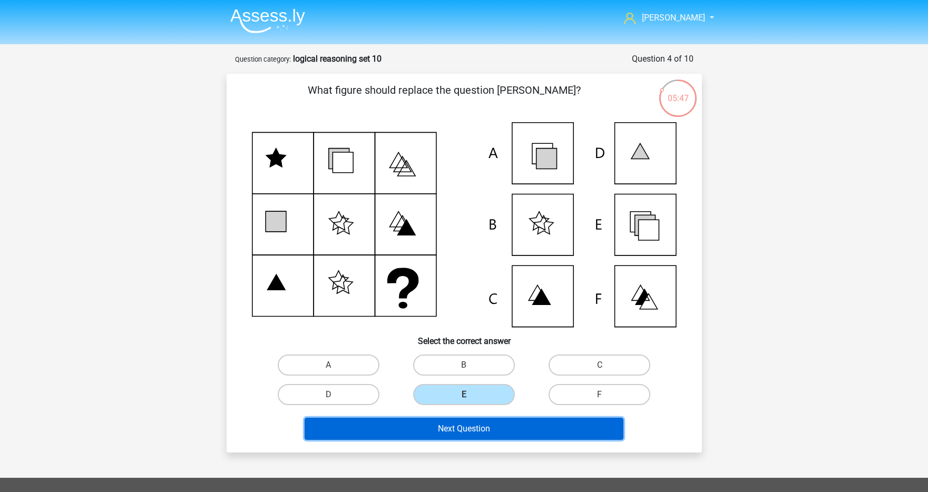
click at [474, 430] on button "Next Question" at bounding box center [464, 429] width 319 height 22
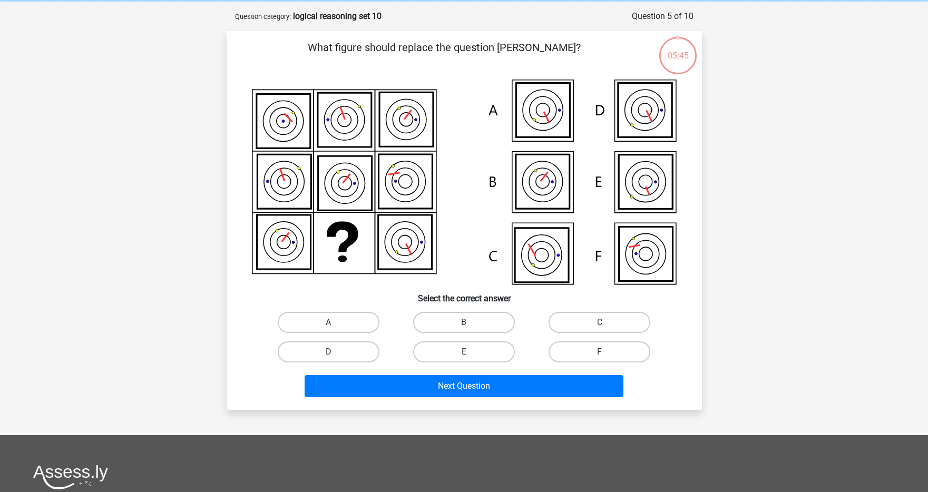
scroll to position [53, 0]
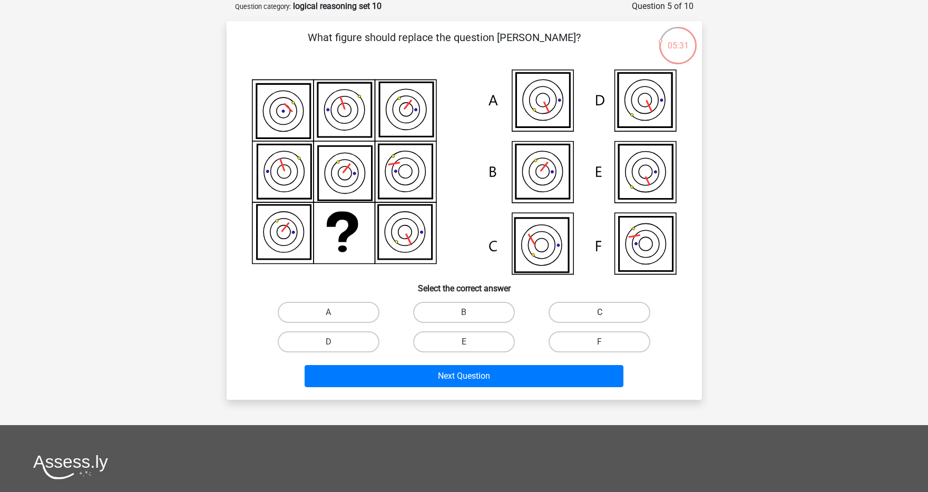
click at [611, 309] on label "C" at bounding box center [599, 312] width 102 height 21
click at [606, 312] on input "C" at bounding box center [603, 315] width 7 height 7
radio input "true"
click at [507, 402] on div "[PERSON_NAME] [EMAIL_ADDRESS][DOMAIN_NAME] Nederlands English" at bounding box center [464, 325] width 928 height 756
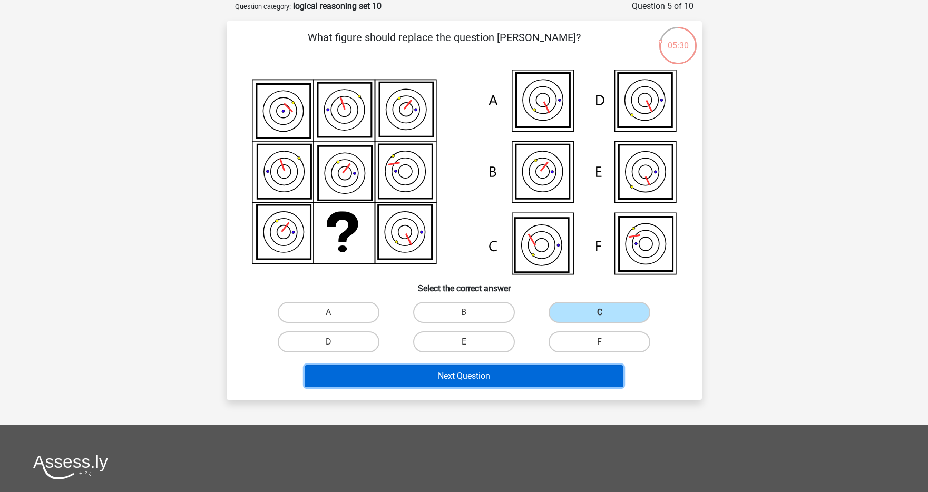
click at [509, 379] on button "Next Question" at bounding box center [464, 376] width 319 height 22
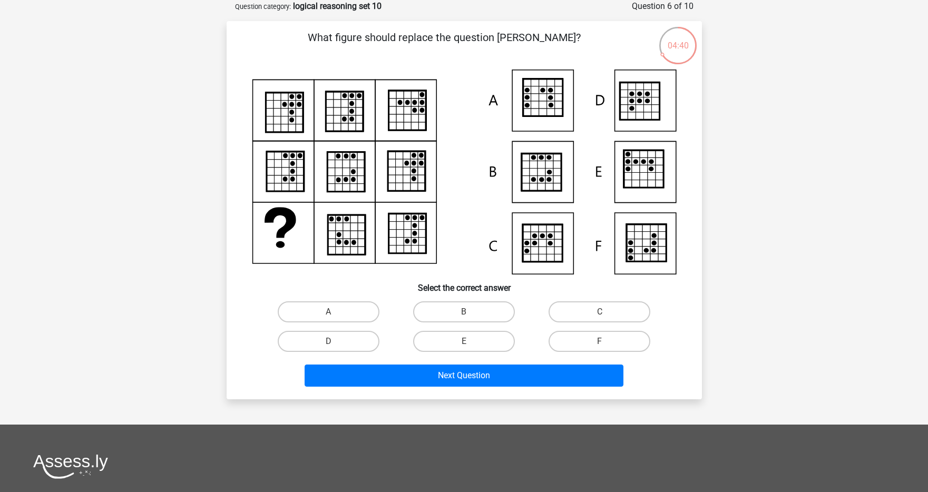
click at [548, 114] on icon at bounding box center [543, 97] width 40 height 37
click at [347, 309] on label "A" at bounding box center [329, 311] width 102 height 21
click at [335, 312] on input "A" at bounding box center [331, 315] width 7 height 7
radio input "true"
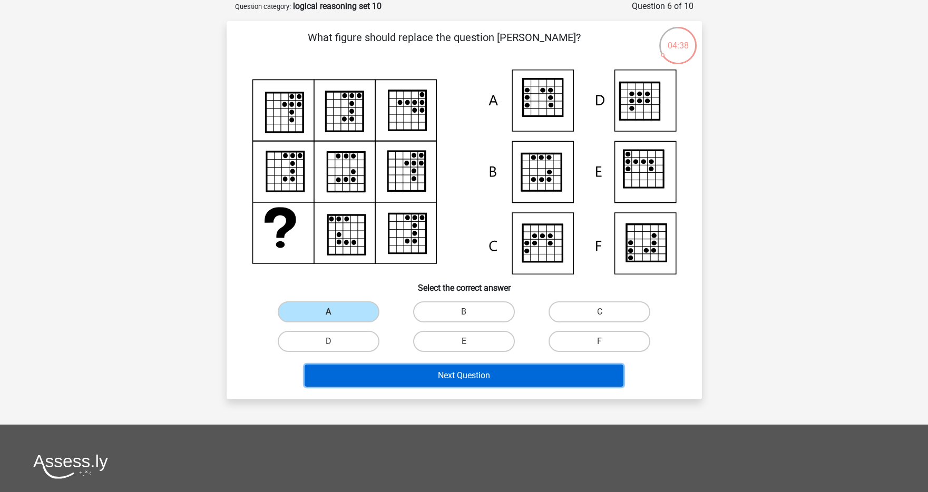
click at [382, 376] on button "Next Question" at bounding box center [464, 376] width 319 height 22
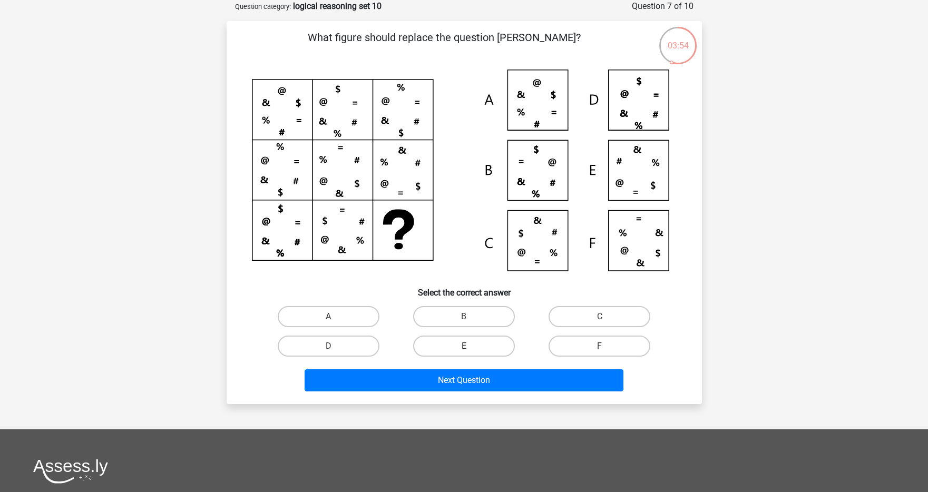
click at [477, 341] on label "E" at bounding box center [464, 346] width 102 height 21
click at [471, 346] on input "E" at bounding box center [467, 349] width 7 height 7
radio input "true"
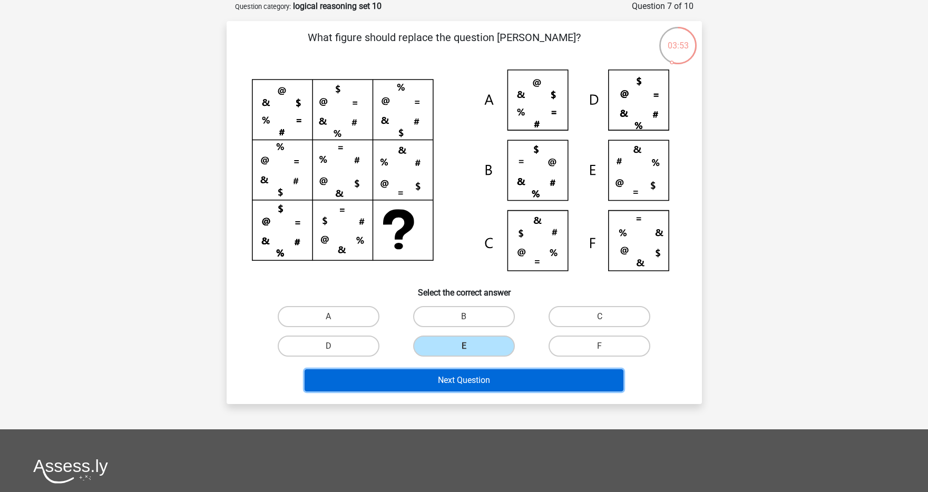
click at [465, 381] on button "Next Question" at bounding box center [464, 380] width 319 height 22
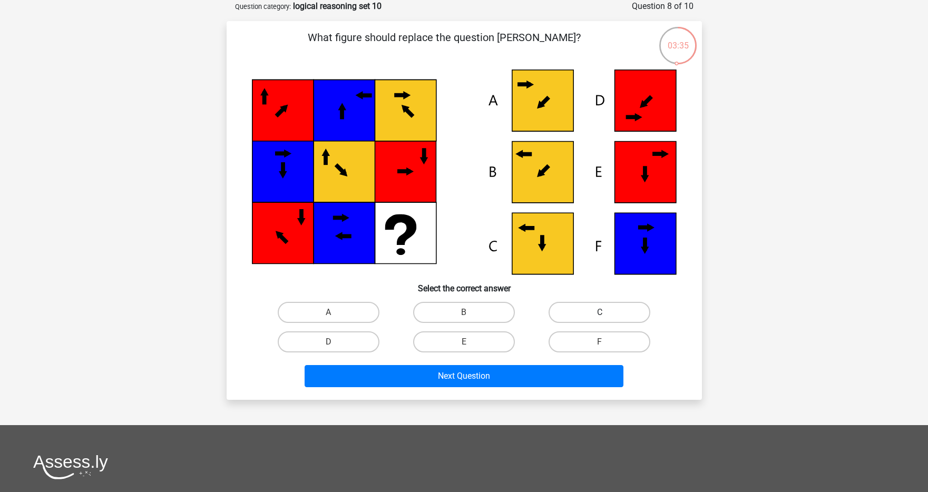
click at [576, 314] on label "C" at bounding box center [599, 312] width 102 height 21
click at [600, 314] on input "C" at bounding box center [603, 315] width 7 height 7
radio input "true"
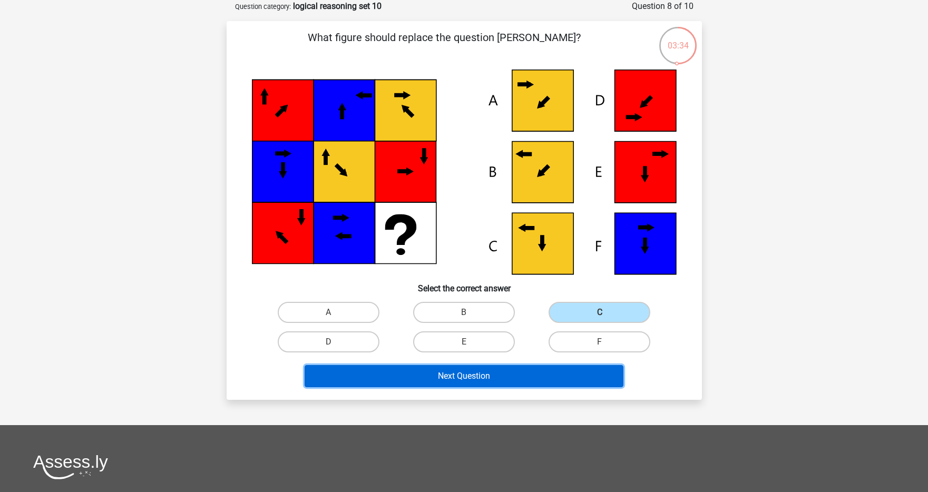
click at [506, 374] on button "Next Question" at bounding box center [464, 376] width 319 height 22
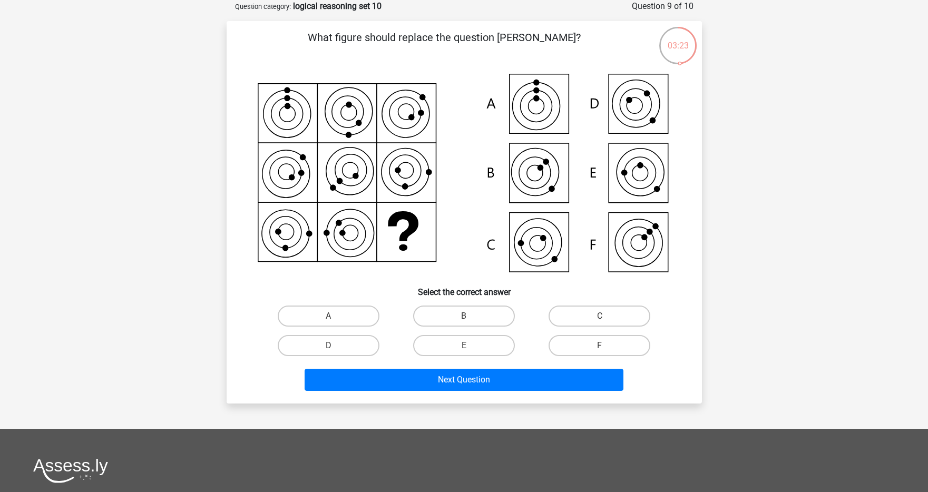
click at [548, 181] on icon at bounding box center [534, 173] width 45 height 45
click at [504, 341] on label "E" at bounding box center [464, 345] width 102 height 21
click at [471, 346] on input "E" at bounding box center [467, 349] width 7 height 7
radio input "true"
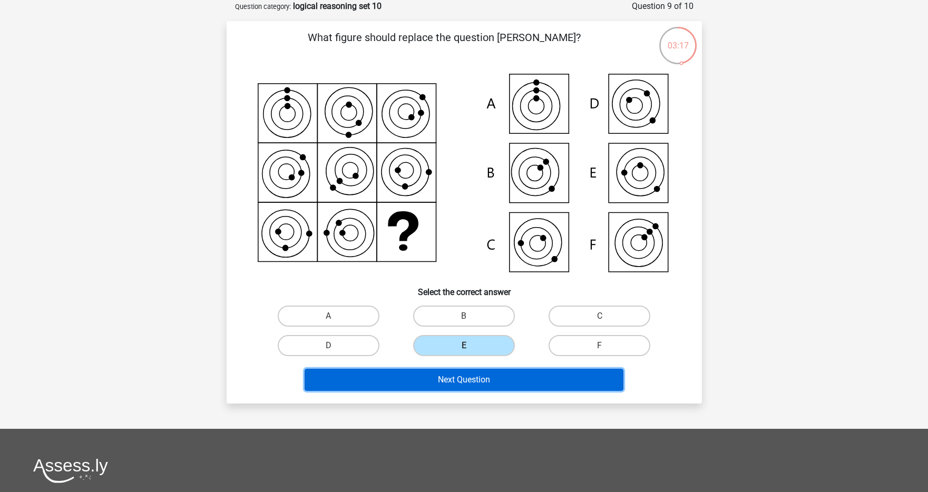
click at [494, 383] on button "Next Question" at bounding box center [464, 380] width 319 height 22
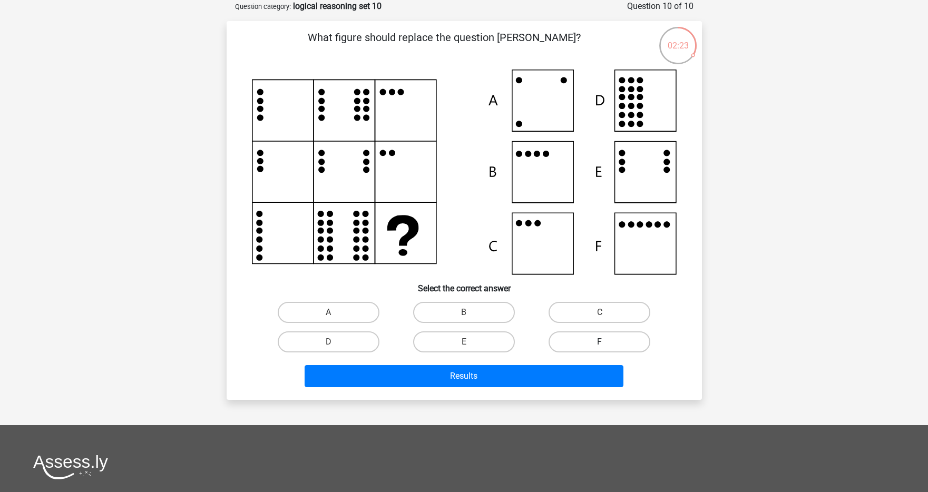
click at [579, 337] on label "F" at bounding box center [599, 341] width 102 height 21
click at [600, 342] on input "F" at bounding box center [603, 345] width 7 height 7
radio input "true"
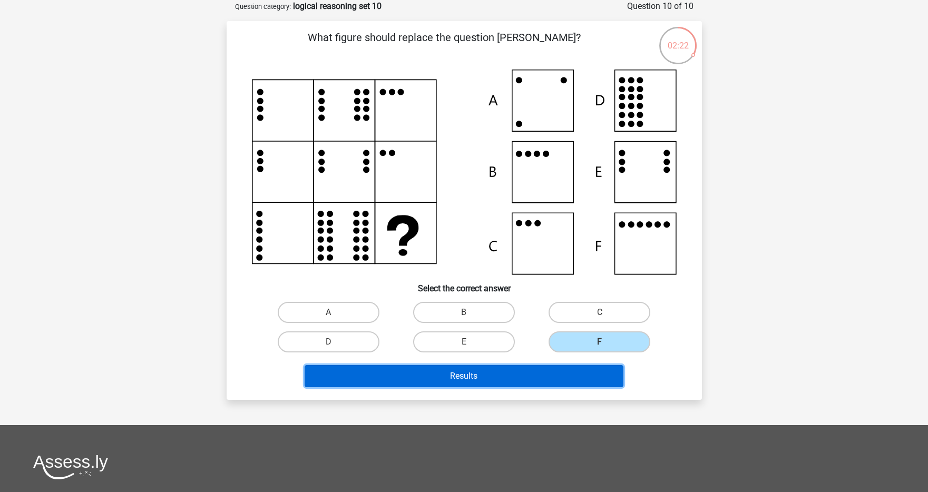
click at [569, 374] on button "Results" at bounding box center [464, 376] width 319 height 22
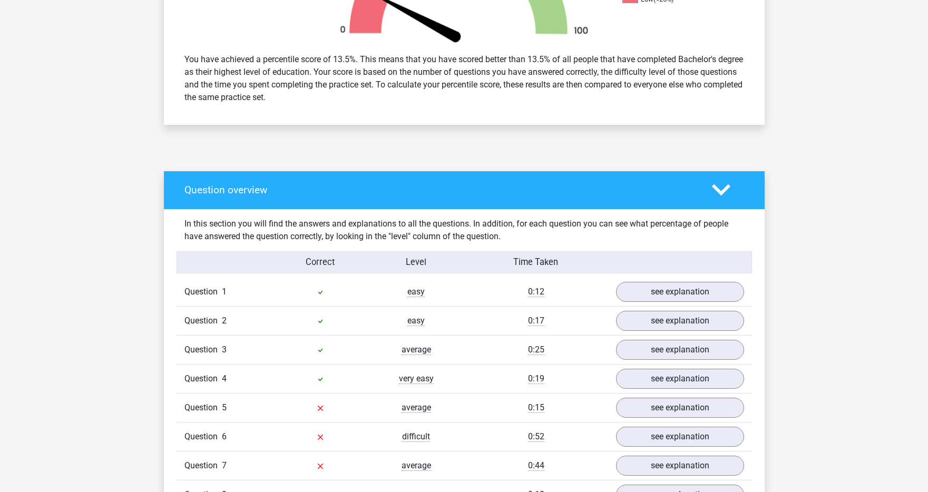
scroll to position [428, 0]
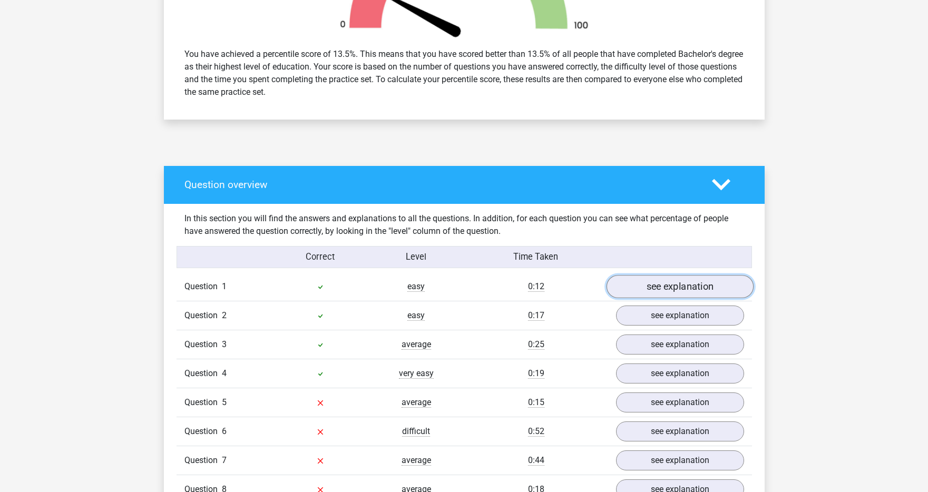
click at [646, 285] on link "see explanation" at bounding box center [679, 286] width 147 height 23
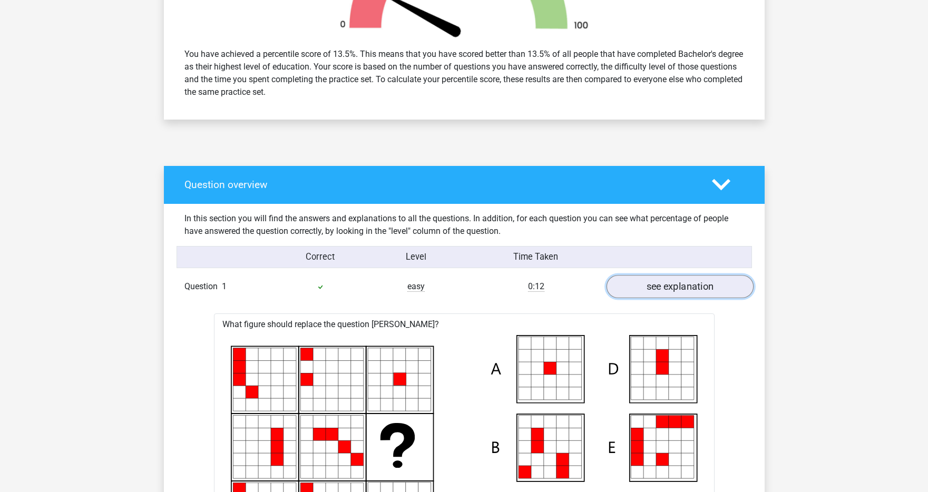
click at [646, 285] on link "see explanation" at bounding box center [679, 286] width 147 height 23
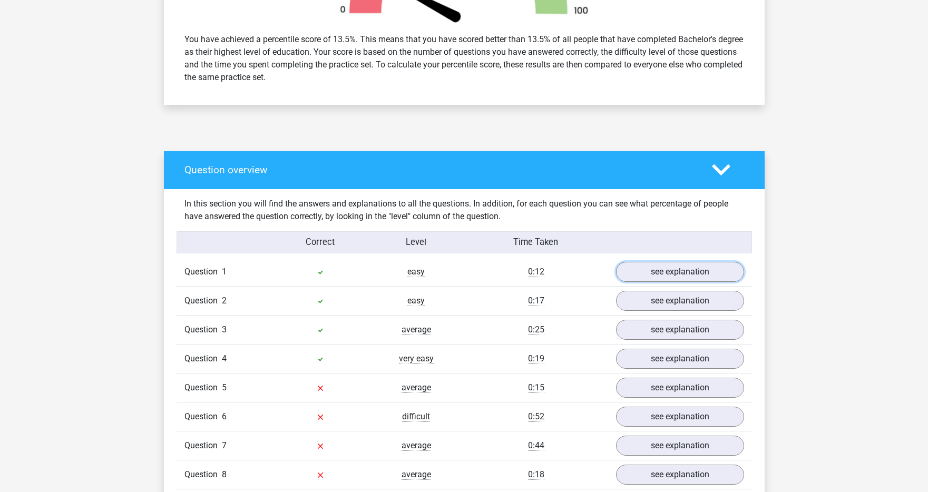
scroll to position [447, 0]
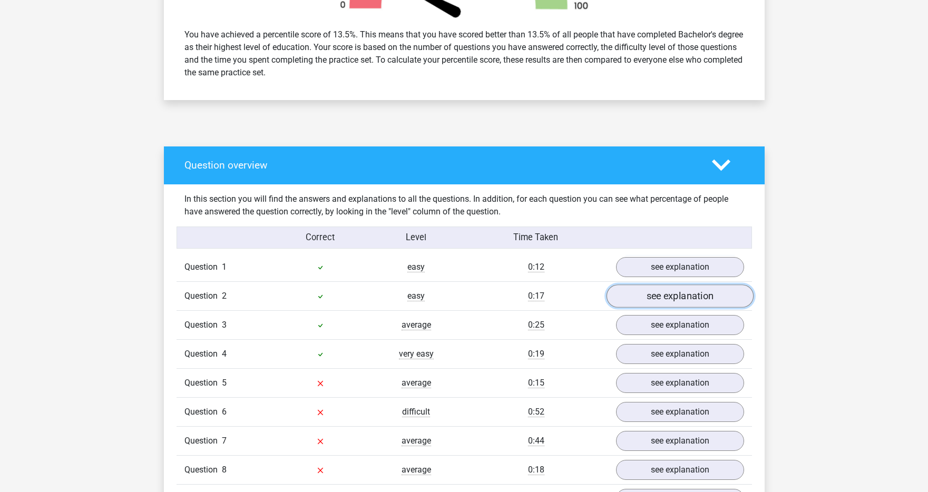
click at [658, 293] on link "see explanation" at bounding box center [679, 296] width 147 height 23
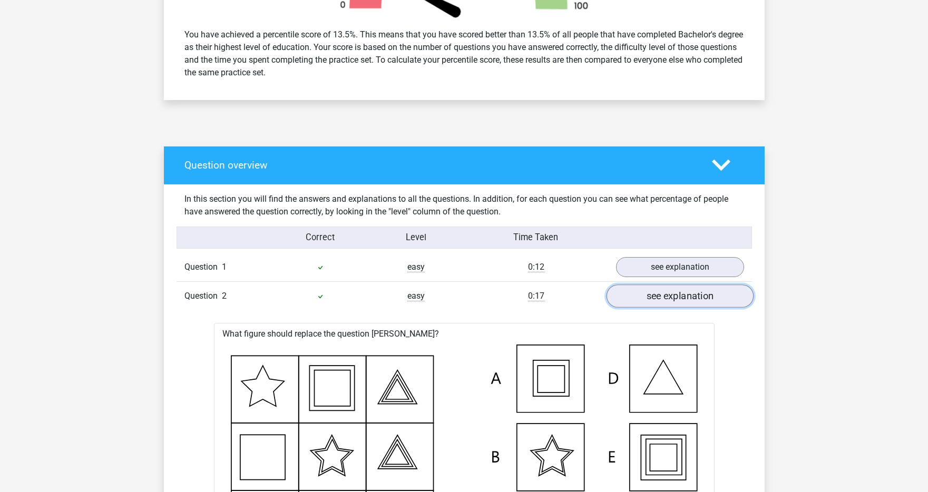
click at [658, 293] on link "see explanation" at bounding box center [679, 296] width 147 height 23
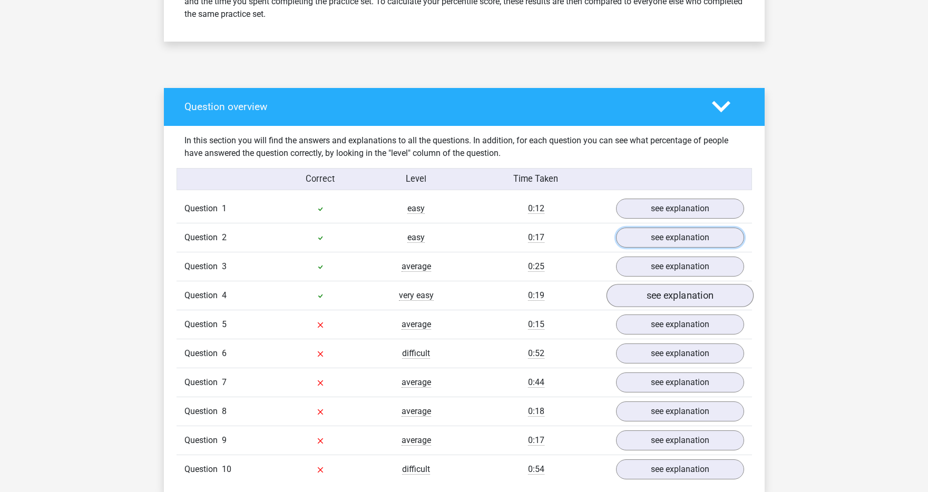
scroll to position [519, 0]
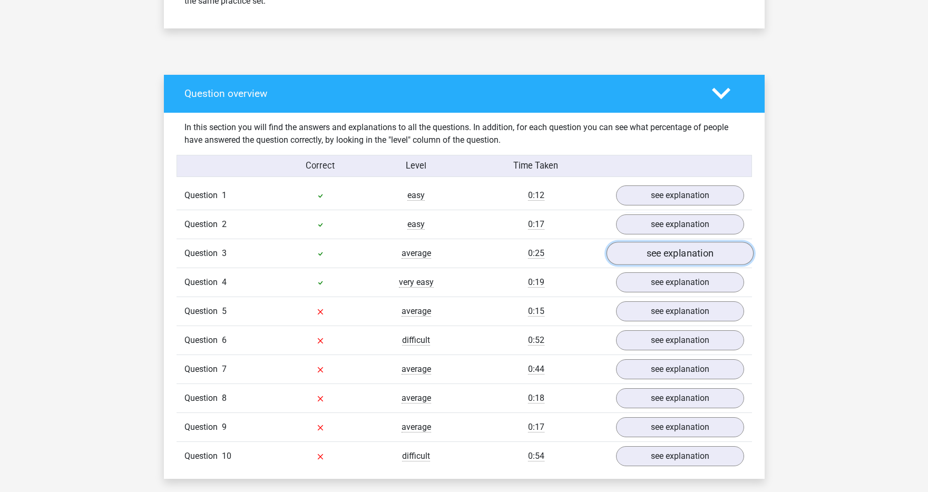
click at [679, 259] on link "see explanation" at bounding box center [679, 253] width 147 height 23
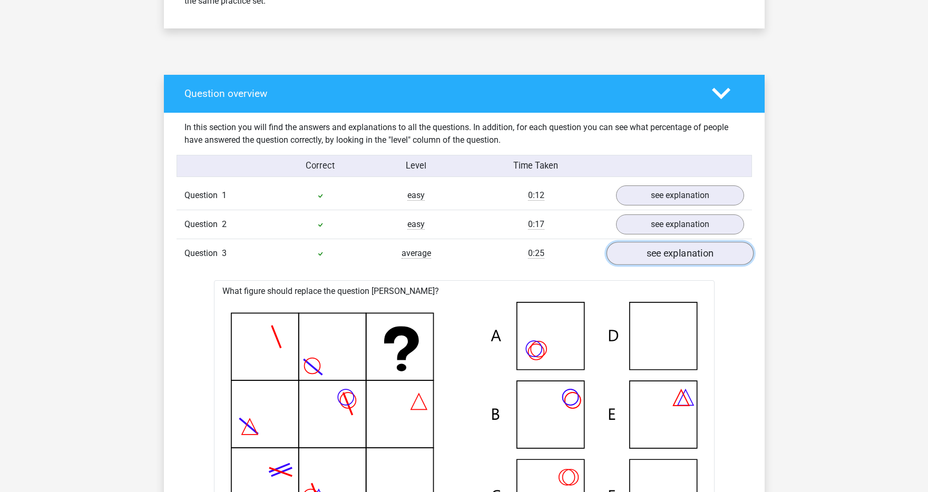
click at [679, 259] on link "see explanation" at bounding box center [679, 253] width 147 height 23
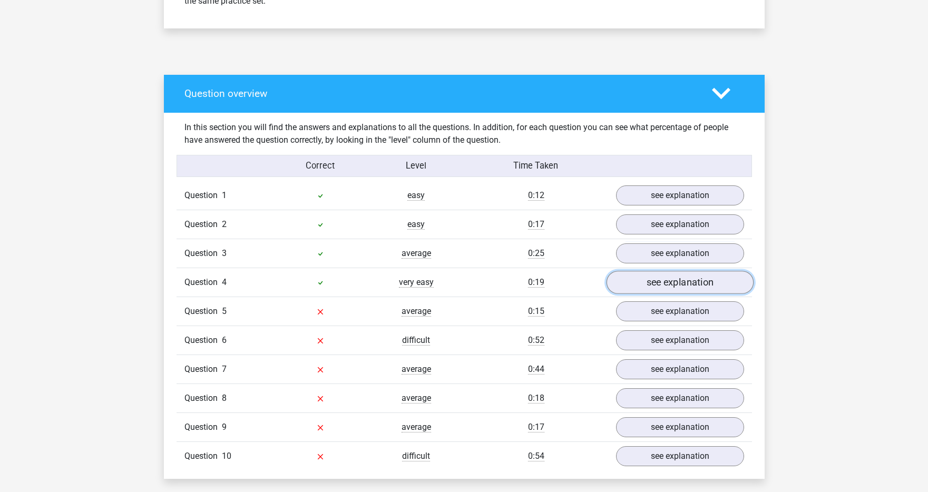
click at [685, 280] on link "see explanation" at bounding box center [679, 282] width 147 height 23
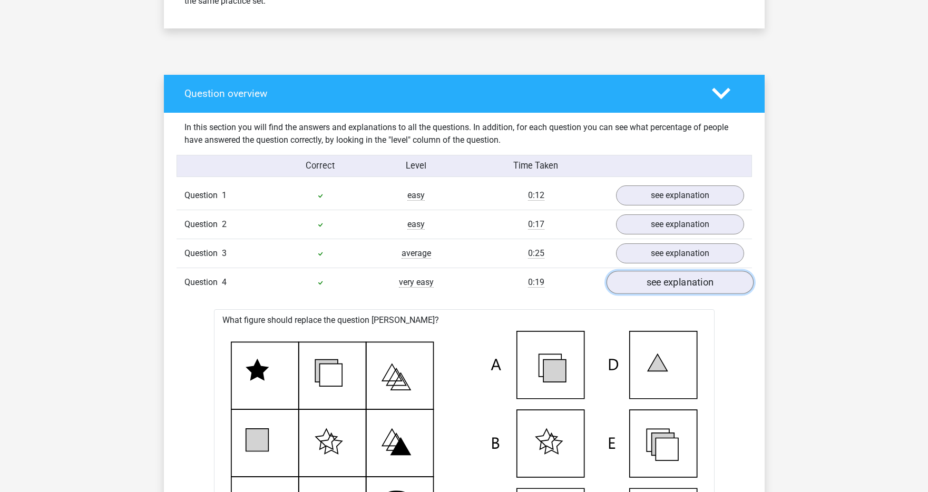
click at [684, 280] on link "see explanation" at bounding box center [679, 282] width 147 height 23
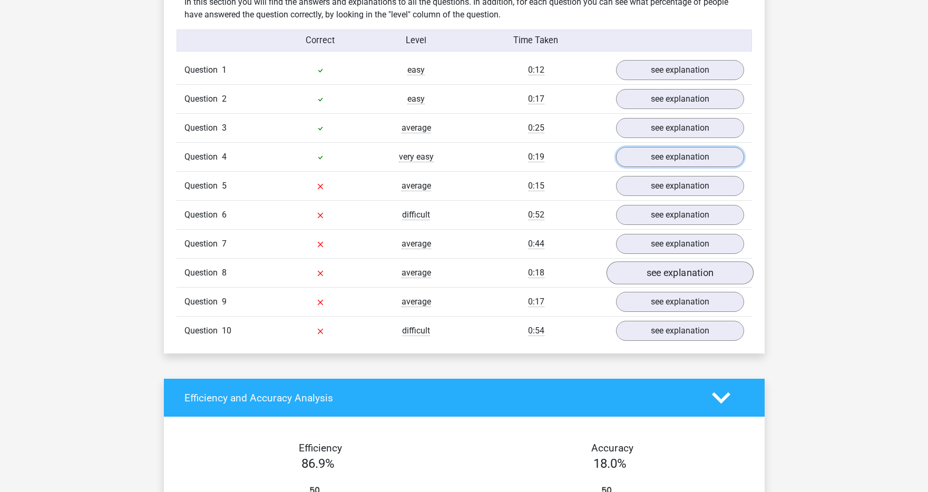
scroll to position [645, 0]
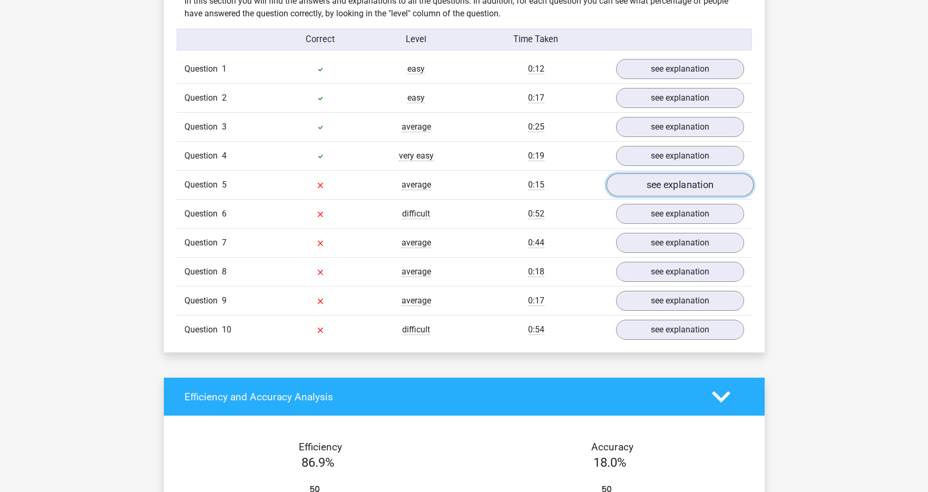
click at [687, 180] on link "see explanation" at bounding box center [679, 184] width 147 height 23
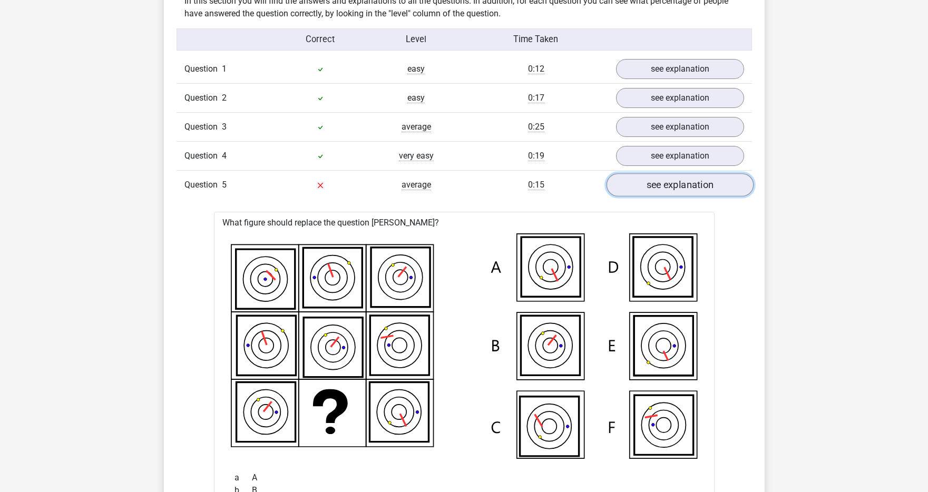
click at [689, 183] on link "see explanation" at bounding box center [679, 184] width 147 height 23
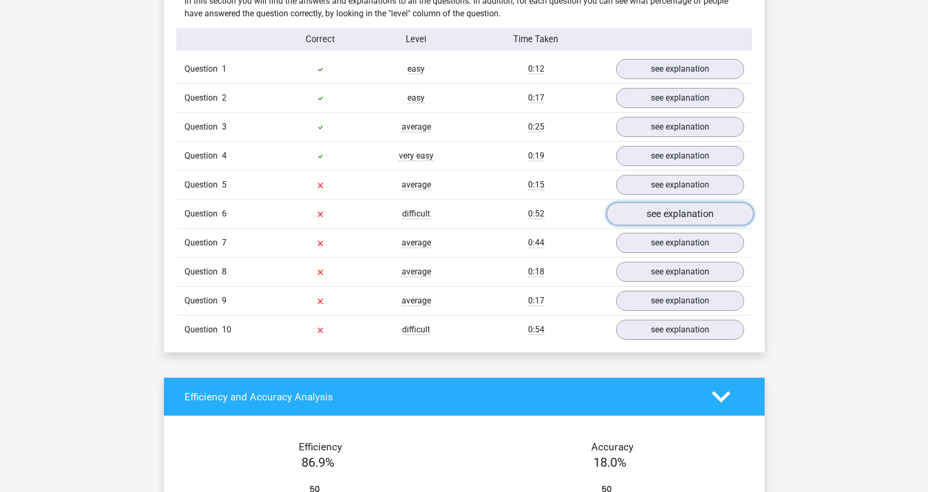
click at [674, 215] on link "see explanation" at bounding box center [679, 213] width 147 height 23
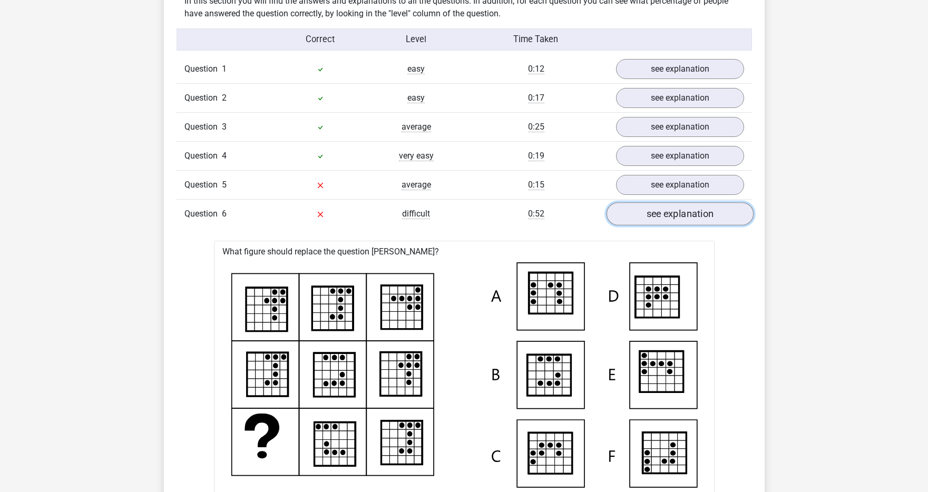
click at [674, 215] on link "see explanation" at bounding box center [679, 213] width 147 height 23
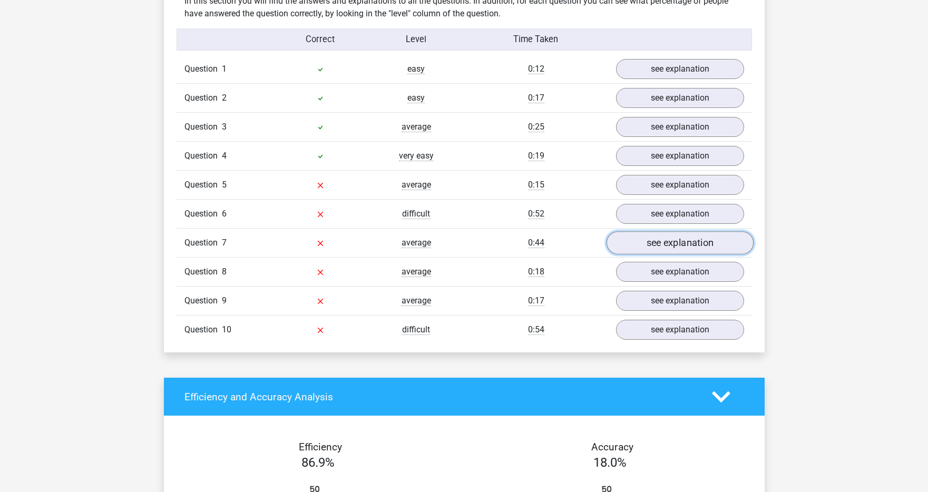
click at [669, 246] on link "see explanation" at bounding box center [679, 242] width 147 height 23
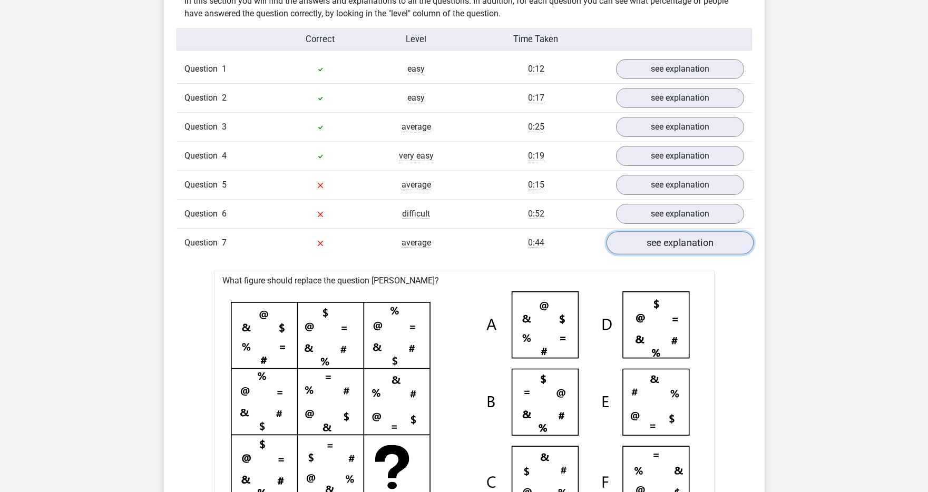
click at [669, 246] on link "see explanation" at bounding box center [679, 242] width 147 height 23
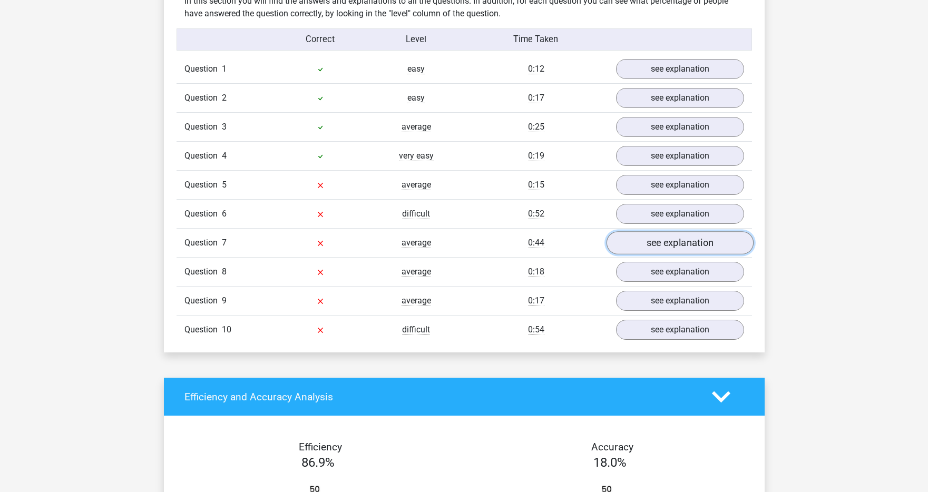
scroll to position [666, 0]
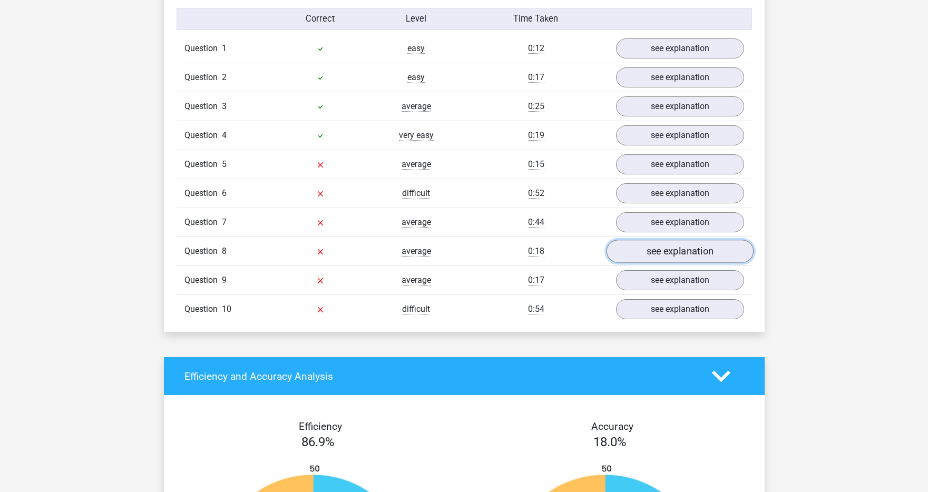
click at [669, 249] on link "see explanation" at bounding box center [679, 251] width 147 height 23
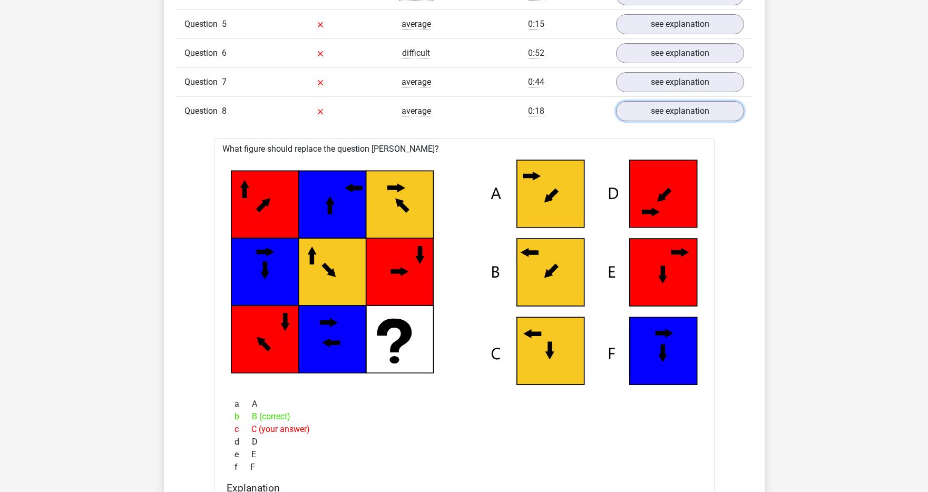
scroll to position [805, 0]
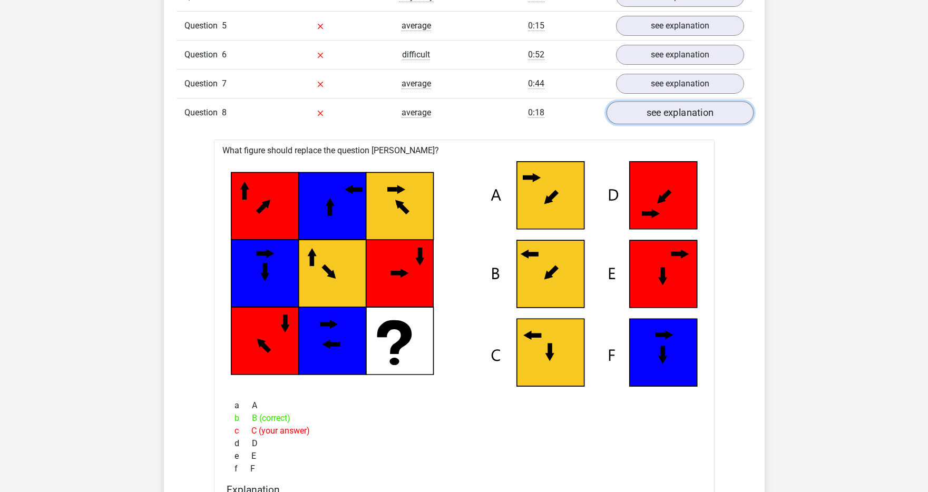
click at [670, 120] on link "see explanation" at bounding box center [679, 112] width 147 height 23
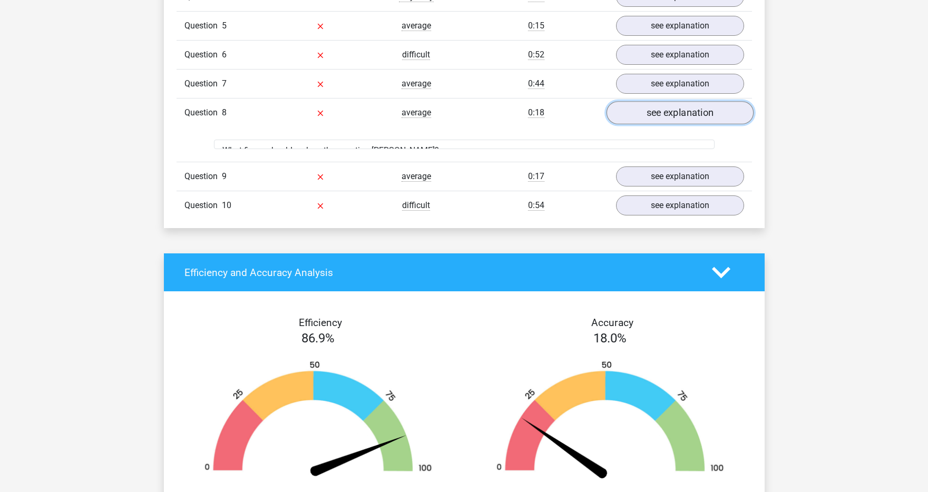
click at [670, 120] on link "see explanation" at bounding box center [679, 112] width 147 height 23
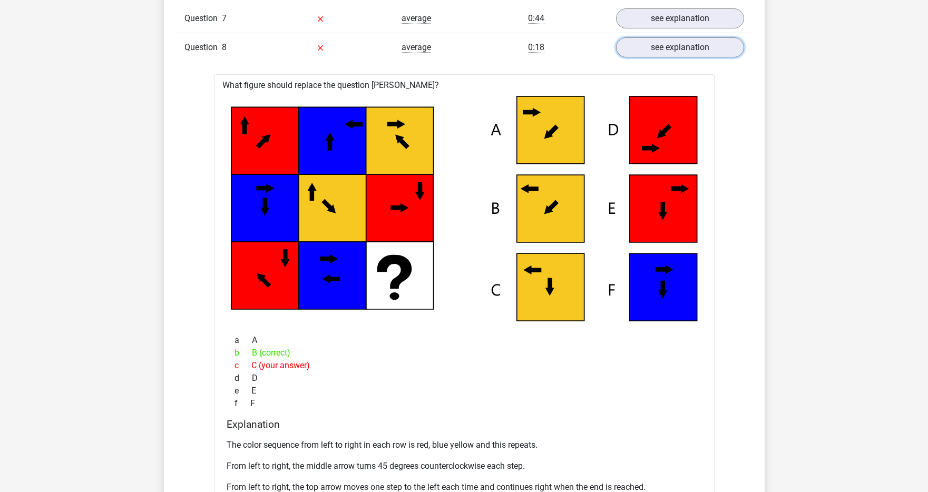
scroll to position [807, 0]
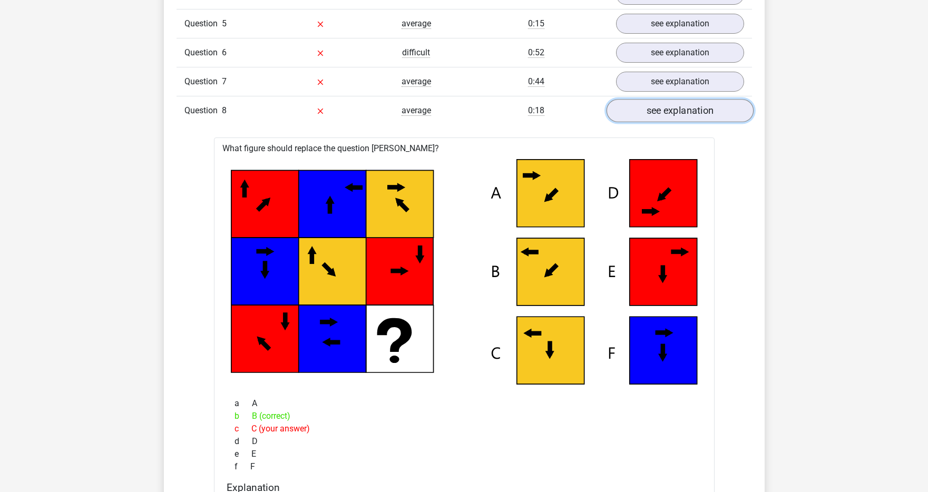
click at [665, 112] on link "see explanation" at bounding box center [679, 110] width 147 height 23
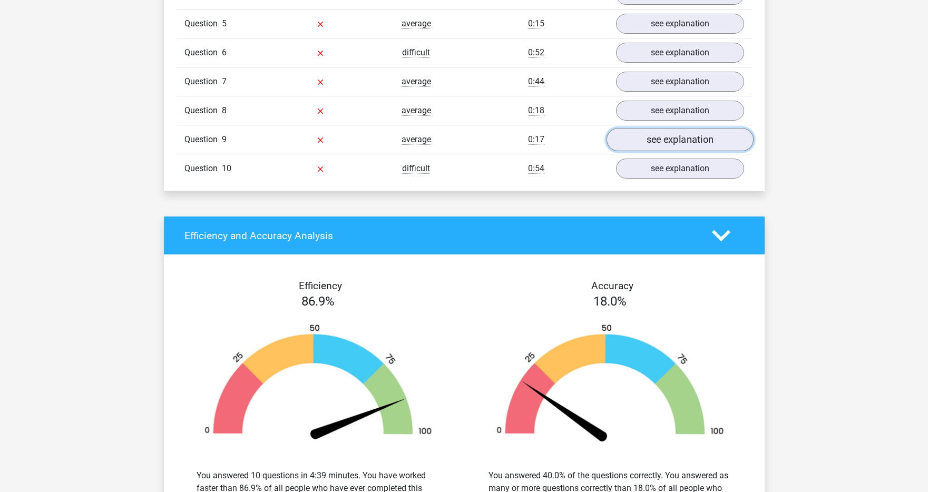
click at [664, 142] on link "see explanation" at bounding box center [679, 139] width 147 height 23
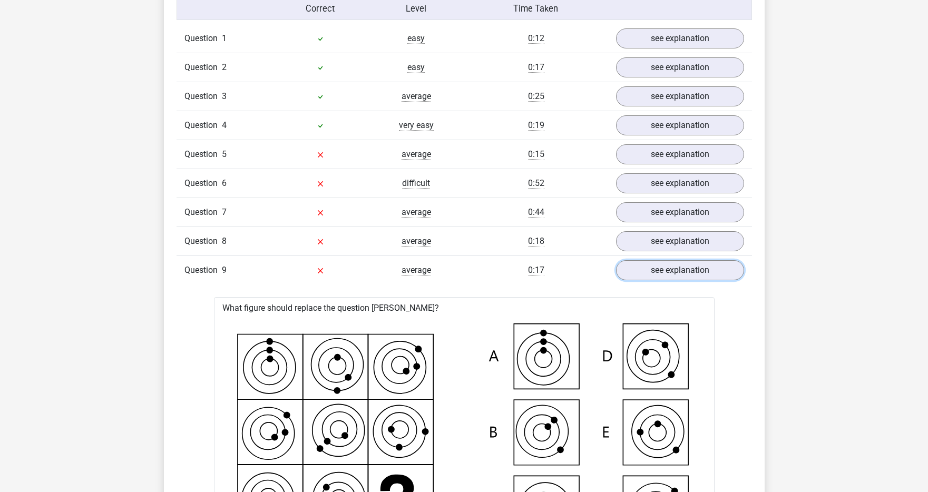
scroll to position [661, 0]
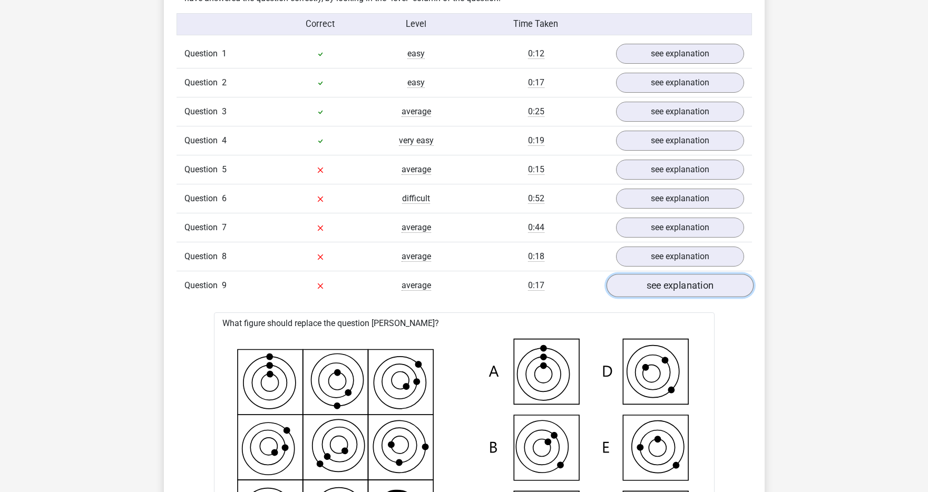
click at [653, 281] on link "see explanation" at bounding box center [679, 285] width 147 height 23
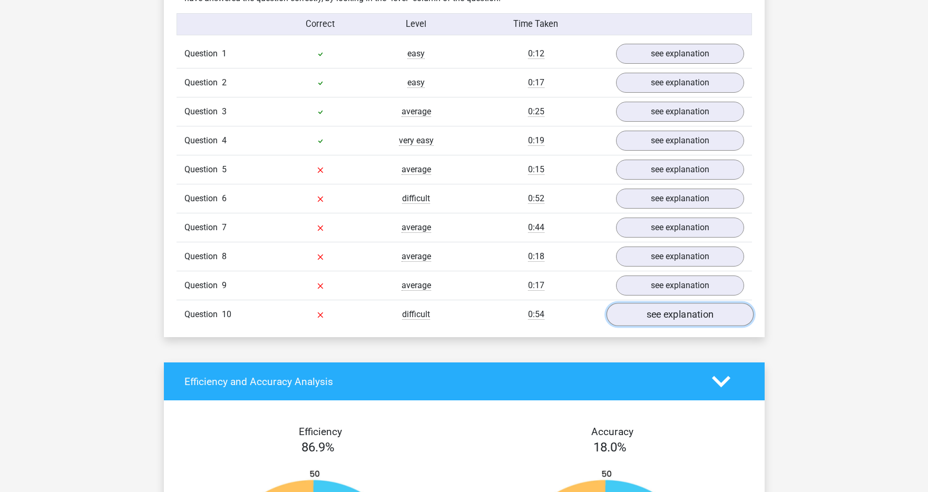
click at [658, 312] on link "see explanation" at bounding box center [679, 314] width 147 height 23
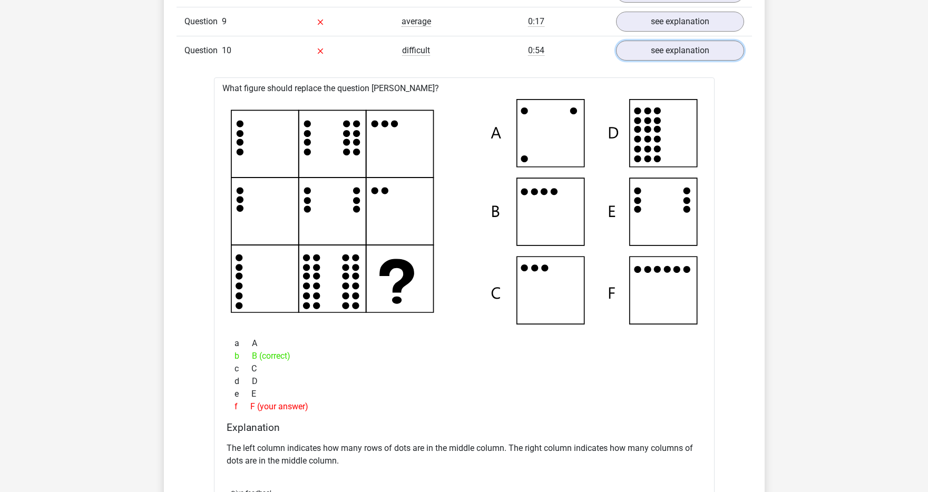
scroll to position [925, 0]
click at [665, 53] on link "see explanation" at bounding box center [679, 49] width 147 height 23
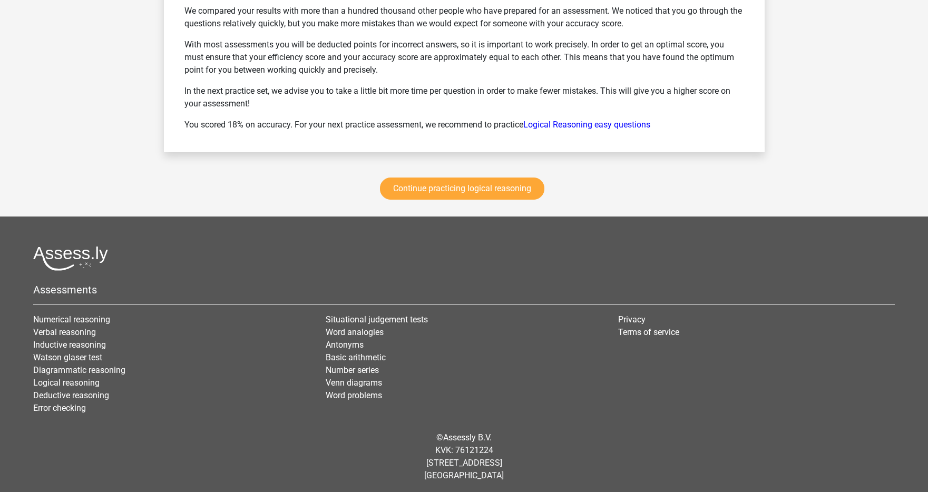
scroll to position [1441, 0]
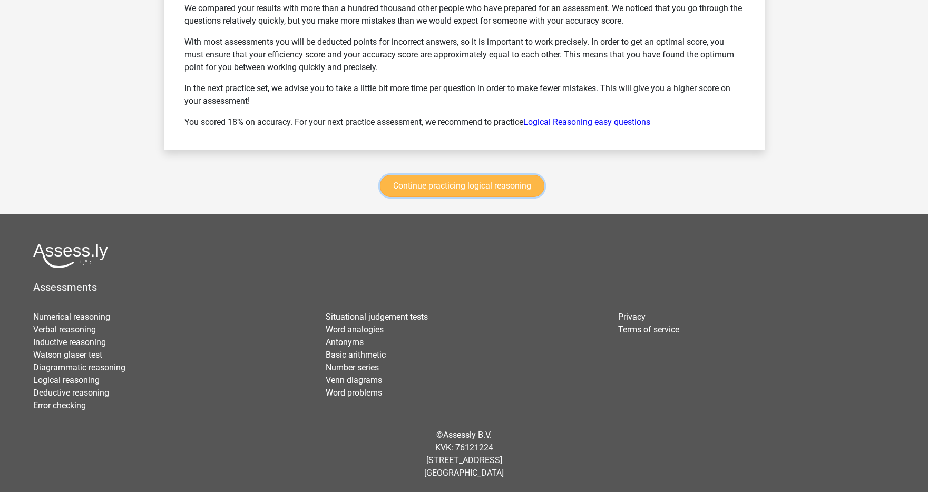
click at [509, 193] on link "Continue practicing logical reasoning" at bounding box center [462, 186] width 164 height 22
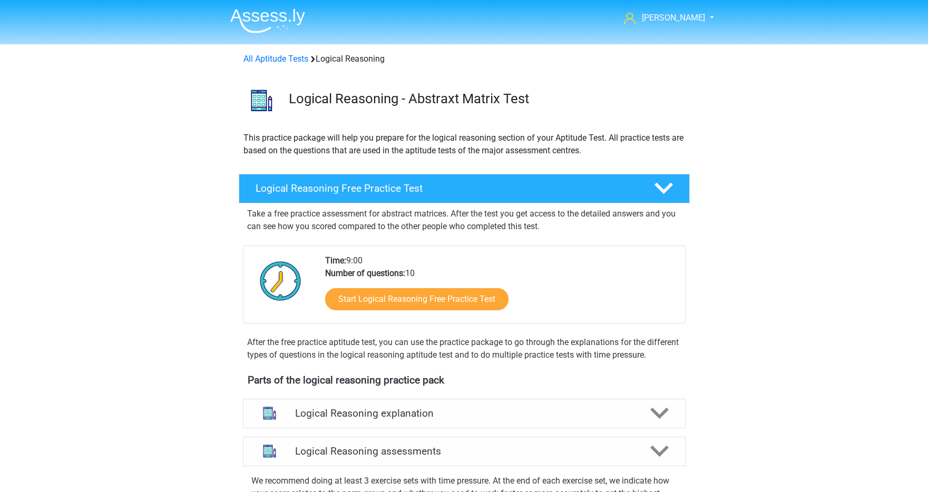
scroll to position [445, 0]
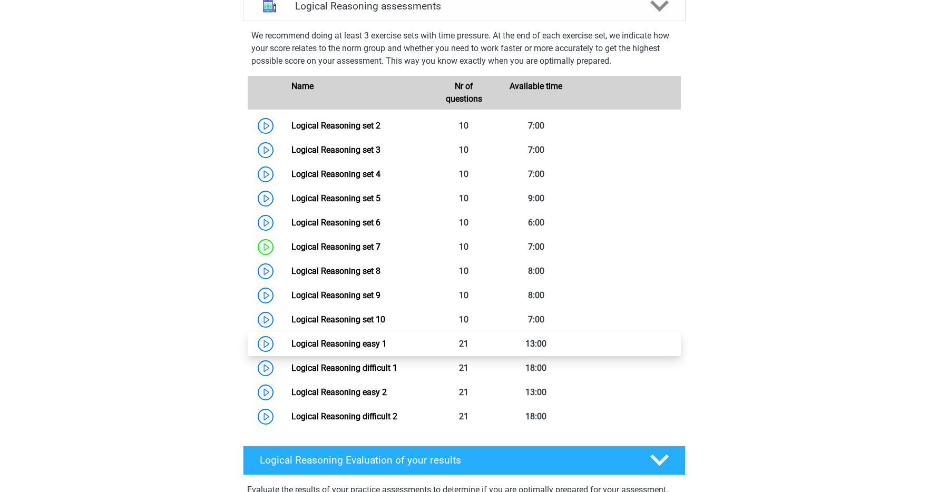
click at [291, 349] on link "Logical Reasoning easy 1" at bounding box center [338, 344] width 95 height 10
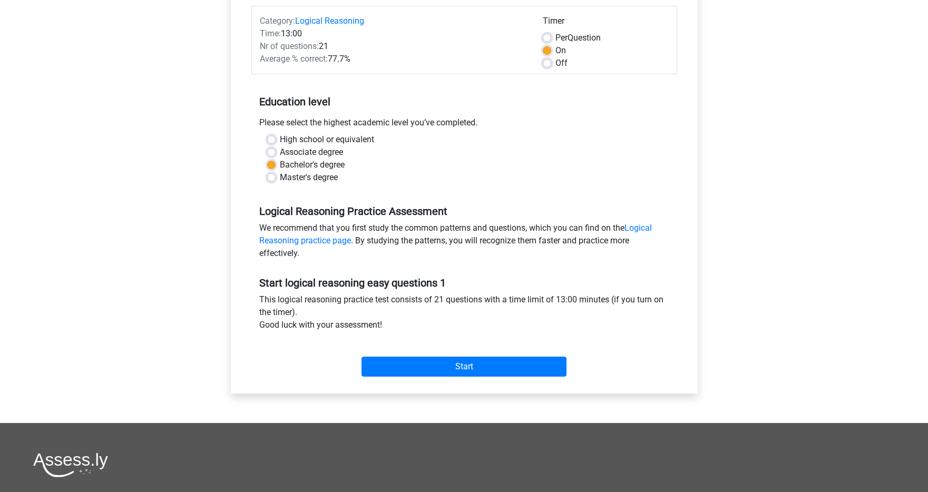
scroll to position [228, 0]
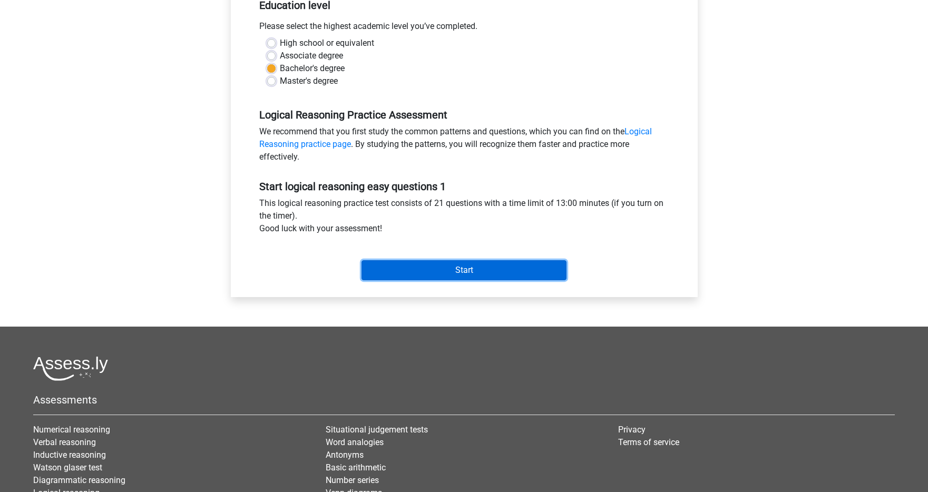
click at [462, 272] on input "Start" at bounding box center [463, 270] width 205 height 20
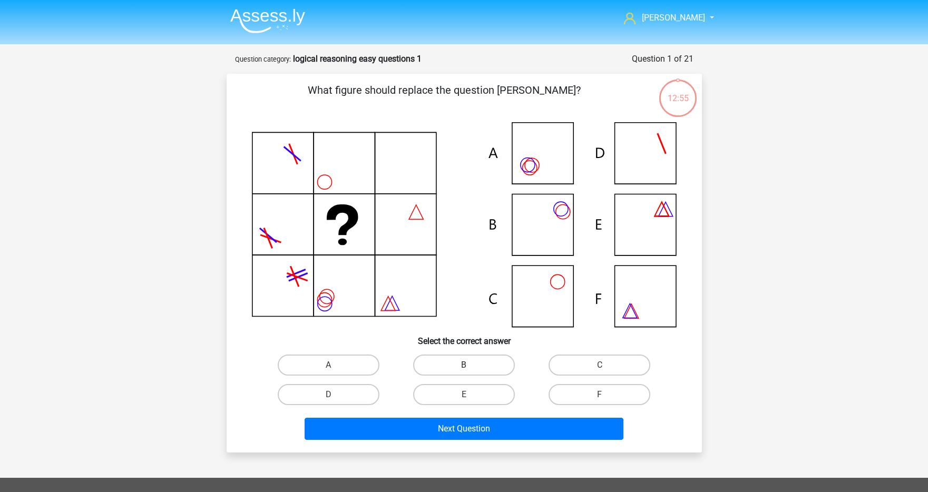
click at [432, 361] on label "B" at bounding box center [464, 365] width 102 height 21
click at [464, 365] on input "B" at bounding box center [467, 368] width 7 height 7
radio input "true"
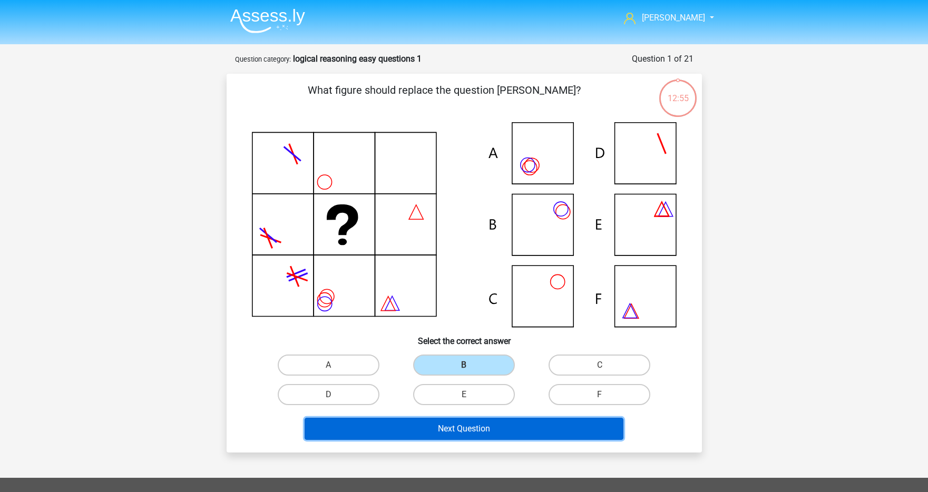
click at [436, 426] on button "Next Question" at bounding box center [464, 429] width 319 height 22
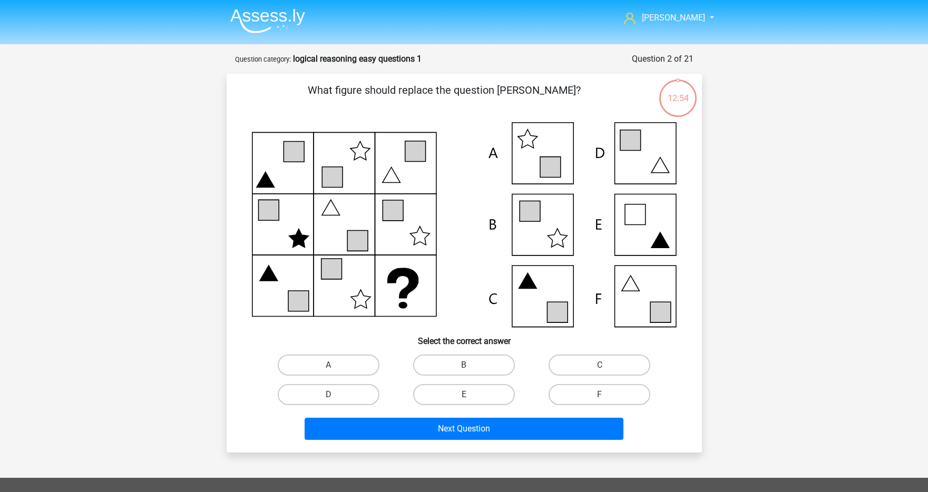
scroll to position [53, 0]
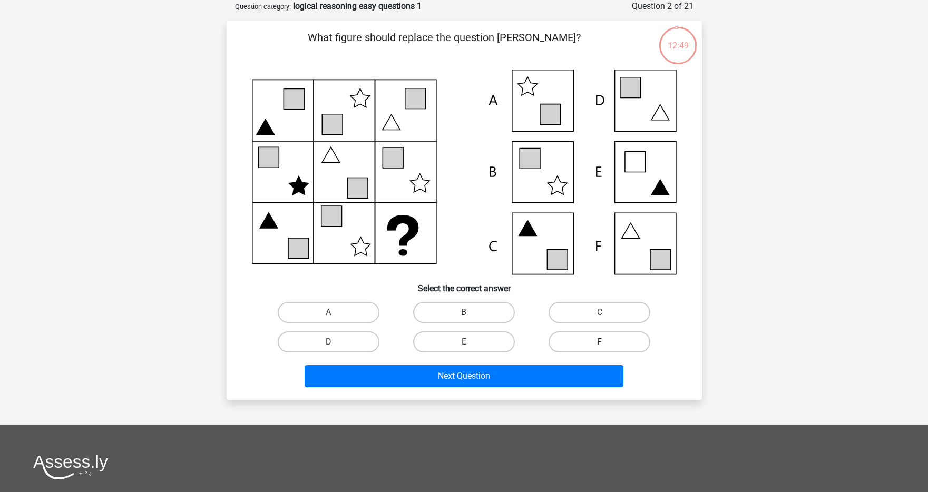
click at [610, 341] on label "F" at bounding box center [599, 341] width 102 height 21
click at [606, 342] on input "F" at bounding box center [603, 345] width 7 height 7
radio input "true"
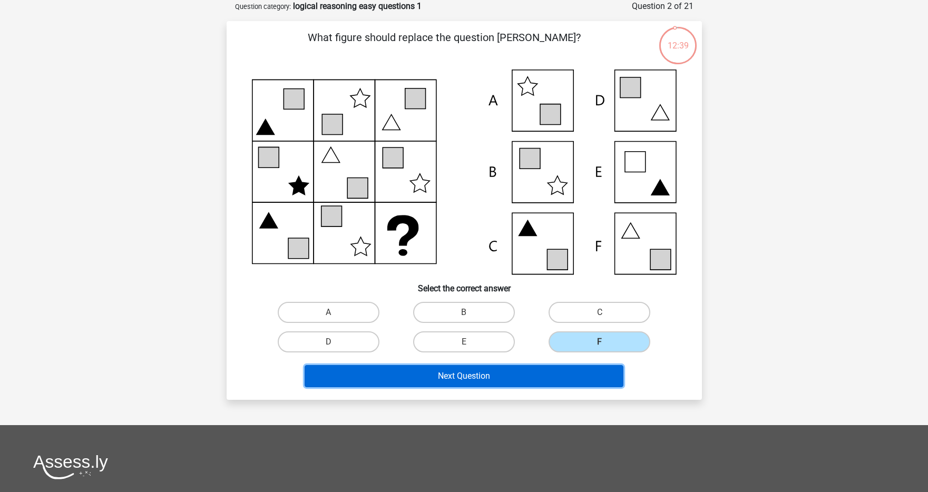
click at [553, 371] on button "Next Question" at bounding box center [464, 376] width 319 height 22
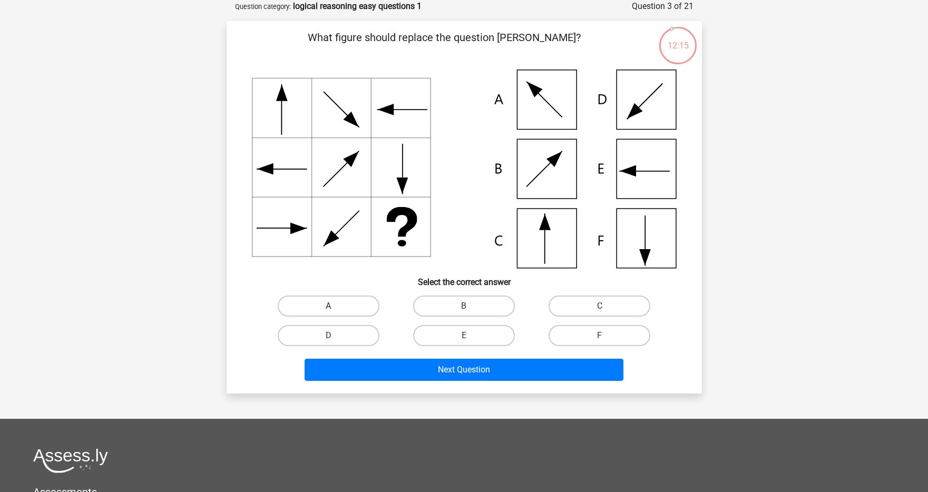
click at [338, 299] on label "A" at bounding box center [329, 306] width 102 height 21
click at [335, 306] on input "A" at bounding box center [331, 309] width 7 height 7
radio input "true"
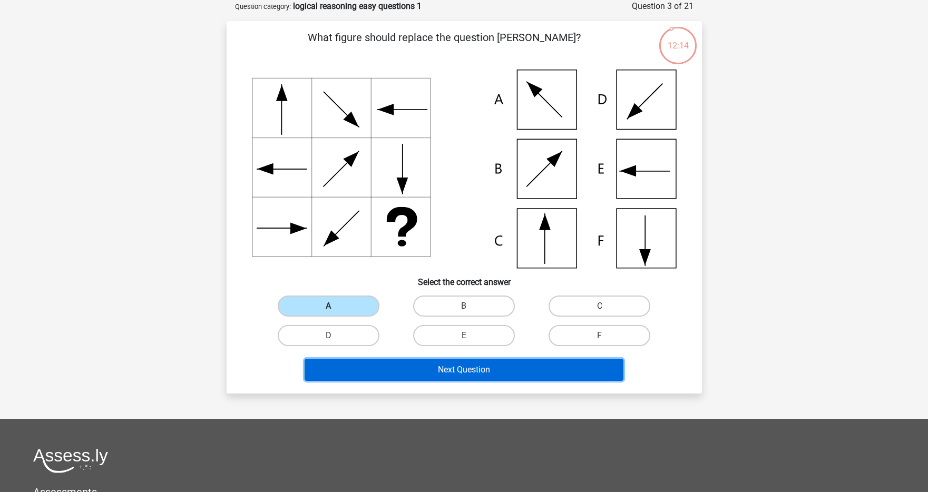
click at [402, 363] on button "Next Question" at bounding box center [464, 370] width 319 height 22
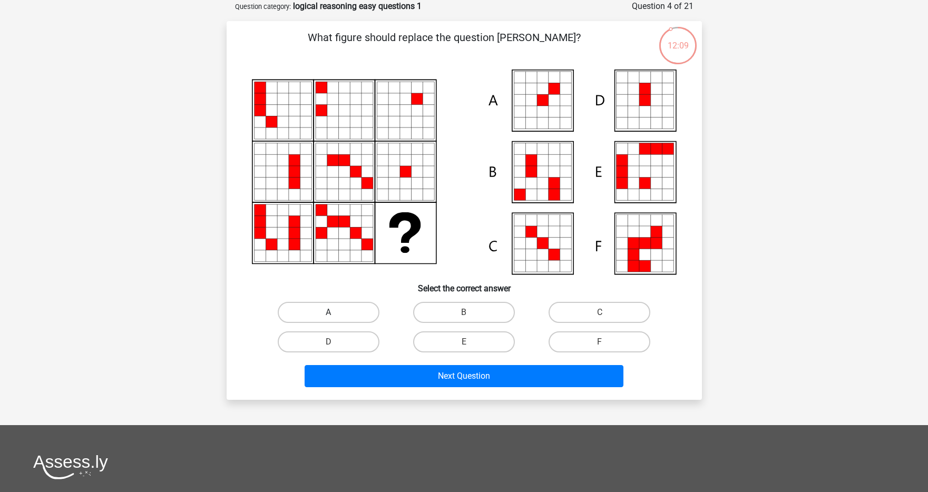
click at [358, 316] on label "A" at bounding box center [329, 312] width 102 height 21
click at [335, 316] on input "A" at bounding box center [331, 315] width 7 height 7
radio input "true"
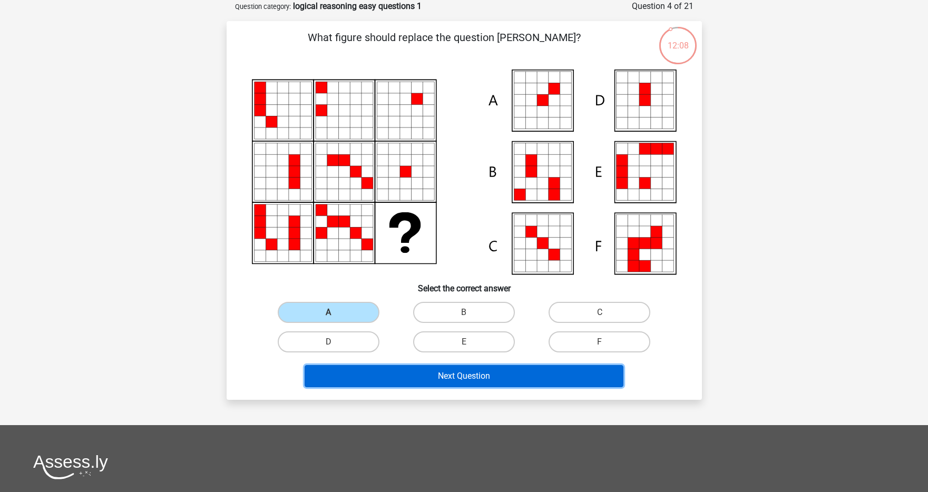
click at [406, 374] on button "Next Question" at bounding box center [464, 376] width 319 height 22
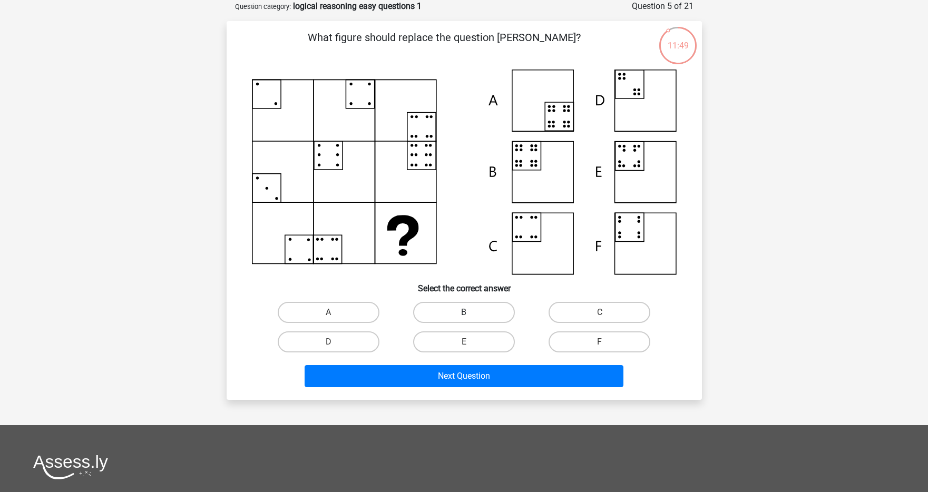
click at [460, 306] on label "B" at bounding box center [464, 312] width 102 height 21
click at [464, 312] on input "B" at bounding box center [467, 315] width 7 height 7
radio input "true"
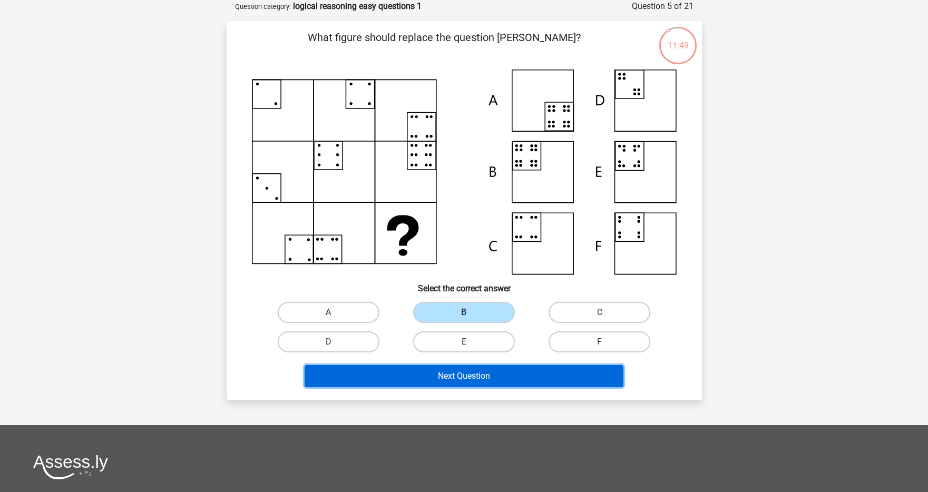
click at [449, 369] on button "Next Question" at bounding box center [464, 376] width 319 height 22
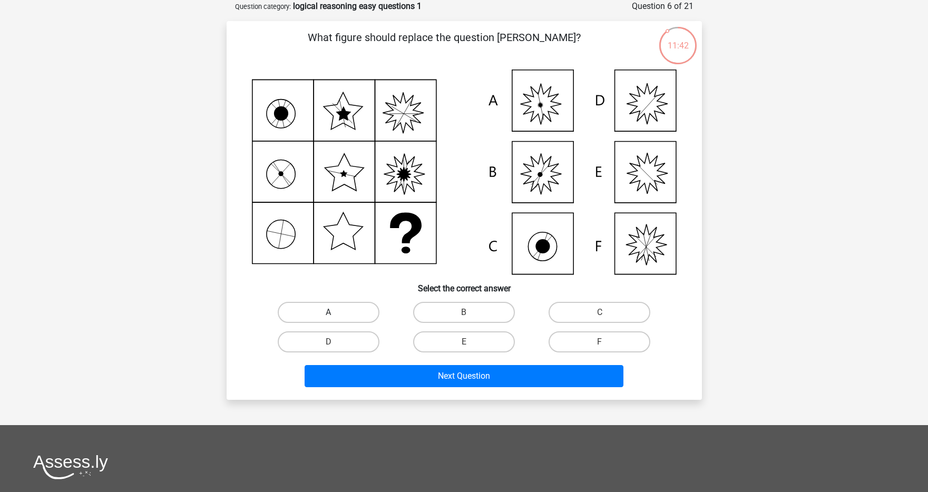
click at [345, 316] on label "A" at bounding box center [329, 312] width 102 height 21
click at [335, 316] on input "A" at bounding box center [331, 315] width 7 height 7
radio input "true"
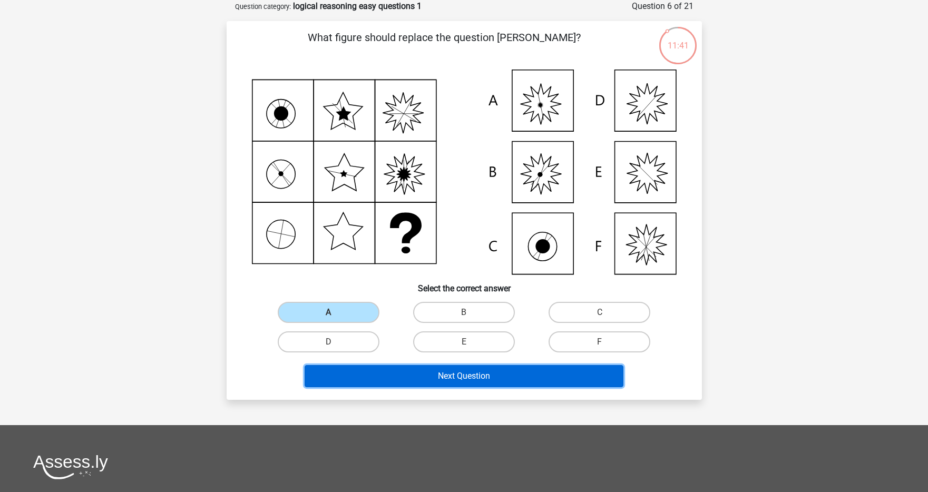
click at [378, 370] on button "Next Question" at bounding box center [464, 376] width 319 height 22
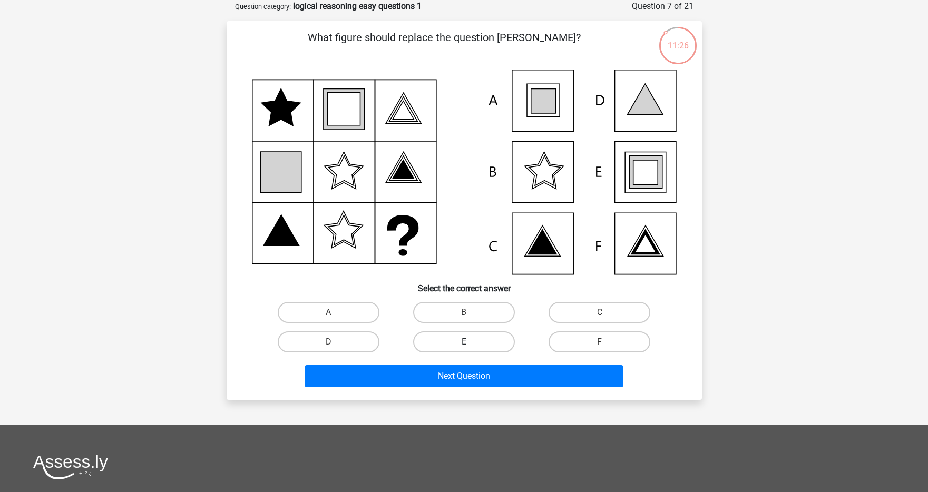
click at [454, 349] on label "E" at bounding box center [464, 341] width 102 height 21
click at [464, 349] on input "E" at bounding box center [467, 345] width 7 height 7
radio input "true"
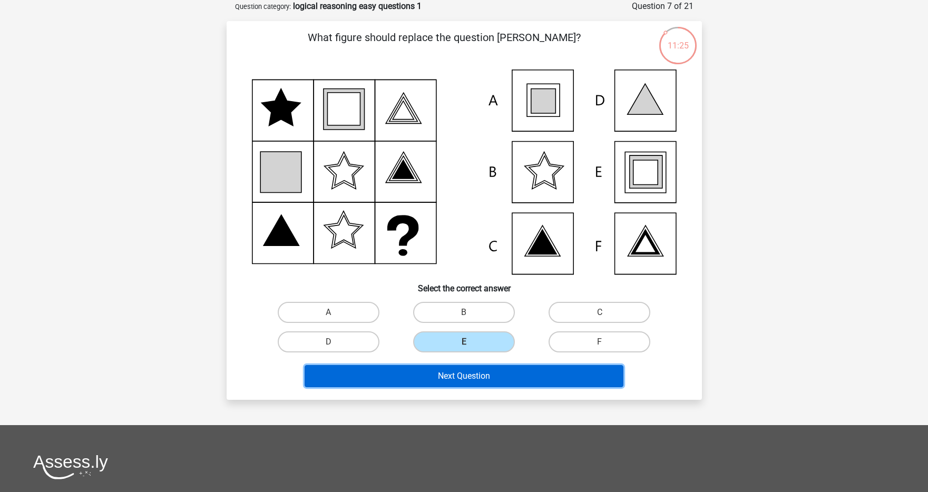
click at [450, 374] on button "Next Question" at bounding box center [464, 376] width 319 height 22
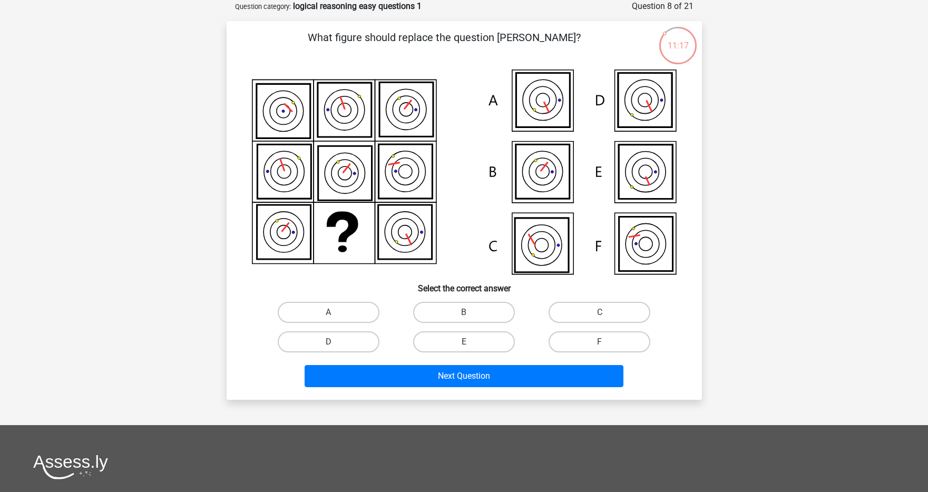
click at [599, 323] on div "C" at bounding box center [599, 313] width 135 height 30
click at [600, 315] on input "C" at bounding box center [603, 315] width 7 height 7
radio input "true"
click at [536, 360] on div "Next Question" at bounding box center [464, 374] width 442 height 35
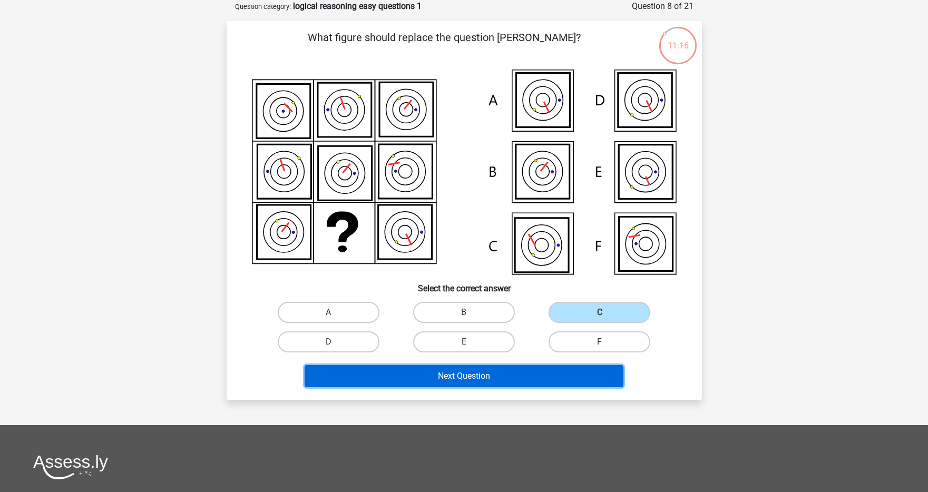
click at [524, 368] on button "Next Question" at bounding box center [464, 376] width 319 height 22
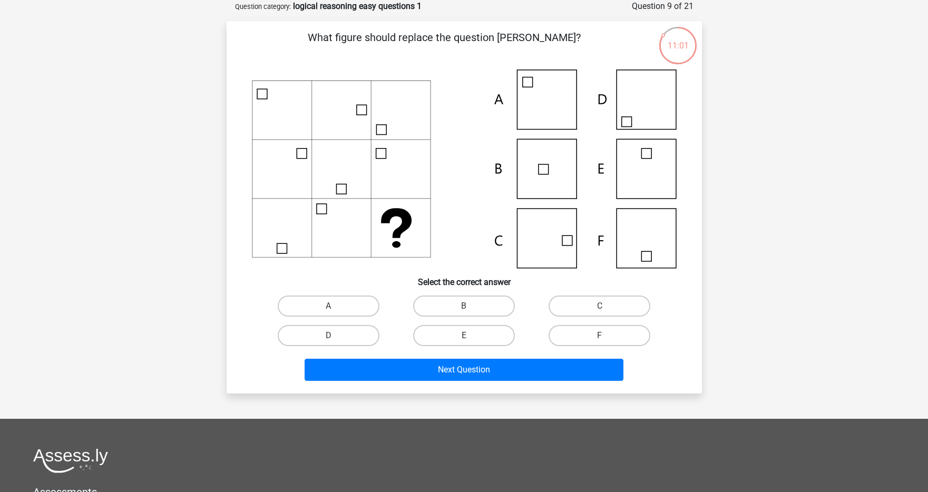
click at [559, 239] on icon at bounding box center [464, 169] width 425 height 199
click at [577, 296] on label "C" at bounding box center [599, 306] width 102 height 21
click at [600, 306] on input "C" at bounding box center [603, 309] width 7 height 7
radio input "true"
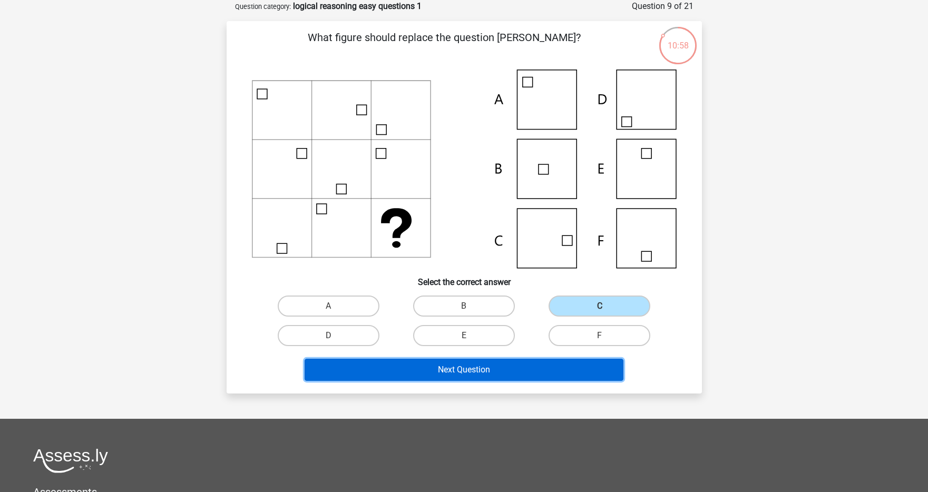
click at [506, 369] on button "Next Question" at bounding box center [464, 370] width 319 height 22
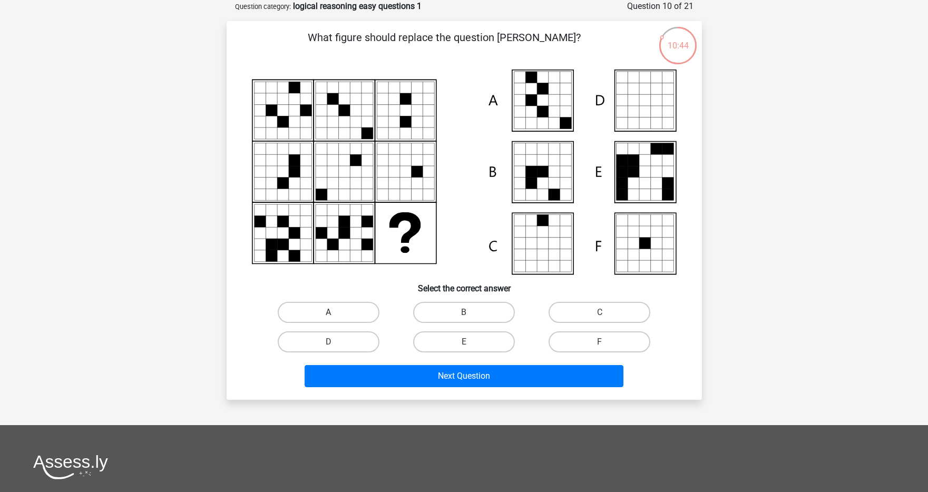
click at [354, 307] on label "A" at bounding box center [329, 312] width 102 height 21
click at [335, 312] on input "A" at bounding box center [331, 315] width 7 height 7
radio input "true"
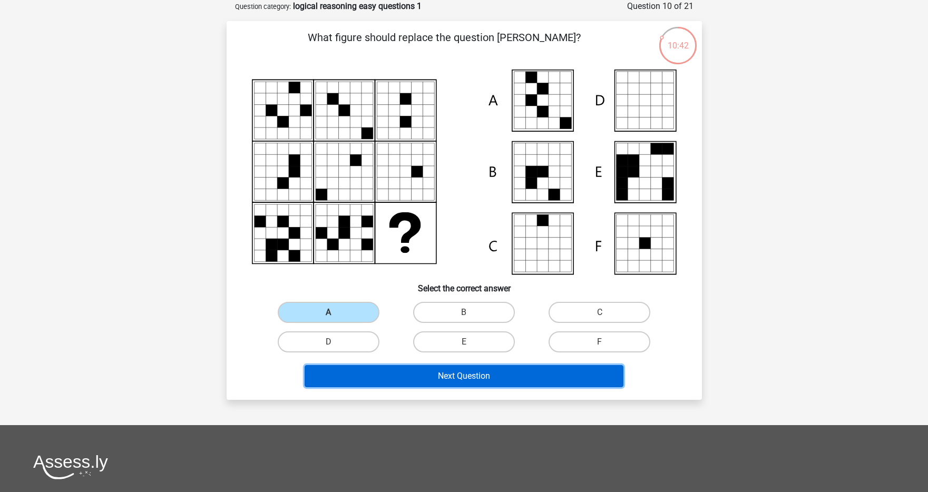
click at [387, 378] on button "Next Question" at bounding box center [464, 376] width 319 height 22
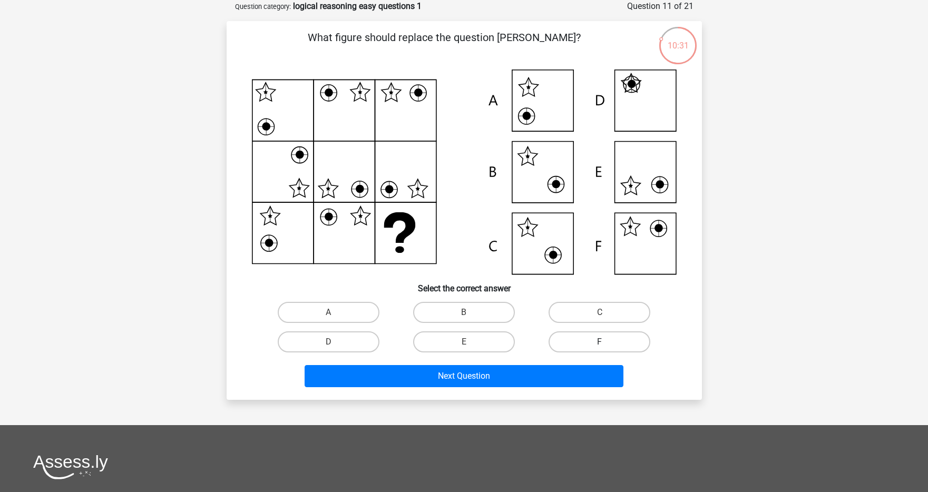
click at [597, 333] on label "F" at bounding box center [599, 341] width 102 height 21
click at [600, 342] on input "F" at bounding box center [603, 345] width 7 height 7
radio input "true"
click at [543, 364] on div "Next Question" at bounding box center [464, 374] width 442 height 35
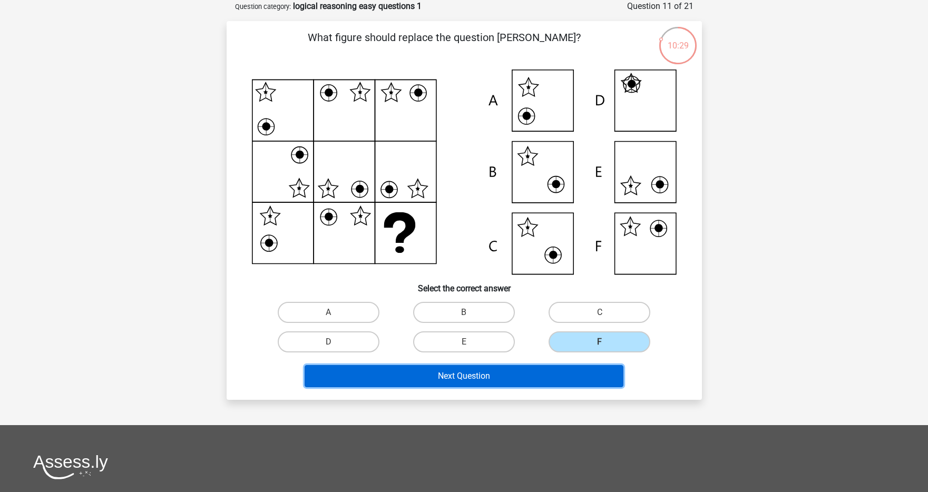
click at [538, 369] on button "Next Question" at bounding box center [464, 376] width 319 height 22
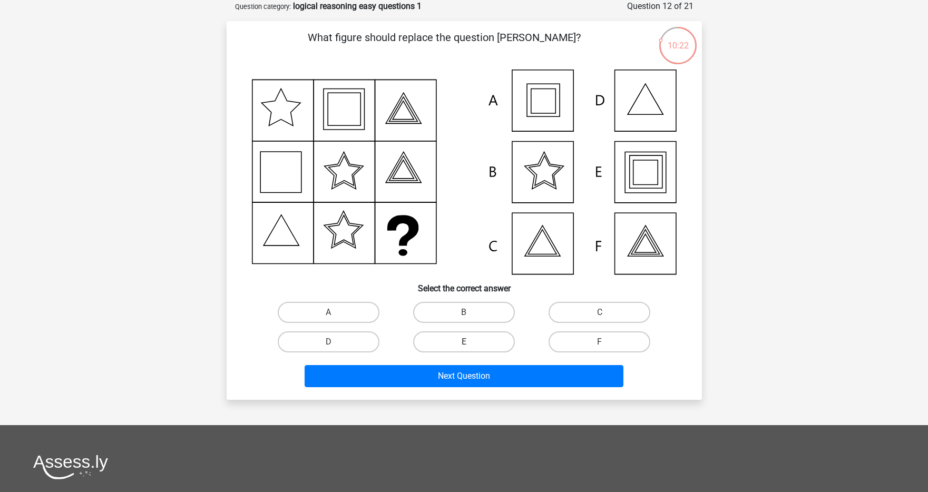
click at [473, 341] on label "E" at bounding box center [464, 341] width 102 height 21
click at [471, 342] on input "E" at bounding box center [467, 345] width 7 height 7
radio input "true"
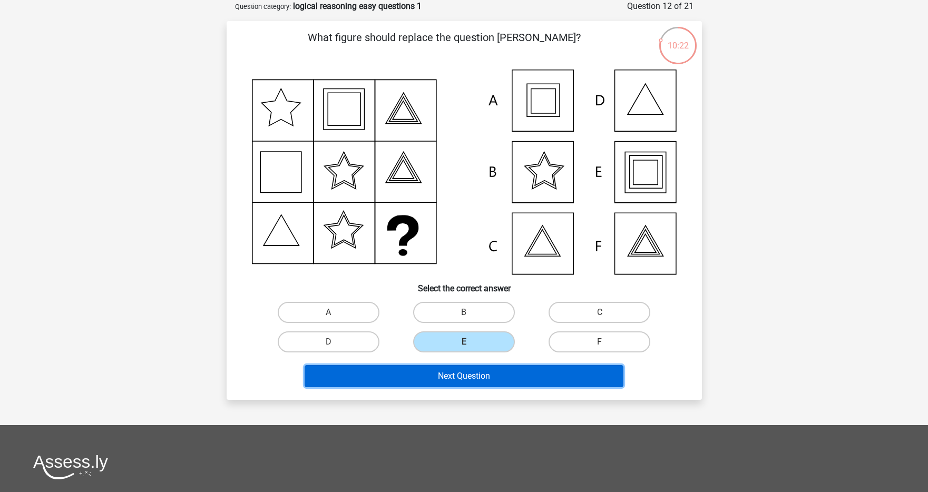
click at [464, 377] on button "Next Question" at bounding box center [464, 376] width 319 height 22
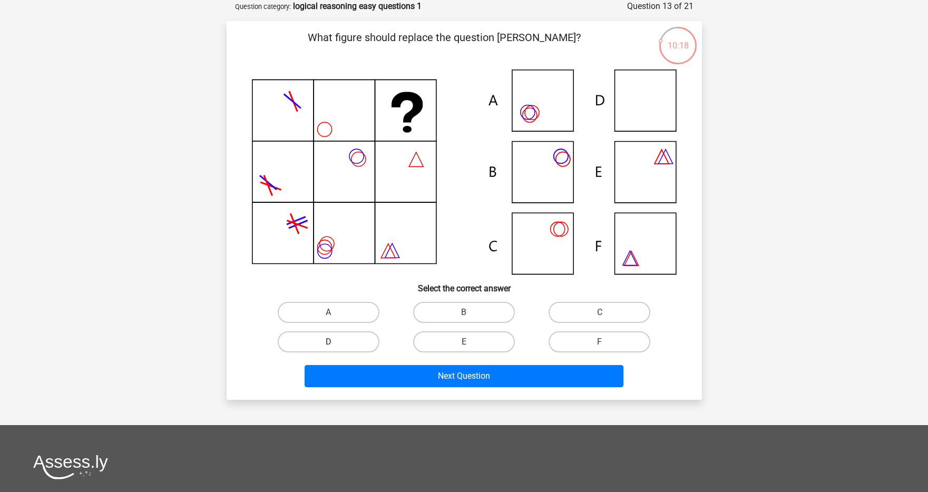
click at [347, 346] on label "D" at bounding box center [329, 341] width 102 height 21
click at [335, 346] on input "D" at bounding box center [331, 345] width 7 height 7
radio input "true"
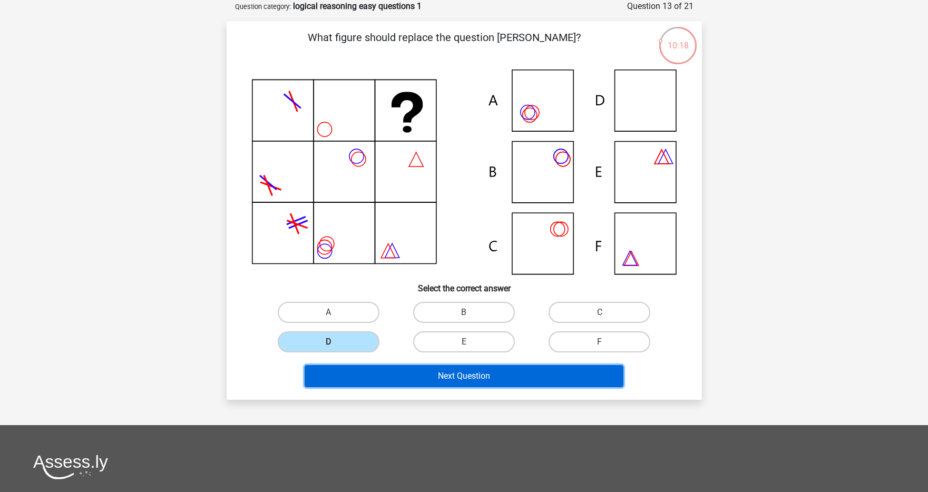
click at [405, 384] on button "Next Question" at bounding box center [464, 376] width 319 height 22
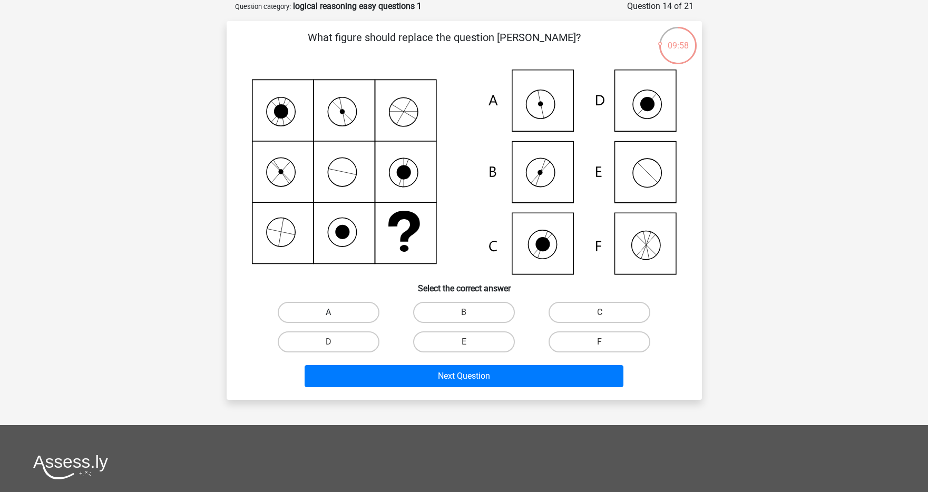
click at [340, 306] on label "A" at bounding box center [329, 312] width 102 height 21
click at [335, 312] on input "A" at bounding box center [331, 315] width 7 height 7
radio input "true"
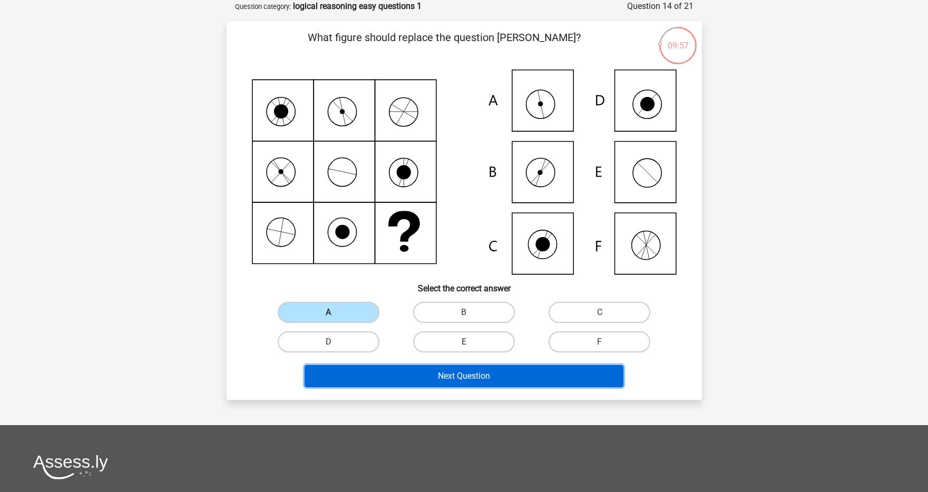
click at [390, 367] on button "Next Question" at bounding box center [464, 376] width 319 height 22
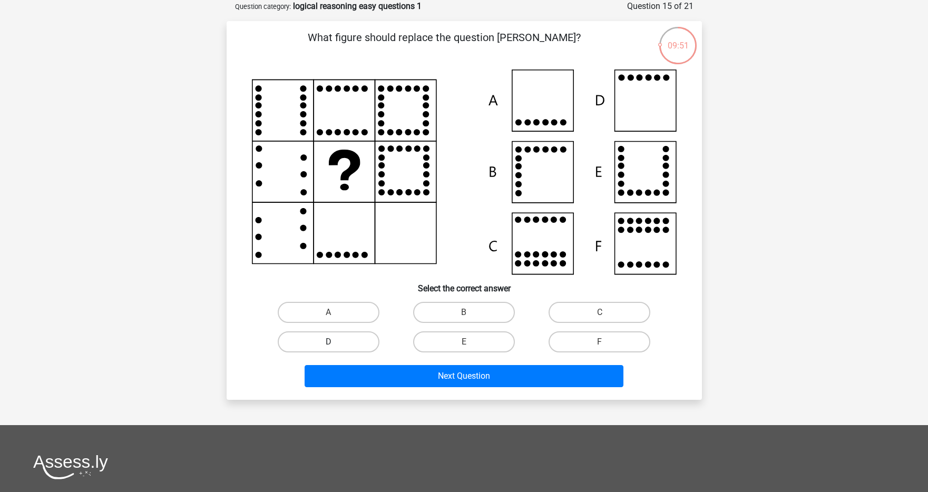
click at [359, 350] on label "D" at bounding box center [329, 341] width 102 height 21
click at [335, 349] on input "D" at bounding box center [331, 345] width 7 height 7
radio input "true"
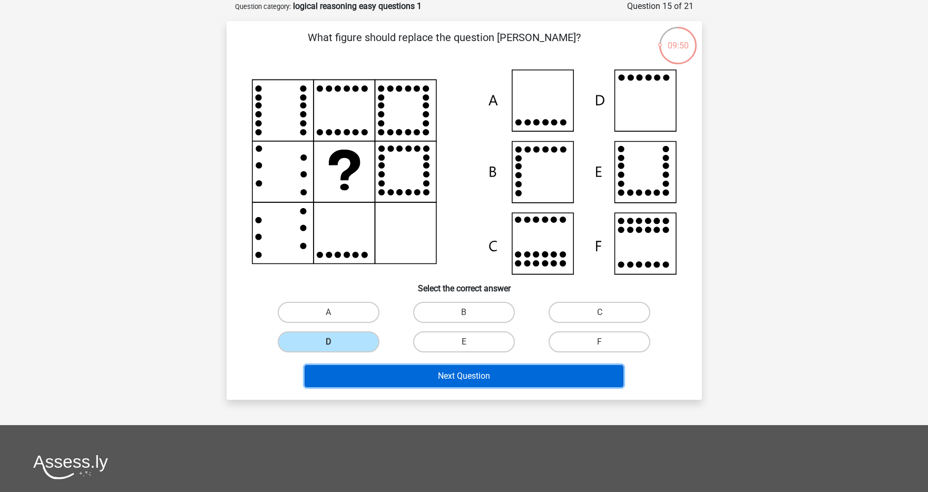
click at [380, 376] on button "Next Question" at bounding box center [464, 376] width 319 height 22
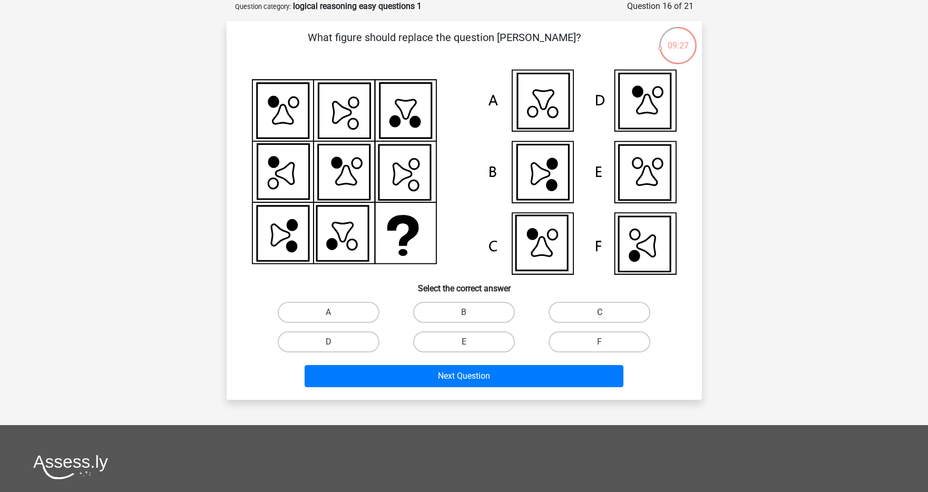
click at [586, 307] on label "C" at bounding box center [599, 312] width 102 height 21
click at [600, 312] on input "C" at bounding box center [603, 315] width 7 height 7
radio input "true"
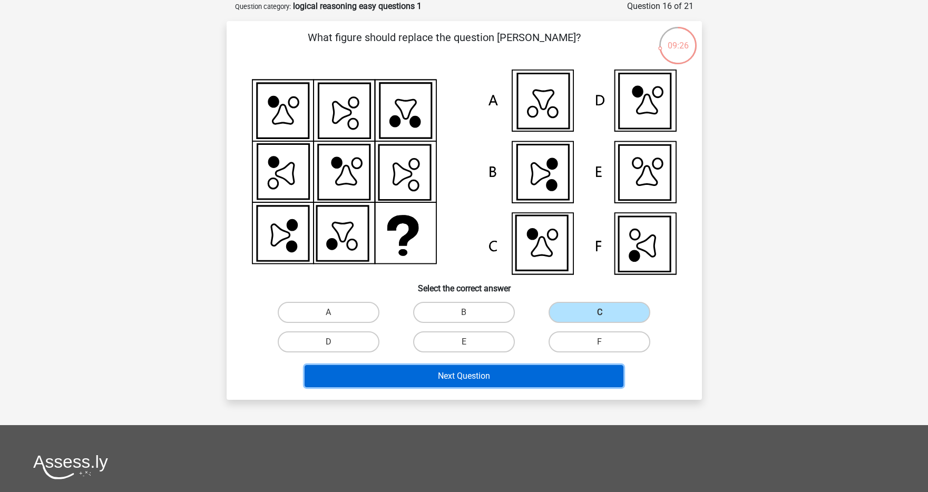
click at [518, 377] on button "Next Question" at bounding box center [464, 376] width 319 height 22
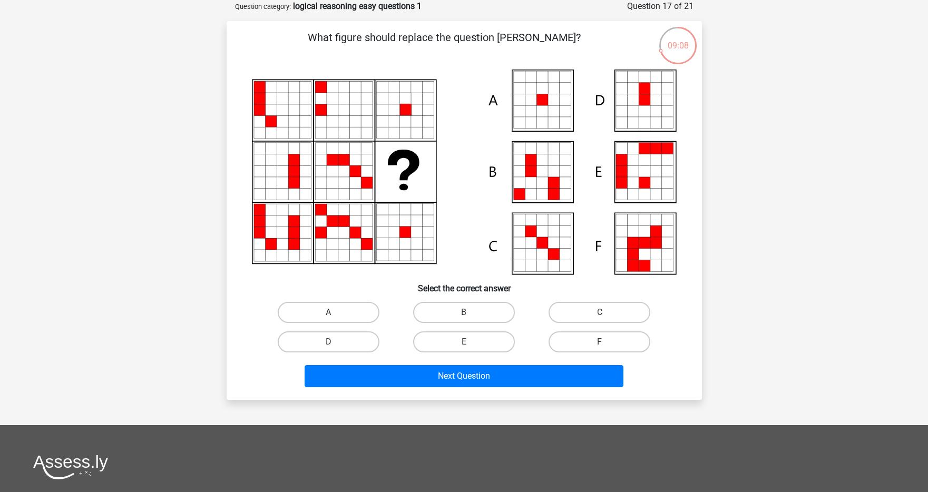
click at [334, 318] on input "A" at bounding box center [331, 315] width 7 height 7
radio input "true"
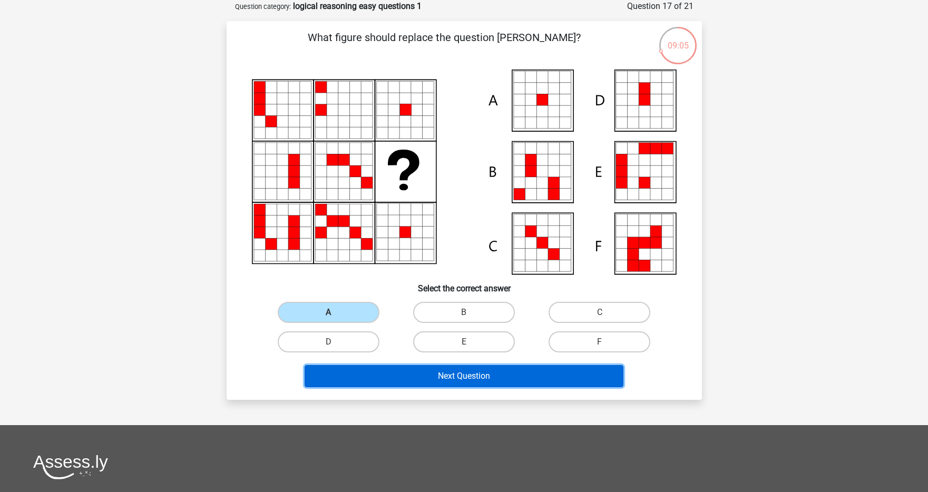
click at [442, 373] on button "Next Question" at bounding box center [464, 376] width 319 height 22
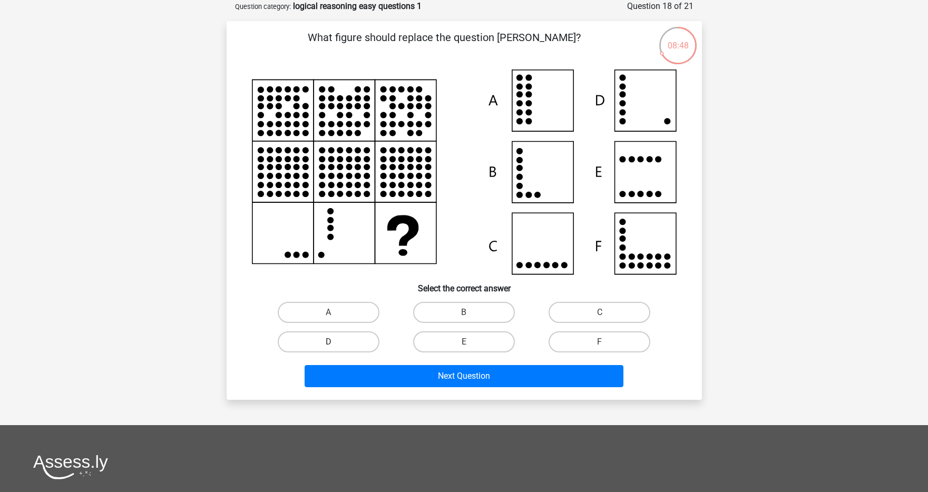
click at [346, 337] on label "D" at bounding box center [329, 341] width 102 height 21
click at [335, 342] on input "D" at bounding box center [331, 345] width 7 height 7
radio input "true"
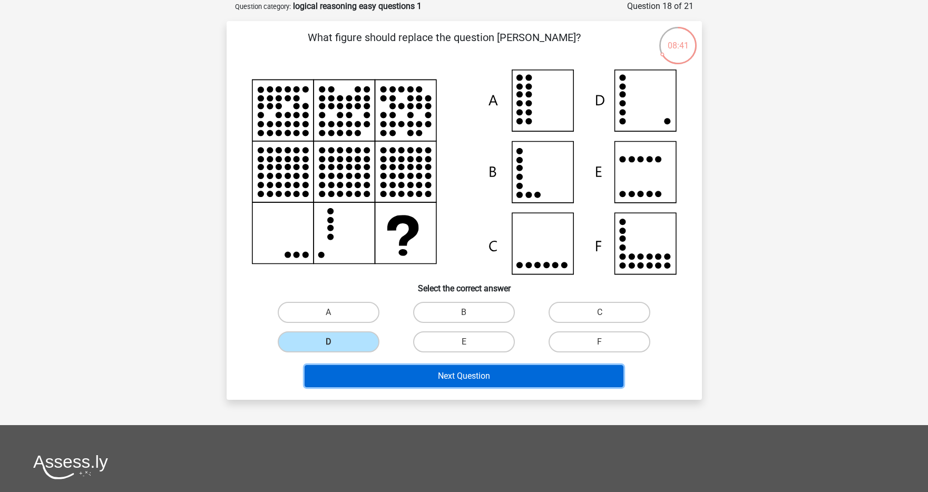
click at [489, 378] on button "Next Question" at bounding box center [464, 376] width 319 height 22
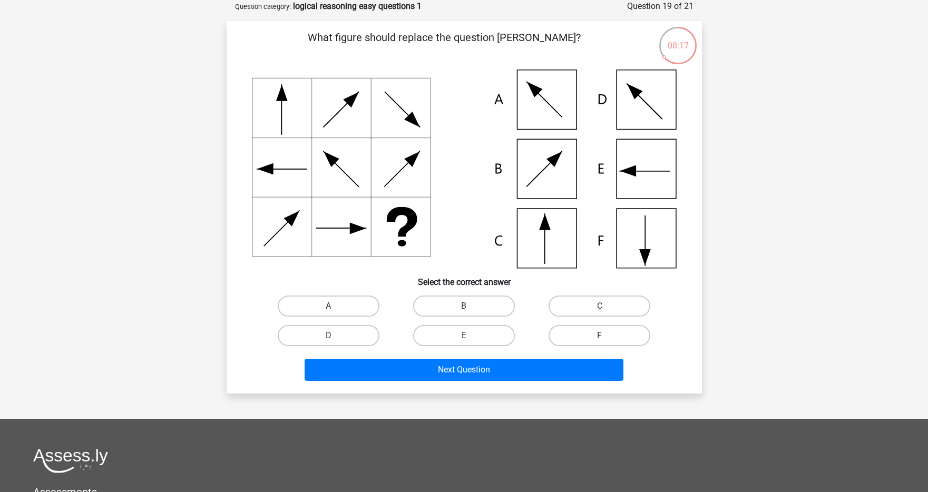
click at [574, 332] on label "F" at bounding box center [599, 335] width 102 height 21
click at [600, 336] on input "F" at bounding box center [603, 339] width 7 height 7
radio input "true"
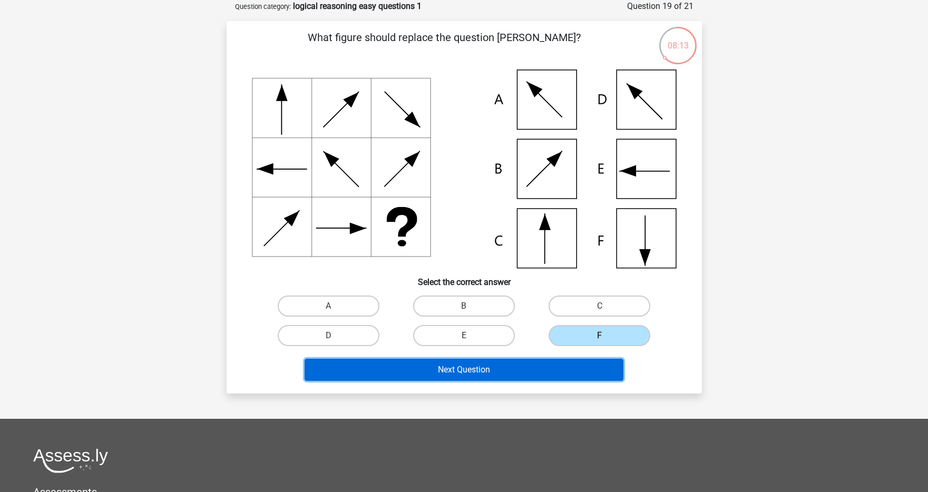
click at [528, 366] on button "Next Question" at bounding box center [464, 370] width 319 height 22
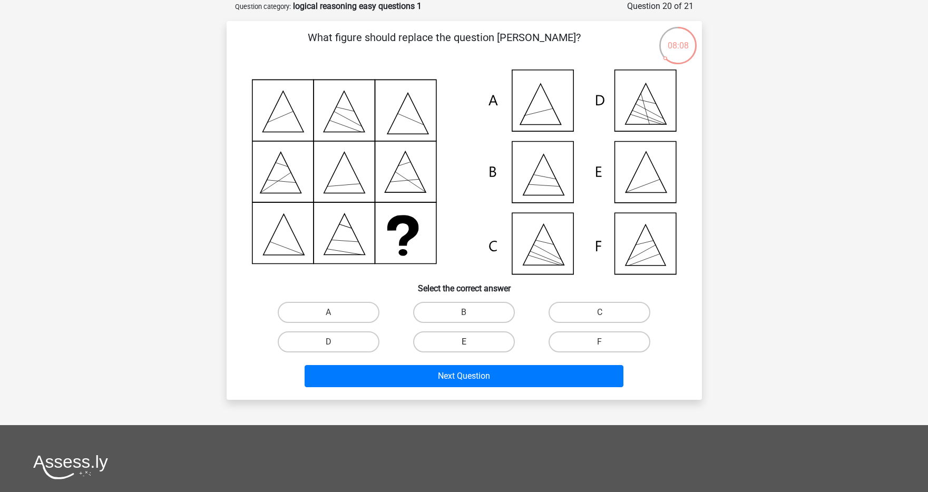
click at [497, 340] on label "E" at bounding box center [464, 341] width 102 height 21
click at [471, 342] on input "E" at bounding box center [467, 345] width 7 height 7
radio input "true"
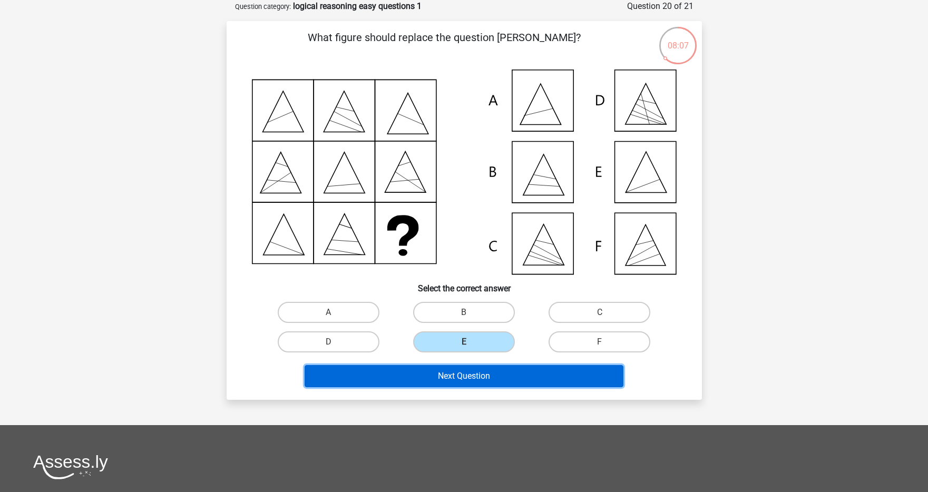
click at [496, 367] on button "Next Question" at bounding box center [464, 376] width 319 height 22
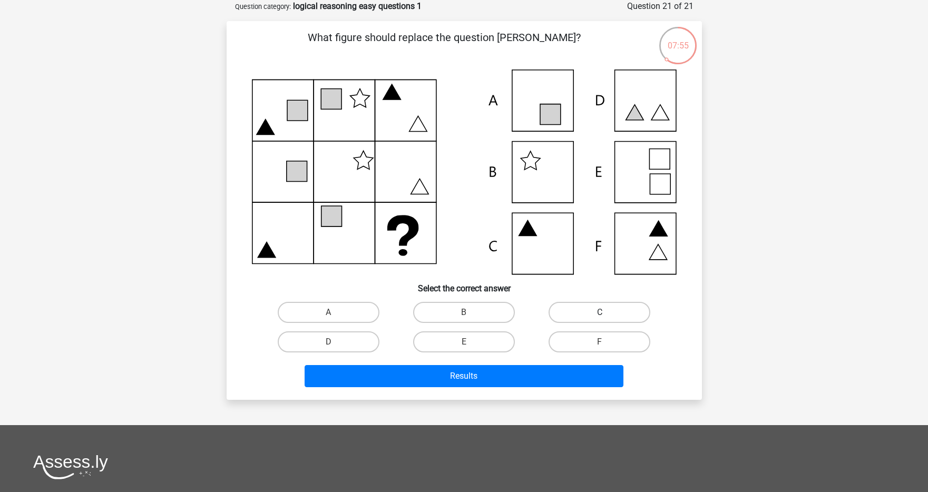
click at [586, 317] on label "C" at bounding box center [599, 312] width 102 height 21
click at [600, 317] on input "C" at bounding box center [603, 315] width 7 height 7
radio input "true"
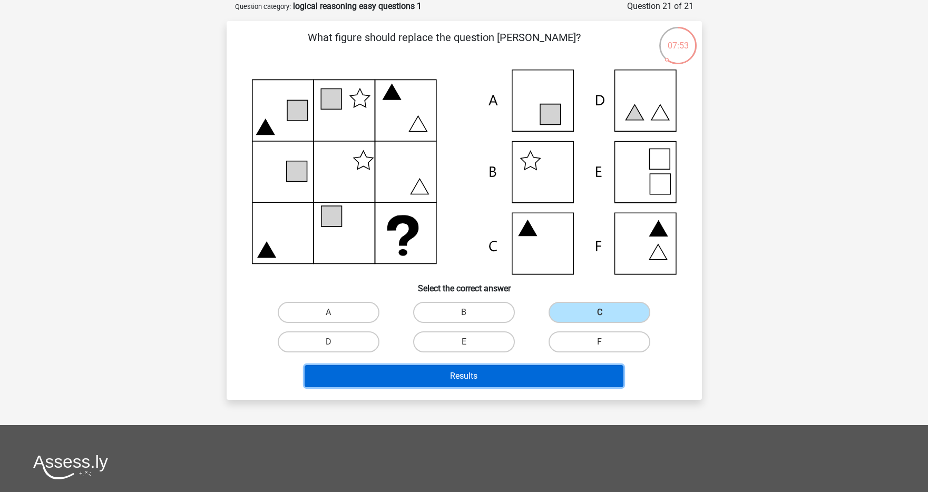
click at [500, 367] on button "Results" at bounding box center [464, 376] width 319 height 22
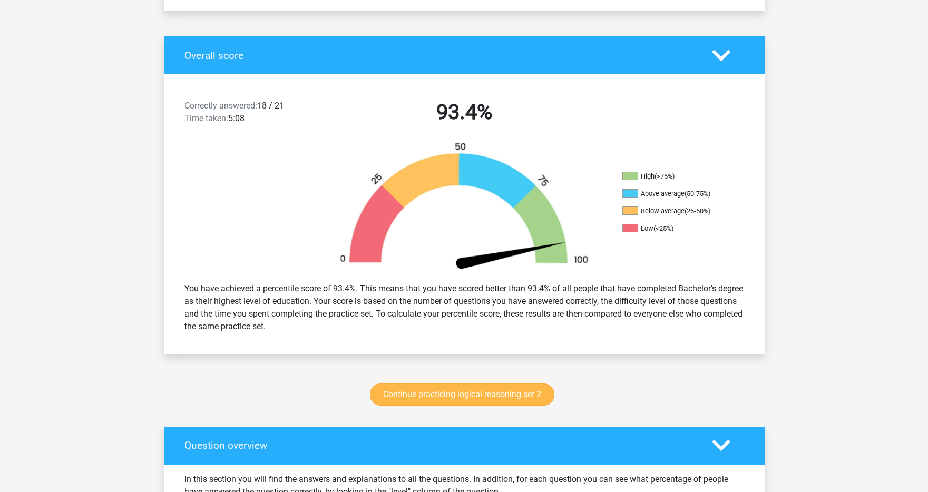
scroll to position [193, 0]
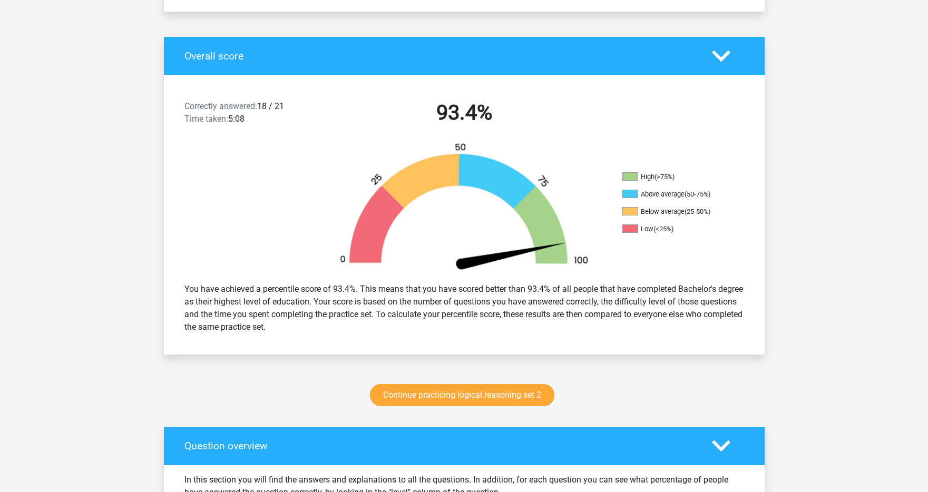
click at [726, 56] on polygon at bounding box center [721, 56] width 18 height 12
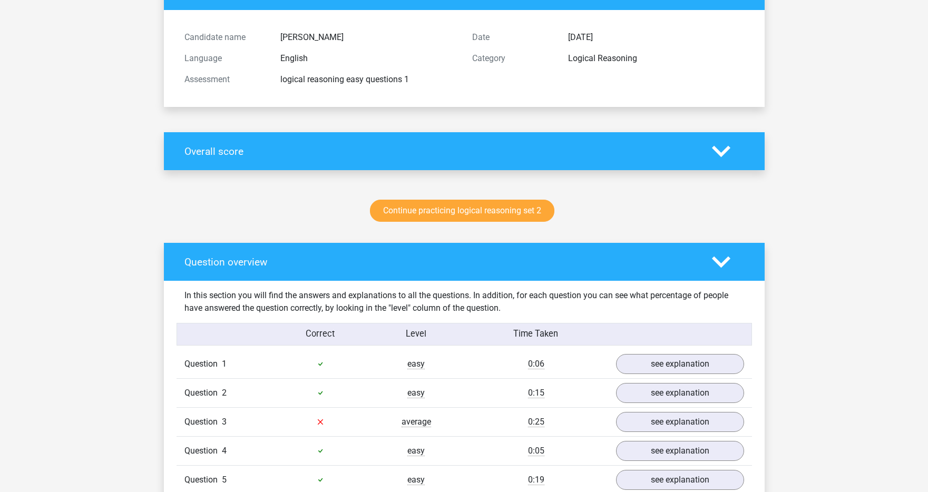
scroll to position [0, 0]
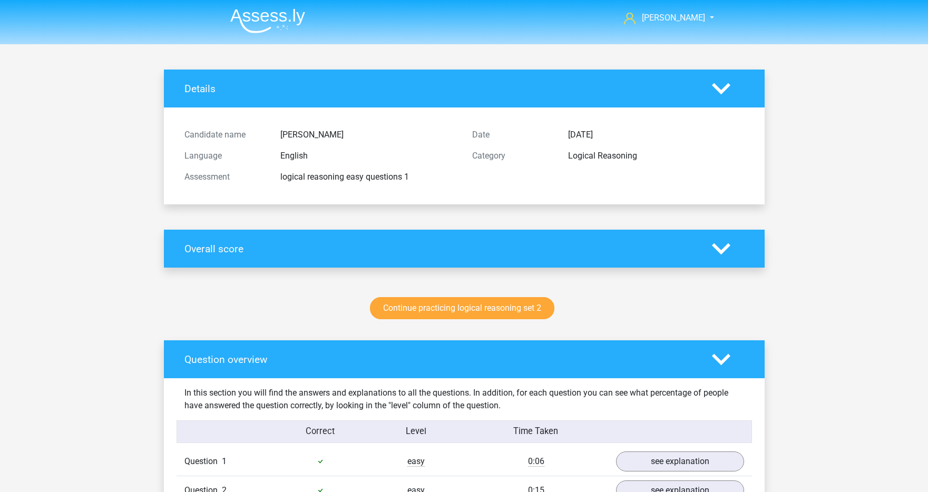
click at [720, 356] on icon at bounding box center [721, 359] width 18 height 18
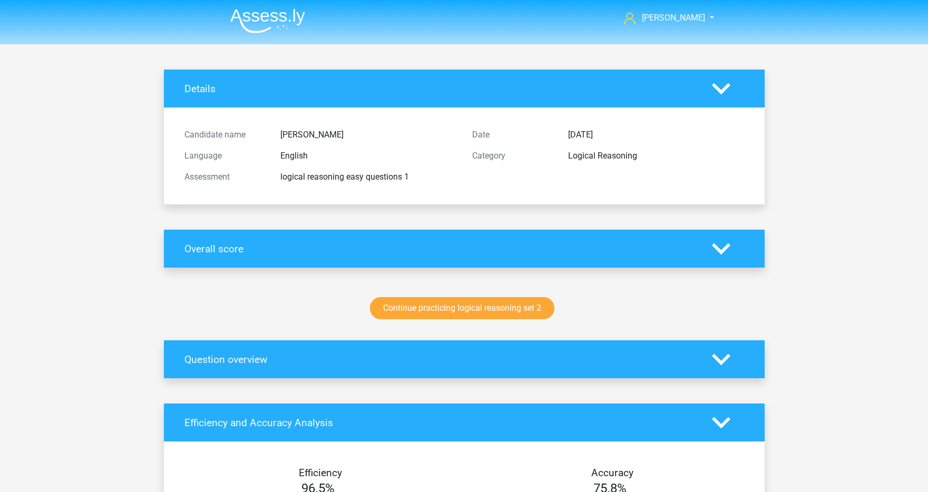
click at [720, 248] on icon at bounding box center [721, 249] width 18 height 18
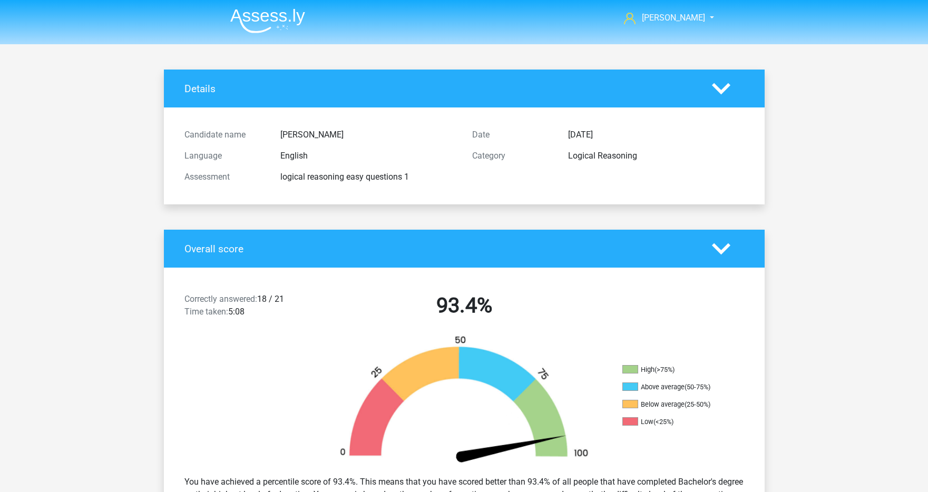
click at [721, 243] on icon at bounding box center [721, 249] width 18 height 18
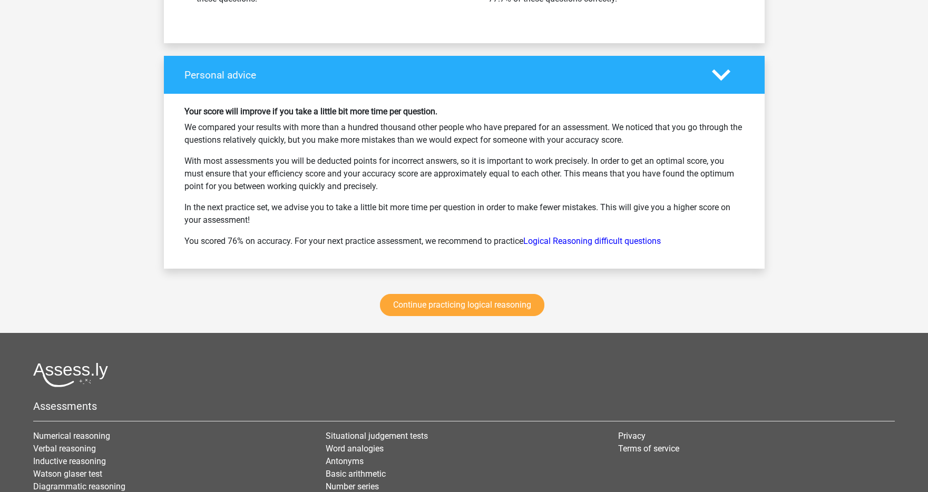
scroll to position [821, 0]
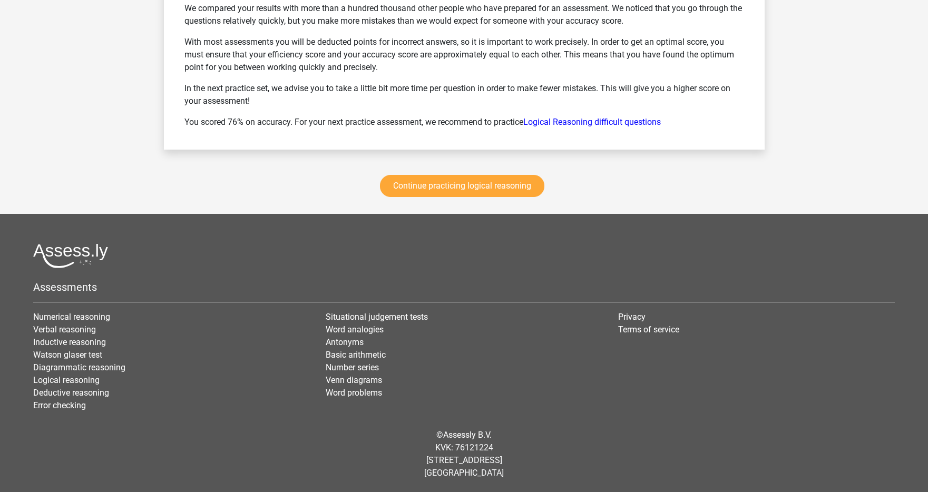
click at [494, 202] on div "Continue practicing logical reasoning" at bounding box center [464, 188] width 601 height 52
click at [496, 191] on link "Continue practicing logical reasoning" at bounding box center [462, 186] width 164 height 22
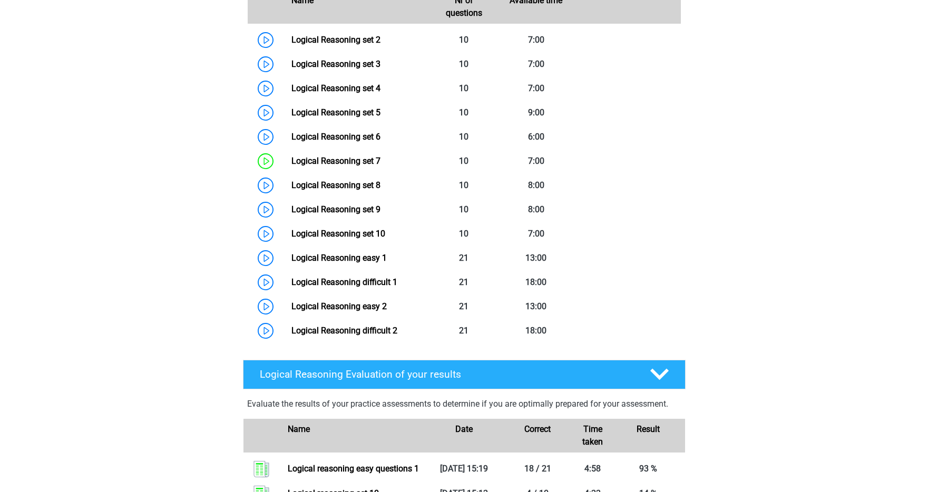
scroll to position [637, 0]
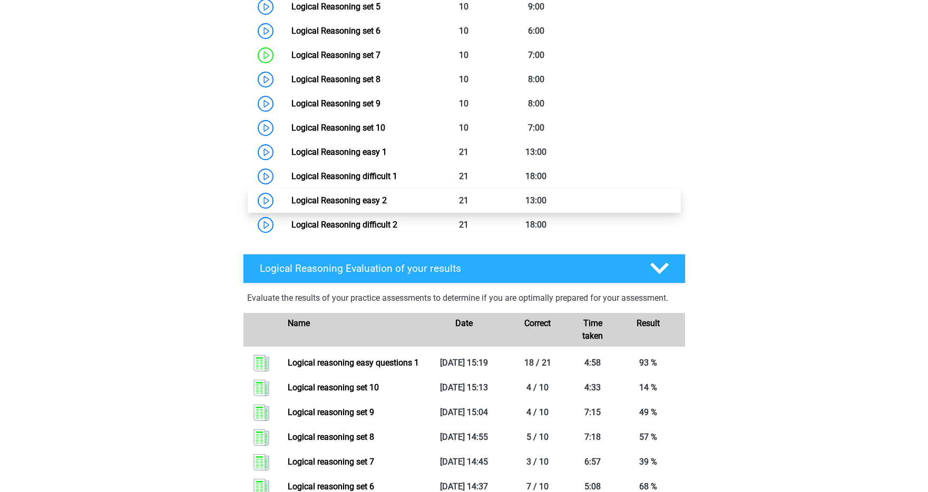
click at [291, 205] on link "Logical Reasoning easy 2" at bounding box center [338, 200] width 95 height 10
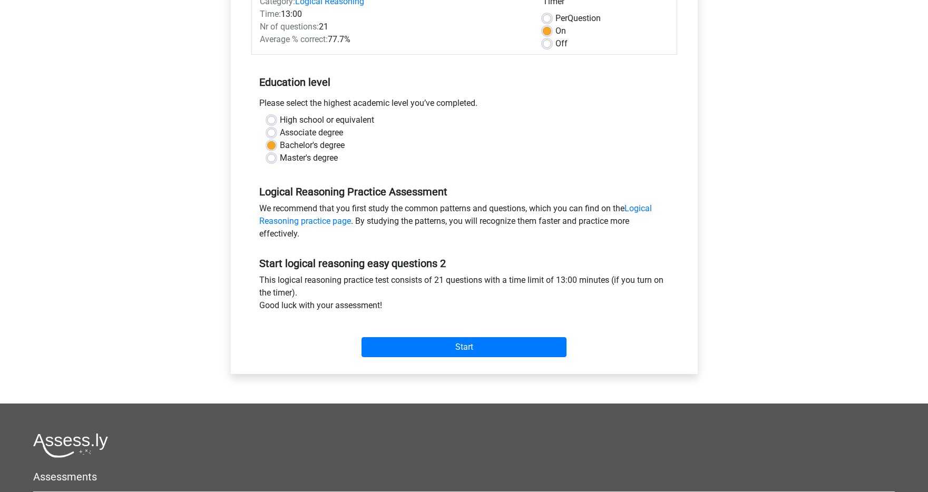
scroll to position [189, 0]
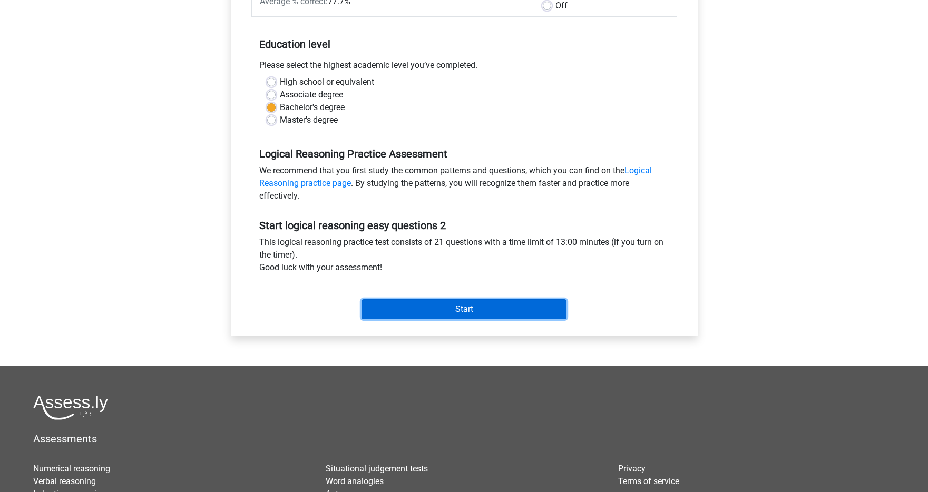
click at [467, 310] on input "Start" at bounding box center [463, 309] width 205 height 20
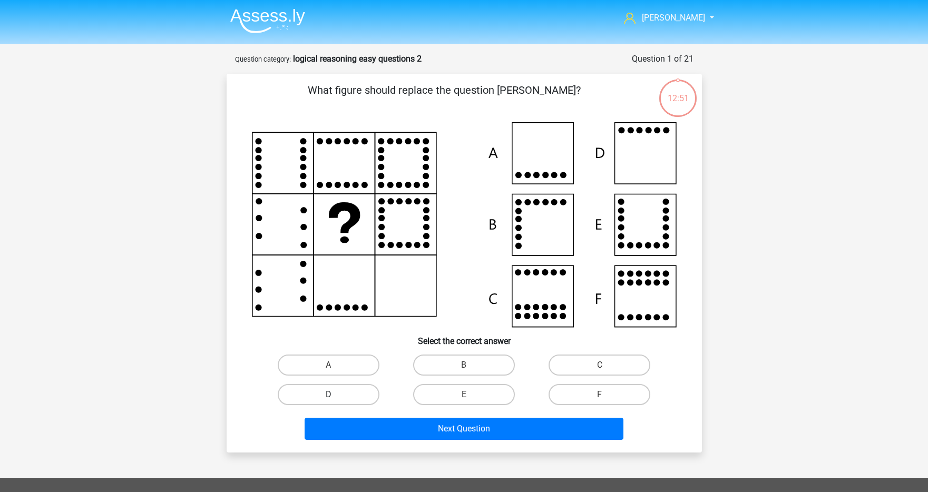
click at [355, 388] on label "D" at bounding box center [329, 394] width 102 height 21
click at [335, 395] on input "D" at bounding box center [331, 398] width 7 height 7
radio input "true"
click at [372, 416] on div "Next Question" at bounding box center [464, 426] width 442 height 35
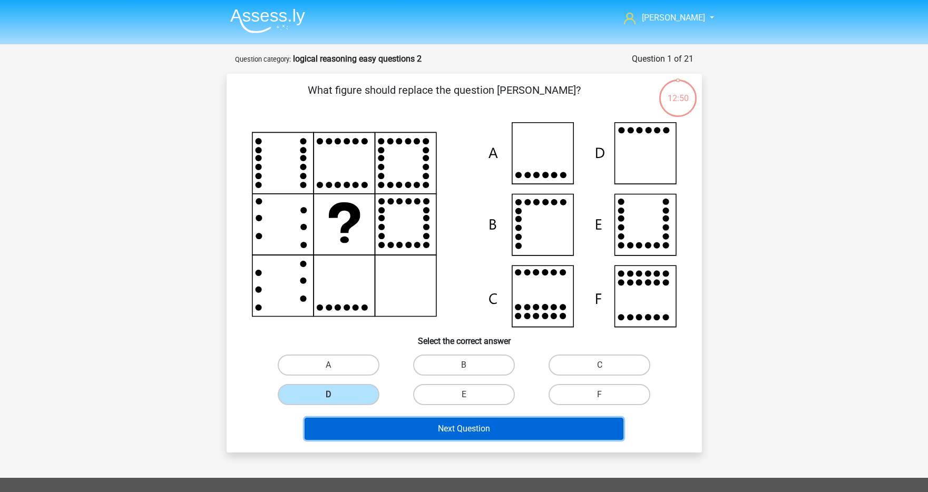
click at [372, 427] on button "Next Question" at bounding box center [464, 429] width 319 height 22
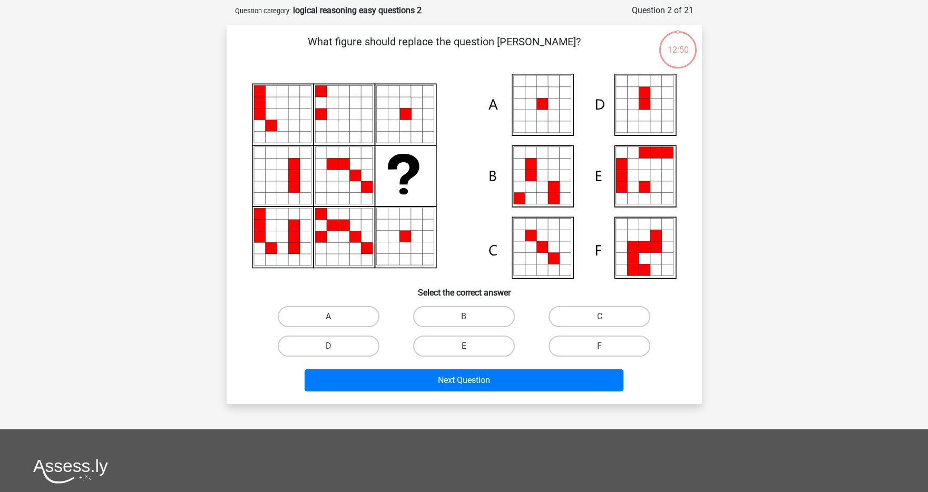
scroll to position [53, 0]
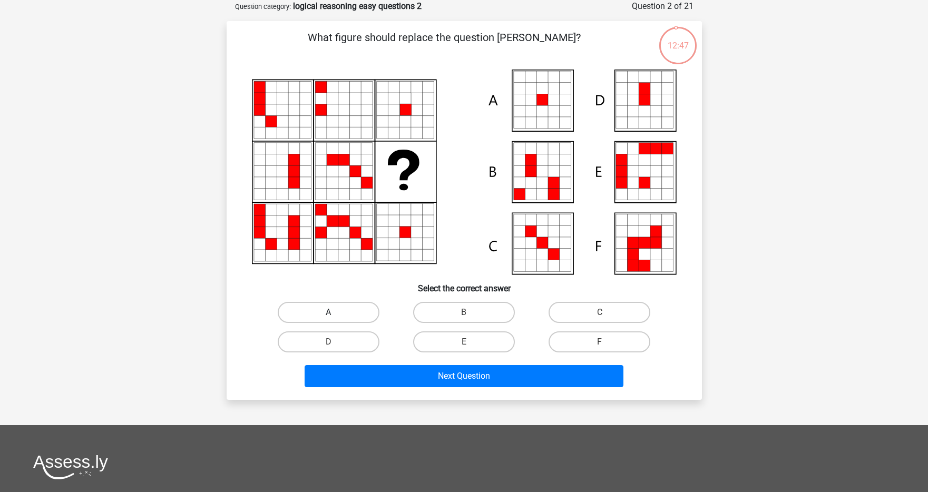
click at [340, 305] on label "A" at bounding box center [329, 312] width 102 height 21
click at [335, 312] on input "A" at bounding box center [331, 315] width 7 height 7
radio input "true"
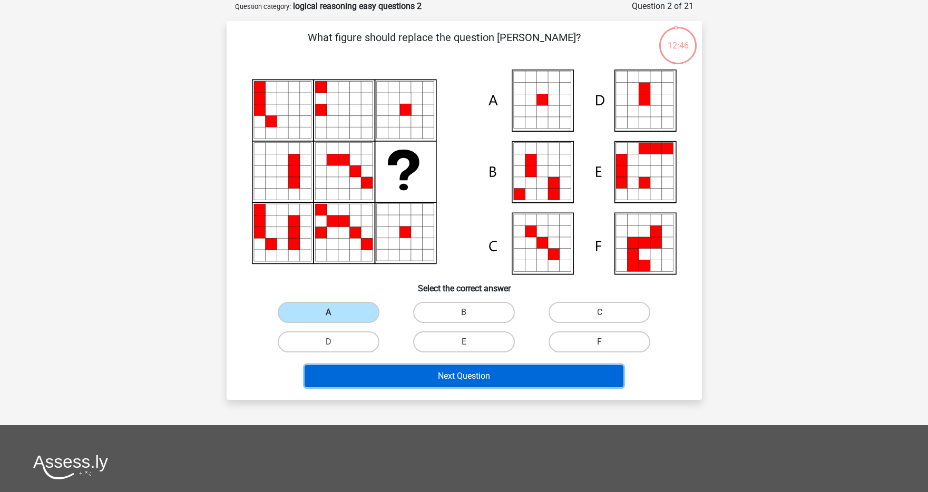
click at [404, 378] on button "Next Question" at bounding box center [464, 376] width 319 height 22
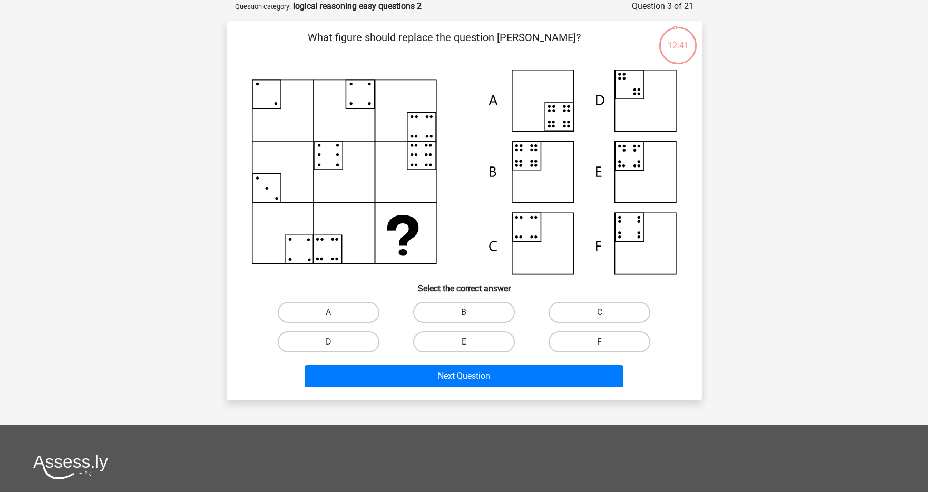
click at [490, 306] on label "B" at bounding box center [464, 312] width 102 height 21
click at [471, 312] on input "B" at bounding box center [467, 315] width 7 height 7
radio input "true"
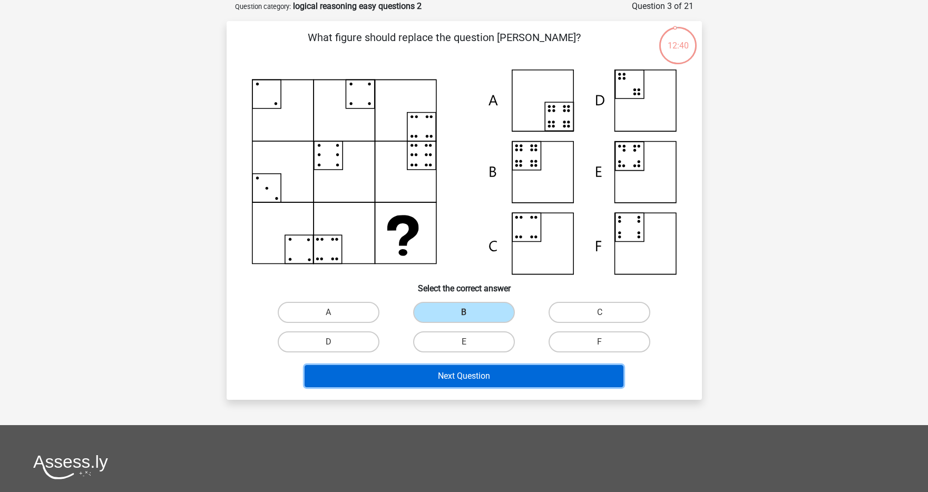
click at [462, 376] on button "Next Question" at bounding box center [464, 376] width 319 height 22
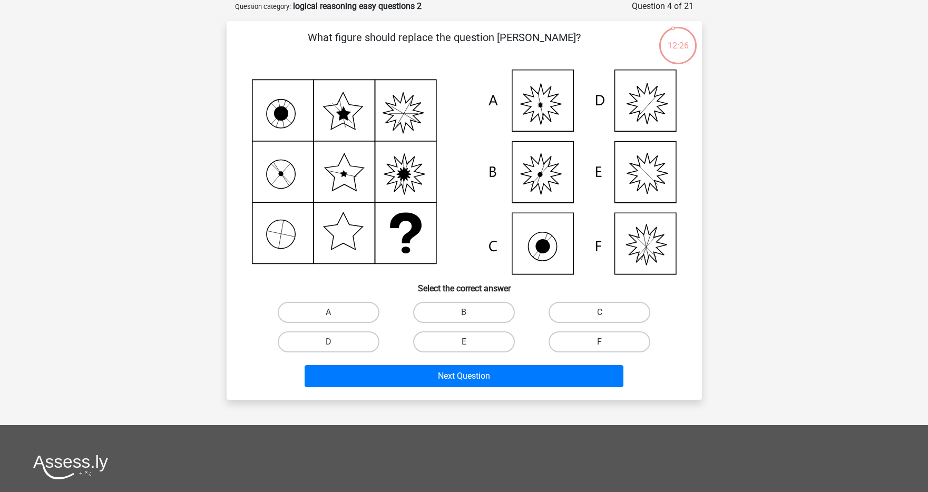
click at [329, 315] on input "A" at bounding box center [331, 315] width 7 height 7
radio input "true"
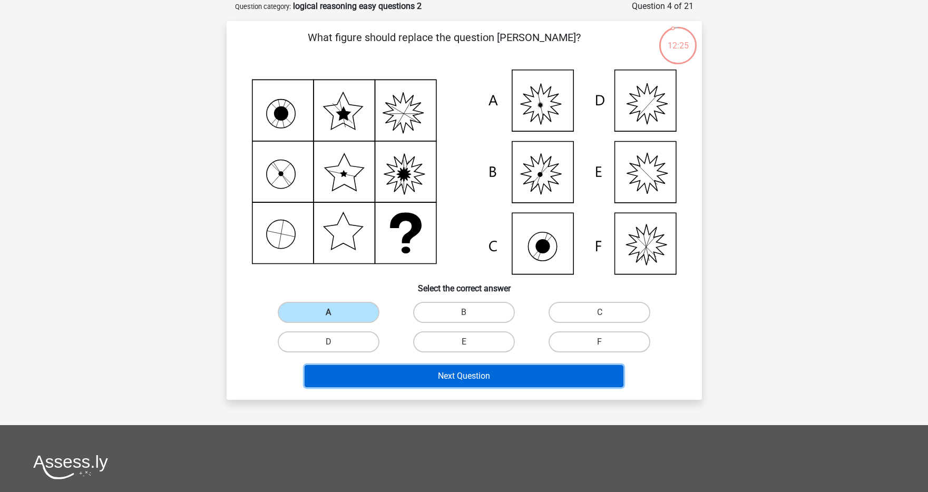
click at [414, 379] on button "Next Question" at bounding box center [464, 376] width 319 height 22
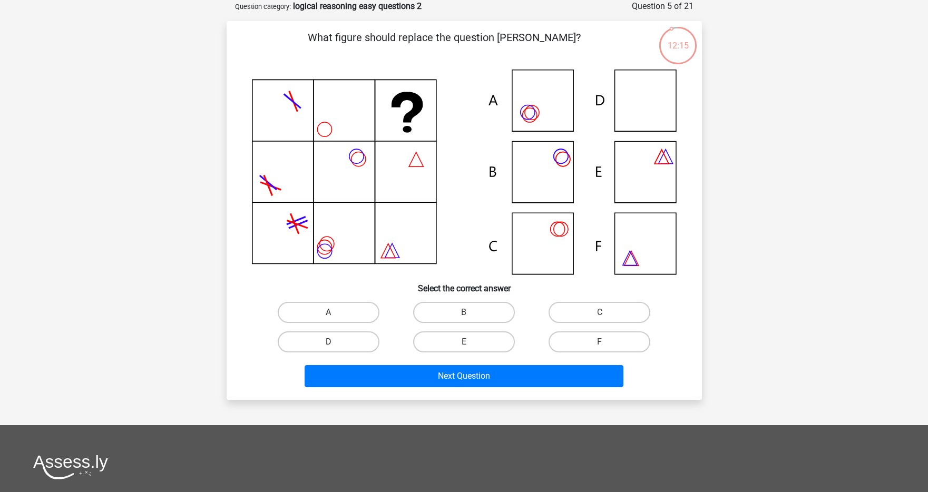
click at [351, 348] on label "D" at bounding box center [329, 341] width 102 height 21
click at [335, 348] on input "D" at bounding box center [331, 345] width 7 height 7
radio input "true"
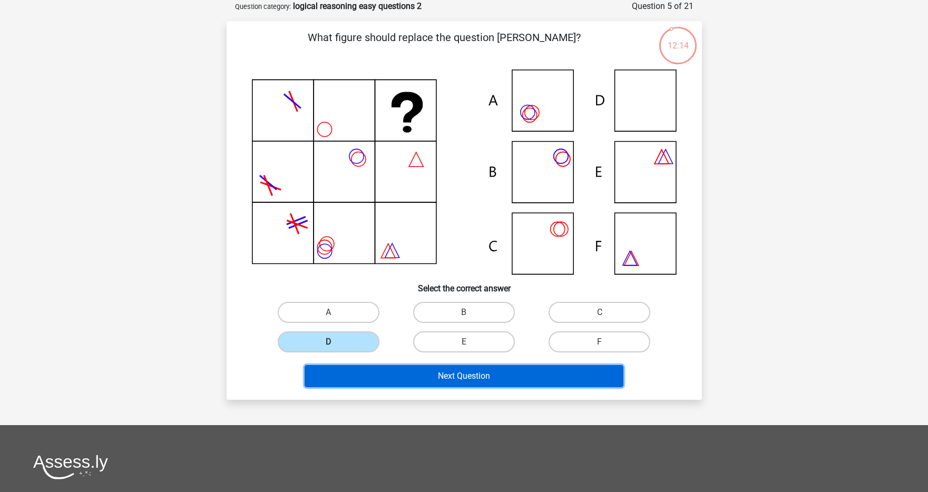
click at [354, 370] on button "Next Question" at bounding box center [464, 376] width 319 height 22
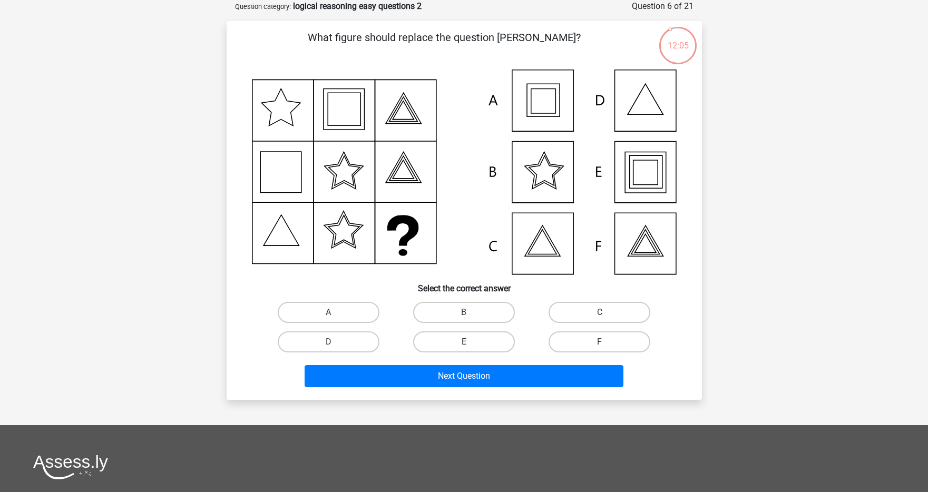
click at [438, 343] on label "E" at bounding box center [464, 341] width 102 height 21
click at [464, 343] on input "E" at bounding box center [467, 345] width 7 height 7
radio input "true"
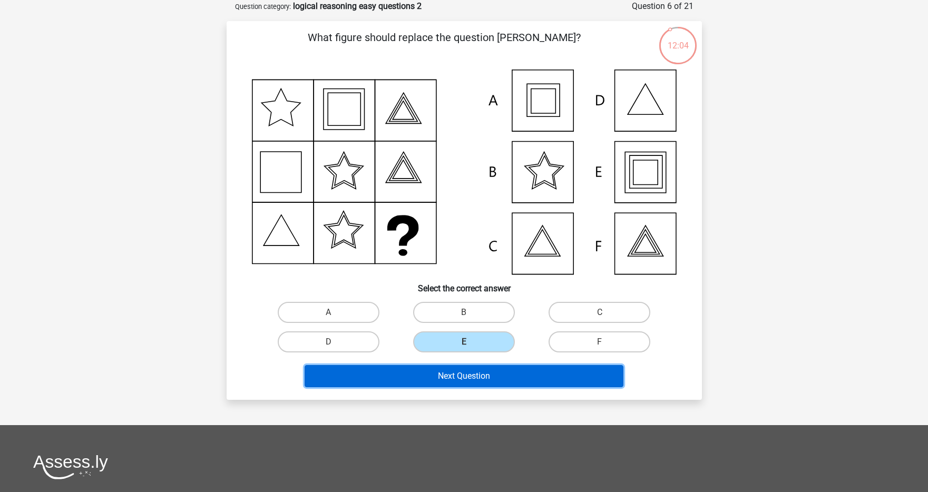
click at [433, 374] on button "Next Question" at bounding box center [464, 376] width 319 height 22
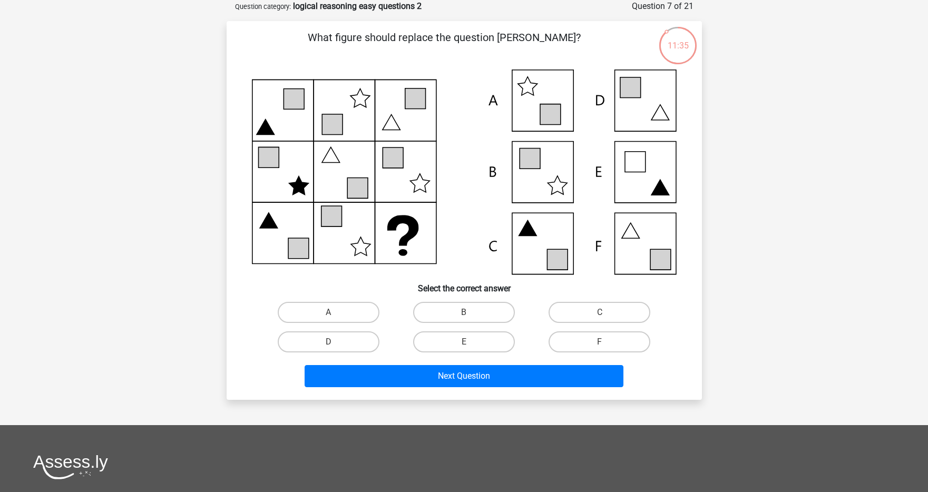
click at [650, 238] on icon at bounding box center [464, 172] width 425 height 205
click at [585, 337] on label "F" at bounding box center [599, 341] width 102 height 21
click at [600, 342] on input "F" at bounding box center [603, 345] width 7 height 7
radio input "true"
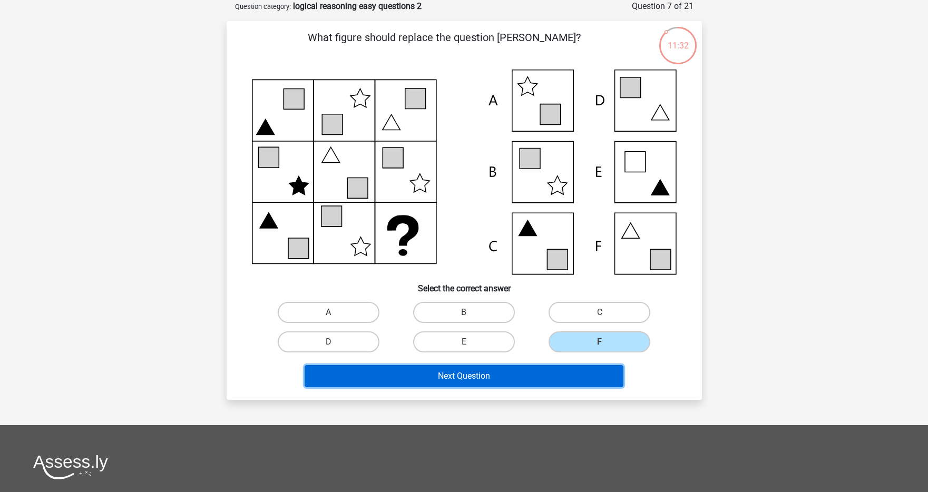
click at [512, 371] on button "Next Question" at bounding box center [464, 376] width 319 height 22
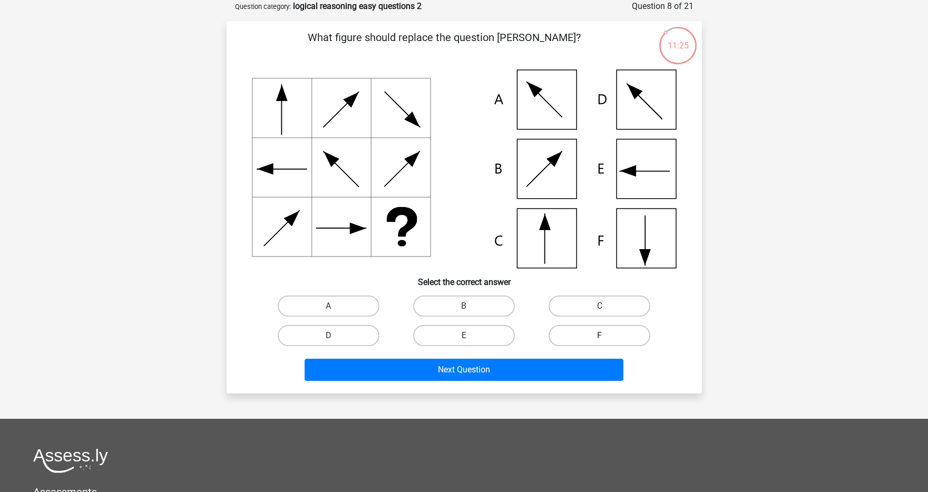
click at [603, 332] on label "F" at bounding box center [599, 335] width 102 height 21
click at [603, 336] on input "F" at bounding box center [603, 339] width 7 height 7
radio input "true"
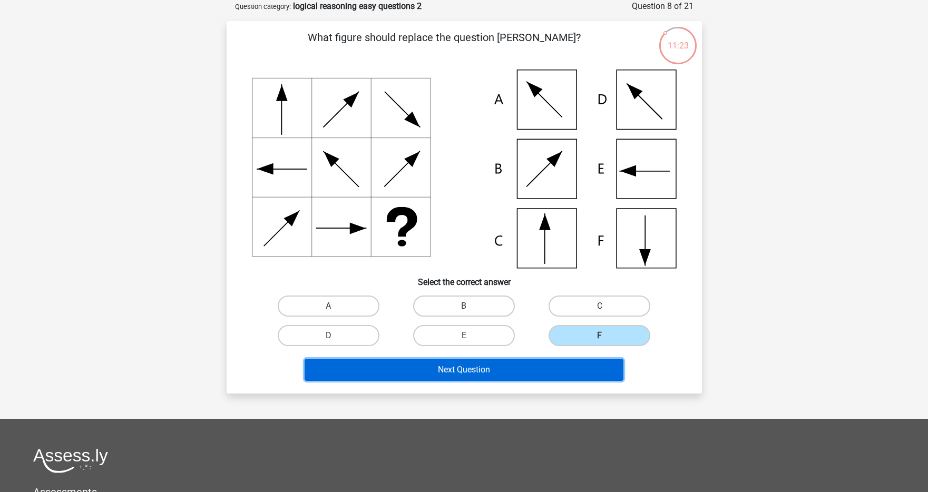
click at [541, 374] on button "Next Question" at bounding box center [464, 370] width 319 height 22
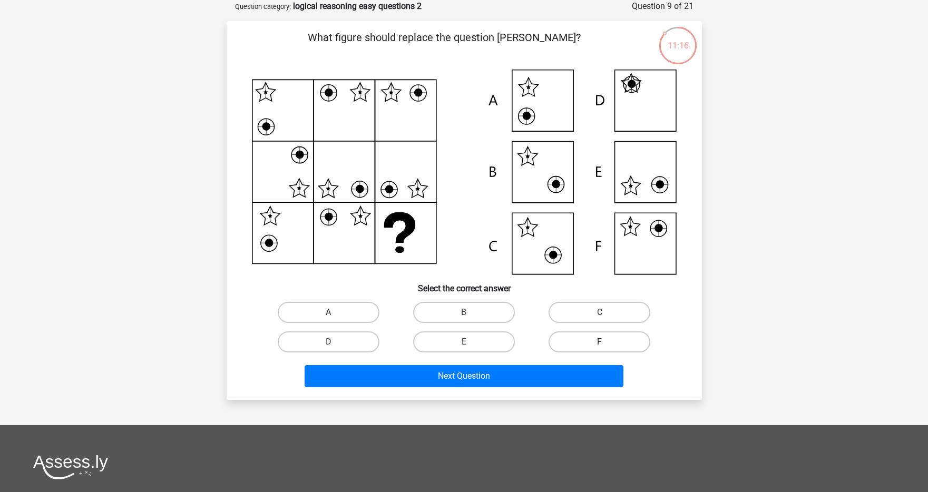
click at [597, 341] on label "F" at bounding box center [599, 341] width 102 height 21
click at [600, 342] on input "F" at bounding box center [603, 345] width 7 height 7
radio input "true"
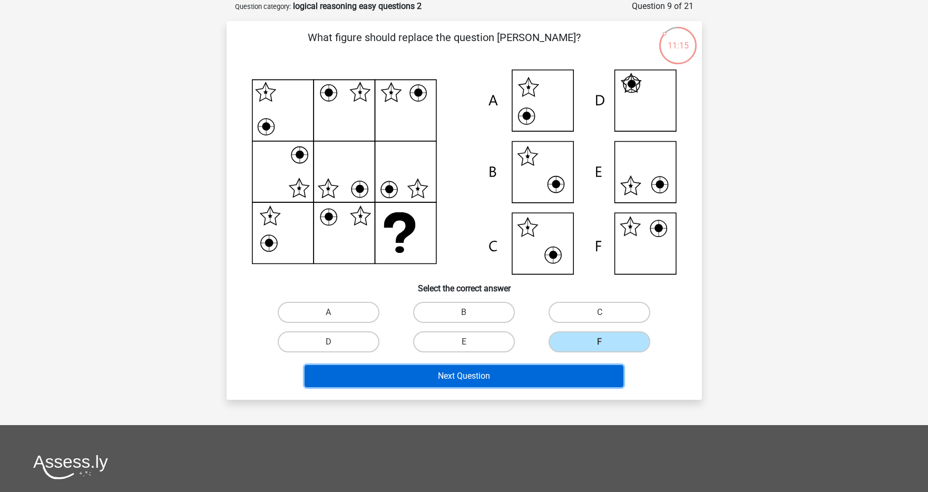
click at [550, 369] on button "Next Question" at bounding box center [464, 376] width 319 height 22
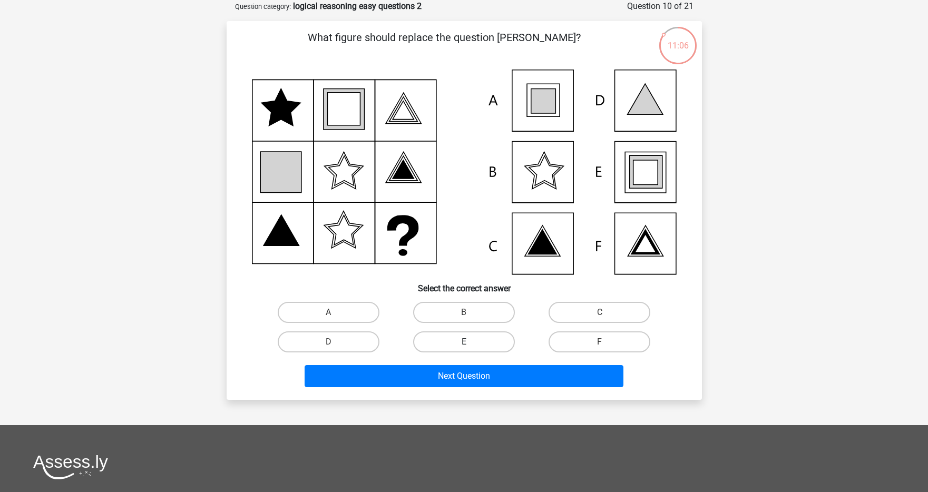
click at [486, 340] on label "E" at bounding box center [464, 341] width 102 height 21
click at [471, 342] on input "E" at bounding box center [467, 345] width 7 height 7
radio input "true"
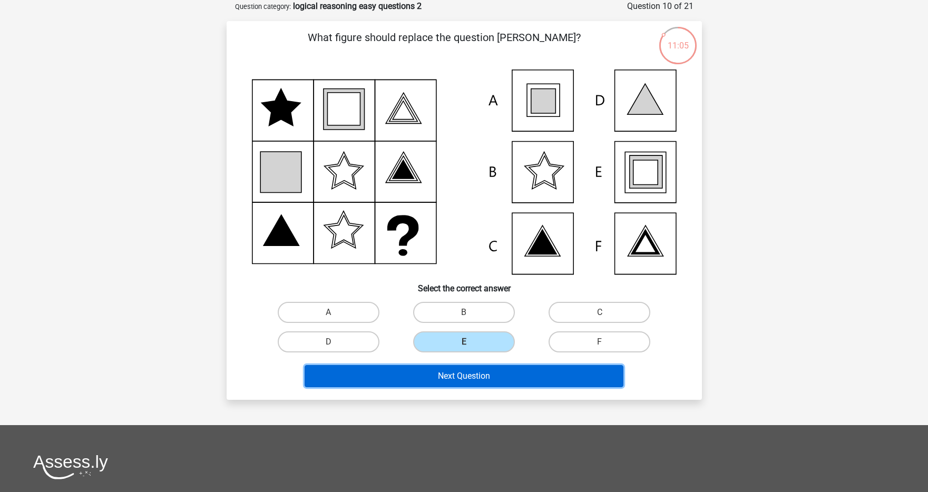
click at [482, 373] on button "Next Question" at bounding box center [464, 376] width 319 height 22
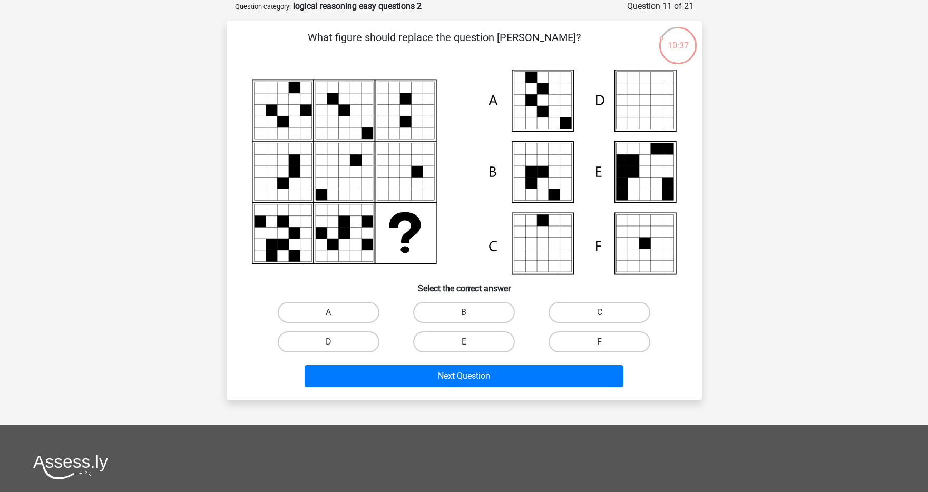
click at [314, 317] on label "A" at bounding box center [329, 312] width 102 height 21
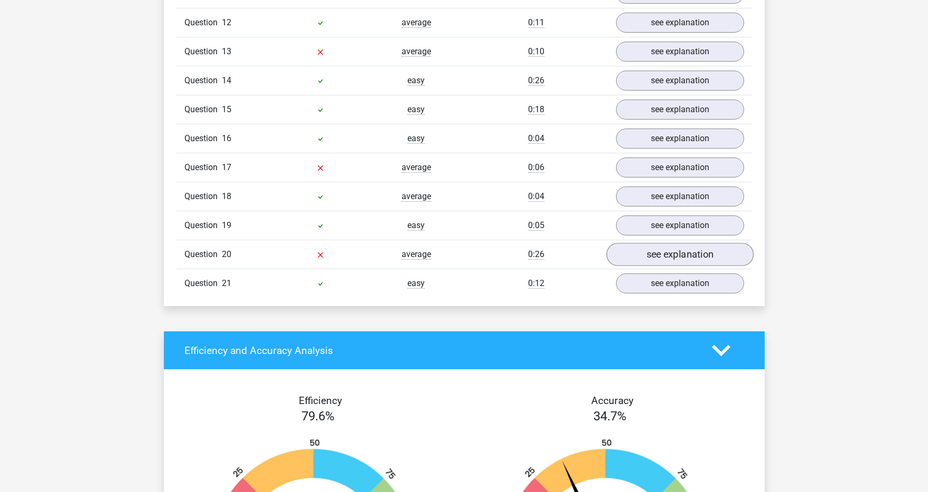
scroll to position [1036, 0]
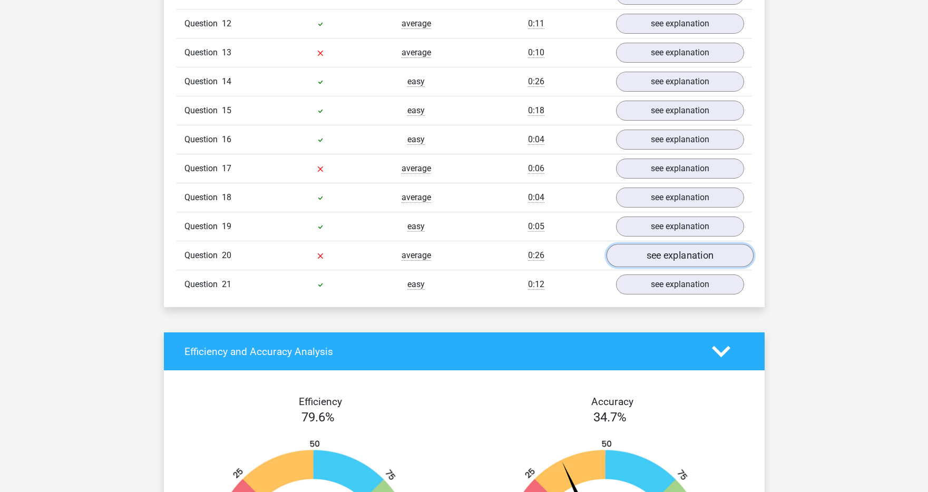
click at [650, 258] on link "see explanation" at bounding box center [679, 255] width 147 height 23
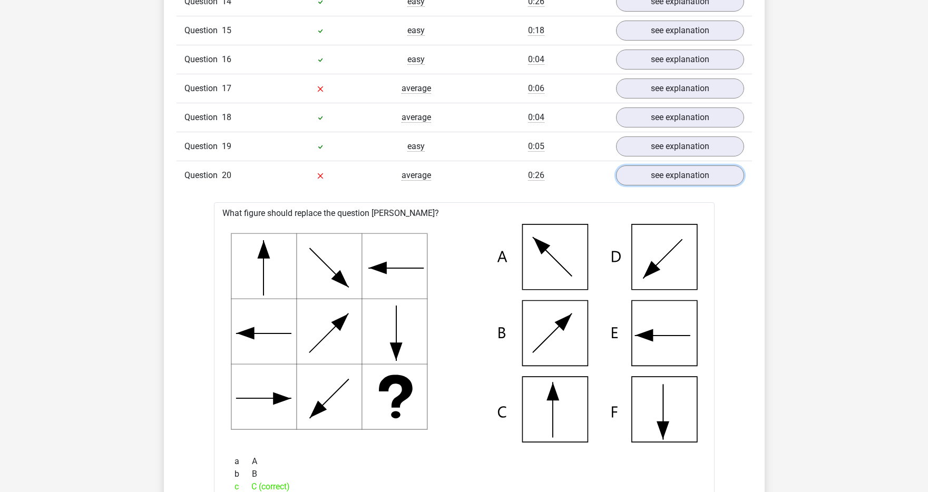
scroll to position [1115, 0]
click at [628, 182] on link "see explanation" at bounding box center [679, 175] width 147 height 23
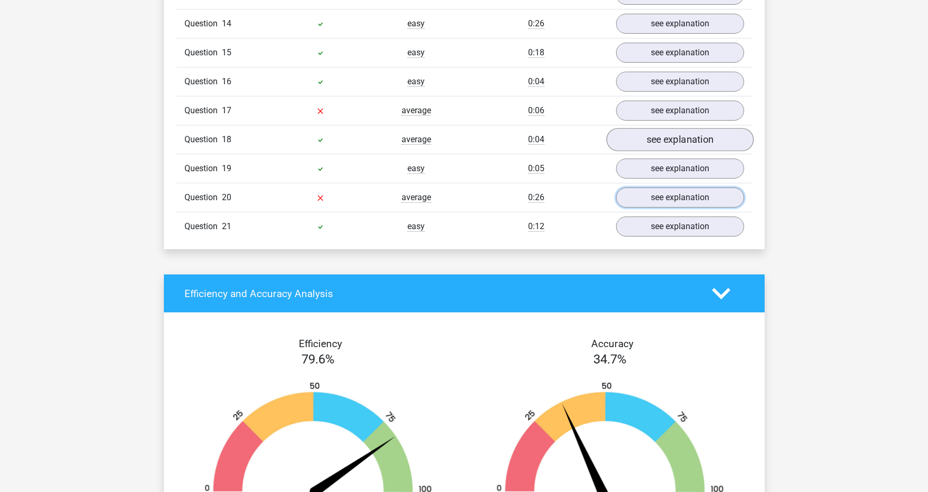
scroll to position [1081, 0]
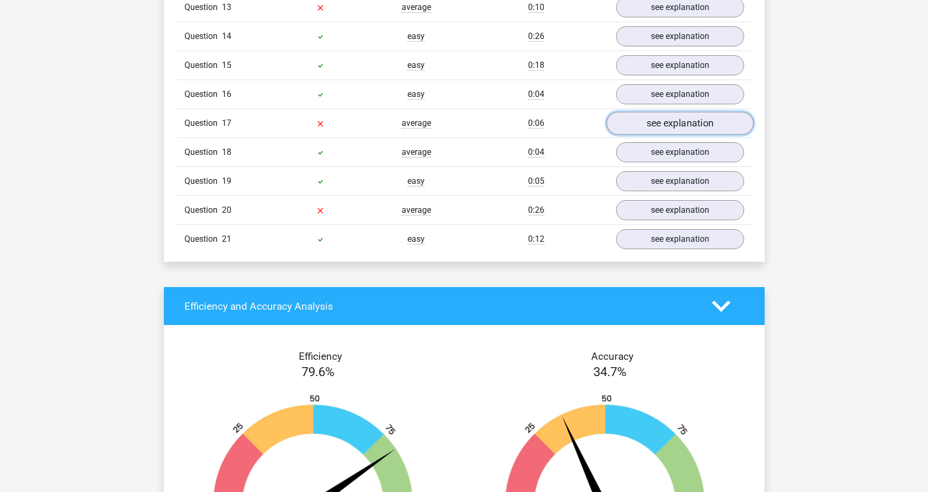
click at [657, 128] on link "see explanation" at bounding box center [679, 123] width 147 height 23
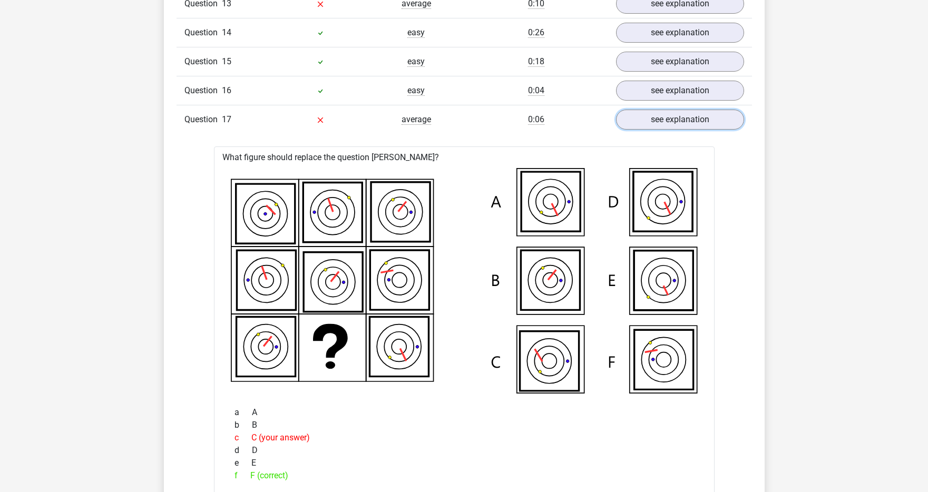
scroll to position [1163, 0]
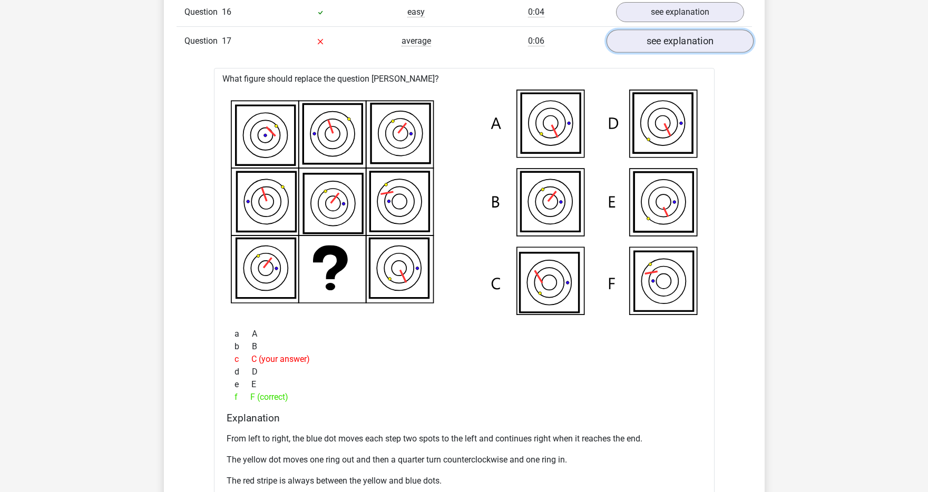
click at [680, 46] on link "see explanation" at bounding box center [679, 41] width 147 height 23
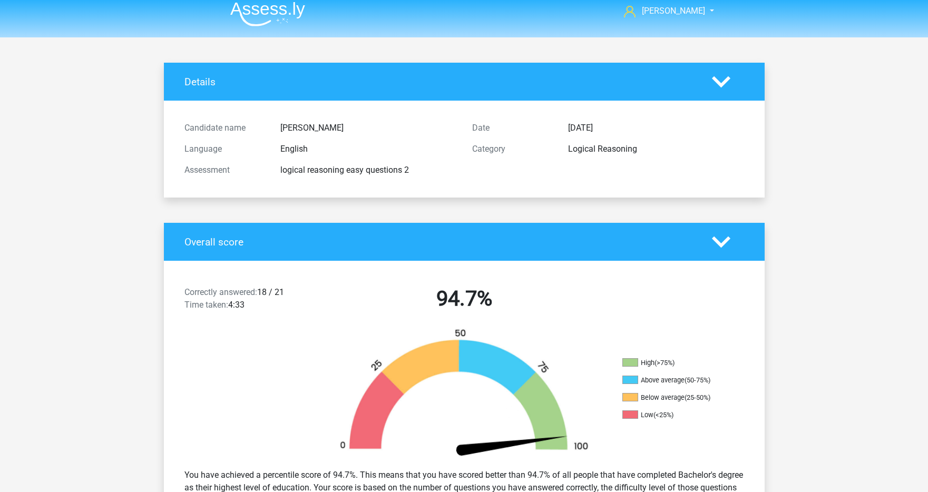
scroll to position [0, 0]
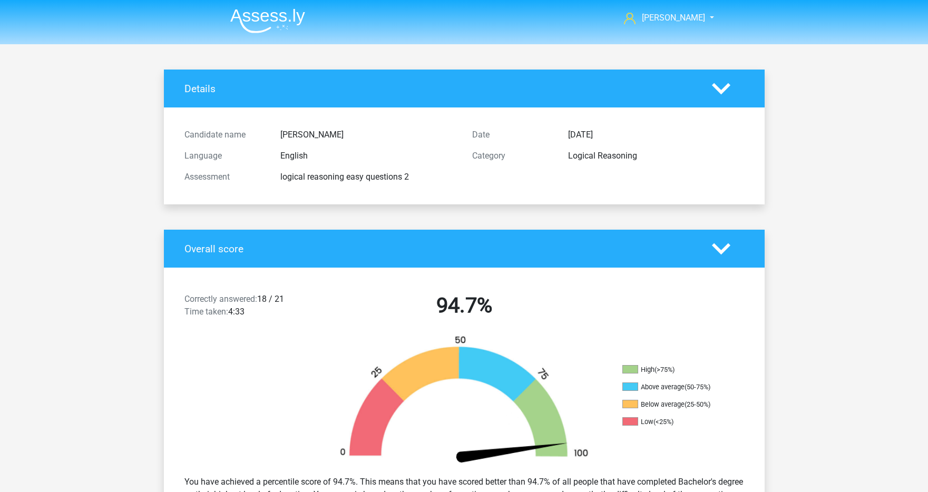
click at [722, 83] on icon at bounding box center [721, 89] width 18 height 18
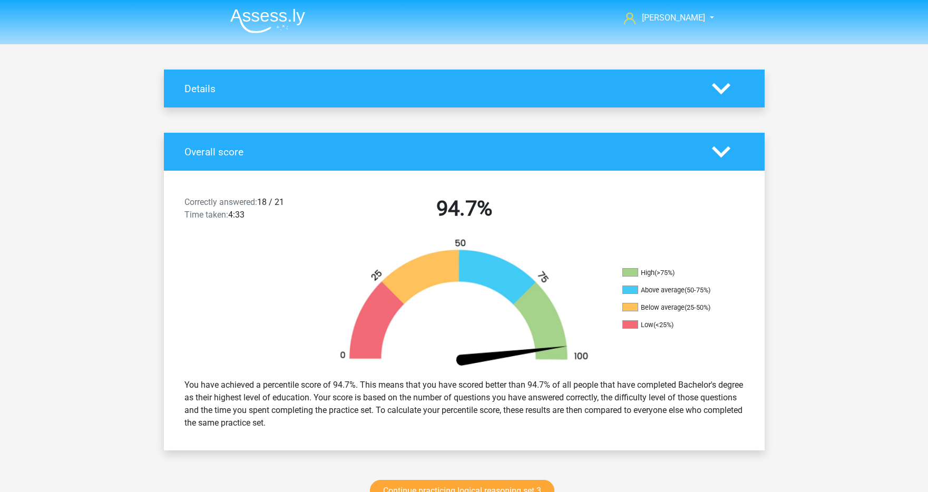
click at [721, 152] on icon at bounding box center [721, 152] width 18 height 18
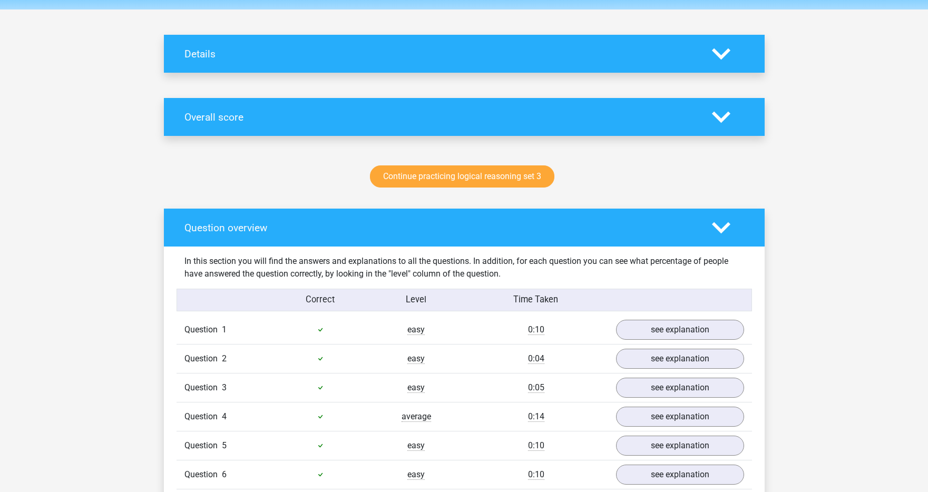
scroll to position [50, 0]
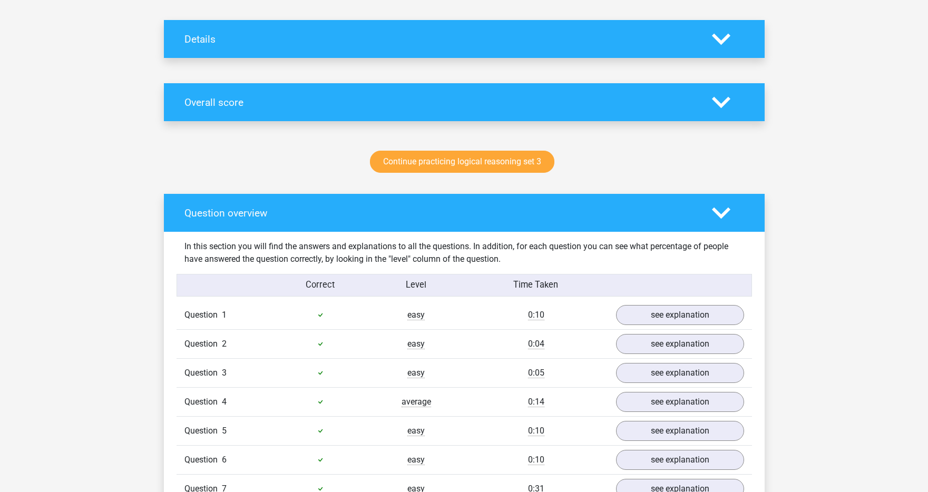
click at [724, 219] on icon at bounding box center [721, 213] width 18 height 18
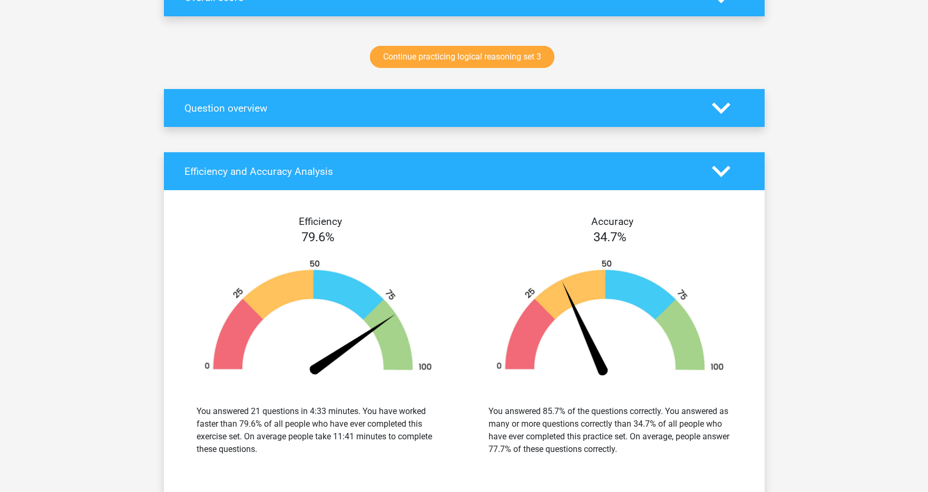
scroll to position [155, 0]
click at [729, 170] on icon at bounding box center [721, 171] width 18 height 18
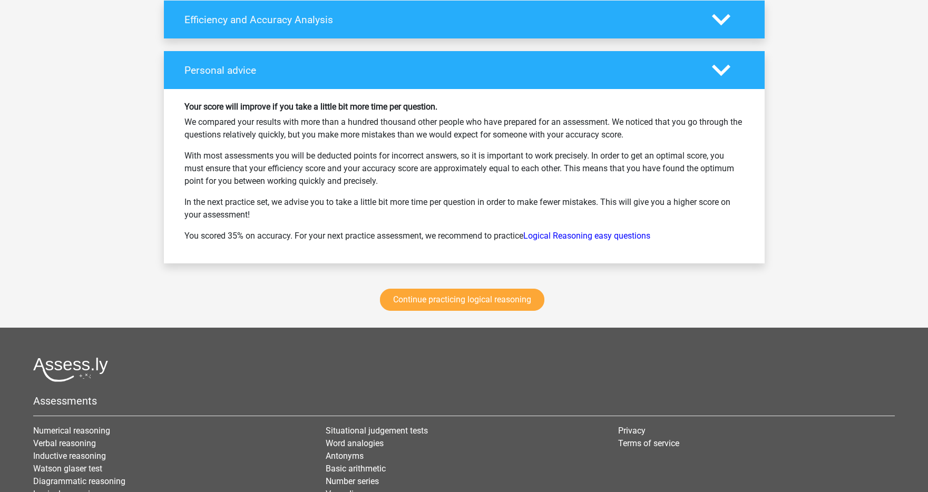
scroll to position [371, 0]
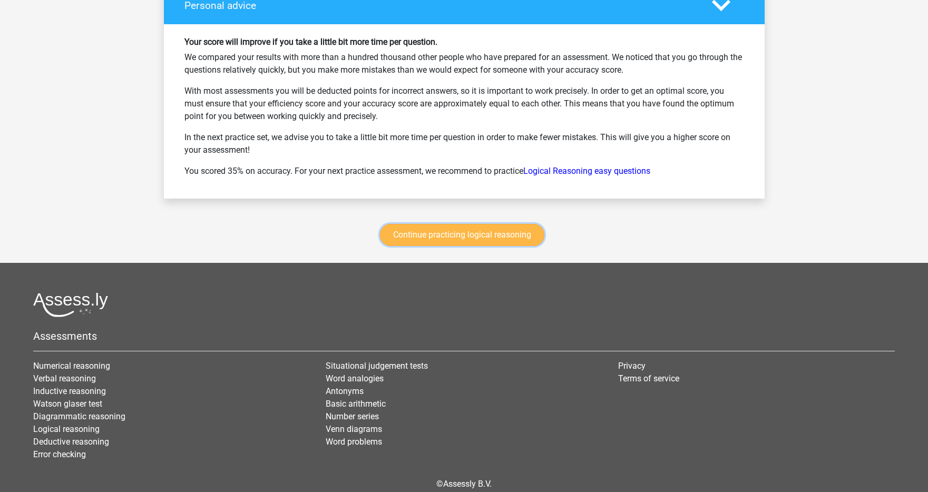
click at [522, 234] on link "Continue practicing logical reasoning" at bounding box center [462, 235] width 164 height 22
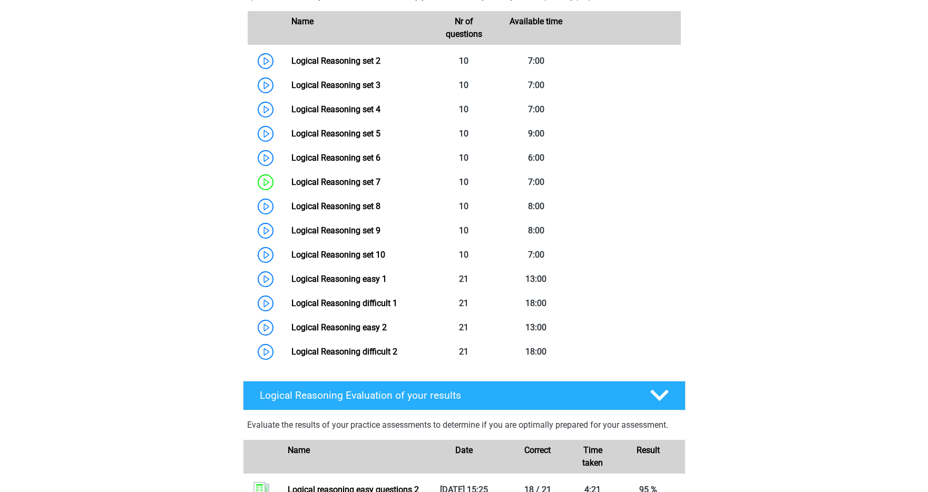
scroll to position [458, 0]
